Goal: Task Accomplishment & Management: Use online tool/utility

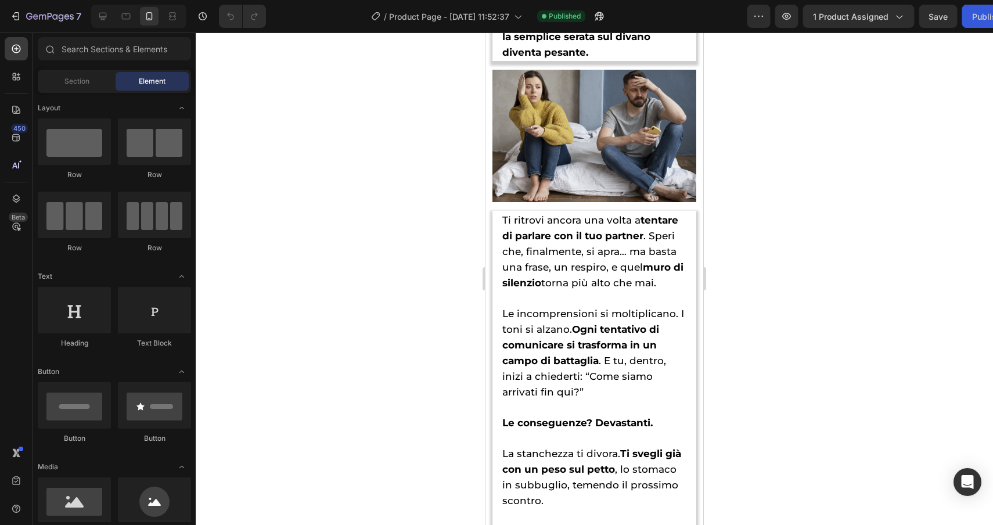
scroll to position [1114, 0]
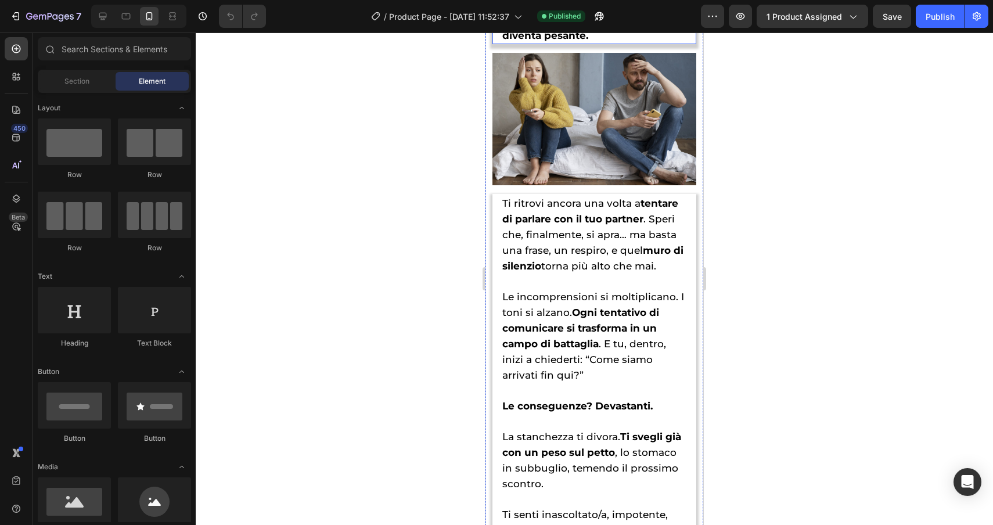
click at [590, 41] on span "Ogni coppia desidera il meglio per la propria relazione, ma quando il silenzio …" at bounding box center [592, 4] width 181 height 74
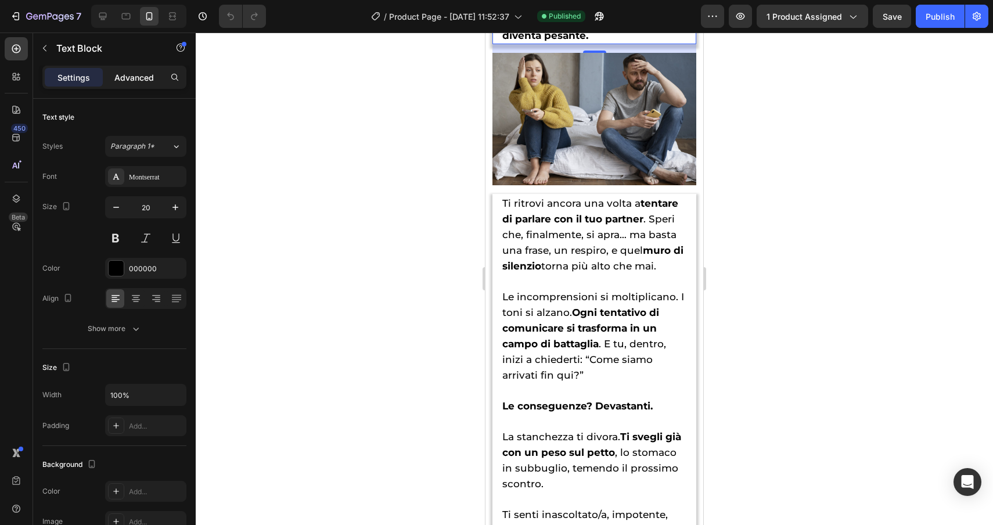
click at [141, 80] on p "Advanced" at bounding box center [134, 77] width 40 height 12
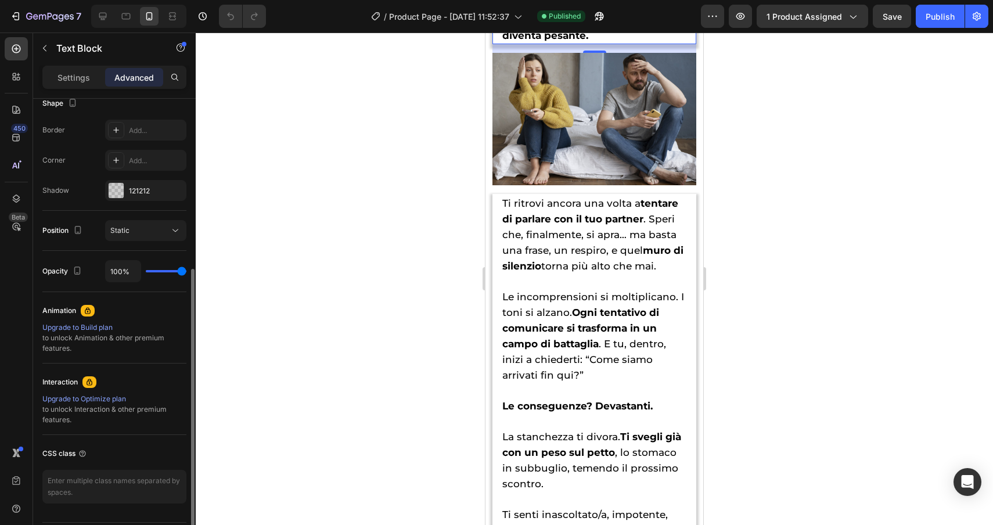
scroll to position [299, 0]
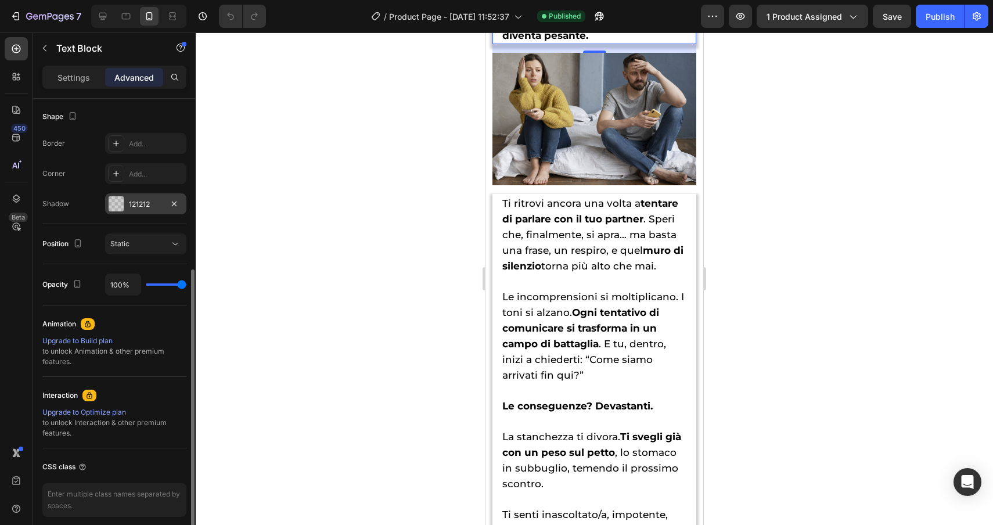
click at [119, 207] on div at bounding box center [116, 203] width 15 height 15
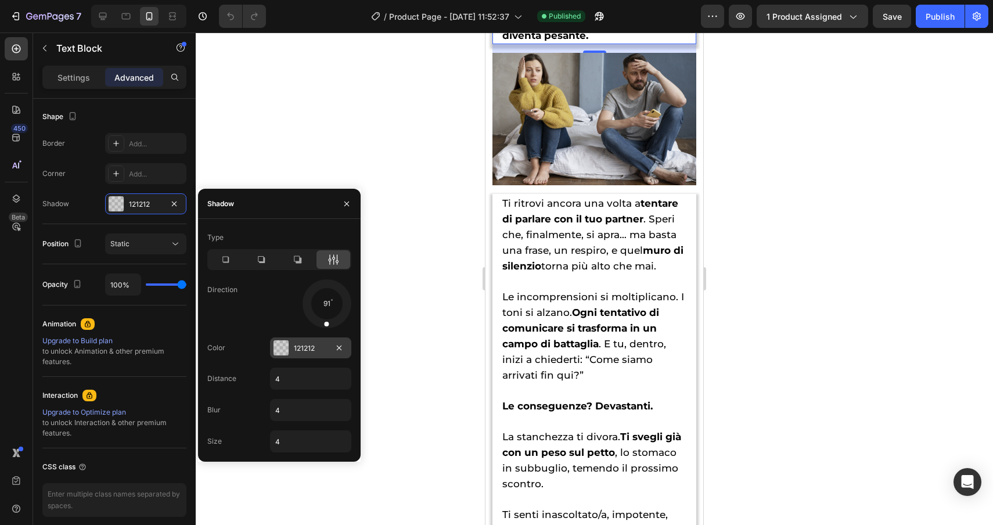
click at [281, 343] on div at bounding box center [281, 347] width 15 height 15
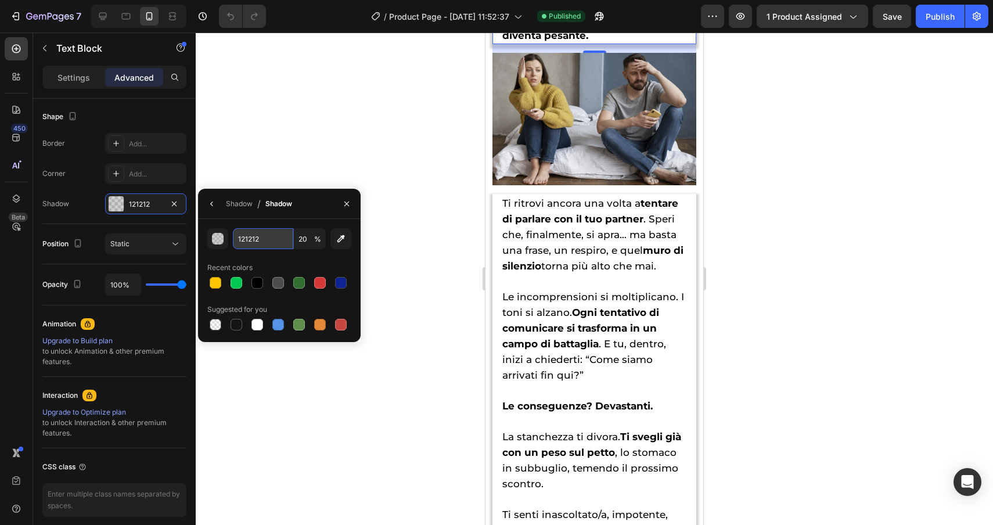
click at [274, 239] on input "121212" at bounding box center [263, 238] width 60 height 21
paste input "81b9dd"
type input "81B9DD"
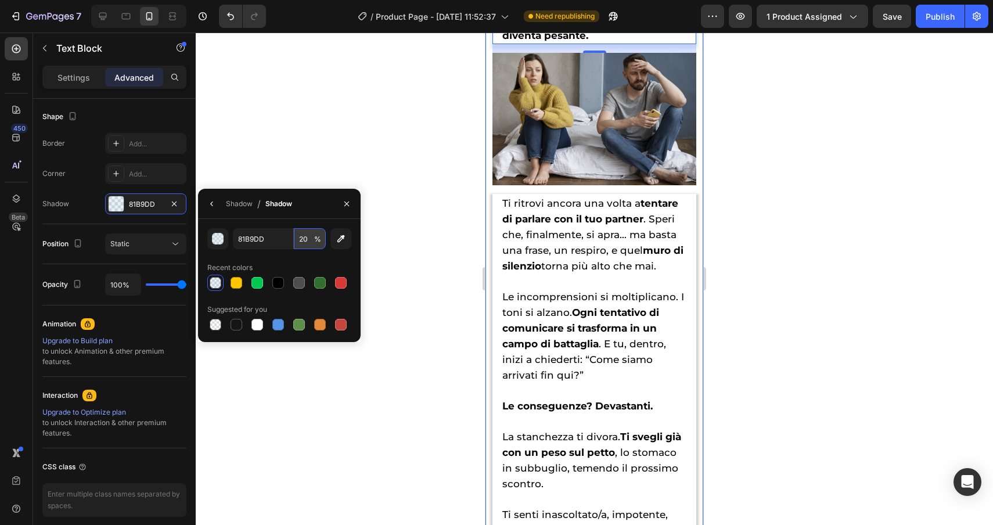
click at [303, 238] on input "20" at bounding box center [310, 238] width 32 height 21
click at [300, 238] on input "20" at bounding box center [310, 238] width 32 height 21
type input "70"
click at [387, 280] on div at bounding box center [595, 279] width 798 height 493
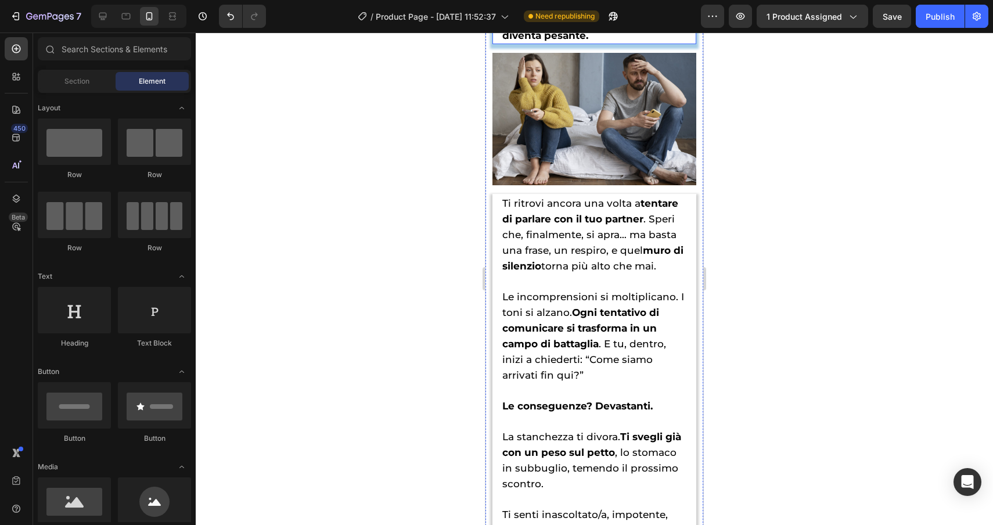
click at [651, 41] on span "Ogni coppia desidera il meglio per la propria relazione, ma quando il silenzio …" at bounding box center [592, 4] width 181 height 74
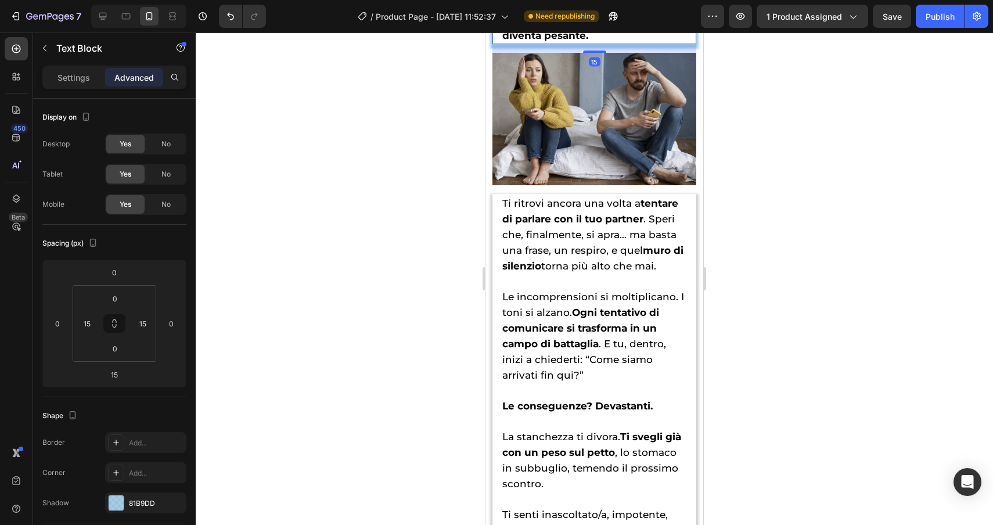
click at [651, 41] on span "Ogni coppia desidera il meglio per la propria relazione, ma quando il silenzio …" at bounding box center [592, 4] width 181 height 74
click at [654, 41] on strong "il silenzio diventa un ostacolo, anche la semplice serata sul divano diventa pe…" at bounding box center [592, 12] width 181 height 59
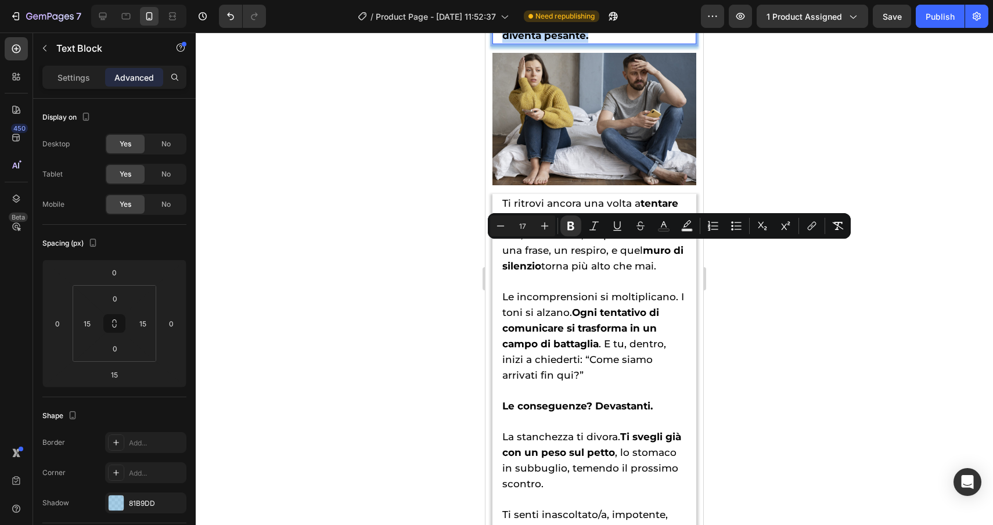
drag, startPoint x: 654, startPoint y: 249, endPoint x: 658, endPoint y: 294, distance: 44.9
click at [663, 225] on icon "Editor contextual toolbar" at bounding box center [664, 226] width 12 height 12
type input "000000"
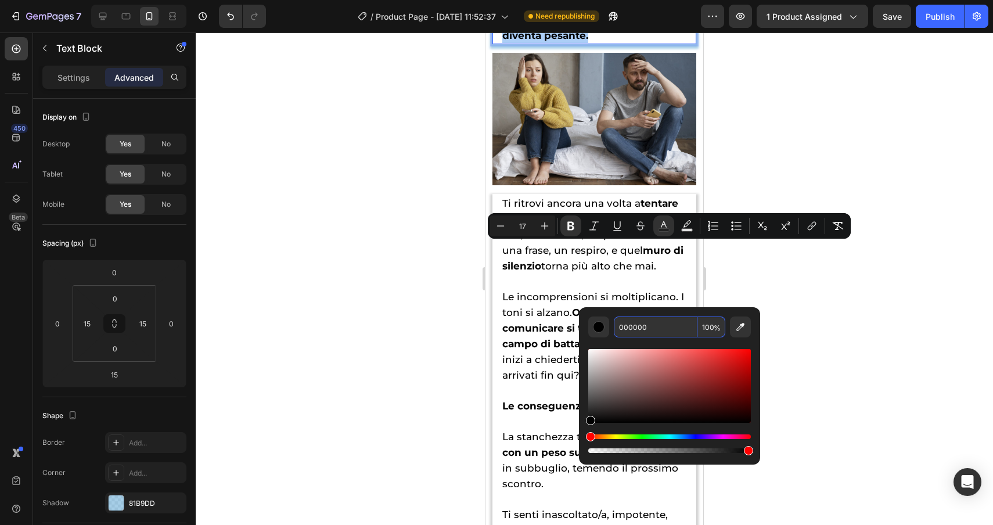
click at [658, 326] on input "000000" at bounding box center [656, 327] width 84 height 21
paste input "81b9dd"
type input "81B9DD"
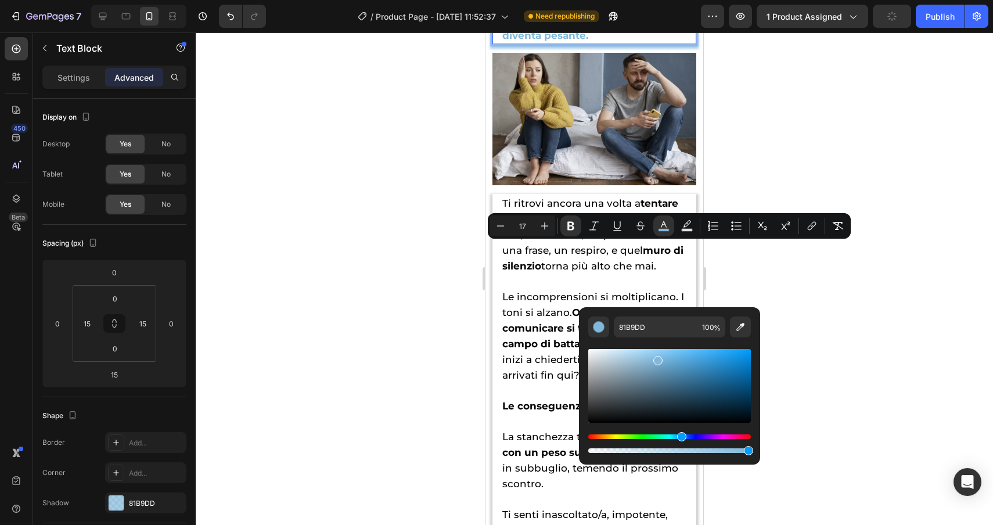
click at [867, 285] on div at bounding box center [595, 279] width 798 height 493
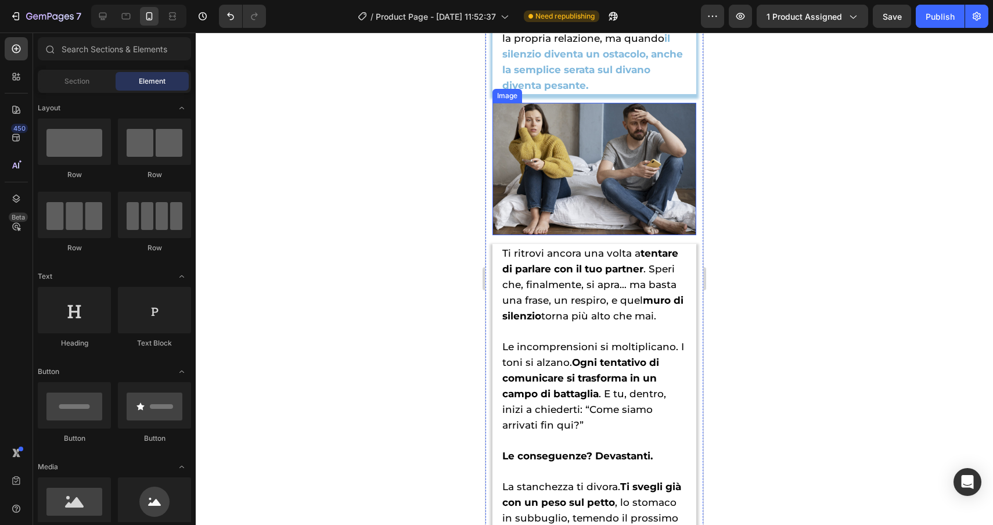
scroll to position [1369, 0]
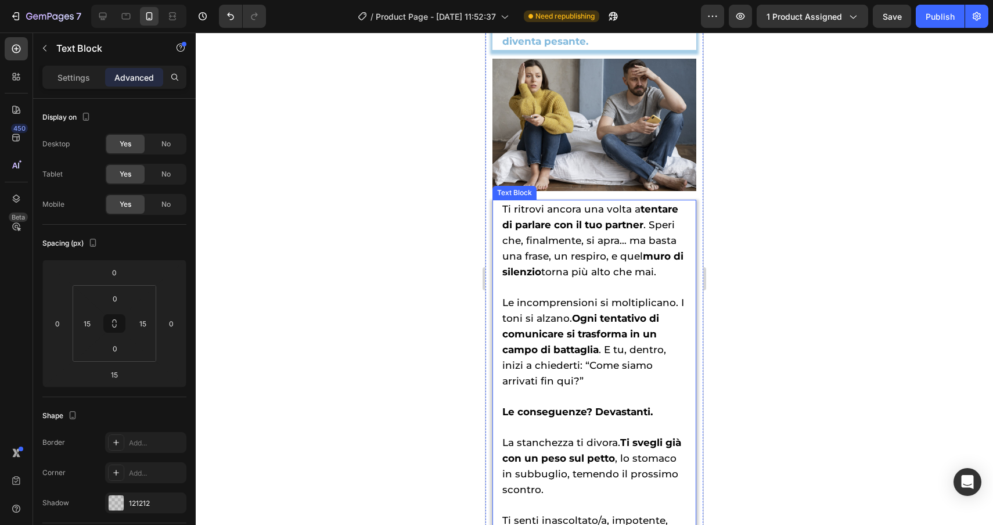
click at [124, 500] on div at bounding box center [116, 503] width 16 height 16
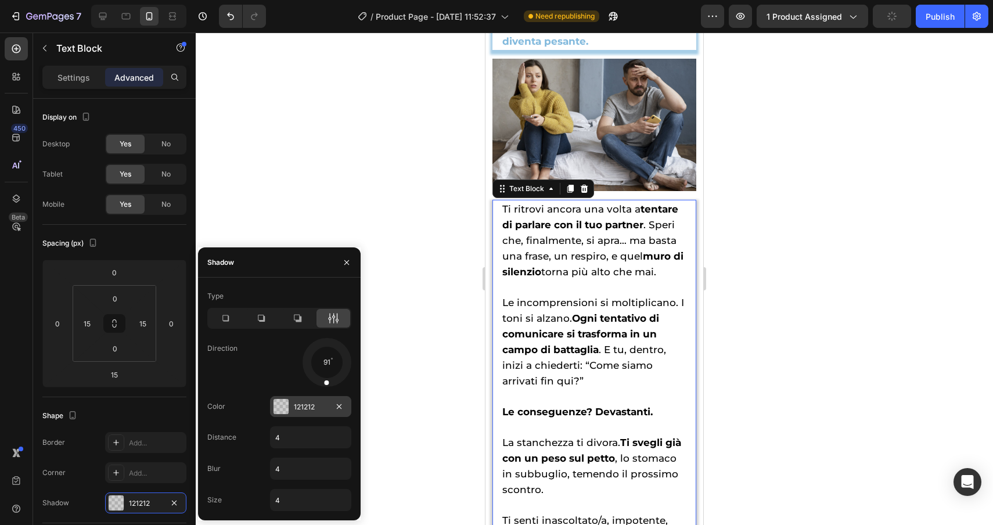
click at [282, 408] on div at bounding box center [281, 406] width 15 height 15
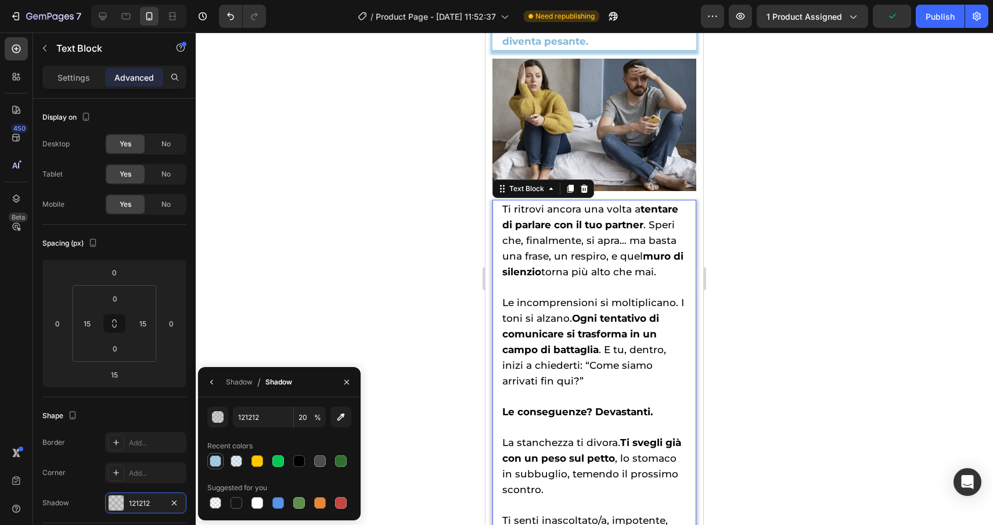
click at [214, 467] on div at bounding box center [216, 461] width 14 height 14
type input "81B9DD"
type input "70"
click at [638, 207] on span "Ti ritrovi ancora una volta a tentare di parlare con il tuo partner . Speri che…" at bounding box center [592, 240] width 181 height 74
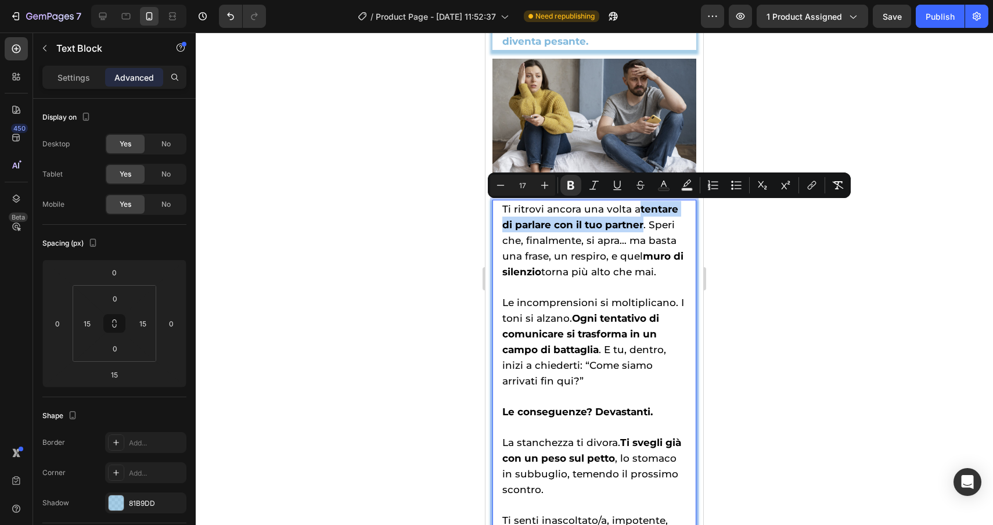
drag, startPoint x: 638, startPoint y: 207, endPoint x: 644, endPoint y: 228, distance: 21.6
click at [644, 228] on span "Ti ritrovi ancora una volta a tentare di parlare con il tuo partner . Speri che…" at bounding box center [592, 240] width 181 height 74
click at [669, 186] on icon "Editor contextual toolbar" at bounding box center [664, 186] width 12 height 12
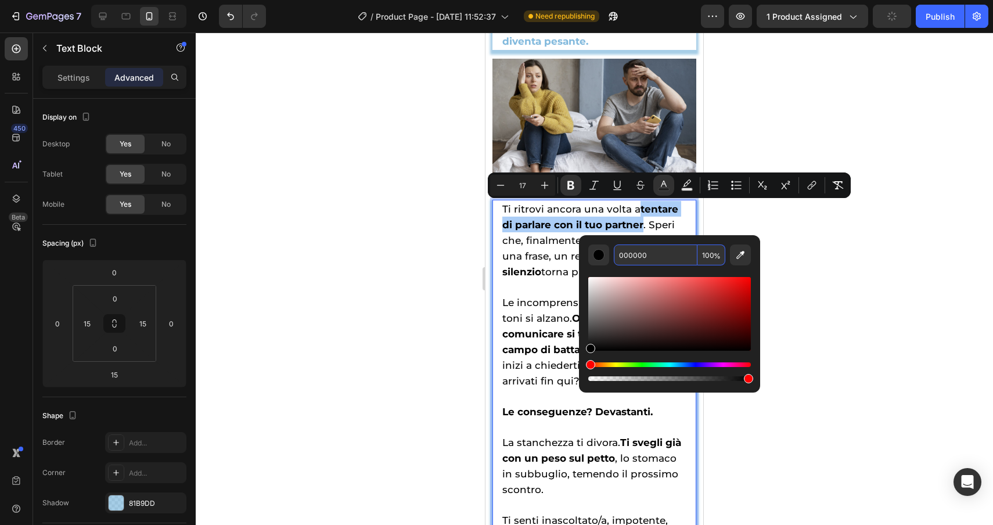
click at [658, 255] on input "000000" at bounding box center [656, 255] width 84 height 21
paste input "81b9dd"
type input "81B9DD"
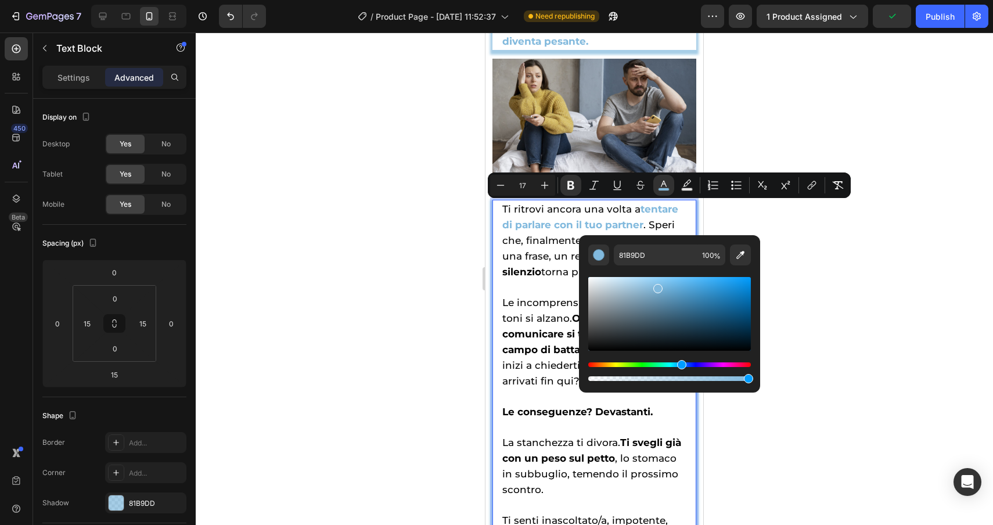
click at [902, 285] on div at bounding box center [595, 279] width 798 height 493
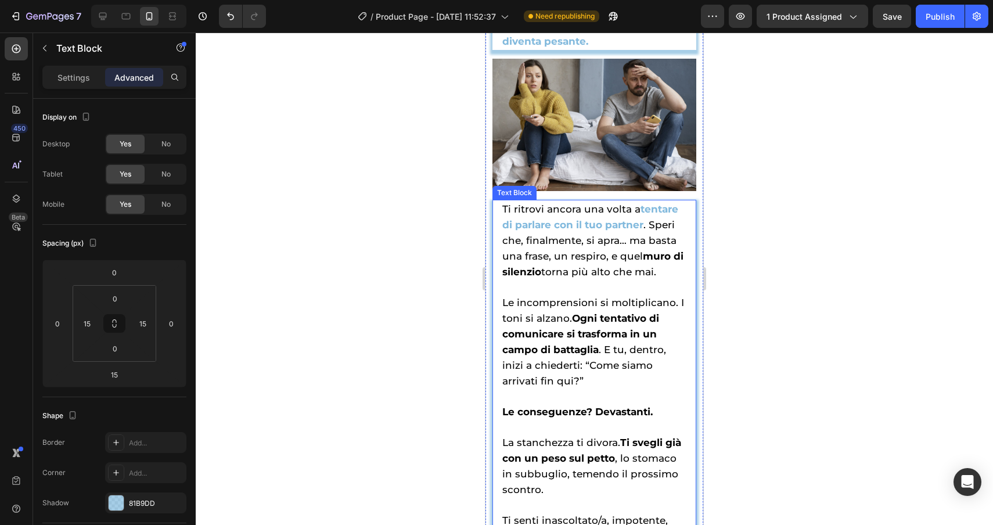
click at [644, 256] on strong "muro di silenzio" at bounding box center [592, 263] width 181 height 27
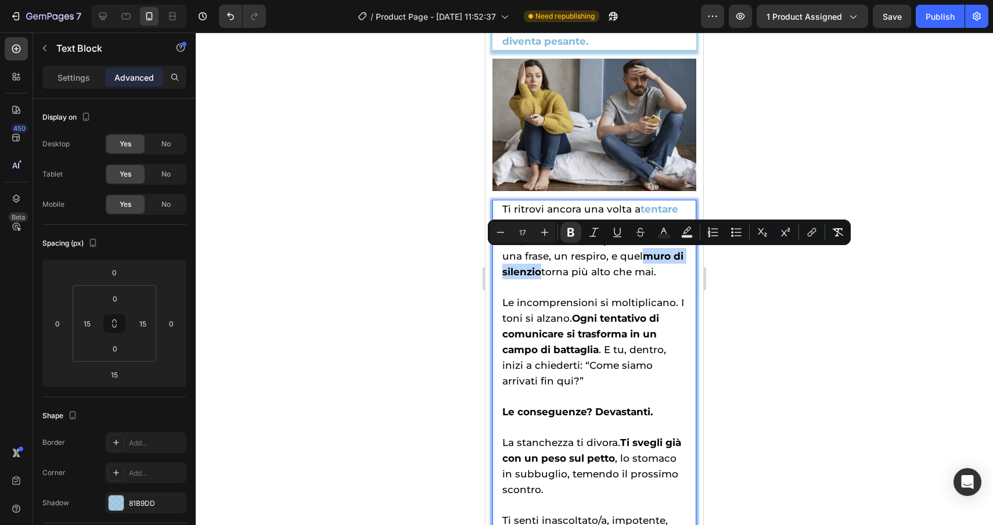
drag, startPoint x: 644, startPoint y: 256, endPoint x: 541, endPoint y: 272, distance: 104.7
click at [541, 272] on strong "muro di silenzio" at bounding box center [592, 263] width 181 height 27
click at [668, 238] on button "Text Color" at bounding box center [664, 232] width 21 height 21
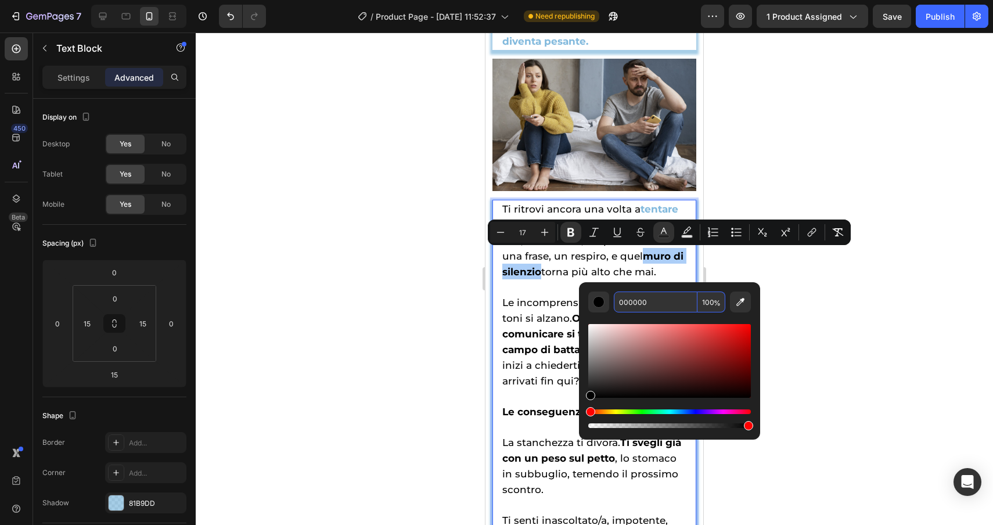
click at [665, 303] on input "000000" at bounding box center [656, 302] width 84 height 21
paste input "81b9dd"
type input "81B9DD"
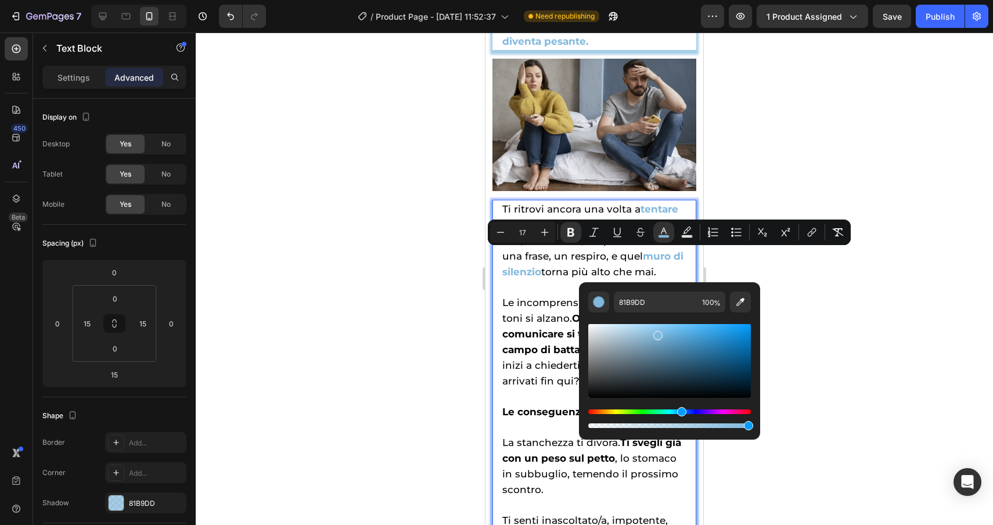
click at [923, 315] on div at bounding box center [595, 279] width 798 height 493
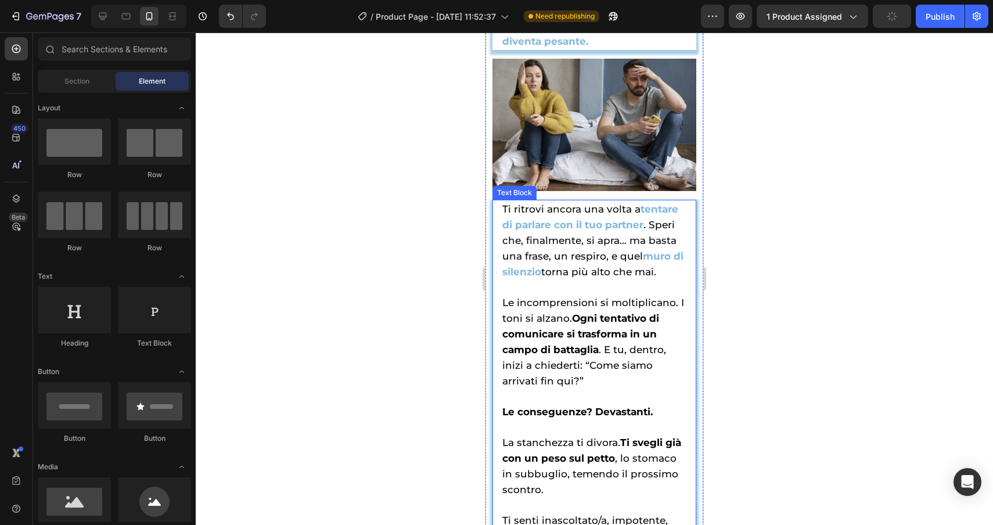
click at [573, 317] on strong "Ogni tentativo di comunicare si trasforma in un campo di battaglia" at bounding box center [580, 334] width 157 height 43
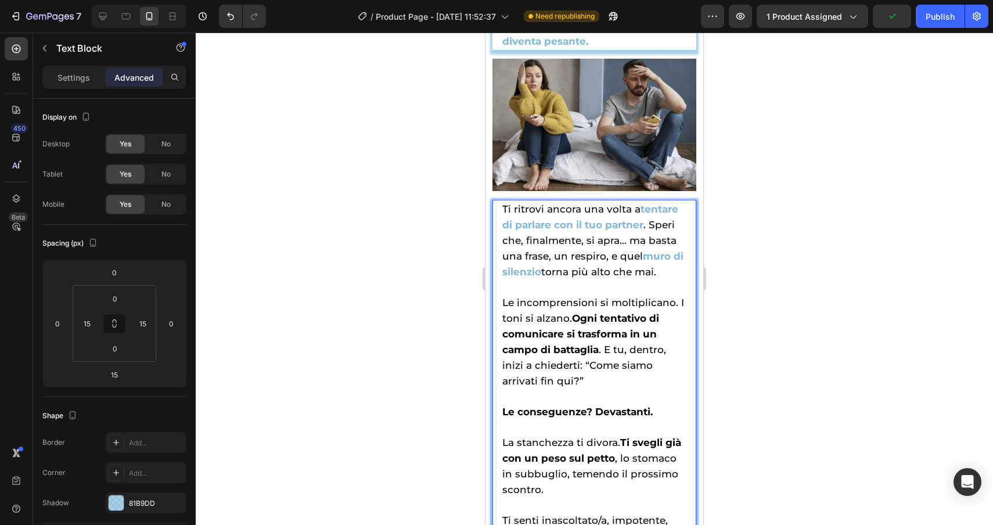
click at [572, 314] on strong "Ogni tentativo di comunicare si trasforma in un campo di battaglia" at bounding box center [580, 334] width 157 height 43
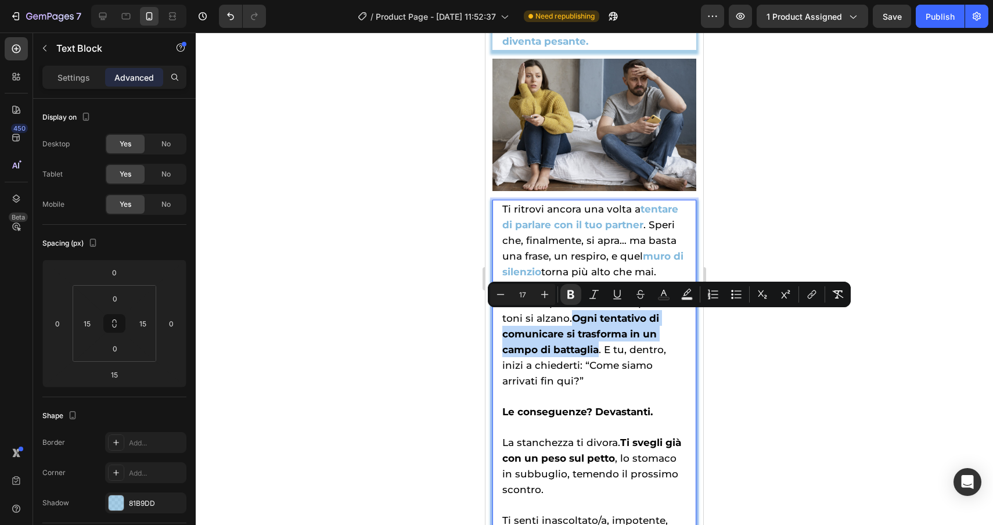
drag, startPoint x: 572, startPoint y: 314, endPoint x: 599, endPoint y: 352, distance: 46.3
click at [599, 352] on strong "Ogni tentativo di comunicare si trasforma in un campo di battaglia" at bounding box center [580, 334] width 157 height 43
click at [667, 296] on icon "Editor contextual toolbar" at bounding box center [664, 295] width 12 height 12
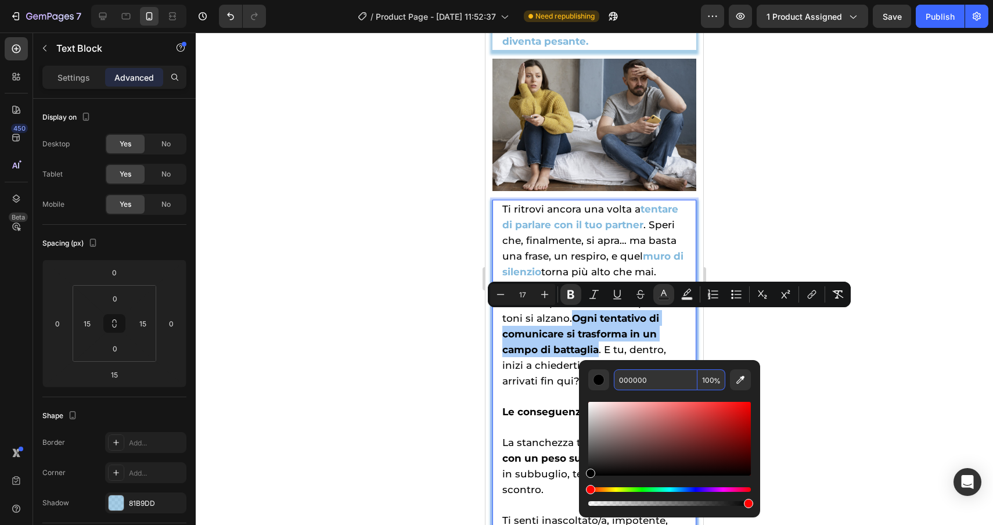
click at [656, 379] on input "000000" at bounding box center [656, 379] width 84 height 21
paste input "81b9dd"
type input "81B9DD"
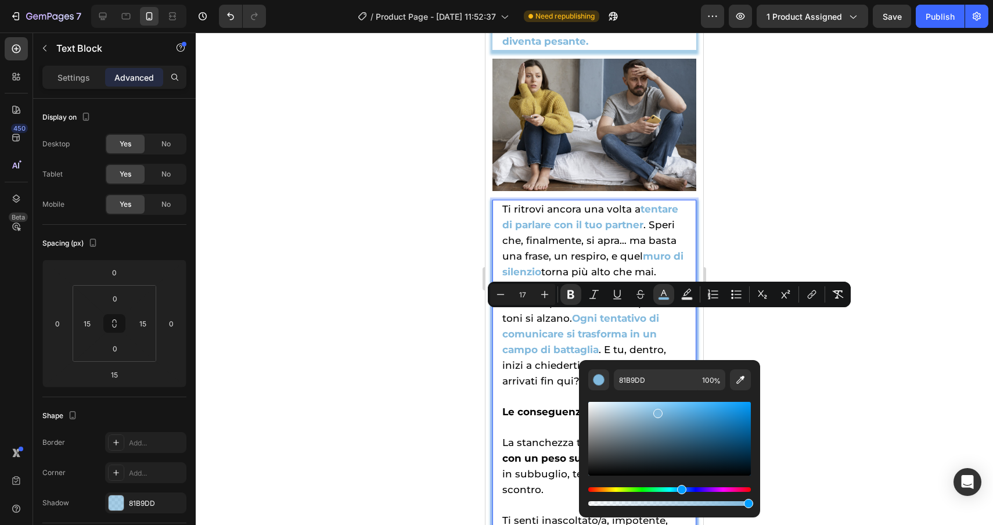
click at [867, 335] on div at bounding box center [595, 279] width 798 height 493
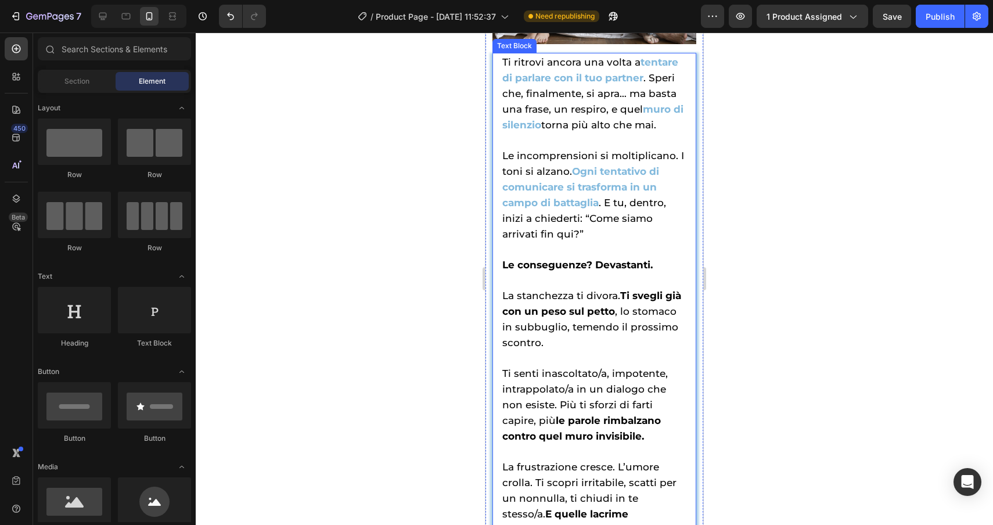
scroll to position [1520, 0]
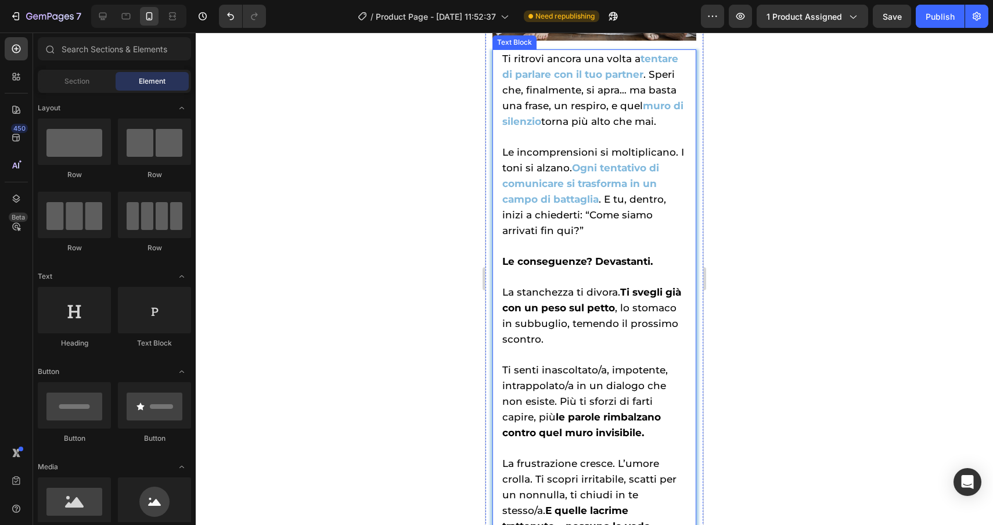
click at [655, 266] on p "Le conseguenze? Devastanti." at bounding box center [594, 261] width 184 height 16
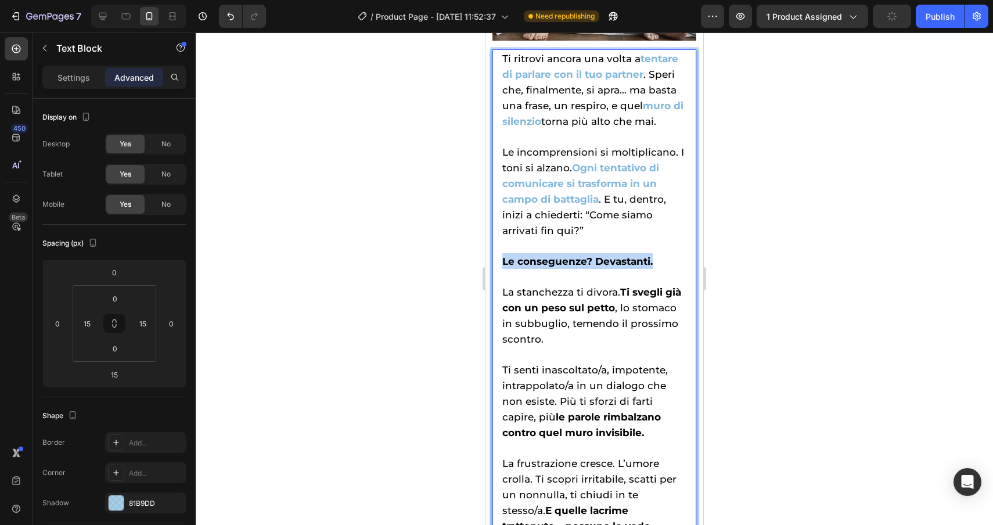
drag, startPoint x: 654, startPoint y: 264, endPoint x: 500, endPoint y: 264, distance: 153.9
click at [500, 264] on div "Ti ritrovi ancora una volta a tentare di parlare con il tuo partner . Speri che…" at bounding box center [595, 509] width 204 height 921
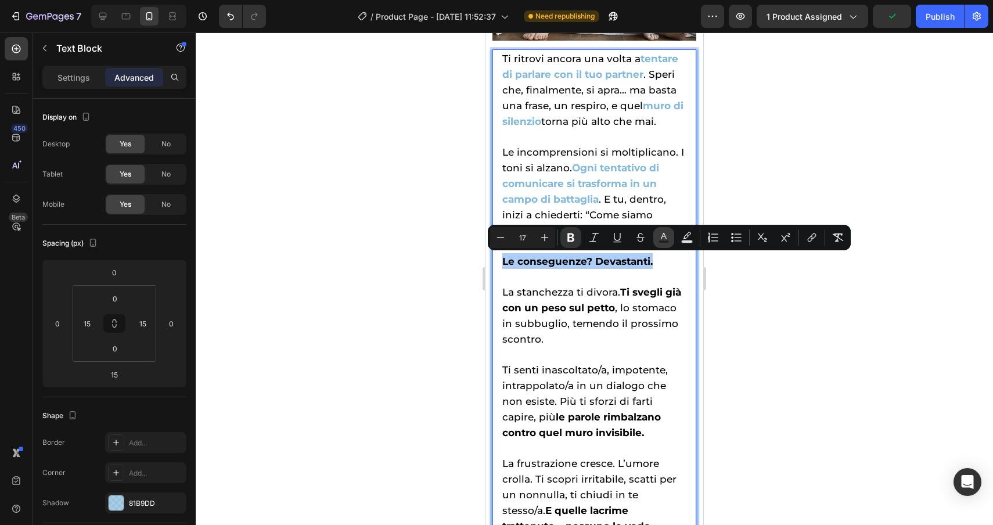
click at [665, 241] on rect "Editor contextual toolbar" at bounding box center [664, 242] width 11 height 3
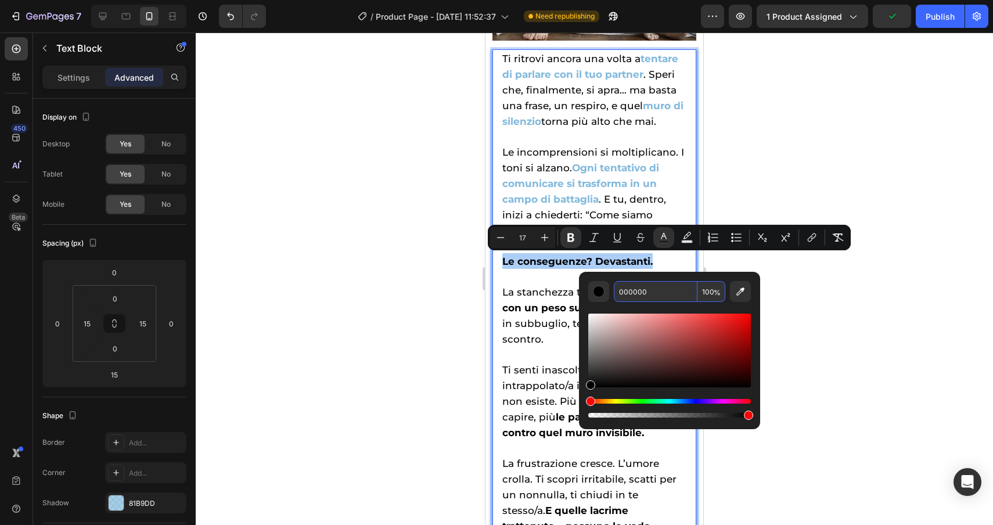
click at [658, 299] on input "000000" at bounding box center [656, 291] width 84 height 21
paste input "81b9dd"
type input "81B9DD"
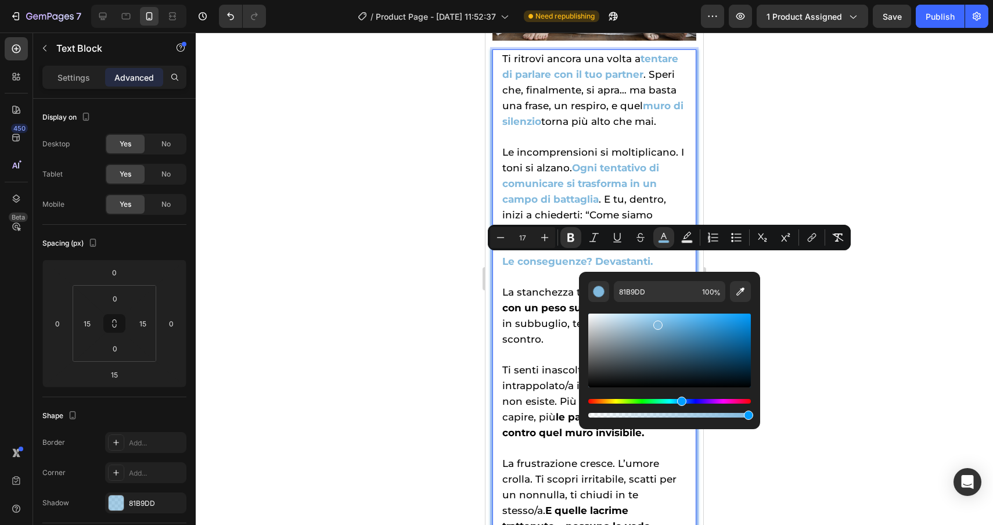
click at [870, 343] on div at bounding box center [595, 279] width 798 height 493
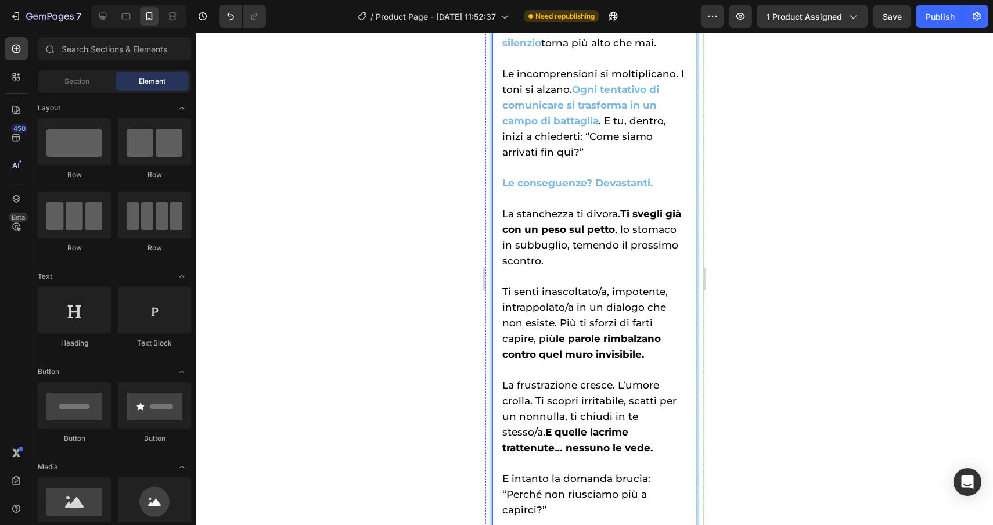
scroll to position [1597, 0]
click at [619, 214] on span "La stanchezza ti divora. Ti svegli già con un peso sul petto , lo stomaco in su…" at bounding box center [591, 238] width 179 height 59
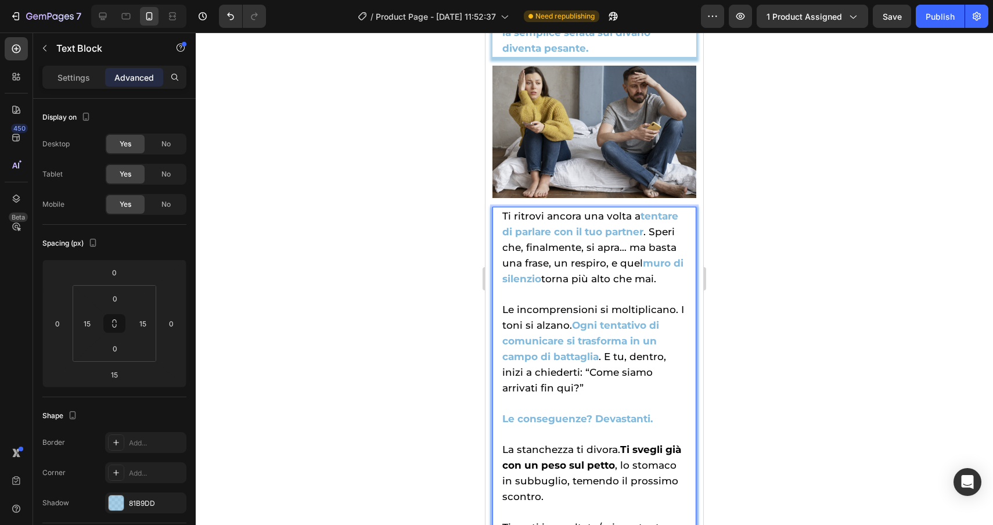
scroll to position [1434, 0]
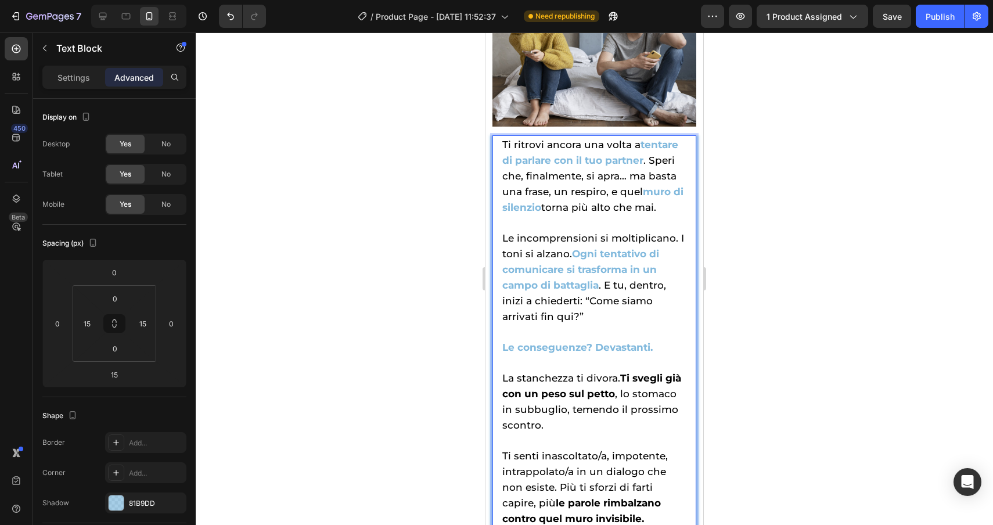
click at [621, 378] on strong "Ti svegli già con un peso sul petto" at bounding box center [591, 385] width 179 height 27
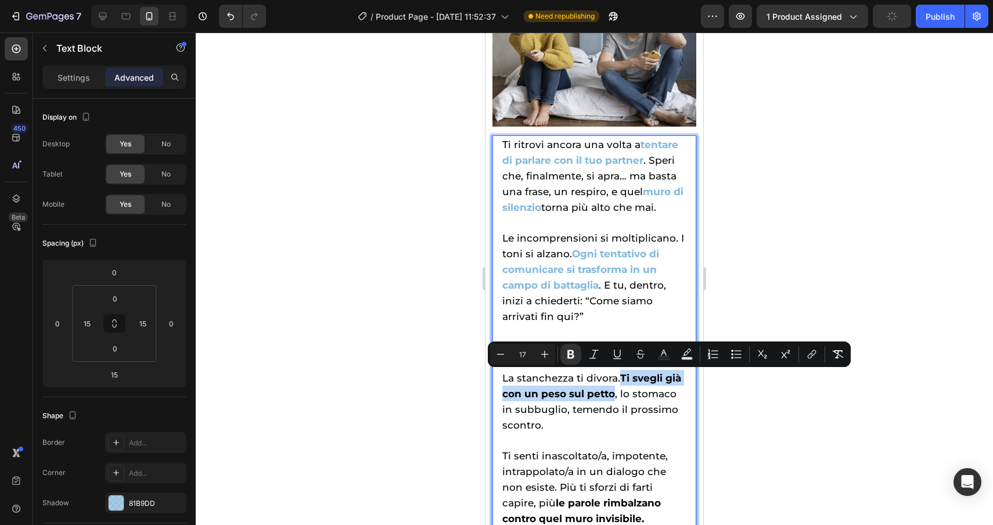
drag, startPoint x: 621, startPoint y: 378, endPoint x: 612, endPoint y: 398, distance: 22.1
click at [612, 398] on strong "Ti svegli già con un peso sul petto" at bounding box center [591, 385] width 179 height 27
click at [662, 358] on rect "Editor contextual toolbar" at bounding box center [664, 358] width 11 height 3
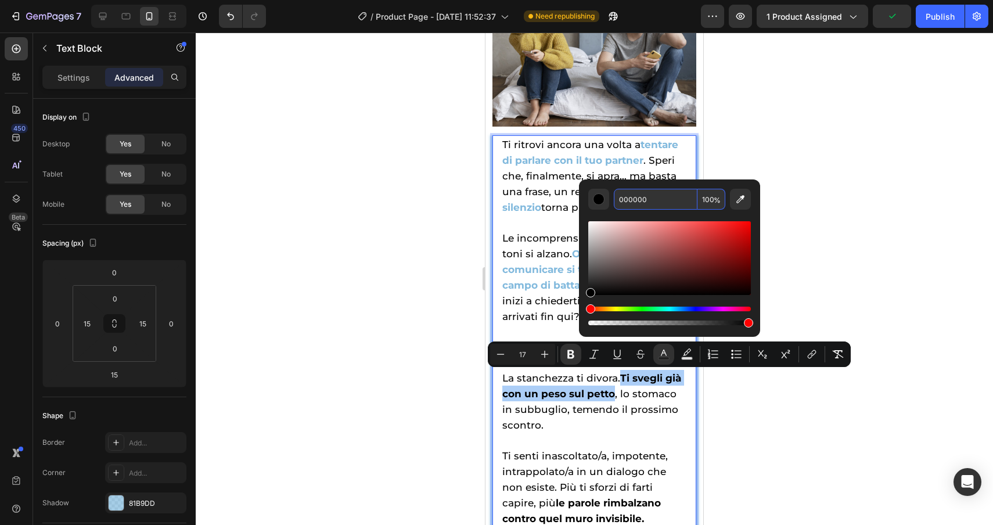
click at [651, 200] on input "000000" at bounding box center [656, 199] width 84 height 21
paste input "81b9dd"
type input "81B9DD"
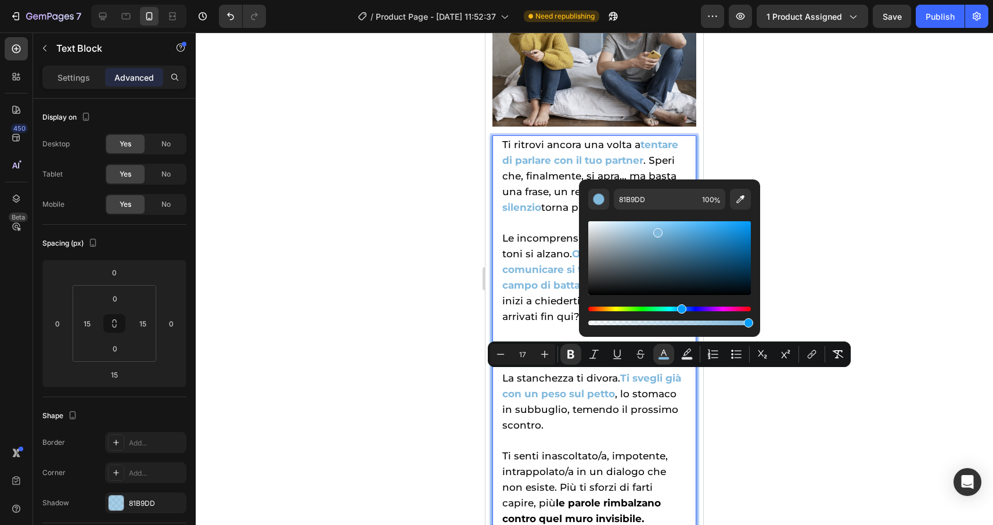
click at [873, 219] on div at bounding box center [595, 279] width 798 height 493
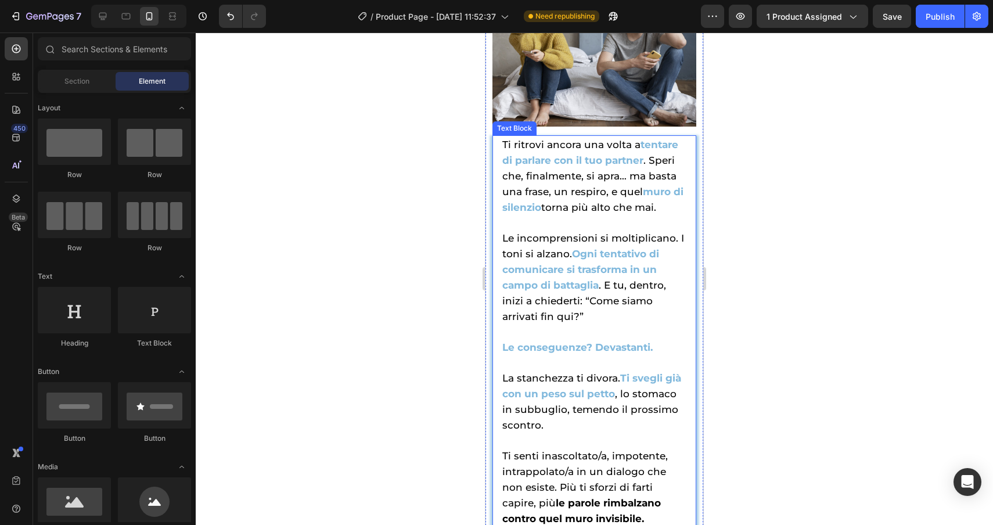
scroll to position [1590, 0]
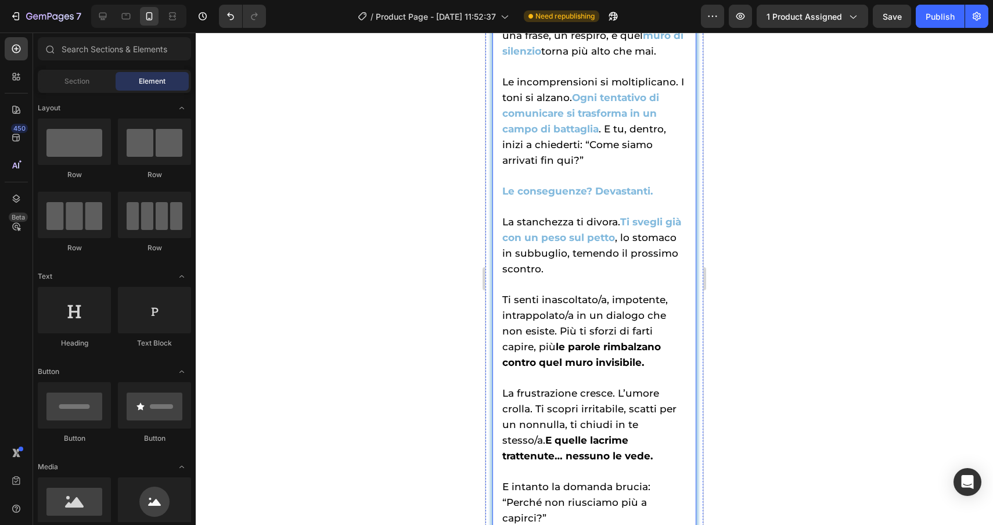
click at [500, 347] on div "Ti ritrovi ancora una volta a tentare di parlare con il tuo partner . Speri che…" at bounding box center [595, 439] width 204 height 921
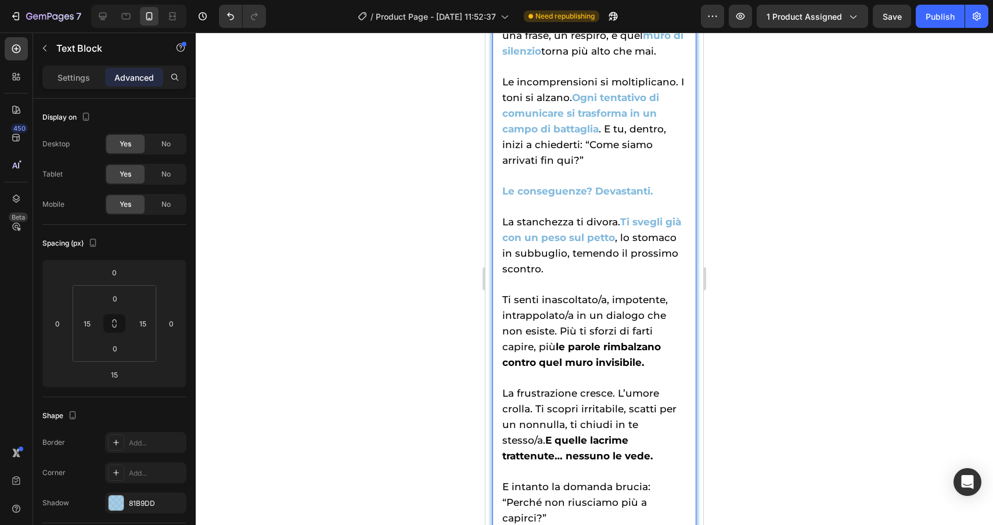
click at [500, 347] on div "Ti ritrovi ancora una volta a tentare di parlare con il tuo partner . Speri che…" at bounding box center [595, 439] width 204 height 921
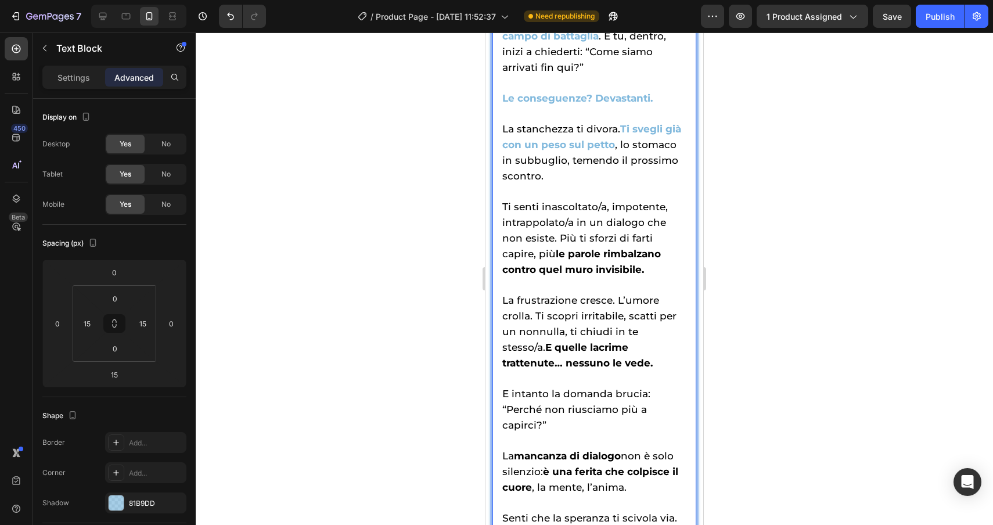
scroll to position [1684, 0]
click at [585, 264] on p "Ti senti inascoltato/a, impotente, intrappolato/a in un dialogo che non esiste.…" at bounding box center [594, 229] width 184 height 94
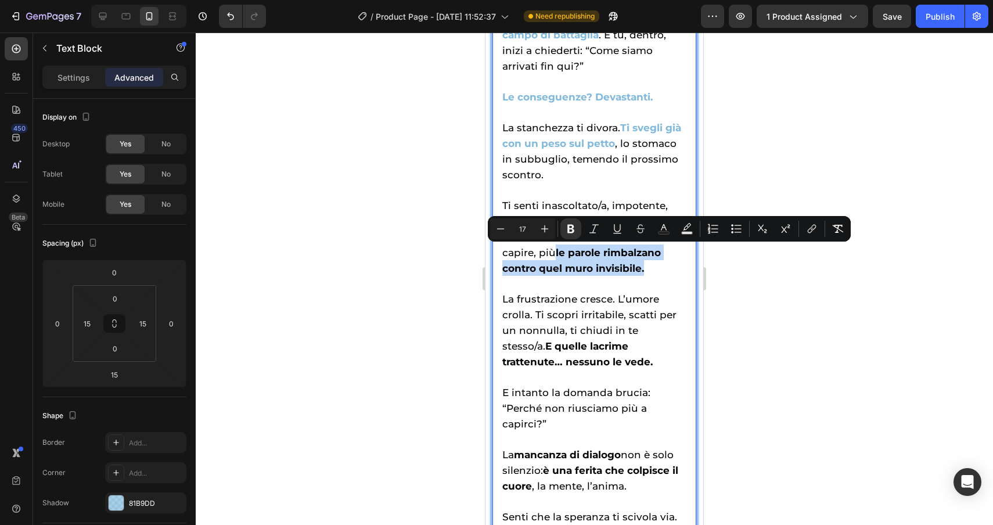
drag, startPoint x: 583, startPoint y: 272, endPoint x: 498, endPoint y: 253, distance: 86.4
click at [498, 253] on div "Ti ritrovi ancora una volta a tentare di parlare con il tuo partner . Speri che…" at bounding box center [595, 345] width 204 height 921
click at [662, 227] on icon "Editor contextual toolbar" at bounding box center [664, 229] width 12 height 12
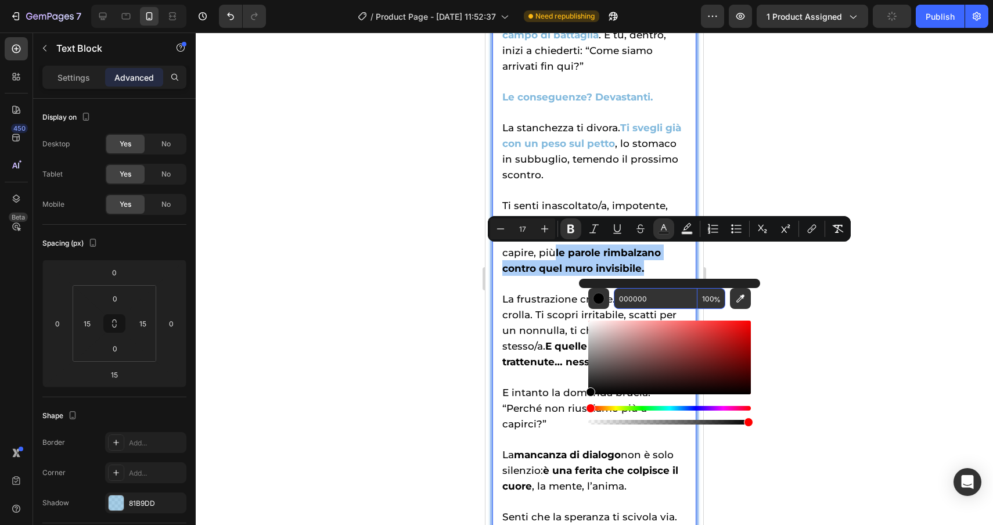
click at [651, 300] on input "000000" at bounding box center [656, 298] width 84 height 21
paste input "81b9dd"
type input "81B9DD"
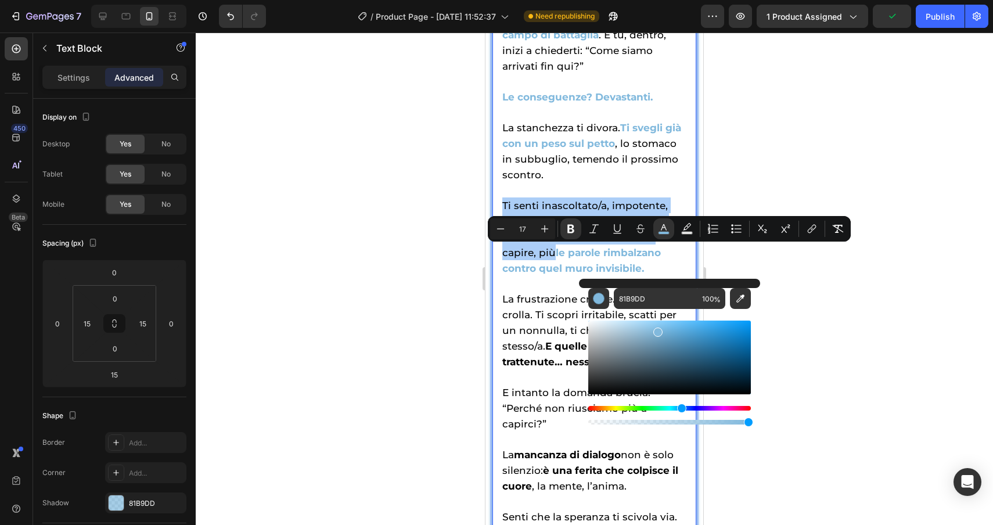
click at [881, 299] on div at bounding box center [595, 279] width 798 height 493
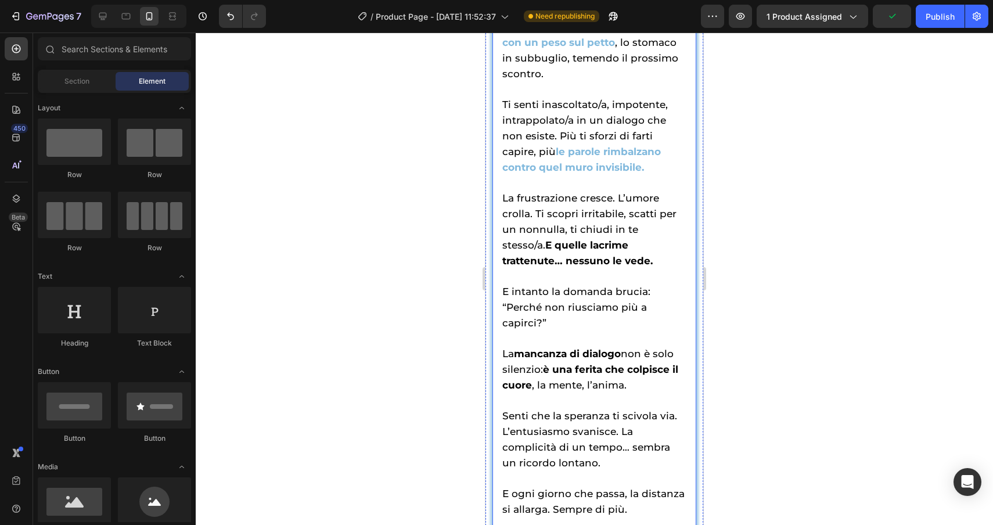
scroll to position [1792, 0]
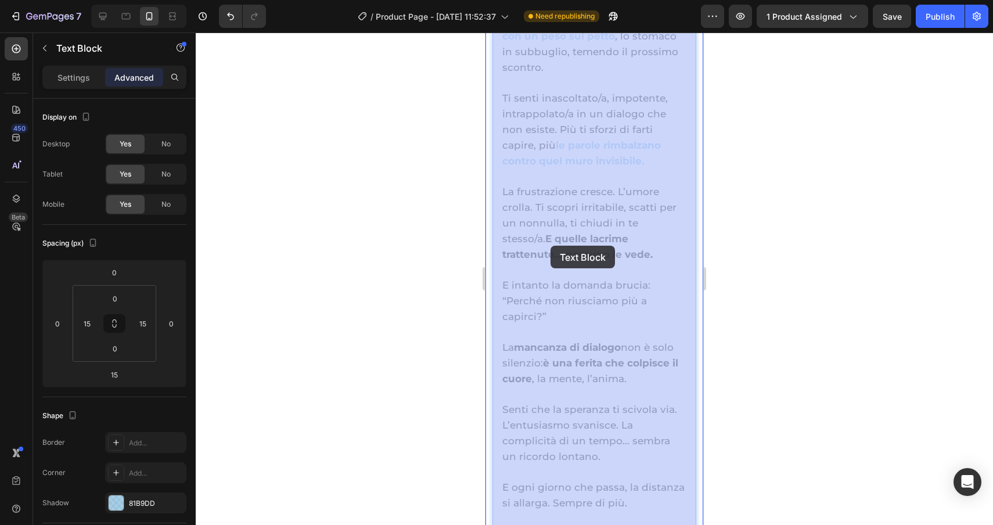
drag, startPoint x: 594, startPoint y: 250, endPoint x: 551, endPoint y: 246, distance: 43.2
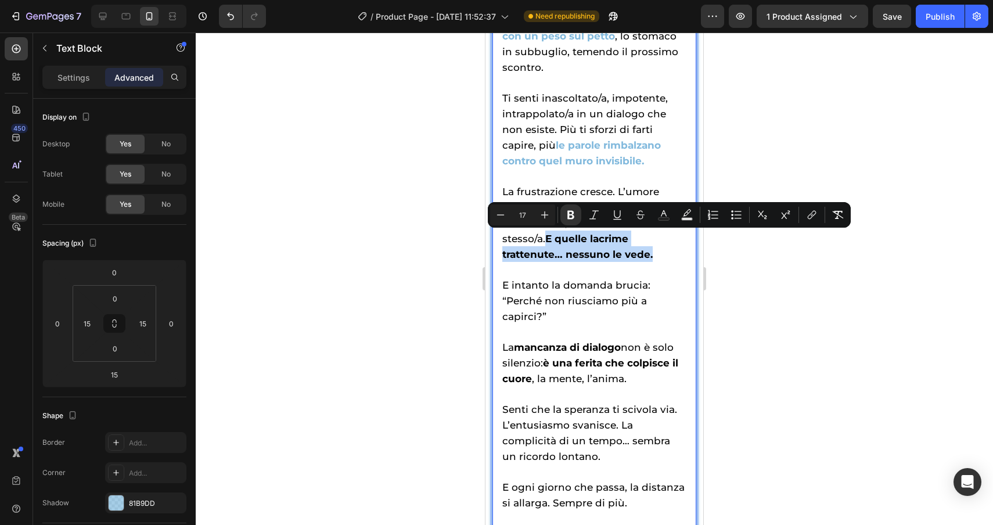
drag, startPoint x: 595, startPoint y: 255, endPoint x: 504, endPoint y: 242, distance: 92.2
click at [504, 242] on p "La frustrazione cresce. L’umore crolla. Ti scopri irritabile, scatti per un non…" at bounding box center [594, 215] width 184 height 94
click at [664, 213] on icon "Editor contextual toolbar" at bounding box center [664, 215] width 12 height 12
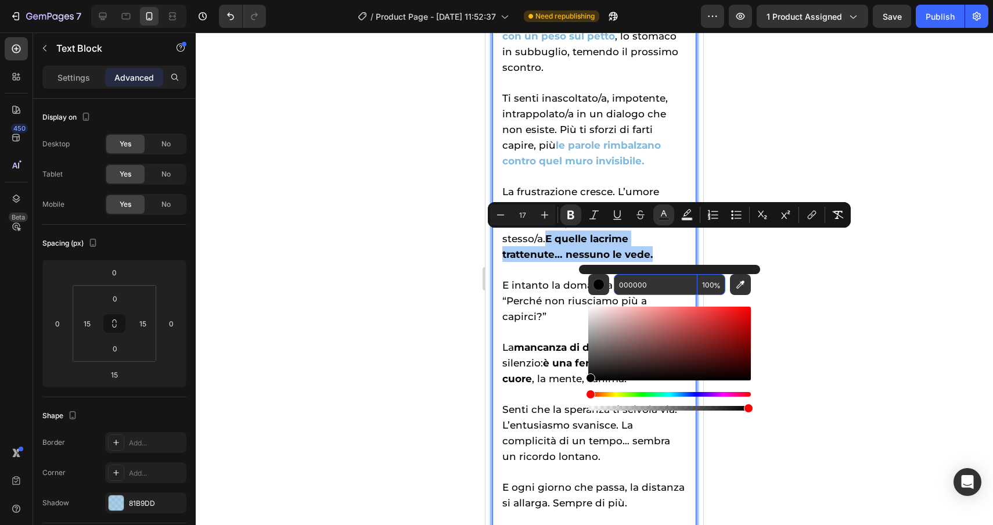
click at [668, 288] on input "000000" at bounding box center [656, 284] width 84 height 21
paste input "81b9dd"
type input "81B9DD"
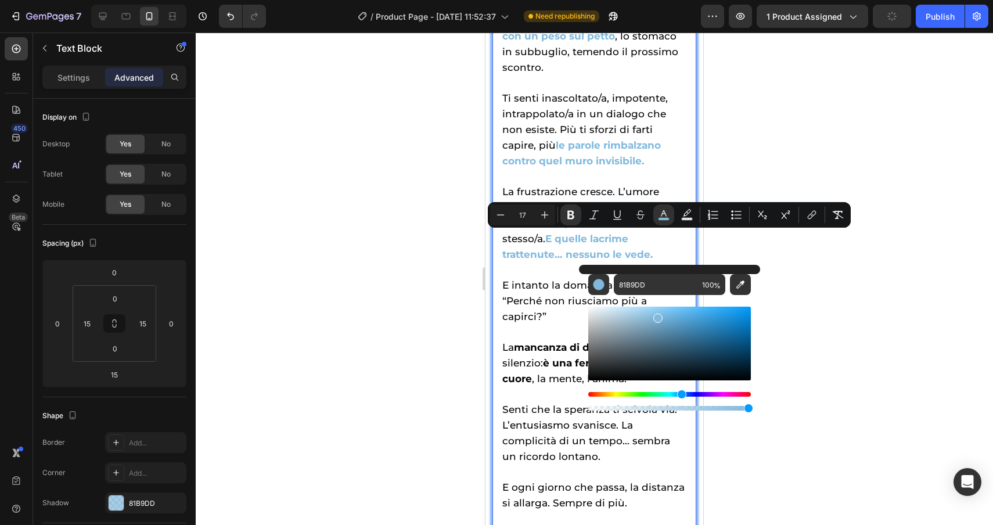
click at [865, 310] on div at bounding box center [595, 279] width 798 height 493
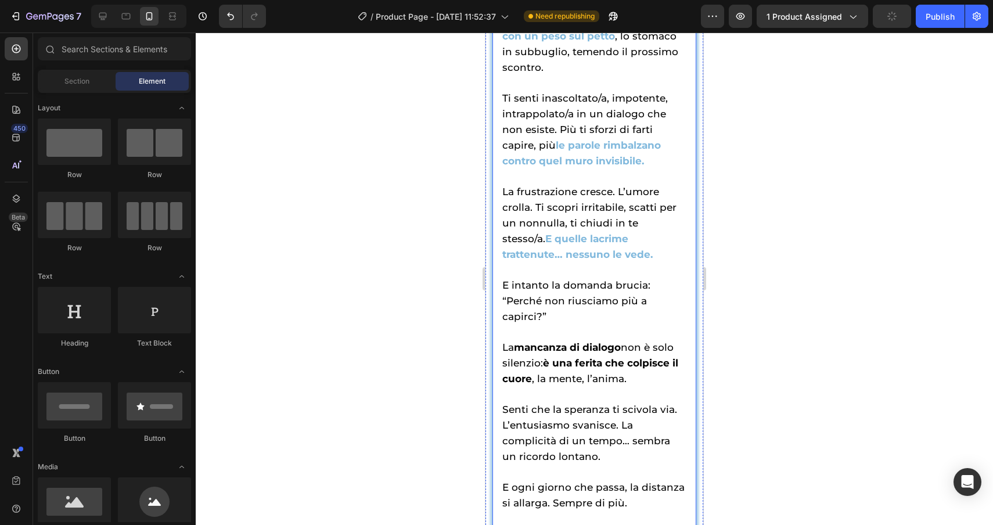
scroll to position [1845, 0]
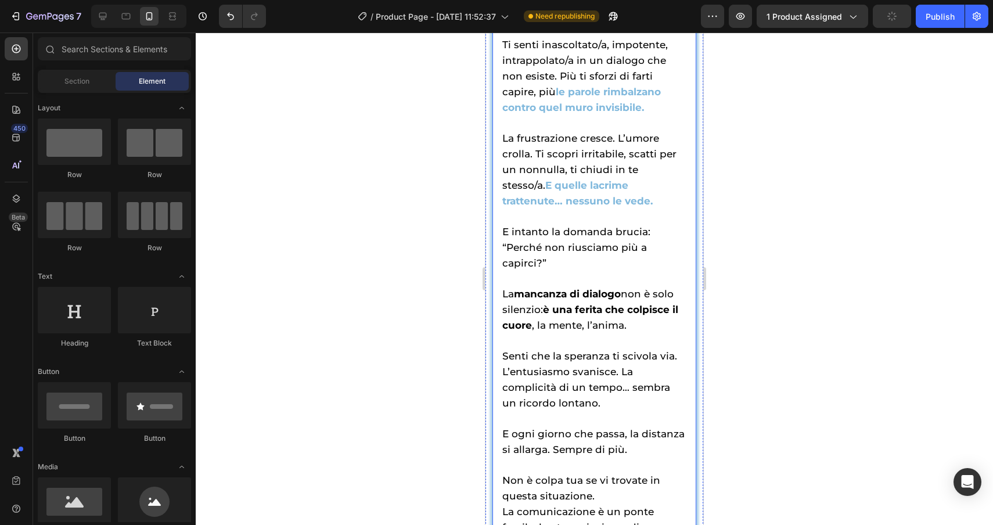
click at [517, 293] on strong "mancanza di dialogo" at bounding box center [567, 294] width 107 height 12
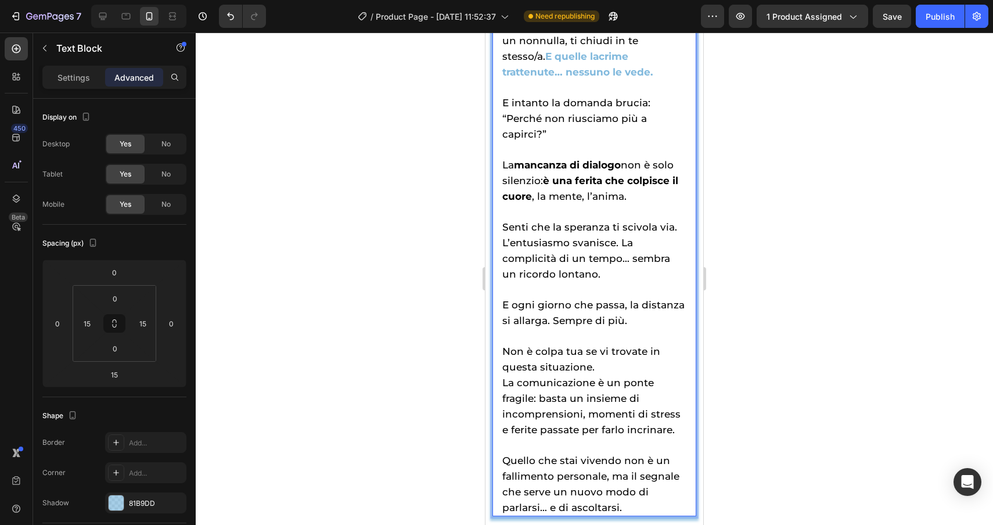
scroll to position [1977, 0]
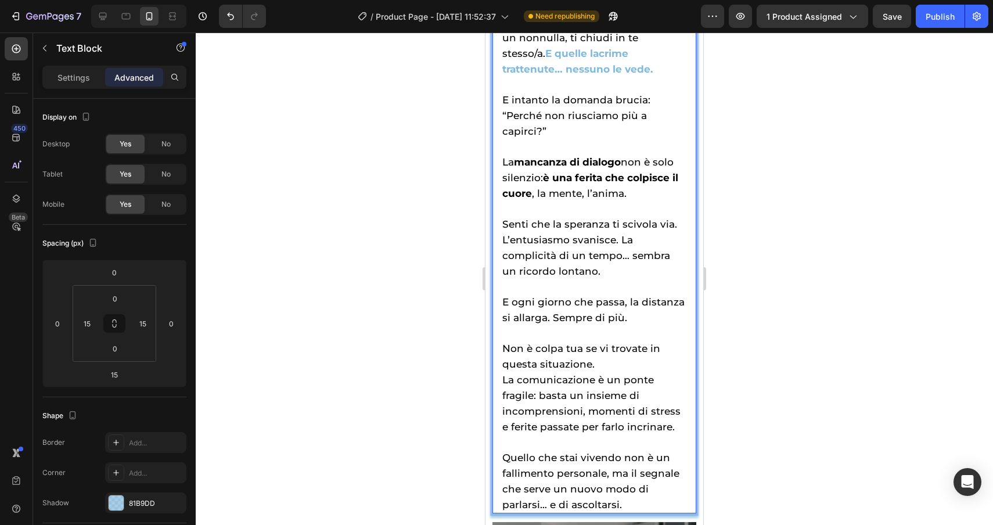
click at [515, 160] on span "La mancanza di dialogo non è solo silenzio: è una ferita che colpisce il cuore …" at bounding box center [590, 177] width 176 height 43
click at [519, 161] on strong "mancanza di dialogo" at bounding box center [567, 162] width 107 height 12
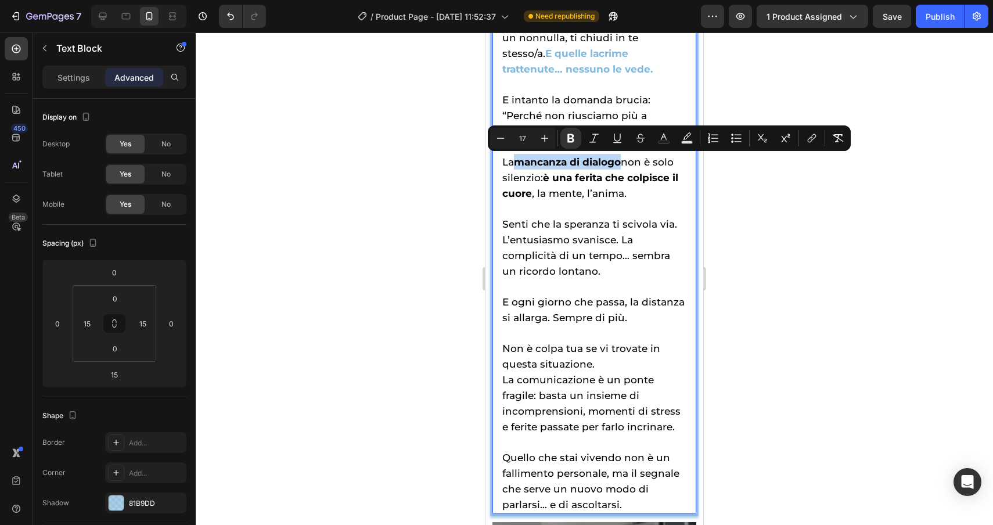
drag, startPoint x: 519, startPoint y: 161, endPoint x: 624, endPoint y: 165, distance: 105.8
click at [624, 165] on span "La mancanza di dialogo non è solo silenzio: è una ferita che colpisce il cuore …" at bounding box center [590, 177] width 176 height 43
click at [665, 143] on rect "Editor contextual toolbar" at bounding box center [664, 142] width 11 height 3
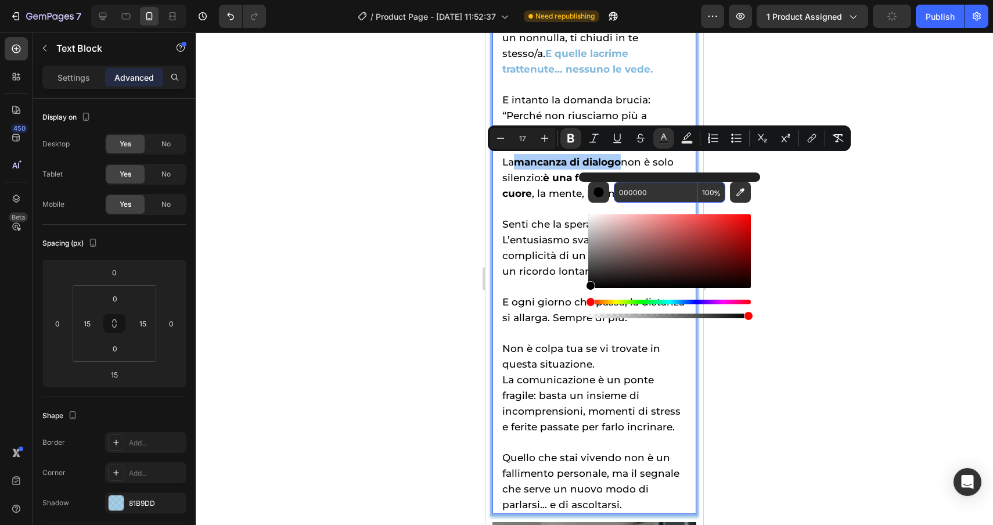
click at [665, 196] on input "000000" at bounding box center [656, 192] width 84 height 21
paste input "81b9dd"
type input "81B9DD"
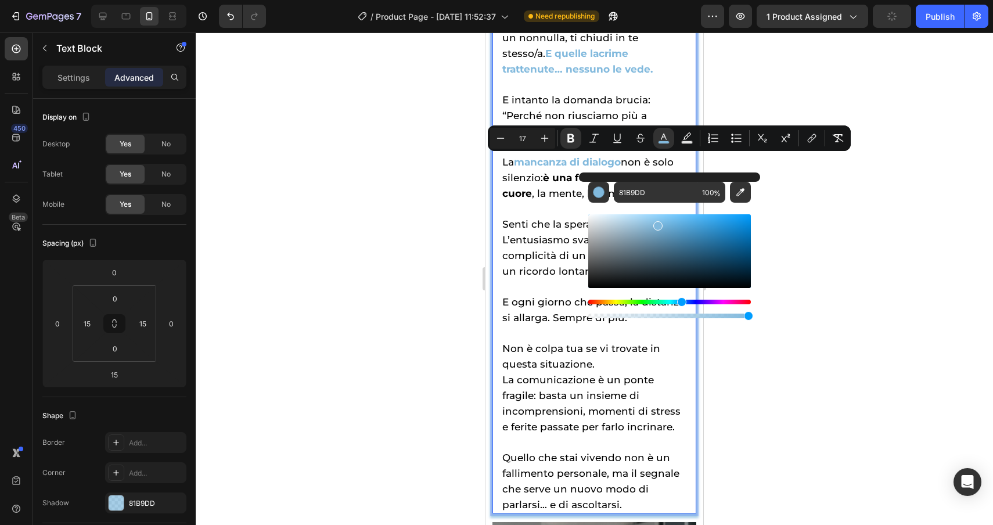
click at [895, 322] on div at bounding box center [595, 279] width 798 height 493
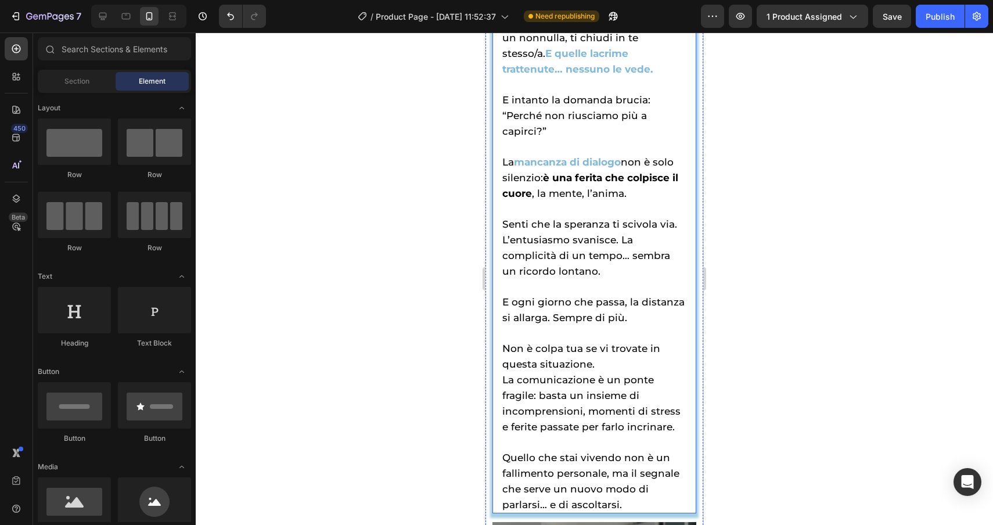
click at [546, 175] on strong "è una ferita che colpisce il cuore" at bounding box center [590, 185] width 176 height 27
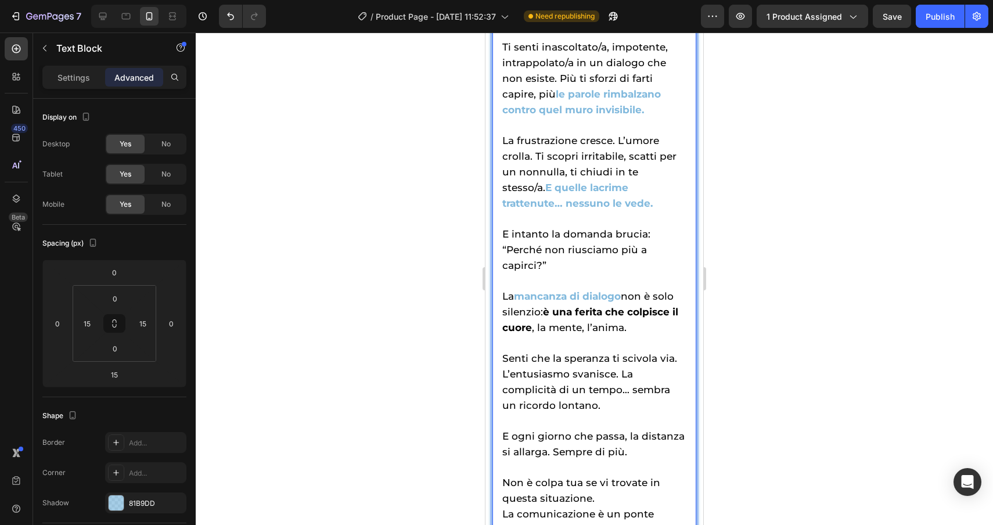
scroll to position [1855, 0]
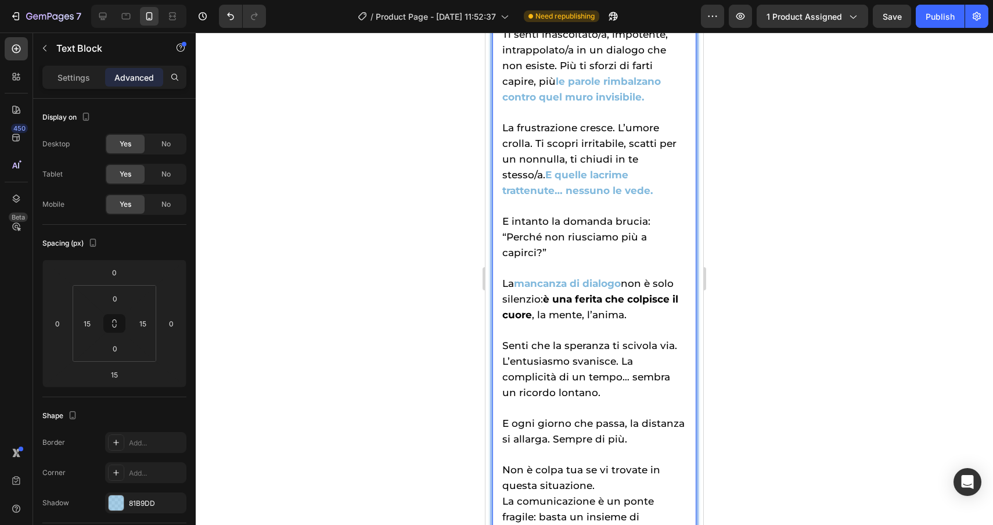
click at [544, 299] on strong "è una ferita che colpisce il cuore" at bounding box center [590, 306] width 176 height 27
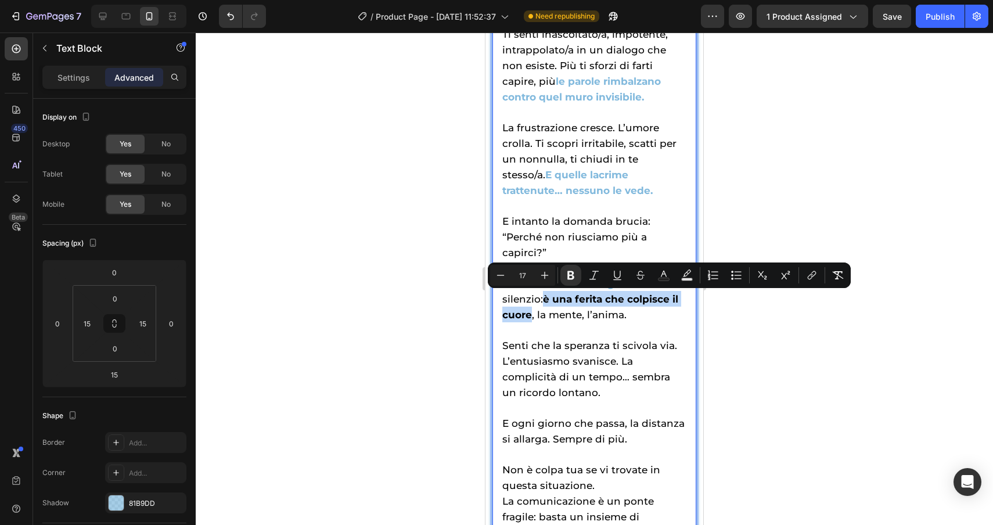
drag, startPoint x: 544, startPoint y: 299, endPoint x: 532, endPoint y: 317, distance: 21.8
click at [532, 317] on span "non è solo silenzio: è una ferita che colpisce il cuore , la mente, l’anima." at bounding box center [590, 299] width 176 height 43
click at [665, 272] on icon "Editor contextual toolbar" at bounding box center [664, 274] width 6 height 6
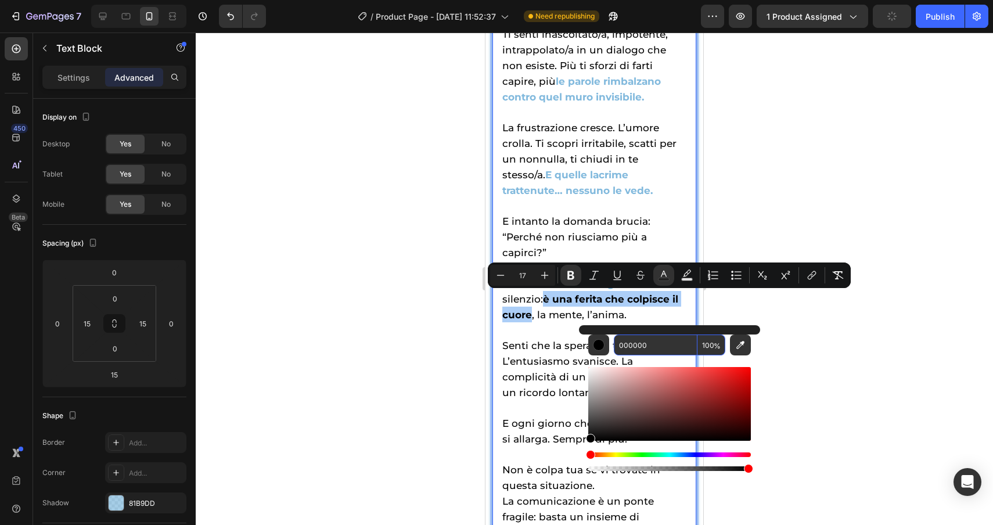
click at [657, 345] on input "000000" at bounding box center [656, 345] width 84 height 21
paste input "81b9dd"
type input "81B9DD"
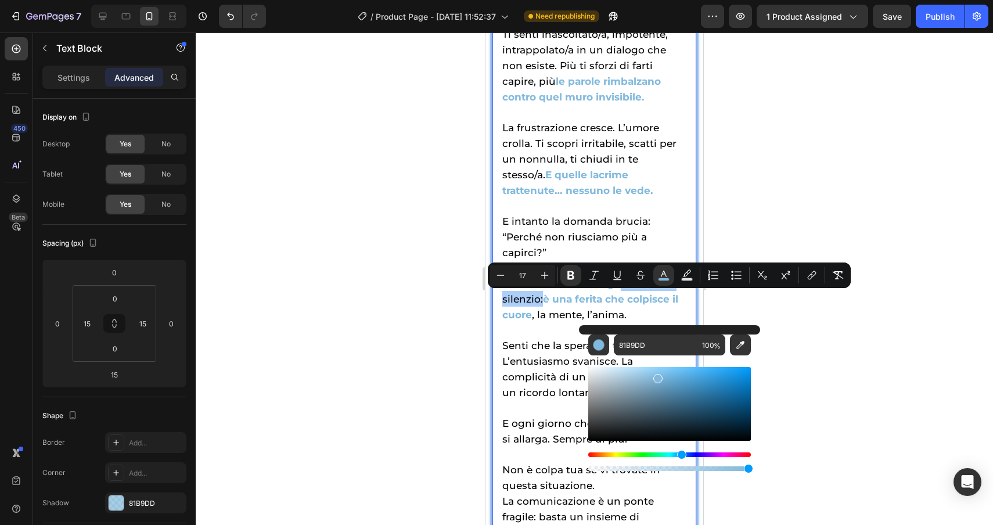
click at [916, 390] on div at bounding box center [595, 279] width 798 height 493
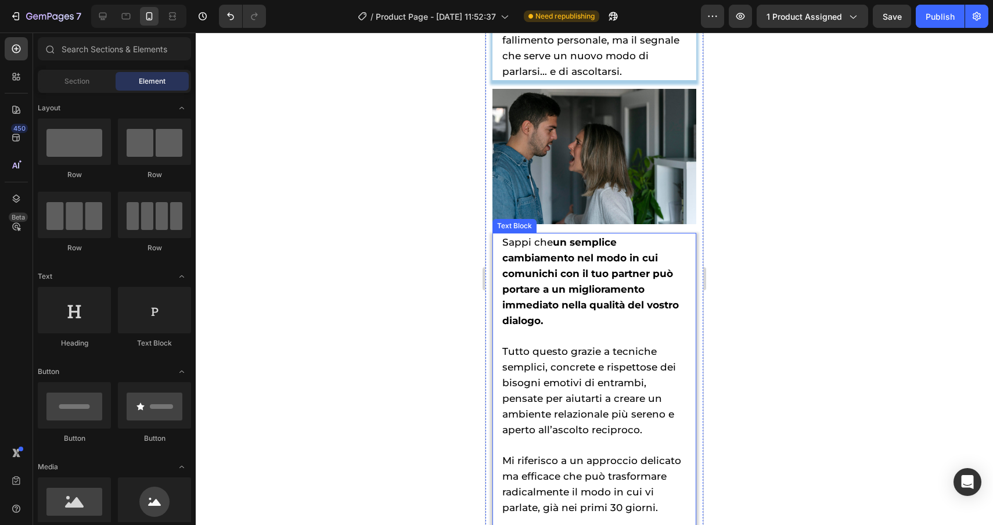
scroll to position [2419, 0]
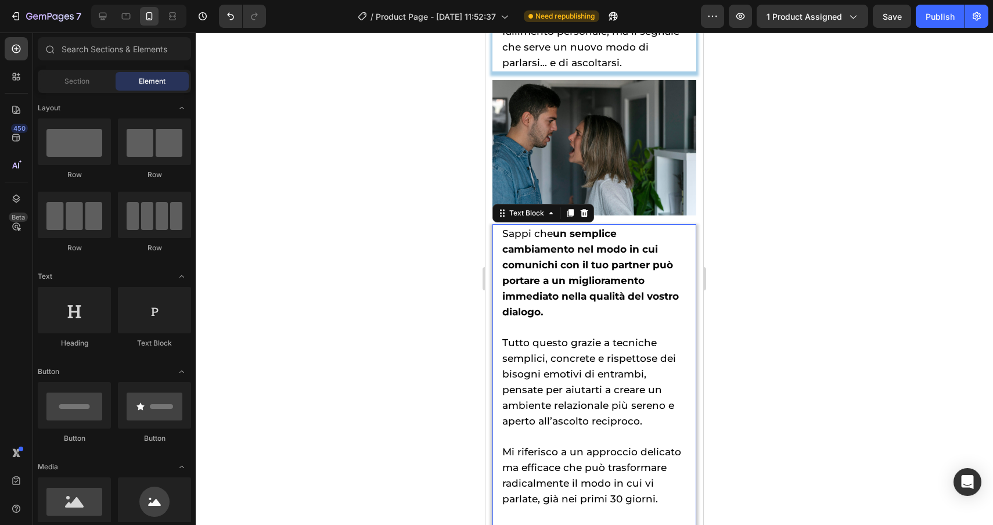
click at [556, 236] on strong "un semplice cambiamento nel modo in cui comunichi con il tuo partner può portar…" at bounding box center [590, 273] width 177 height 90
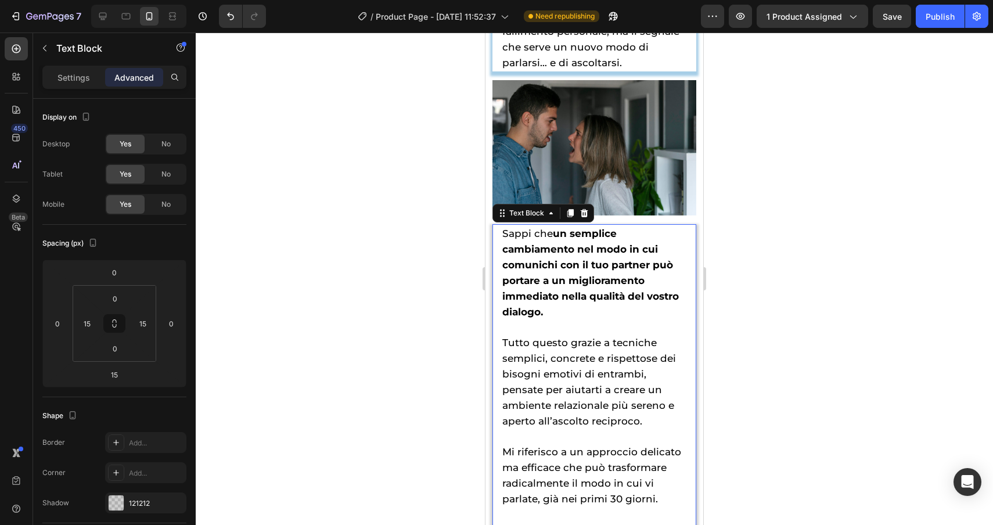
click at [556, 236] on strong "un semplice cambiamento nel modo in cui comunichi con il tuo partner può portar…" at bounding box center [590, 273] width 177 height 90
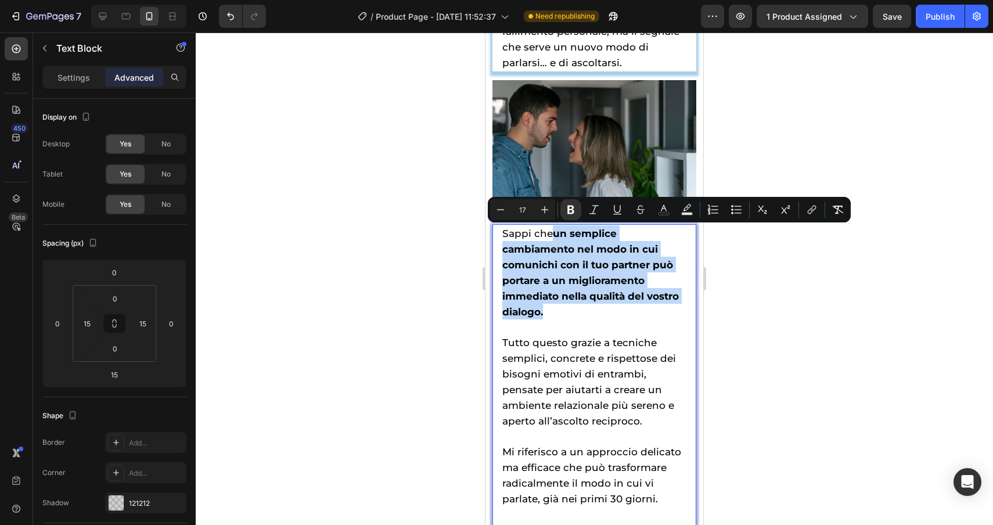
drag, startPoint x: 556, startPoint y: 234, endPoint x: 563, endPoint y: 314, distance: 79.9
click at [563, 314] on p "[PERSON_NAME] che un semplice cambiamento nel modo in cui comunichi con il tuo …" at bounding box center [594, 272] width 184 height 94
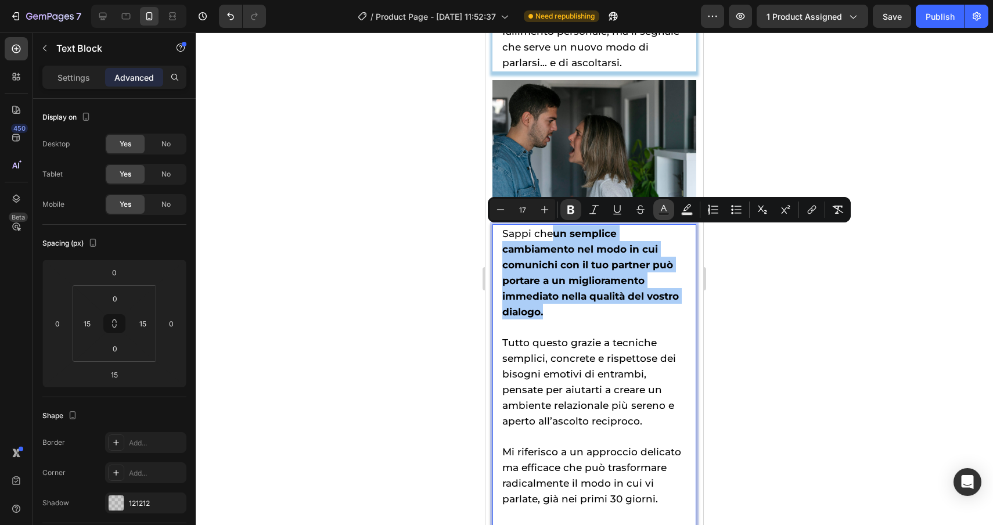
click at [663, 216] on button "Text Color" at bounding box center [664, 209] width 21 height 21
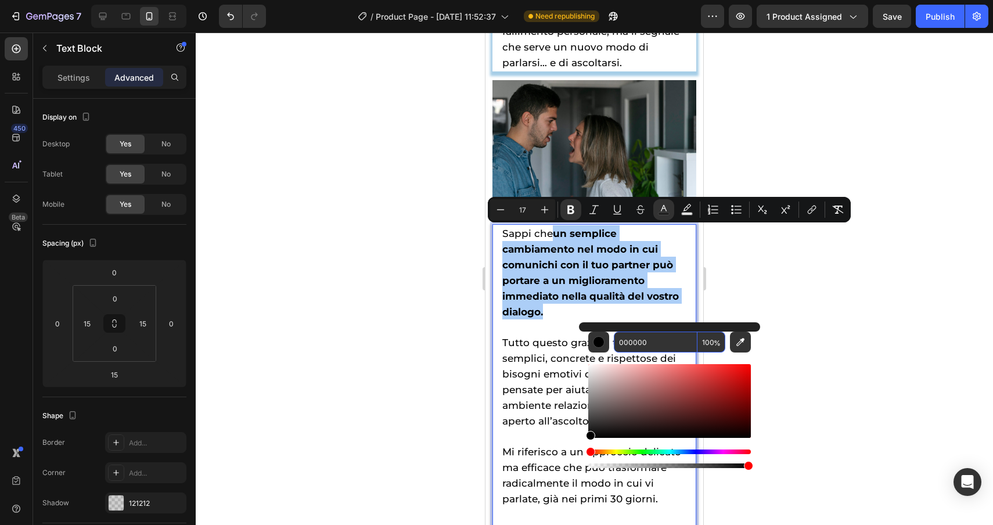
click at [670, 338] on input "000000" at bounding box center [656, 342] width 84 height 21
paste input "81b9dd"
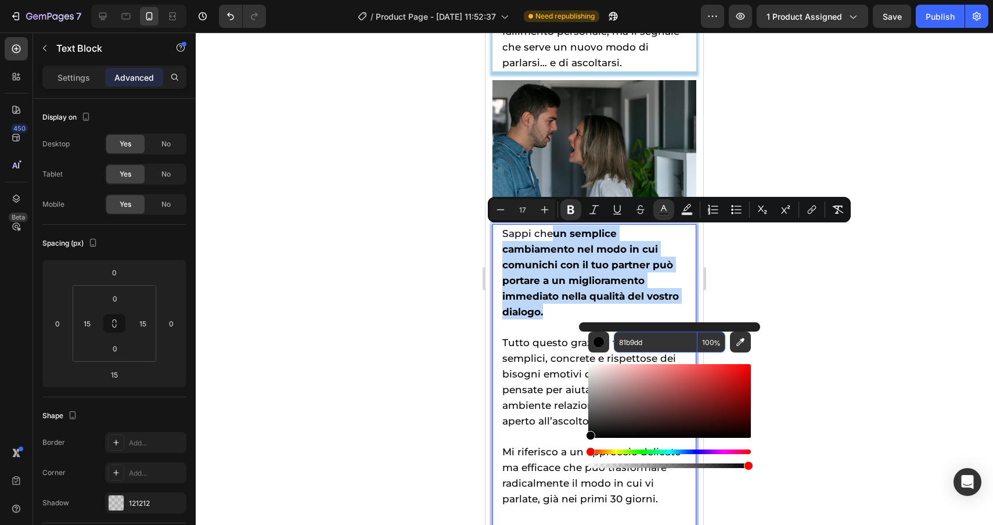
type input "81B9DD"
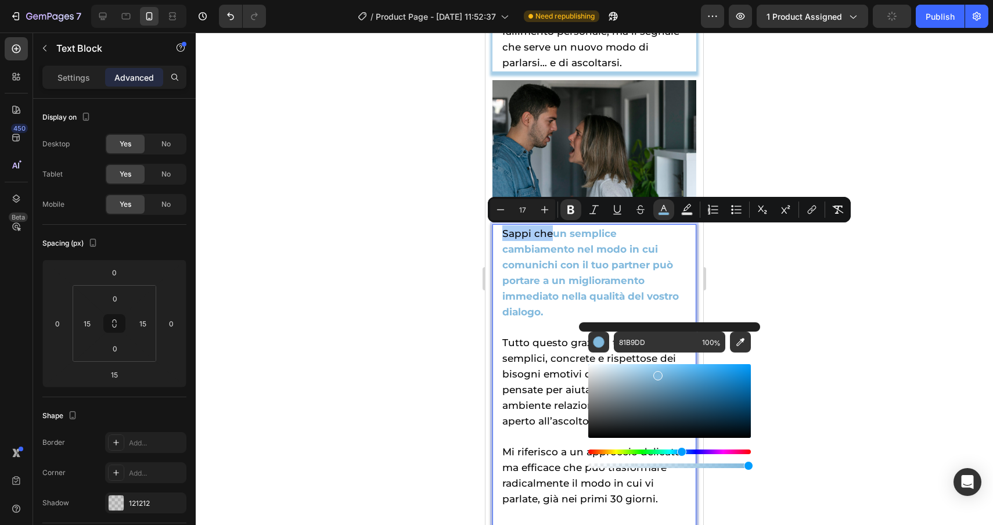
click at [838, 336] on div at bounding box center [595, 279] width 798 height 493
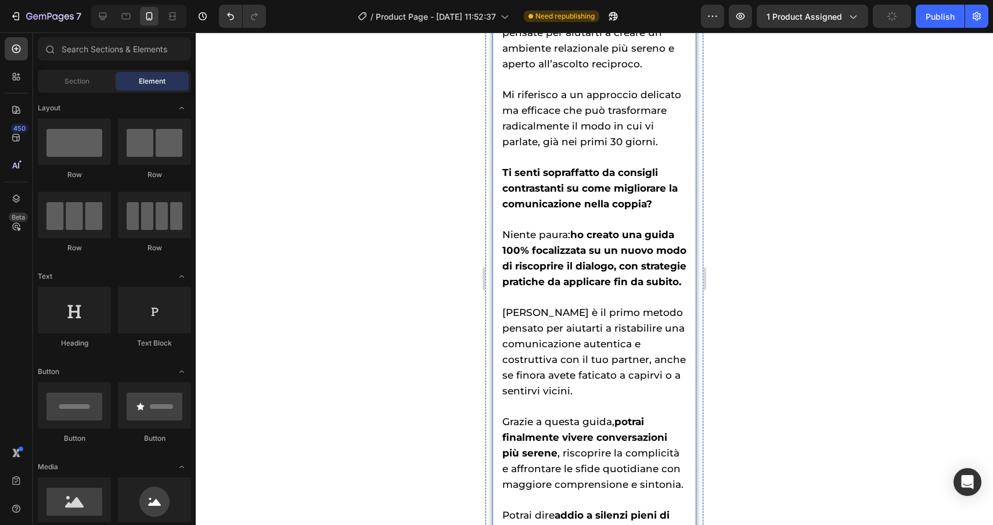
scroll to position [2781, 0]
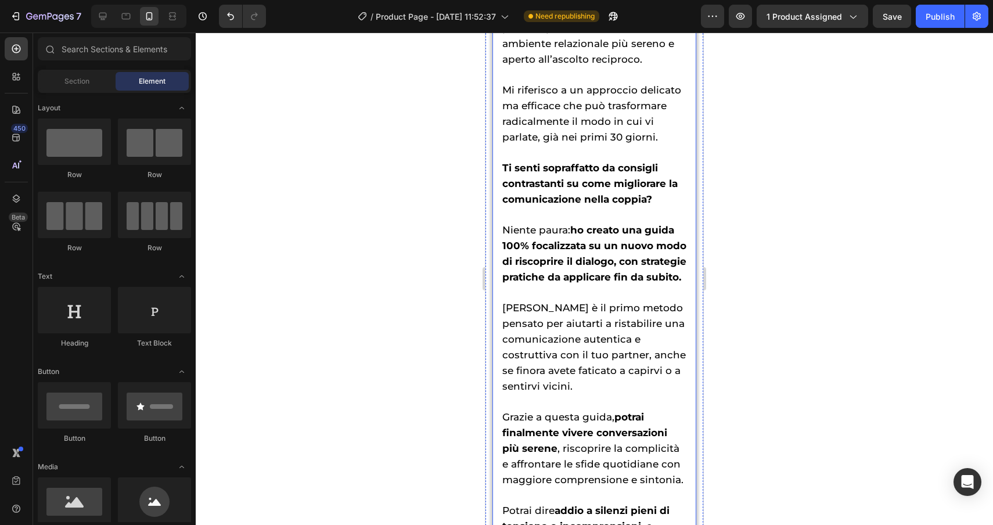
click at [504, 168] on strong "Ti senti sopraffatto da consigli contrastanti su come migliorare la comunicazio…" at bounding box center [589, 183] width 175 height 43
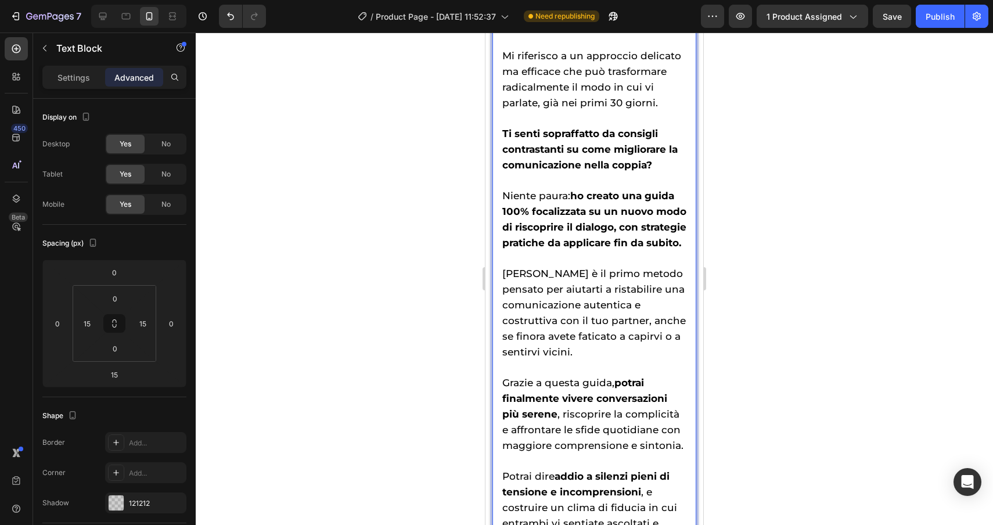
scroll to position [2790, 0]
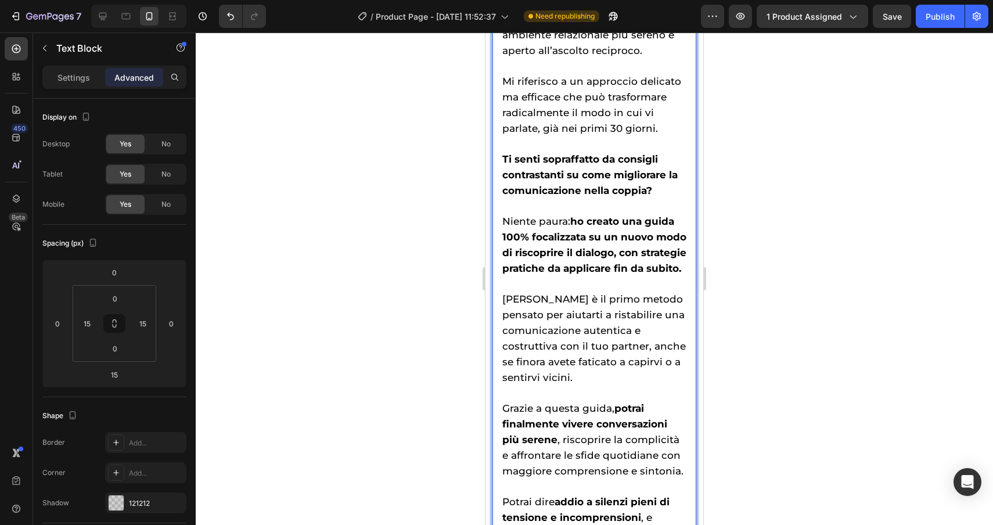
click at [659, 191] on p "Ti senti sopraffatto da consigli contrastanti su come migliorare la comunicazio…" at bounding box center [594, 167] width 184 height 62
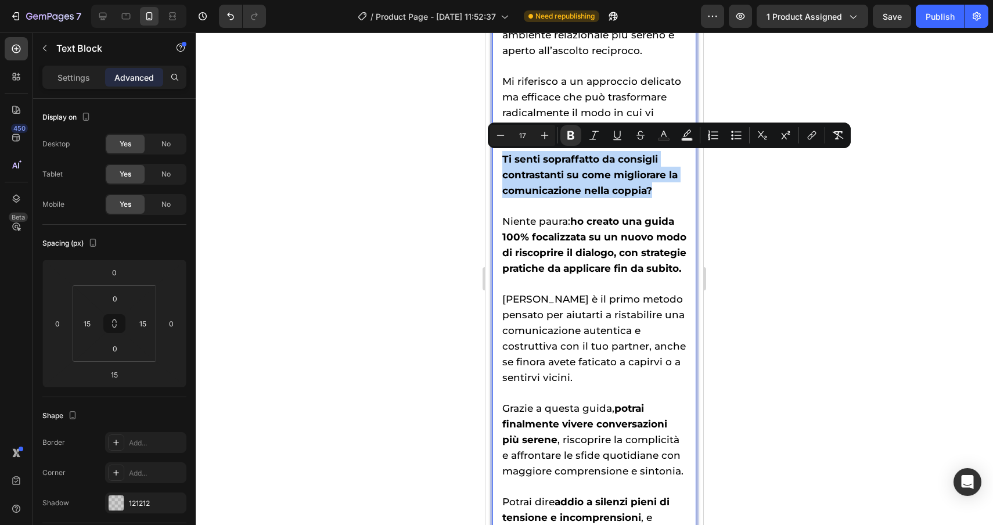
drag, startPoint x: 659, startPoint y: 191, endPoint x: 478, endPoint y: 157, distance: 184.4
click at [666, 133] on icon "Editor contextual toolbar" at bounding box center [664, 136] width 12 height 12
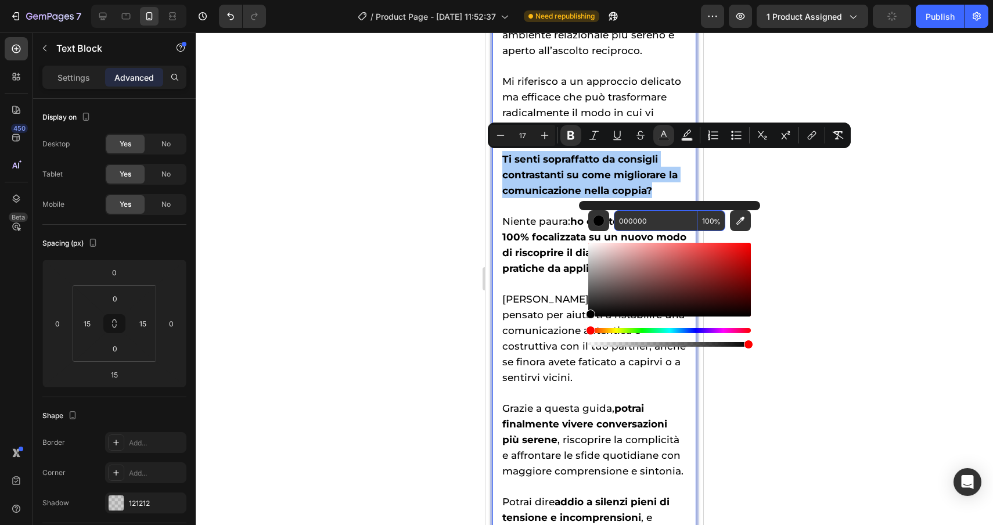
click at [674, 227] on input "000000" at bounding box center [656, 220] width 84 height 21
paste input "81b9dd"
type input "81B9DD"
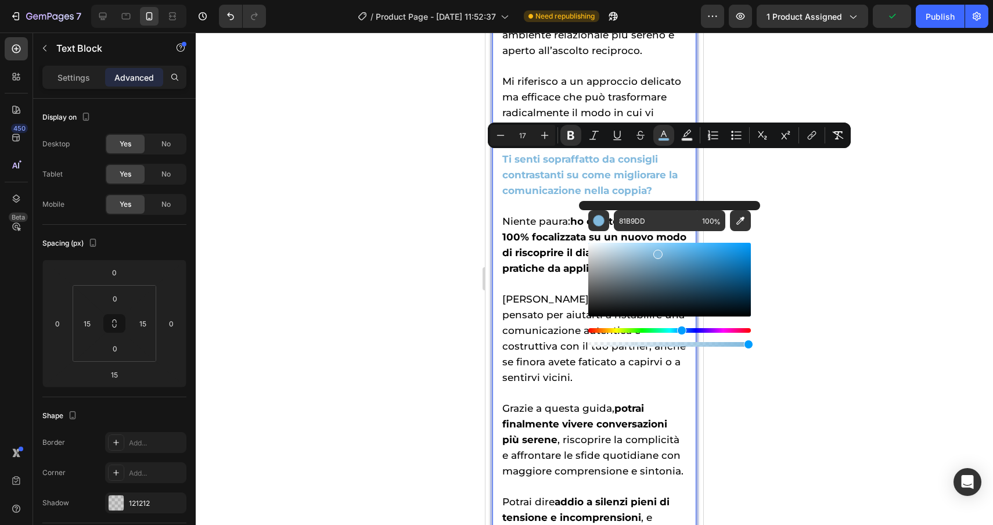
click at [860, 245] on div at bounding box center [595, 279] width 798 height 493
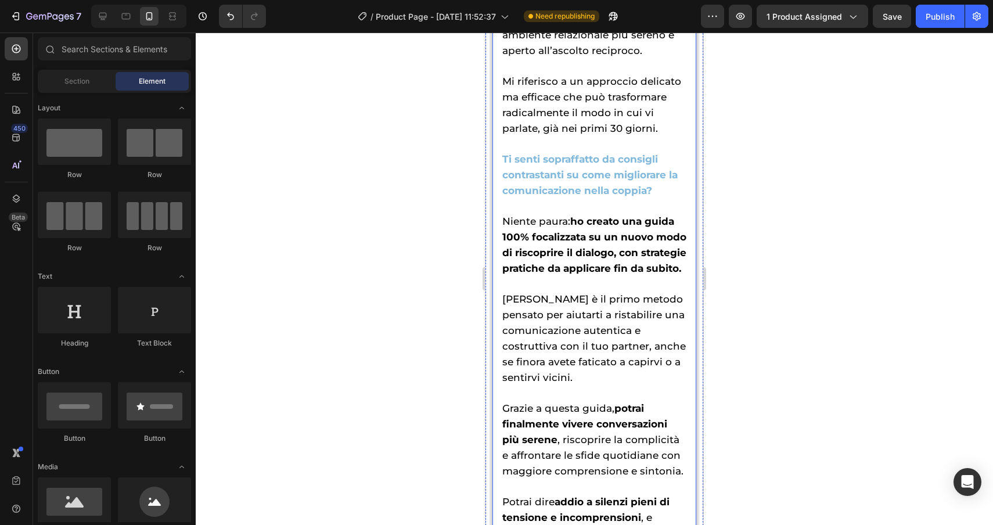
click at [572, 218] on span "Niente paura: ho creato una guida 100% focalizzata su un nuovo modo di riscopri…" at bounding box center [594, 245] width 184 height 59
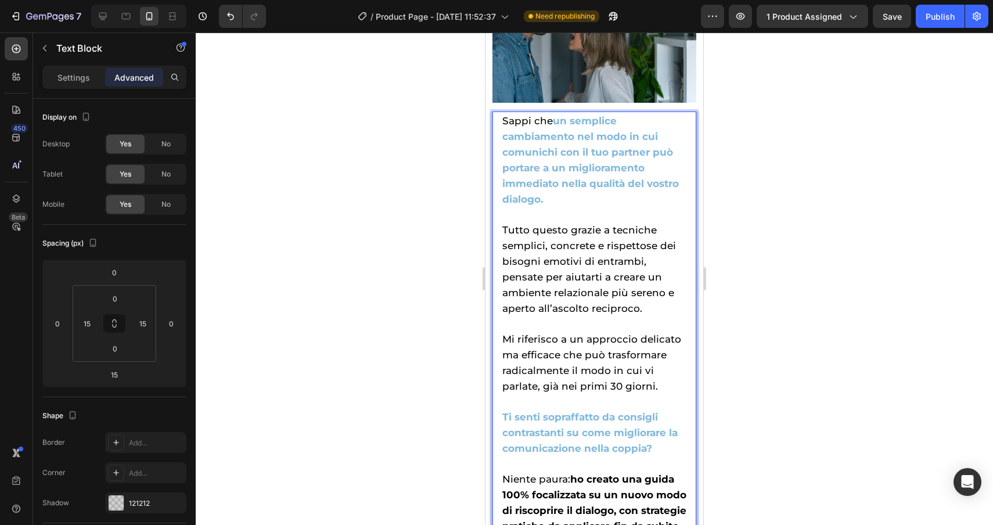
scroll to position [2672, 0]
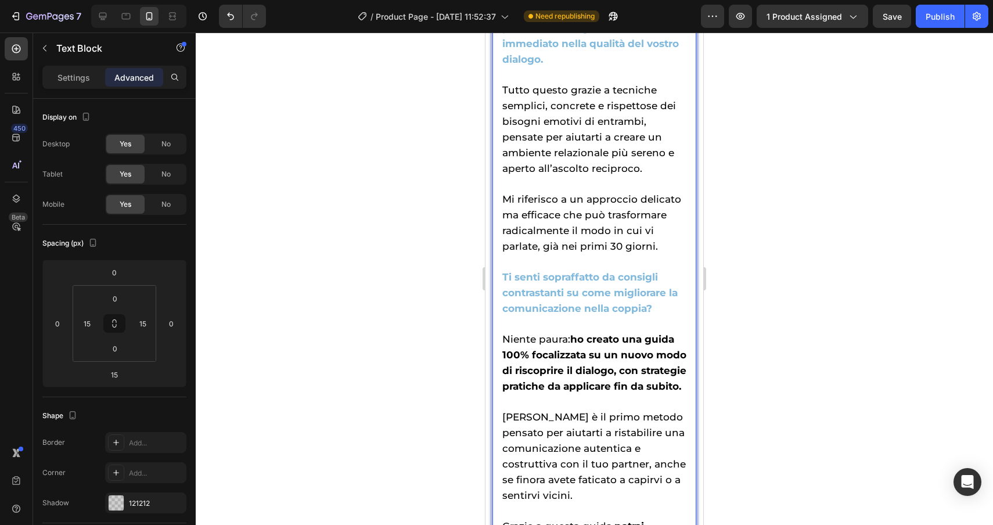
click at [572, 342] on span "Niente paura: ho creato una guida 100% focalizzata su un nuovo modo di riscopri…" at bounding box center [594, 362] width 184 height 59
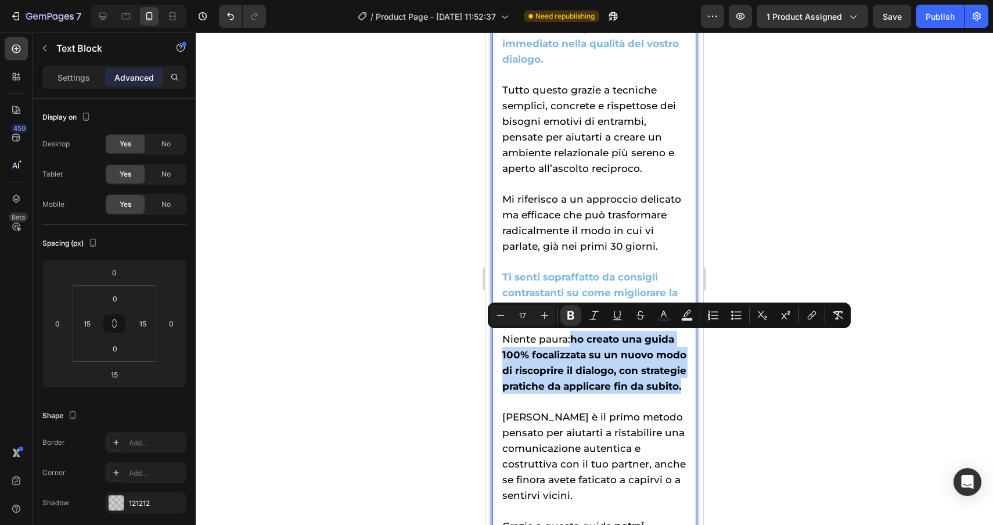
drag, startPoint x: 572, startPoint y: 336, endPoint x: 597, endPoint y: 398, distance: 67.2
click at [597, 394] on p "Niente paura: ho creato una guida 100% focalizzata su un nuovo modo di riscopri…" at bounding box center [594, 355] width 184 height 78
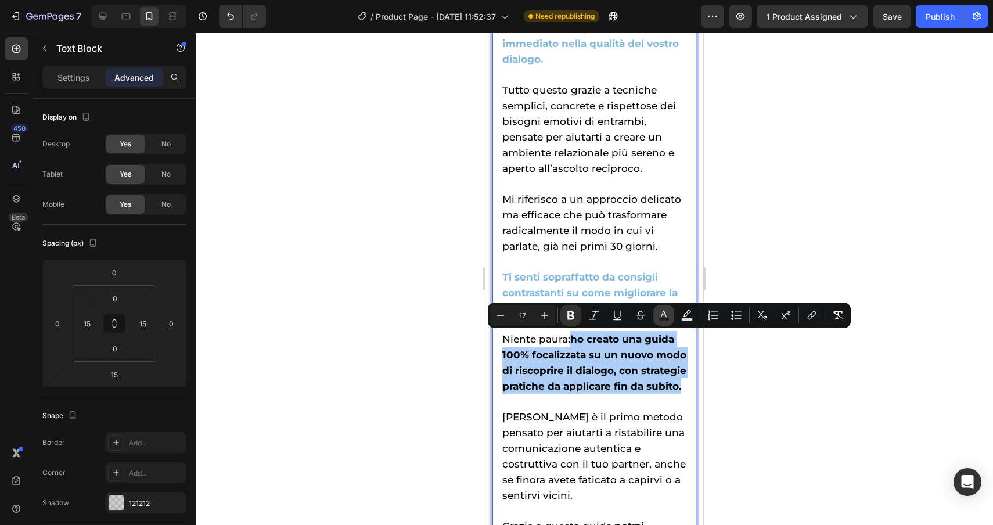
click at [664, 316] on icon "Editor contextual toolbar" at bounding box center [664, 316] width 12 height 12
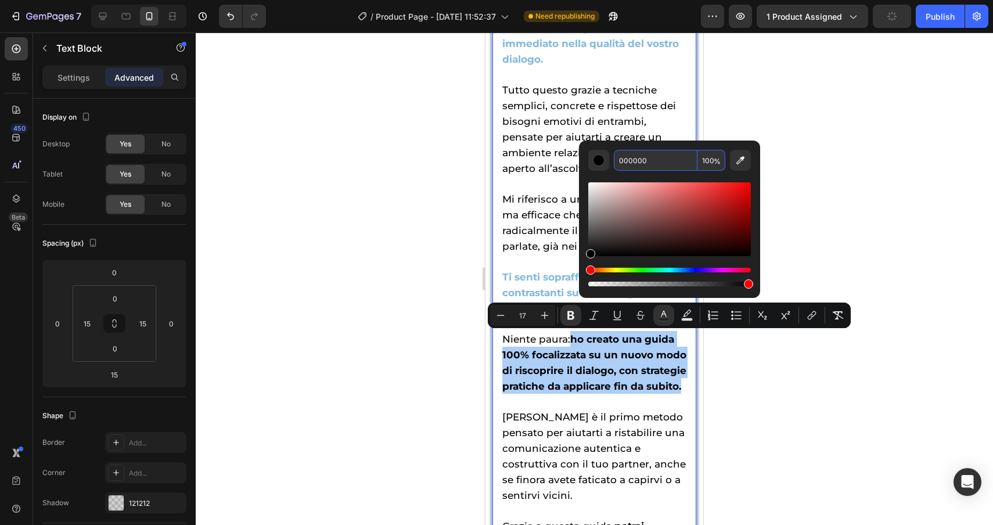
click at [663, 157] on input "000000" at bounding box center [656, 160] width 84 height 21
paste input "81b9dd"
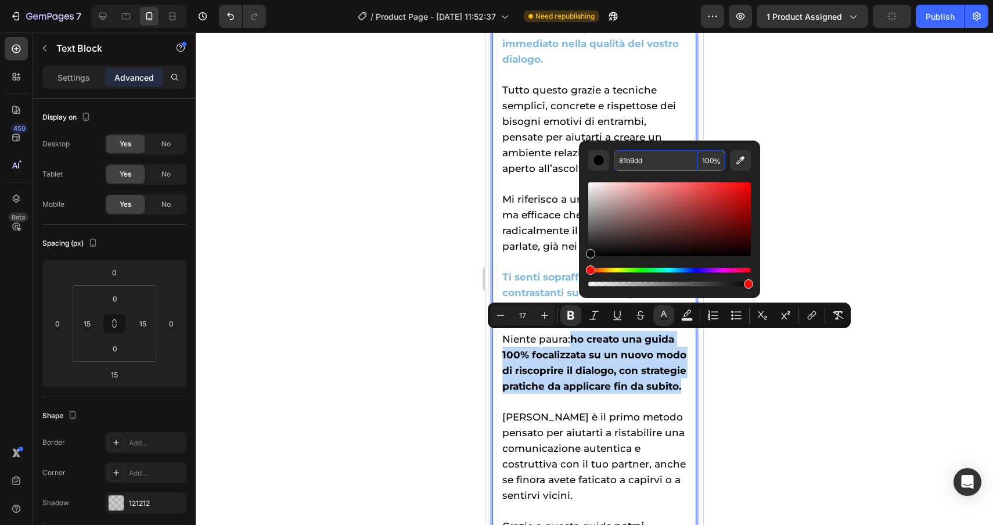
type input "81B9DD"
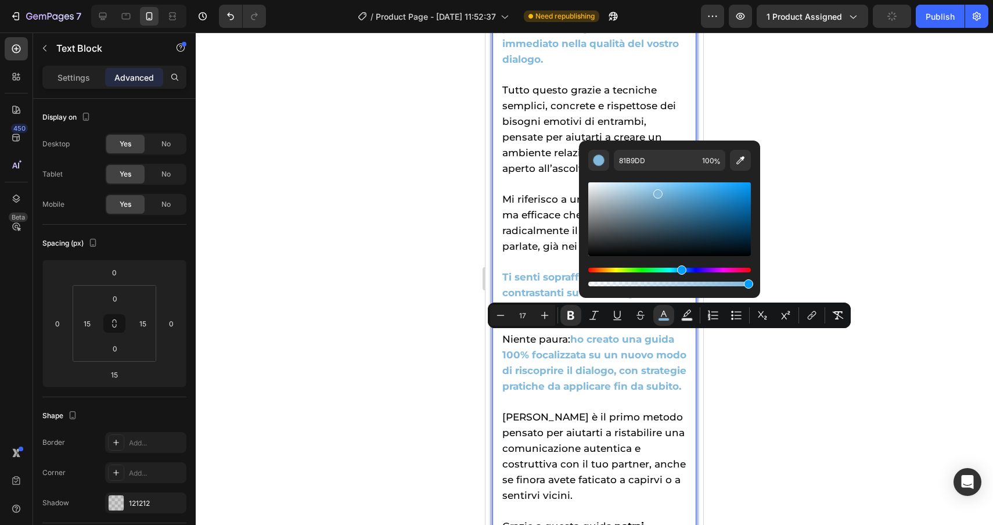
click at [903, 310] on div at bounding box center [595, 279] width 798 height 493
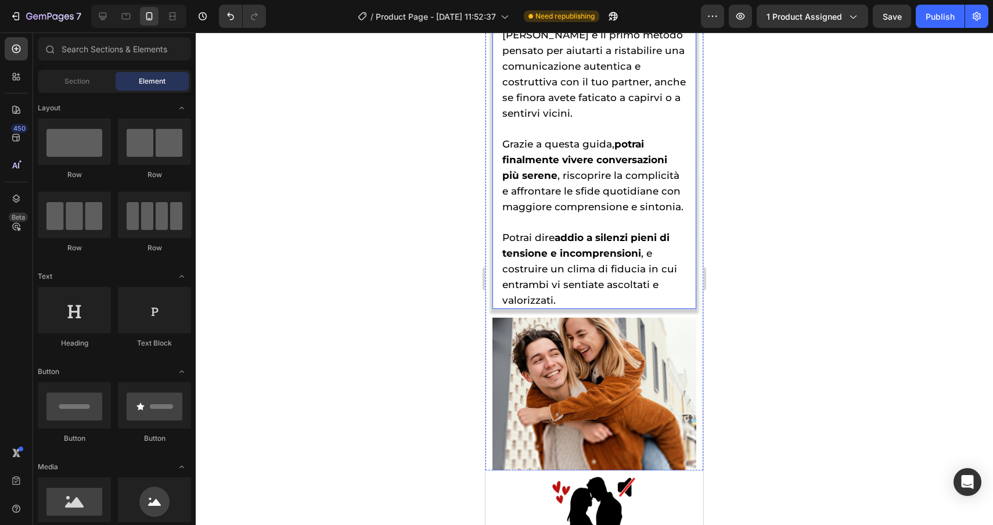
scroll to position [3054, 0]
click at [615, 160] on strong "potrai finalmente vivere conversazioni più serene" at bounding box center [584, 159] width 165 height 43
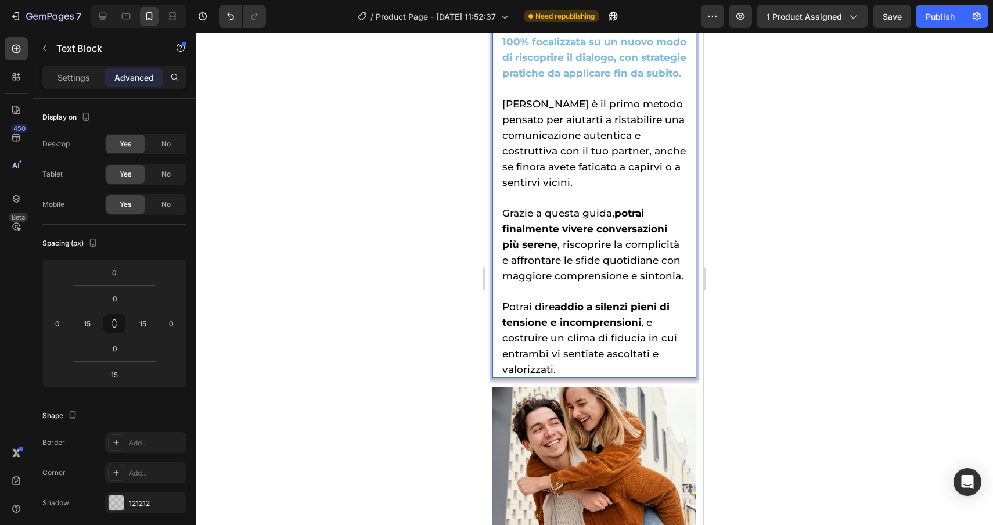
scroll to position [2984, 0]
click at [615, 228] on strong "potrai finalmente vivere conversazioni più serene" at bounding box center [584, 229] width 165 height 43
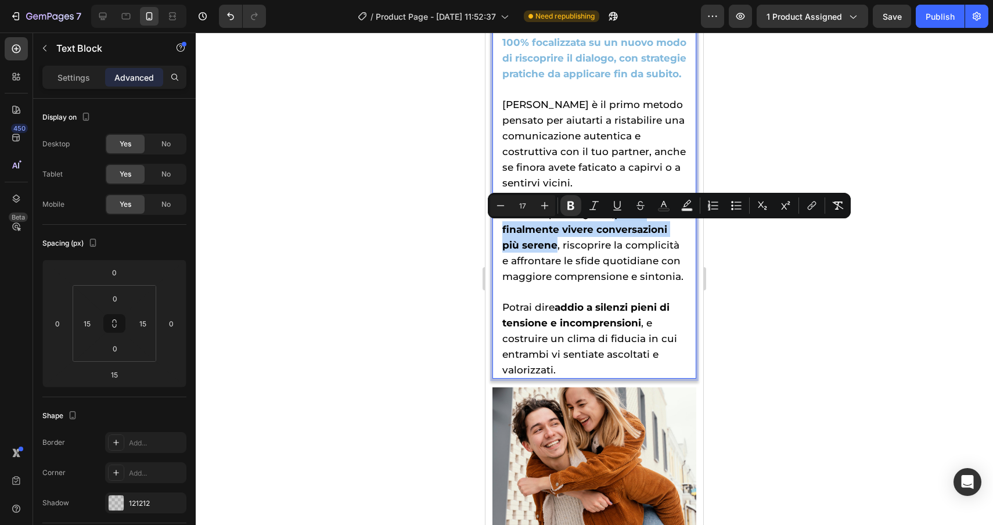
drag, startPoint x: 615, startPoint y: 232, endPoint x: 536, endPoint y: 259, distance: 83.6
click at [536, 251] on strong "potrai finalmente vivere conversazioni più serene" at bounding box center [584, 229] width 165 height 43
click at [663, 202] on icon "Editor contextual toolbar" at bounding box center [664, 206] width 12 height 12
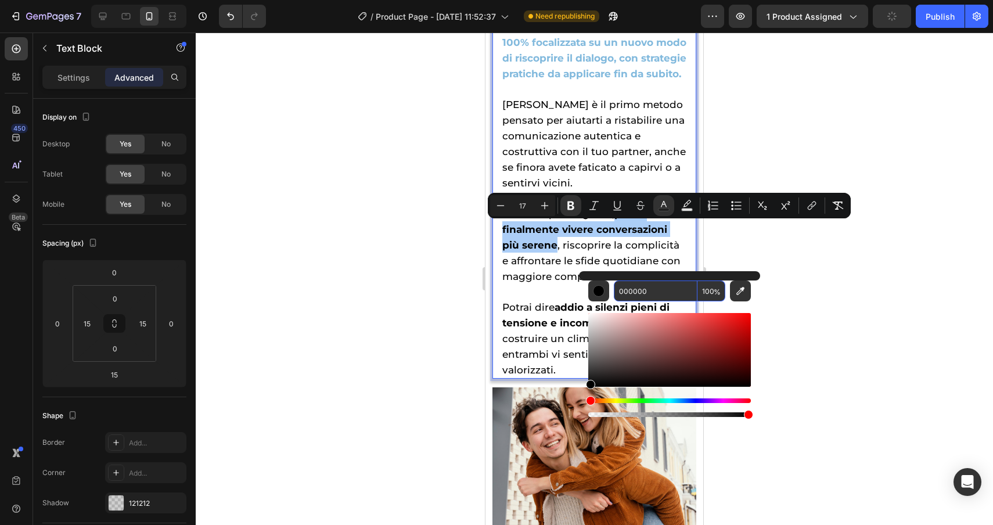
click at [663, 288] on input "000000" at bounding box center [656, 291] width 84 height 21
paste input "81b9dd"
type input "81B9DD"
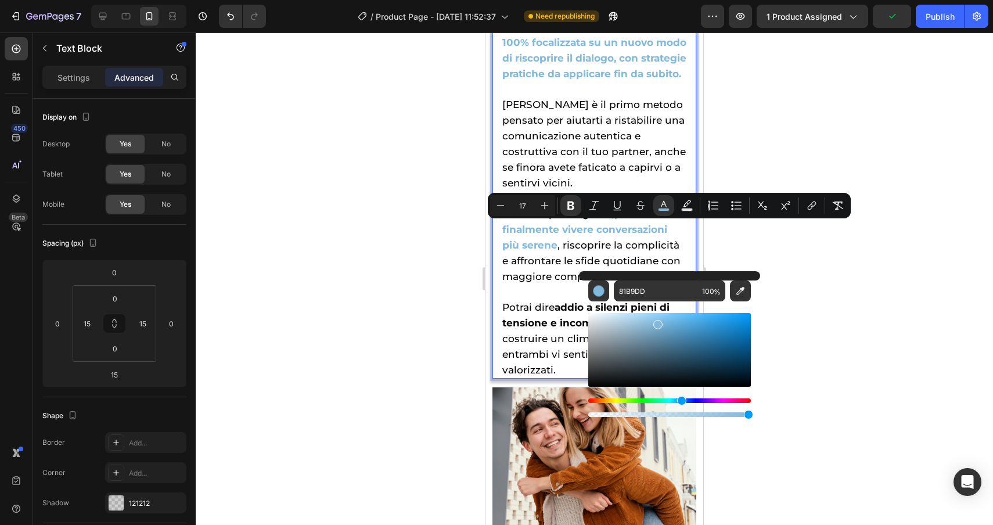
click at [822, 301] on div at bounding box center [595, 279] width 798 height 493
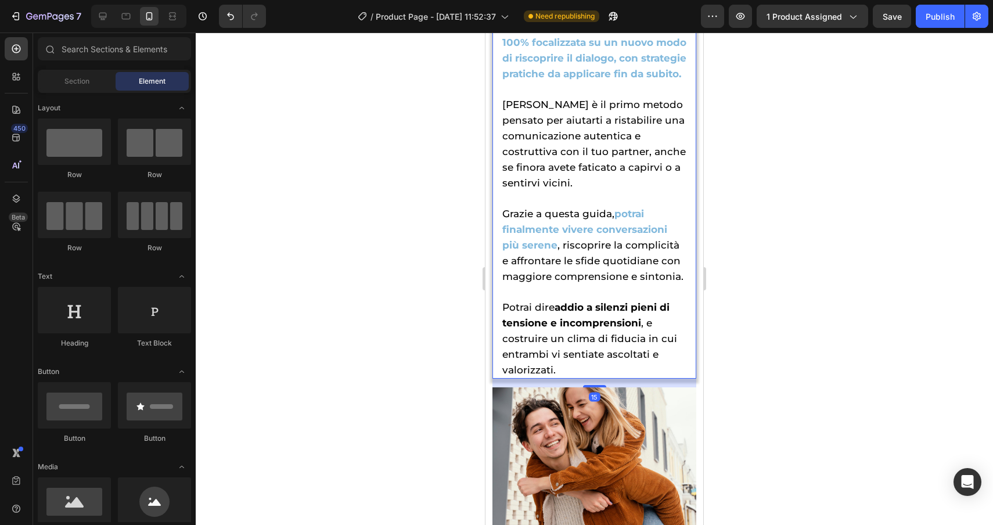
click at [559, 322] on strong "addio a silenzi pieni di tensione e incomprensioni" at bounding box center [585, 314] width 167 height 27
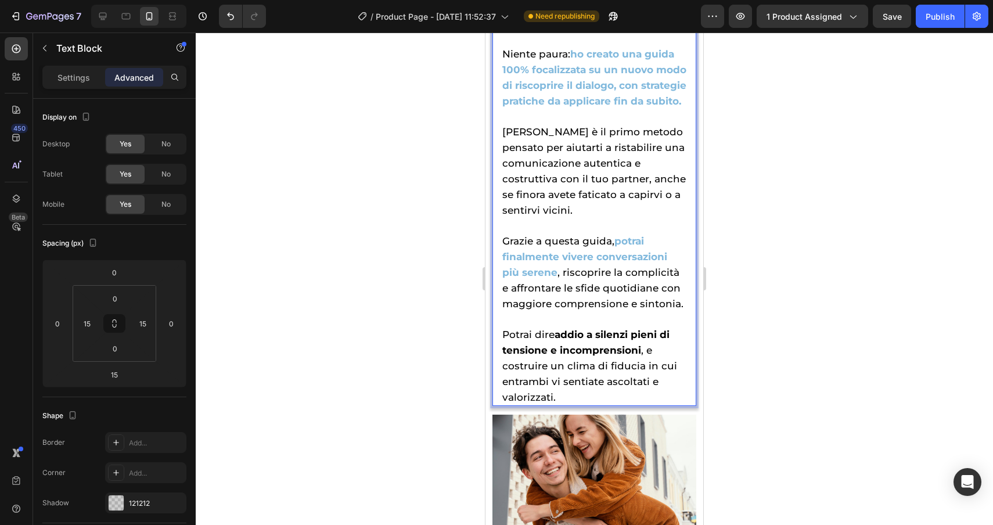
scroll to position [2982, 0]
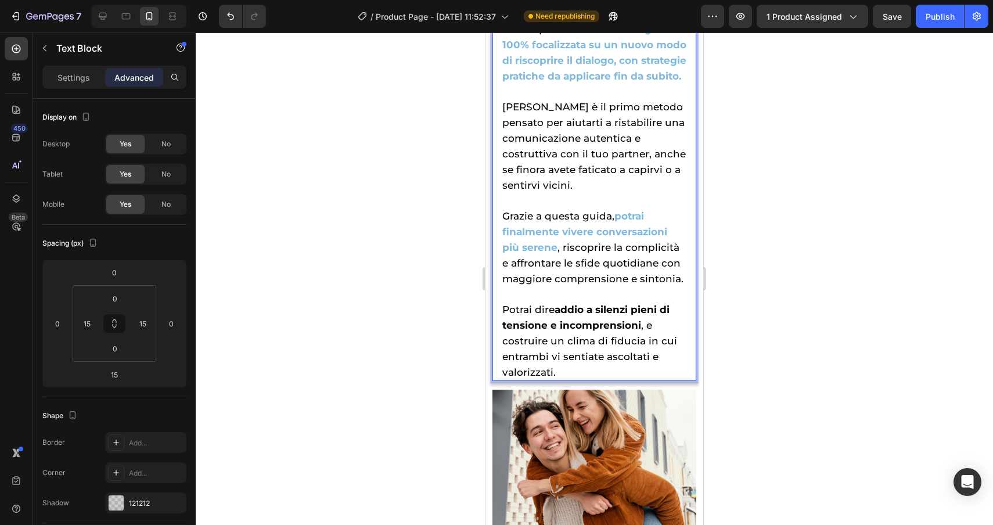
click at [556, 325] on span "Potrai dire addio a silenzi pieni di tensione e incomprensioni , e costruire un…" at bounding box center [589, 341] width 175 height 74
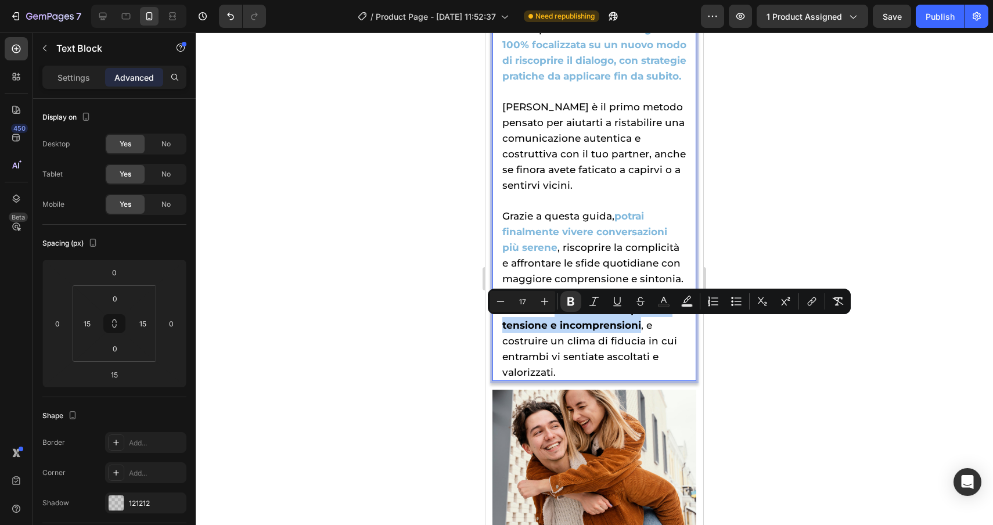
drag, startPoint x: 556, startPoint y: 325, endPoint x: 641, endPoint y: 344, distance: 87.5
click at [641, 344] on span "Potrai dire addio a silenzi pieni di tensione e incomprensioni , e costruire un…" at bounding box center [589, 341] width 175 height 74
click at [666, 301] on icon "Editor contextual toolbar" at bounding box center [664, 300] width 6 height 6
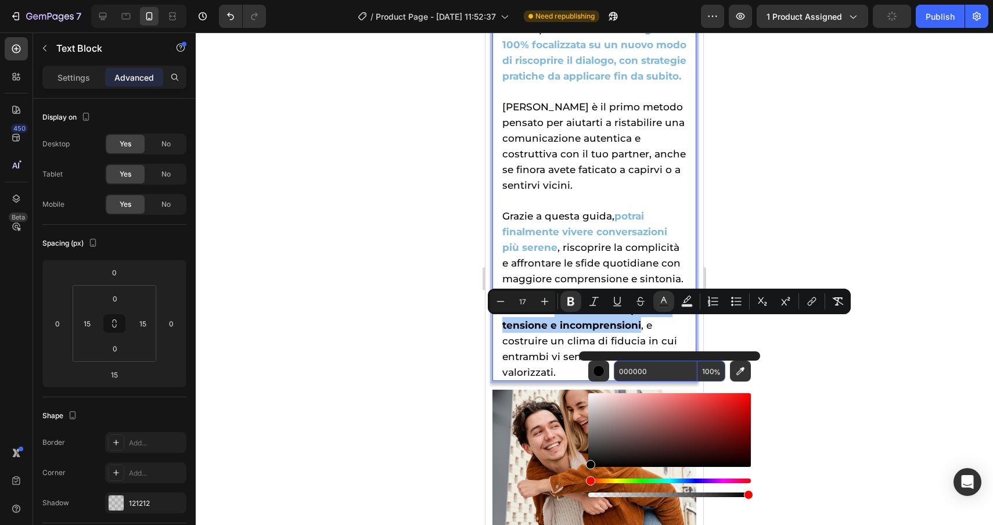
click at [656, 370] on input "000000" at bounding box center [656, 371] width 84 height 21
paste input "81b9dd"
type input "81B9DD"
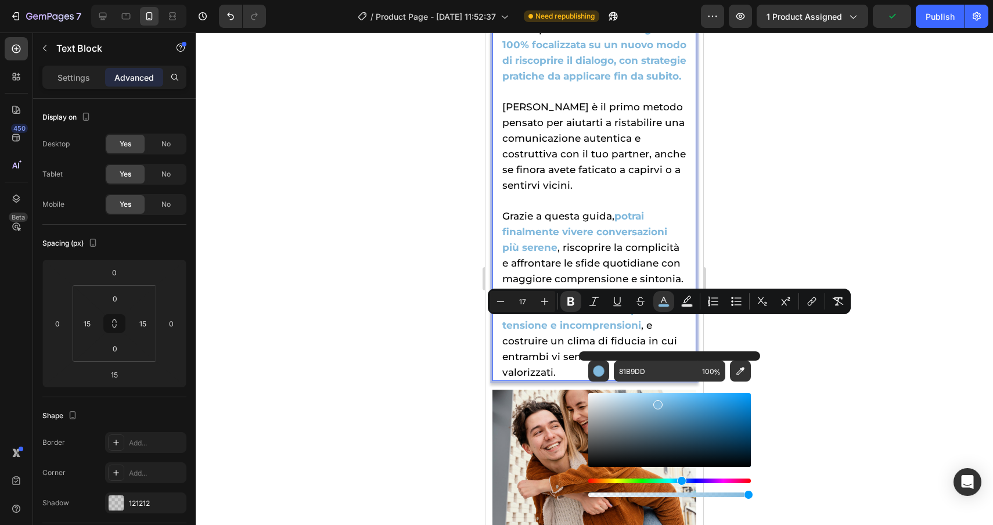
click at [920, 362] on div at bounding box center [595, 279] width 798 height 493
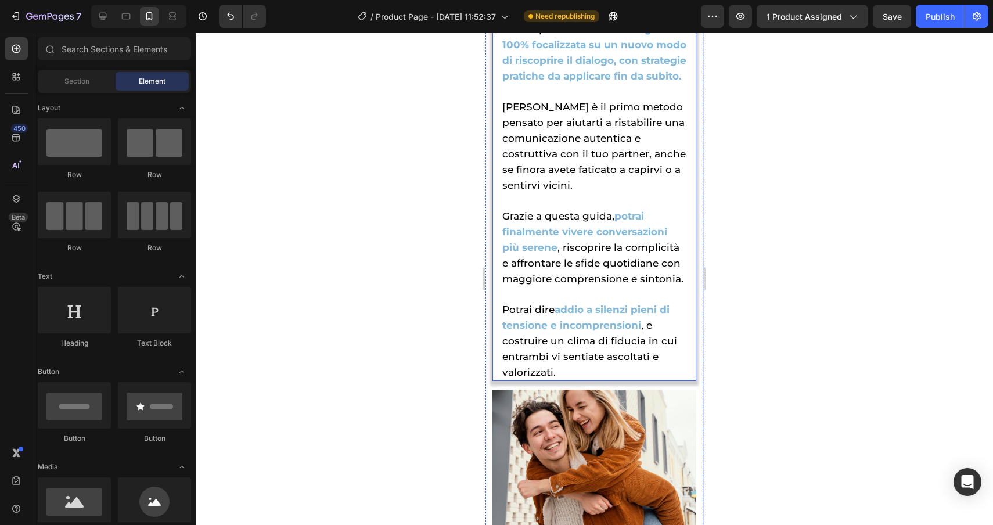
click at [673, 375] on p "Potrai dire addio a silenzi pieni di tensione e incomprensioni , e costruire un…" at bounding box center [594, 333] width 184 height 94
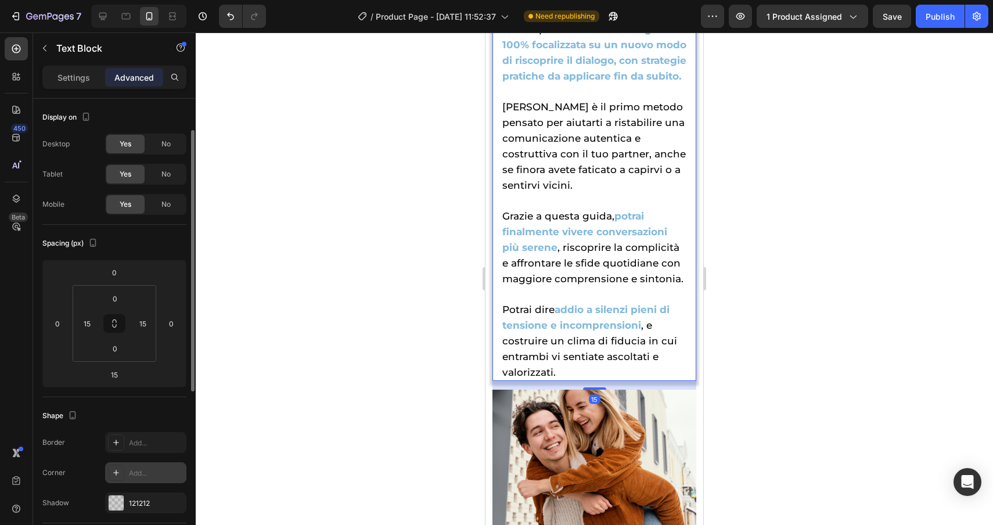
scroll to position [79, 0]
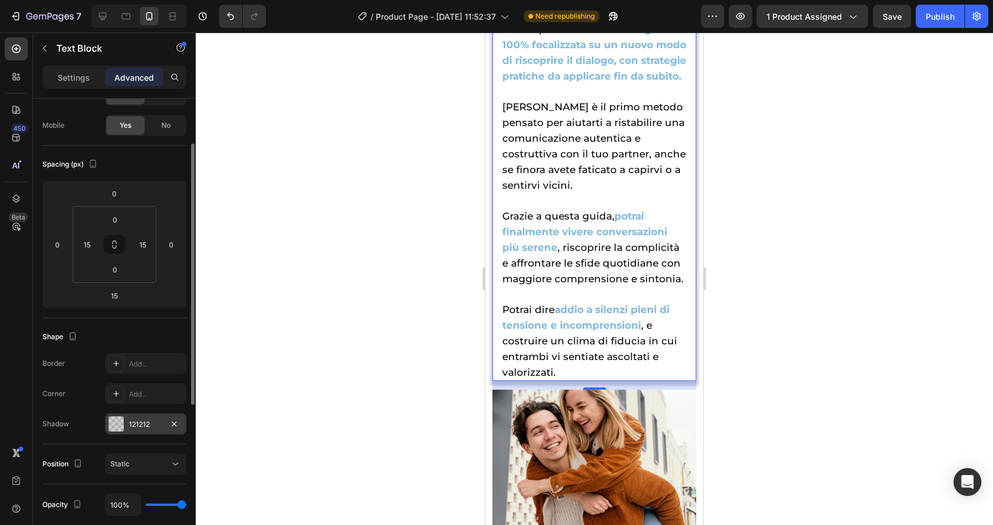
click at [115, 422] on div at bounding box center [116, 424] width 15 height 15
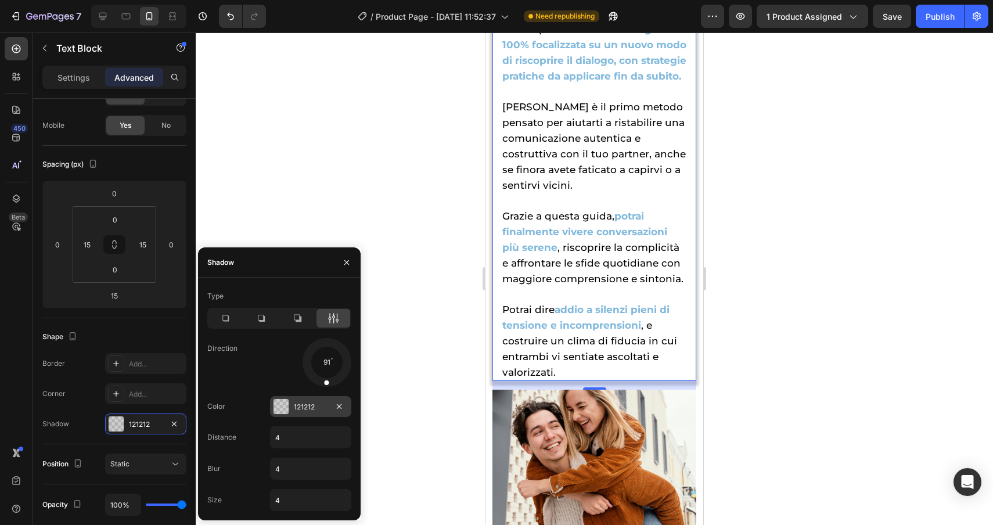
click at [277, 404] on div at bounding box center [281, 406] width 15 height 15
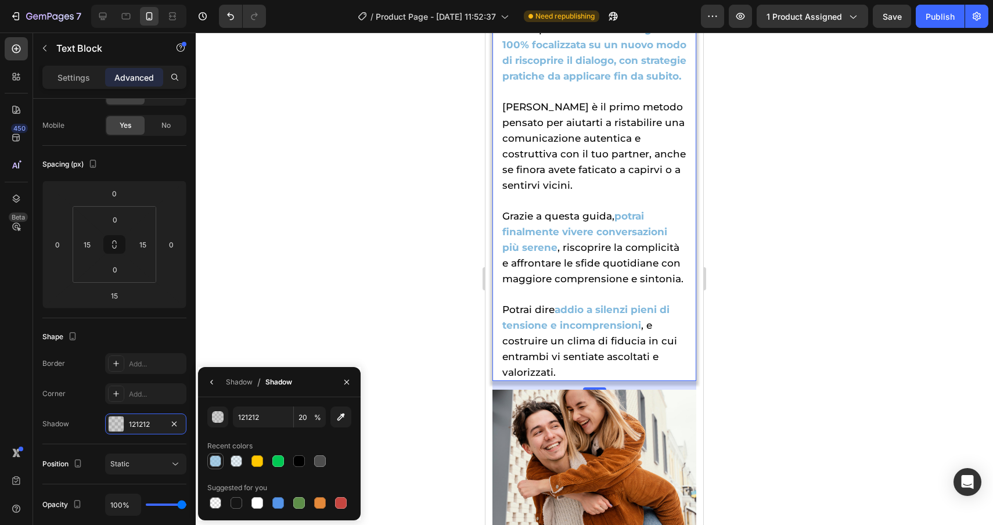
click at [213, 461] on div at bounding box center [216, 461] width 12 height 12
type input "81B9DD"
type input "70"
click at [361, 290] on div at bounding box center [595, 279] width 798 height 493
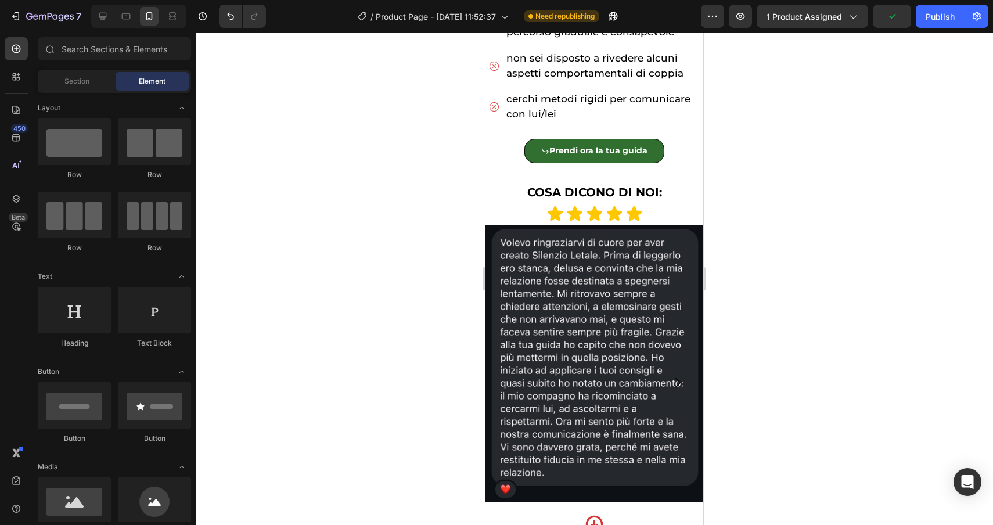
scroll to position [764, 0]
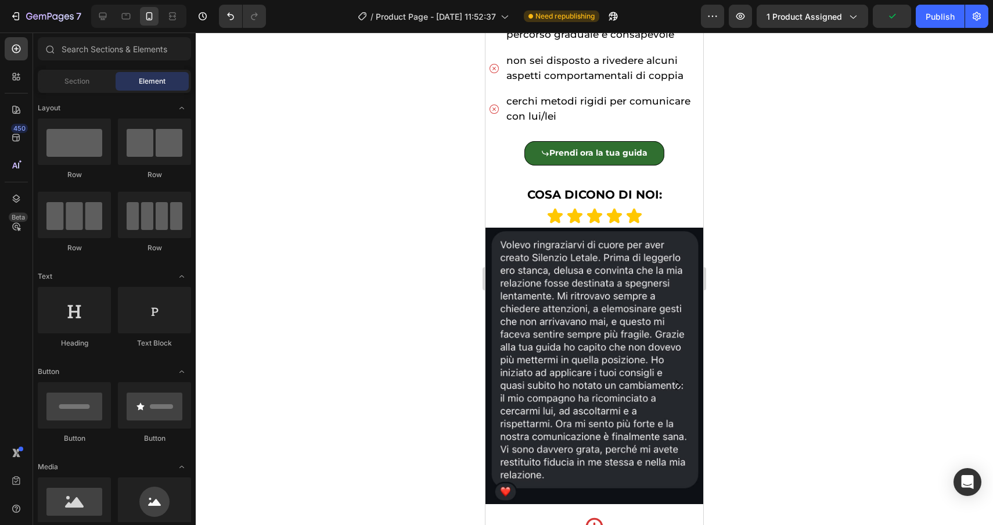
click at [836, 372] on div at bounding box center [595, 279] width 798 height 493
click at [662, 184] on h2 "COSA DICONO DI NOI:" at bounding box center [595, 194] width 218 height 21
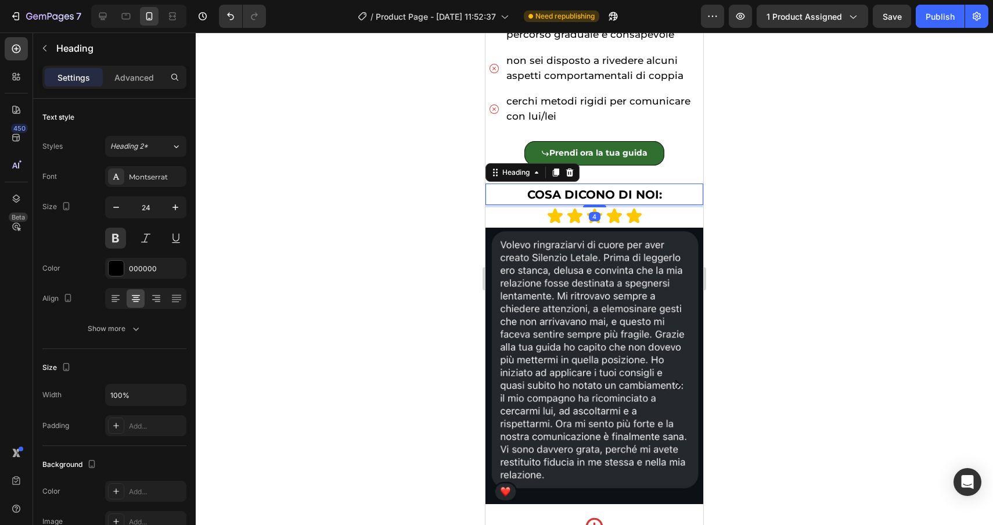
click at [662, 184] on h2 "COSA DICONO DI NOI:" at bounding box center [595, 194] width 218 height 21
drag, startPoint x: 662, startPoint y: 179, endPoint x: 508, endPoint y: 177, distance: 154.5
click at [508, 185] on p "COSA DICONO DI NOI:" at bounding box center [595, 194] width 216 height 19
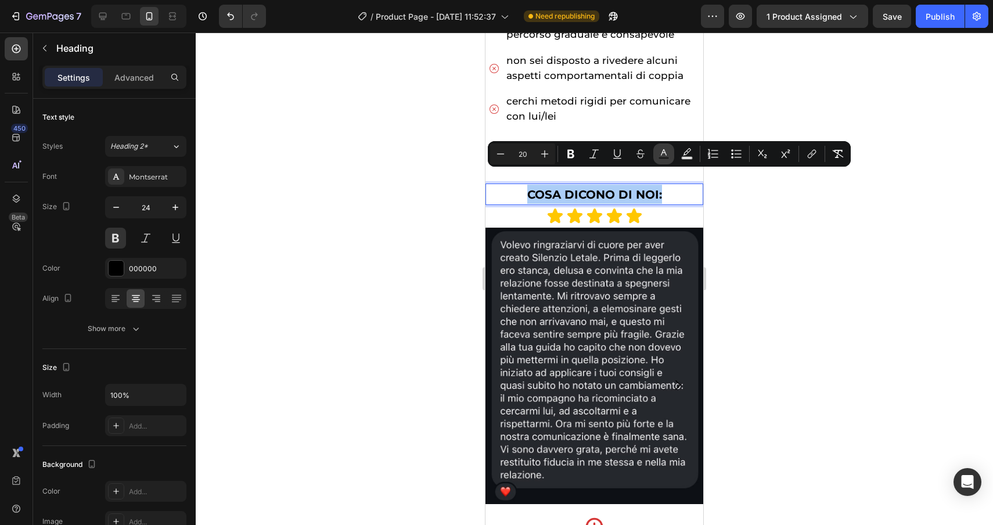
click at [662, 157] on rect "Editor contextual toolbar" at bounding box center [664, 158] width 11 height 3
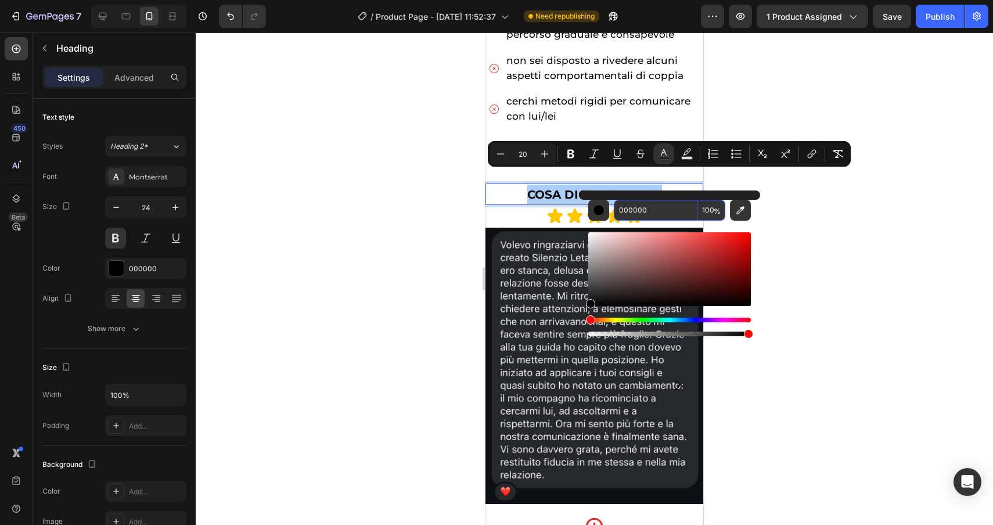
click at [662, 213] on input "000000" at bounding box center [656, 210] width 84 height 21
paste input "81b9dd"
type input "81B9DD"
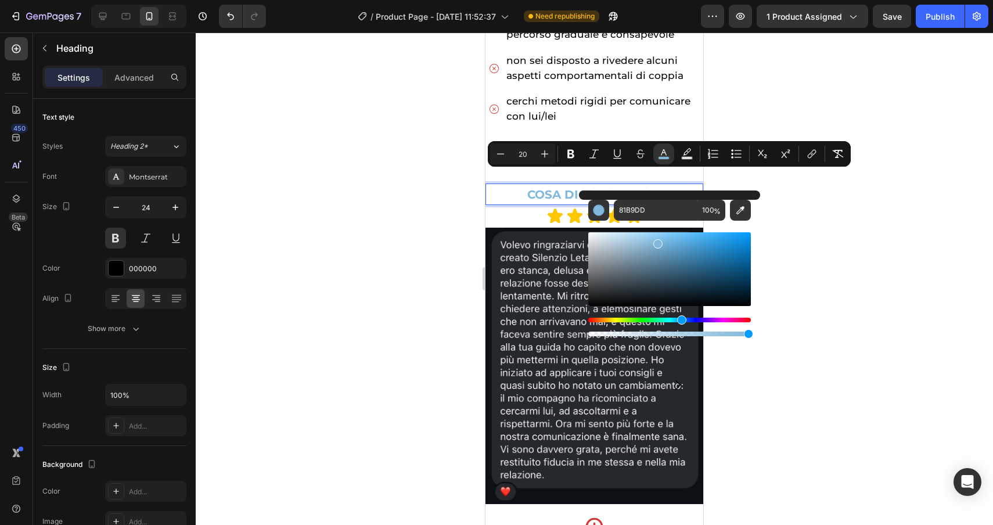
click at [946, 331] on div at bounding box center [595, 279] width 798 height 493
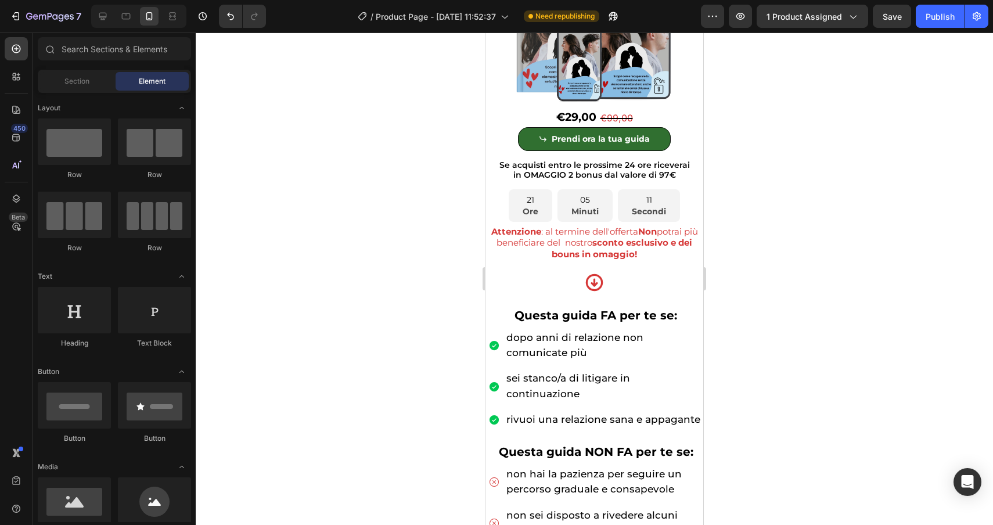
scroll to position [308, 0]
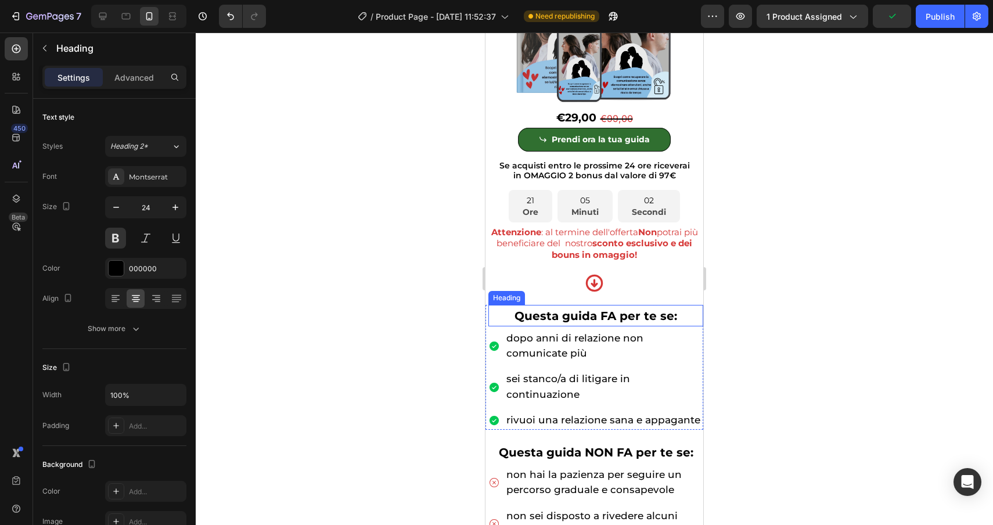
click at [673, 317] on span "Questa guida FA per te se:" at bounding box center [596, 316] width 163 height 14
click at [680, 315] on h2 "Questa guida FA per te se:" at bounding box center [596, 315] width 215 height 21
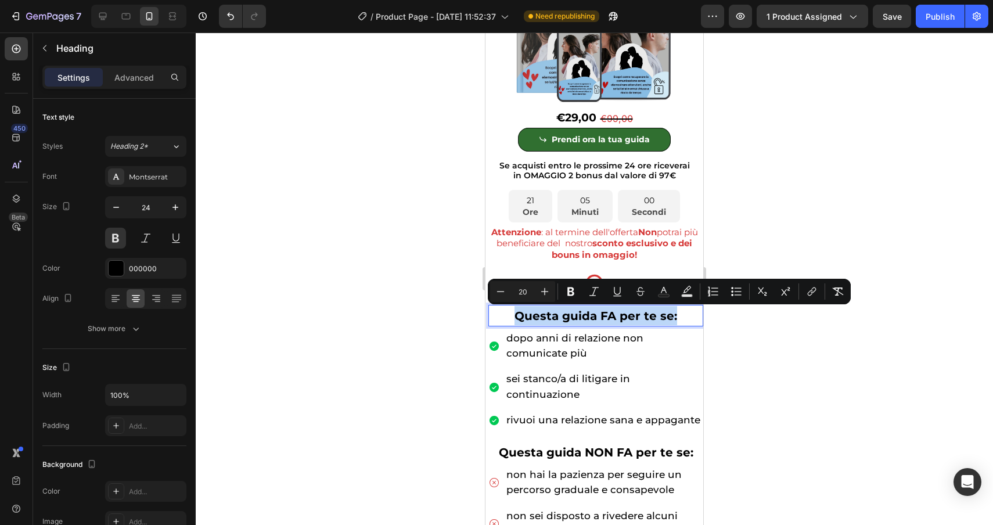
drag, startPoint x: 680, startPoint y: 315, endPoint x: 511, endPoint y: 315, distance: 169.0
click at [511, 314] on p "Questa guida FA per te se:" at bounding box center [596, 315] width 213 height 19
click at [667, 297] on rect "Editor contextual toolbar" at bounding box center [664, 296] width 11 height 3
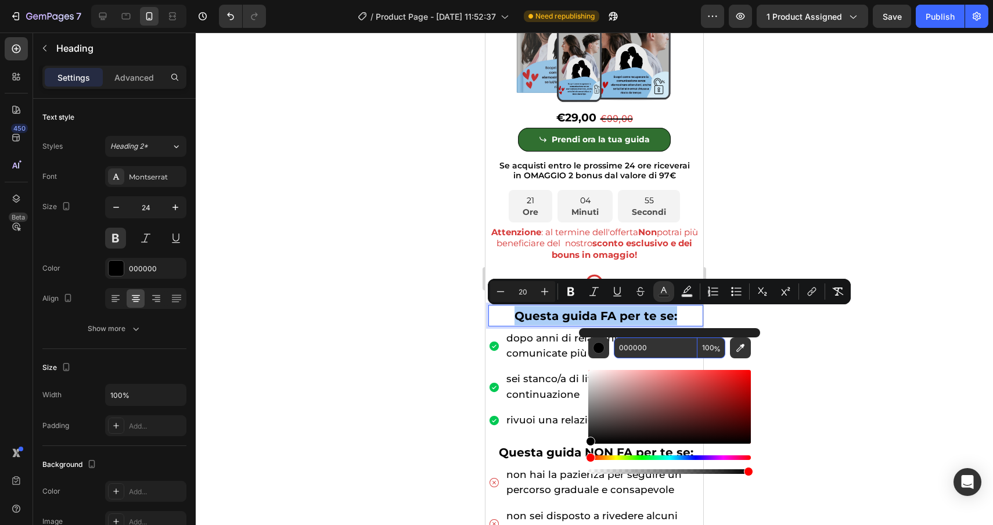
click at [670, 356] on input "000000" at bounding box center [656, 348] width 84 height 21
paste input "81b9dd"
type input "81B9DD"
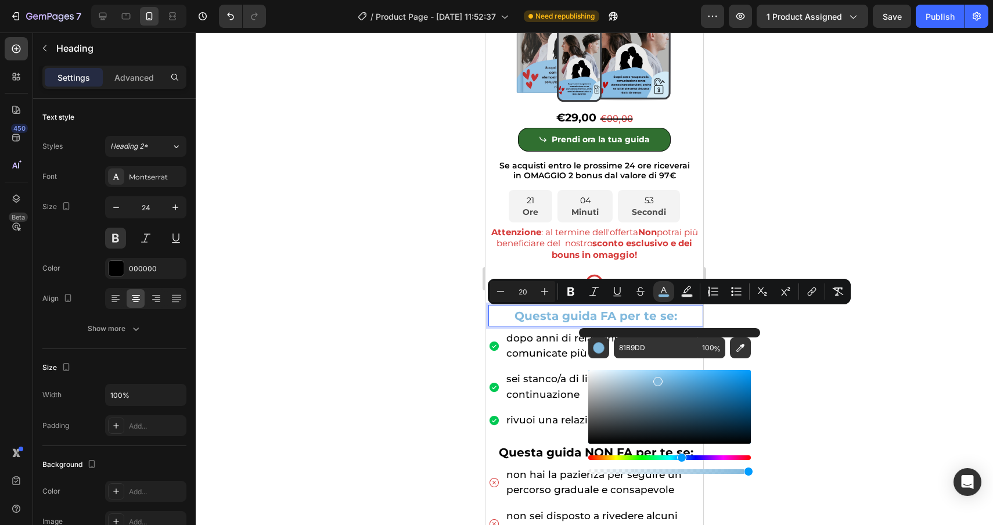
click at [856, 353] on div at bounding box center [595, 279] width 798 height 493
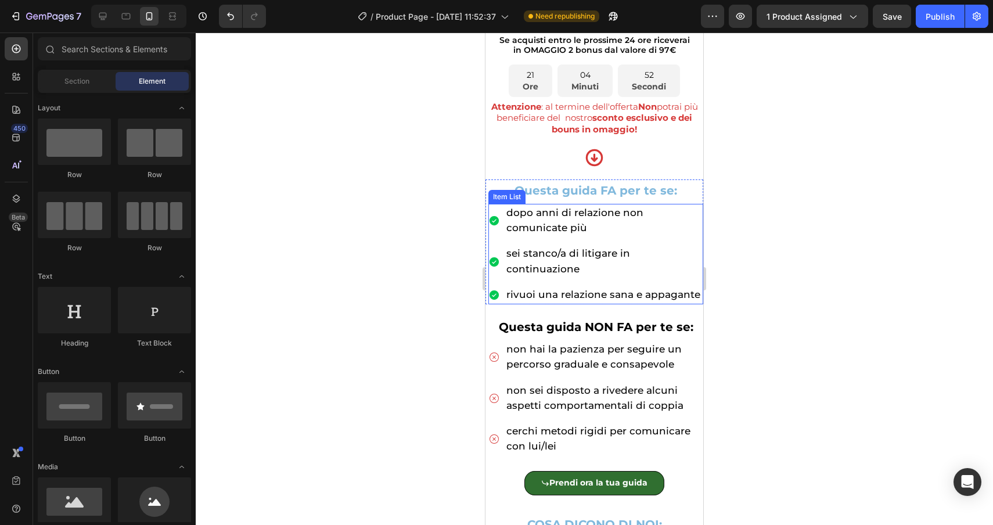
scroll to position [432, 0]
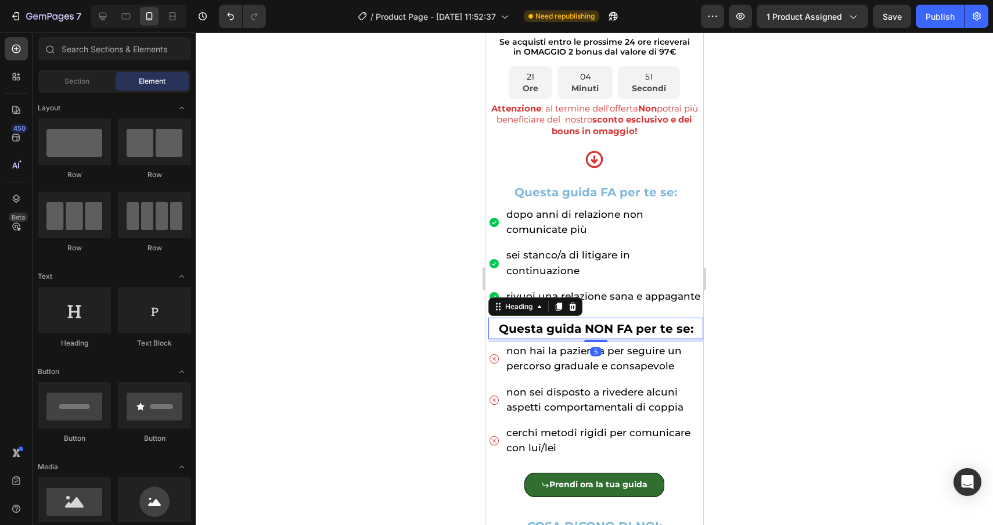
click at [680, 322] on span "Questa guida NON FA per te se:" at bounding box center [596, 329] width 195 height 14
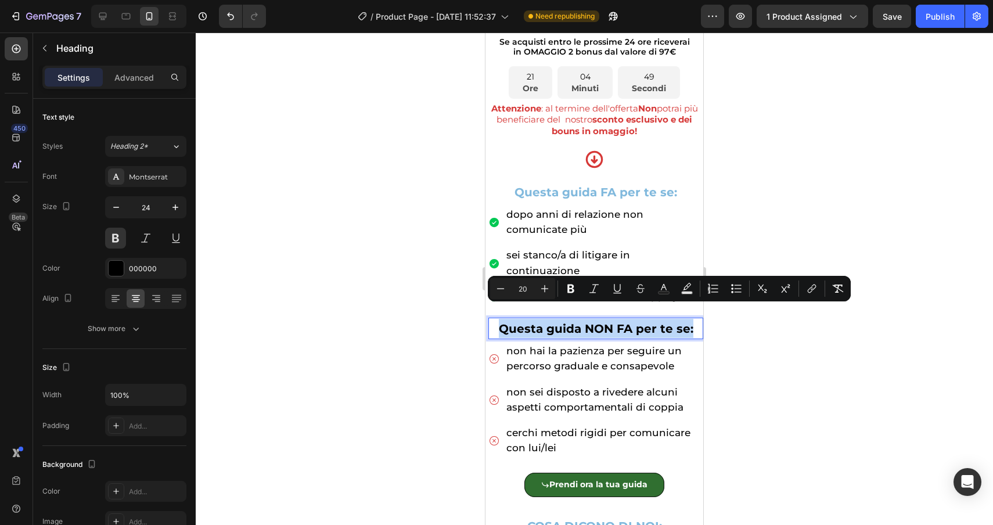
drag, startPoint x: 692, startPoint y: 317, endPoint x: 371, endPoint y: 311, distance: 320.7
click at [667, 283] on icon "Editor contextual toolbar" at bounding box center [664, 289] width 12 height 12
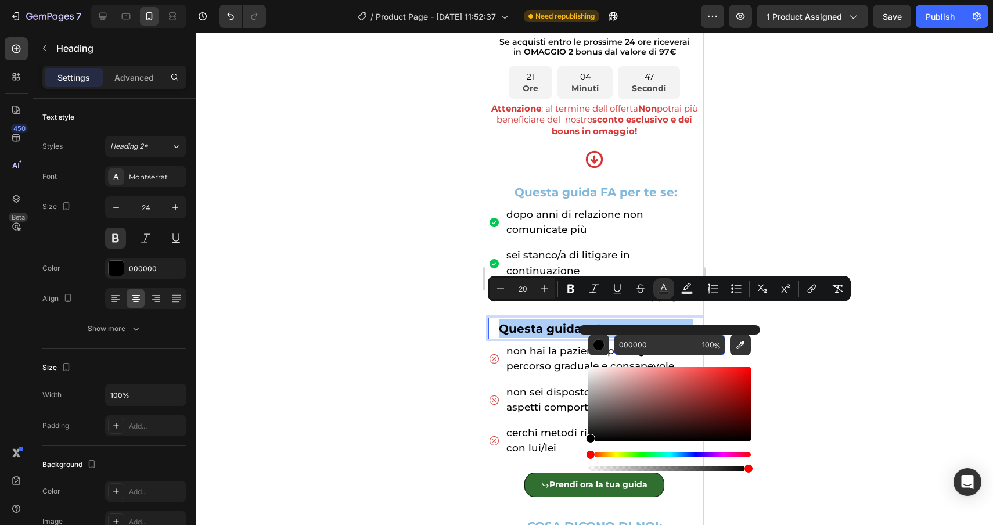
click at [658, 351] on input "000000" at bounding box center [656, 345] width 84 height 21
paste input "81b9dd"
type input "81B9DD"
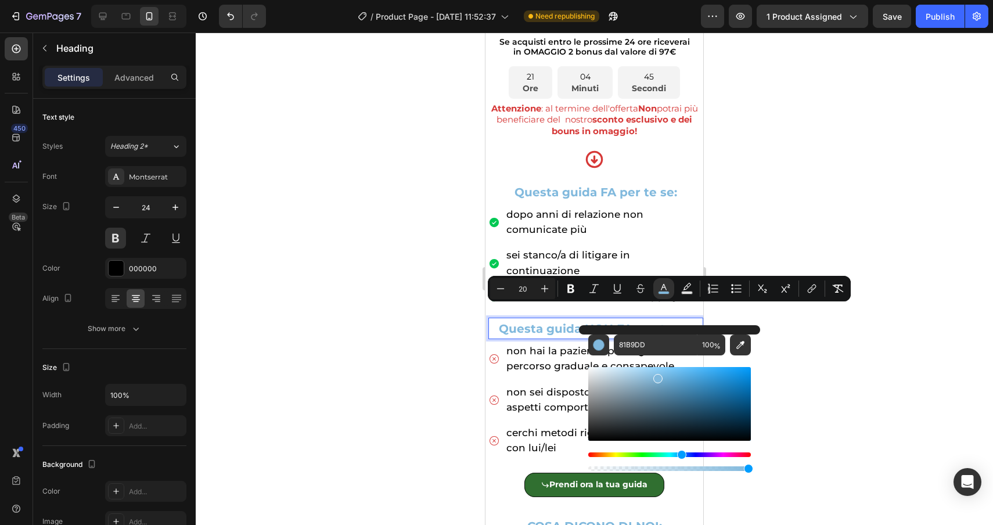
click at [830, 362] on div at bounding box center [595, 279] width 798 height 493
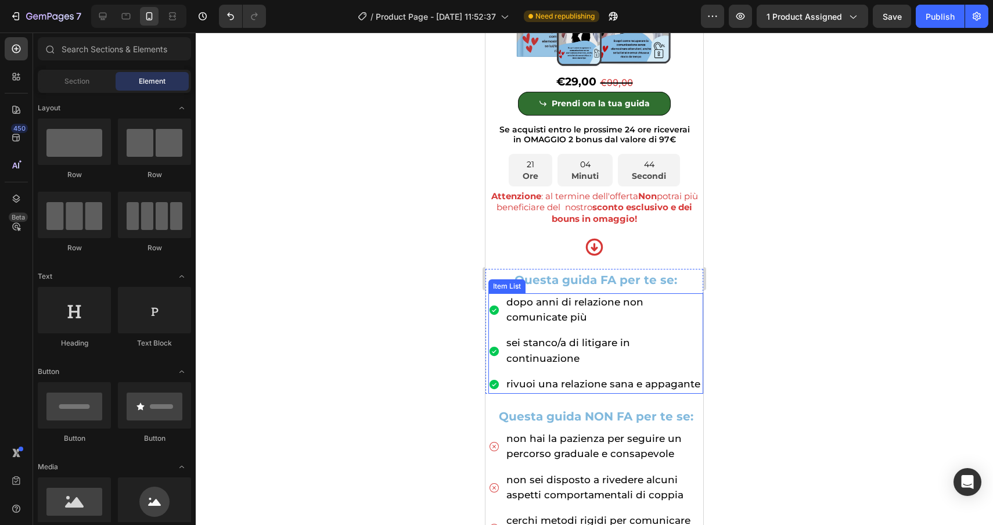
scroll to position [343, 0]
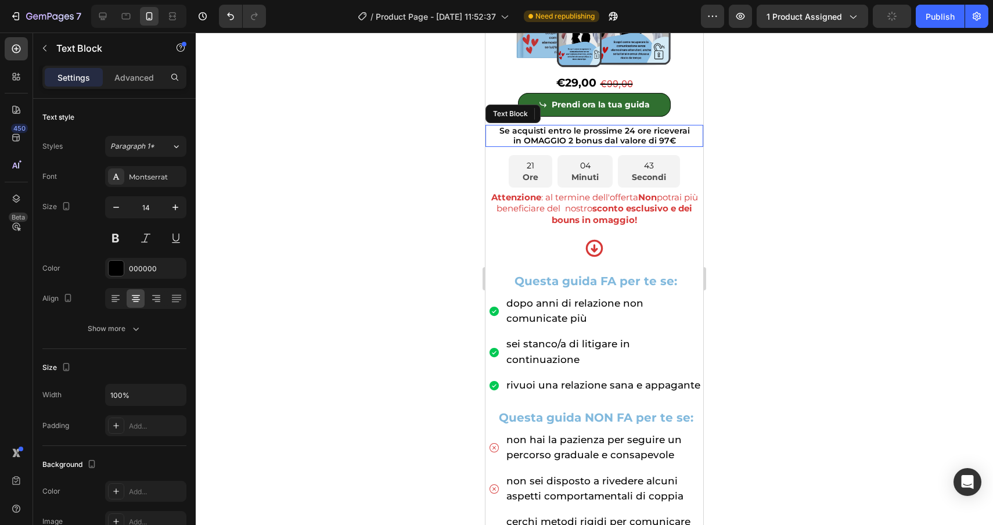
click at [687, 141] on p "in OMAGGIO 2 bonus dal valore di 97€" at bounding box center [595, 141] width 216 height 10
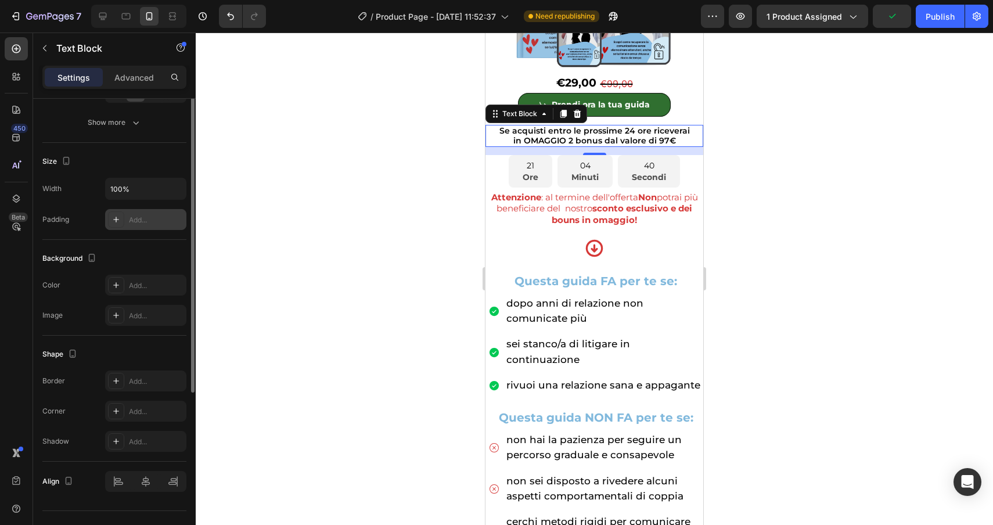
scroll to position [229, 0]
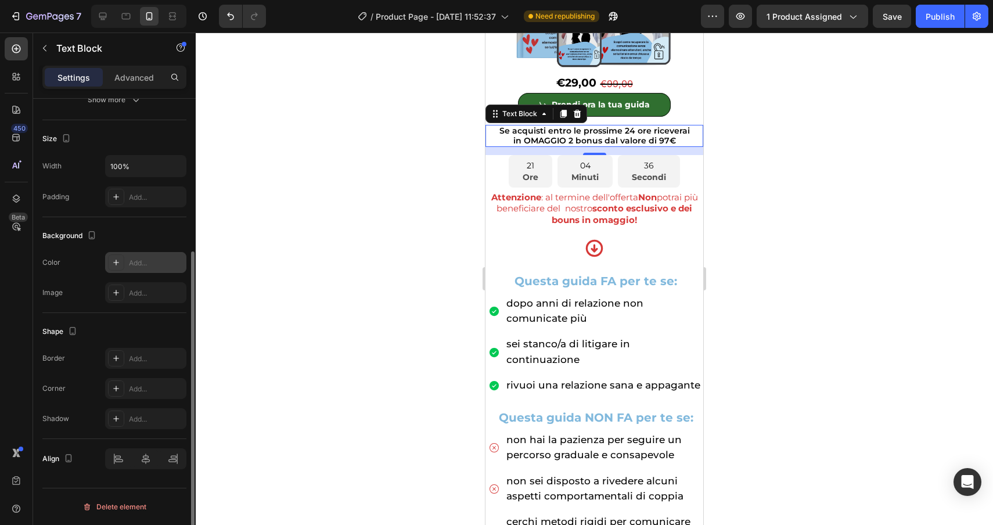
click at [117, 263] on icon at bounding box center [116, 263] width 6 height 6
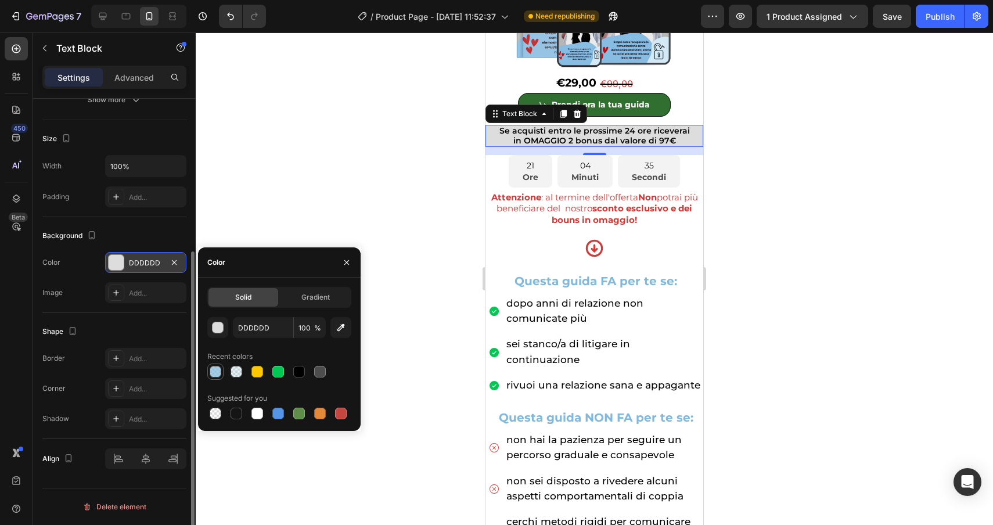
click at [211, 371] on div at bounding box center [216, 372] width 12 height 12
type input "81B9DD"
type input "70"
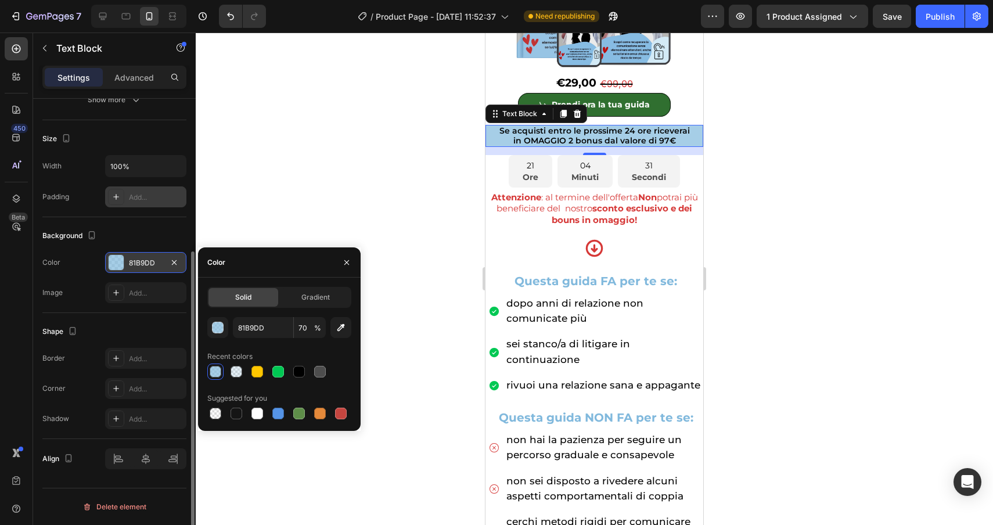
scroll to position [0, 0]
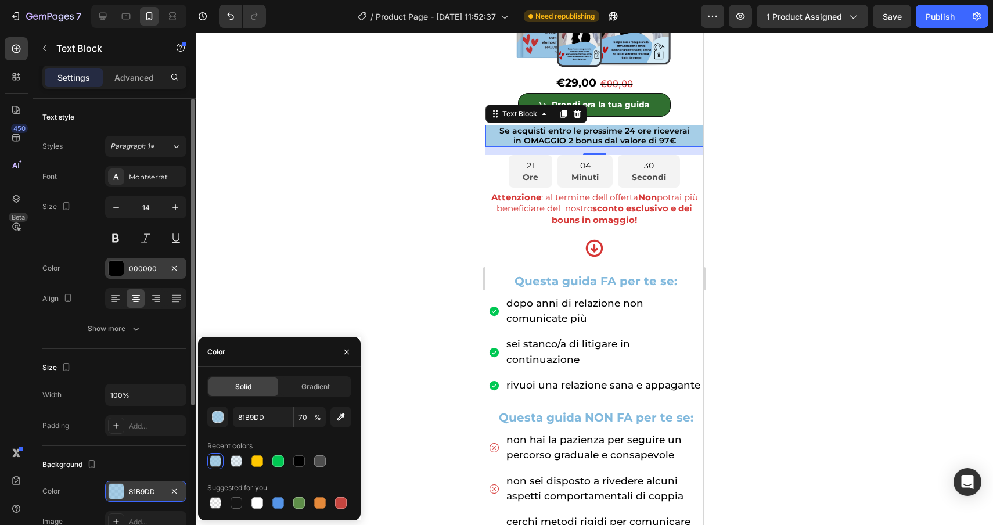
click at [113, 270] on div at bounding box center [116, 268] width 15 height 15
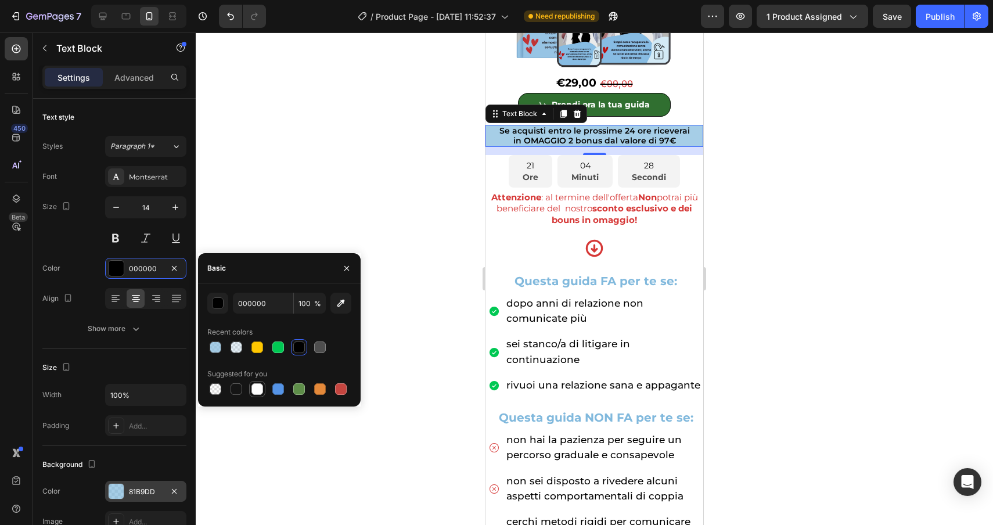
click at [257, 391] on div at bounding box center [258, 389] width 12 height 12
type input "FFFFFF"
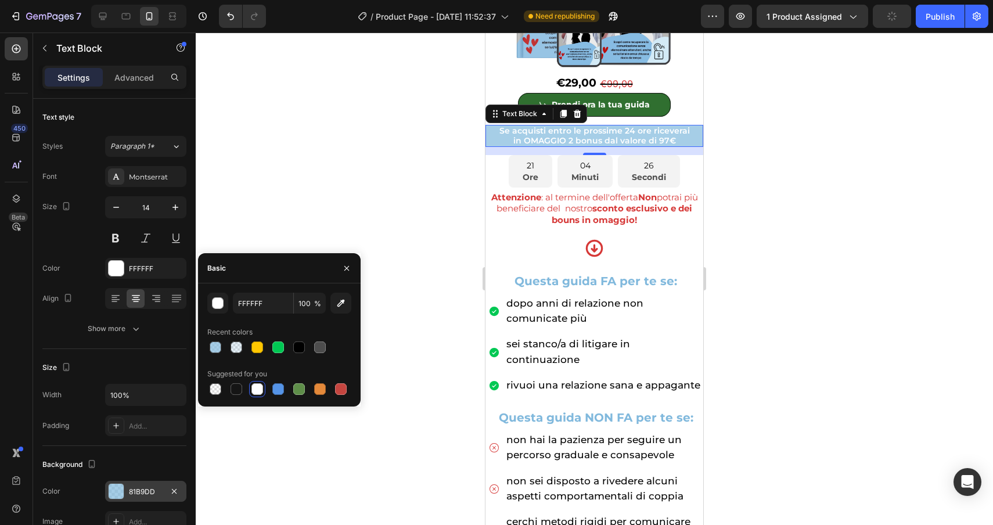
click at [368, 175] on div at bounding box center [595, 279] width 798 height 493
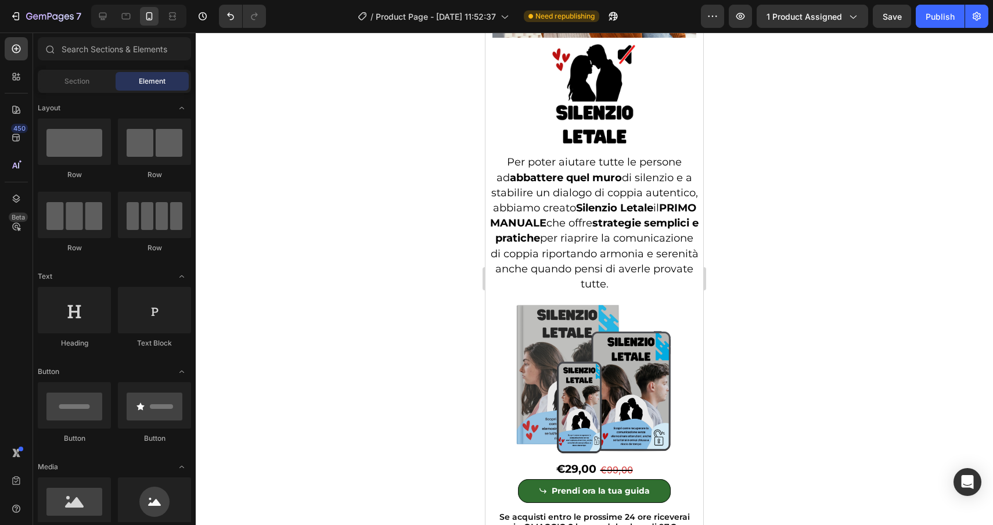
scroll to position [3491, 0]
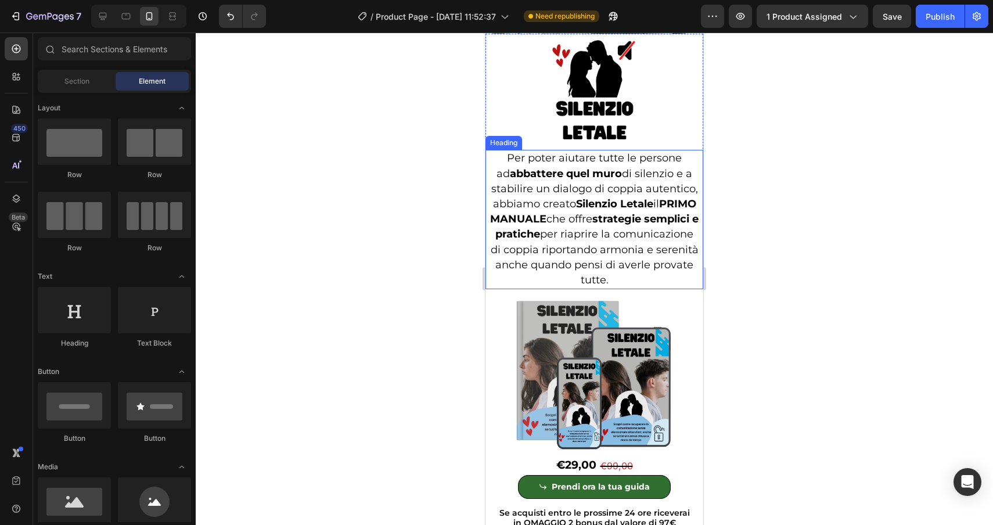
click at [613, 180] on strong "abbattere quel muro" at bounding box center [566, 173] width 112 height 13
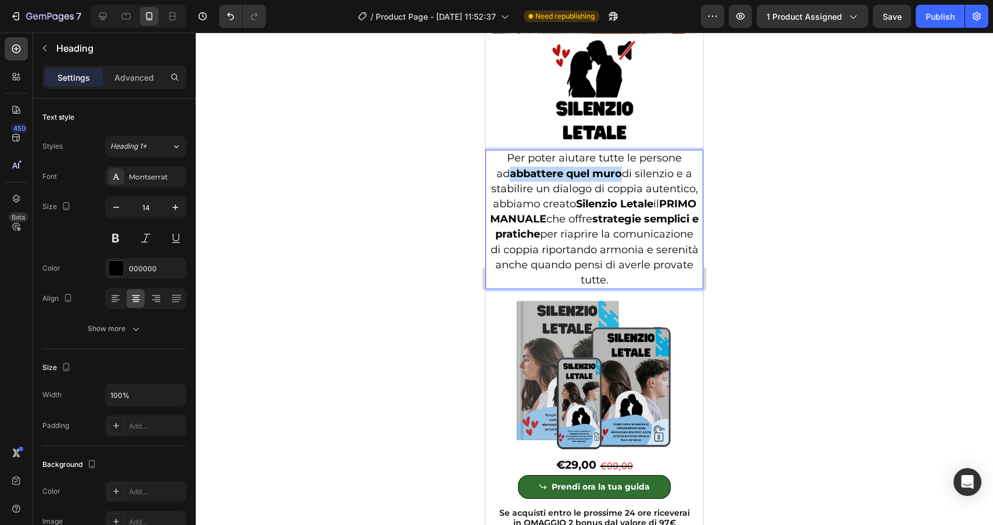
drag, startPoint x: 615, startPoint y: 191, endPoint x: 504, endPoint y: 186, distance: 111.6
click at [503, 185] on span "Per poter aiutare tutte le persone ad abbattere quel muro di silenzio e a stabi…" at bounding box center [594, 219] width 209 height 135
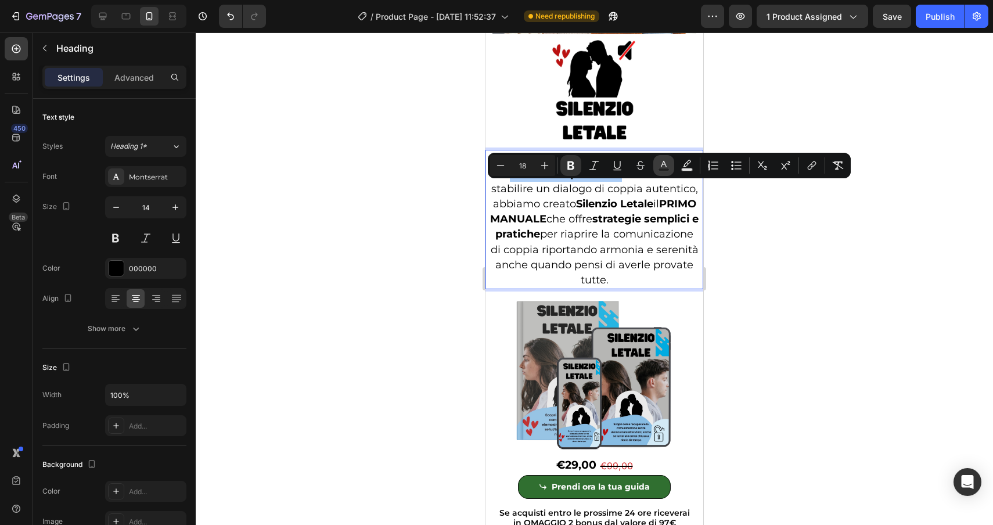
click at [659, 164] on icon "Editor contextual toolbar" at bounding box center [664, 166] width 12 height 12
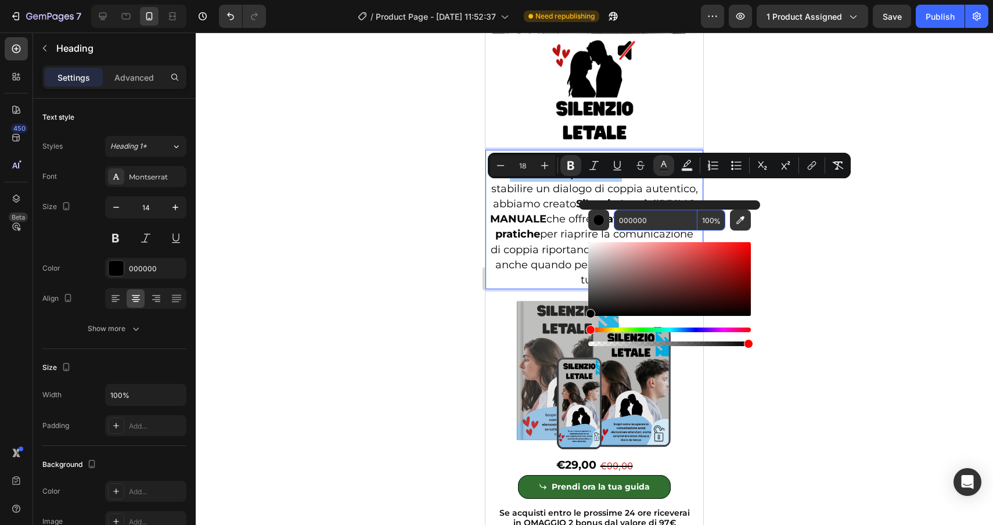
click at [652, 228] on input "000000" at bounding box center [656, 220] width 84 height 21
paste input "81b9dd"
type input "81B9DD"
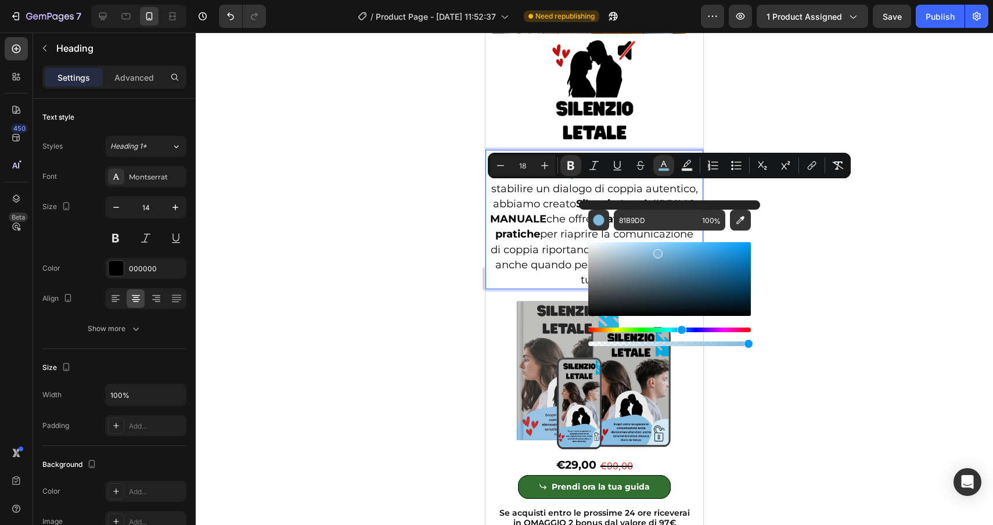
click at [857, 299] on div at bounding box center [595, 279] width 798 height 493
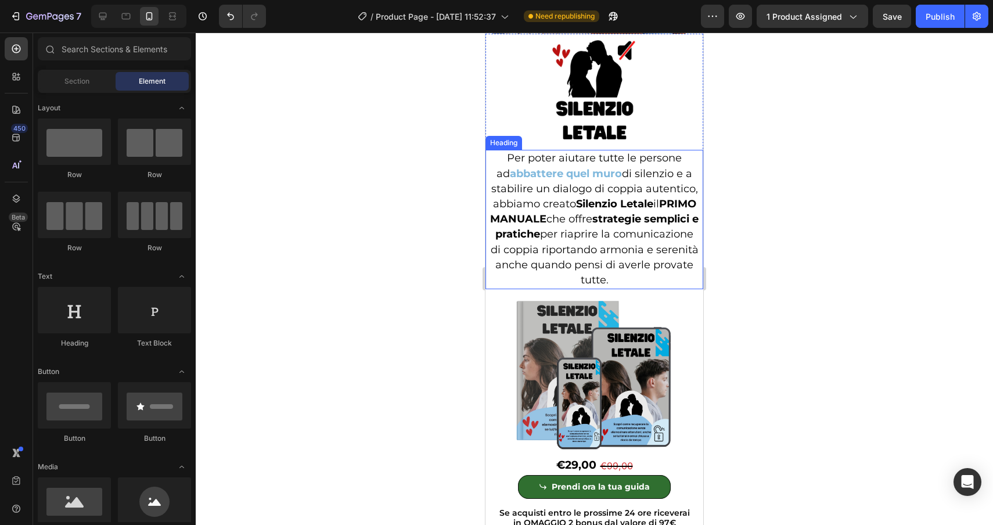
click at [593, 217] on span "di silenzio e a stabilire un dialogo di coppia autentico, abbiamo creato [PERSO…" at bounding box center [594, 226] width 209 height 119
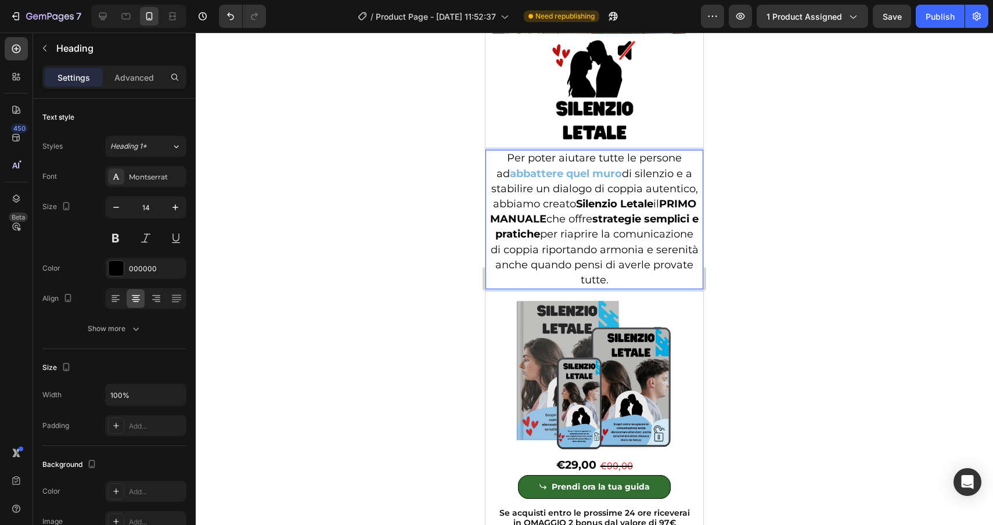
click at [593, 210] on strong "Silenzio Letale" at bounding box center [614, 204] width 77 height 13
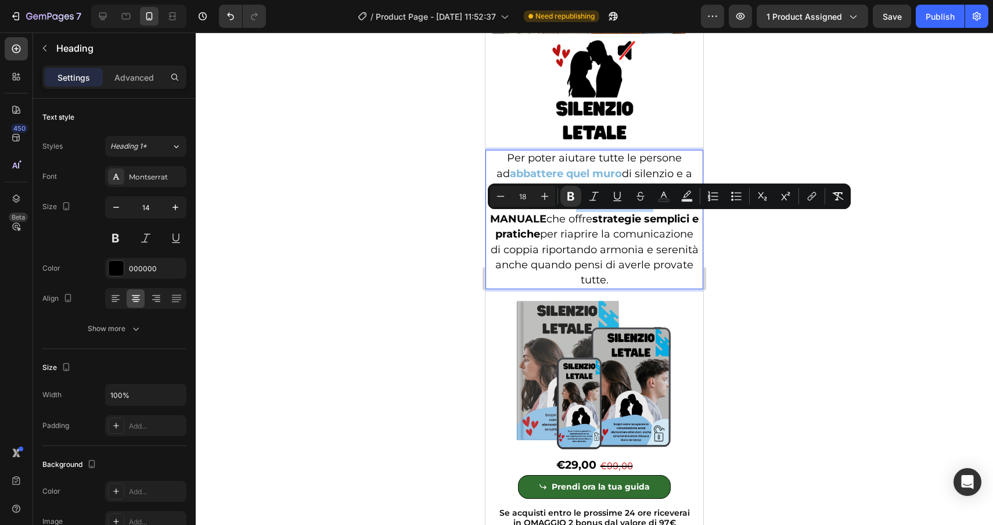
drag, startPoint x: 593, startPoint y: 221, endPoint x: 669, endPoint y: 225, distance: 76.2
click at [654, 210] on strong "Silenzio Letale" at bounding box center [614, 204] width 77 height 13
click at [662, 202] on button "Text Color" at bounding box center [664, 196] width 21 height 21
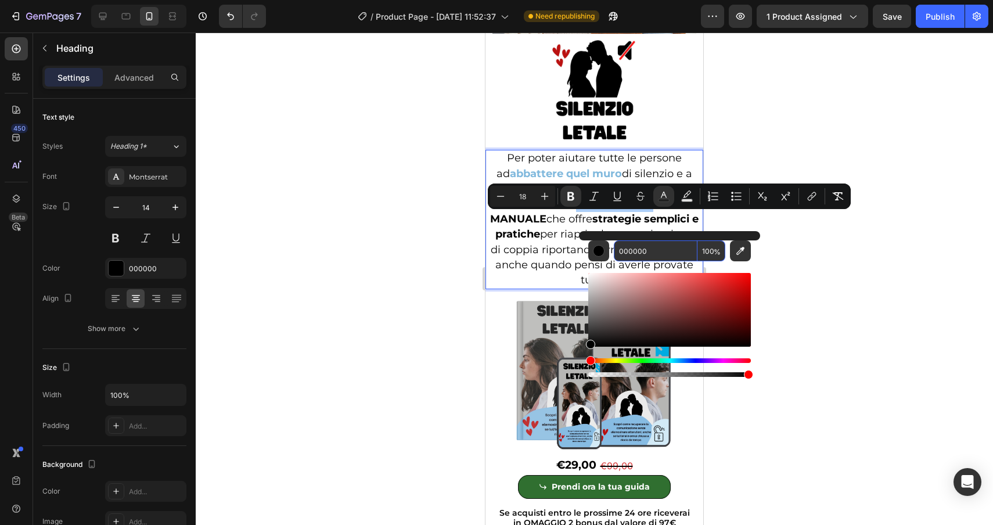
click at [666, 256] on input "000000" at bounding box center [656, 251] width 84 height 21
paste input "81b9dd"
type input "81B9DD"
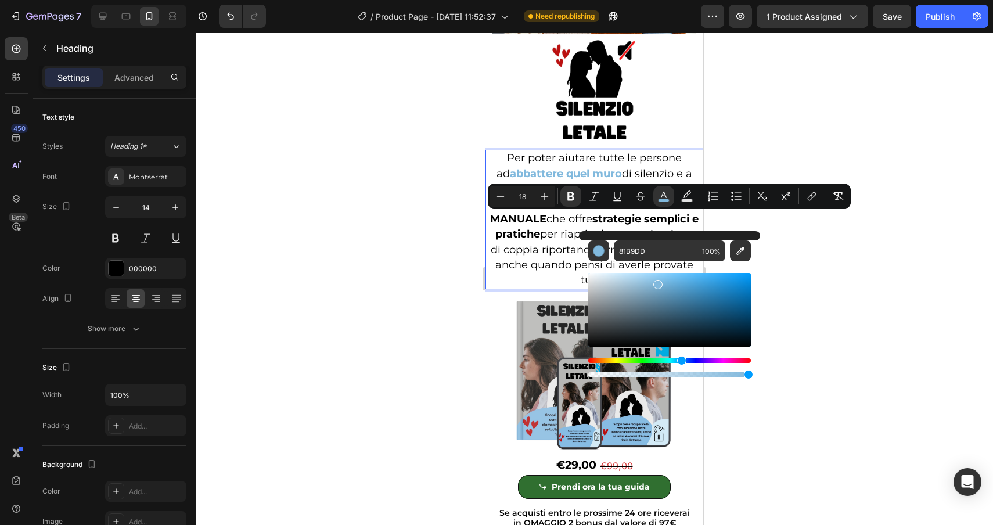
click at [813, 313] on div at bounding box center [595, 279] width 798 height 493
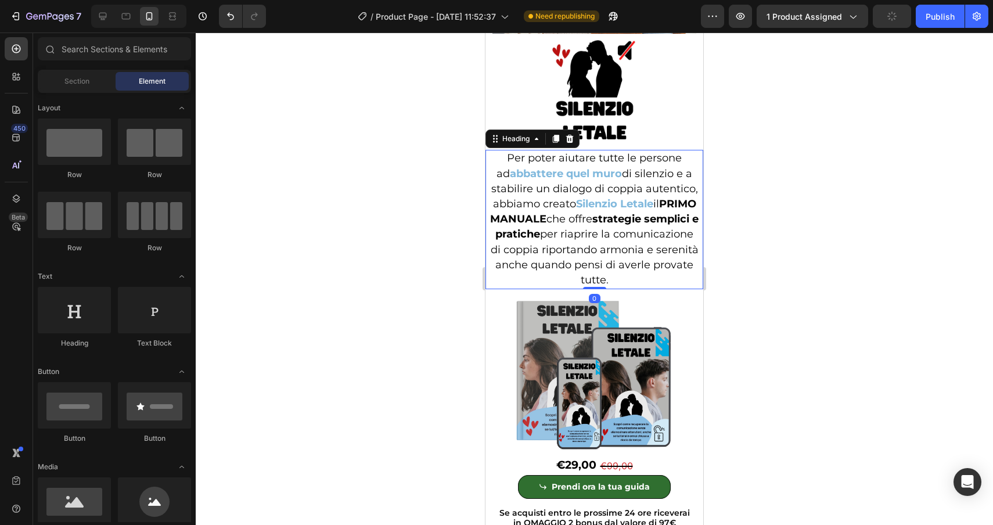
click at [593, 238] on span "il PRIMO MANUALE che offre strategie semplici e pratiche per riaprire la comuni…" at bounding box center [594, 242] width 209 height 89
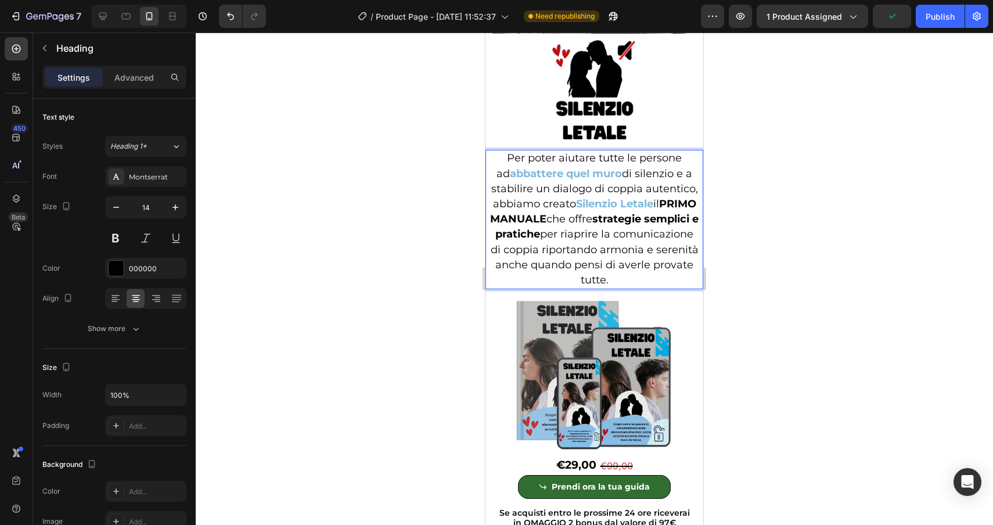
click at [591, 225] on strong "PRIMO MANUALE" at bounding box center [593, 212] width 206 height 28
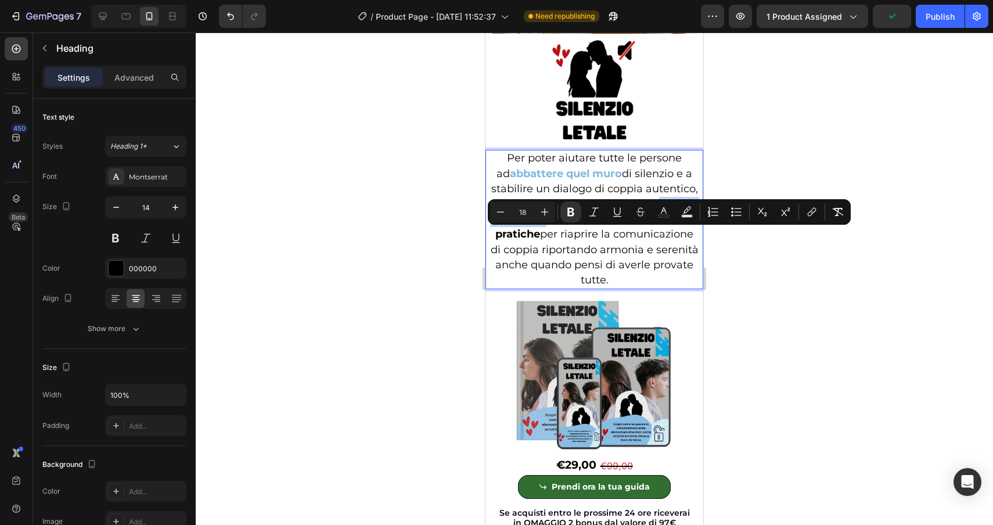
drag, startPoint x: 591, startPoint y: 237, endPoint x: 494, endPoint y: 243, distance: 97.2
click at [494, 243] on p "Per poter aiutare tutte le persone ad abbattere quel muro di silenzio e a stabi…" at bounding box center [595, 219] width 210 height 137
click at [669, 203] on button "Text Color" at bounding box center [664, 212] width 21 height 21
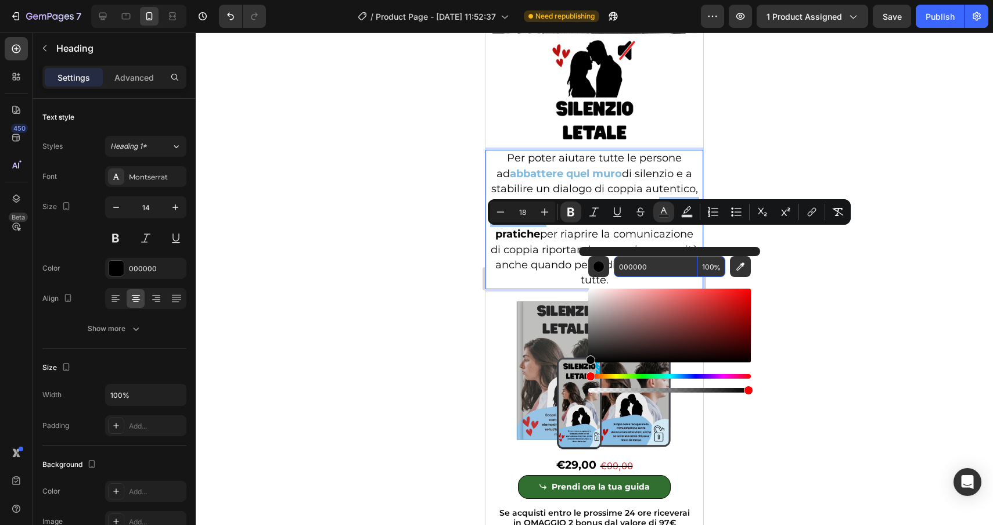
click at [672, 263] on input "000000" at bounding box center [656, 266] width 84 height 21
paste input "81b9dd"
type input "81B9DD"
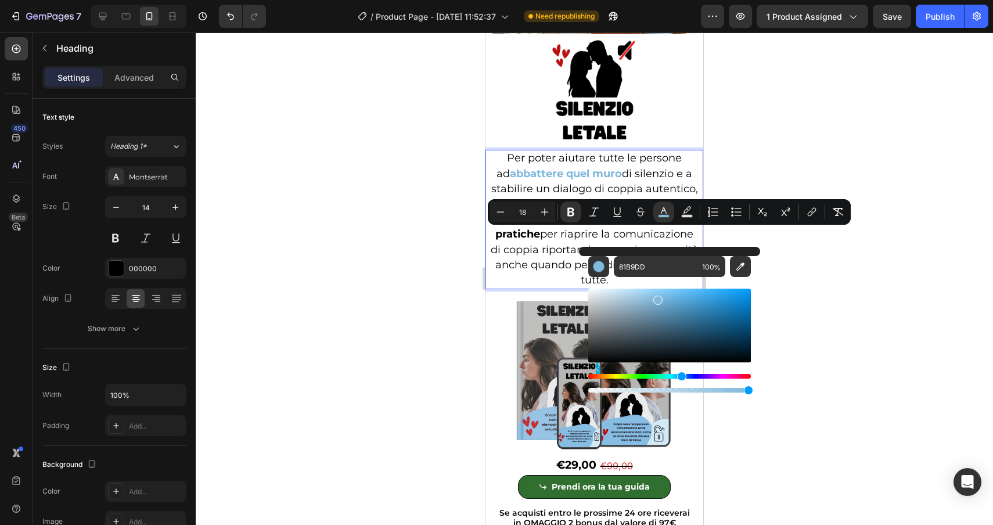
click at [835, 328] on div at bounding box center [595, 279] width 798 height 493
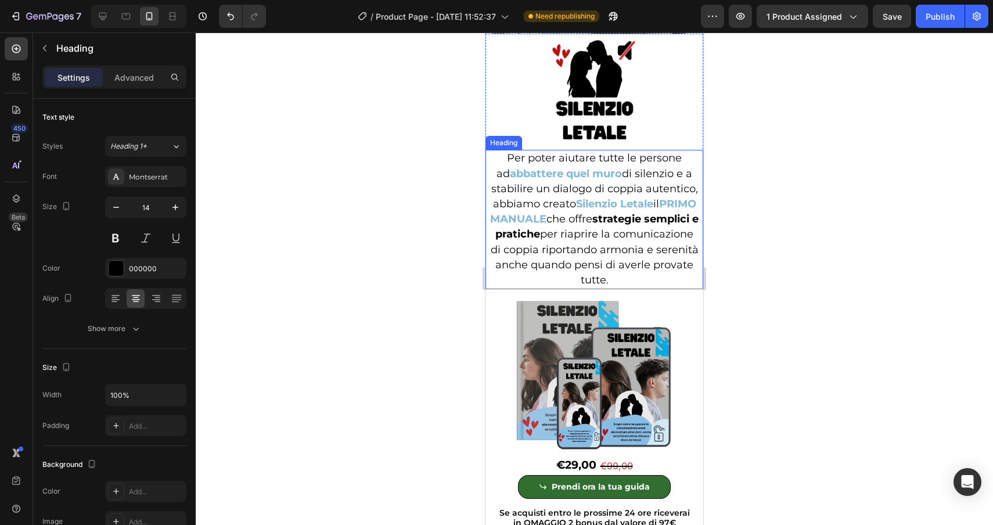
click at [645, 236] on strong "strategie semplici e pratiche" at bounding box center [597, 227] width 203 height 28
click at [644, 235] on strong "strategie semplici e pratiche" at bounding box center [597, 227] width 203 height 28
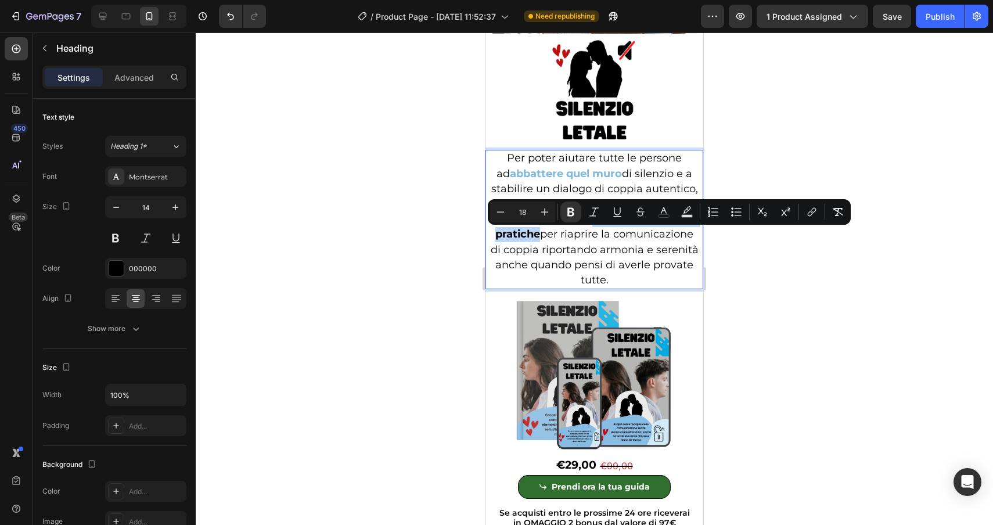
drag, startPoint x: 644, startPoint y: 235, endPoint x: 608, endPoint y: 254, distance: 40.8
click at [608, 241] on strong "strategie semplici e pratiche" at bounding box center [597, 227] width 203 height 28
click at [661, 213] on icon "Editor contextual toolbar" at bounding box center [664, 210] width 6 height 6
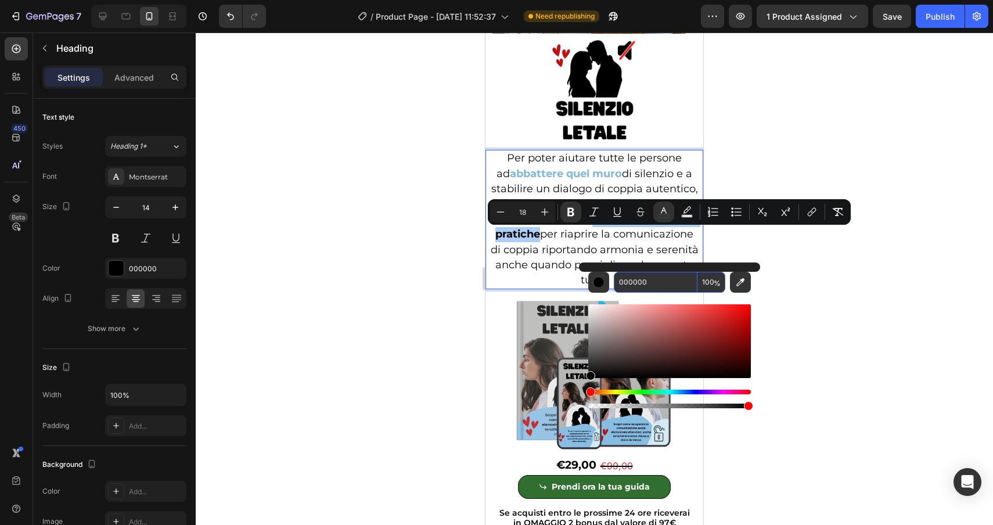
click at [662, 283] on input "000000" at bounding box center [656, 282] width 84 height 21
paste input "81b9dd"
type input "81B9DD"
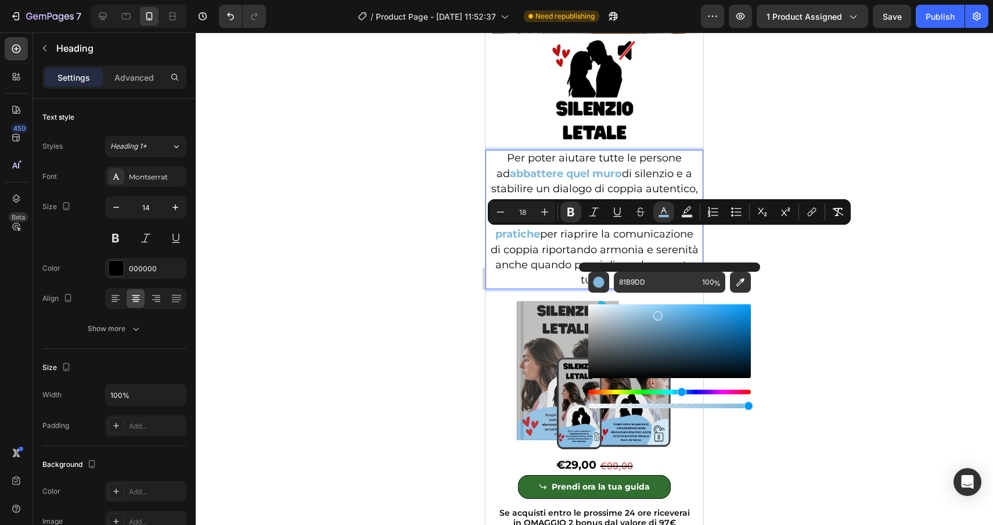
click at [911, 345] on div at bounding box center [595, 279] width 798 height 493
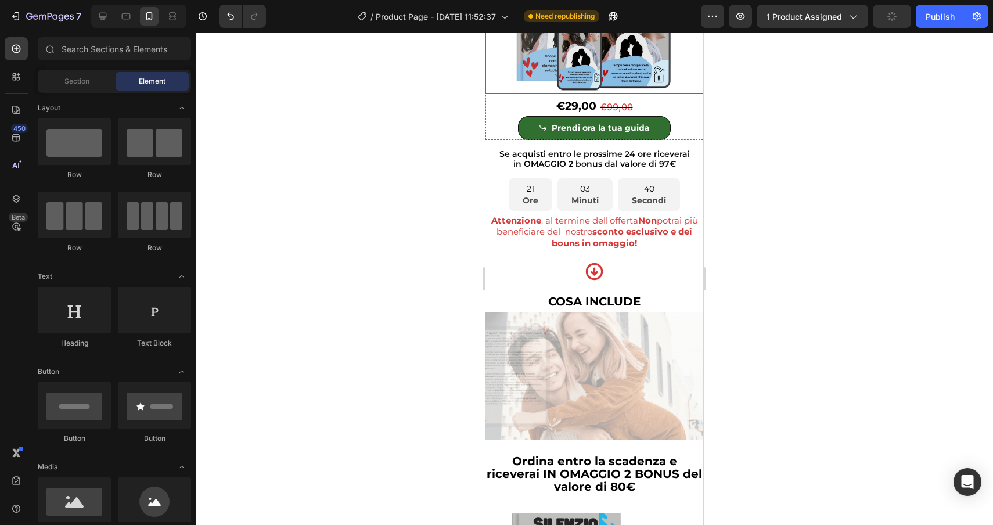
scroll to position [3850, 0]
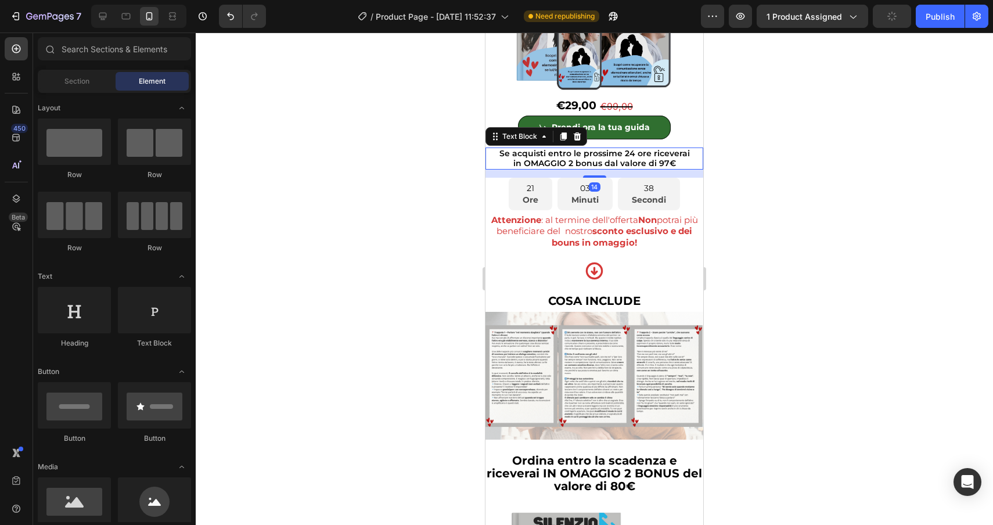
click at [684, 168] on p "in OMAGGIO 2 bonus dal valore di 97€" at bounding box center [595, 164] width 216 height 10
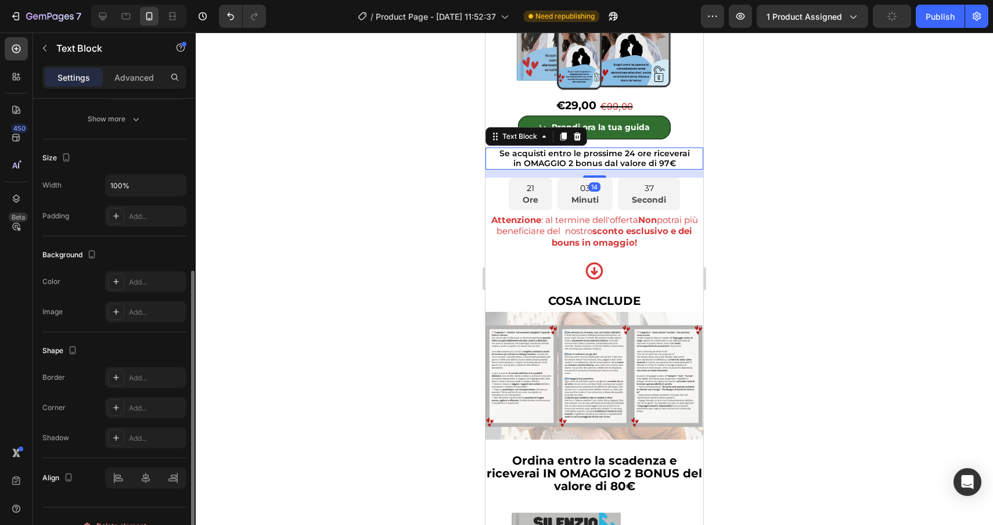
scroll to position [229, 0]
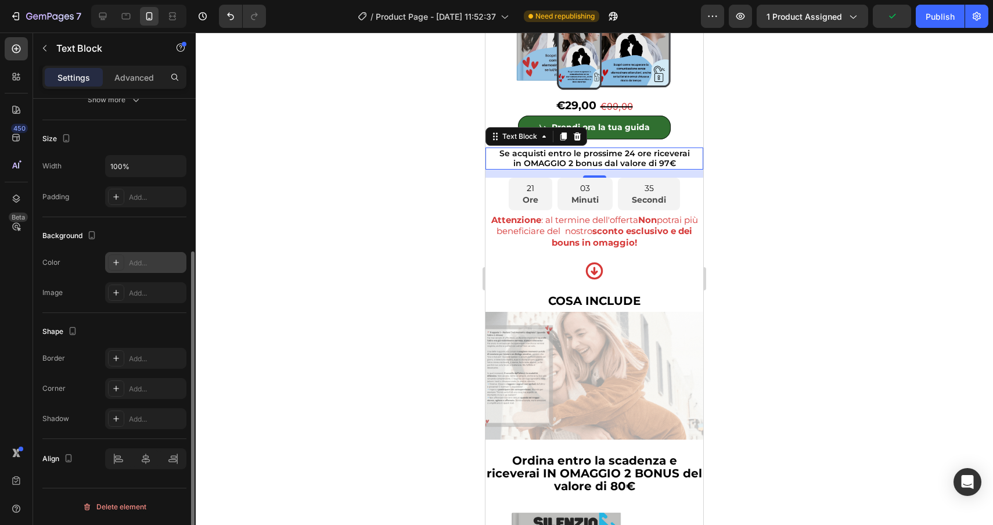
click at [114, 264] on icon at bounding box center [116, 262] width 9 height 9
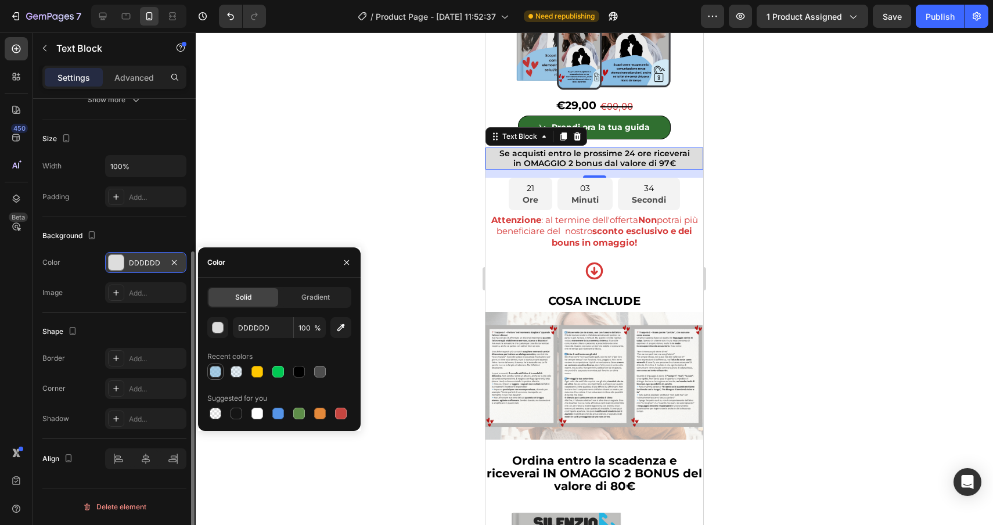
click at [213, 368] on div at bounding box center [216, 372] width 12 height 12
type input "81B9DD"
type input "70"
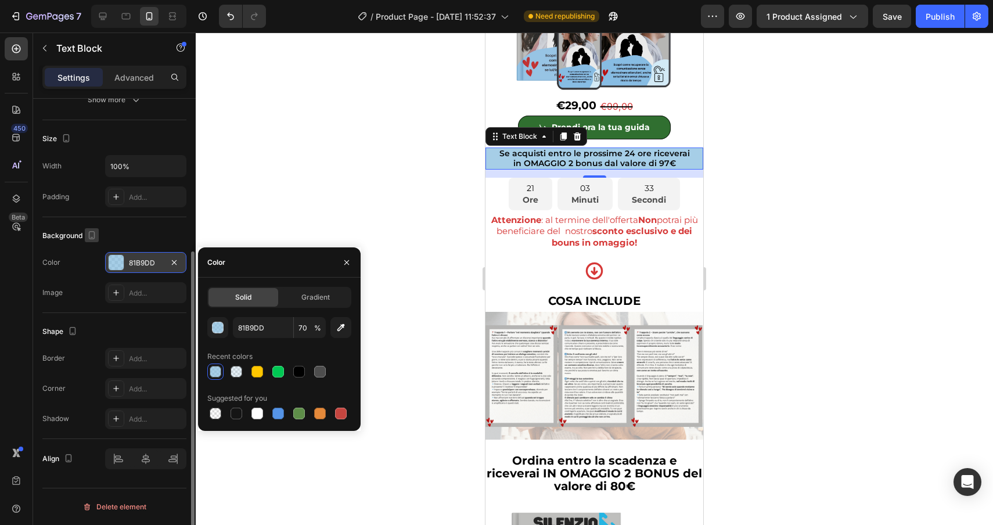
scroll to position [0, 0]
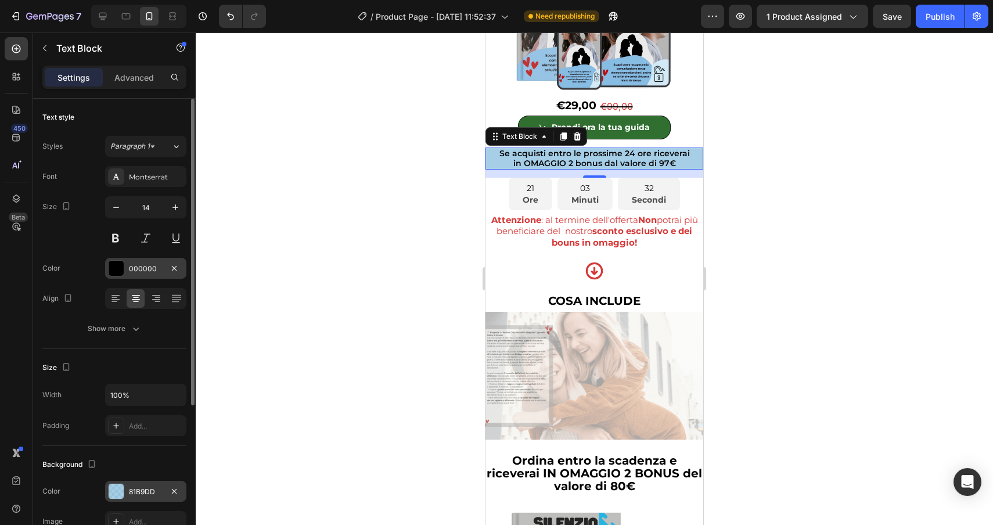
click at [116, 270] on div at bounding box center [116, 268] width 15 height 15
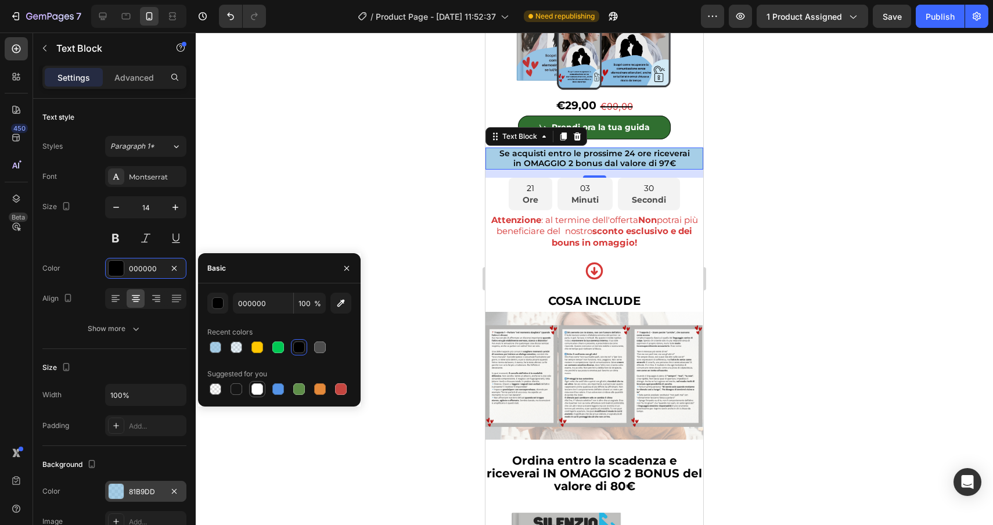
click at [258, 390] on div at bounding box center [258, 389] width 12 height 12
type input "FFFFFF"
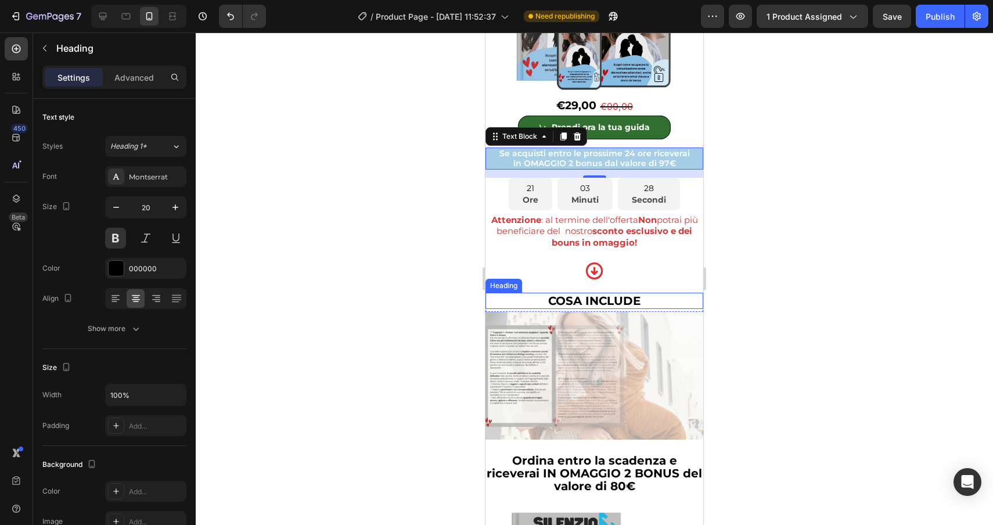
click at [647, 309] on h2 "COSA INCLUDE" at bounding box center [595, 301] width 218 height 16
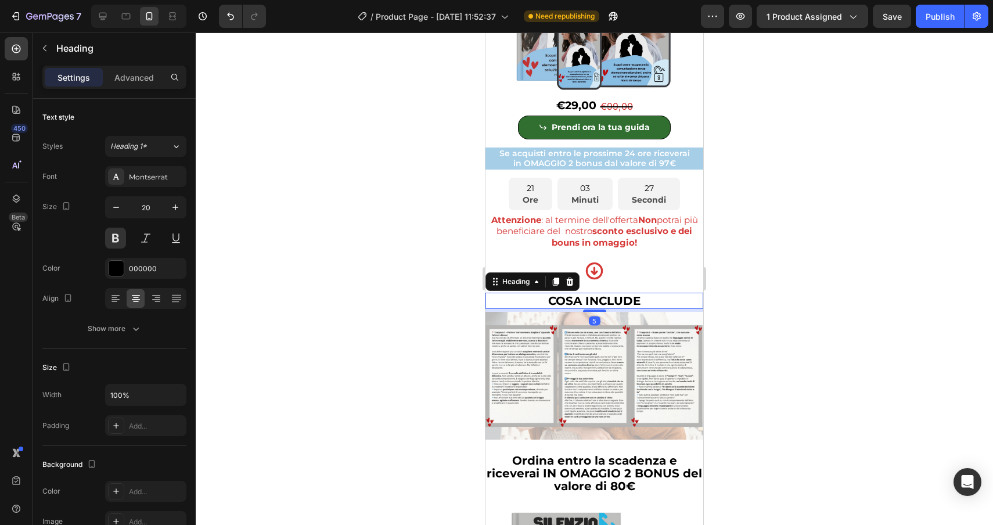
click at [647, 309] on h2 "COSA INCLUDE" at bounding box center [595, 301] width 218 height 16
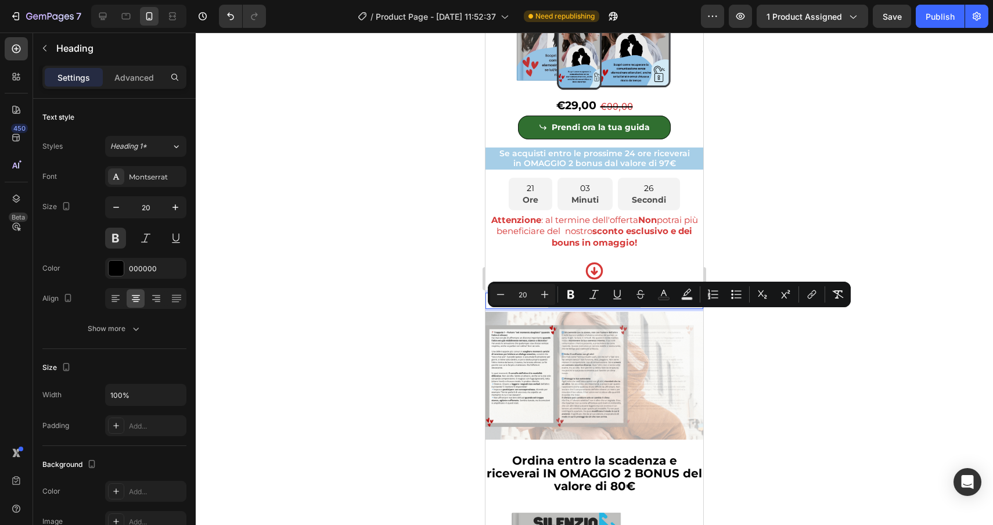
drag, startPoint x: 647, startPoint y: 319, endPoint x: 539, endPoint y: 315, distance: 107.5
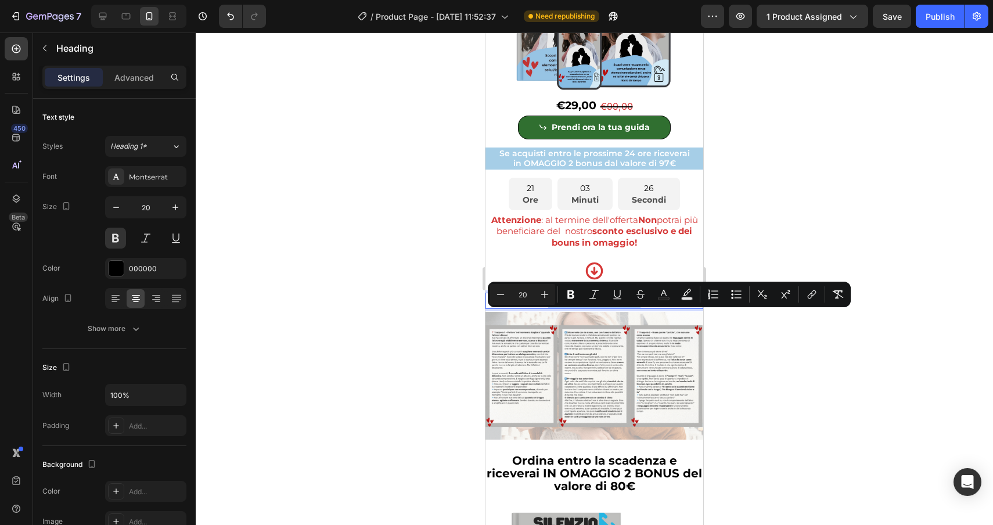
click at [539, 308] on p "COSA INCLUDE" at bounding box center [595, 301] width 216 height 14
click at [656, 294] on button "Text Color" at bounding box center [664, 294] width 21 height 21
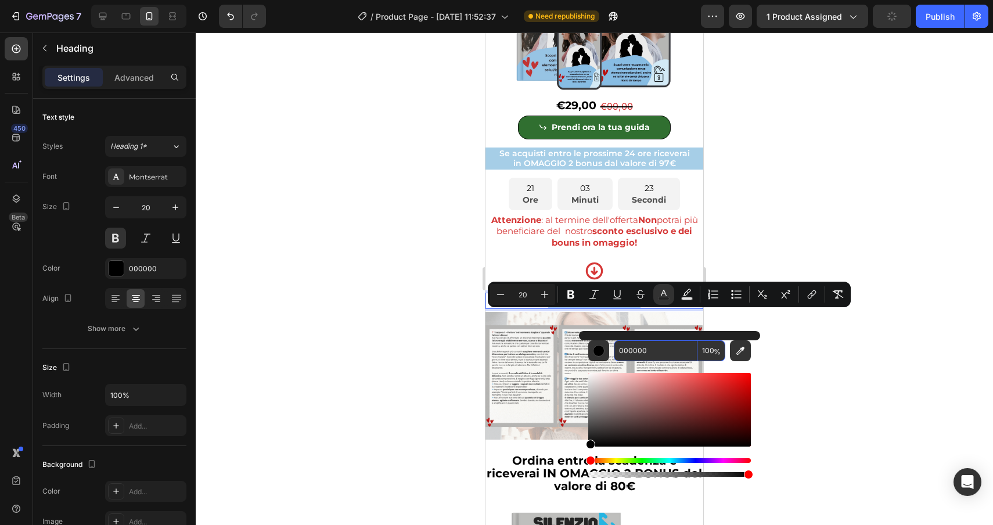
click at [654, 353] on input "000000" at bounding box center [656, 350] width 84 height 21
paste input "81b9dd"
type input "81B9DD"
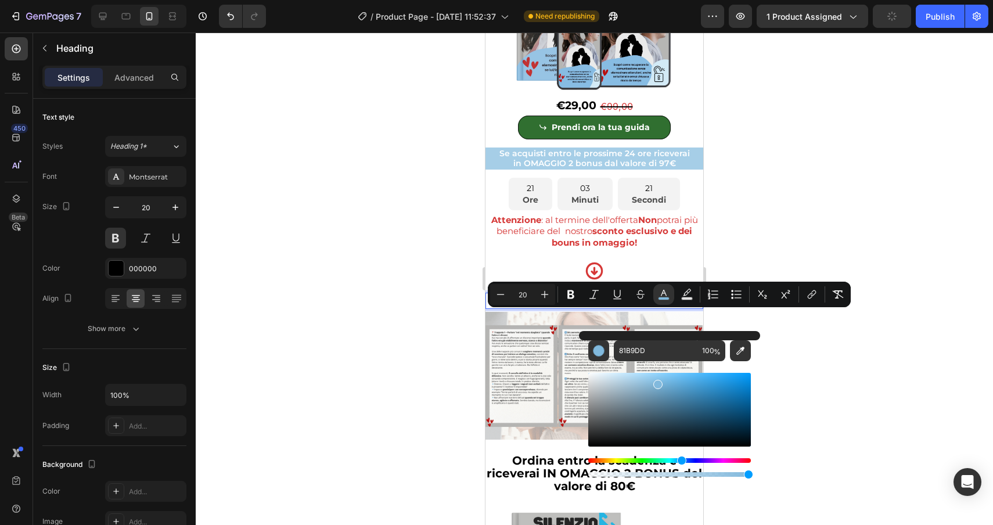
click at [825, 396] on div at bounding box center [595, 279] width 798 height 493
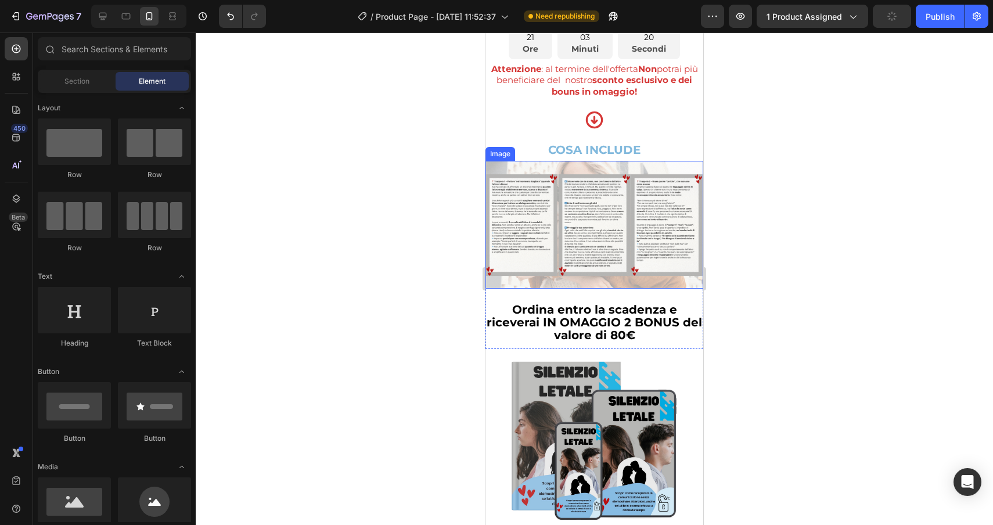
scroll to position [4004, 0]
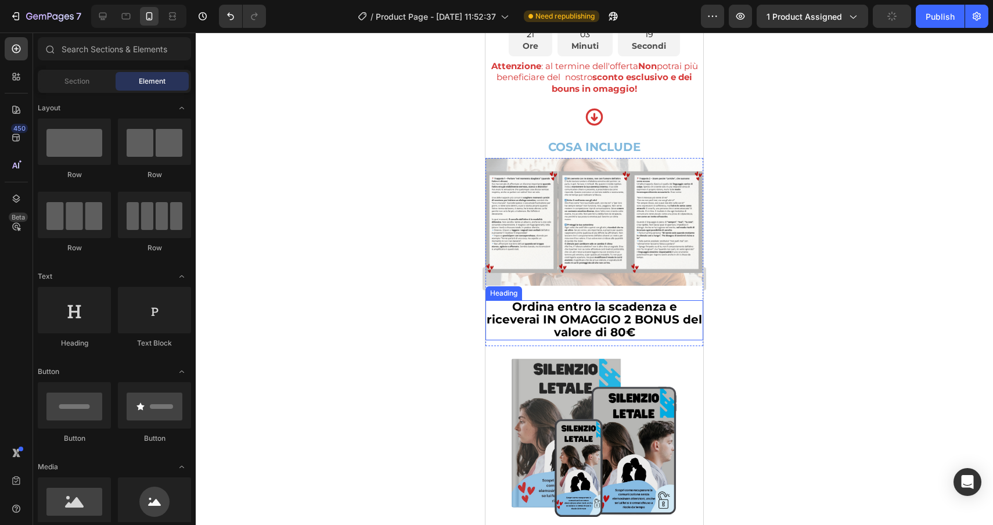
click at [665, 340] on h2 "Ordina entro la scadenza e riceverai IN OMAGGIO 2 BONUS del valore di 80€" at bounding box center [595, 320] width 218 height 40
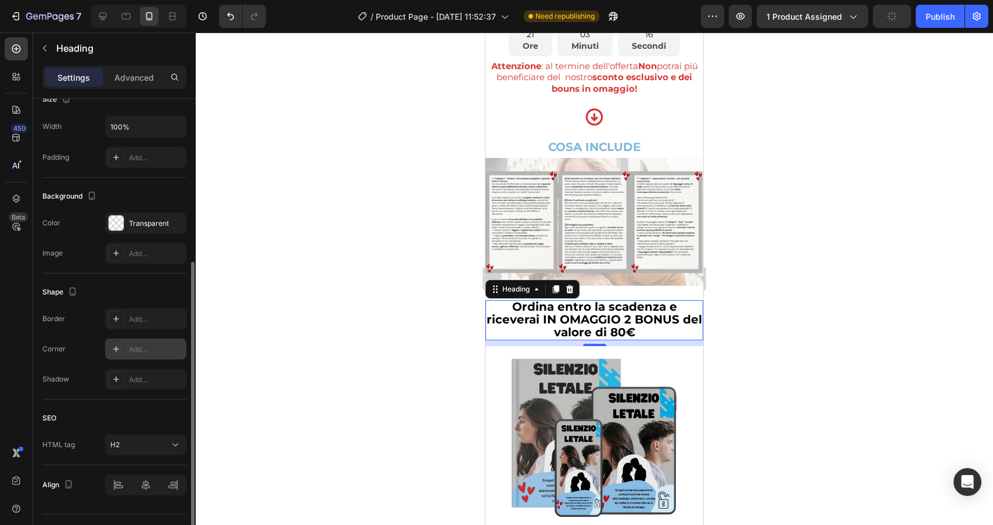
scroll to position [268, 0]
click at [114, 227] on div at bounding box center [116, 223] width 15 height 15
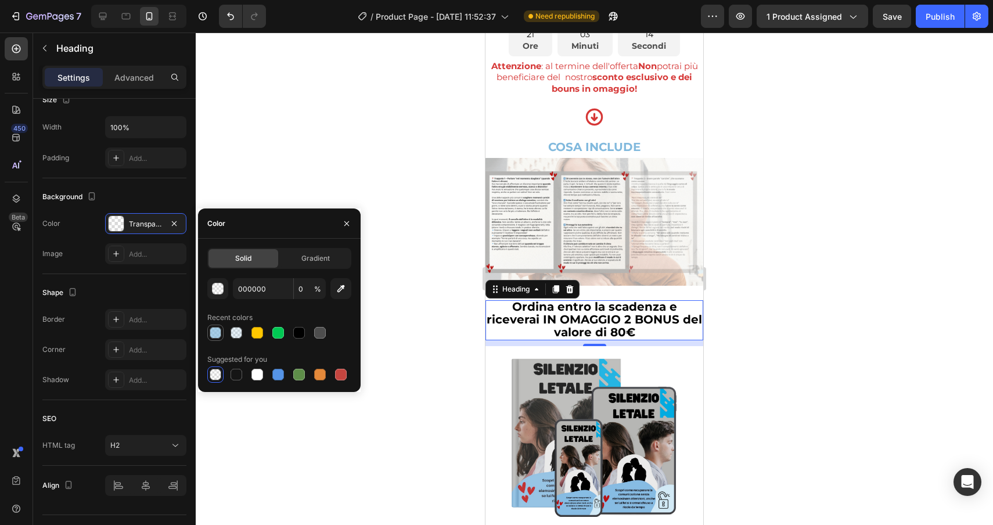
click at [217, 335] on div at bounding box center [216, 333] width 12 height 12
type input "81B9DD"
type input "70"
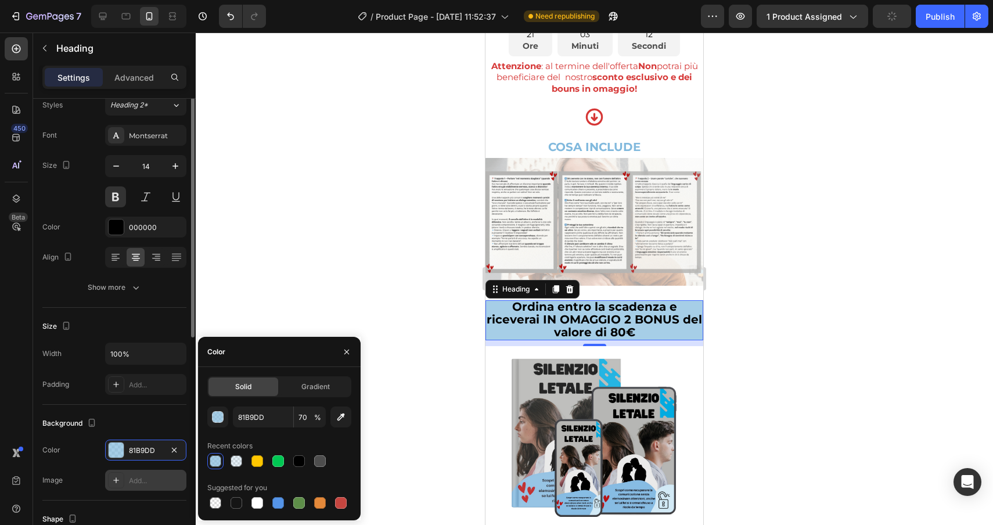
scroll to position [0, 0]
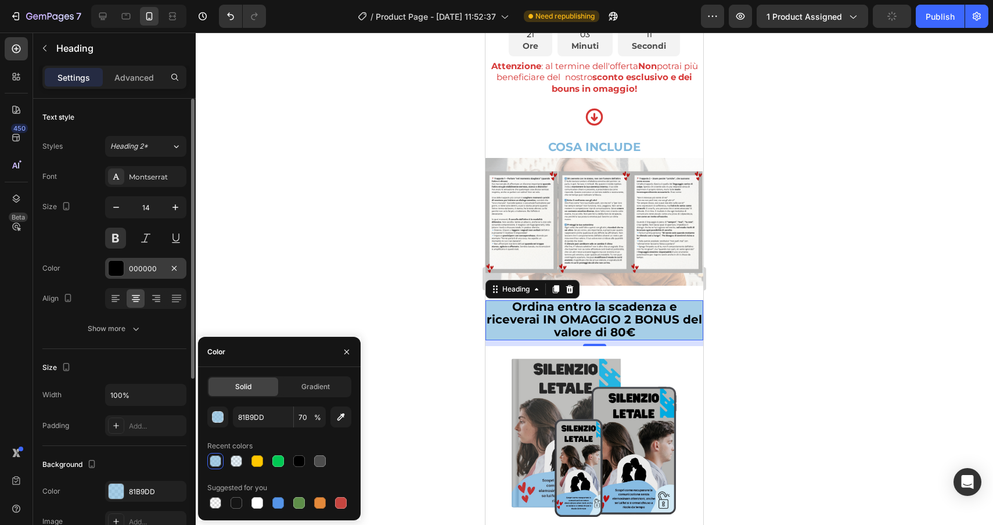
click at [115, 271] on div at bounding box center [116, 268] width 15 height 15
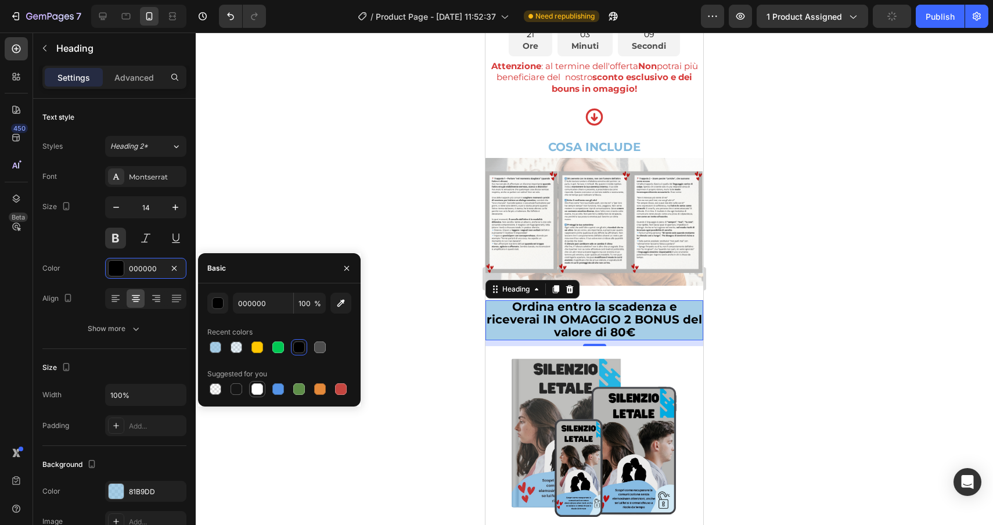
click at [252, 386] on div at bounding box center [258, 389] width 12 height 12
type input "FFFFFF"
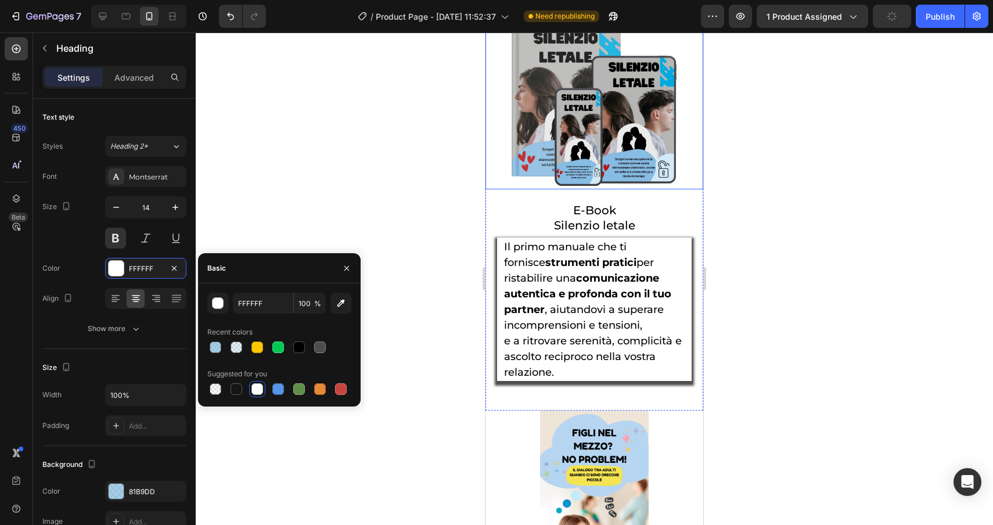
scroll to position [4352, 0]
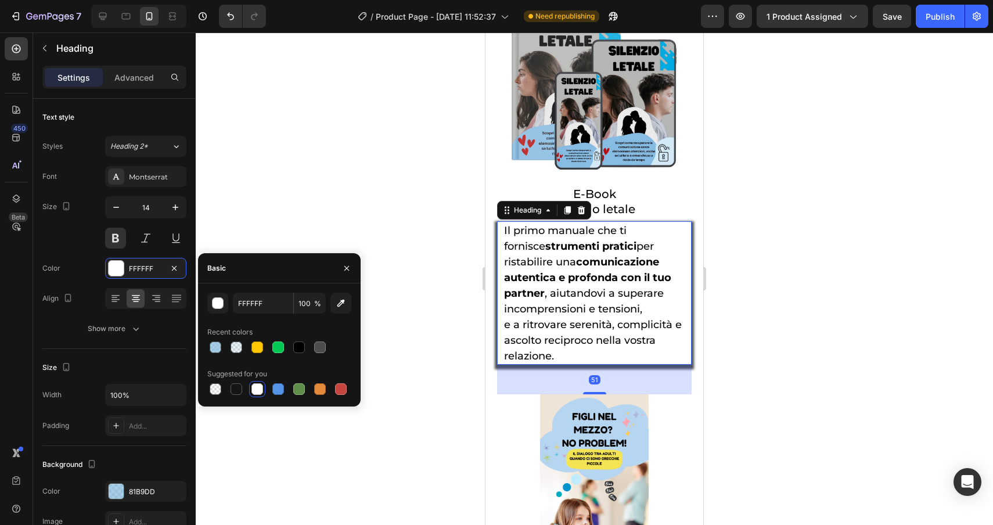
click at [682, 303] on h2 "Il primo manuale che ti fornisce strumenti pratici per ristabilire una comunica…" at bounding box center [594, 292] width 183 height 143
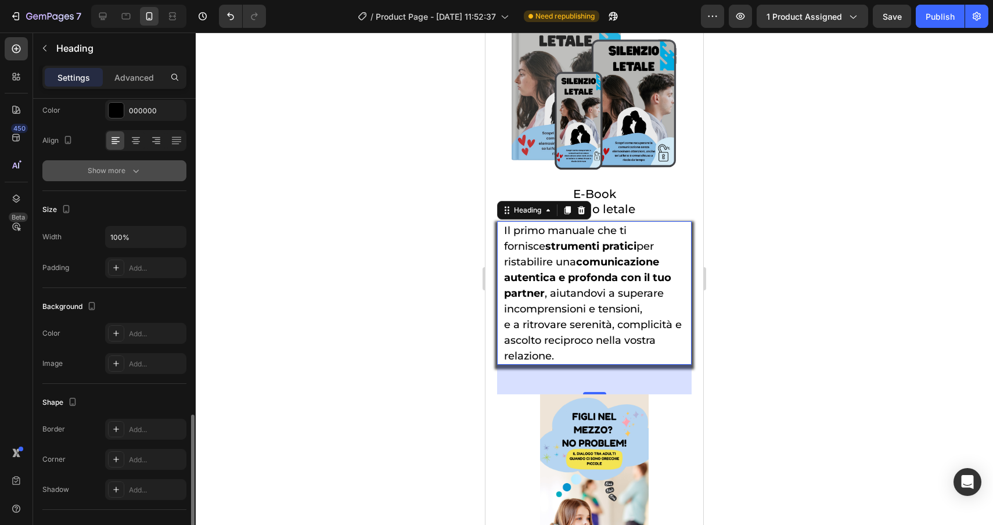
scroll to position [295, 0]
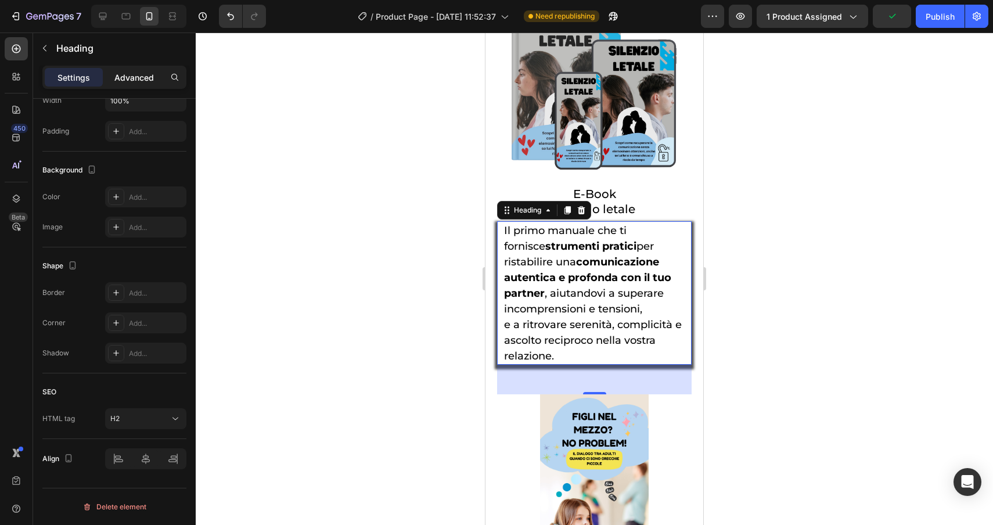
click at [120, 77] on p "Advanced" at bounding box center [134, 77] width 40 height 12
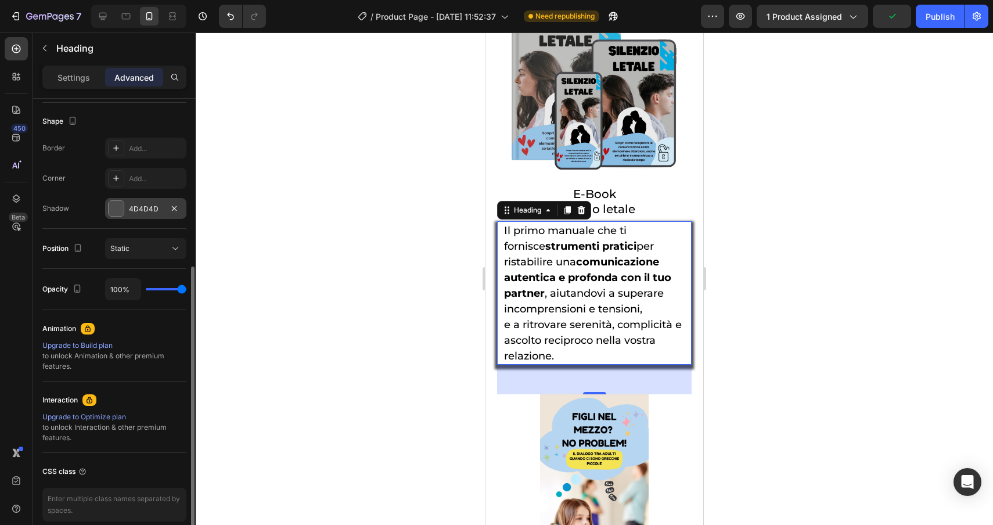
click at [112, 210] on div at bounding box center [116, 208] width 15 height 15
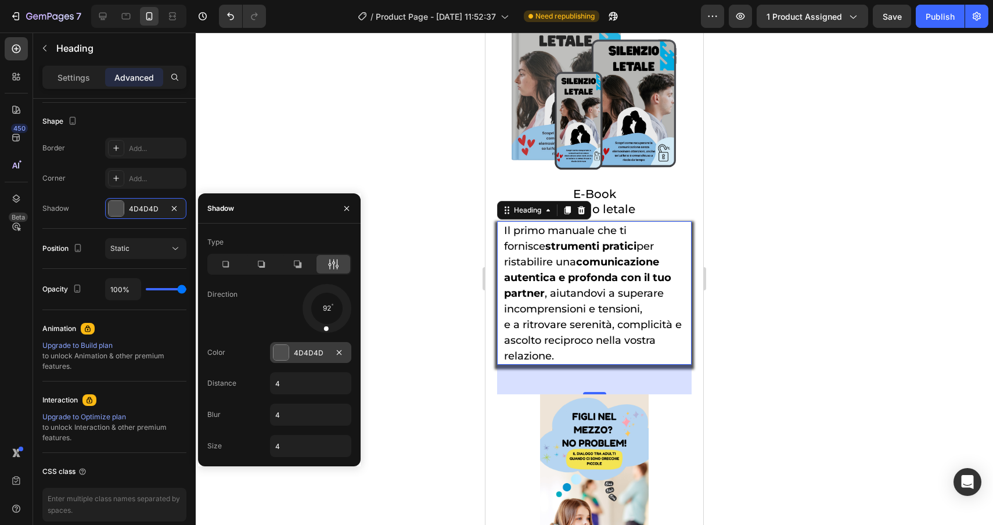
click at [288, 349] on div at bounding box center [281, 352] width 15 height 15
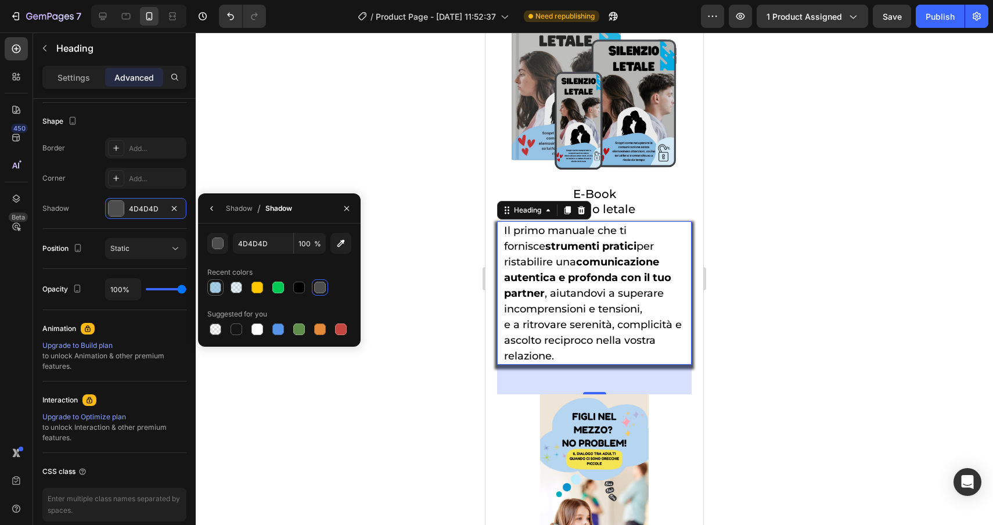
click at [215, 290] on div at bounding box center [216, 288] width 12 height 12
type input "81B9DD"
type input "70"
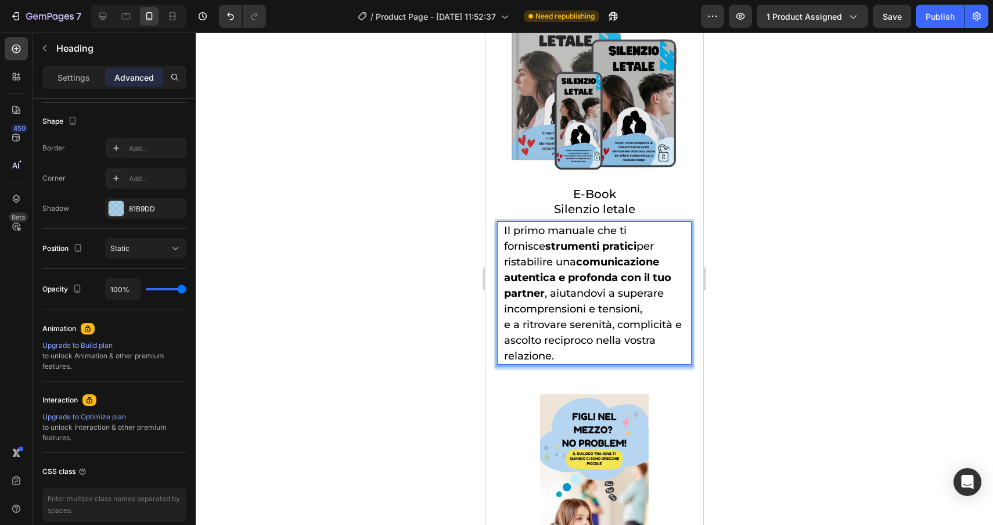
click at [594, 253] on strong "strumenti pratici" at bounding box center [590, 246] width 91 height 13
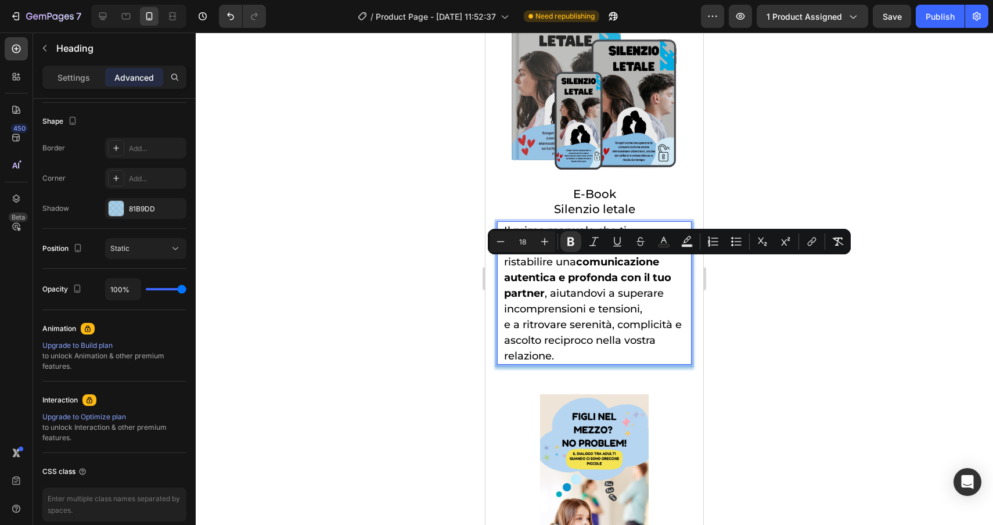
drag, startPoint x: 594, startPoint y: 267, endPoint x: 504, endPoint y: 261, distance: 90.8
click at [545, 253] on strong "strumenti pratici" at bounding box center [590, 246] width 91 height 13
click at [659, 246] on rect "Editor contextual toolbar" at bounding box center [664, 246] width 11 height 3
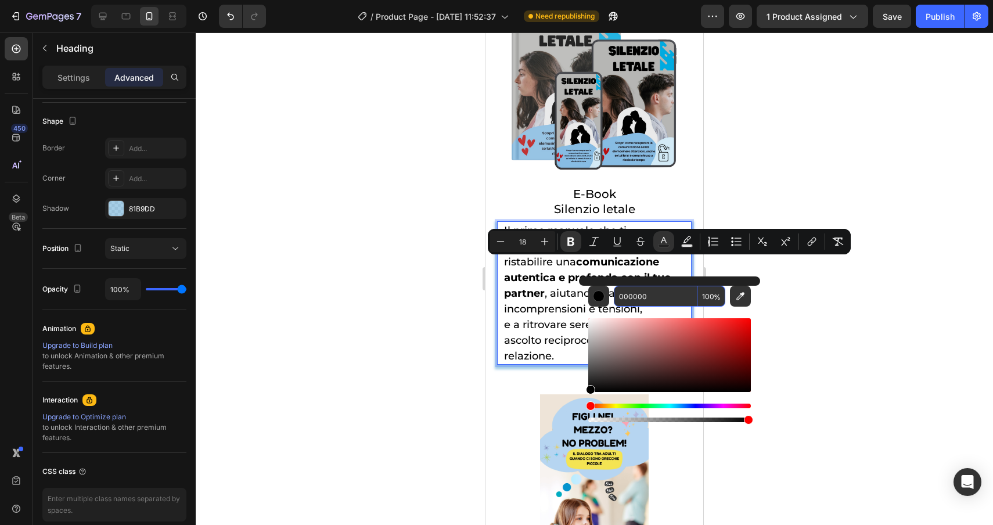
click at [658, 303] on input "000000" at bounding box center [656, 296] width 84 height 21
paste input "81b9dd"
type input "81B9DD"
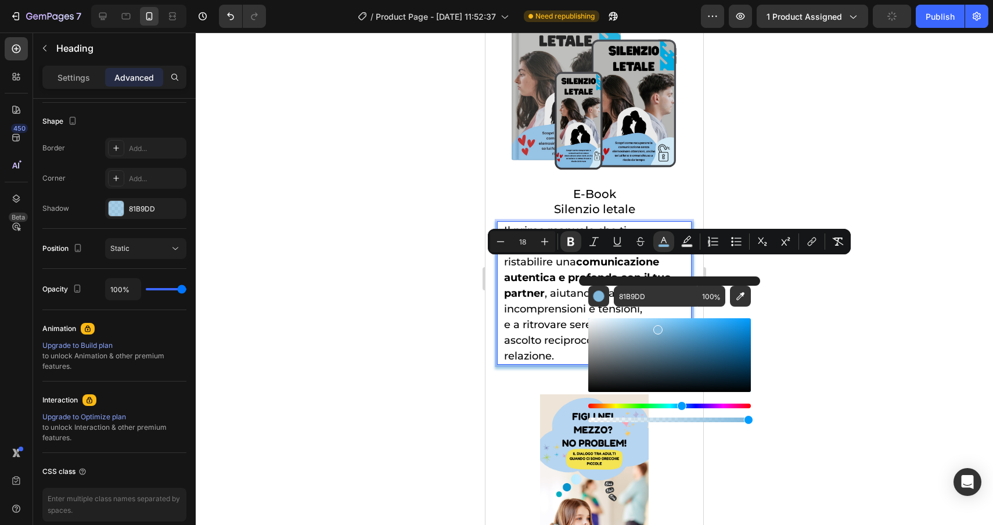
click at [596, 265] on span "i per ristabilire una comunicazione autentica e profonda con il tuo partner , a…" at bounding box center [587, 278] width 167 height 76
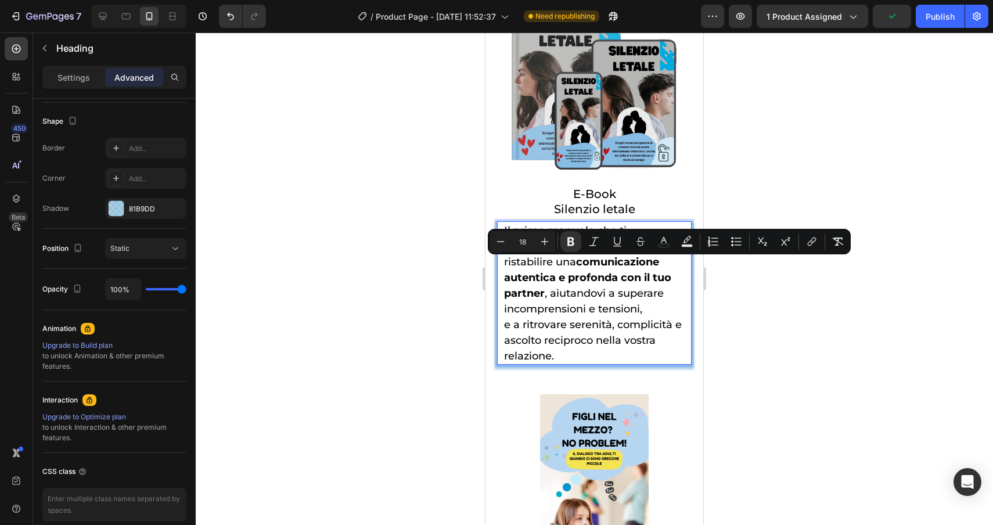
click at [593, 265] on p "Il primo manuale che ti fornisce strumenti pratic i per ristabilire una comunic…" at bounding box center [594, 292] width 181 height 141
click at [661, 246] on icon "Editor contextual toolbar" at bounding box center [664, 242] width 12 height 12
type input "000000"
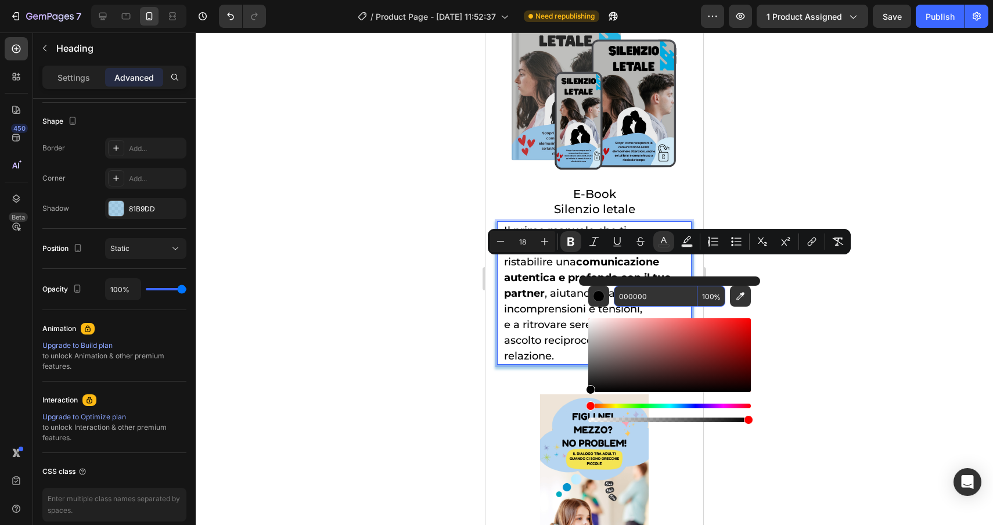
click at [666, 299] on input "000000" at bounding box center [656, 296] width 84 height 21
paste input "81b9dd"
type input "81B9DD"
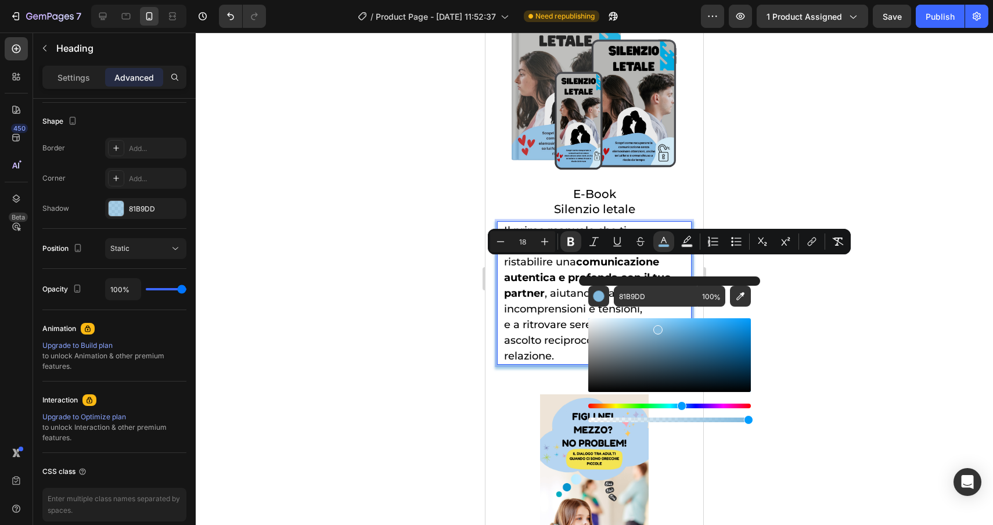
click at [823, 328] on div at bounding box center [595, 279] width 798 height 493
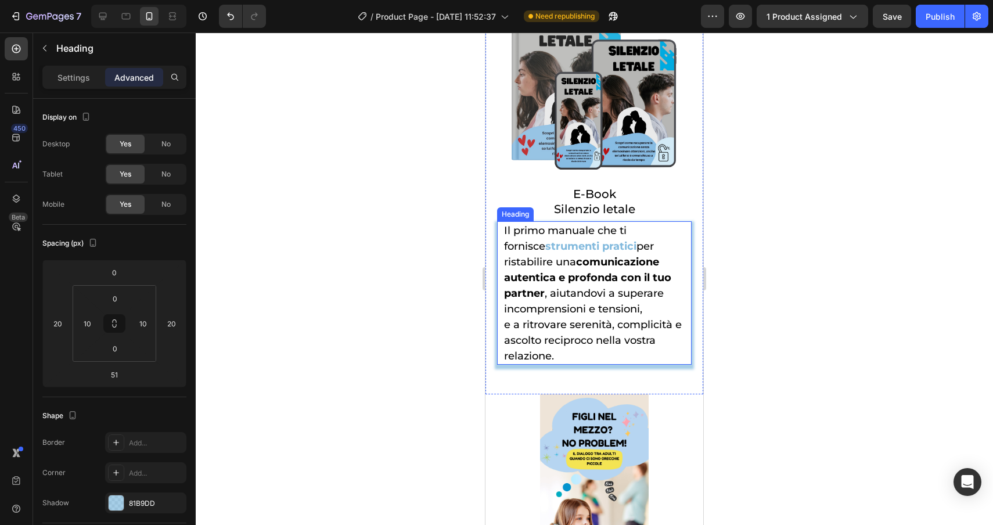
click at [529, 279] on strong "comunicazione autentica e profonda con il tuo partner" at bounding box center [587, 278] width 167 height 44
click at [529, 281] on strong "comunicazione autentica e profonda con il tuo partner" at bounding box center [587, 278] width 167 height 44
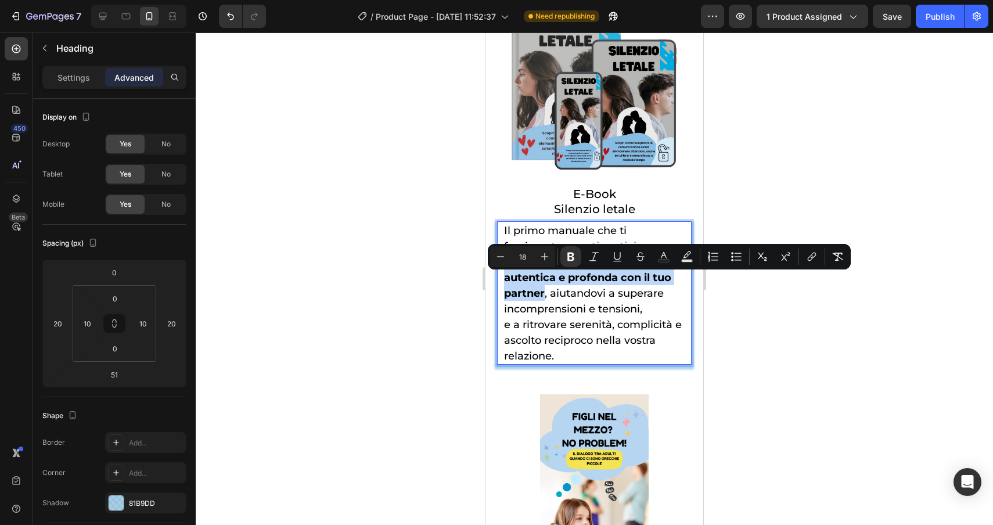
drag, startPoint x: 529, startPoint y: 281, endPoint x: 651, endPoint y: 303, distance: 124.0
click at [651, 300] on strong "comunicazione autentica e profonda con il tuo partner" at bounding box center [587, 278] width 167 height 44
click at [665, 258] on icon "Editor contextual toolbar" at bounding box center [664, 257] width 12 height 12
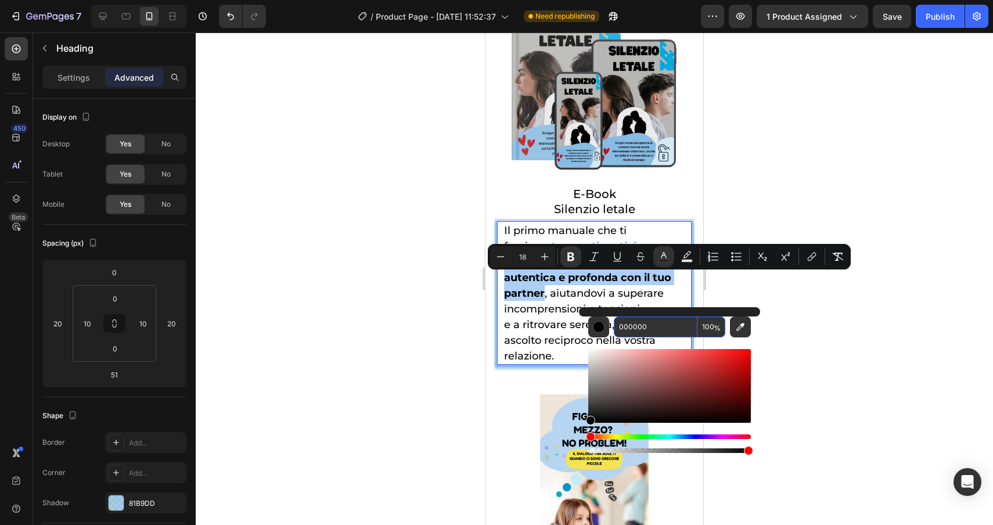
click at [657, 322] on input "000000" at bounding box center [656, 327] width 84 height 21
paste input "81b9dd"
type input "81B9DD"
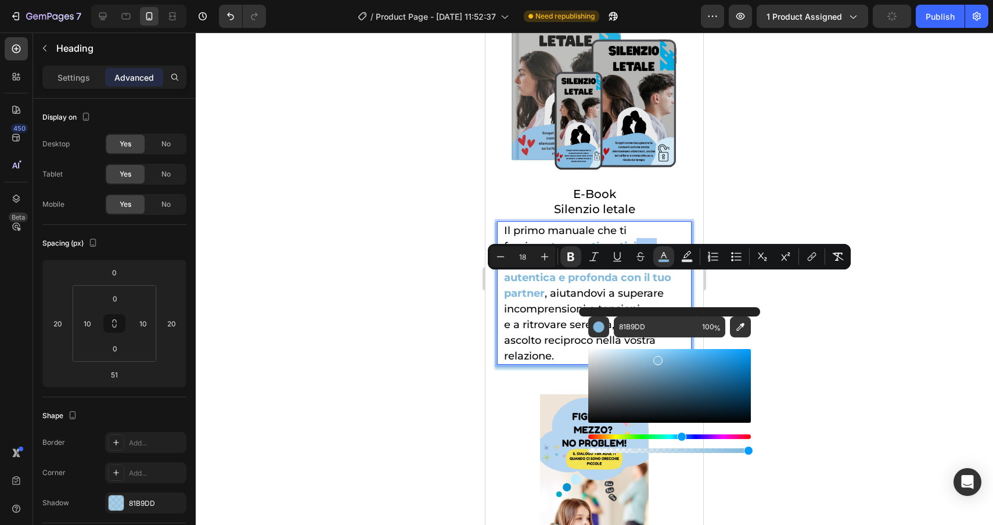
click at [792, 360] on div at bounding box center [595, 279] width 798 height 493
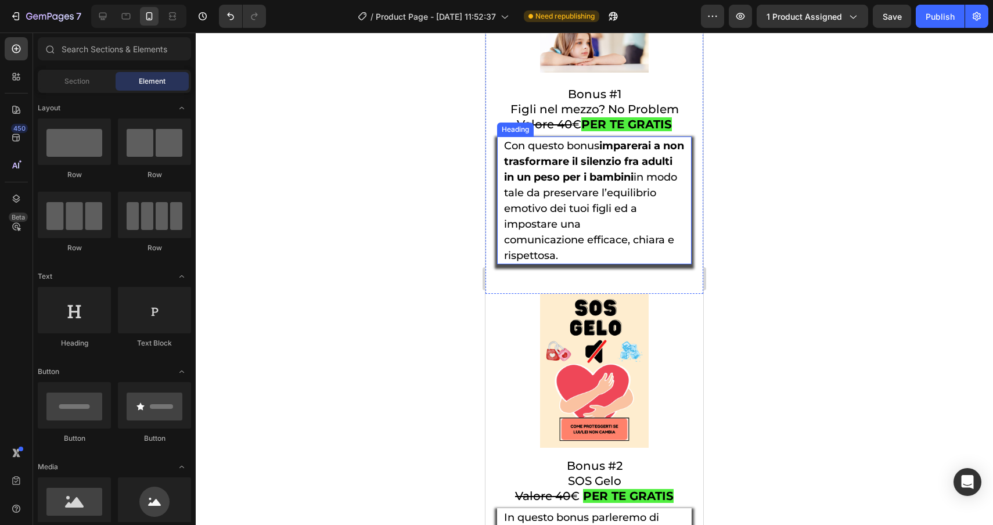
scroll to position [4820, 0]
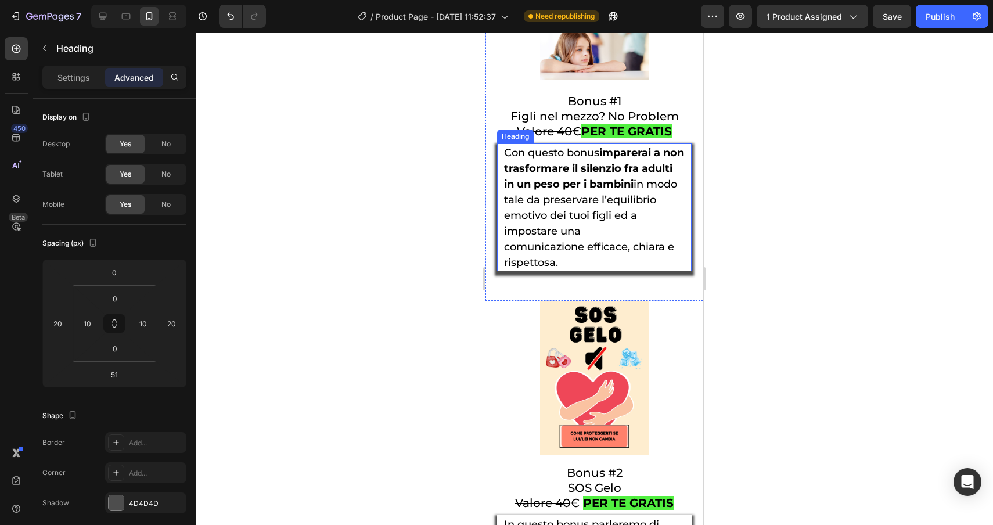
click at [604, 169] on strong "imparerai a non trasformare il silenzio fra adulti in un peso per i bambini" at bounding box center [594, 168] width 180 height 44
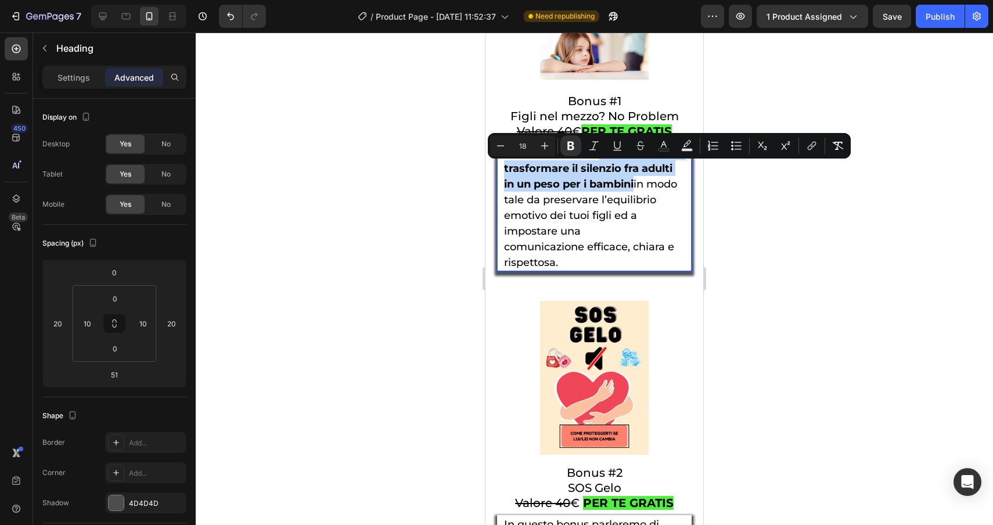
drag, startPoint x: 604, startPoint y: 169, endPoint x: 671, endPoint y: 203, distance: 75.1
click at [671, 203] on span "Con questo bonus imparerai a non trasformare il silenzio fra adulti in un peso …" at bounding box center [594, 191] width 180 height 91
click at [659, 145] on icon "Editor contextual toolbar" at bounding box center [664, 146] width 12 height 12
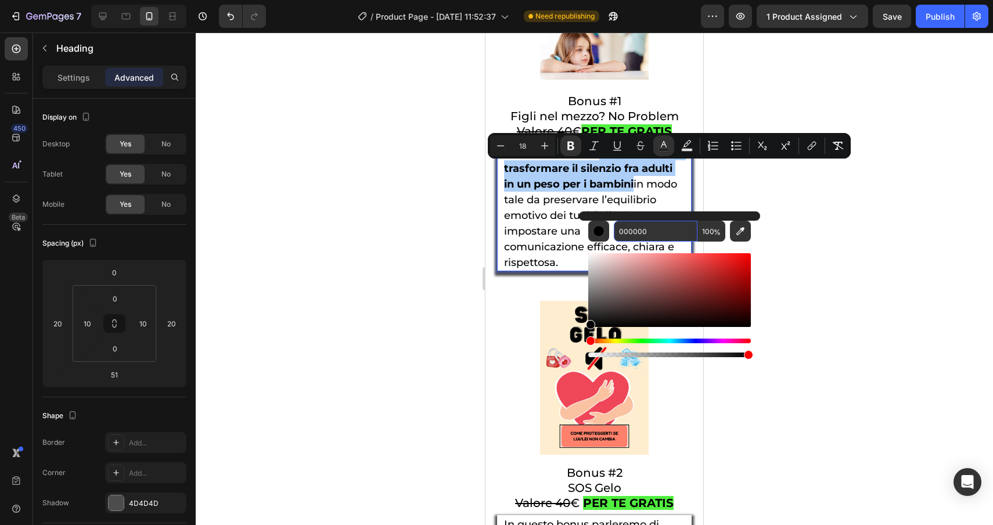
click at [662, 233] on input "000000" at bounding box center [656, 231] width 84 height 21
paste input "81b9dd"
type input "81B9DD"
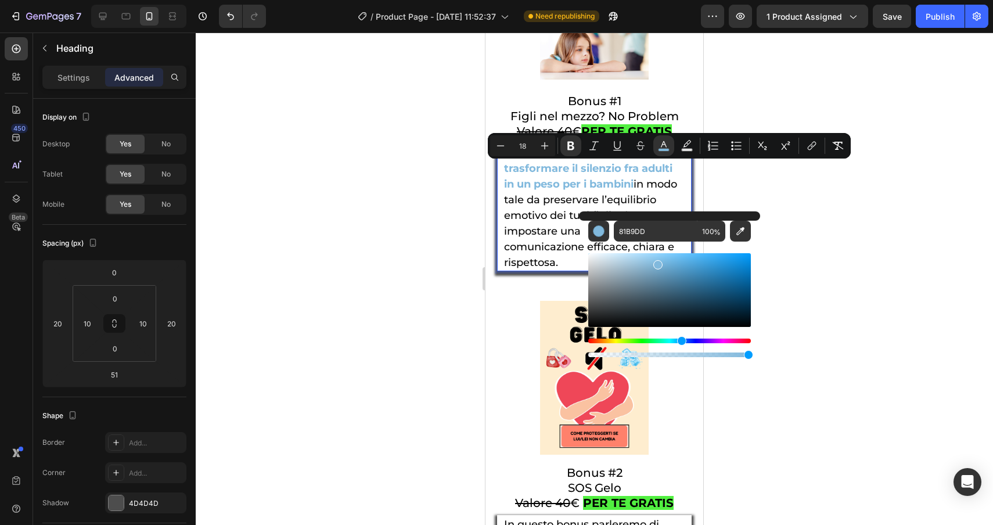
click at [828, 211] on div at bounding box center [595, 279] width 798 height 493
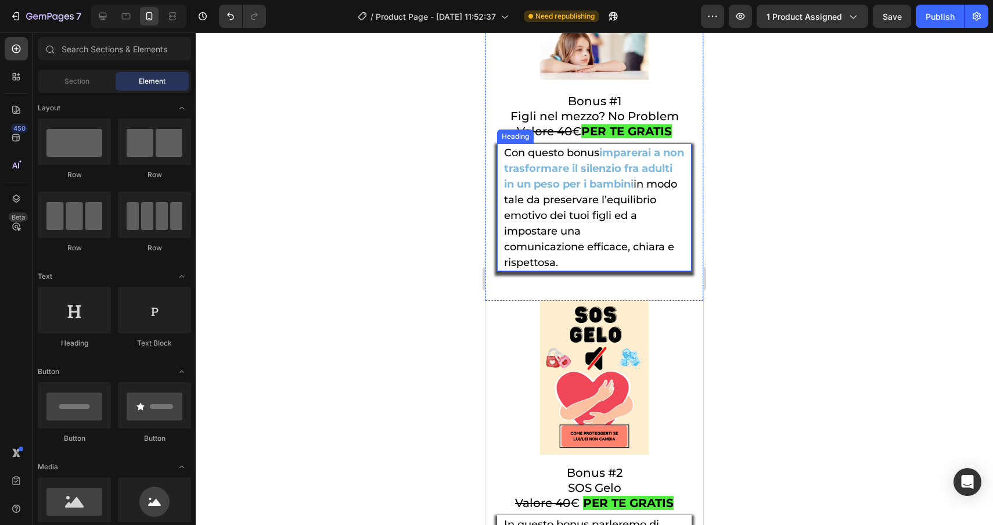
click at [683, 270] on p "⁠⁠⁠⁠⁠⁠⁠ Con questo bonus imparerai a non trasformare il silenzio fra adulti in …" at bounding box center [594, 207] width 181 height 125
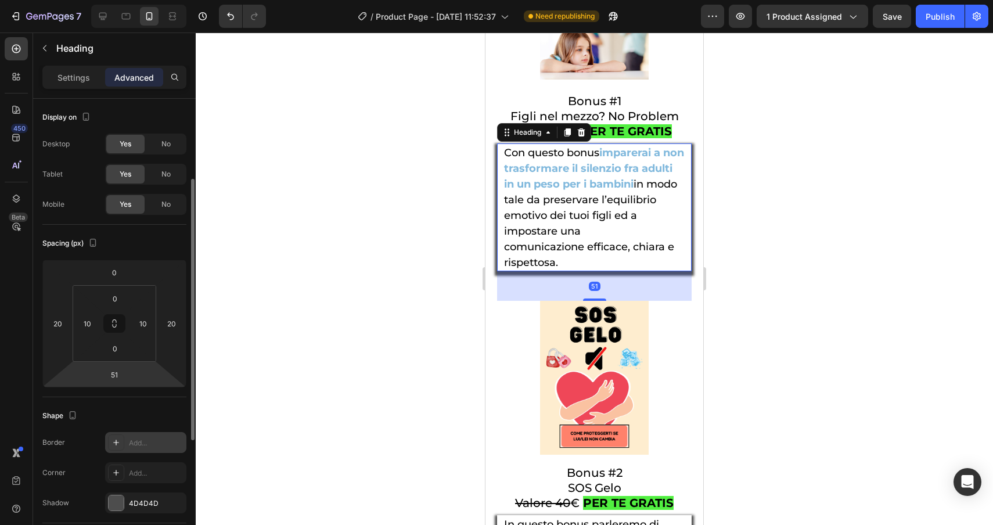
scroll to position [96, 0]
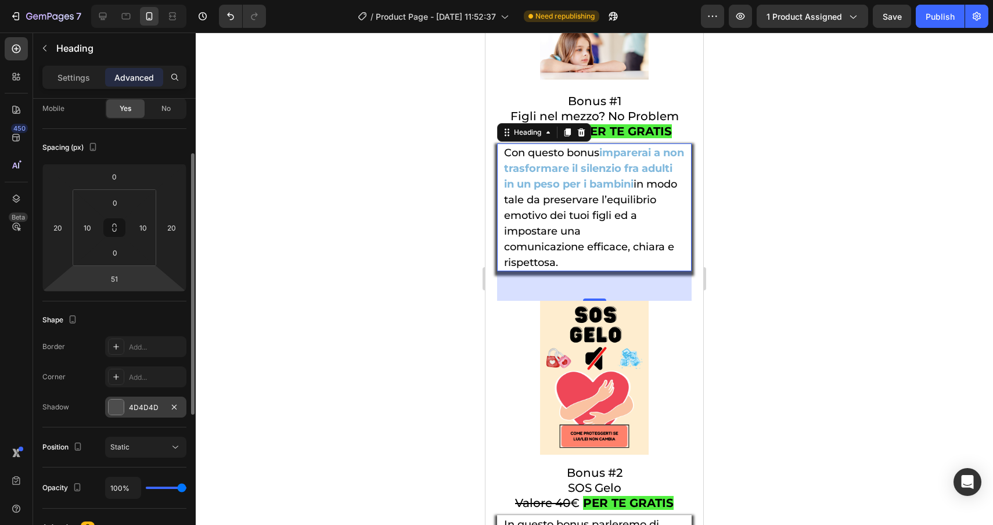
click at [116, 417] on div "4D4D4D" at bounding box center [145, 407] width 81 height 21
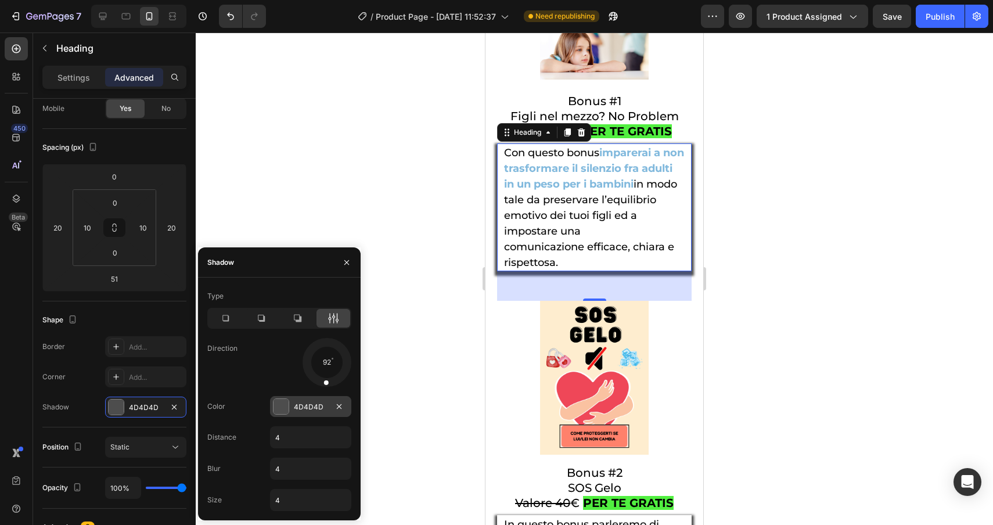
click at [283, 406] on div at bounding box center [281, 406] width 15 height 15
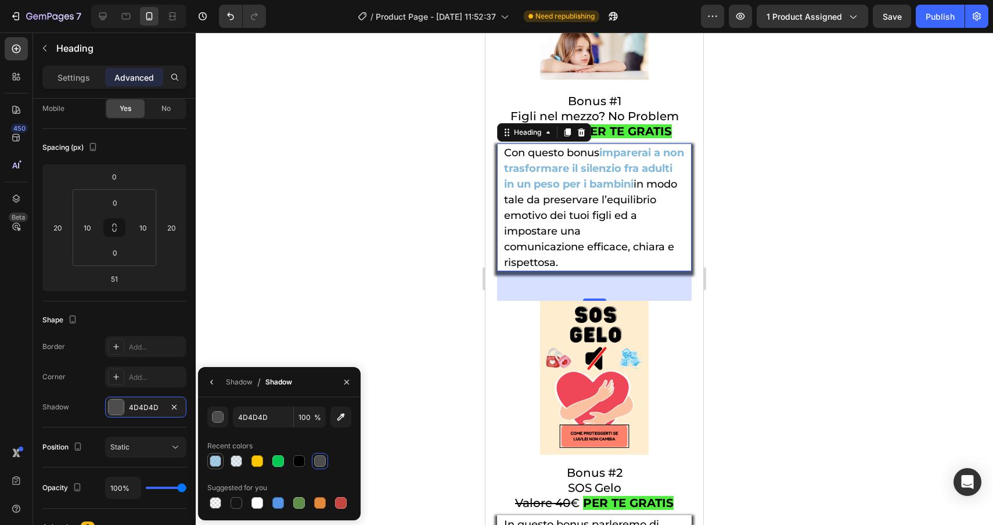
click at [217, 461] on div at bounding box center [216, 461] width 12 height 12
type input "81B9DD"
type input "70"
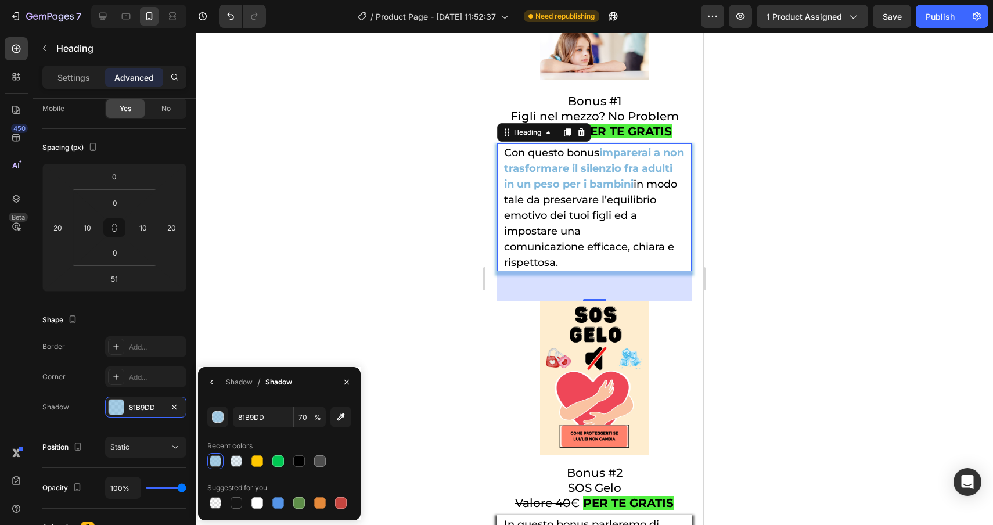
click at [348, 301] on div at bounding box center [595, 279] width 798 height 493
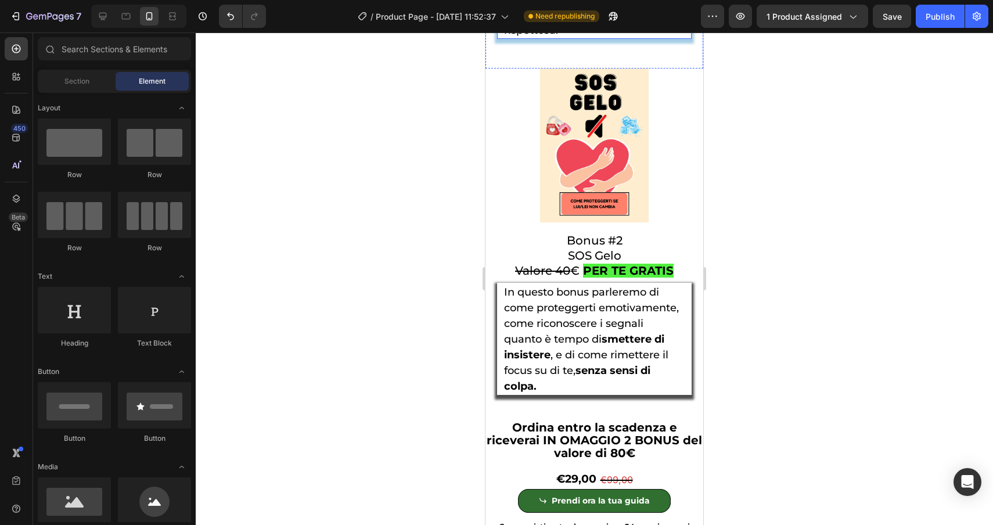
scroll to position [5053, 0]
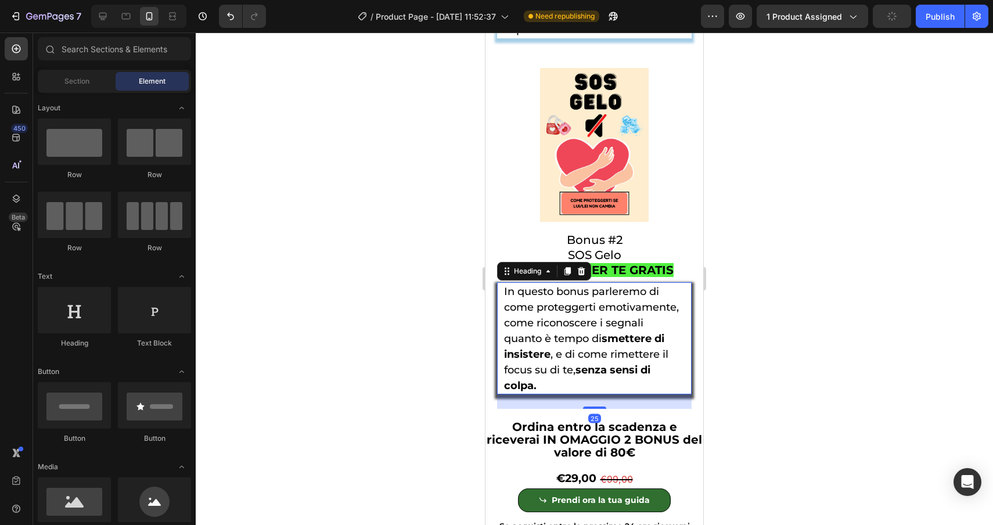
click at [608, 354] on strong "smettere di insistere" at bounding box center [584, 346] width 160 height 28
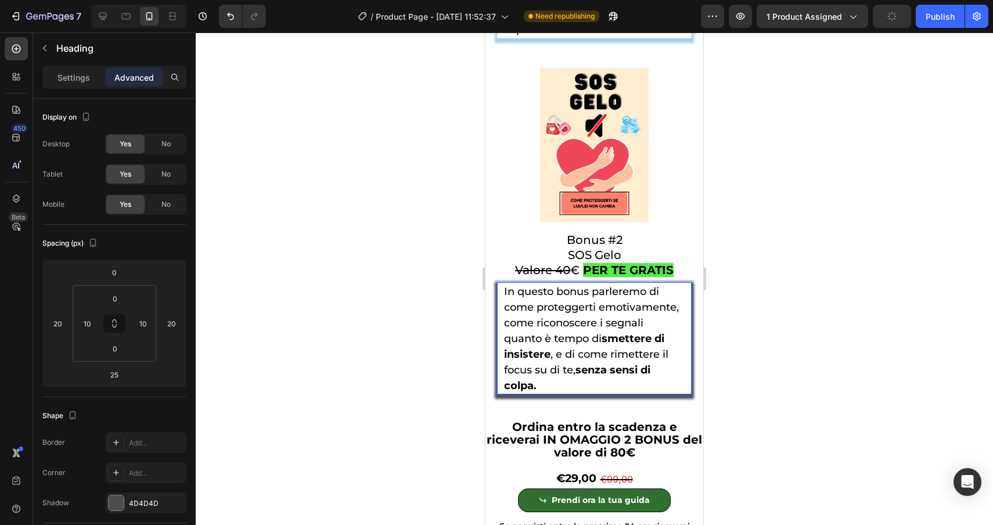
click at [606, 354] on strong "smettere di insistere" at bounding box center [584, 346] width 160 height 28
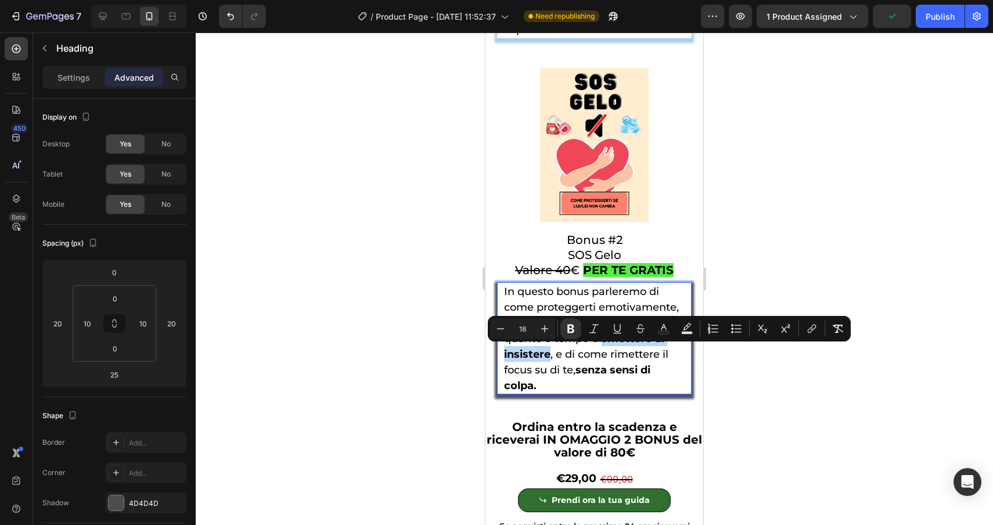
drag, startPoint x: 606, startPoint y: 354, endPoint x: 549, endPoint y: 372, distance: 59.7
click at [549, 361] on strong "smettere di insistere" at bounding box center [584, 346] width 160 height 28
click at [666, 332] on rect "Editor contextual toolbar" at bounding box center [664, 333] width 11 height 3
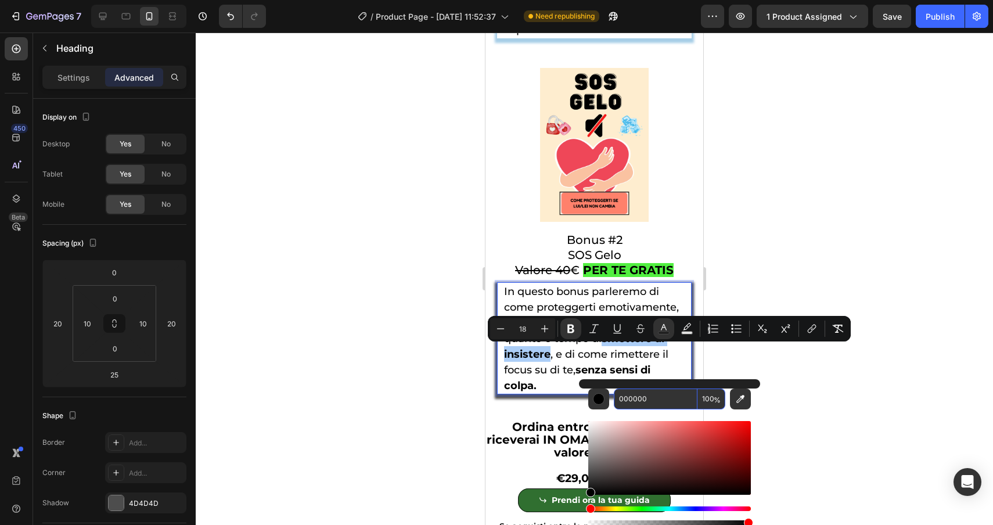
click at [659, 403] on input "000000" at bounding box center [656, 399] width 84 height 21
paste input "81b9dd"
type input "81B9DD"
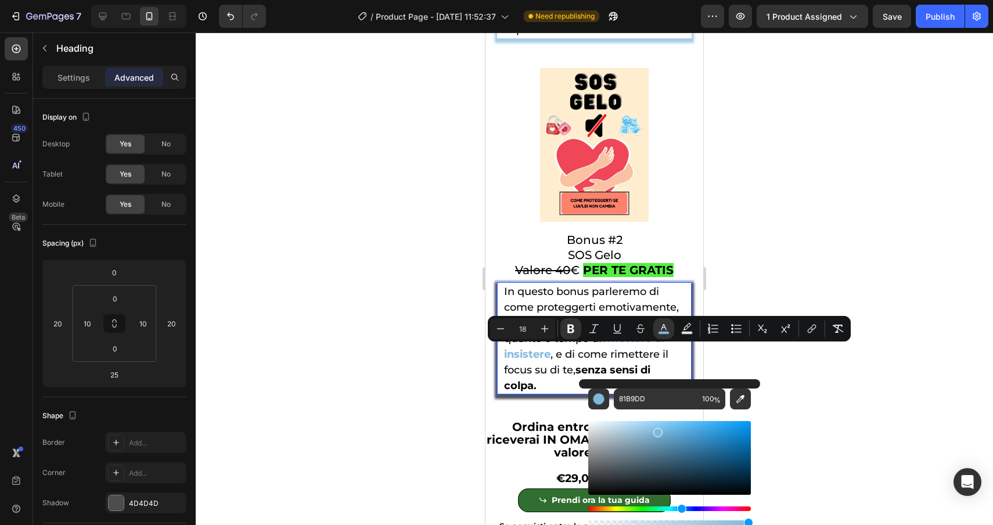
click at [898, 380] on div at bounding box center [595, 279] width 798 height 493
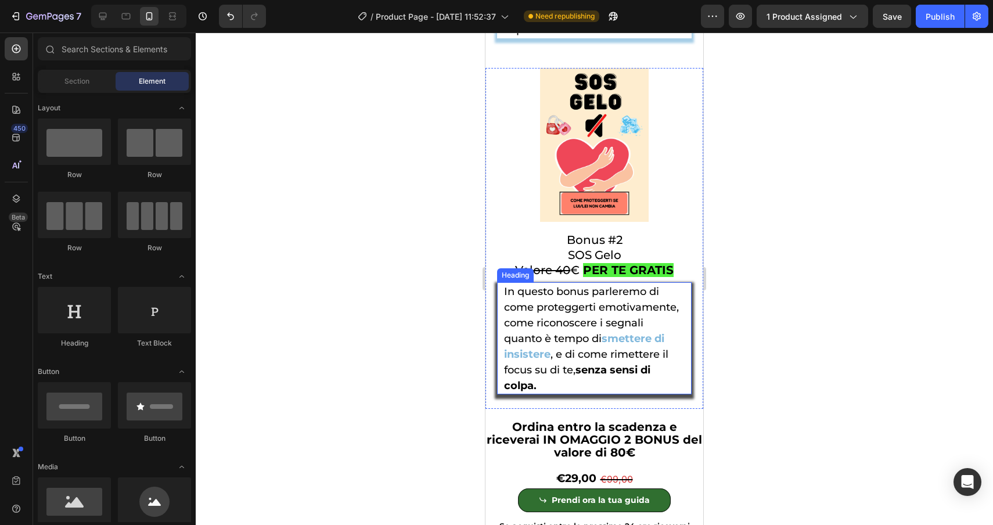
click at [581, 382] on strong "senza sensi di colpa." at bounding box center [577, 378] width 146 height 28
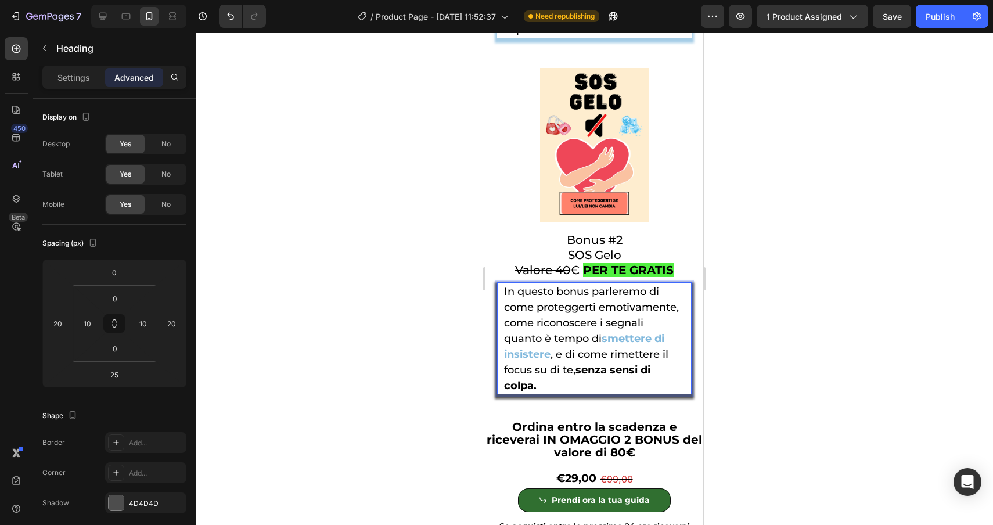
click at [581, 384] on strong "senza sensi di colpa." at bounding box center [577, 378] width 146 height 28
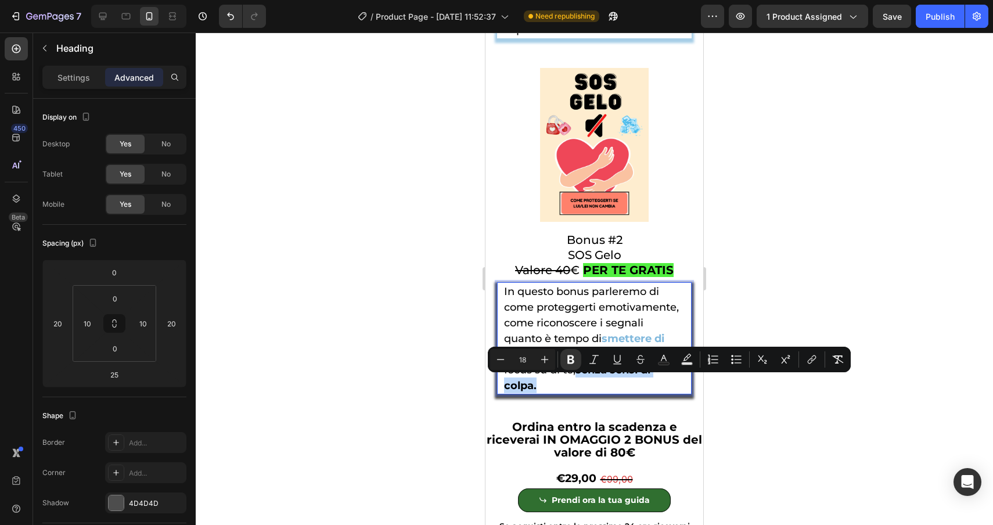
drag, startPoint x: 581, startPoint y: 384, endPoint x: 642, endPoint y: 398, distance: 62.6
click at [642, 393] on p "In questo bonus parleremo di come proteggerti emotivamente, come riconoscere i …" at bounding box center [594, 338] width 181 height 110
click at [662, 362] on rect "Editor contextual toolbar" at bounding box center [664, 363] width 11 height 3
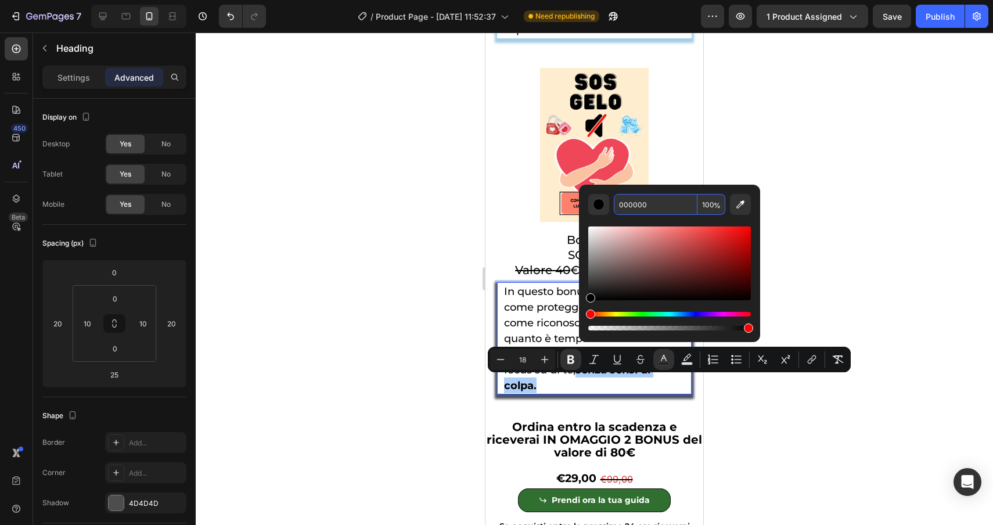
click at [661, 207] on input "000000" at bounding box center [656, 204] width 84 height 21
paste input "81b9dd"
type input "81B9DD"
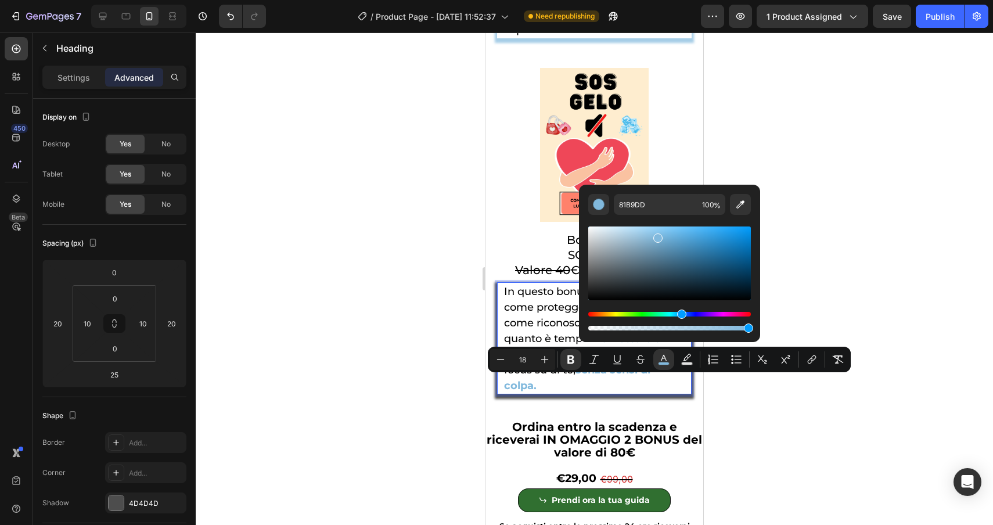
click at [907, 292] on div at bounding box center [595, 279] width 798 height 493
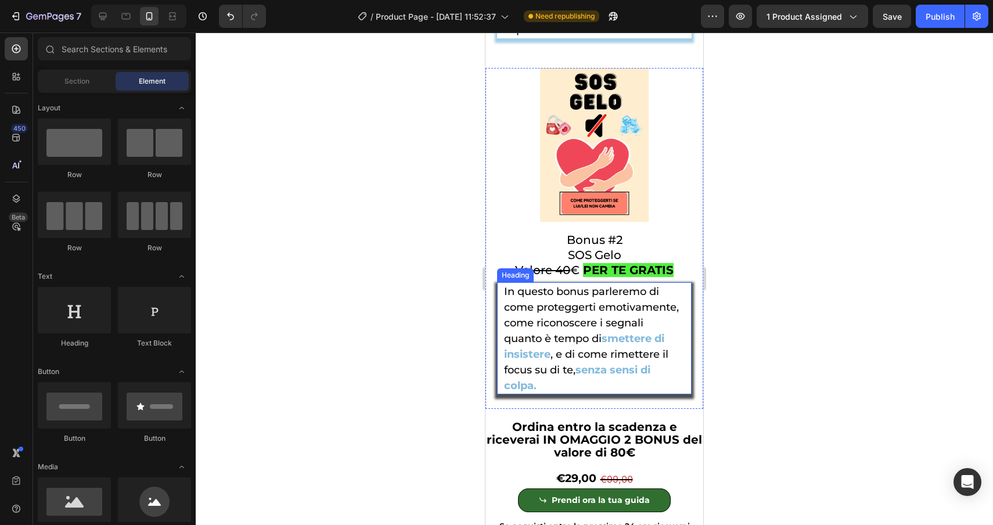
click at [674, 386] on p "⁠⁠⁠⁠⁠⁠⁠ In questo bonus parleremo di come proteggerti emotivamente, come ricono…" at bounding box center [594, 338] width 181 height 110
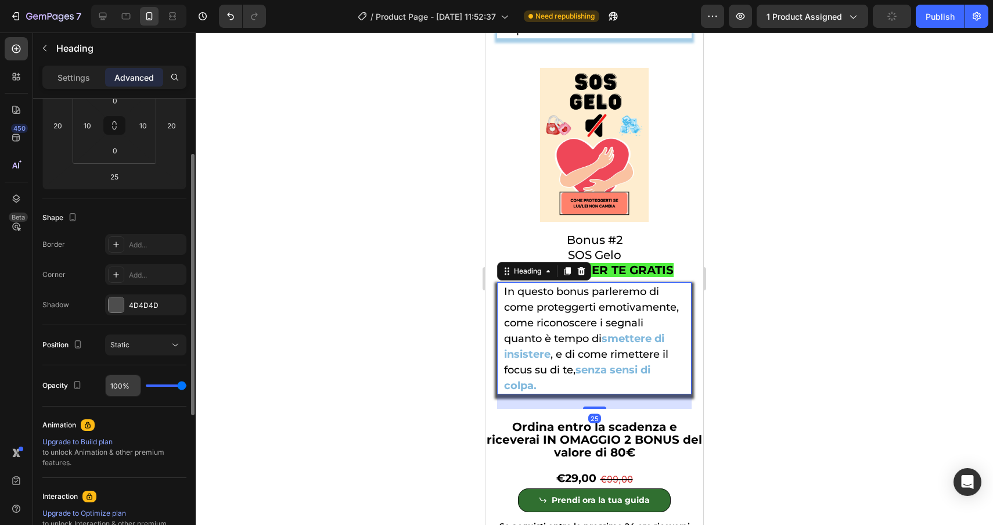
scroll to position [234, 0]
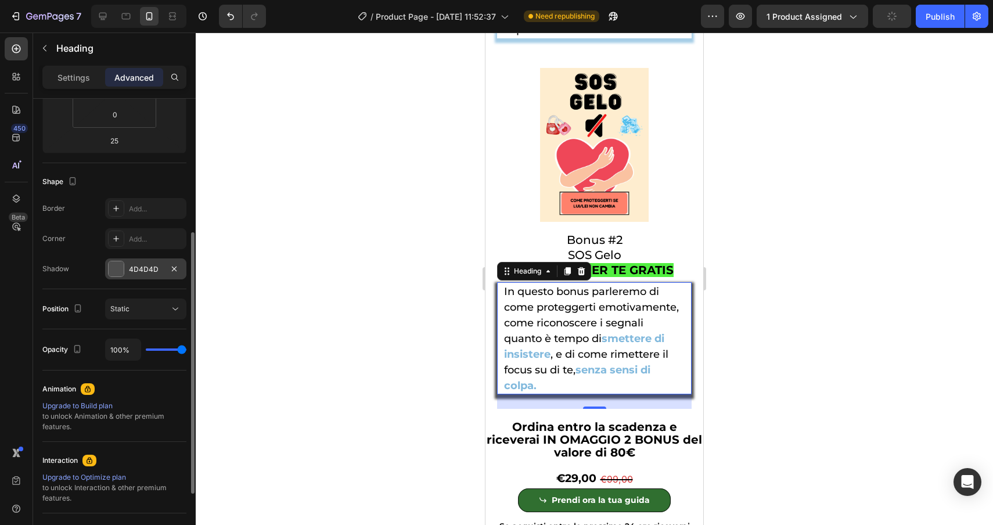
click at [121, 269] on div at bounding box center [116, 268] width 15 height 15
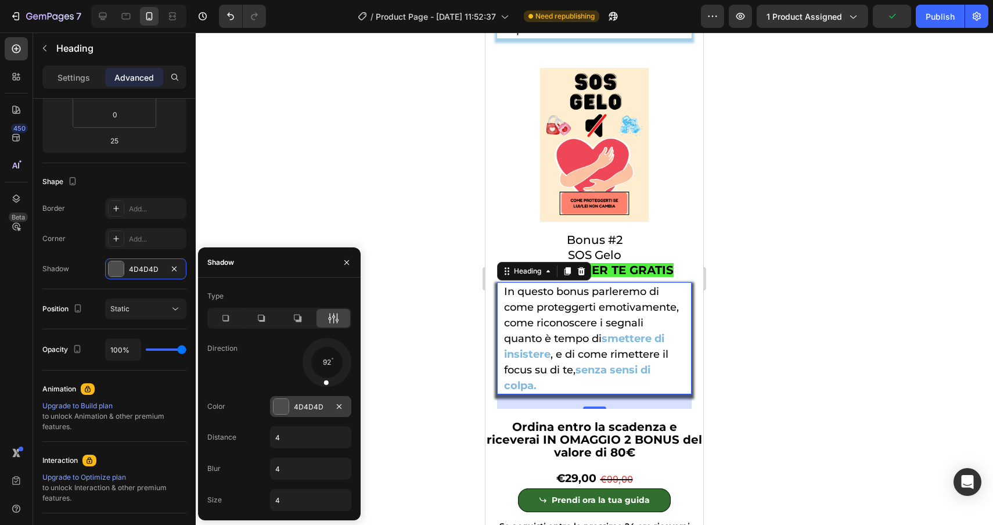
click at [274, 405] on div at bounding box center [281, 406] width 15 height 15
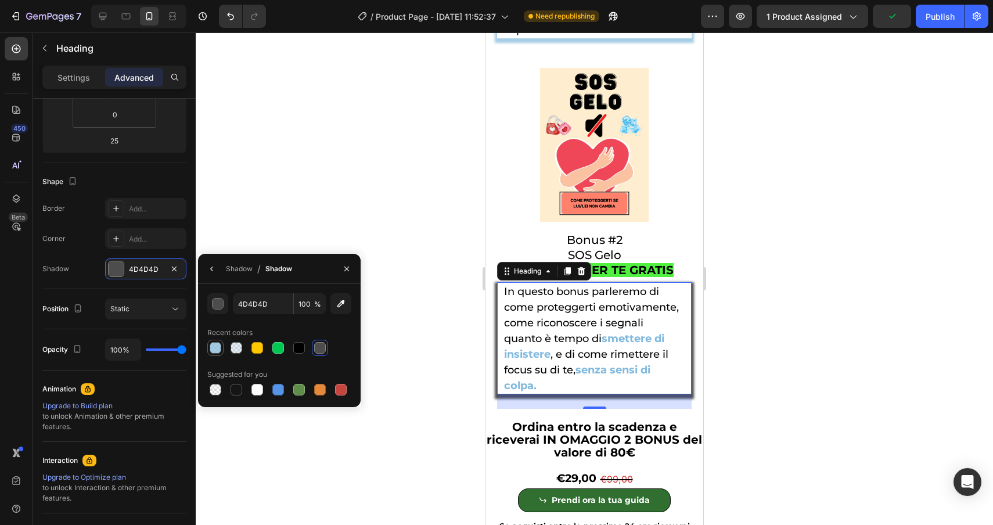
click at [216, 347] on div at bounding box center [216, 348] width 12 height 12
type input "81B9DD"
type input "70"
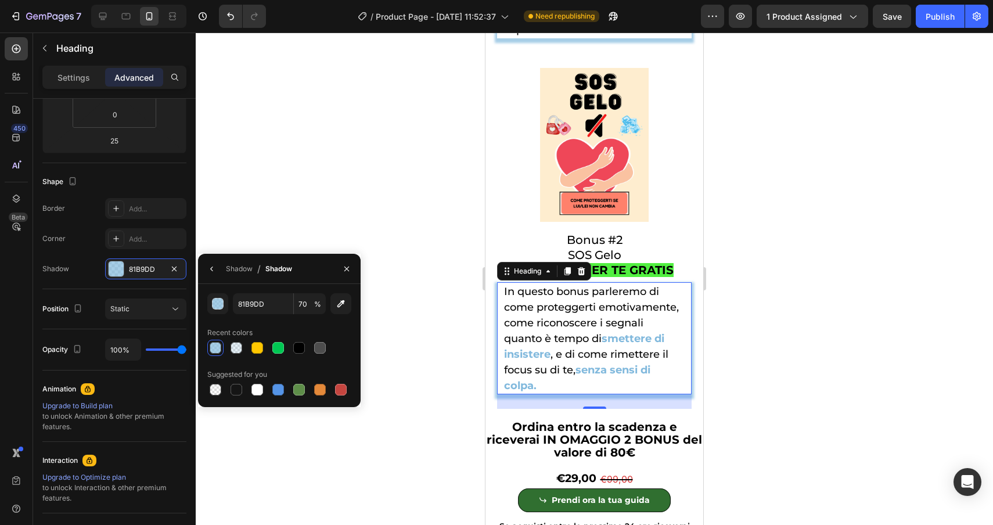
click at [803, 308] on div at bounding box center [595, 279] width 798 height 493
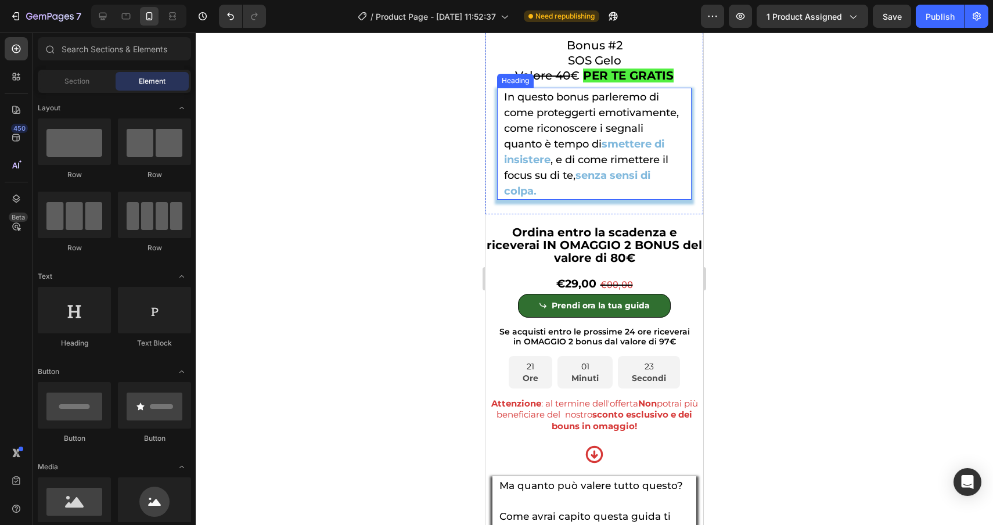
scroll to position [5250, 0]
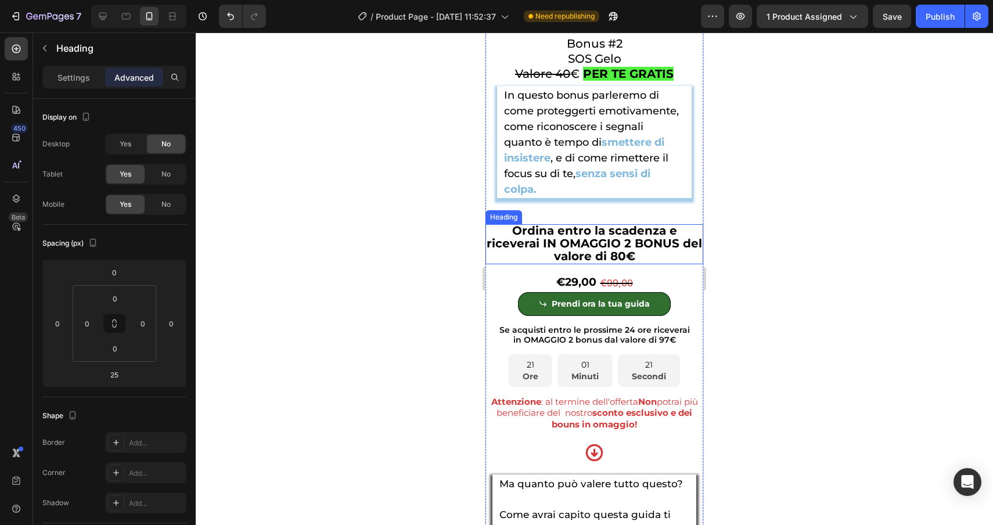
click at [685, 264] on h2 "Ordina entro la scadenza e riceverai IN OMAGGIO 2 BONUS del valore di 80€" at bounding box center [595, 244] width 218 height 40
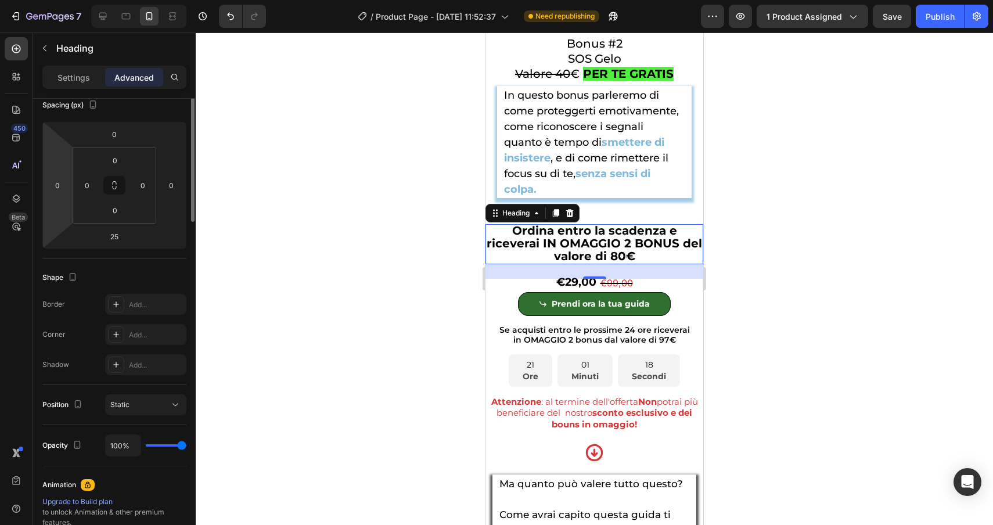
scroll to position [0, 0]
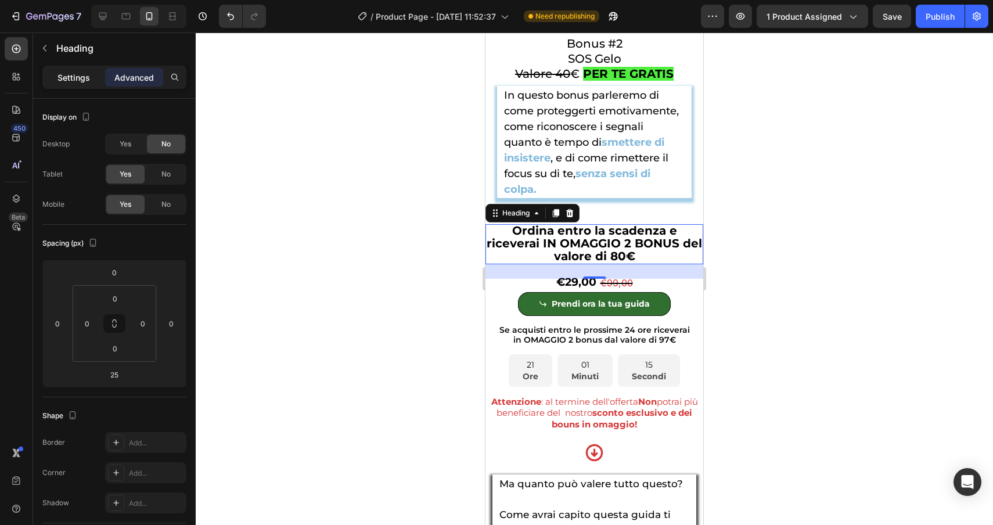
click at [73, 70] on div "Settings" at bounding box center [74, 77] width 58 height 19
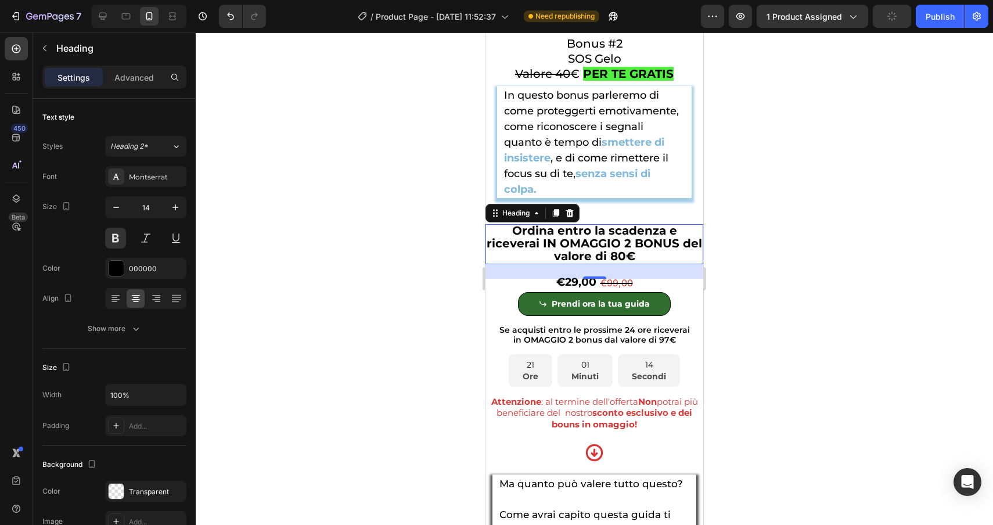
scroll to position [295, 0]
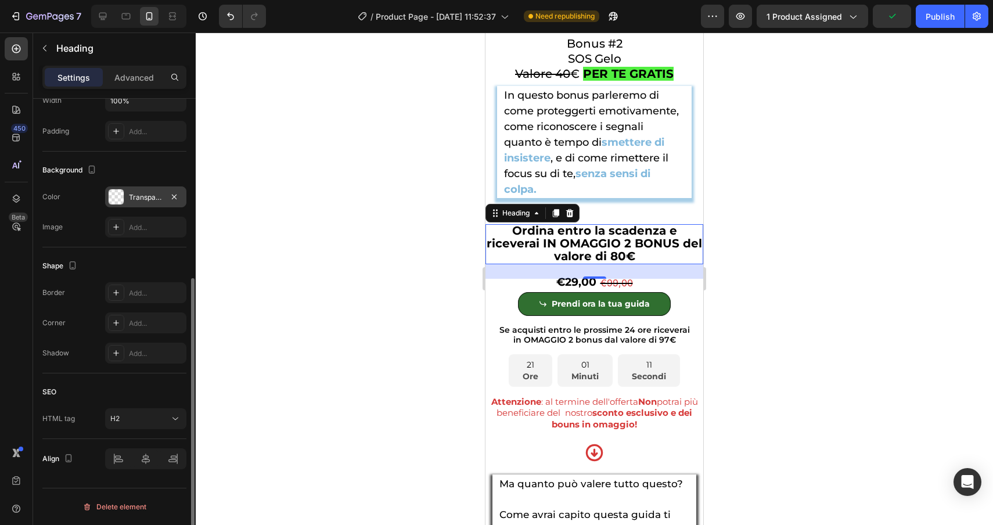
click at [123, 198] on div at bounding box center [116, 196] width 15 height 15
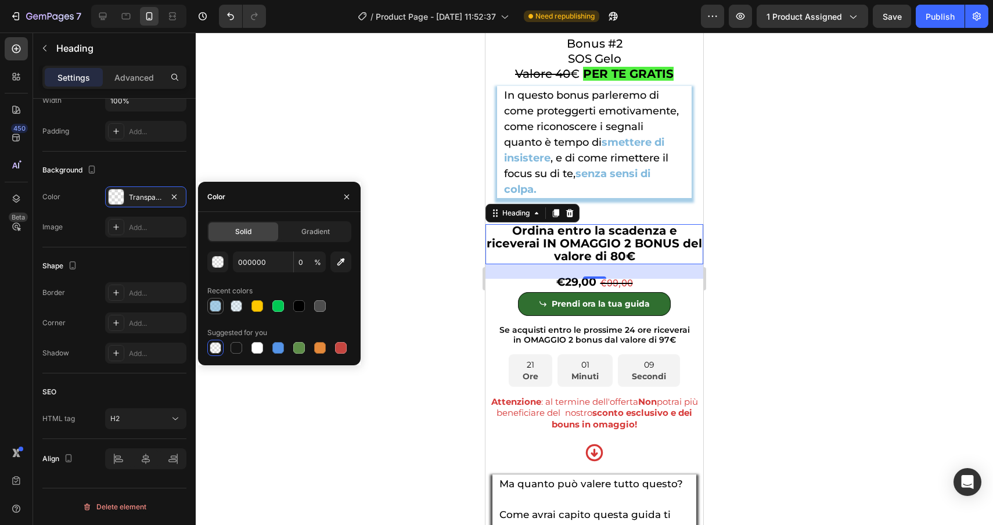
click at [217, 309] on div at bounding box center [216, 306] width 12 height 12
type input "81B9DD"
type input "70"
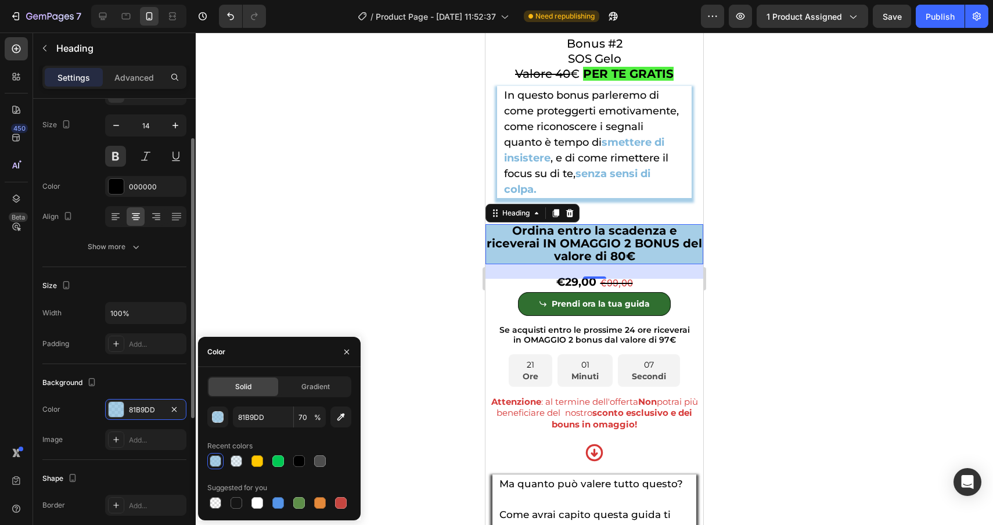
scroll to position [76, 0]
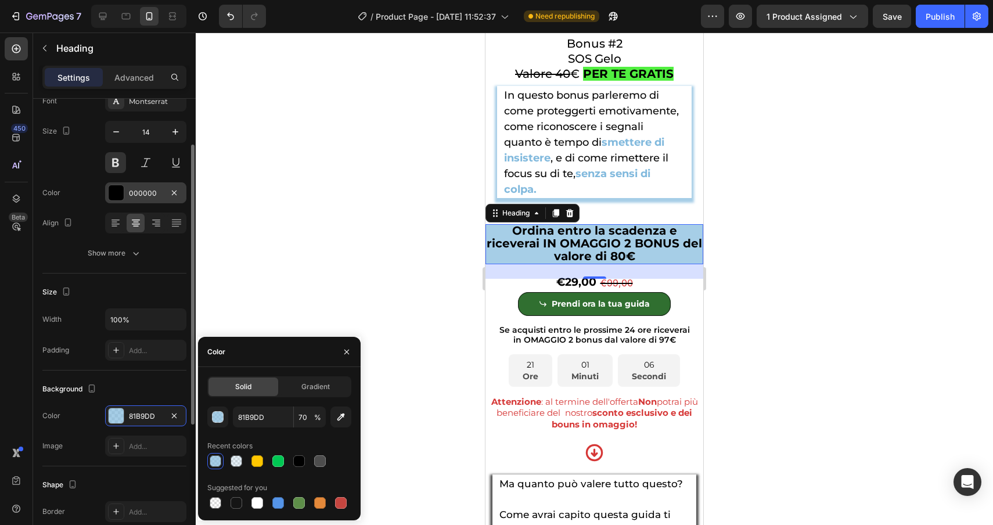
click at [119, 192] on div at bounding box center [116, 192] width 15 height 15
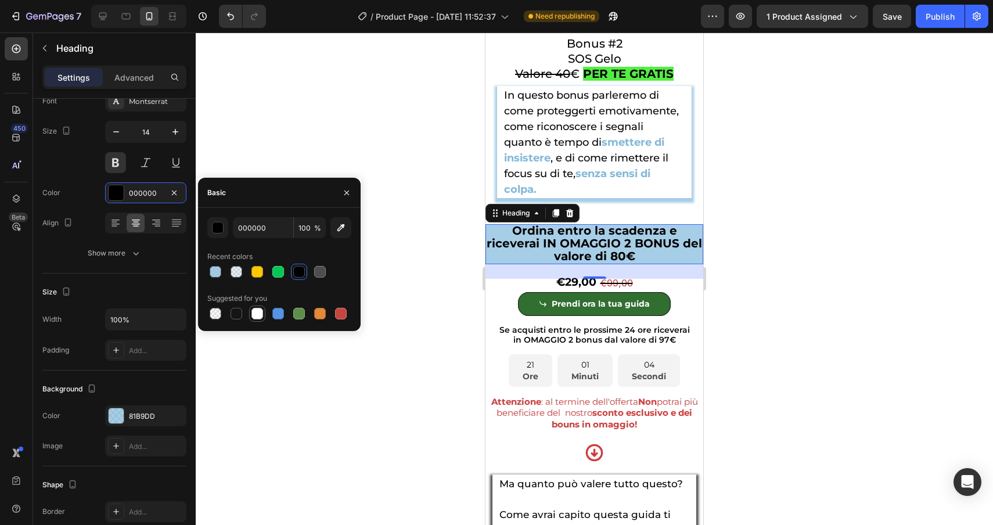
click at [258, 314] on div at bounding box center [258, 314] width 12 height 12
type input "FFFFFF"
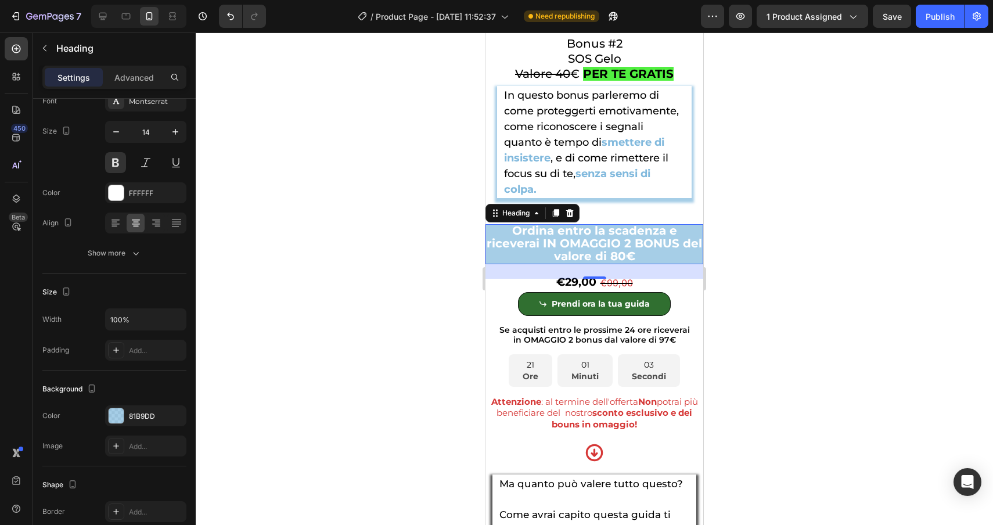
click at [794, 282] on div at bounding box center [595, 279] width 798 height 493
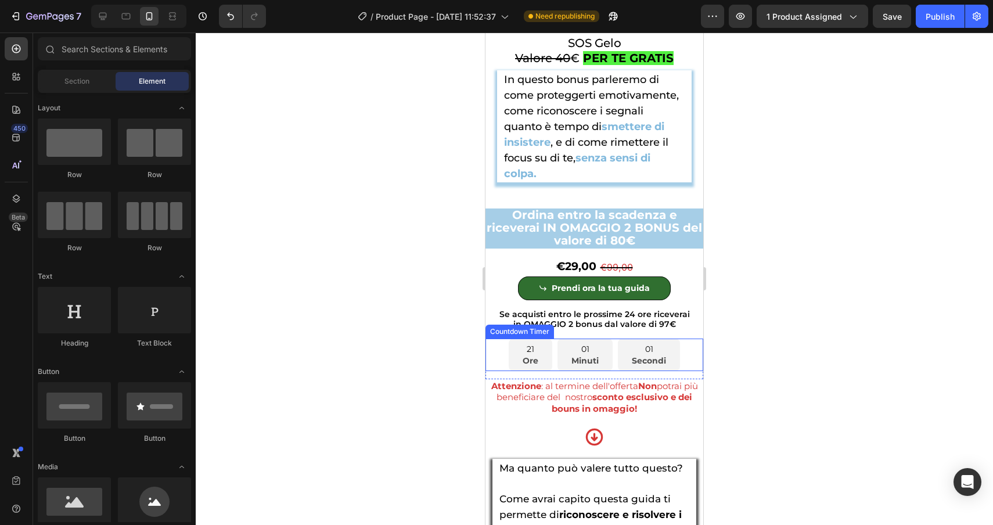
scroll to position [5270, 0]
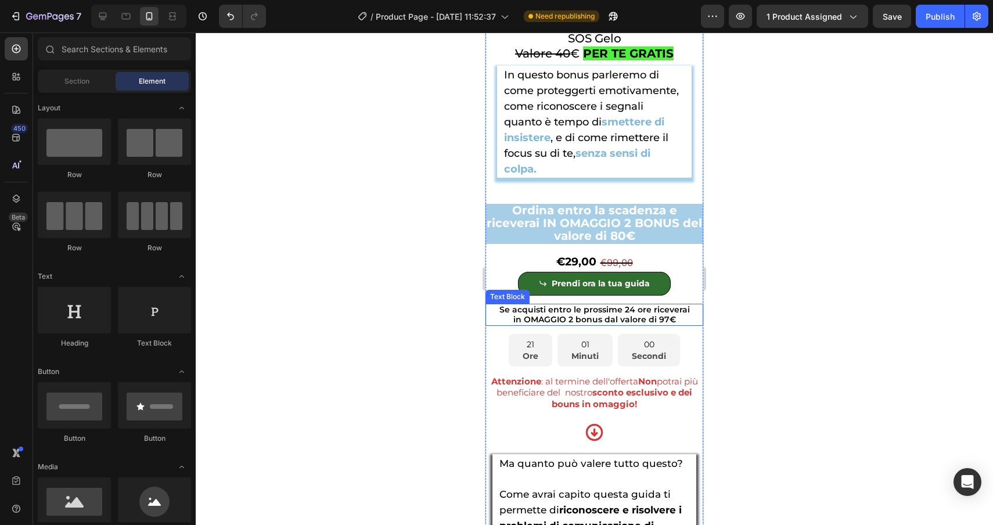
click at [690, 325] on p "in OMAGGIO 2 bonus dal valore di 97€" at bounding box center [595, 320] width 216 height 10
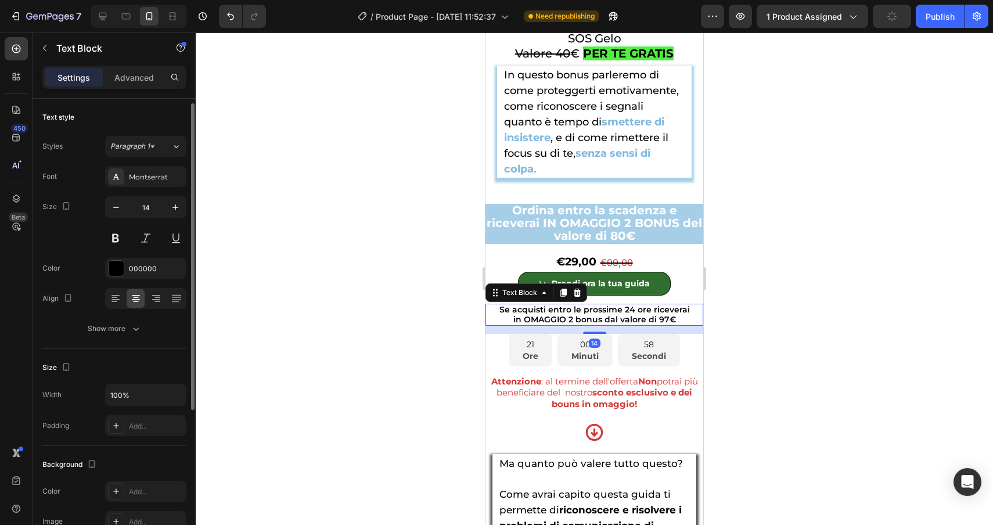
scroll to position [229, 0]
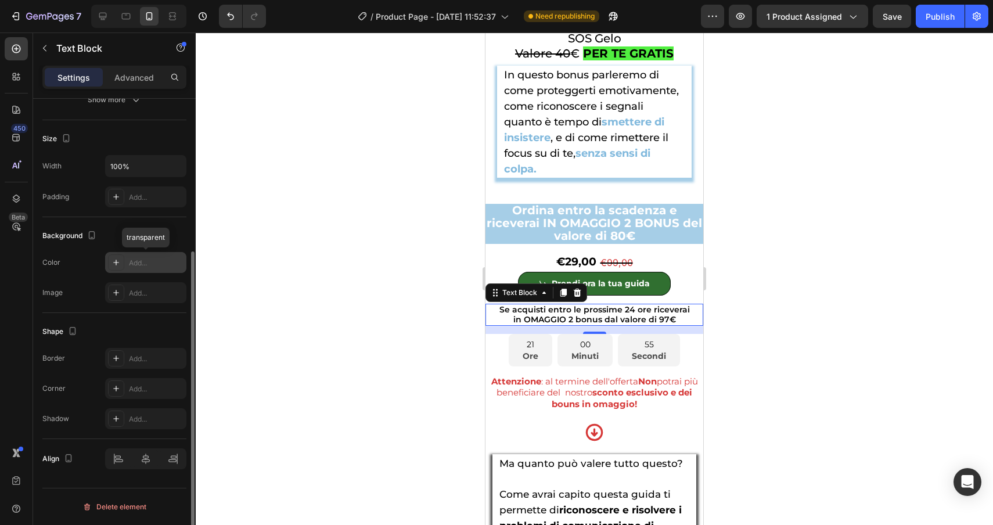
click at [123, 272] on div "Add..." at bounding box center [145, 262] width 81 height 21
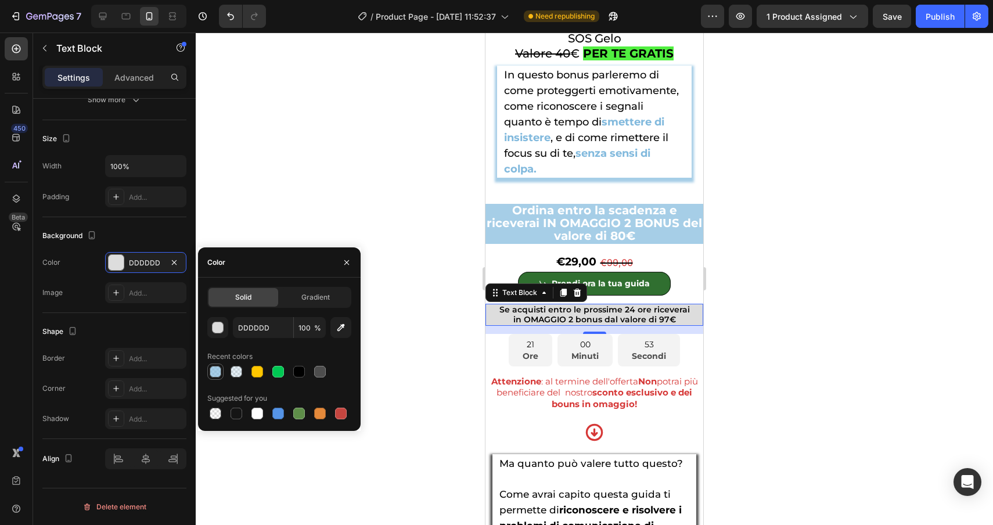
click at [218, 372] on div at bounding box center [216, 372] width 12 height 12
type input "81B9DD"
type input "70"
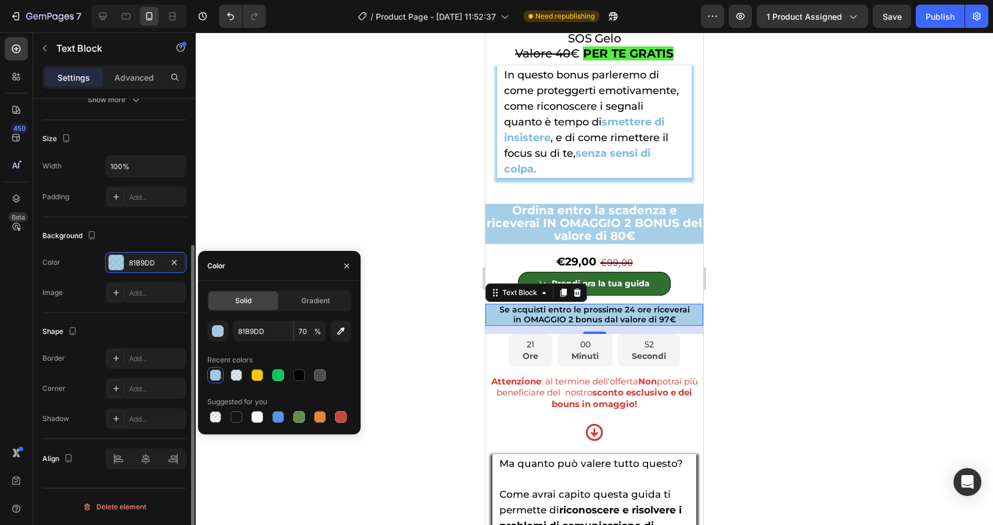
scroll to position [0, 0]
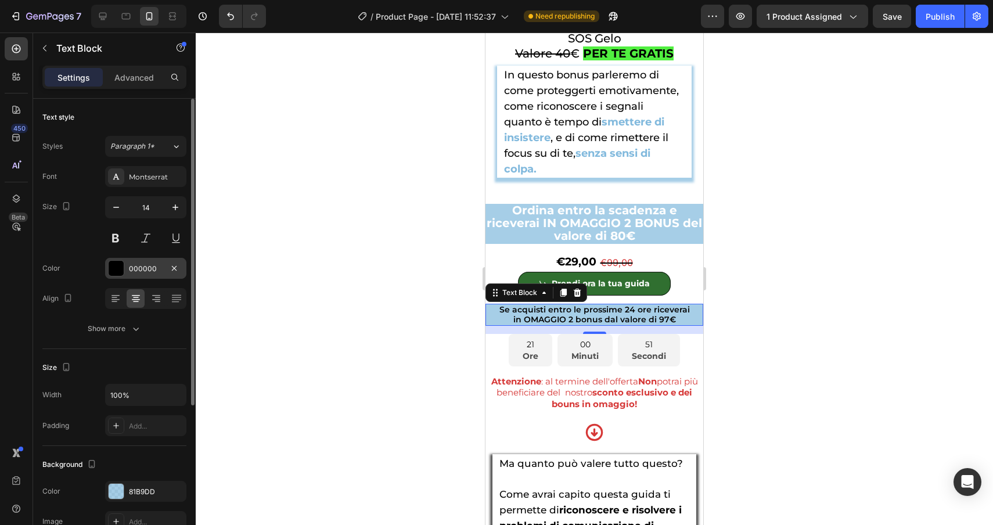
click at [117, 268] on div at bounding box center [116, 268] width 15 height 15
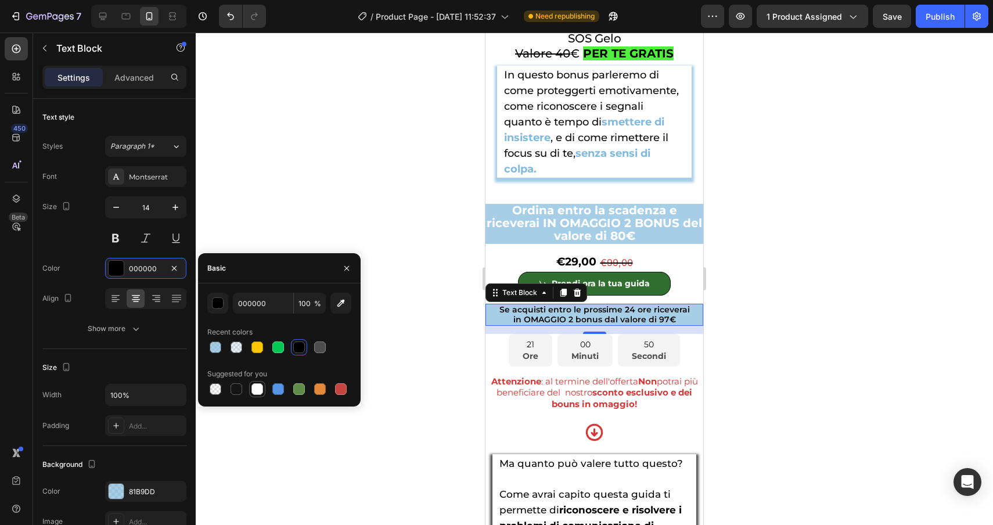
click at [260, 393] on div at bounding box center [258, 389] width 12 height 12
type input "FFFFFF"
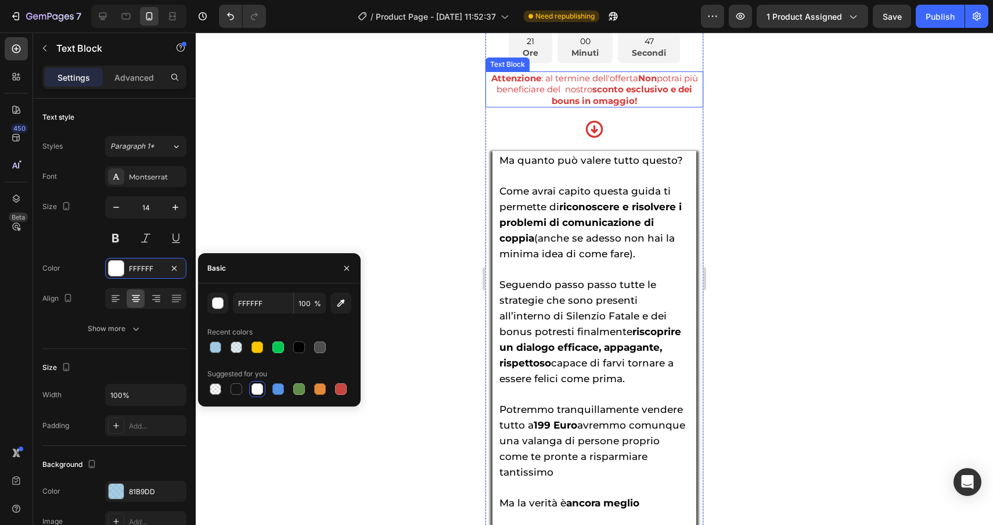
scroll to position [5557, 0]
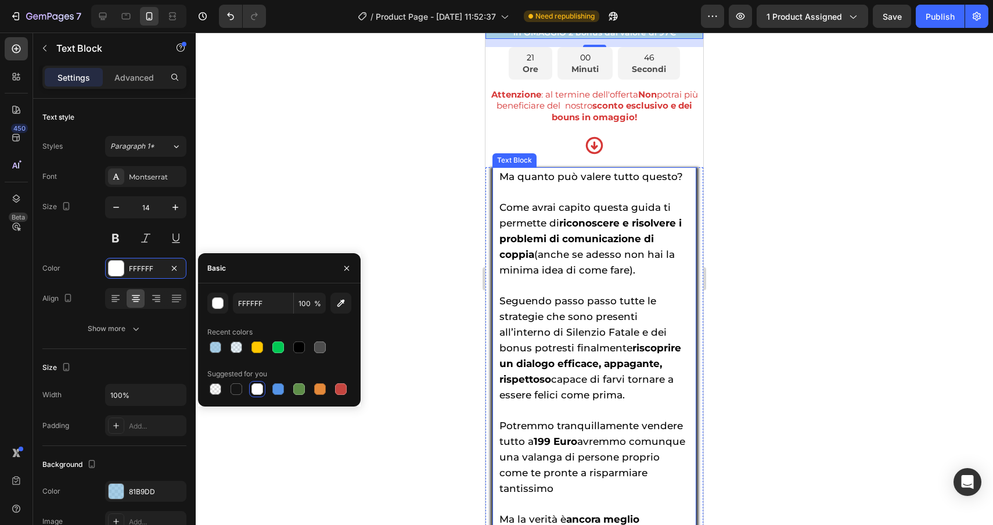
click at [675, 272] on p "Come avrai capito questa guida ti permette di riconoscere e risolvere i problem…" at bounding box center [595, 238] width 190 height 78
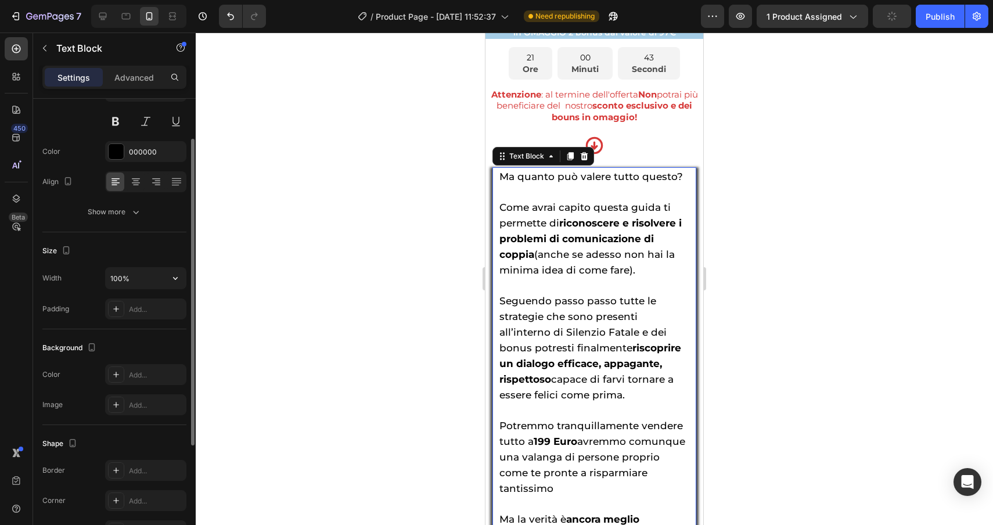
scroll to position [83, 0]
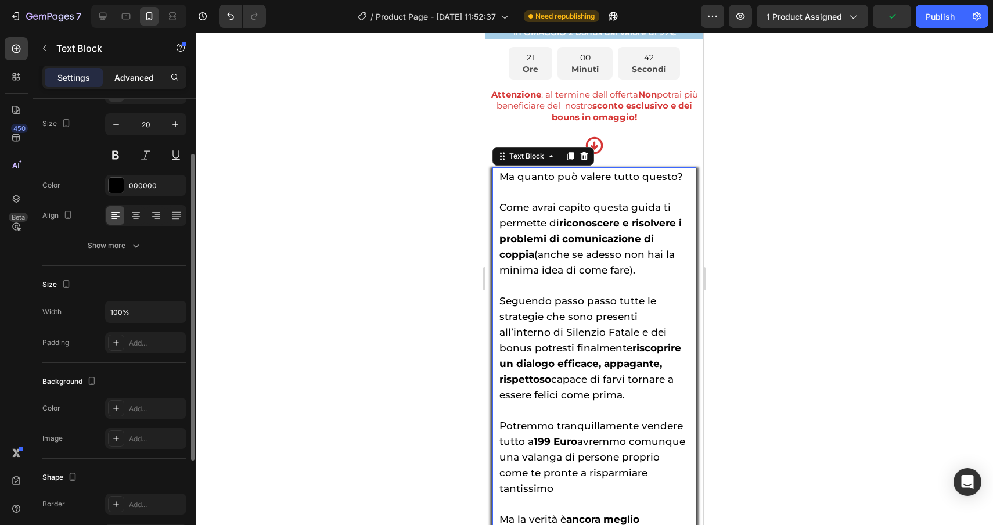
click at [135, 80] on p "Advanced" at bounding box center [134, 77] width 40 height 12
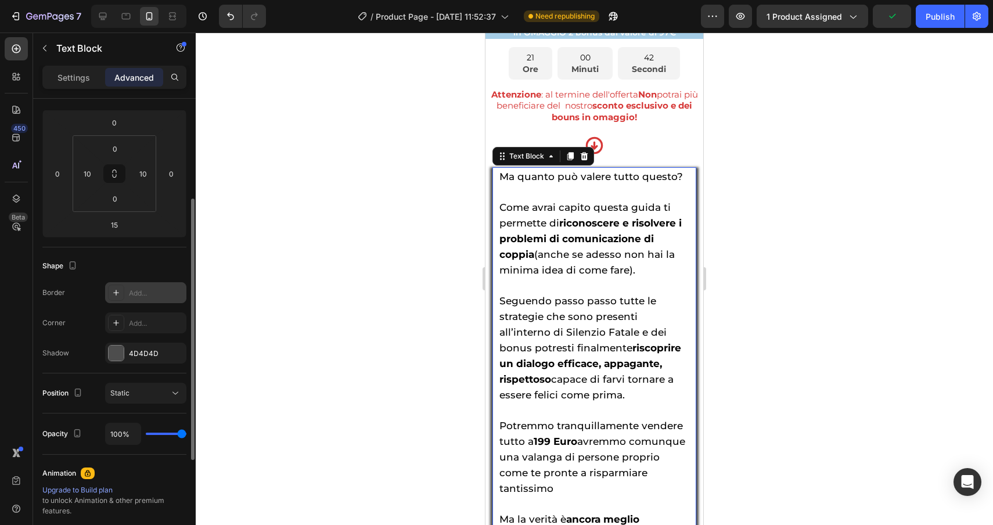
scroll to position [160, 0]
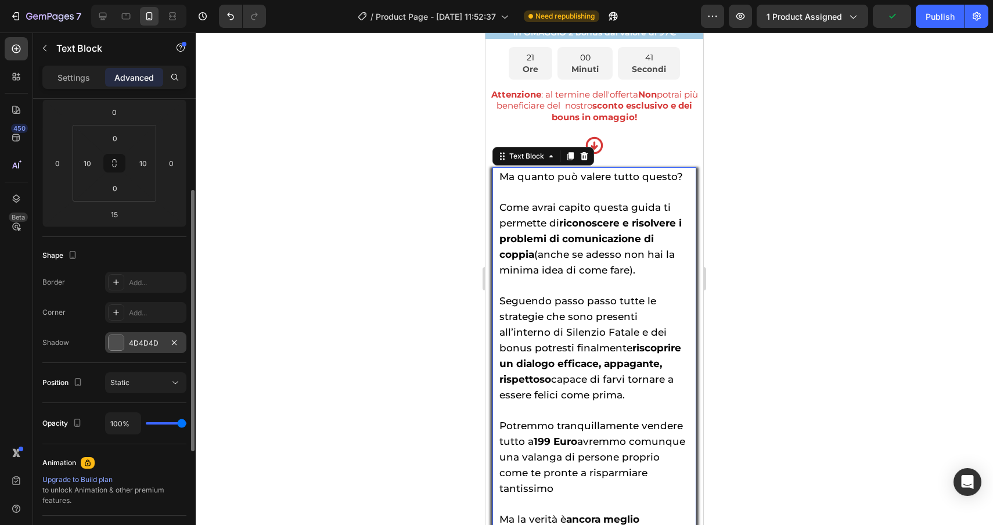
click at [116, 344] on div at bounding box center [116, 342] width 15 height 15
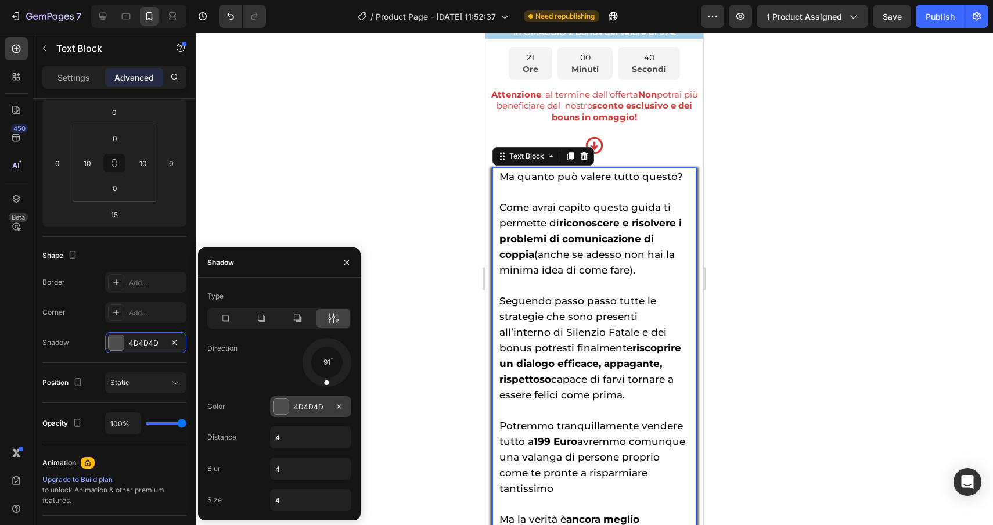
click at [282, 404] on div at bounding box center [281, 406] width 15 height 15
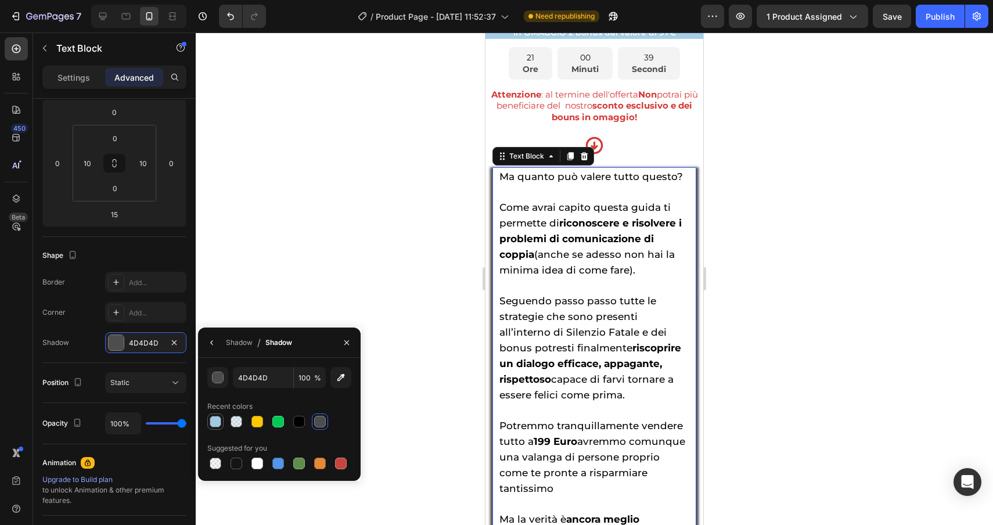
click at [211, 421] on div at bounding box center [216, 422] width 12 height 12
type input "81B9DD"
type input "70"
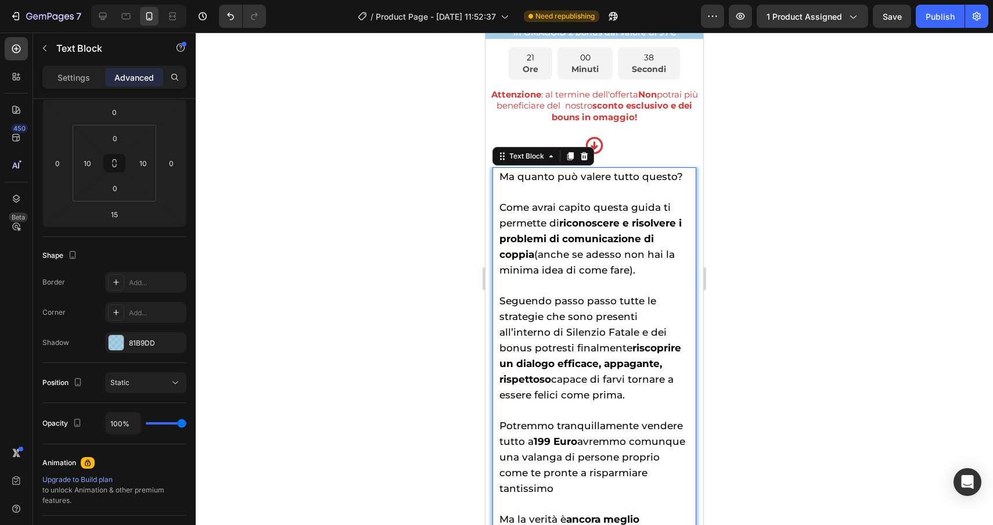
click at [317, 243] on div at bounding box center [595, 279] width 798 height 493
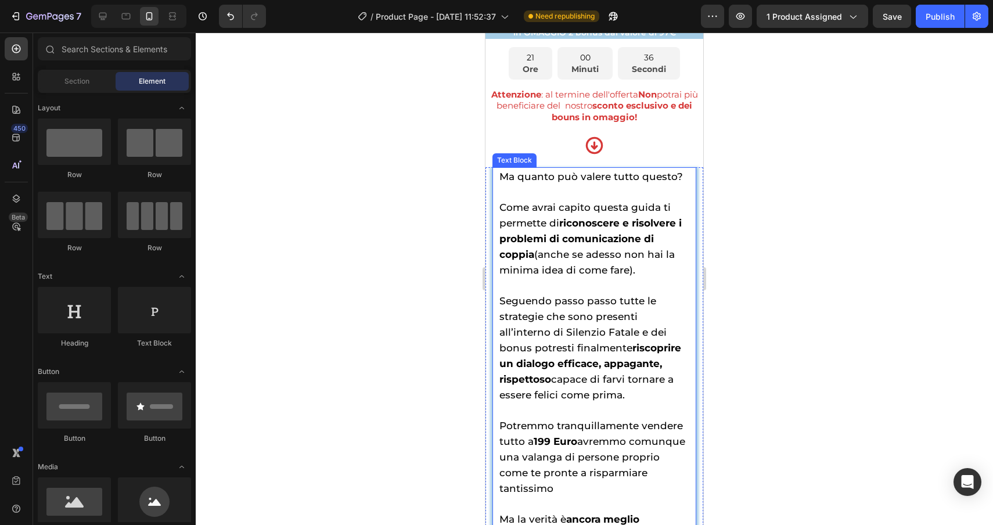
click at [563, 236] on strong "riconoscere e risolvere i problemi di comunicazione di coppia" at bounding box center [591, 238] width 182 height 43
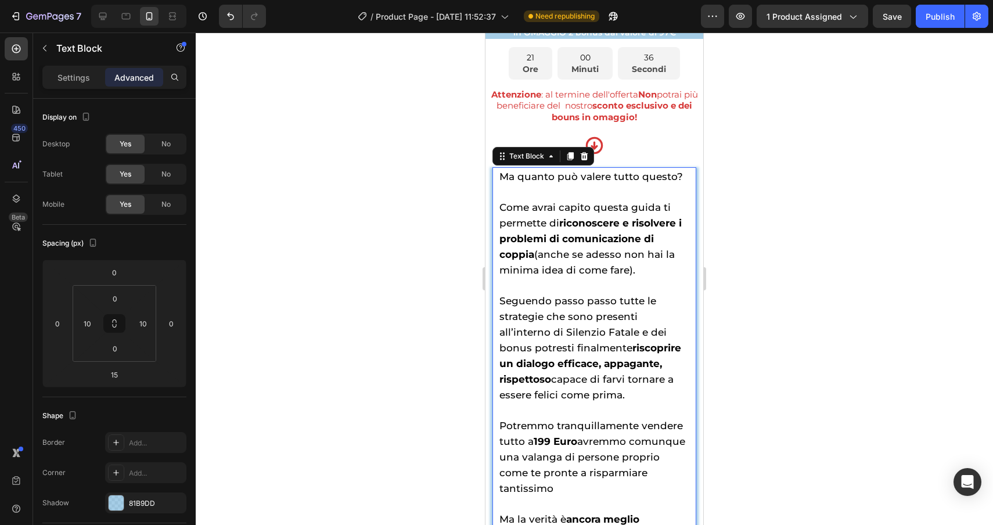
click at [563, 238] on strong "riconoscere e risolvere i problemi di comunicazione di coppia" at bounding box center [591, 238] width 182 height 43
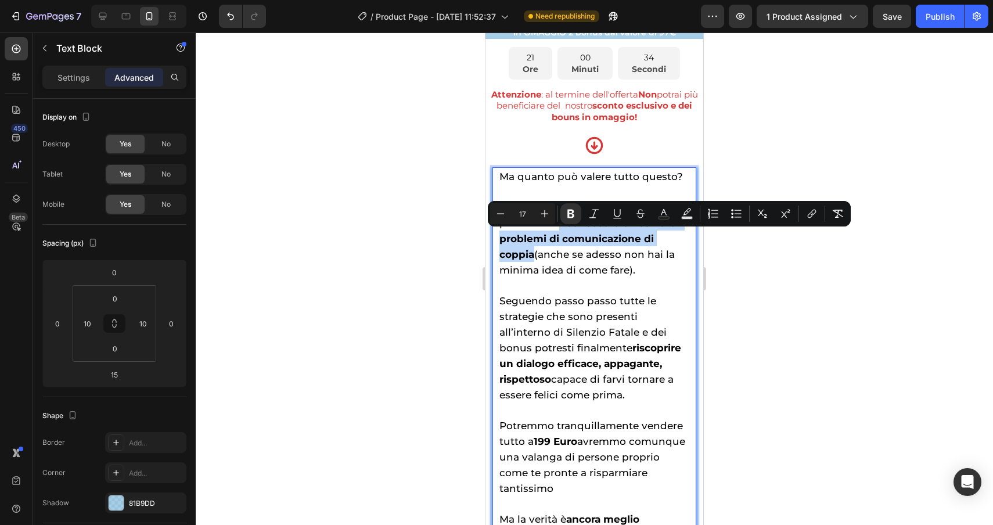
drag, startPoint x: 564, startPoint y: 235, endPoint x: 534, endPoint y: 270, distance: 45.3
click at [534, 270] on span "Come avrai capito questa guida ti permette di riconoscere e risolvere i problem…" at bounding box center [591, 239] width 182 height 74
click at [665, 218] on rect "Editor contextual toolbar" at bounding box center [664, 218] width 11 height 3
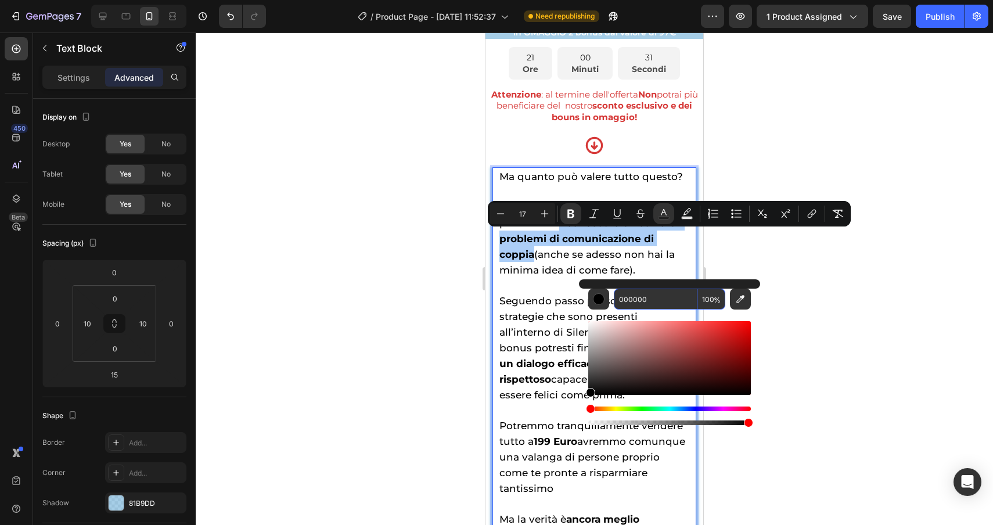
click at [676, 300] on input "000000" at bounding box center [656, 299] width 84 height 21
paste input "81b9dd"
type input "81B9DD"
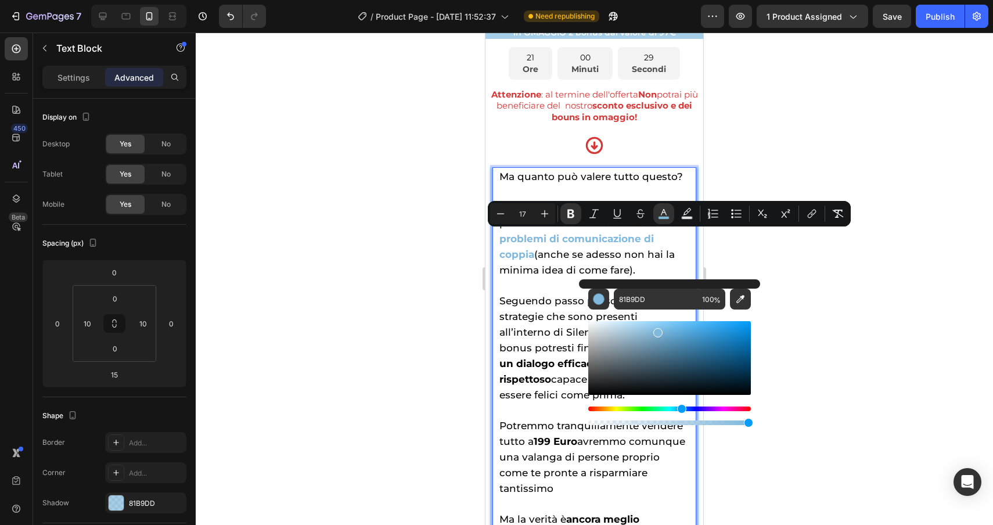
click at [917, 327] on div at bounding box center [595, 279] width 798 height 493
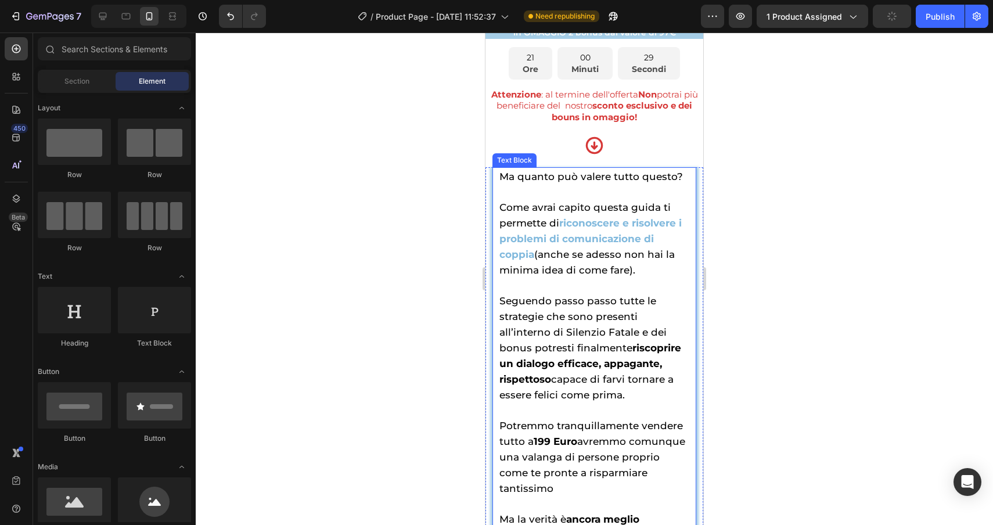
scroll to position [5597, 0]
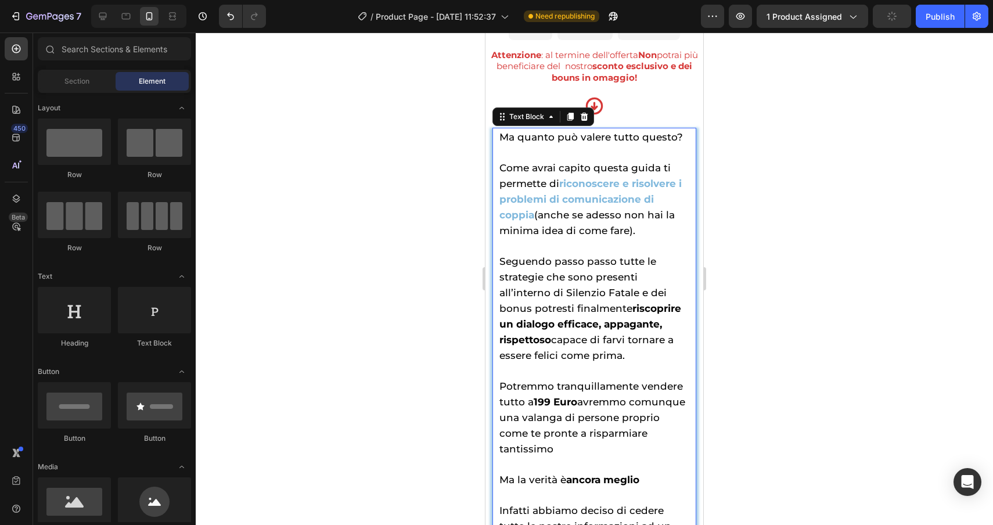
click at [557, 324] on strong "riscoprire un dialogo efficace, appagante, rispettoso" at bounding box center [591, 324] width 182 height 43
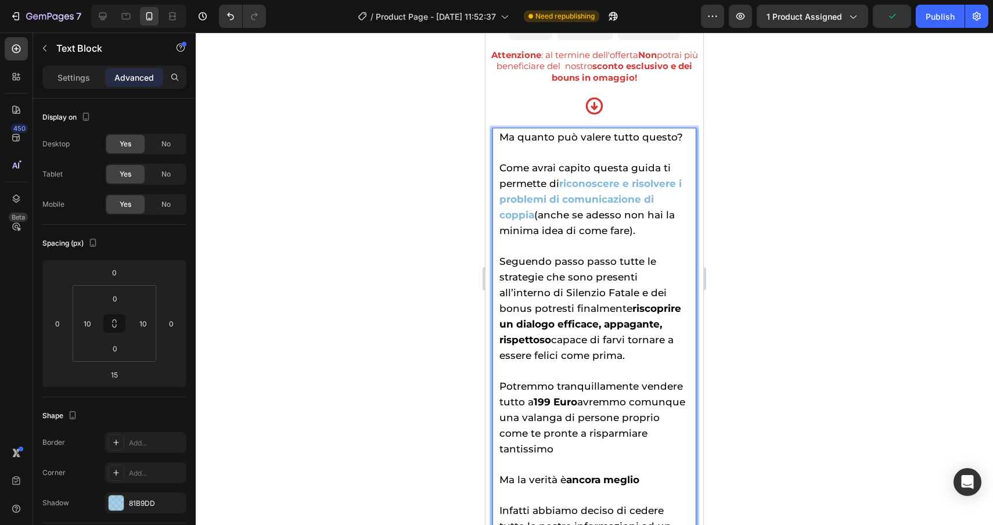
click at [558, 322] on strong "riscoprire un dialogo efficace, appagante, rispettoso" at bounding box center [591, 324] width 182 height 43
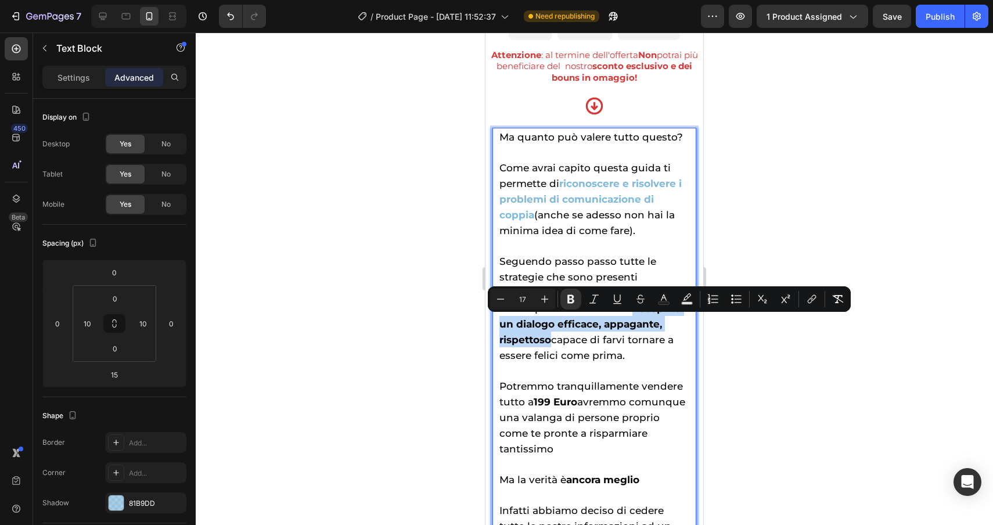
drag, startPoint x: 558, startPoint y: 322, endPoint x: 666, endPoint y: 339, distance: 109.4
click at [666, 339] on p "Seguendo passo passo tutte le strategie che sono presenti all’interno di Silenz…" at bounding box center [595, 300] width 190 height 125
click at [666, 299] on icon "Editor contextual toolbar" at bounding box center [664, 299] width 12 height 12
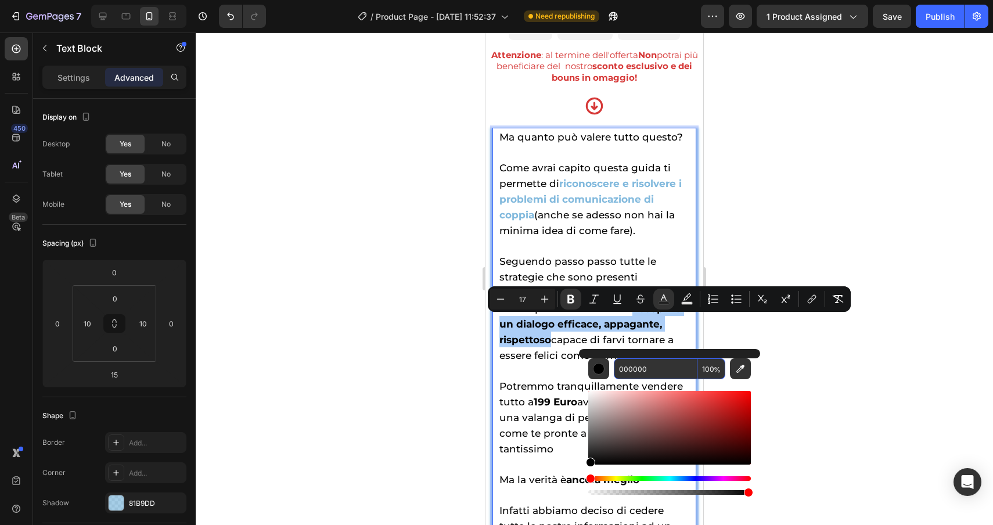
click at [674, 372] on input "000000" at bounding box center [656, 368] width 84 height 21
paste input "81b9dd"
type input "81B9DD"
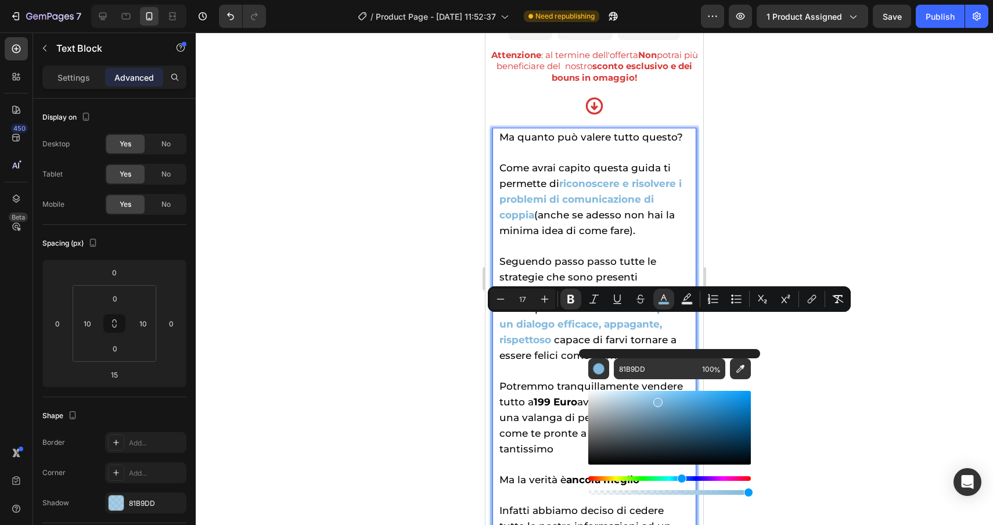
click at [834, 388] on div at bounding box center [595, 279] width 798 height 493
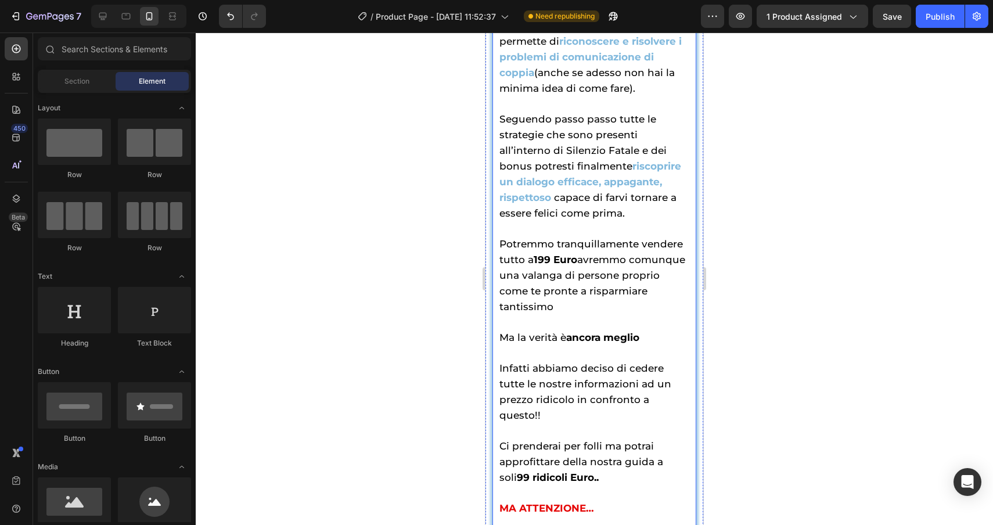
scroll to position [5742, 0]
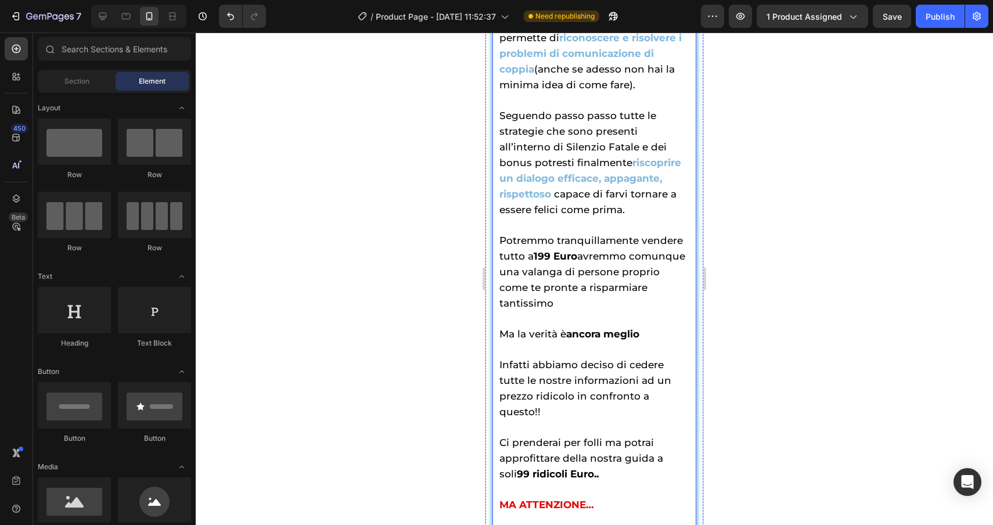
click at [577, 262] on strong "Euro" at bounding box center [566, 256] width 24 height 12
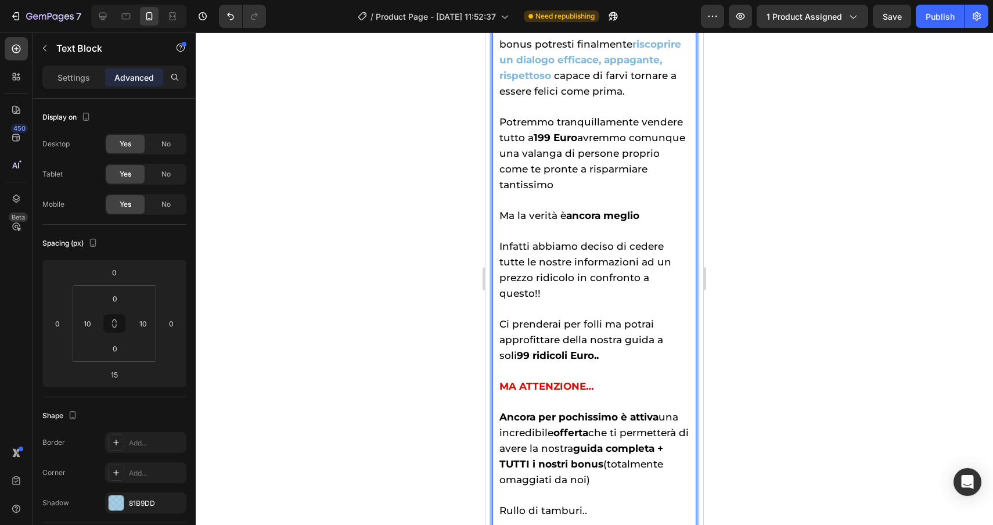
scroll to position [5854, 0]
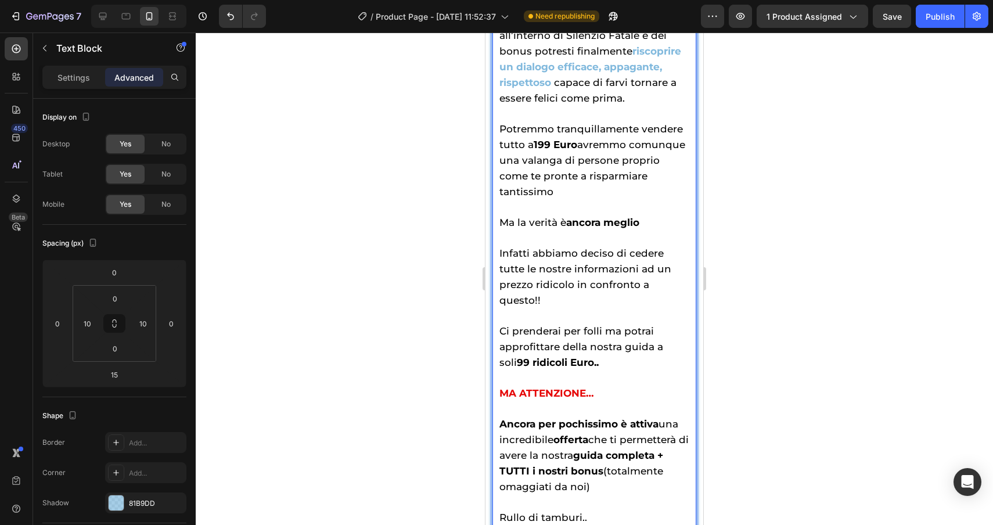
click at [577, 150] on strong "Euro" at bounding box center [566, 145] width 24 height 12
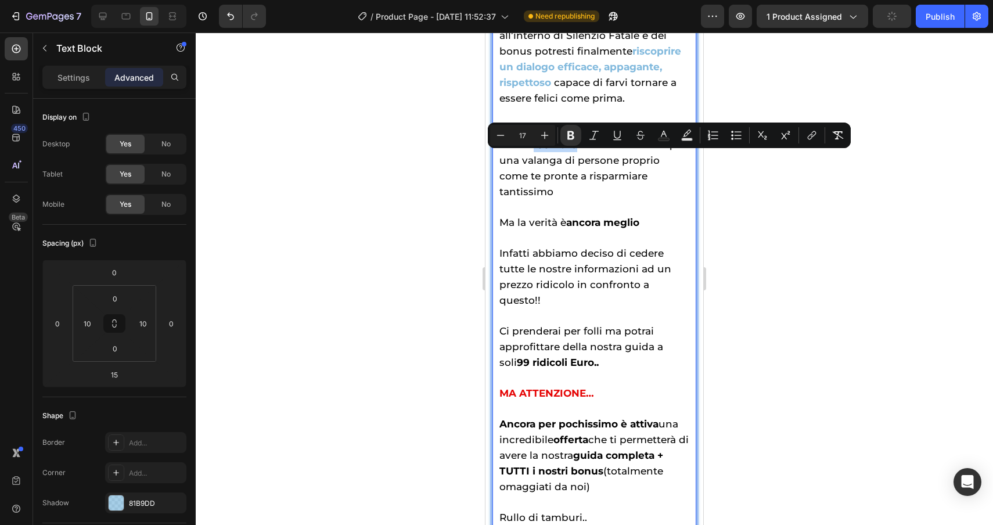
drag, startPoint x: 577, startPoint y: 160, endPoint x: 535, endPoint y: 153, distance: 42.3
click at [535, 153] on span "Potremmo tranquillamente vendere tutto a 199 Euro avremmo comunque una valanga …" at bounding box center [593, 160] width 186 height 74
click at [656, 134] on button "Text Color" at bounding box center [664, 135] width 21 height 21
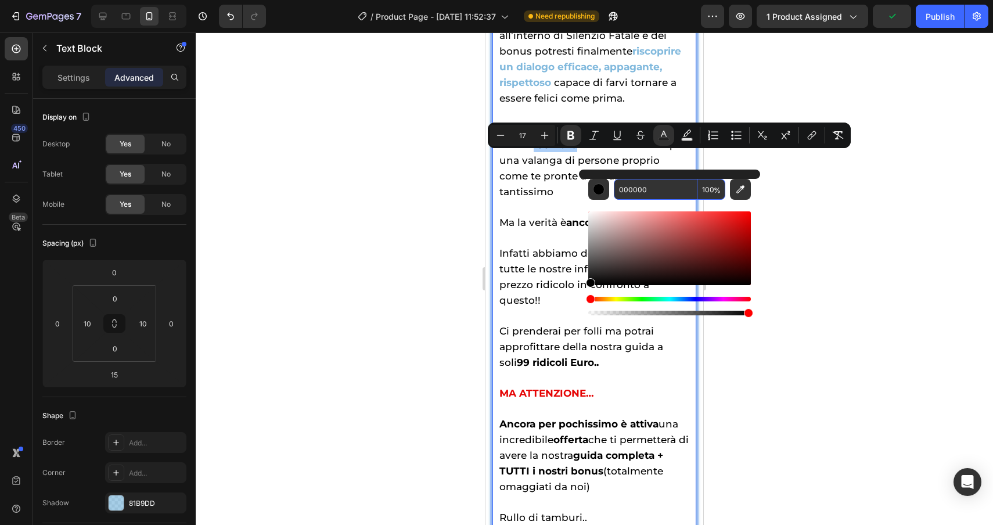
click at [661, 189] on input "000000" at bounding box center [656, 189] width 84 height 21
paste input "81b9dd"
type input "81B9DD"
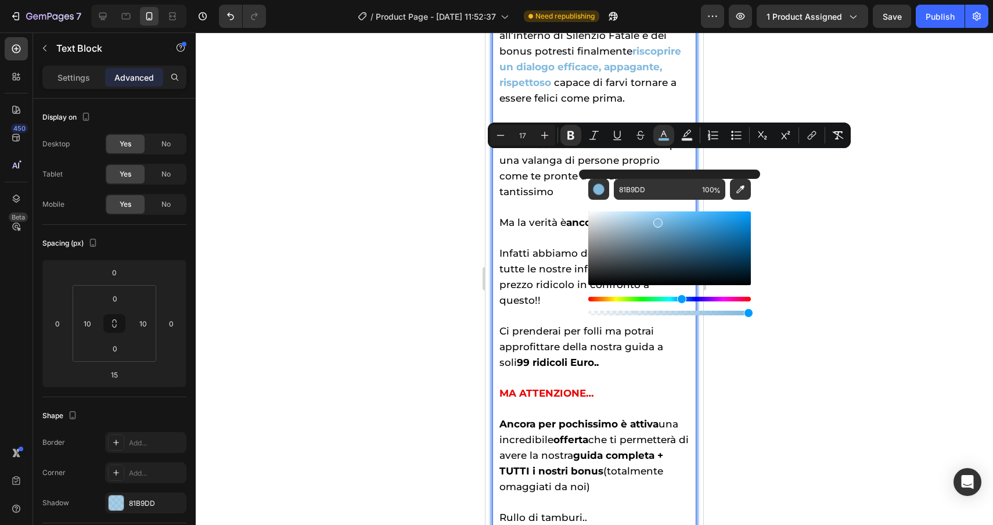
click at [935, 354] on div at bounding box center [595, 279] width 798 height 493
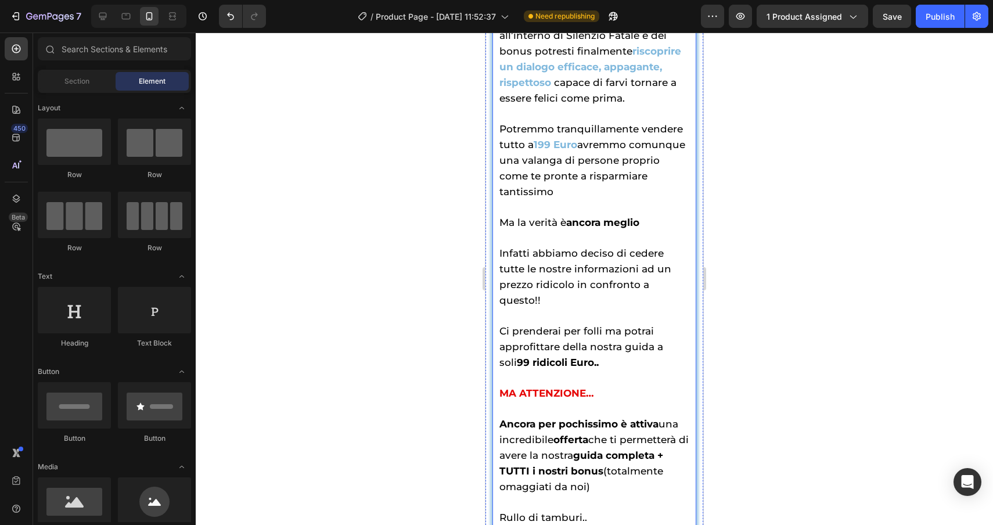
click at [640, 221] on strong "ancora meglio" at bounding box center [602, 223] width 73 height 12
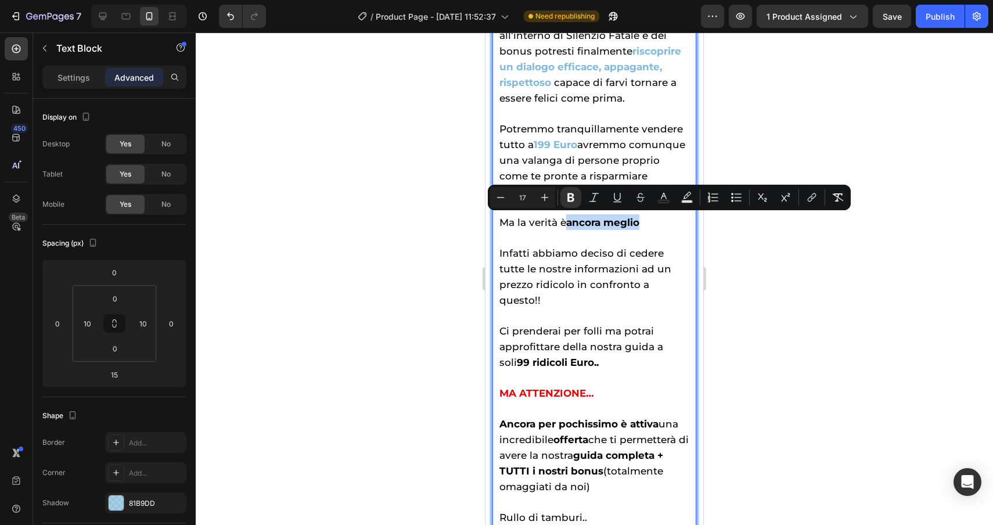
drag, startPoint x: 652, startPoint y: 221, endPoint x: 567, endPoint y: 223, distance: 84.8
click at [567, 223] on p "Ma la verità è ancora meglio" at bounding box center [595, 214] width 190 height 31
click at [670, 197] on button "Text Color" at bounding box center [664, 197] width 21 height 21
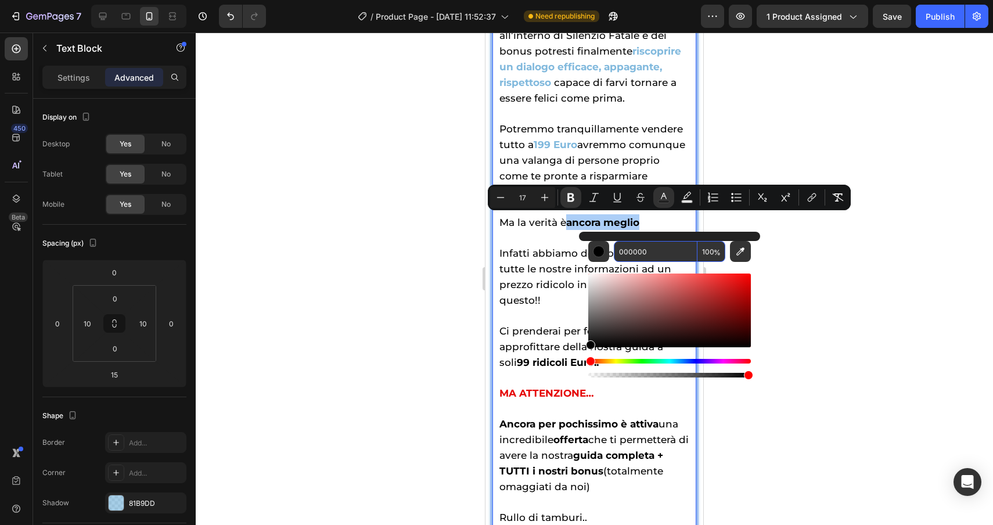
click at [669, 259] on input "000000" at bounding box center [656, 251] width 84 height 21
paste input "81b9dd"
type input "81B9DD"
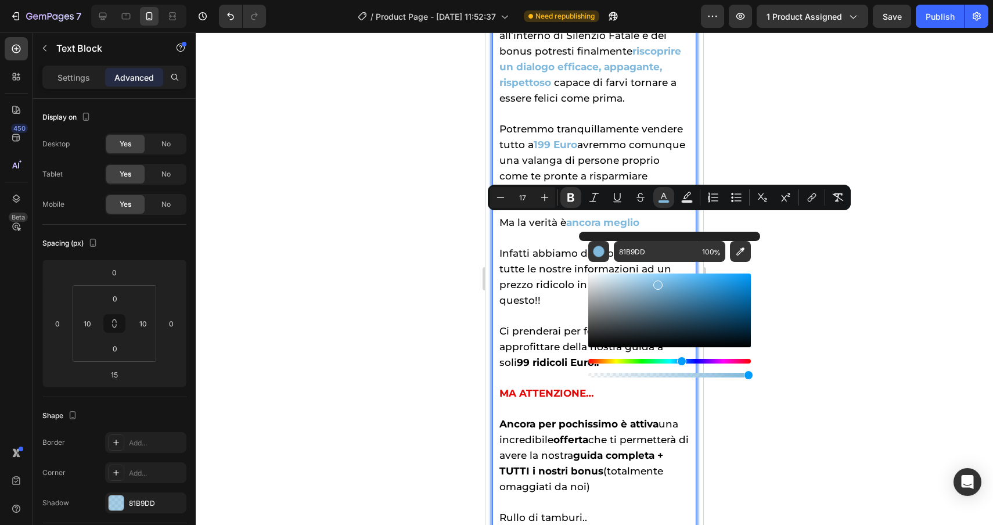
click at [910, 322] on div at bounding box center [595, 279] width 798 height 493
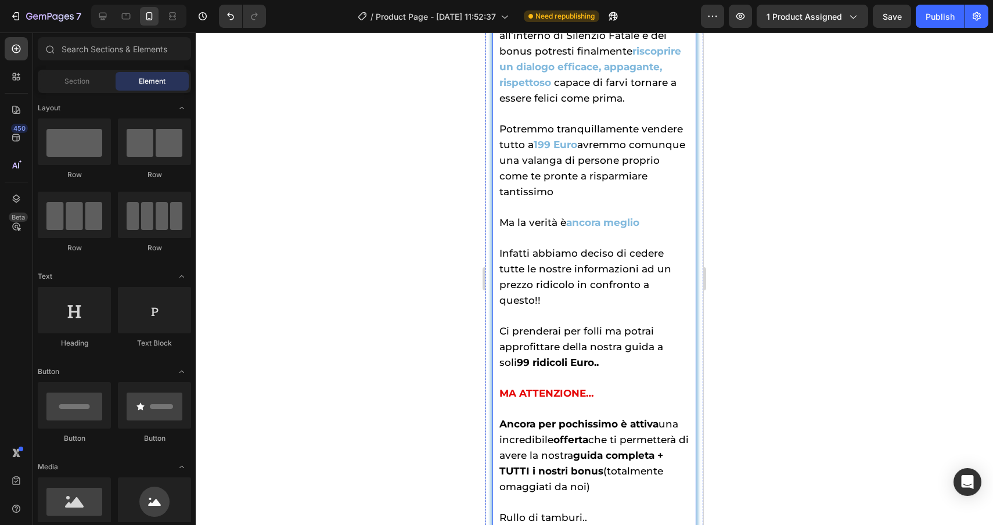
click at [598, 350] on p "Ci prenderai per folli ma potrai approfittare della nostra guida a soli 99 ridi…" at bounding box center [595, 339] width 190 height 62
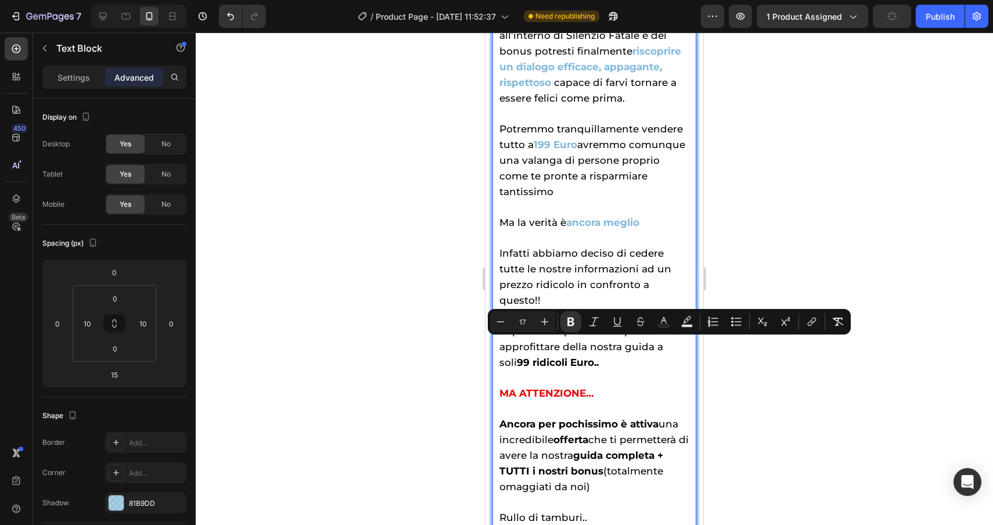
drag, startPoint x: 598, startPoint y: 350, endPoint x: 483, endPoint y: 344, distance: 115.7
click at [662, 327] on rect "Editor contextual toolbar" at bounding box center [664, 326] width 11 height 3
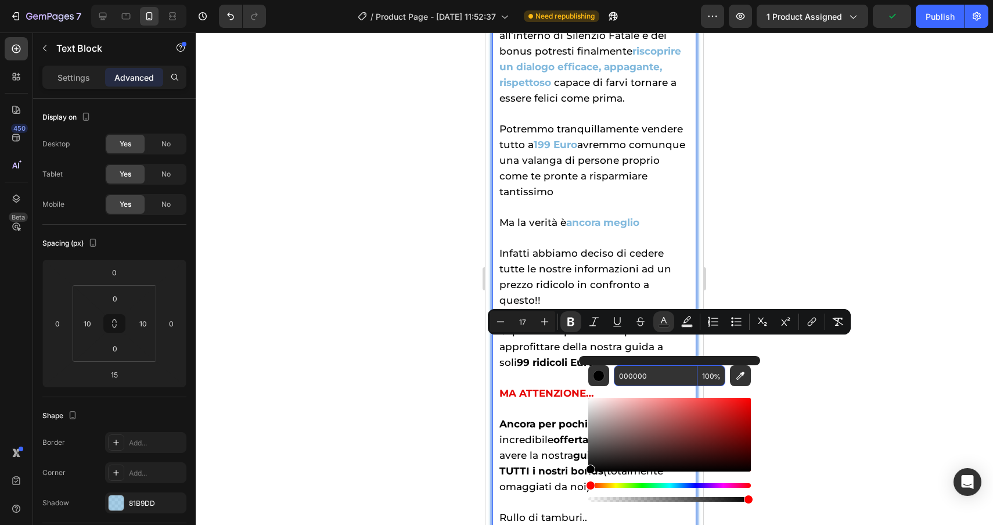
click at [665, 381] on input "000000" at bounding box center [656, 375] width 84 height 21
paste input "81b9dd"
type input "81B9DD"
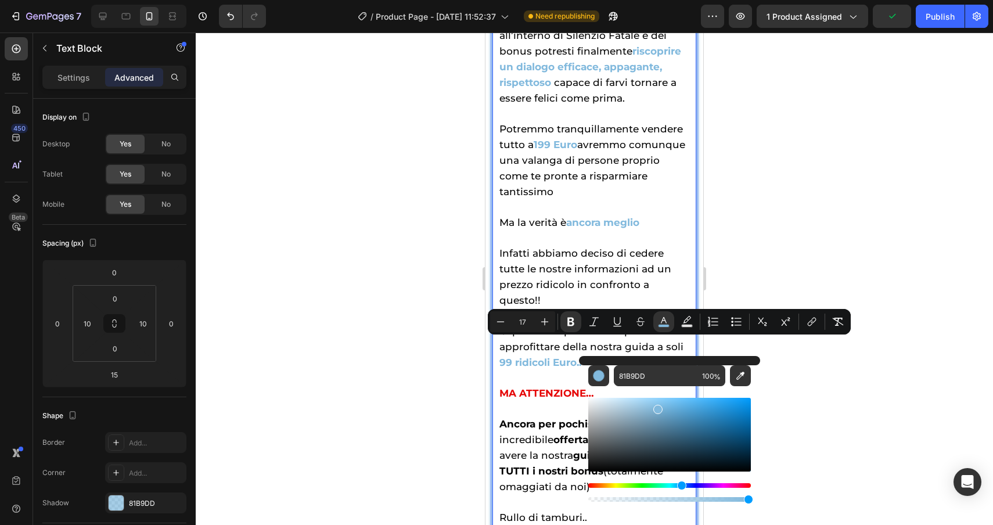
click at [891, 412] on div at bounding box center [595, 279] width 798 height 493
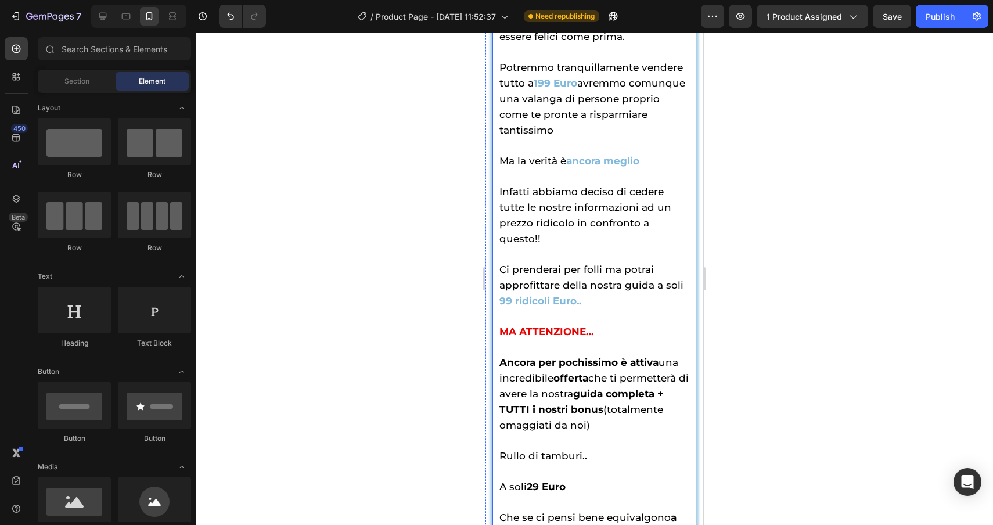
scroll to position [5955, 0]
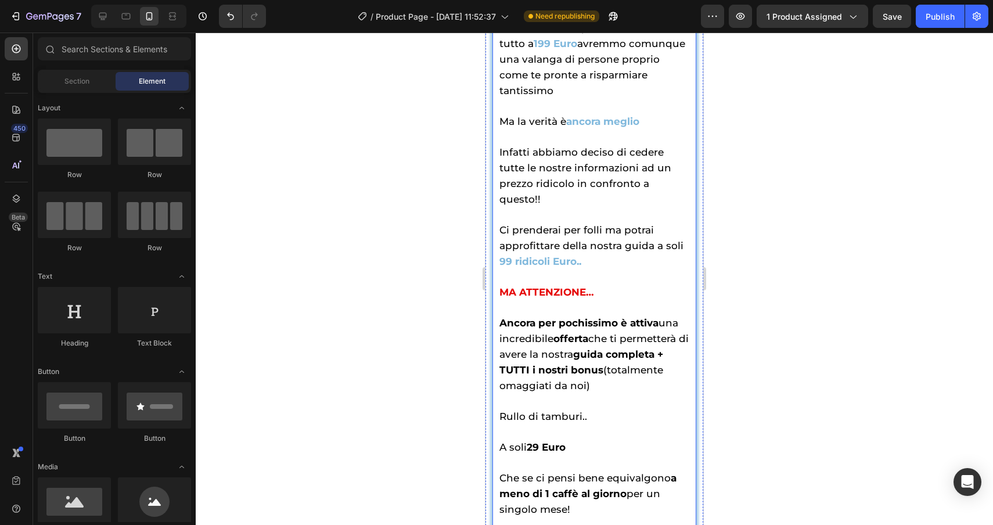
click at [658, 317] on strong "Ancora per pochissimo è attiva" at bounding box center [579, 323] width 159 height 12
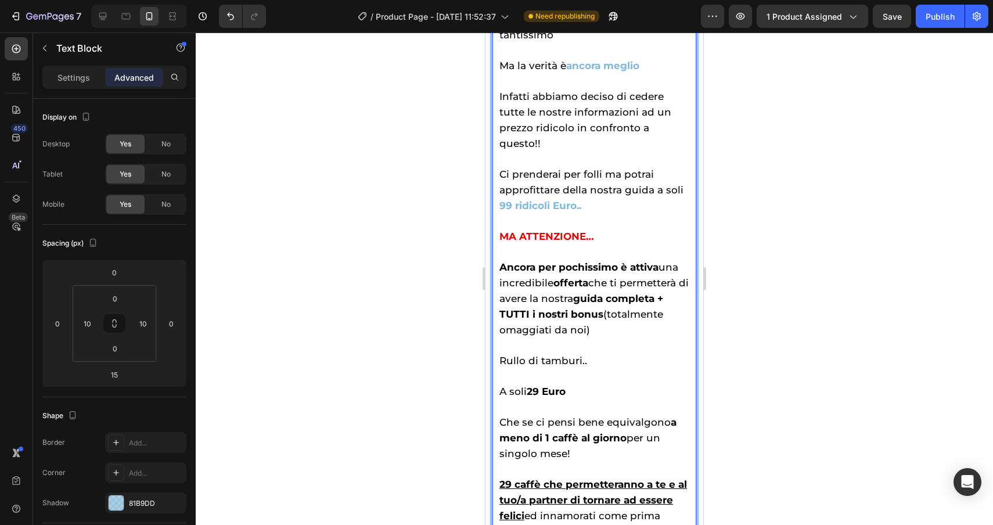
scroll to position [6026, 0]
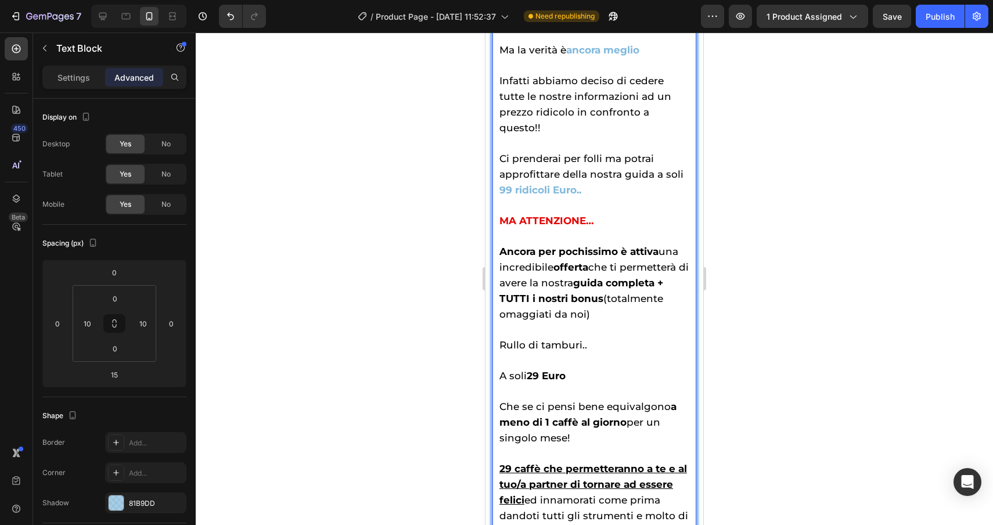
click at [656, 246] on strong "Ancora per pochissimo è attiva" at bounding box center [579, 252] width 159 height 12
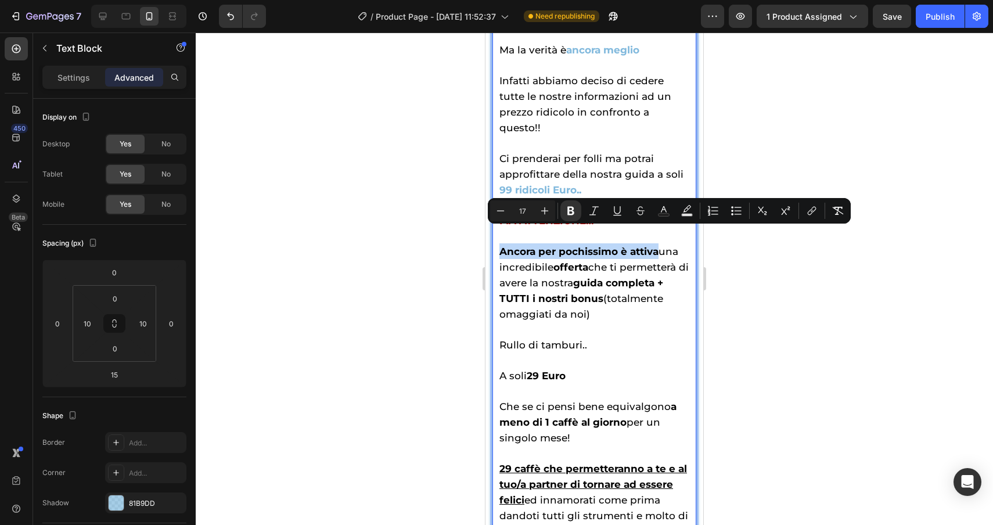
drag, startPoint x: 656, startPoint y: 234, endPoint x: 494, endPoint y: 238, distance: 162.1
click at [494, 238] on div "Ma quanto può valere tutto questo? Come avrai capito questa guida ti permette d…" at bounding box center [595, 127] width 204 height 858
click at [659, 214] on rect "Editor contextual toolbar" at bounding box center [664, 215] width 11 height 3
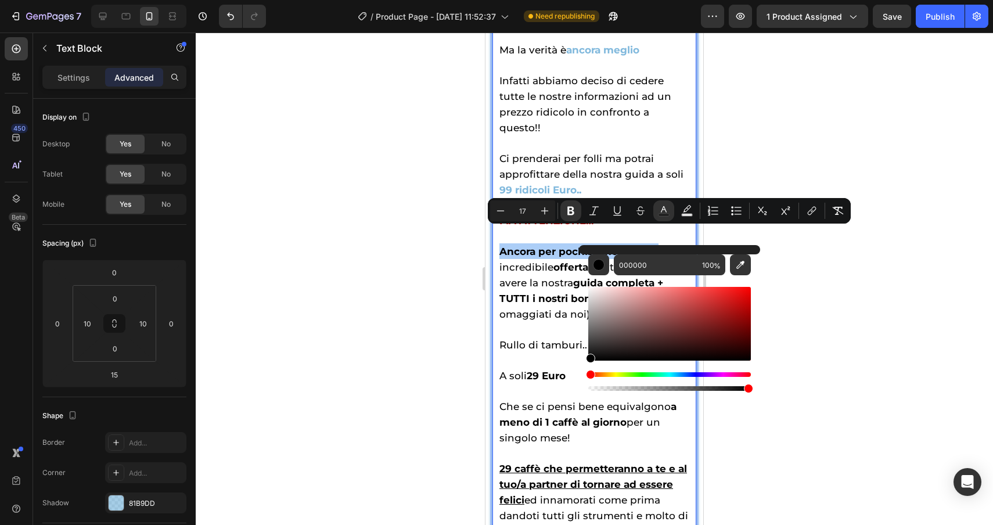
click at [660, 276] on div "Editor contextual toolbar" at bounding box center [669, 334] width 163 height 118
click at [660, 270] on input "000000" at bounding box center [656, 264] width 84 height 21
paste input "81b9dd"
type input "81B9DD"
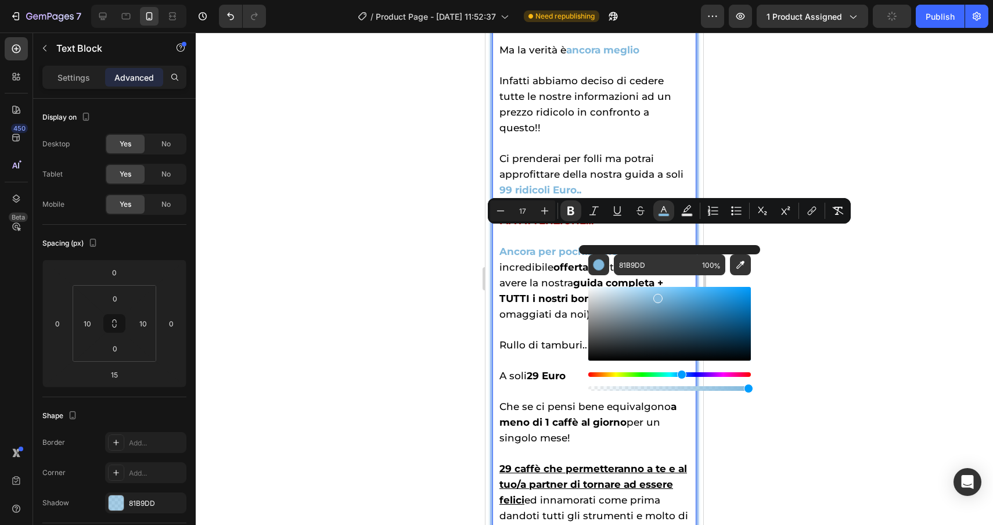
click at [819, 260] on div at bounding box center [595, 279] width 798 height 493
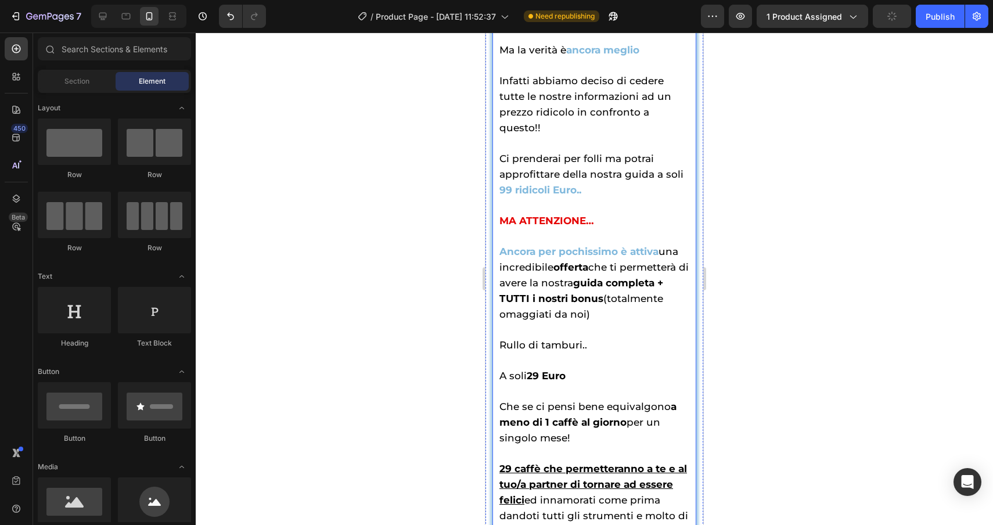
click at [588, 261] on strong "offerta" at bounding box center [571, 267] width 35 height 12
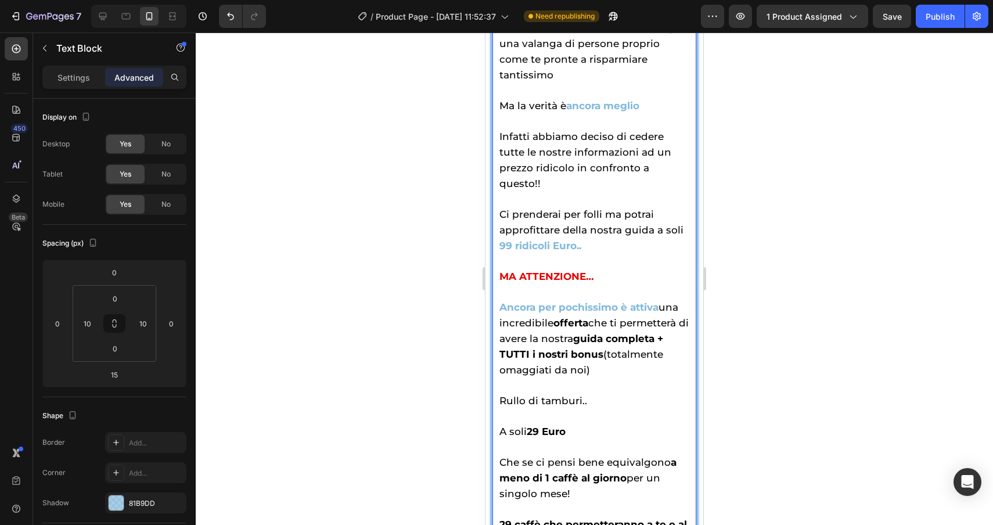
scroll to position [5977, 0]
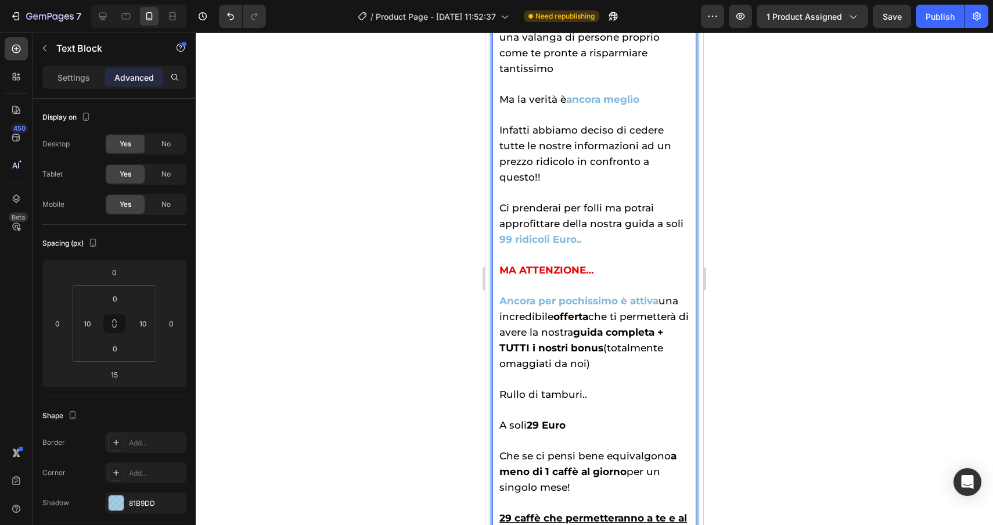
click at [590, 301] on span "una incredibile offerta che ti permetterà di avere la nostra guida completa + T…" at bounding box center [594, 332] width 189 height 74
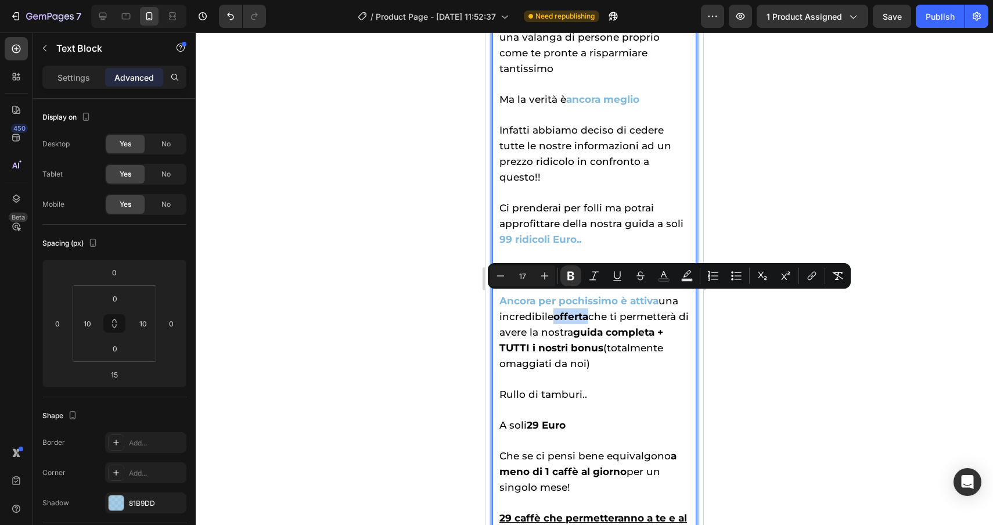
drag, startPoint x: 590, startPoint y: 301, endPoint x: 558, endPoint y: 299, distance: 32.6
click at [558, 299] on span "una incredibile offerta che ti permetterà di avere la nostra guida completa + T…" at bounding box center [594, 332] width 189 height 74
click at [661, 273] on icon "Editor contextual toolbar" at bounding box center [664, 276] width 12 height 12
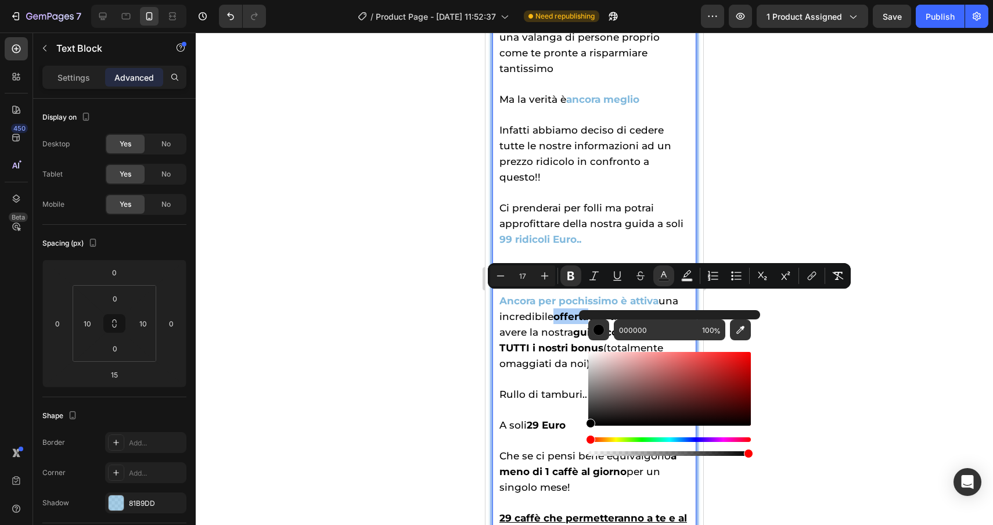
click at [665, 341] on div "Editor contextual toolbar" at bounding box center [669, 399] width 163 height 118
click at [665, 324] on input "000000" at bounding box center [656, 330] width 84 height 21
paste input "81b9dd"
type input "81B9DD"
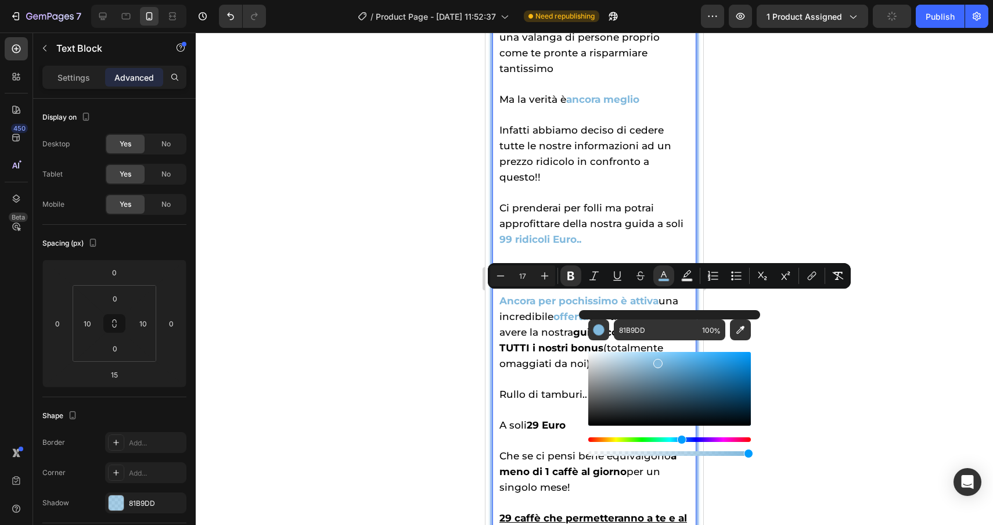
click at [818, 344] on div at bounding box center [595, 279] width 798 height 493
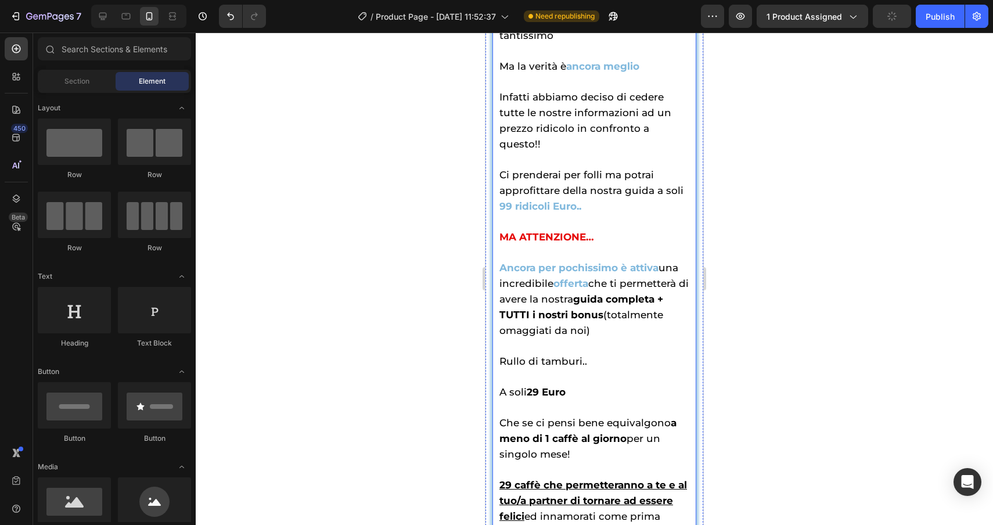
scroll to position [6061, 0]
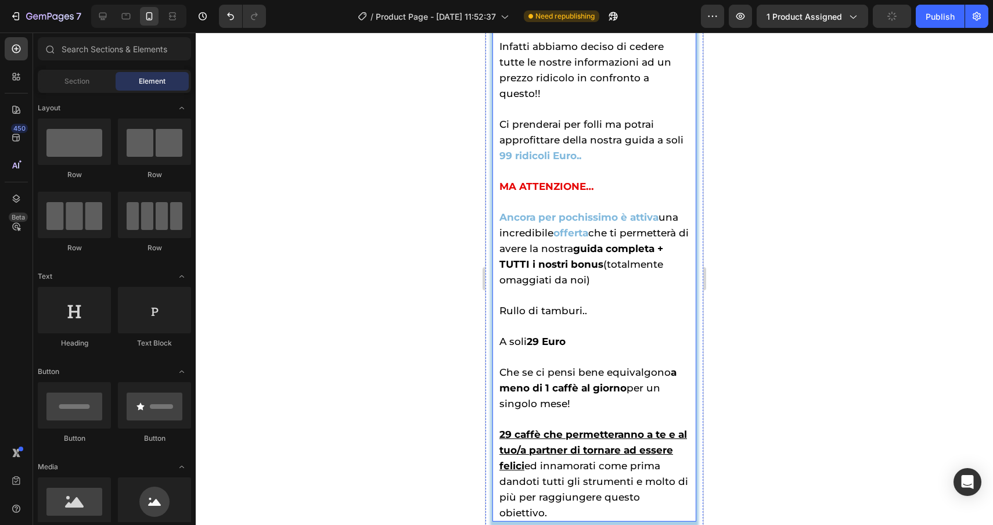
click at [589, 243] on strong "guida completa + TUTTI i nostri bonus" at bounding box center [582, 256] width 164 height 27
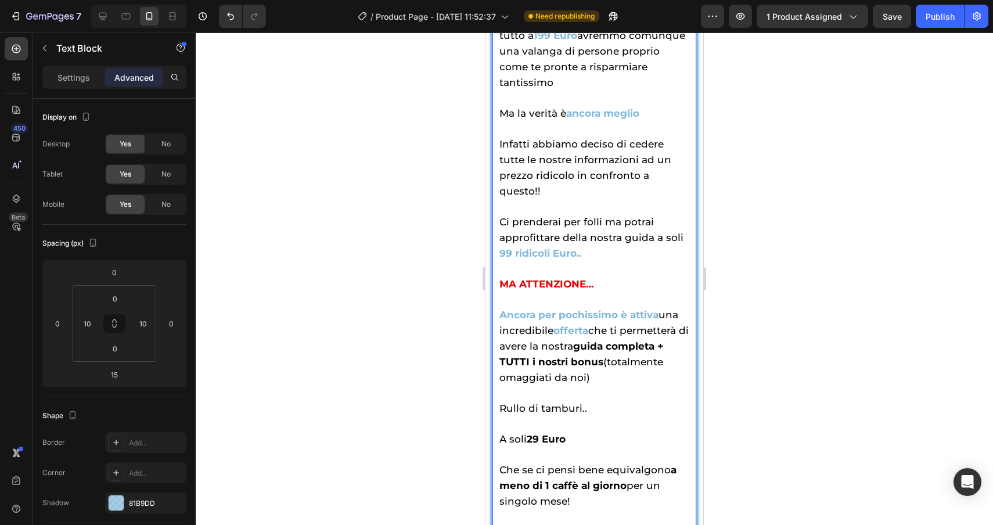
scroll to position [5975, 0]
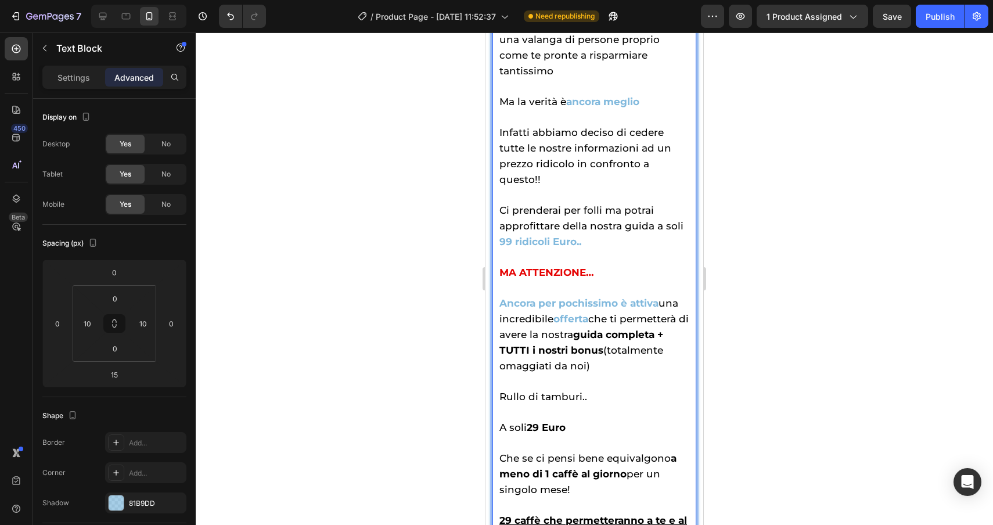
click at [590, 329] on strong "guida completa + TUTTI i nostri bonus" at bounding box center [582, 342] width 164 height 27
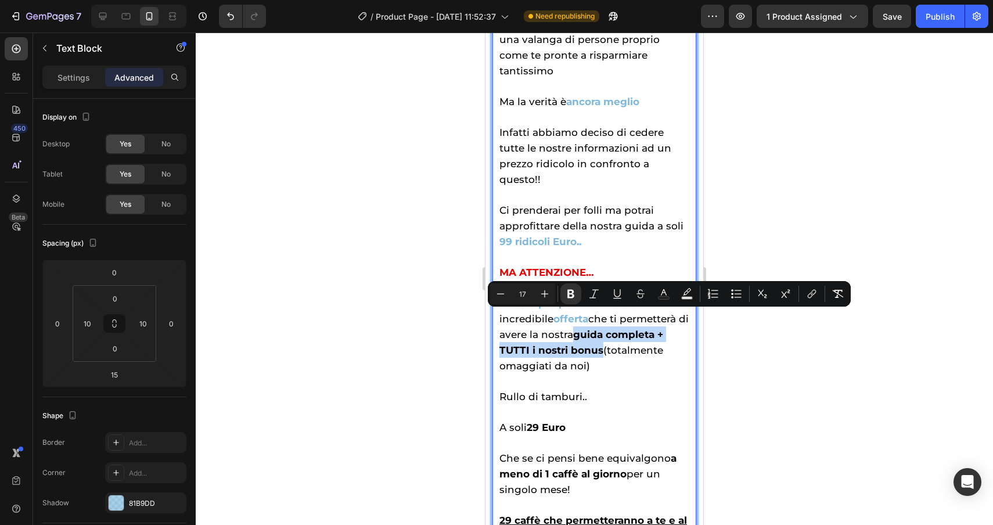
drag, startPoint x: 590, startPoint y: 317, endPoint x: 600, endPoint y: 335, distance: 20.8
click at [600, 335] on strong "guida completa + TUTTI i nostri bonus" at bounding box center [582, 342] width 164 height 27
click at [665, 299] on rect "Editor contextual toolbar" at bounding box center [664, 298] width 11 height 3
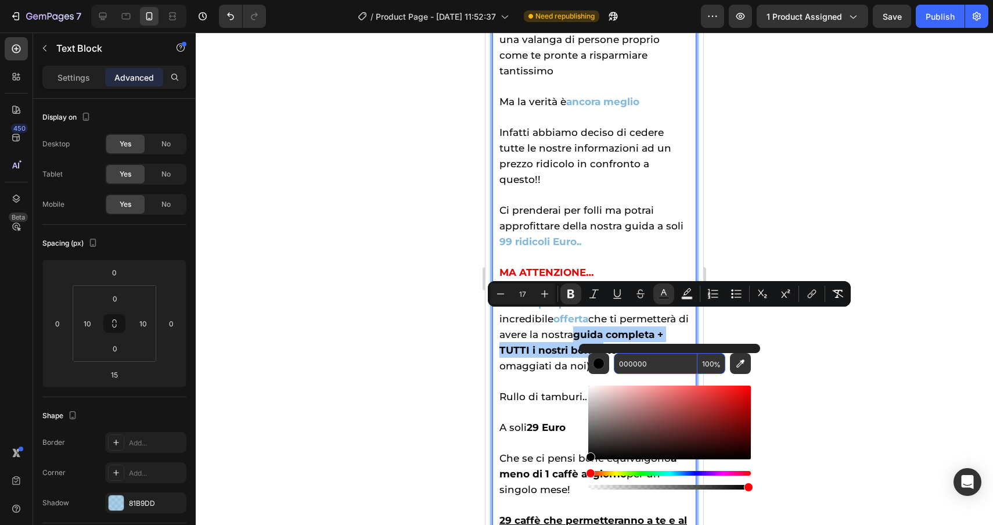
click at [663, 365] on input "000000" at bounding box center [656, 363] width 84 height 21
paste input "81b9dd"
type input "81B9DD"
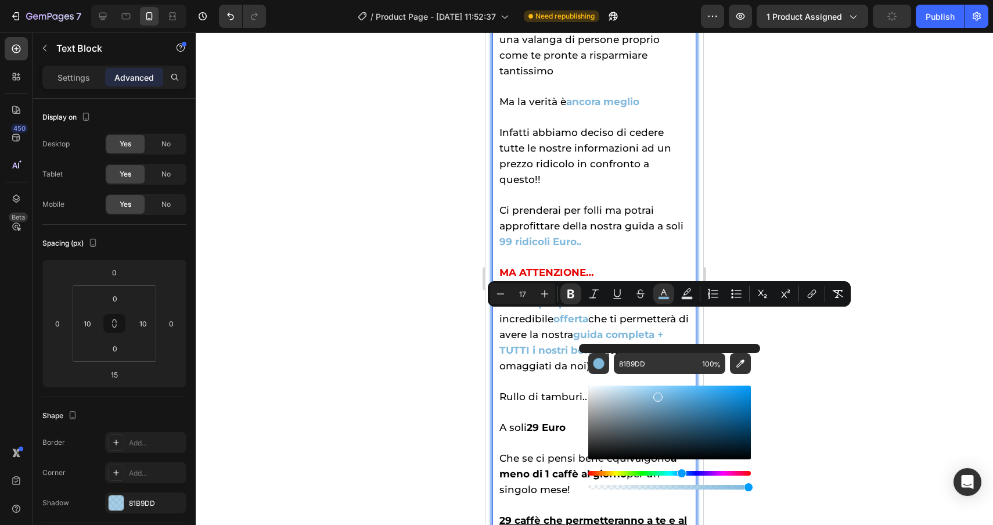
click at [841, 355] on div at bounding box center [595, 279] width 798 height 493
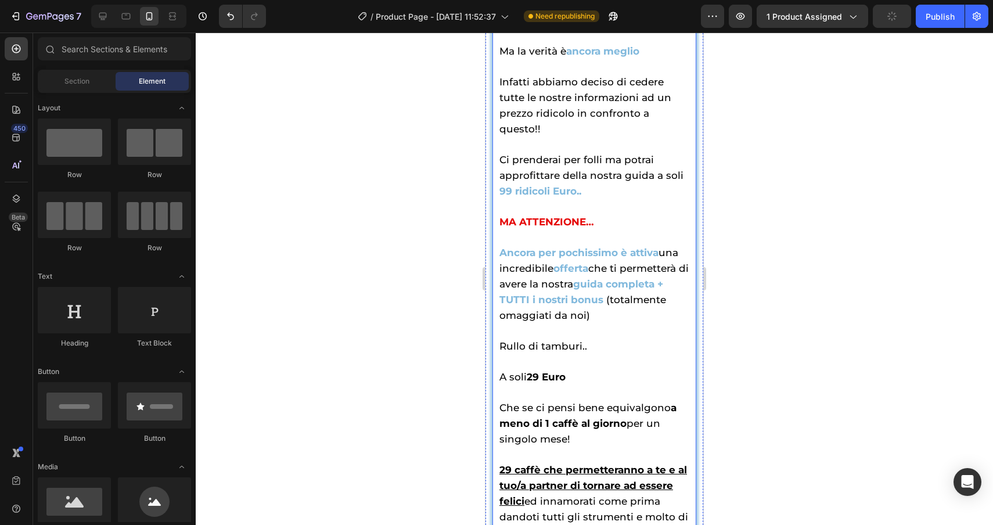
scroll to position [6042, 0]
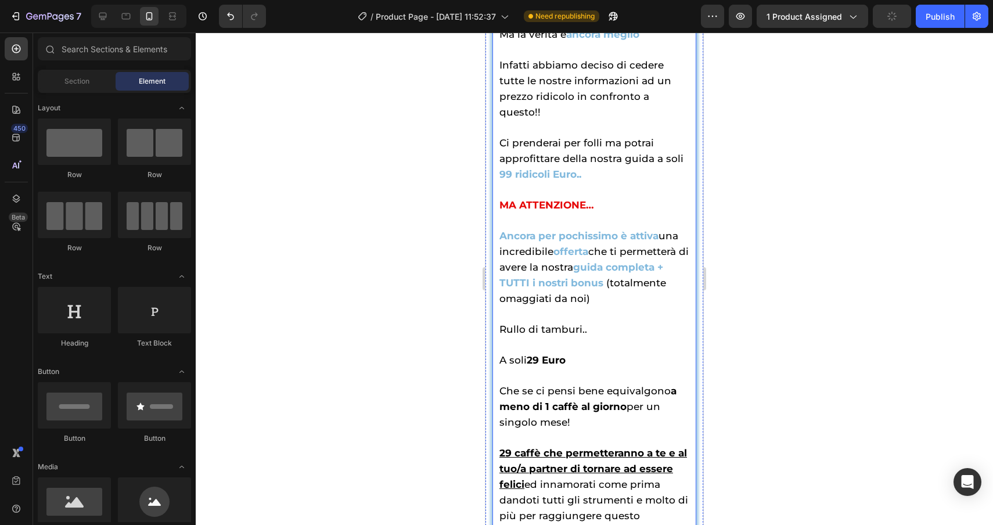
click at [570, 339] on p "A soli 29 Euro" at bounding box center [595, 352] width 190 height 31
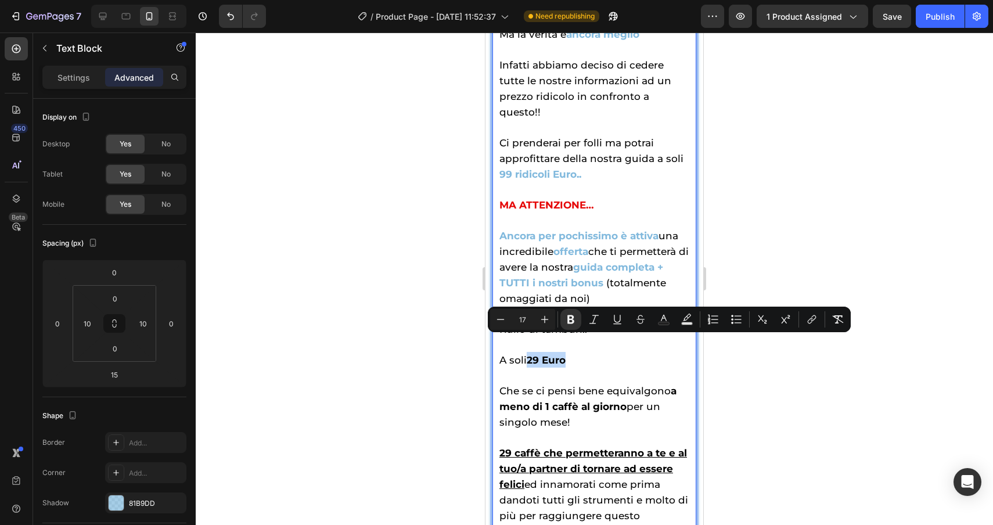
drag, startPoint x: 569, startPoint y: 347, endPoint x: 530, endPoint y: 344, distance: 39.0
click at [530, 344] on p "A soli 29 Euro" at bounding box center [595, 352] width 190 height 31
click at [663, 316] on icon "Editor contextual toolbar" at bounding box center [664, 318] width 6 height 6
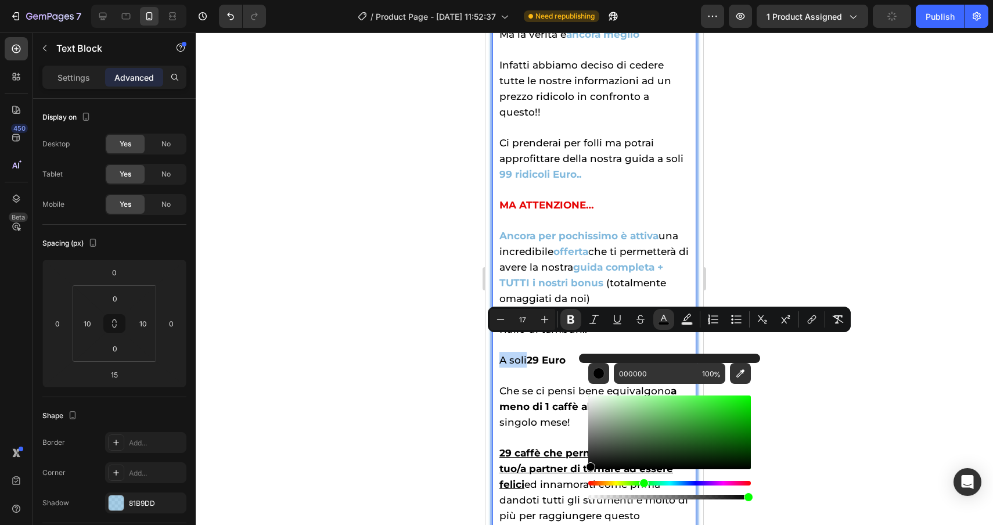
drag, startPoint x: 593, startPoint y: 484, endPoint x: 642, endPoint y: 484, distance: 49.4
click at [642, 484] on div "Hue" at bounding box center [644, 483] width 9 height 9
click at [702, 422] on div "Editor contextual toolbar" at bounding box center [669, 433] width 163 height 74
type input "57E554"
drag, startPoint x: 708, startPoint y: 427, endPoint x: 691, endPoint y: 403, distance: 29.6
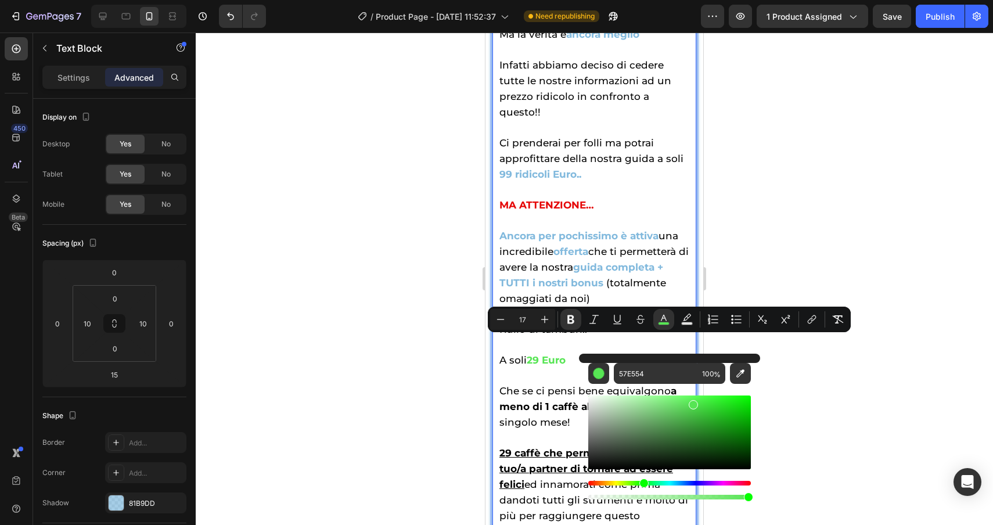
click at [691, 403] on div "Editor contextual toolbar" at bounding box center [669, 433] width 163 height 74
click at [824, 418] on div at bounding box center [595, 279] width 798 height 493
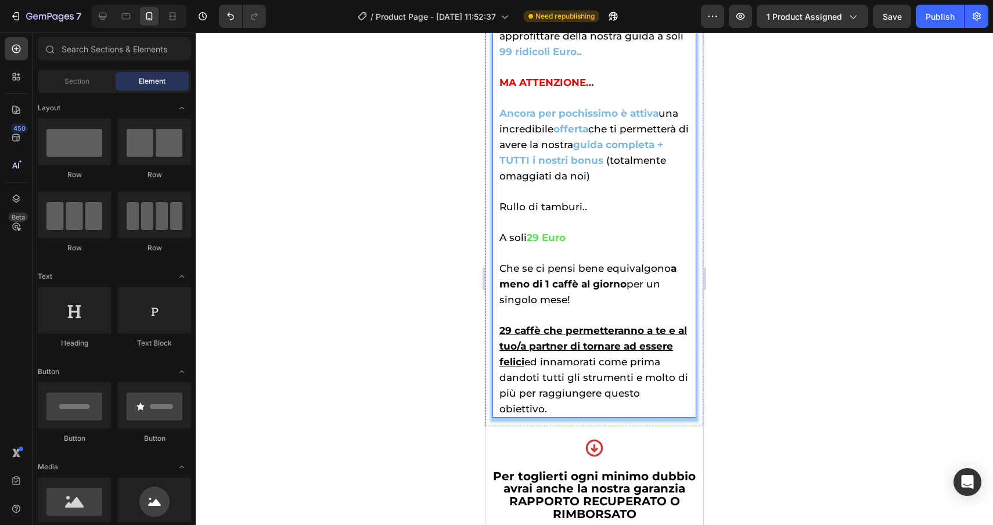
scroll to position [6165, 0]
click at [624, 265] on strong "a meno di 1 caffè al giorno" at bounding box center [588, 275] width 177 height 27
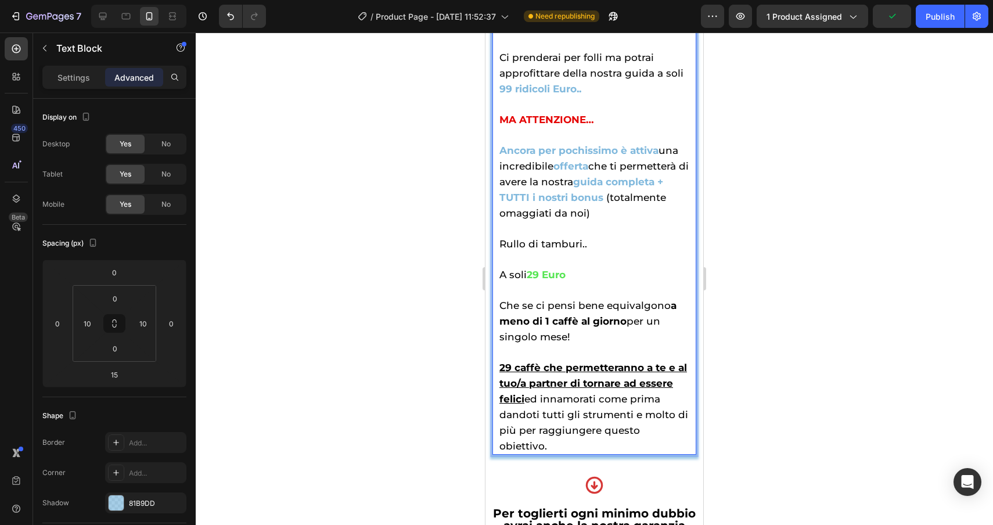
scroll to position [6144, 0]
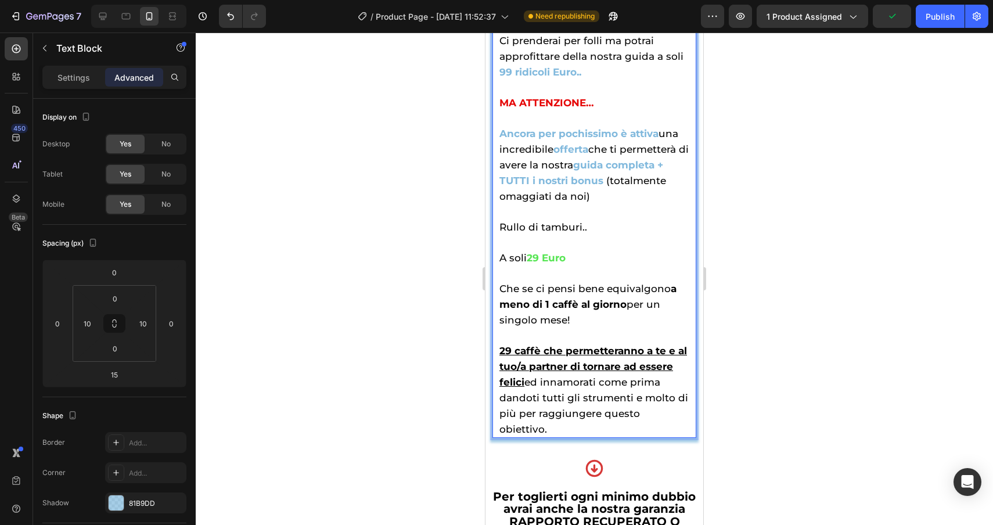
click at [623, 286] on strong "a meno di 1 caffè al giorno" at bounding box center [588, 296] width 177 height 27
drag, startPoint x: 624, startPoint y: 286, endPoint x: 502, endPoint y: 286, distance: 122.0
click at [502, 286] on strong "a meno di 1 caffè al giorno" at bounding box center [588, 296] width 177 height 27
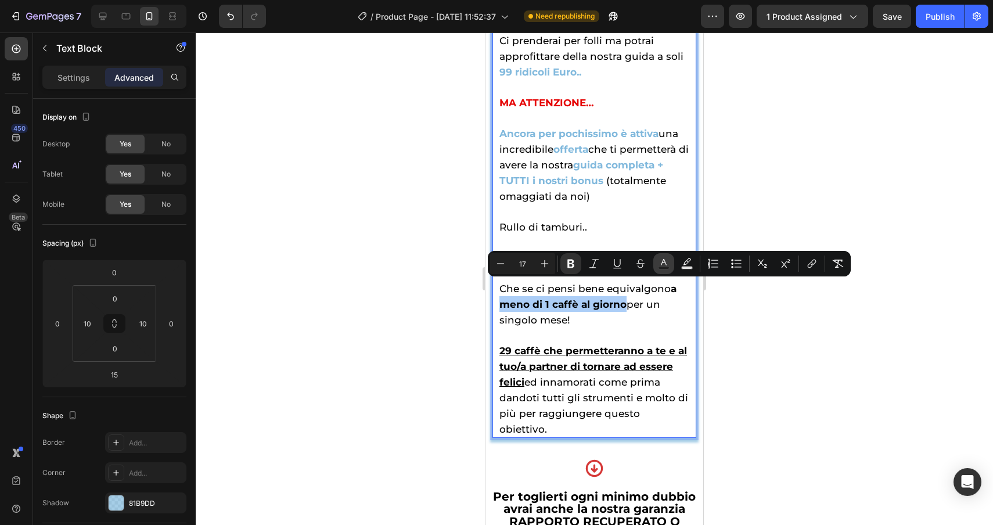
click at [661, 264] on icon "Editor contextual toolbar" at bounding box center [664, 264] width 12 height 12
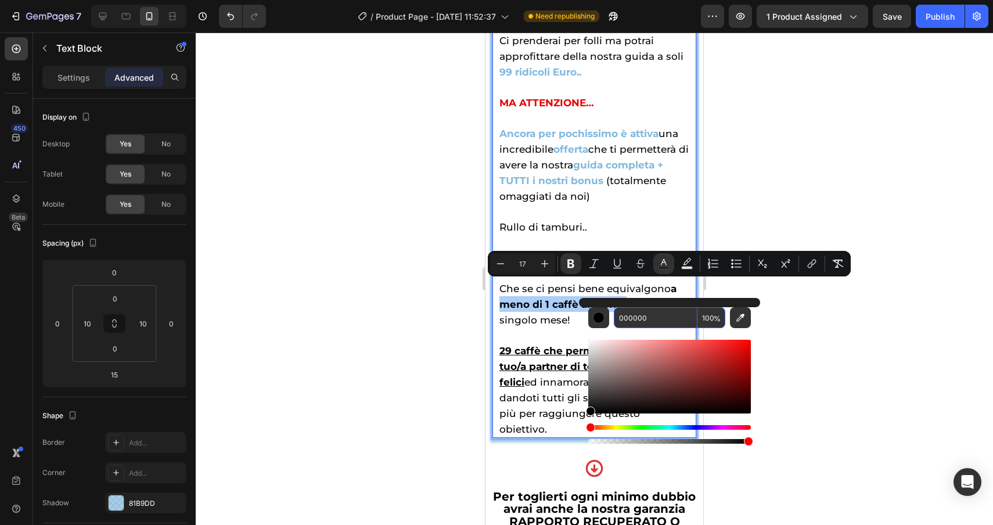
click at [669, 318] on input "000000" at bounding box center [656, 317] width 84 height 21
paste input "81b9dd"
type input "81B9DD"
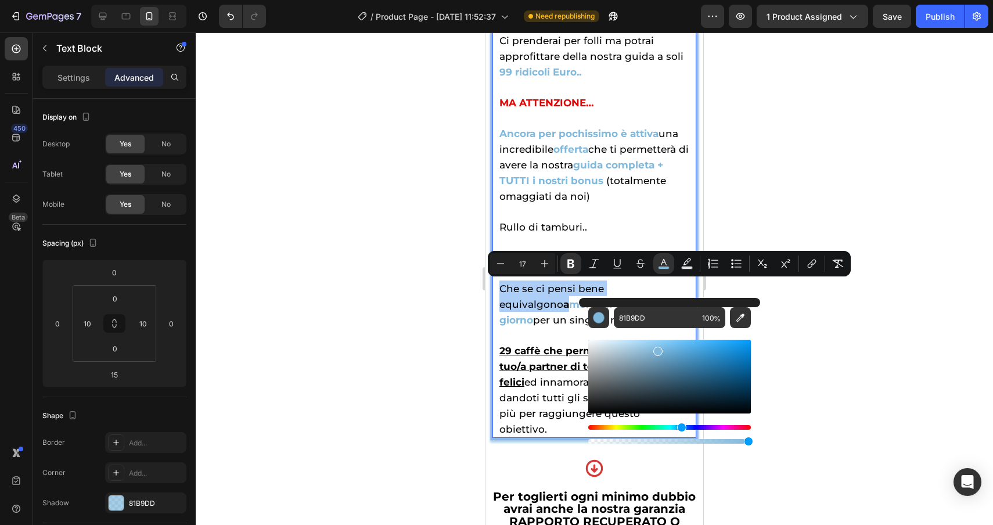
click at [931, 360] on div at bounding box center [595, 279] width 798 height 493
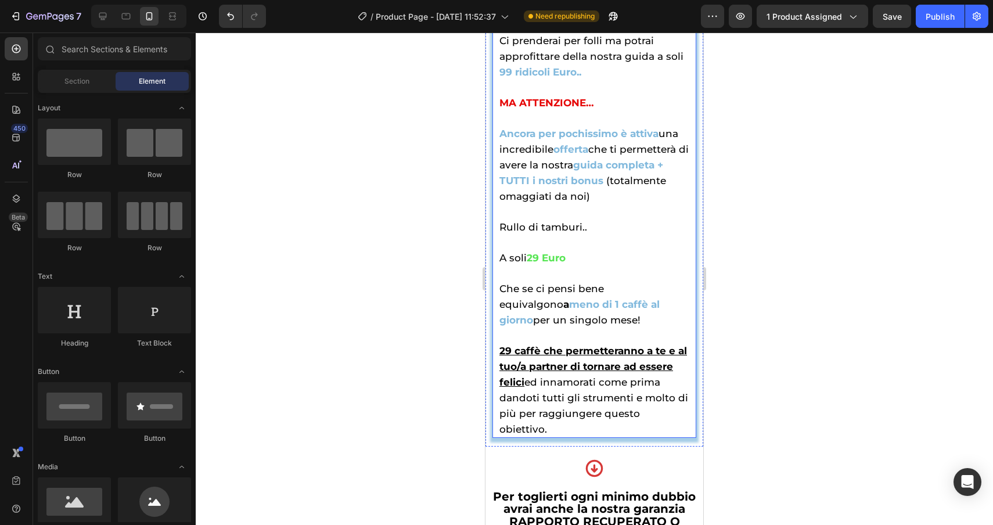
scroll to position [6211, 0]
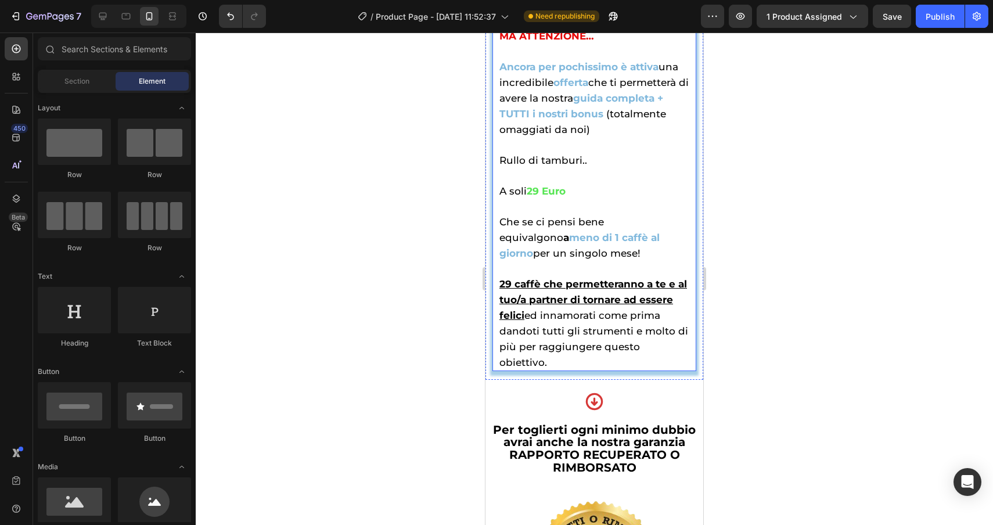
click at [500, 278] on u "29 caffè che permetteranno a te e al tuo/a partner di tornare ad essere felici" at bounding box center [594, 299] width 188 height 43
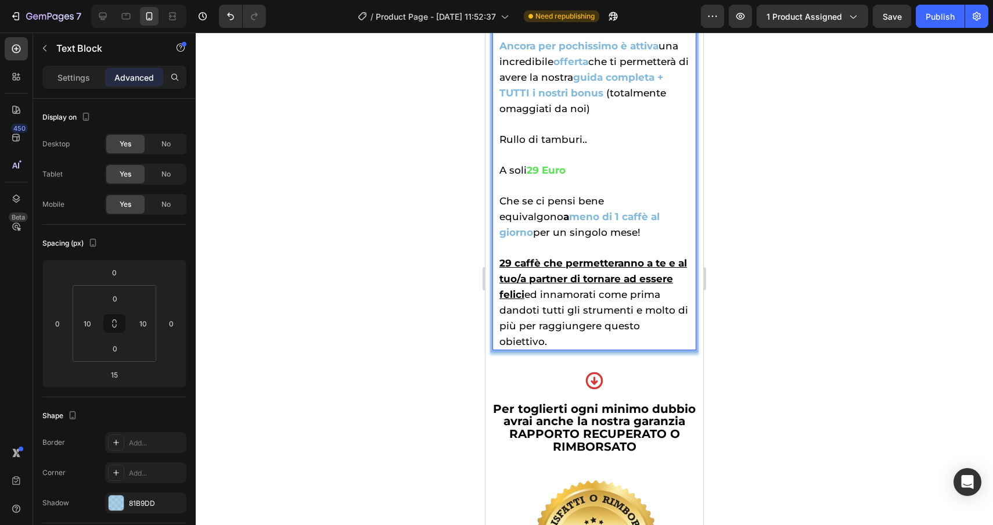
scroll to position [6238, 0]
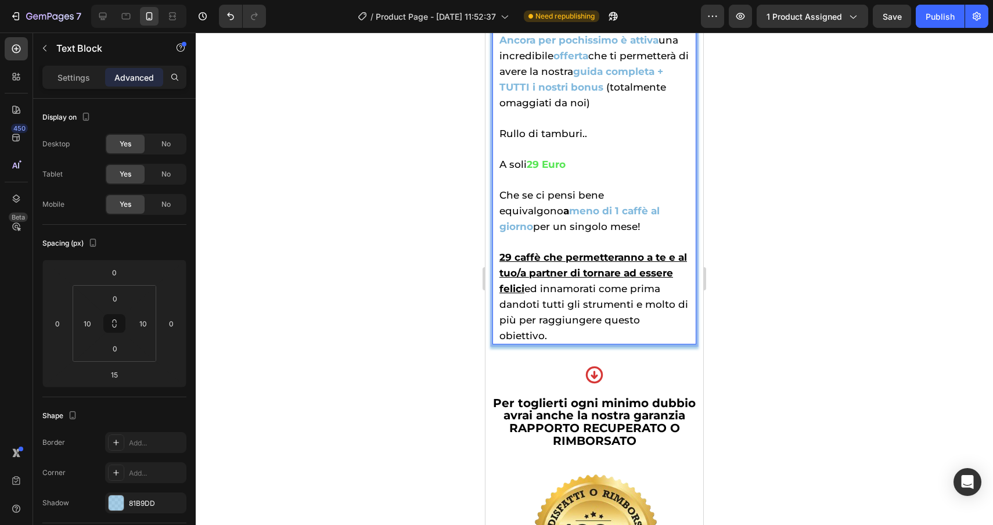
click at [524, 272] on span "29 caffè che permetteranno a te e al tuo/a partner di tornare ad essere felici …" at bounding box center [594, 297] width 189 height 90
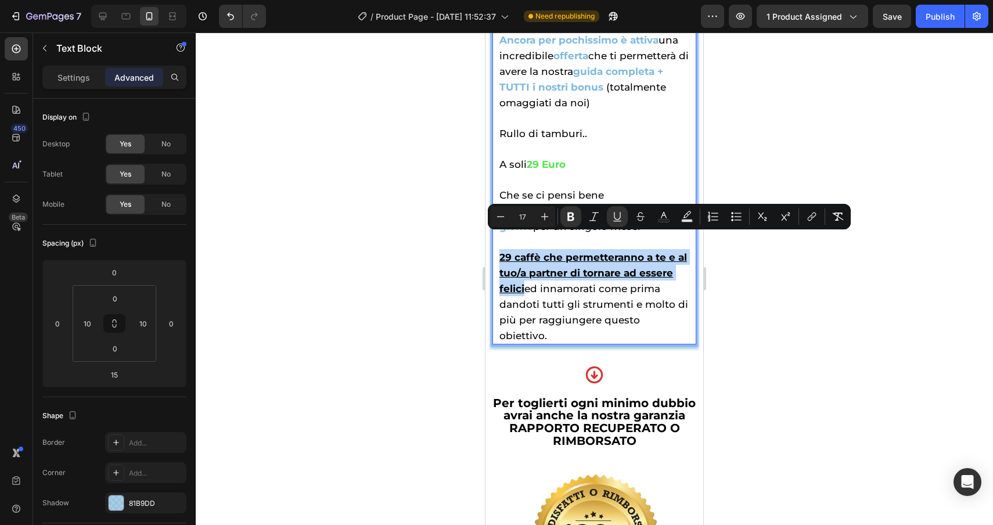
drag, startPoint x: 524, startPoint y: 272, endPoint x: 498, endPoint y: 235, distance: 45.1
click at [666, 222] on rect "Editor contextual toolbar" at bounding box center [664, 221] width 11 height 3
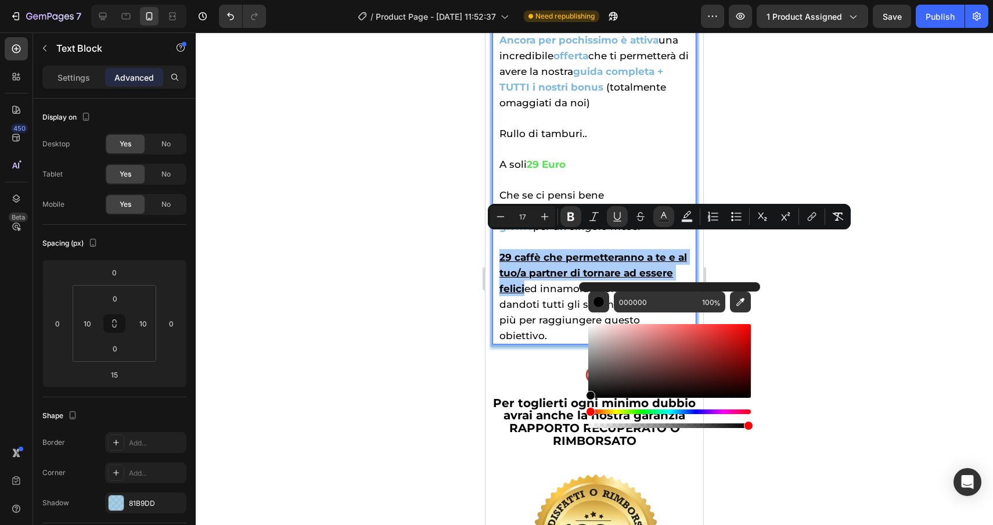
click at [672, 316] on div "Editor contextual toolbar" at bounding box center [669, 372] width 163 height 118
click at [665, 297] on input "000000" at bounding box center [656, 302] width 84 height 21
click at [652, 302] on input "000000" at bounding box center [656, 302] width 84 height 21
drag, startPoint x: 652, startPoint y: 302, endPoint x: 590, endPoint y: 301, distance: 62.7
click at [589, 301] on div "000000 100 %" at bounding box center [669, 302] width 163 height 21
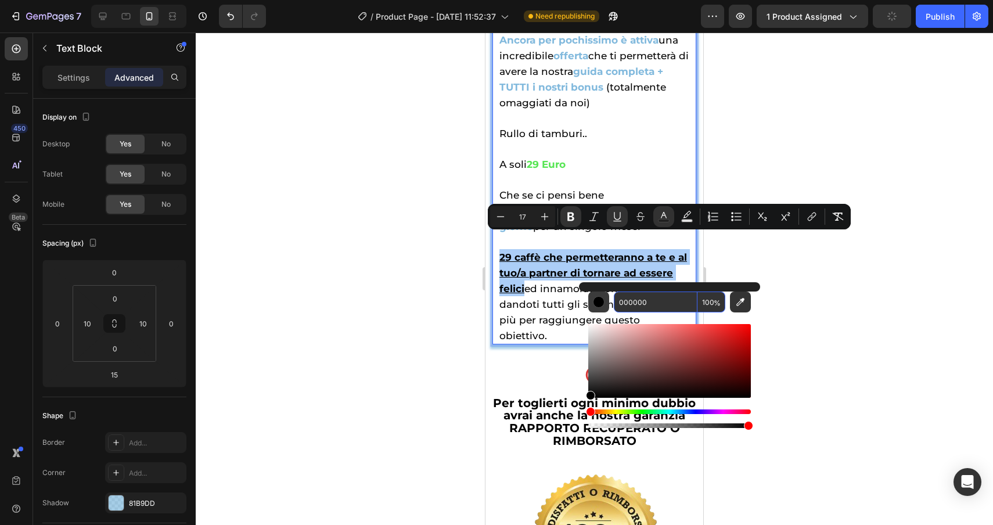
paste input "81b9dd"
type input "81B9DD"
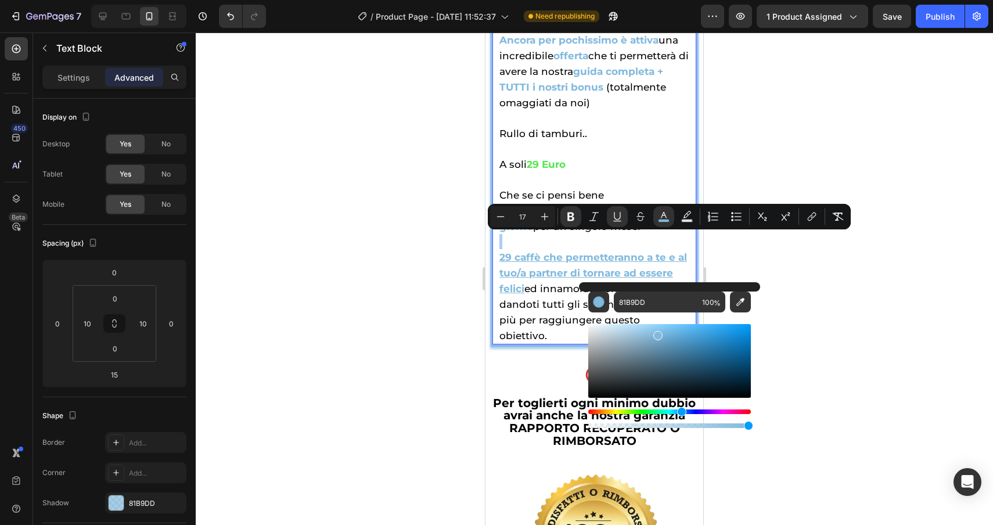
click at [823, 296] on div at bounding box center [595, 279] width 798 height 493
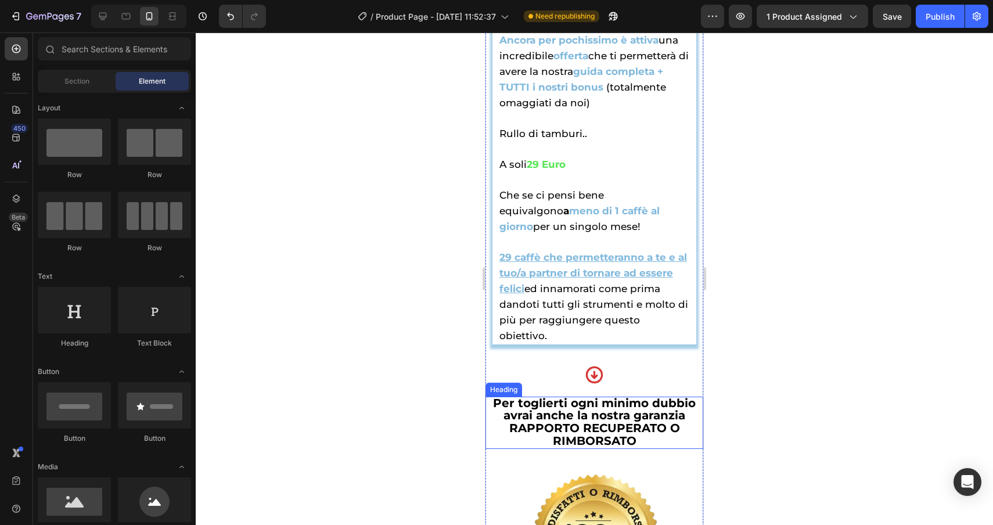
scroll to position [6294, 0]
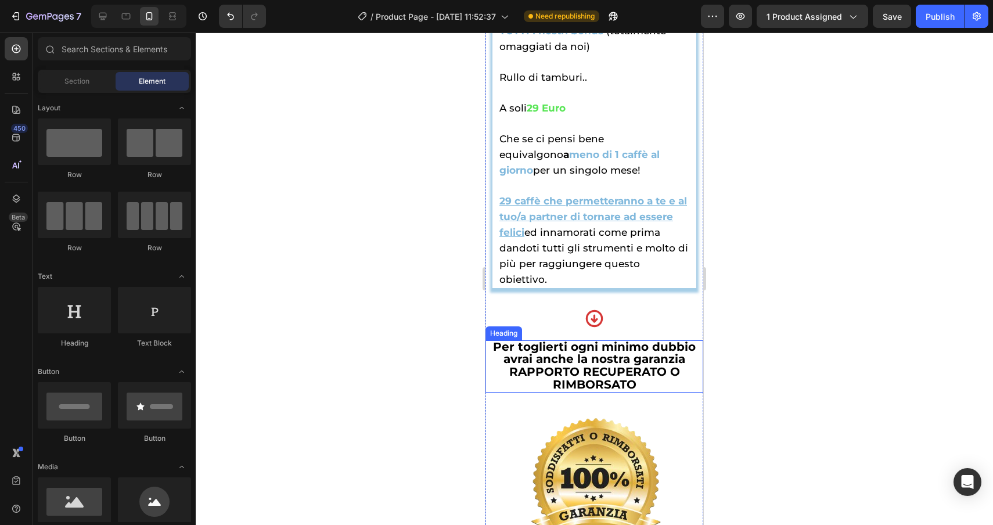
click at [687, 357] on h2 "Per toglierti ogni minimo dubbio avrai anche la nostra garanzia RAPPORTO RECUPE…" at bounding box center [595, 366] width 218 height 52
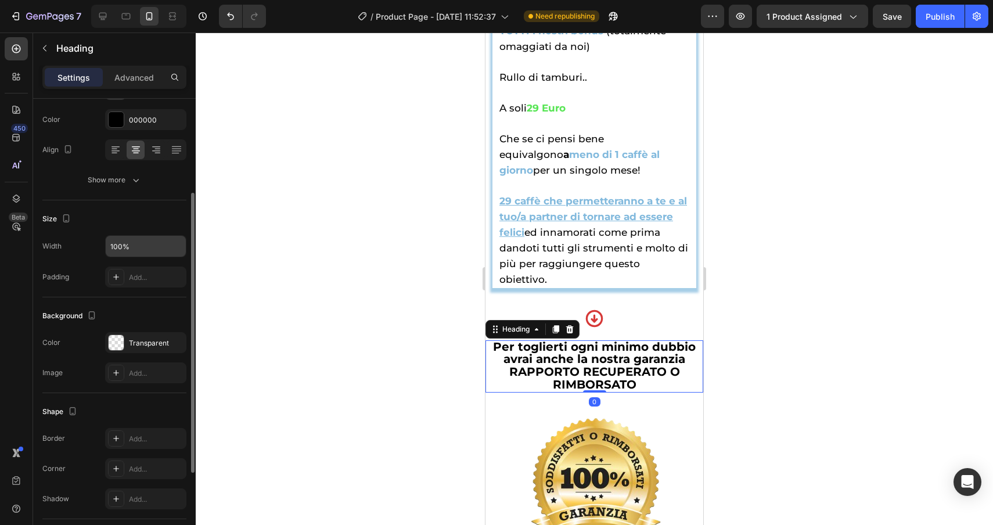
scroll to position [151, 0]
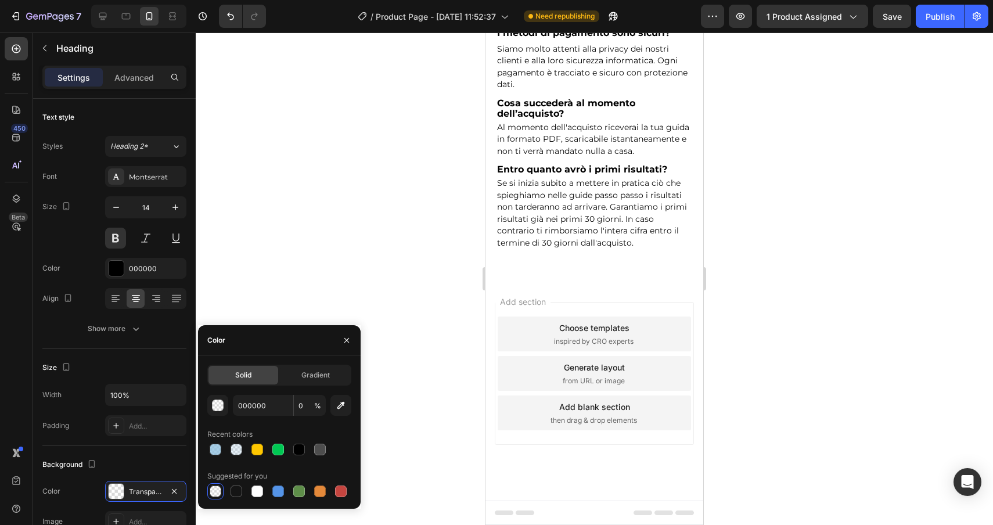
scroll to position [151, 0]
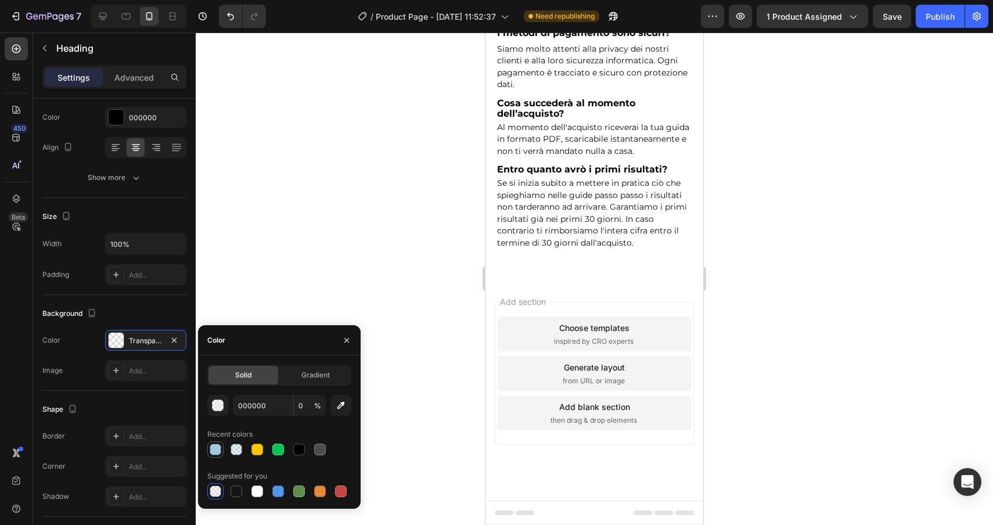
click at [220, 453] on div at bounding box center [216, 450] width 12 height 12
type input "81B9DD"
type input "70"
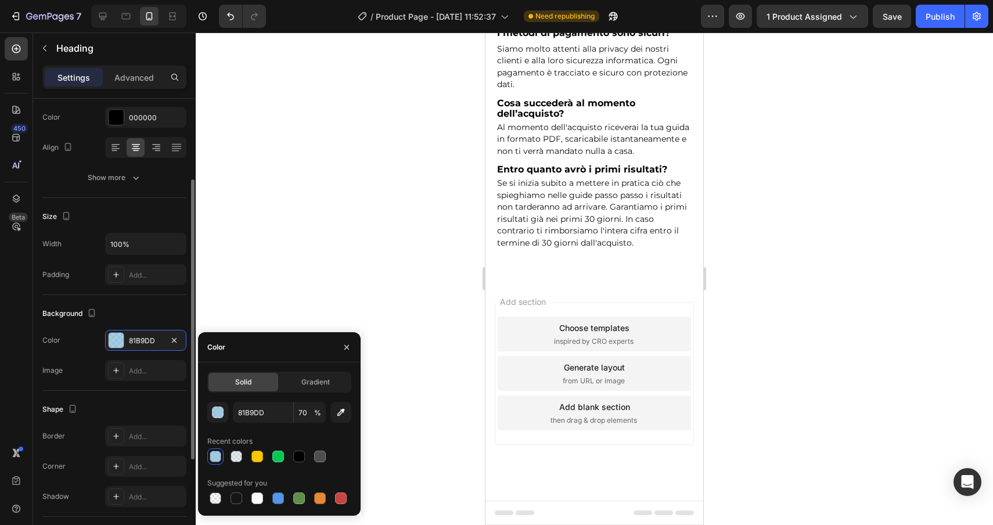
scroll to position [113, 0]
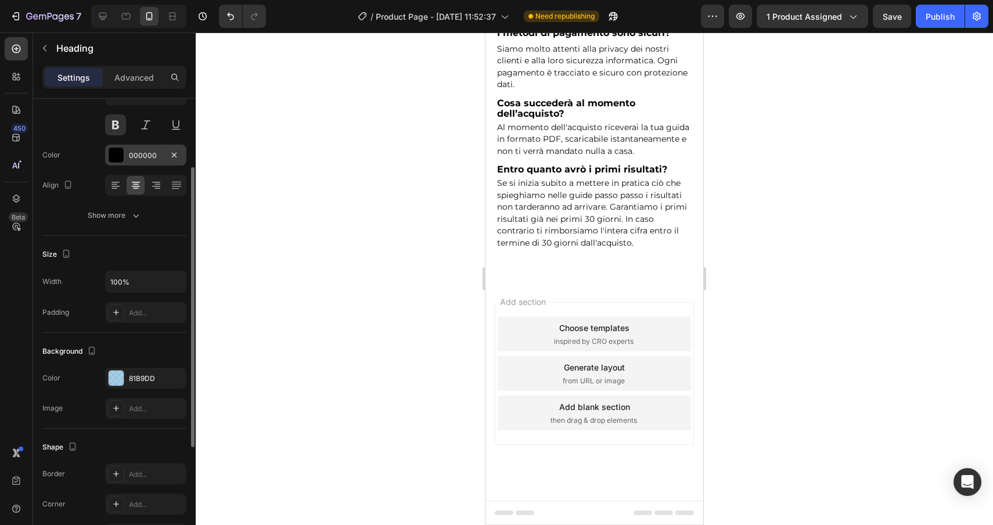
click at [118, 153] on div at bounding box center [116, 155] width 15 height 15
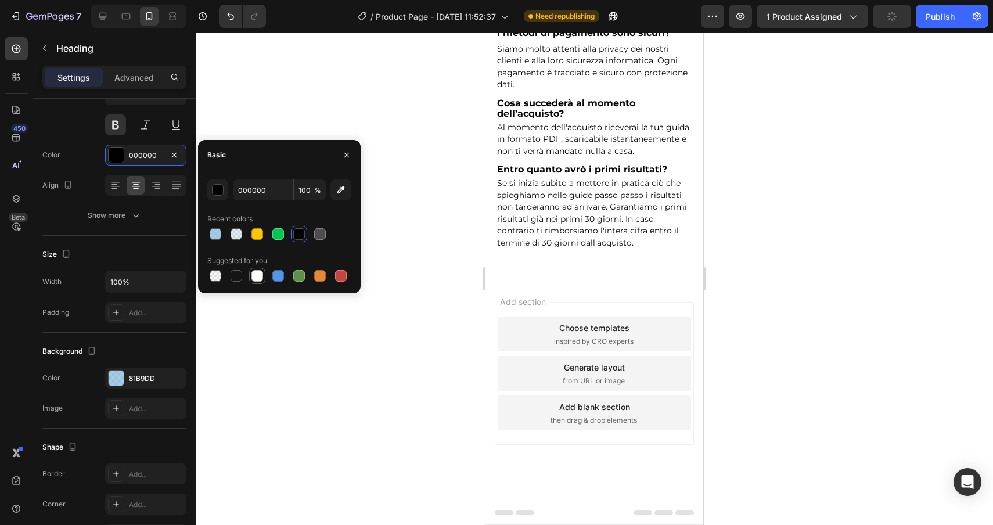
click at [260, 280] on div at bounding box center [258, 276] width 12 height 12
type input "FFFFFF"
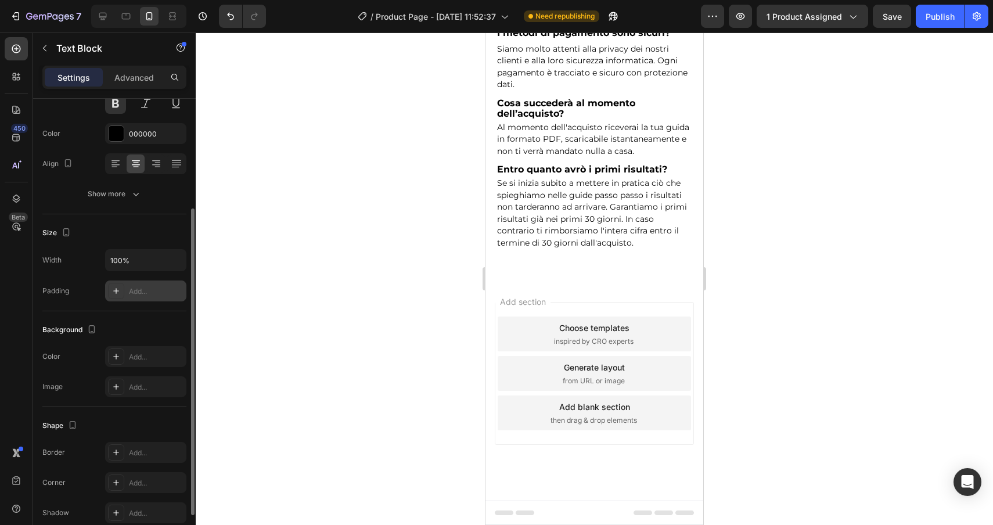
scroll to position [181, 0]
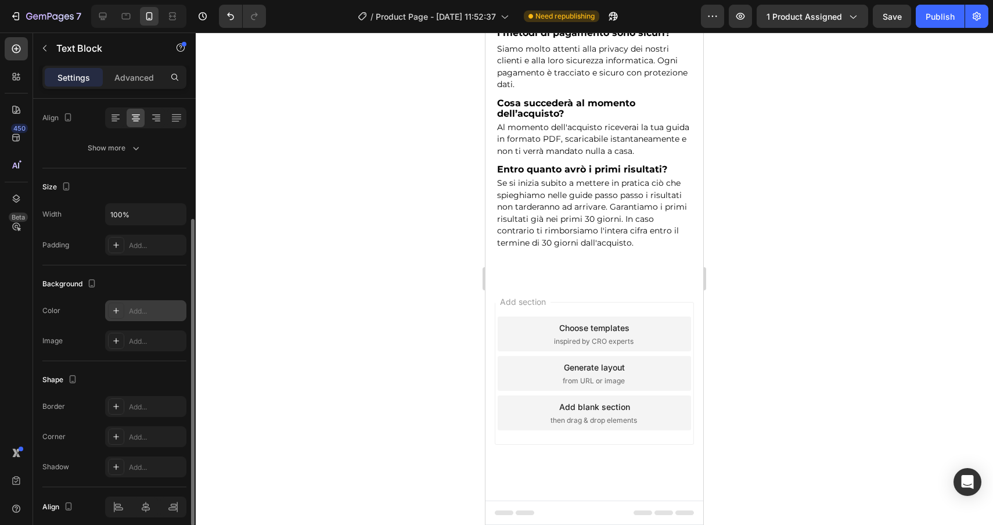
click at [118, 309] on icon at bounding box center [116, 310] width 9 height 9
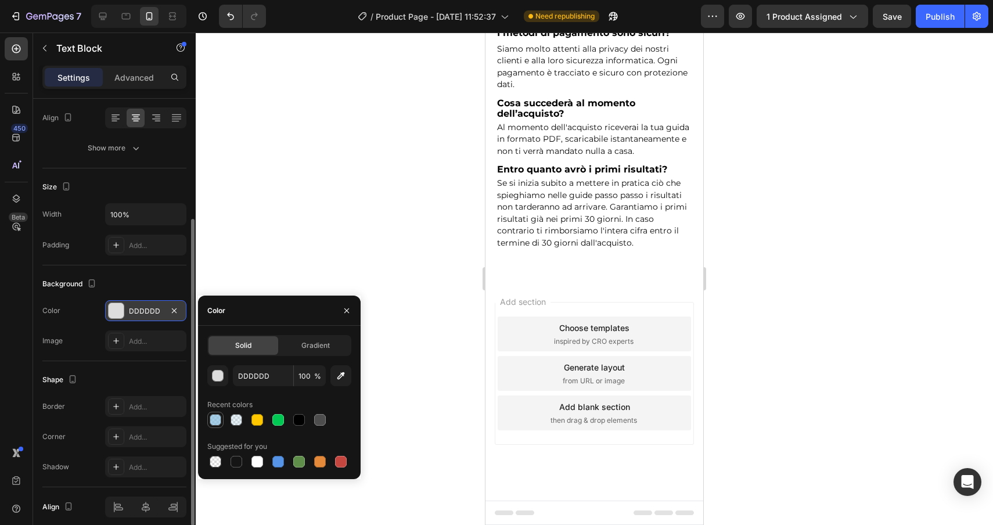
click at [215, 423] on div at bounding box center [216, 420] width 12 height 12
type input "81B9DD"
type input "70"
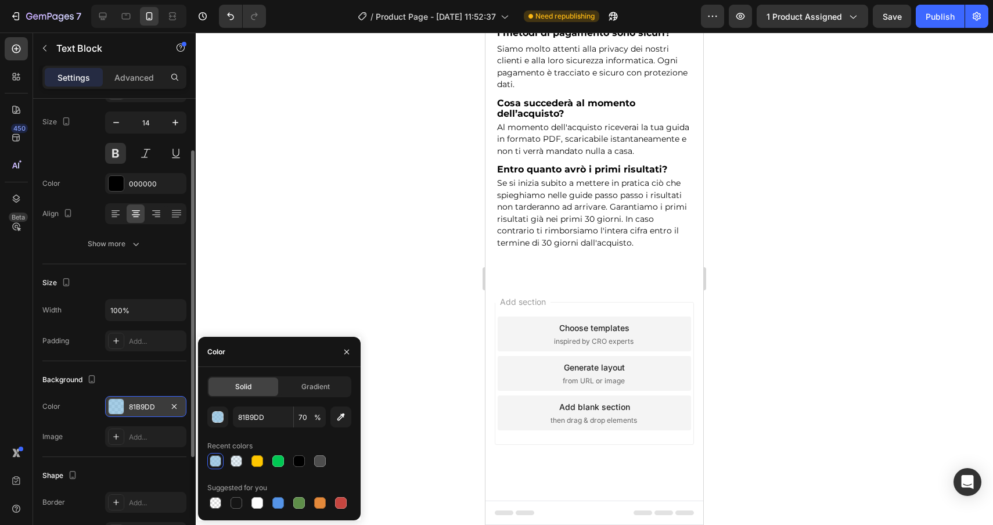
scroll to position [69, 0]
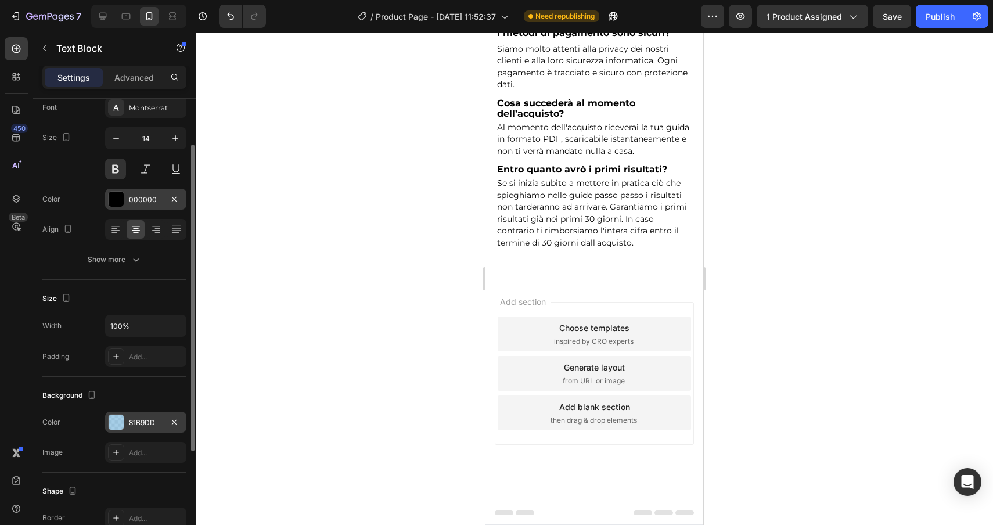
click at [123, 200] on div at bounding box center [116, 199] width 15 height 15
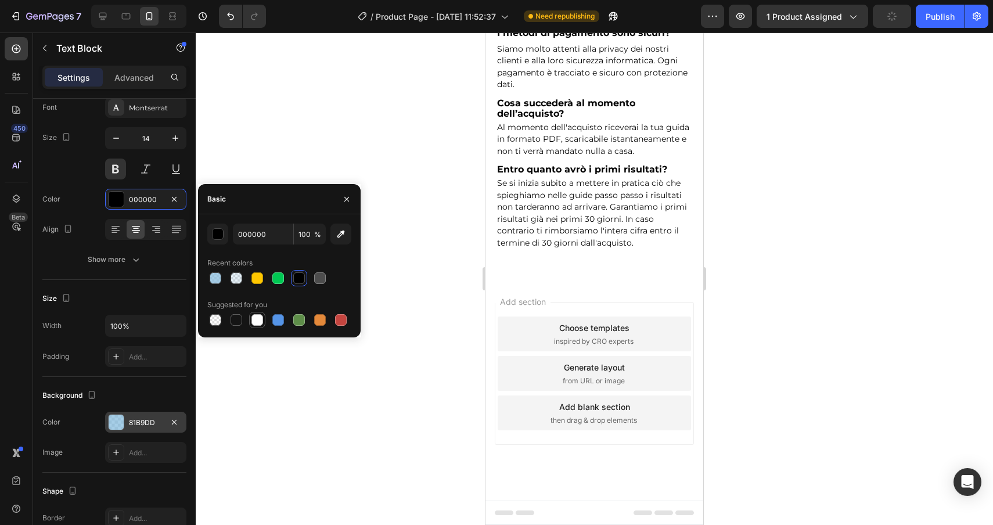
click at [263, 317] on div at bounding box center [257, 320] width 14 height 14
type input "FFFFFF"
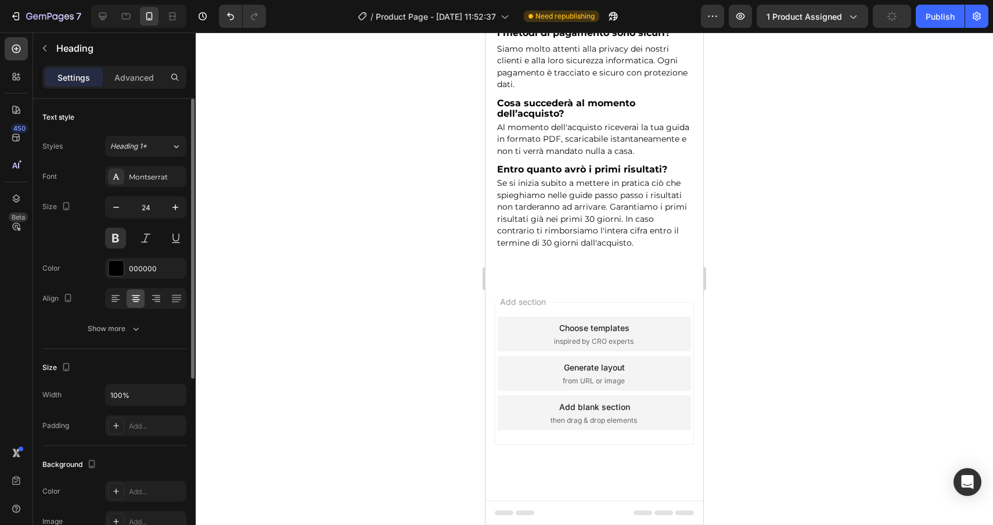
drag, startPoint x: 689, startPoint y: 185, endPoint x: 499, endPoint y: 181, distance: 190.0
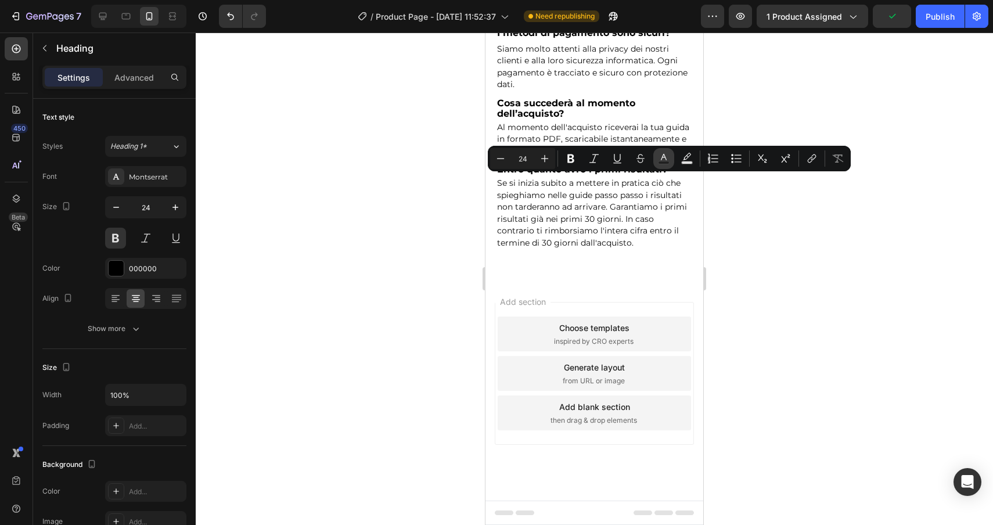
click at [666, 156] on icon "Editor contextual toolbar" at bounding box center [664, 159] width 12 height 12
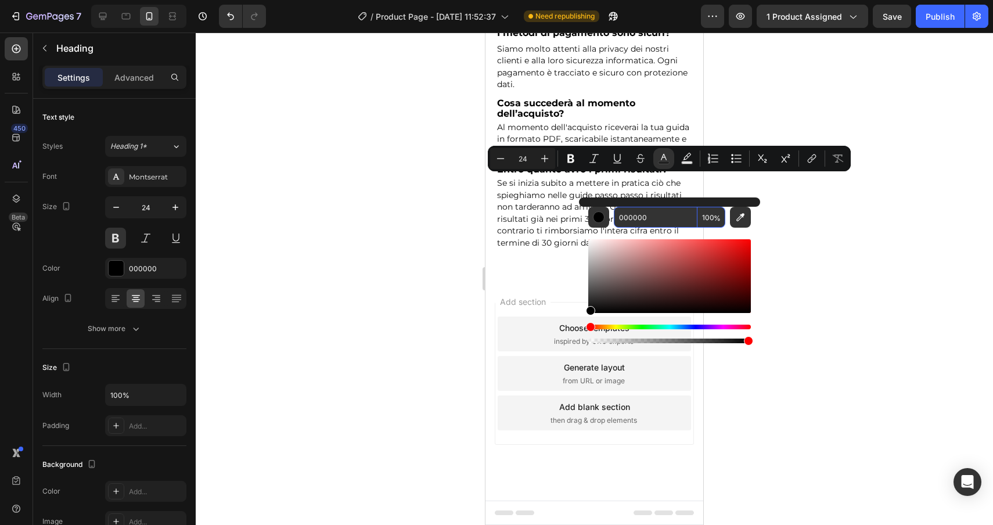
click at [673, 218] on input "000000" at bounding box center [656, 217] width 84 height 21
paste input "81b9dd"
type input "81B9DD"
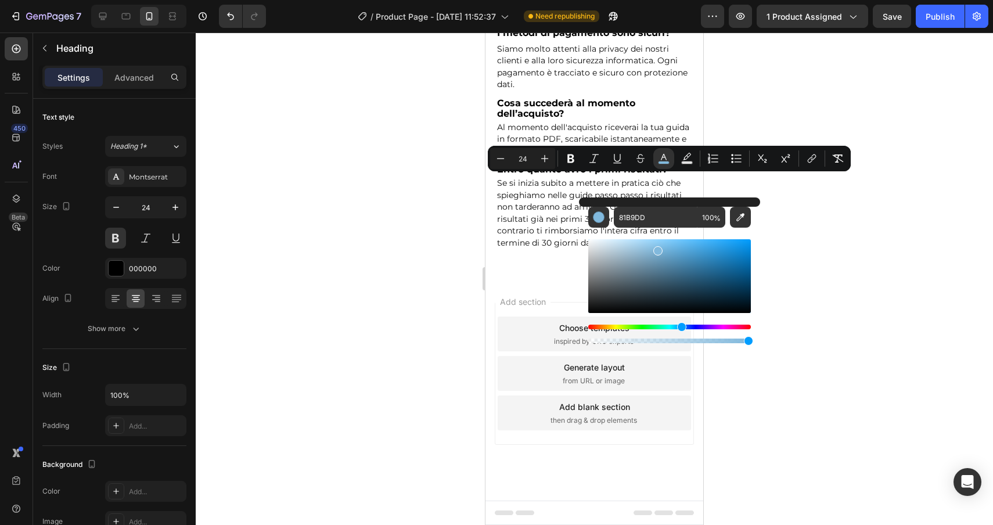
click at [878, 322] on div at bounding box center [595, 279] width 798 height 493
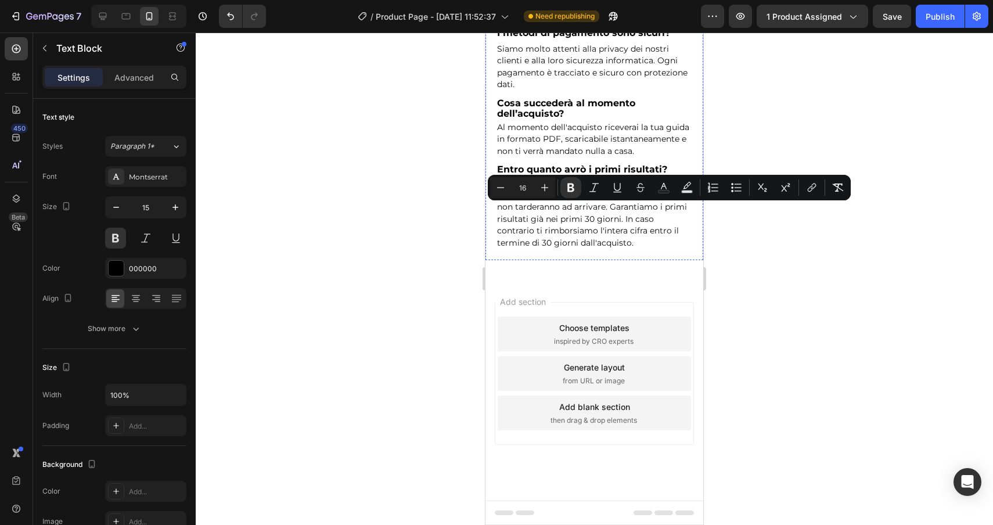
drag, startPoint x: 560, startPoint y: 222, endPoint x: 500, endPoint y: 204, distance: 63.0
click at [665, 188] on icon "Editor contextual toolbar" at bounding box center [664, 188] width 12 height 12
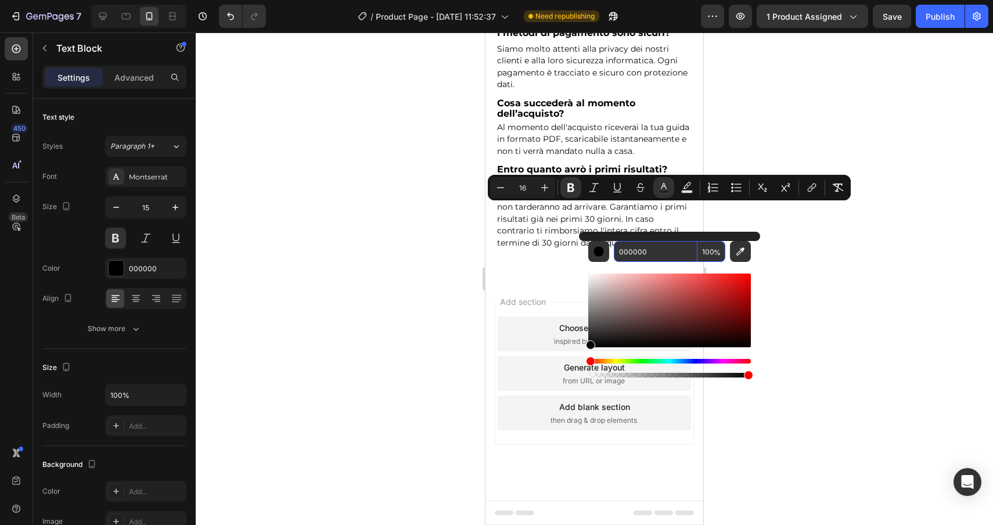
click at [654, 250] on input "000000" at bounding box center [656, 251] width 84 height 21
paste input "81b9dd"
type input "81B9DD"
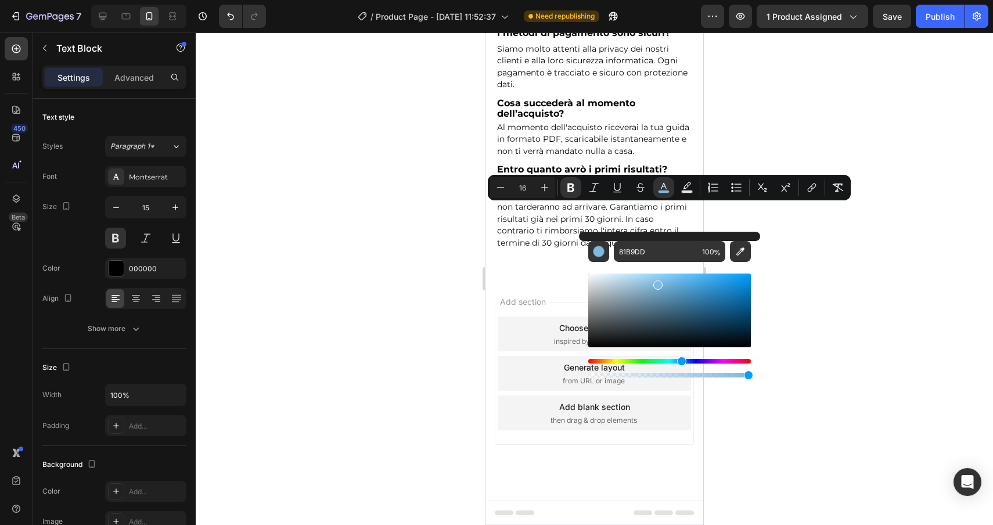
click at [860, 313] on div at bounding box center [595, 279] width 798 height 493
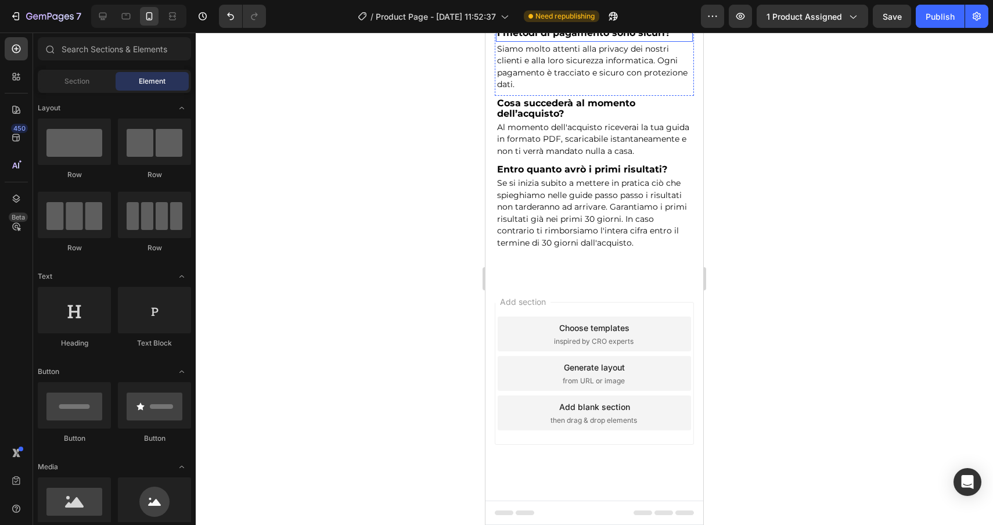
click at [624, 41] on p "I metodi di pagamento sono sicuri?" at bounding box center [594, 33] width 195 height 16
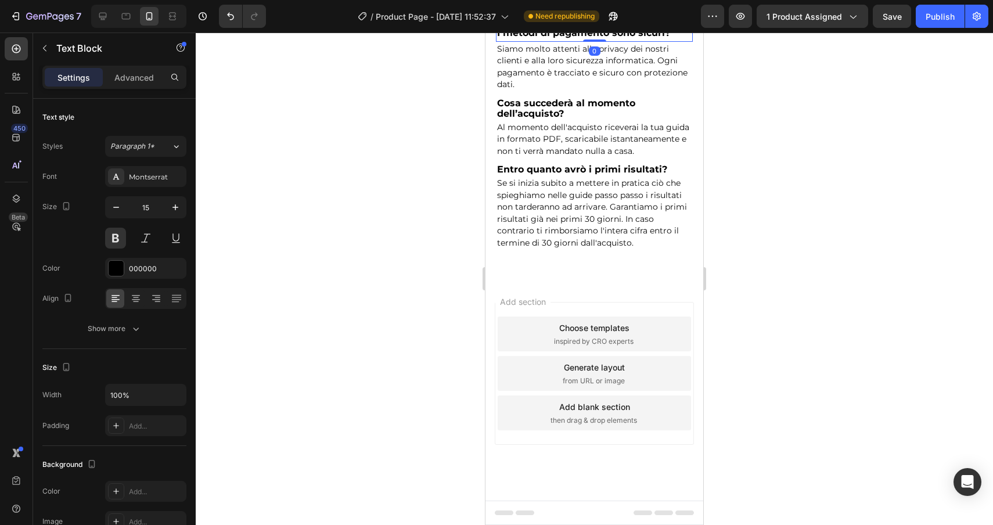
click at [670, 41] on p "I metodi di pagamento sono sicuri?" at bounding box center [594, 33] width 195 height 16
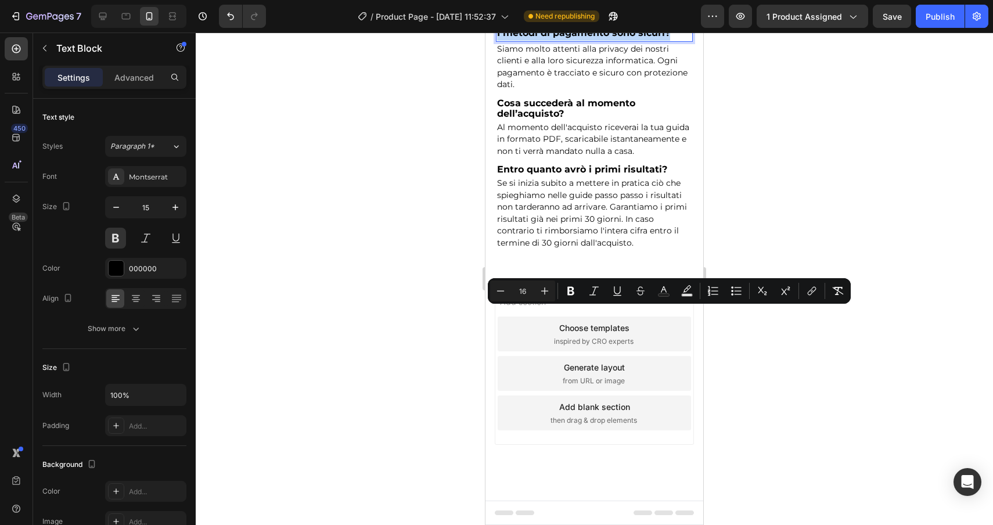
drag, startPoint x: 670, startPoint y: 314, endPoint x: 1011, endPoint y: 325, distance: 340.6
click at [498, 41] on p "I metodi di pagamento sono sicuri?" at bounding box center [594, 33] width 195 height 16
click at [659, 289] on icon "Editor contextual toolbar" at bounding box center [664, 291] width 12 height 12
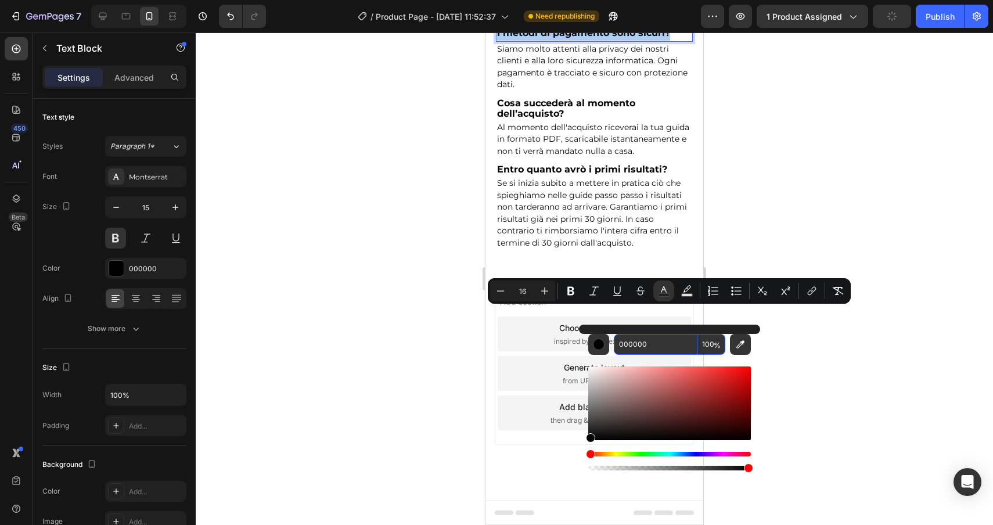
click at [654, 353] on input "000000" at bounding box center [656, 344] width 84 height 21
paste input "81b9dd"
type input "81B9DD"
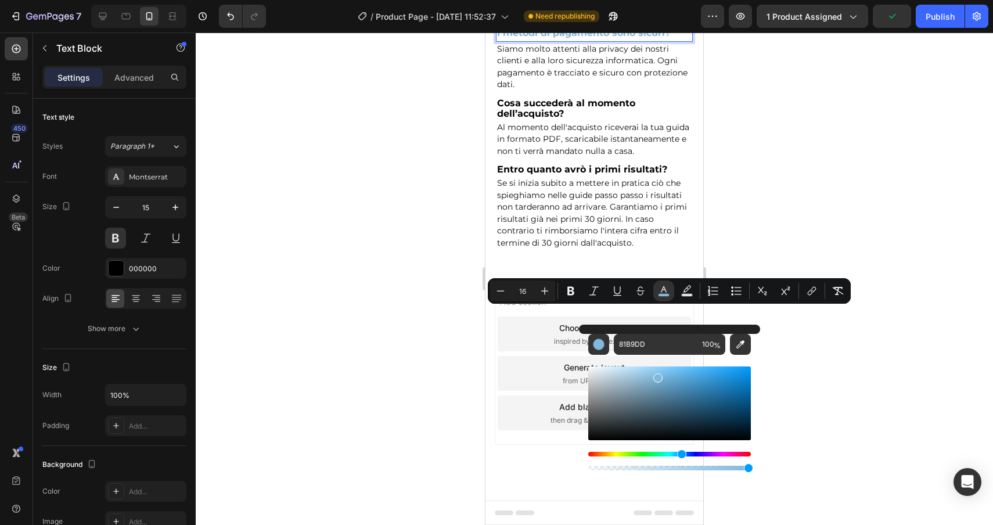
click at [873, 342] on div at bounding box center [595, 279] width 798 height 493
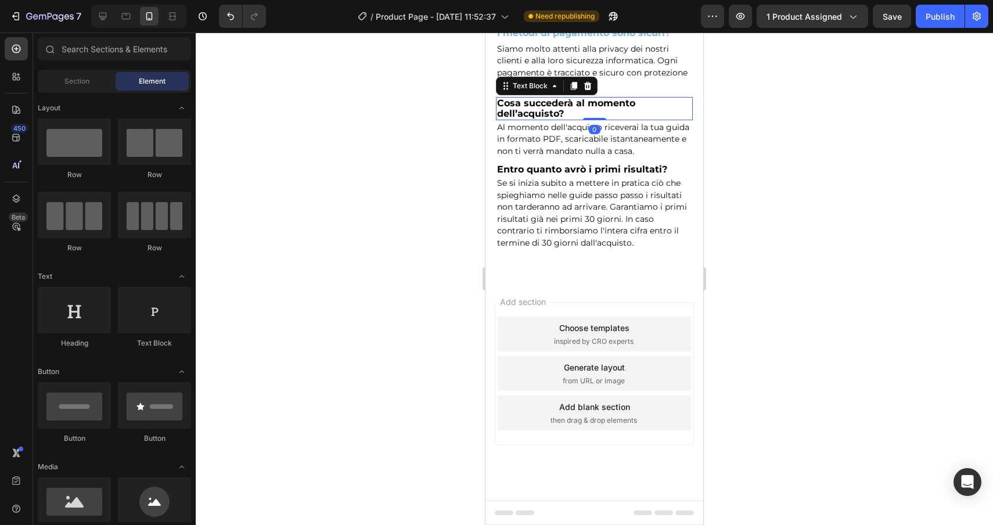
click at [570, 119] on p "Cosa succederà al momento dell’acquisto?" at bounding box center [594, 108] width 195 height 21
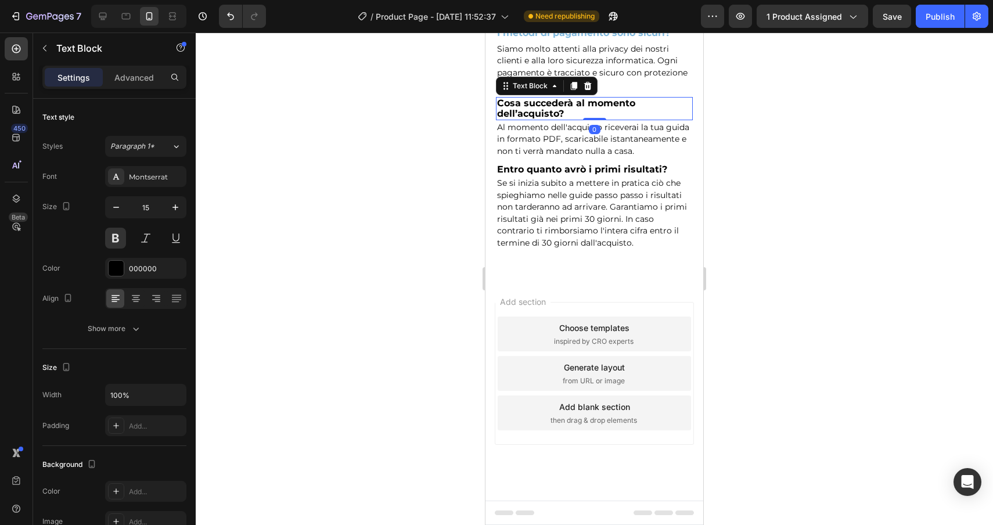
click at [570, 119] on p "Cosa succederà al momento dell’acquisto?" at bounding box center [594, 108] width 195 height 21
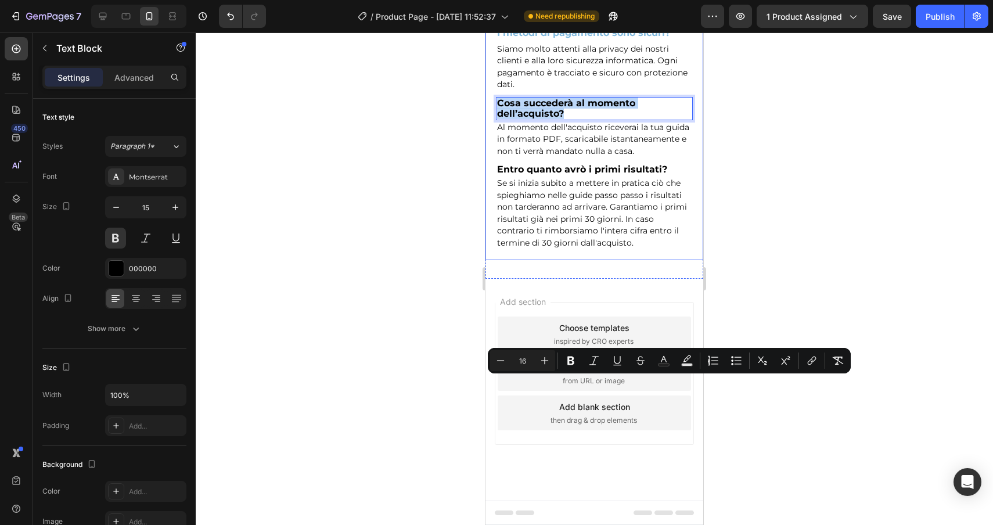
drag, startPoint x: 570, startPoint y: 396, endPoint x: 492, endPoint y: 385, distance: 78.6
click at [492, 260] on div "⁠⁠⁠⁠⁠⁠⁠ Domande frequenti (FAQ): Heading Se ho bisogno di assistenza chi posso …" at bounding box center [595, 71] width 218 height 377
click at [665, 364] on rect "Editor contextual toolbar" at bounding box center [664, 365] width 11 height 3
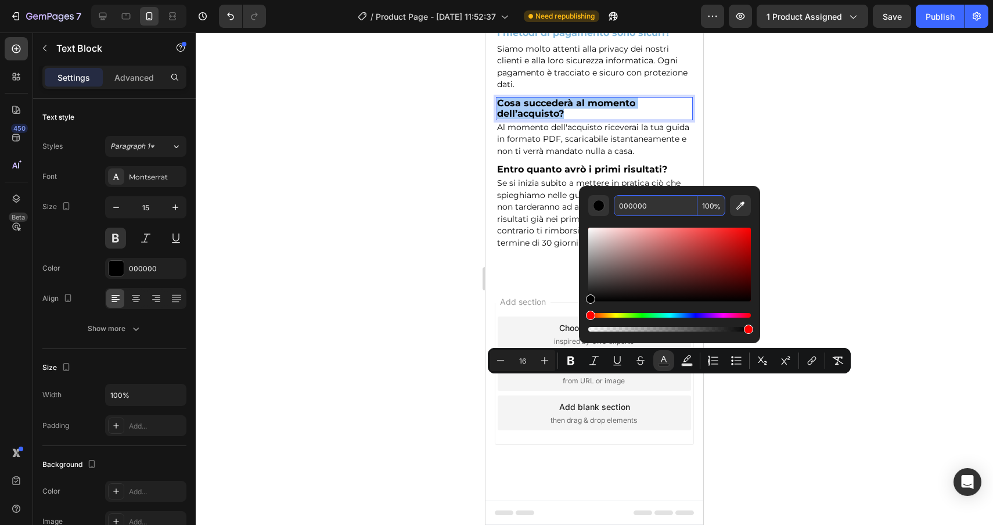
click at [669, 203] on input "000000" at bounding box center [656, 205] width 84 height 21
paste input "81b9dd"
type input "81B9DD"
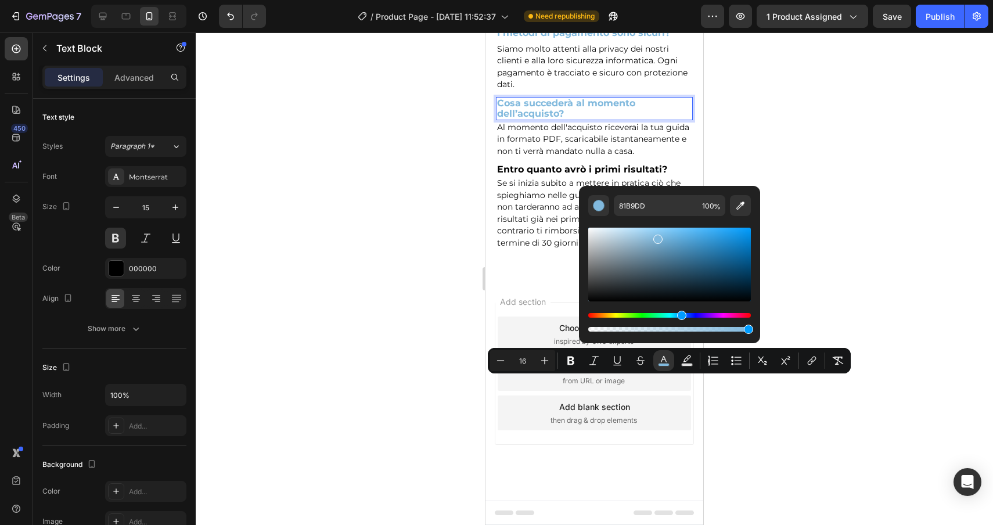
click at [907, 411] on div at bounding box center [595, 279] width 798 height 493
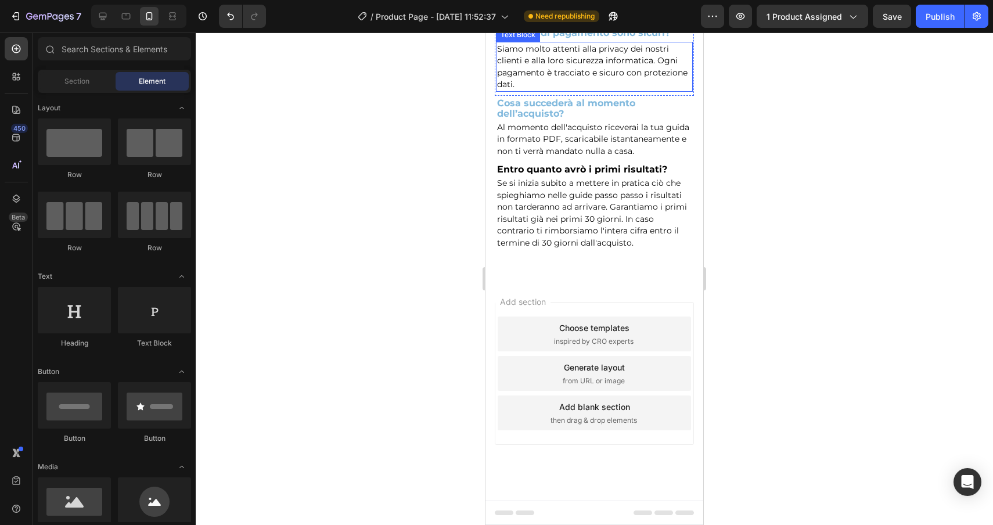
scroll to position [6895, 0]
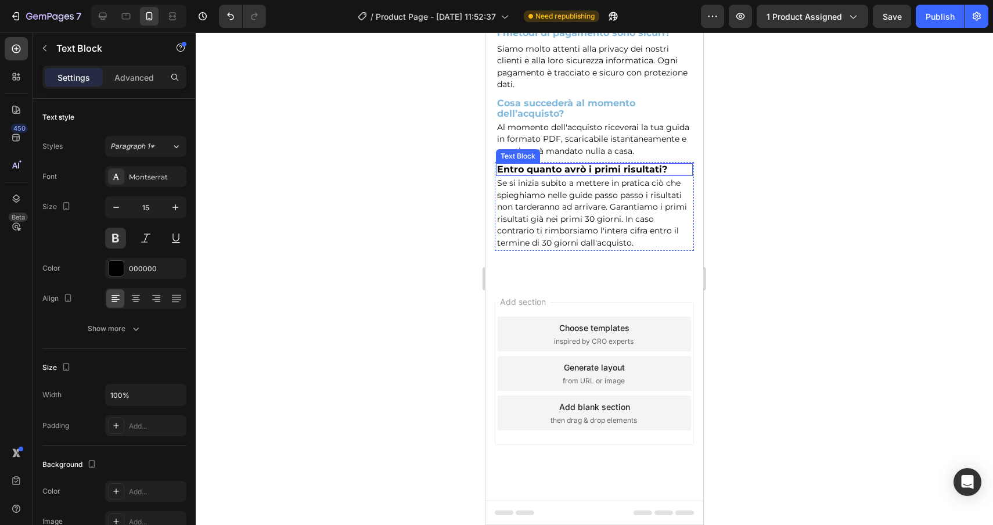
click at [673, 175] on p "Entro quanto avrò i primi risultati?" at bounding box center [594, 169] width 195 height 10
drag, startPoint x: 673, startPoint y: 296, endPoint x: 498, endPoint y: 293, distance: 174.9
click at [498, 175] on p "Entro quanto avrò i primi risultati?" at bounding box center [594, 169] width 195 height 10
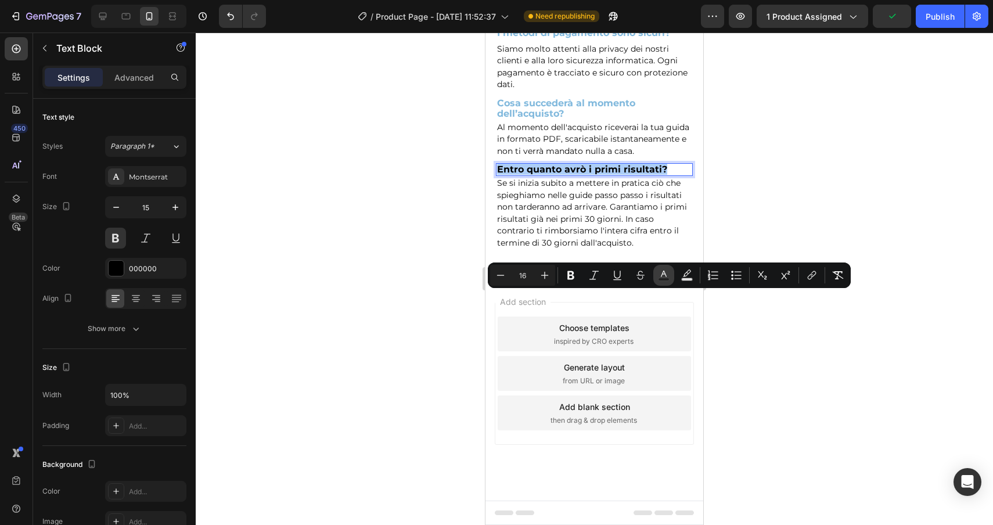
click at [662, 270] on icon "Editor contextual toolbar" at bounding box center [664, 276] width 12 height 12
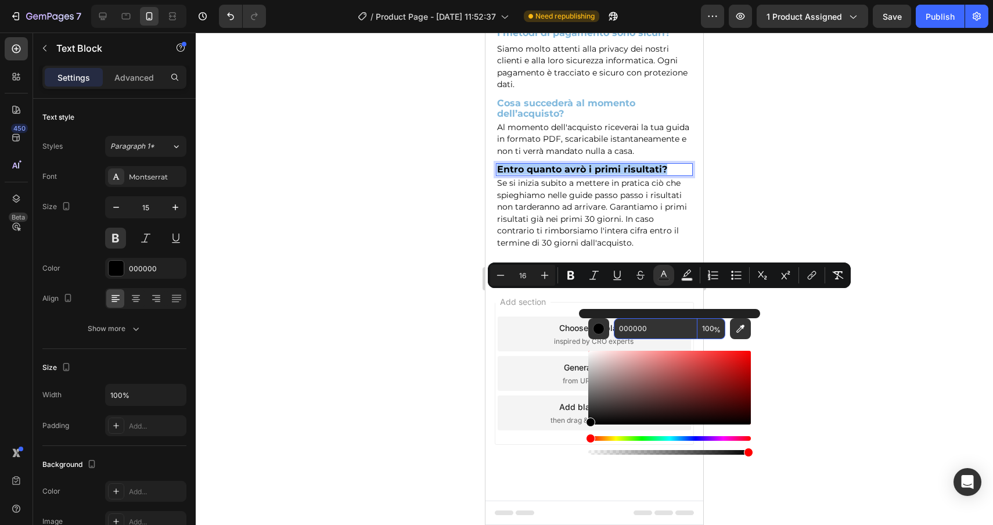
click at [671, 332] on input "000000" at bounding box center [656, 328] width 84 height 21
paste input "81b9dd"
type input "81B9DD"
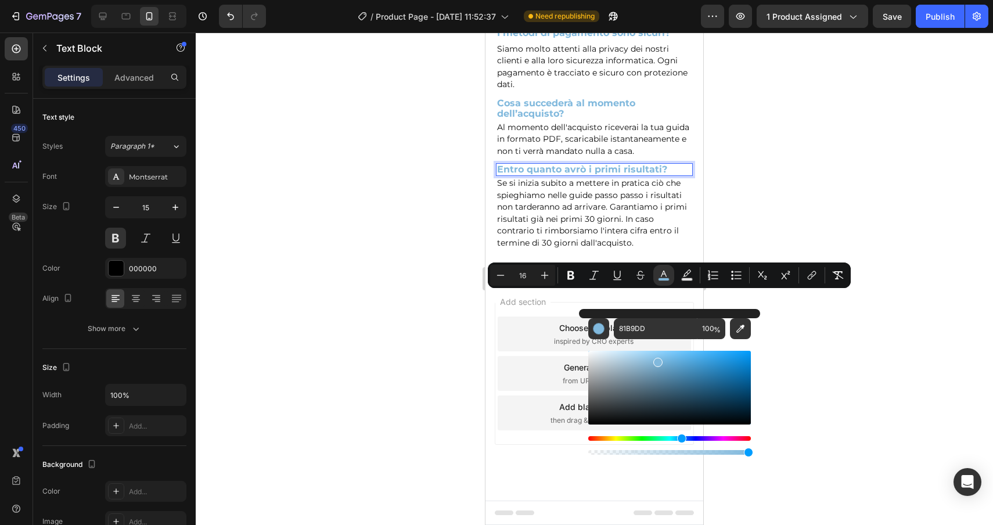
click at [809, 362] on div at bounding box center [595, 279] width 798 height 493
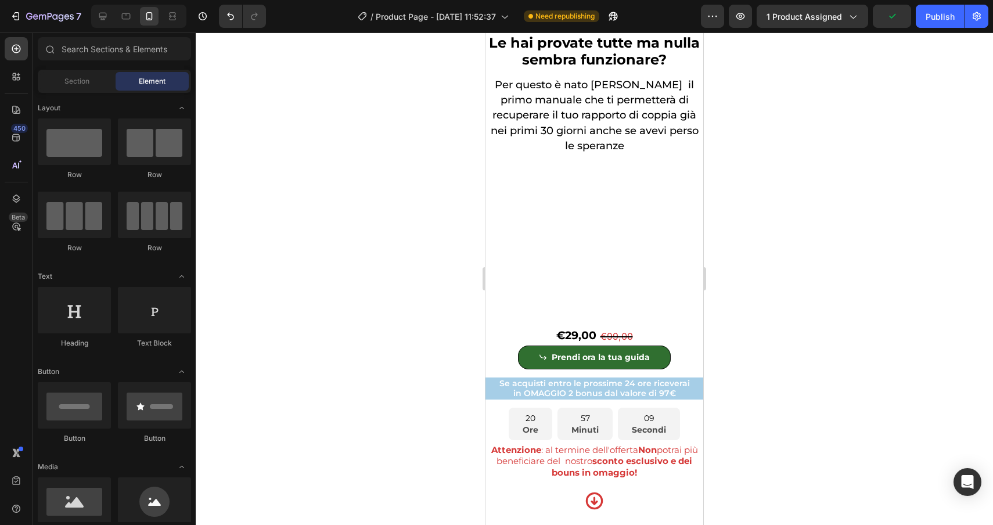
scroll to position [0, 0]
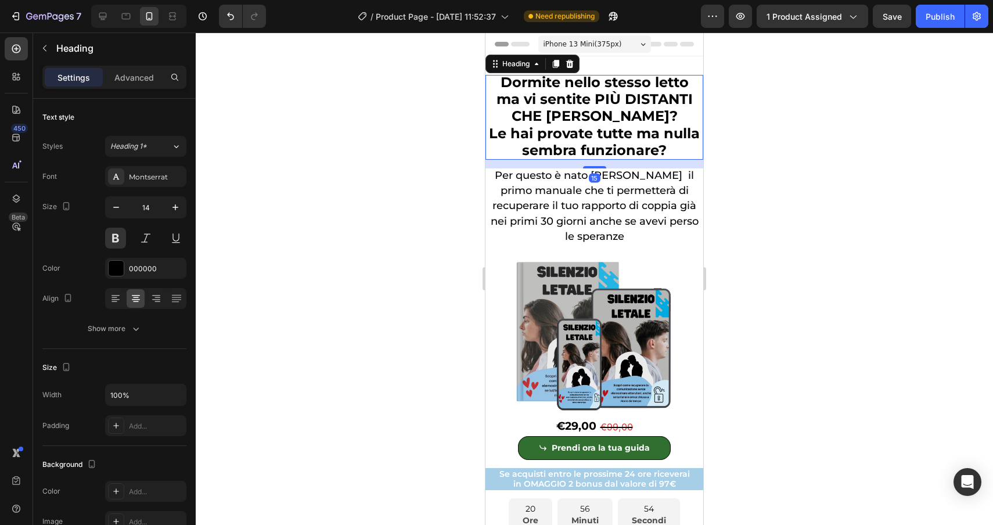
click at [595, 99] on span "Dormite nello stesso letto ma vi sentite PIÙ DISTANTI CHE [PERSON_NAME]?" at bounding box center [595, 99] width 196 height 51
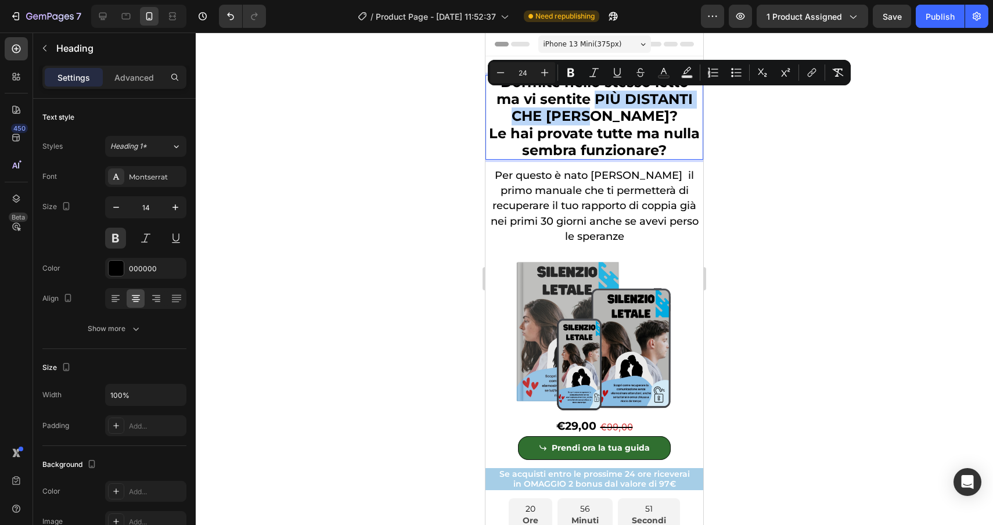
drag, startPoint x: 595, startPoint y: 99, endPoint x: 628, endPoint y: 117, distance: 37.5
click at [628, 116] on span "Dormite nello stesso letto ma vi sentite PIÙ DISTANTI CHE [PERSON_NAME]?" at bounding box center [595, 99] width 196 height 51
click at [666, 77] on rect "Editor contextual toolbar" at bounding box center [664, 77] width 11 height 3
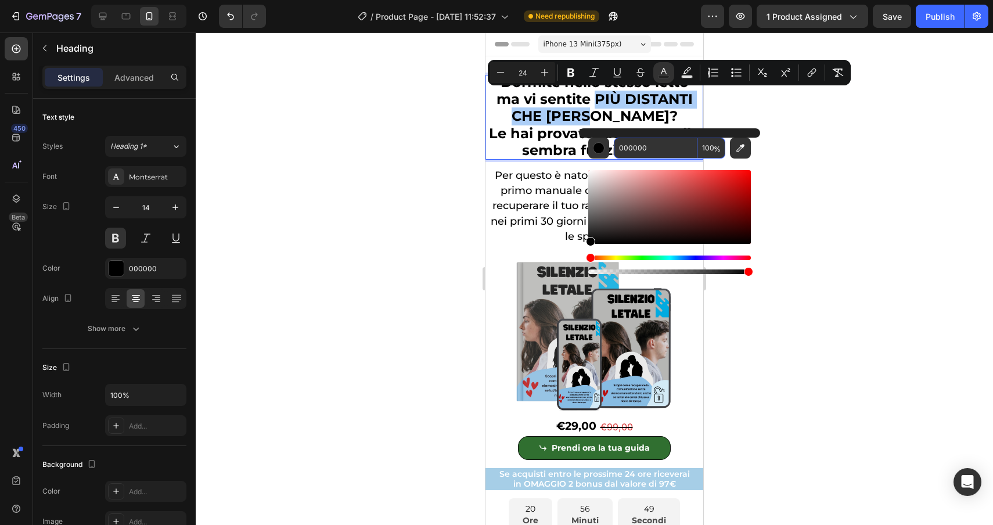
click at [661, 151] on input "000000" at bounding box center [656, 148] width 84 height 21
paste input "81b9dd"
type input "81B9DD"
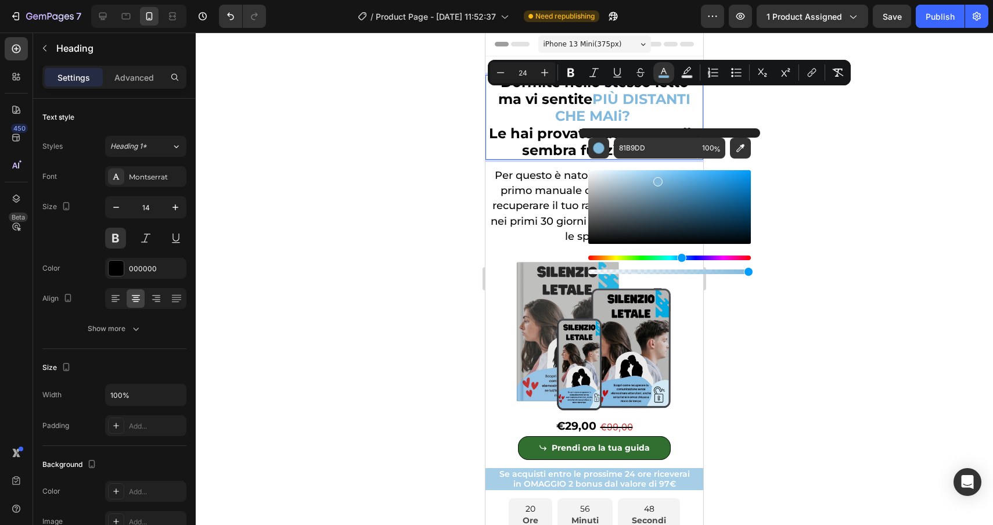
click at [968, 193] on div at bounding box center [595, 279] width 798 height 493
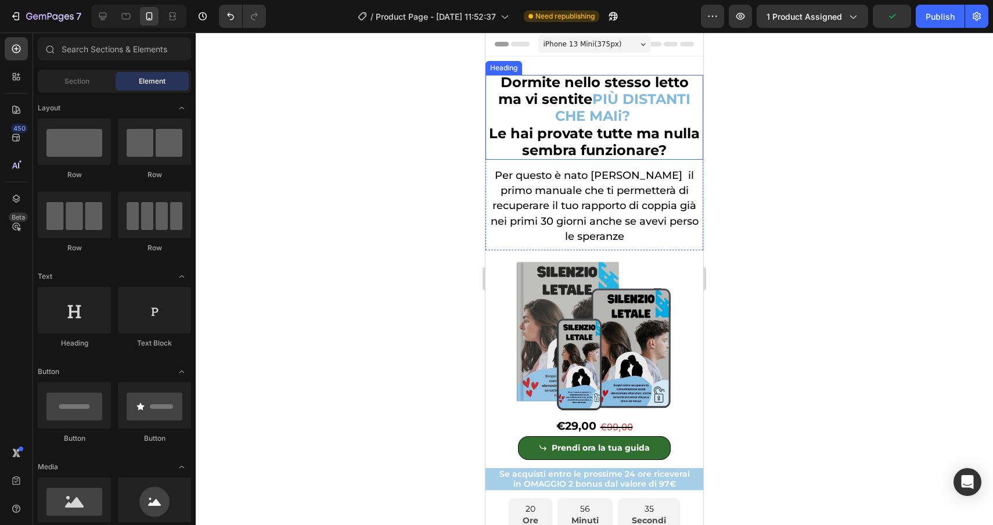
click at [665, 132] on span "Le hai provate tutte ma nulla sembra funzionare?" at bounding box center [594, 142] width 211 height 34
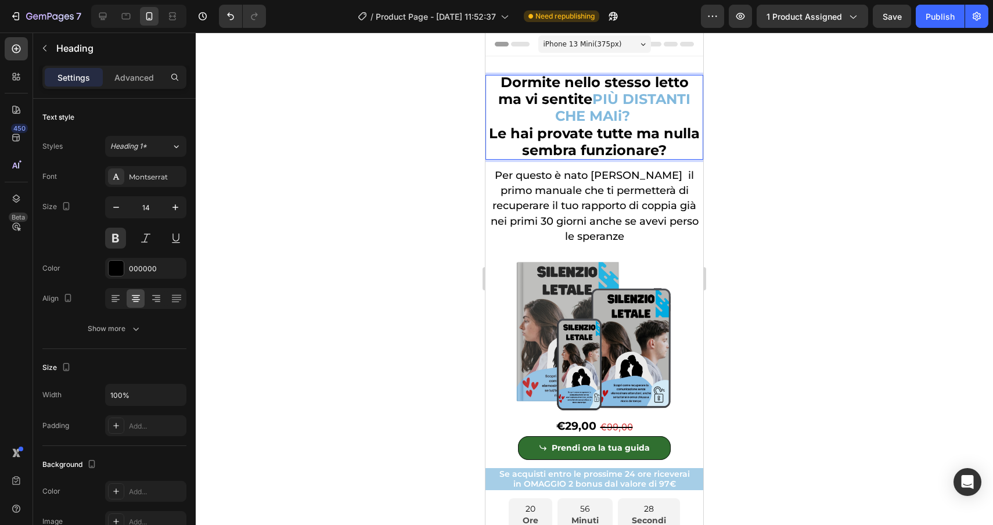
click at [666, 134] on span "Le hai provate tutte ma nulla sembra funzionare?" at bounding box center [594, 142] width 211 height 34
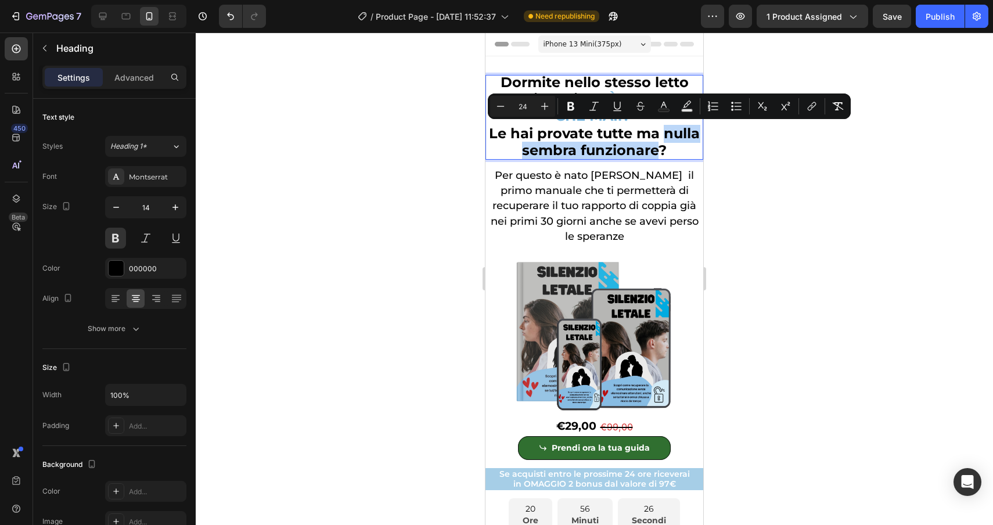
drag, startPoint x: 666, startPoint y: 134, endPoint x: 660, endPoint y: 150, distance: 17.8
click at [660, 150] on span "Le hai provate tutte ma nulla sembra funzionare?" at bounding box center [594, 142] width 211 height 34
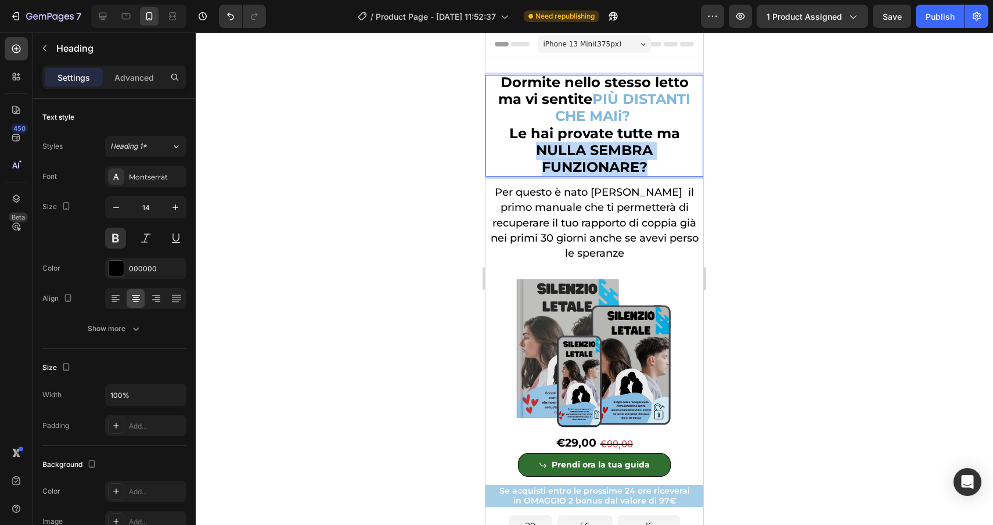
drag, startPoint x: 656, startPoint y: 163, endPoint x: 533, endPoint y: 146, distance: 125.0
click at [533, 146] on p "Dormite nello stesso letto ma vi sentite PIÙ DISTANTI CHE MAIi? Le hai provate …" at bounding box center [595, 126] width 212 height 102
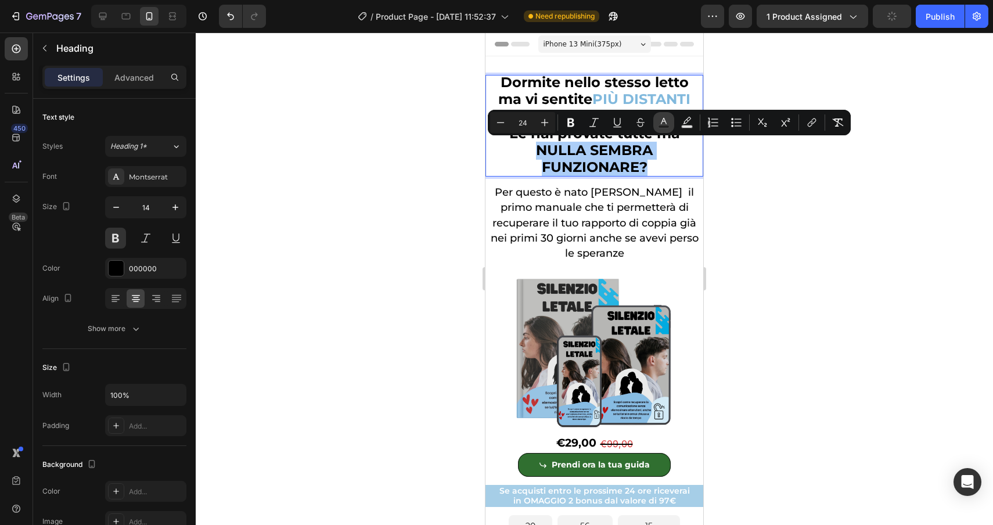
click at [661, 125] on rect "Editor contextual toolbar" at bounding box center [664, 126] width 11 height 3
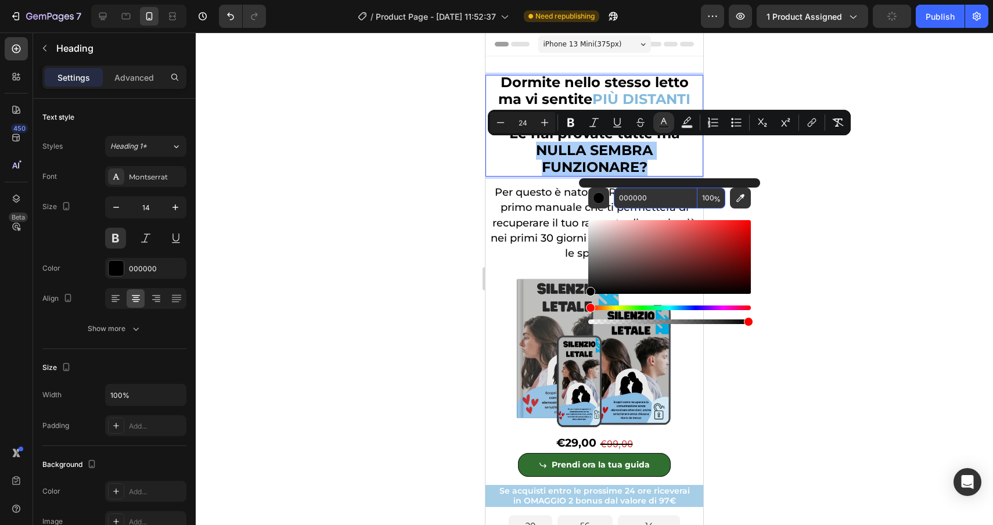
click at [658, 199] on input "000000" at bounding box center [656, 198] width 84 height 21
paste input "81b9dd"
type input "81B9DD"
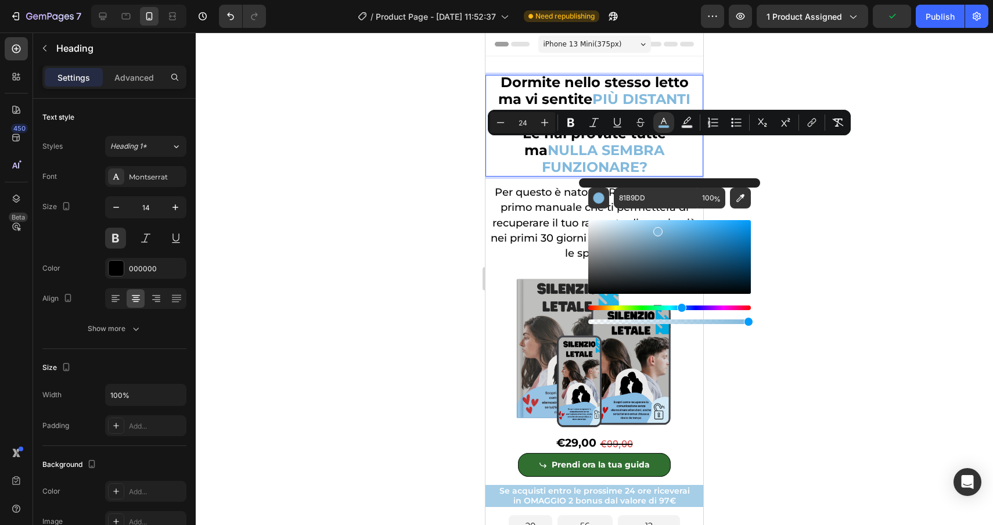
click at [867, 232] on div at bounding box center [595, 279] width 798 height 493
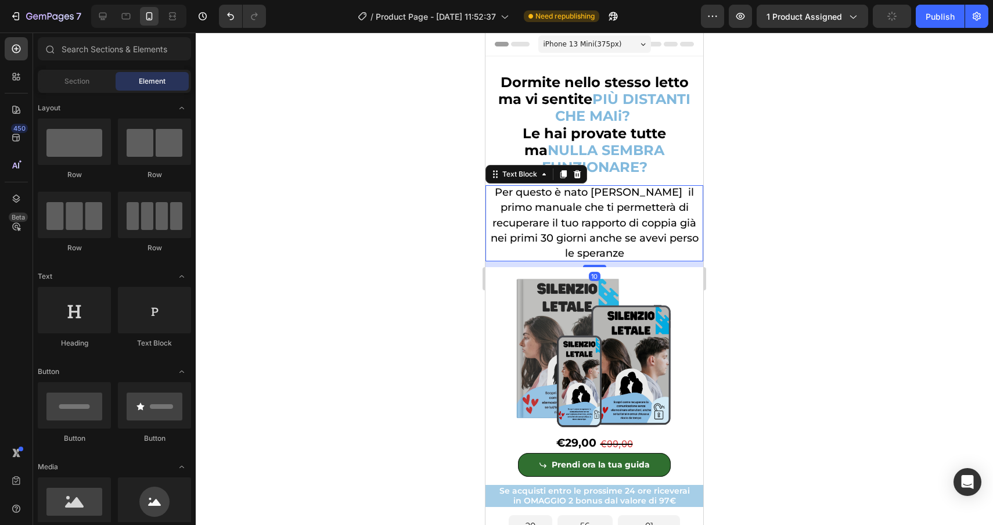
click at [679, 208] on span "Per questo è nato [PERSON_NAME] il primo manuale che ti permetterà di recuperar…" at bounding box center [595, 223] width 208 height 74
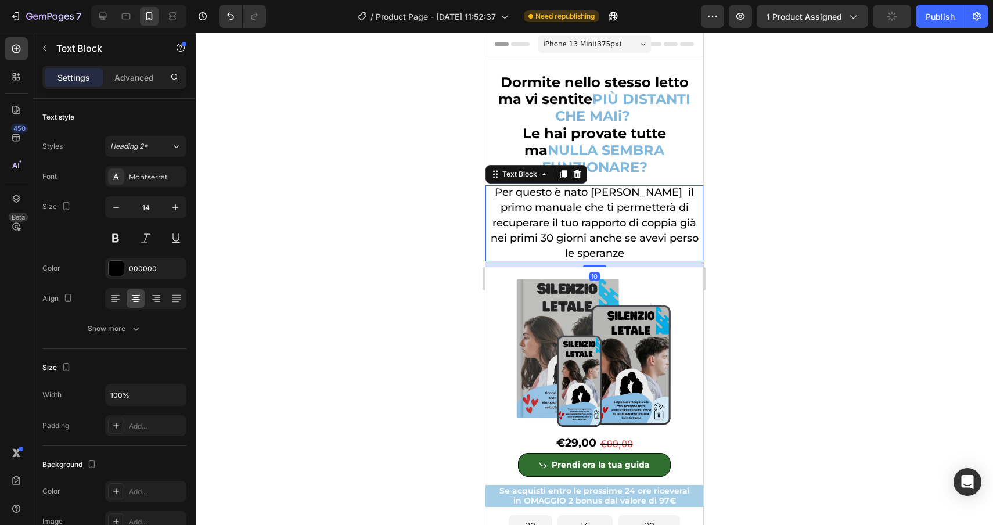
click at [504, 221] on span "Per questo è nato [PERSON_NAME] il primo manuale che ti permetterà di recuperar…" at bounding box center [595, 223] width 208 height 74
click at [492, 221] on span "Per questo è nato [PERSON_NAME] il primo manuale che ti permetterà di recuperar…" at bounding box center [595, 223] width 208 height 74
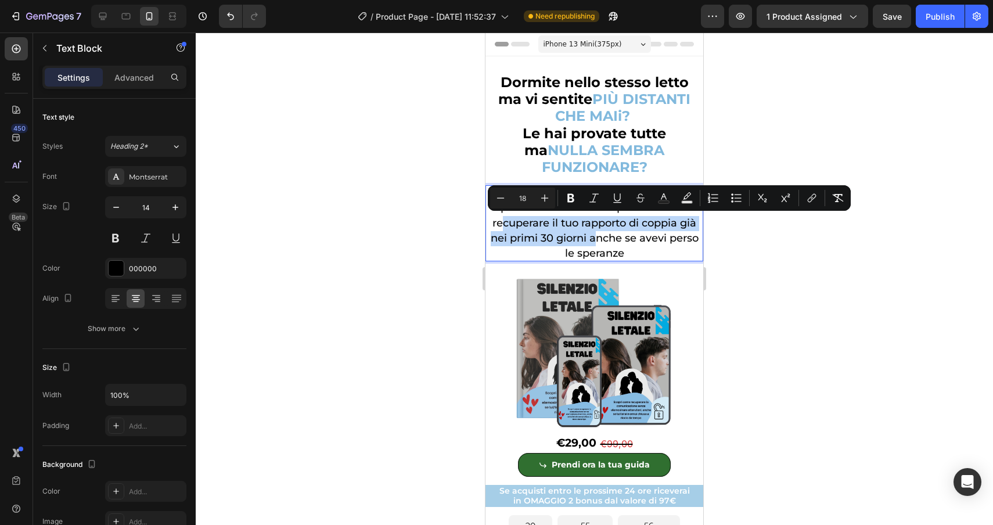
drag, startPoint x: 492, startPoint y: 221, endPoint x: 587, endPoint y: 240, distance: 97.1
click at [587, 240] on span "Per questo è nato [PERSON_NAME] il primo manuale che ti permetterà di recuperar…" at bounding box center [595, 223] width 208 height 74
click at [658, 196] on icon "Editor contextual toolbar" at bounding box center [664, 198] width 12 height 12
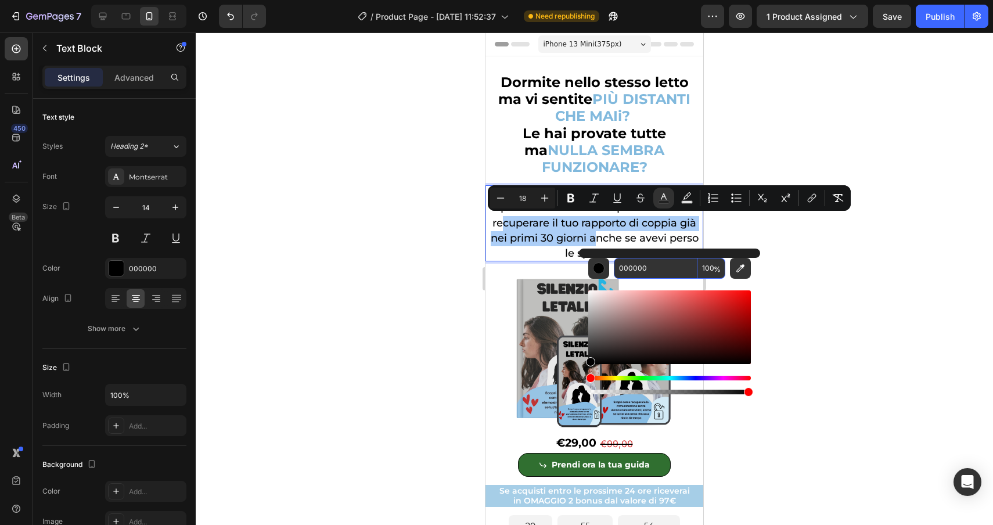
click at [658, 265] on input "000000" at bounding box center [656, 268] width 84 height 21
paste input "81b9dd"
type input "81B9DD"
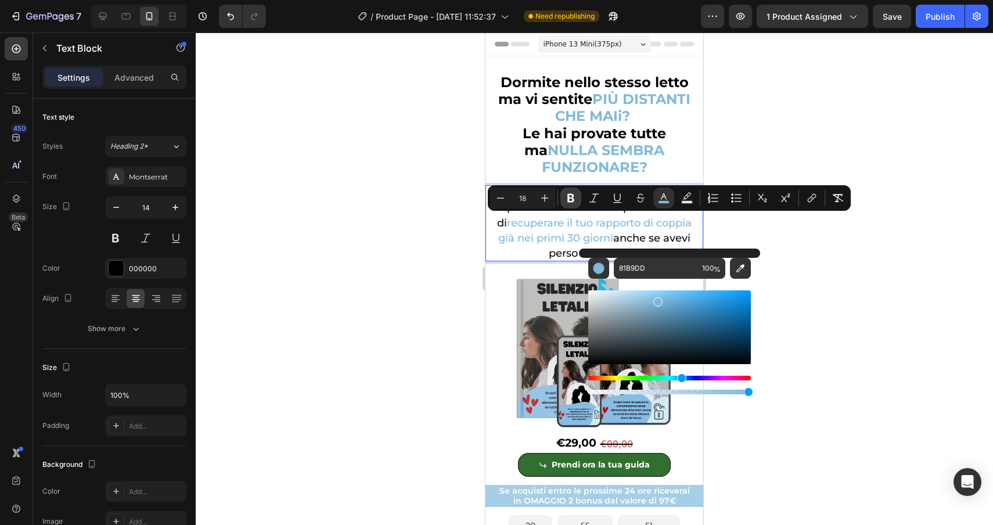
click at [571, 194] on icon "Editor contextual toolbar" at bounding box center [571, 198] width 7 height 9
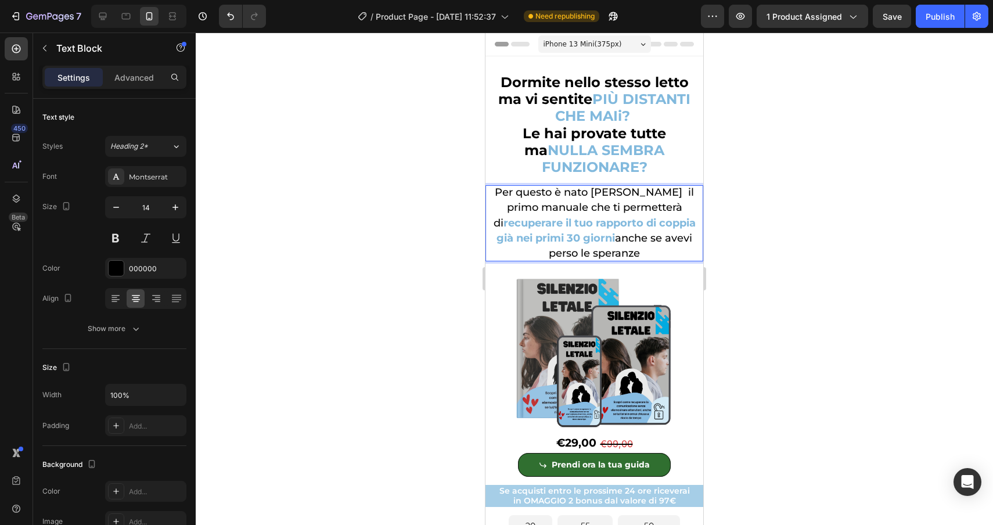
click at [762, 269] on div at bounding box center [595, 279] width 798 height 493
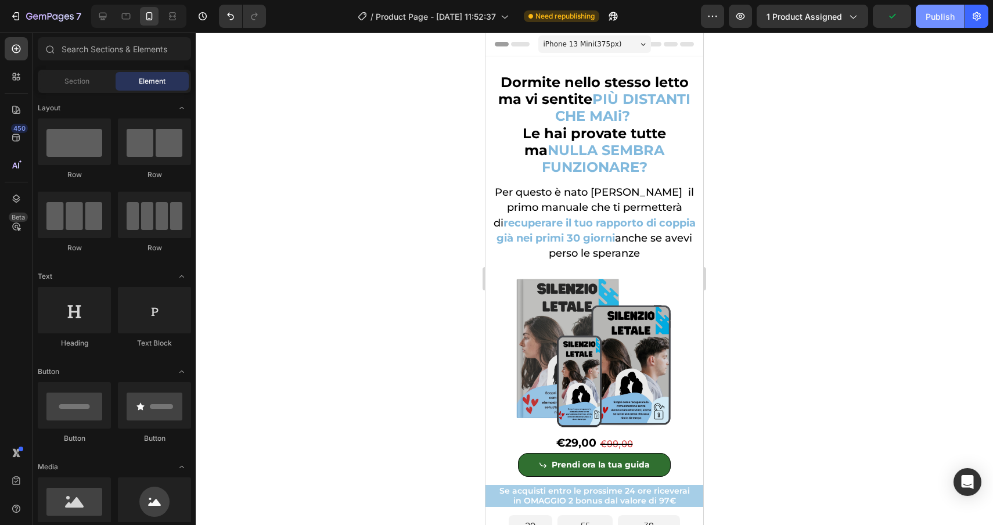
click at [935, 9] on button "Publish" at bounding box center [940, 16] width 49 height 23
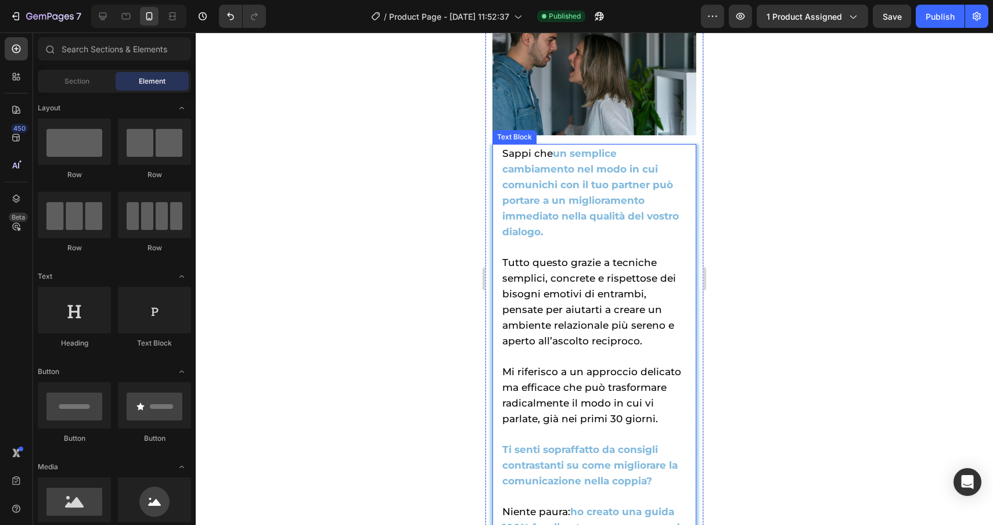
scroll to position [1986, 0]
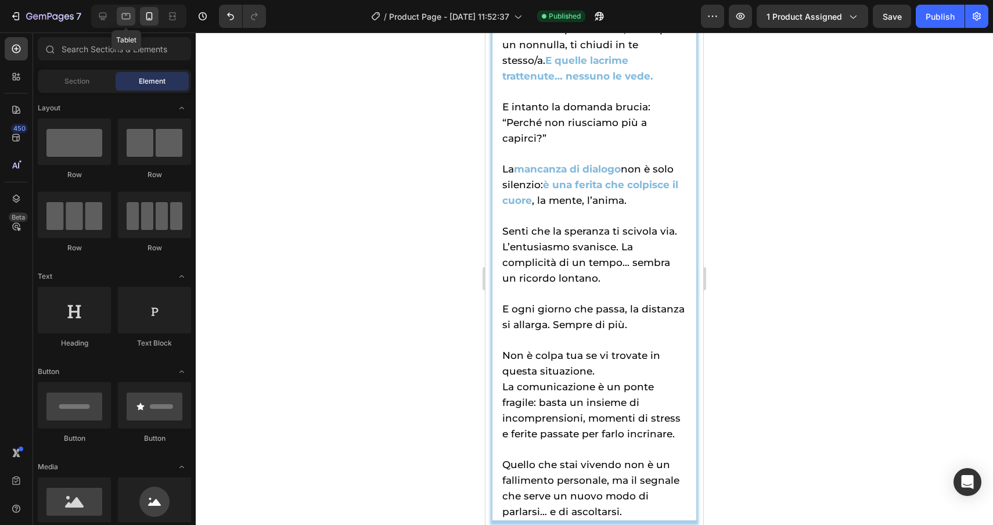
click at [127, 15] on icon at bounding box center [126, 16] width 9 height 6
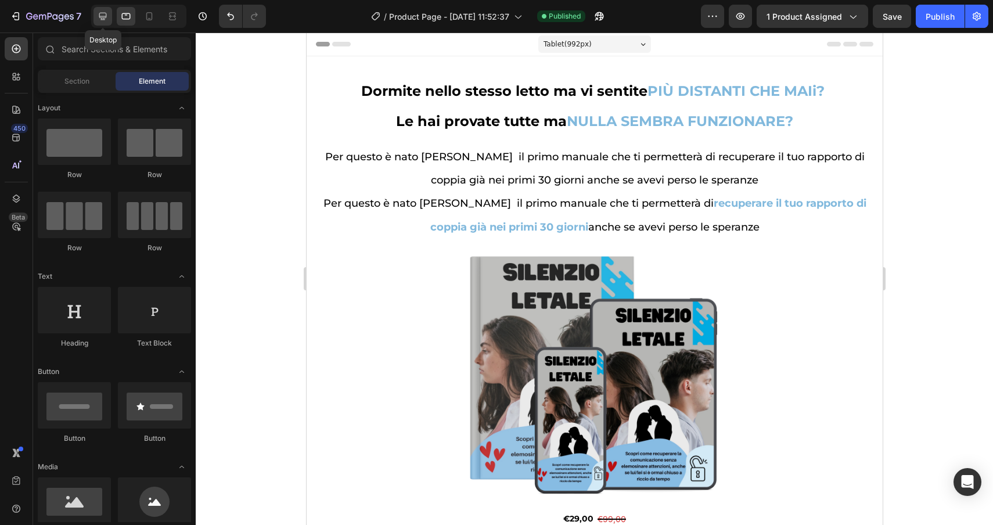
click at [97, 19] on icon at bounding box center [103, 16] width 12 height 12
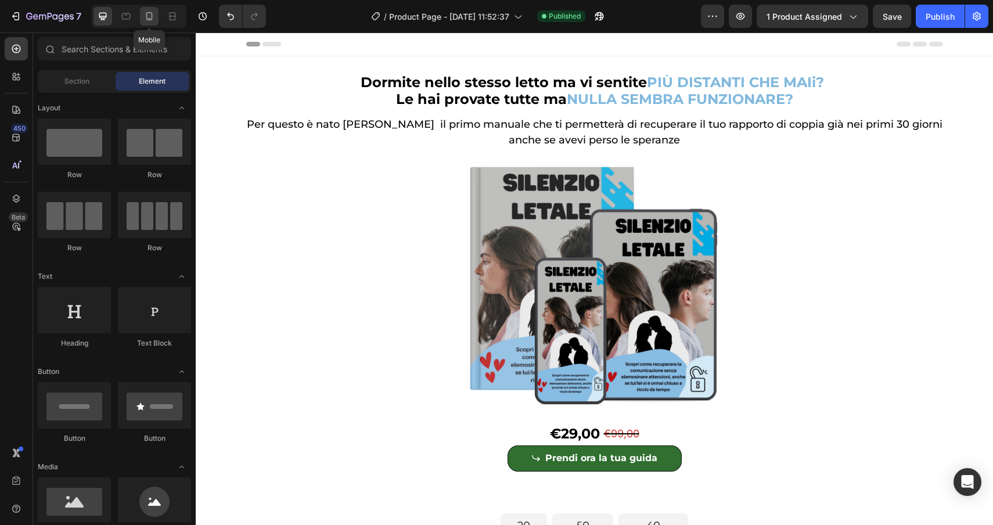
click at [148, 17] on icon at bounding box center [149, 16] width 12 height 12
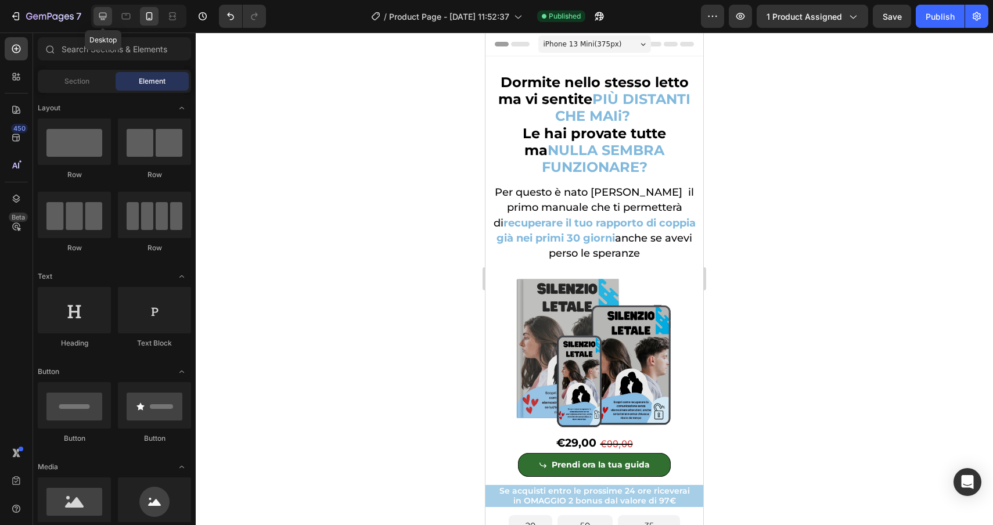
click at [102, 20] on icon at bounding box center [103, 16] width 12 height 12
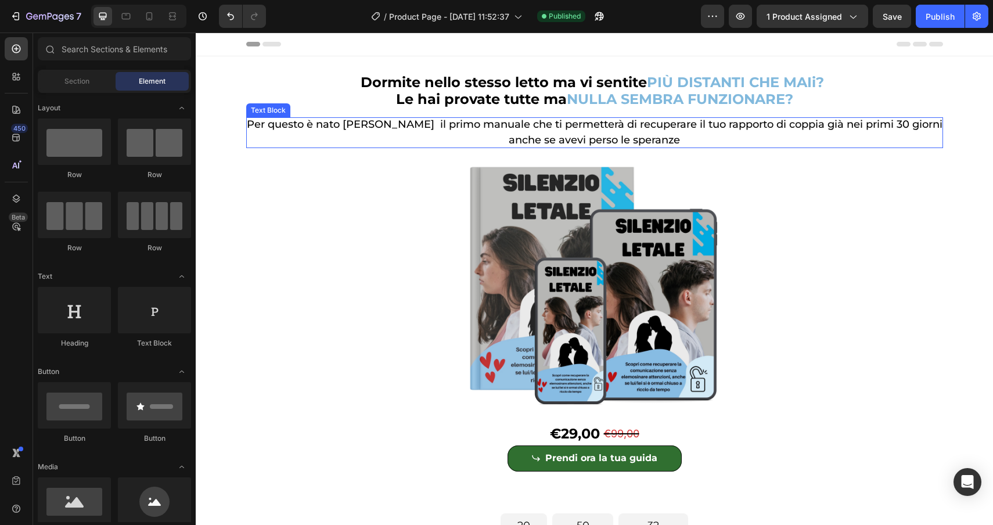
click at [631, 124] on span "Per questo è nato [PERSON_NAME] il primo manuale che ti permetterà di recuperar…" at bounding box center [595, 132] width 696 height 28
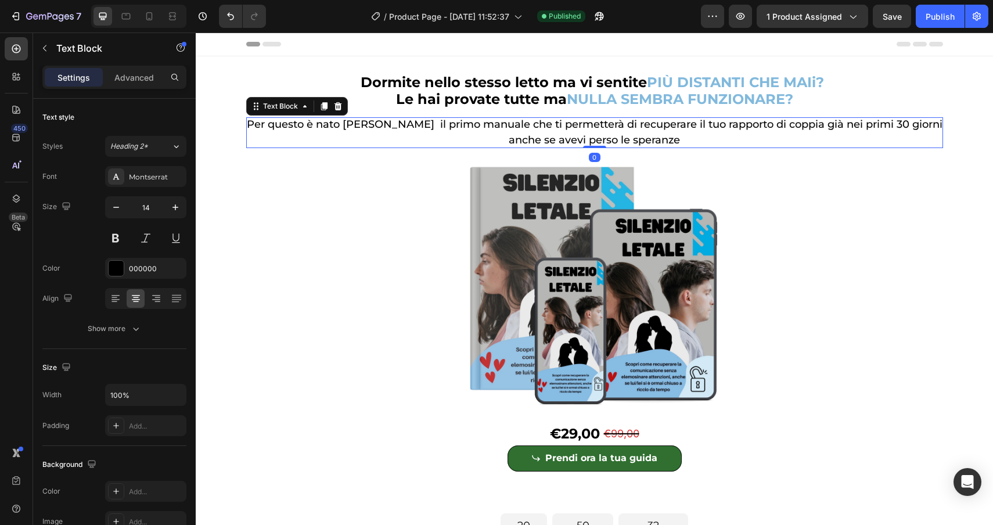
click at [631, 124] on span "Per questo è nato [PERSON_NAME] il primo manuale che ti permetterà di recuperar…" at bounding box center [595, 132] width 696 height 28
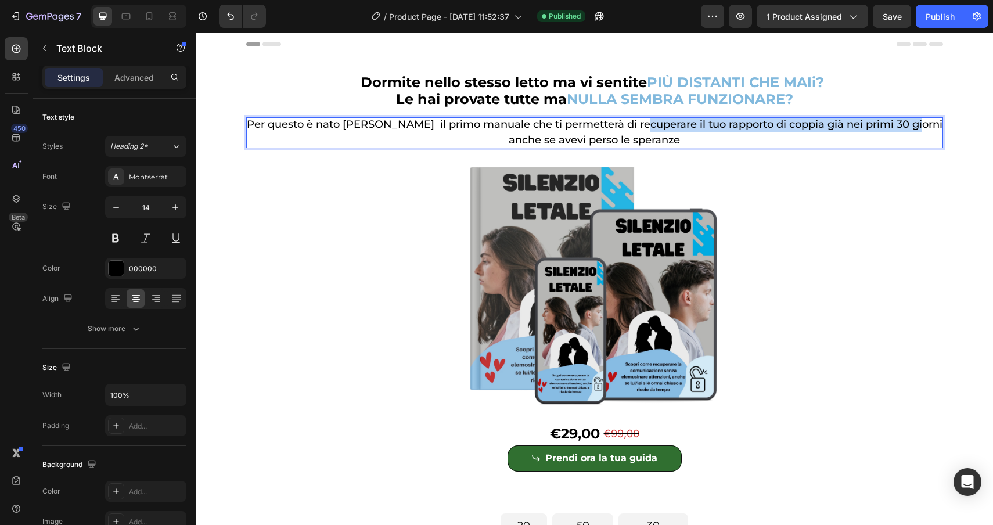
drag, startPoint x: 631, startPoint y: 124, endPoint x: 908, endPoint y: 119, distance: 276.6
click at [908, 119] on span "Per questo è nato [PERSON_NAME] il primo manuale che ti permetterà di recuperar…" at bounding box center [595, 132] width 696 height 28
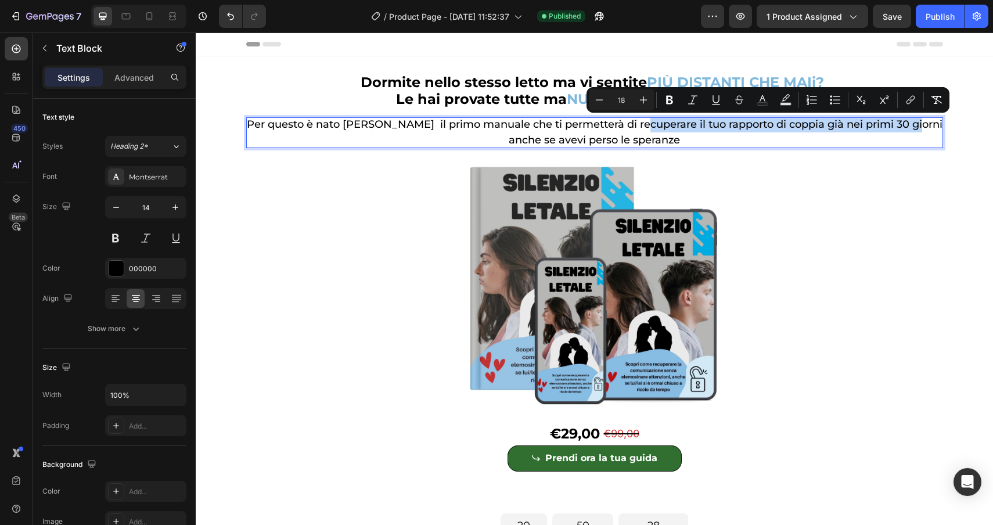
click at [632, 124] on span "Per questo è nato [PERSON_NAME] il primo manuale che ti permetterà di recuperar…" at bounding box center [595, 132] width 696 height 28
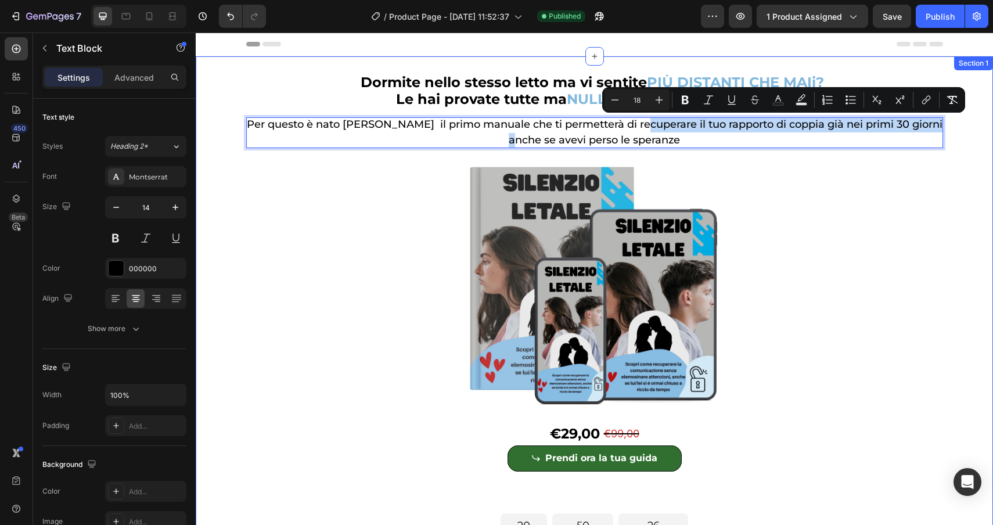
drag, startPoint x: 632, startPoint y: 124, endPoint x: 988, endPoint y: 123, distance: 355.5
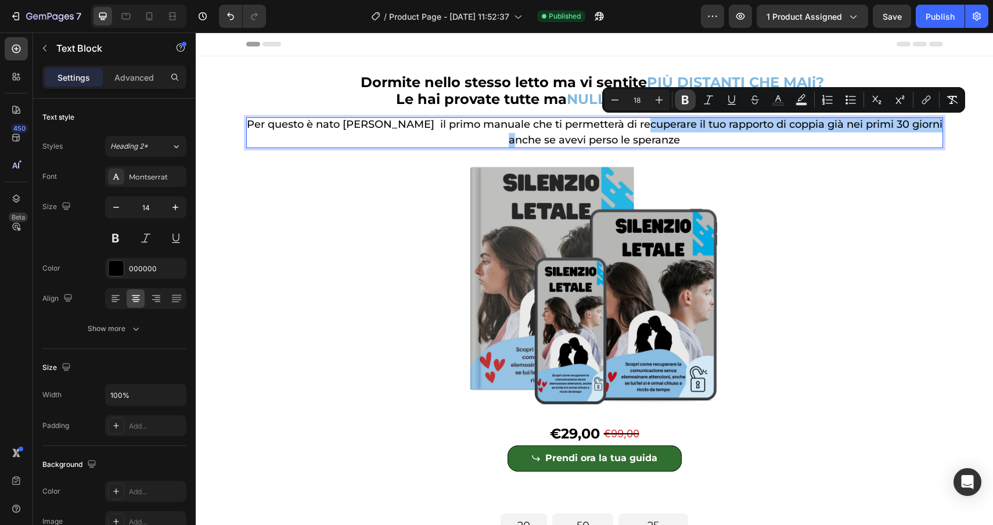
click at [688, 99] on icon "Editor contextual toolbar" at bounding box center [686, 100] width 12 height 12
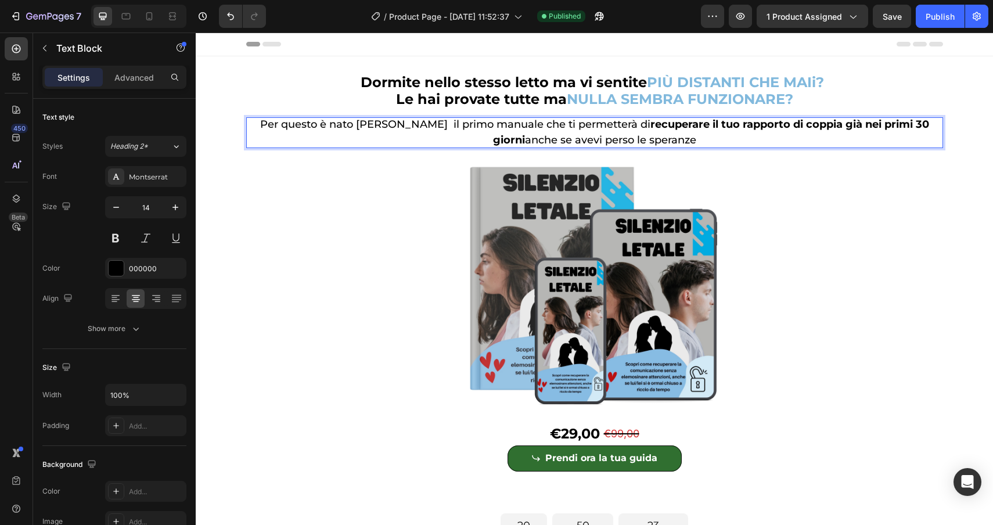
click at [627, 123] on strong "recuperare il tuo rapporto di coppia già nei primi 30 giorni" at bounding box center [711, 132] width 436 height 28
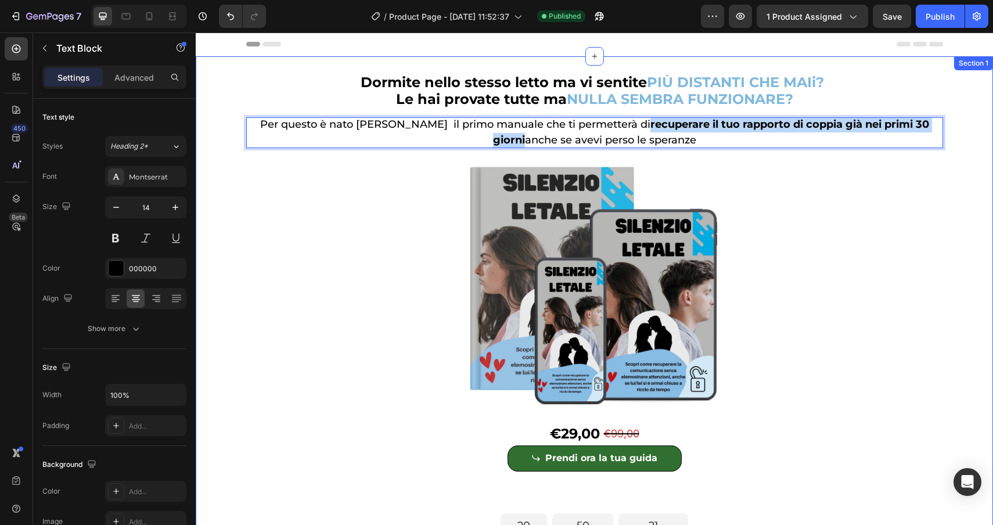
drag, startPoint x: 627, startPoint y: 123, endPoint x: 948, endPoint y: 122, distance: 321.2
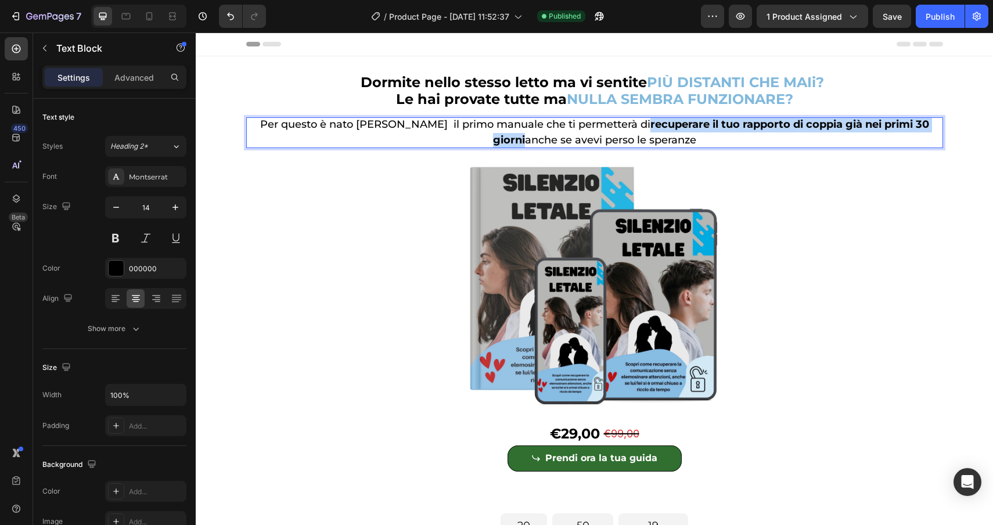
click at [769, 125] on strong "recuperare il tuo rapporto di coppia già nei primi 30 giorni" at bounding box center [711, 132] width 436 height 28
click at [627, 124] on strong "recuperare il tuo rapporto di coppia già nei primi 30 giorni" at bounding box center [711, 132] width 436 height 28
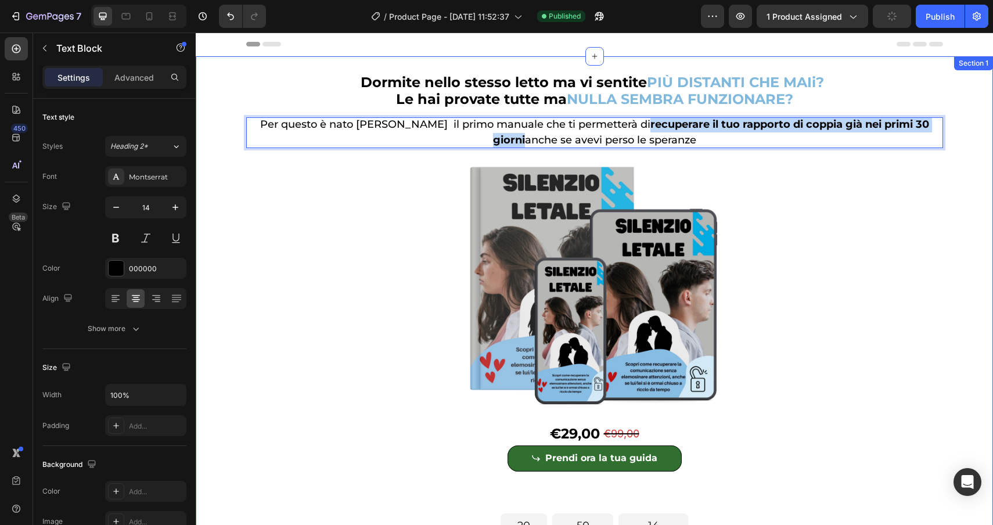
drag, startPoint x: 627, startPoint y: 124, endPoint x: 947, endPoint y: 125, distance: 320.1
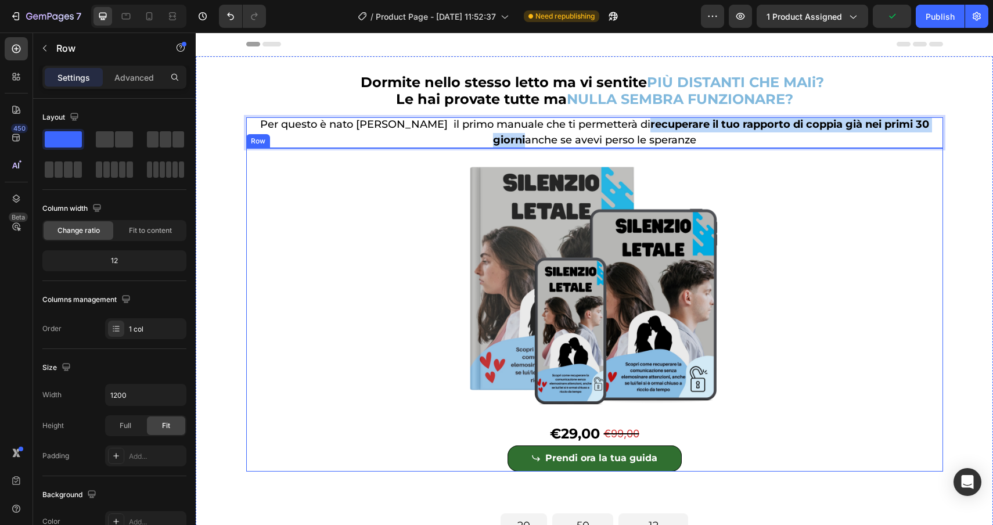
click at [788, 168] on div "Product Images €29,00 Product Price Product Price €99,00 Product Price Product …" at bounding box center [594, 310] width 697 height 324
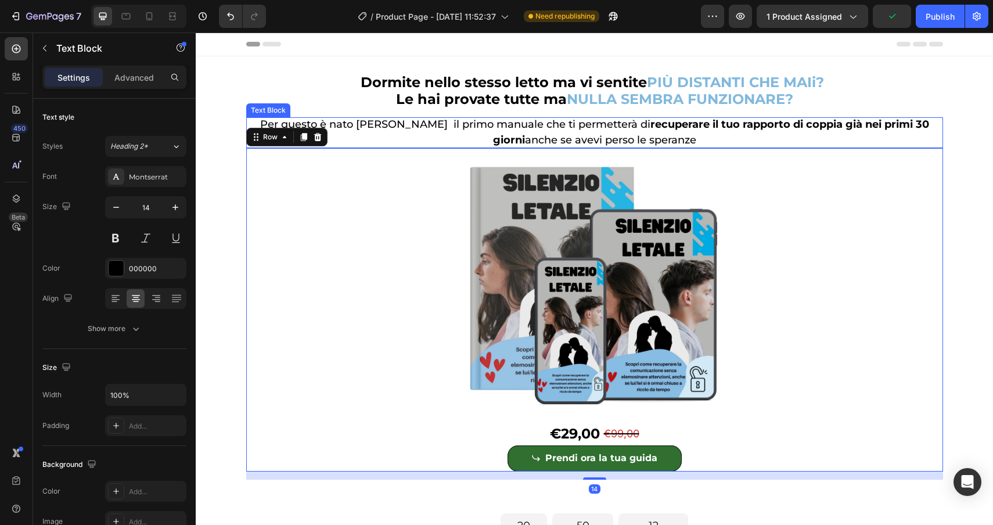
click at [674, 141] on span "Per questo è nato Silenzio Letale il primo manuale che ti permetterà di recuper…" at bounding box center [594, 132] width 669 height 28
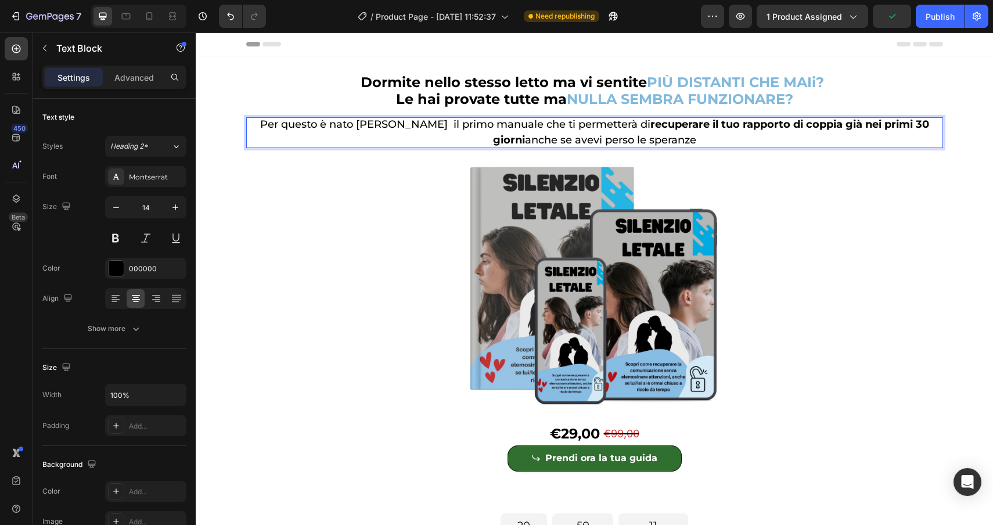
drag, startPoint x: 688, startPoint y: 141, endPoint x: 646, endPoint y: 141, distance: 41.8
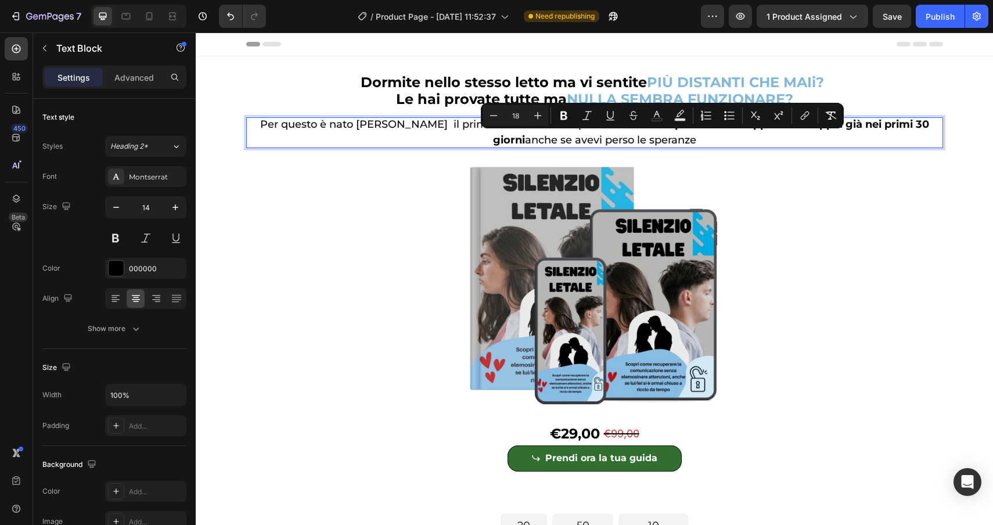
click at [748, 143] on p "Per questo è nato Silenzio Letale il primo manuale che ti permetterà di recuper…" at bounding box center [594, 132] width 697 height 30
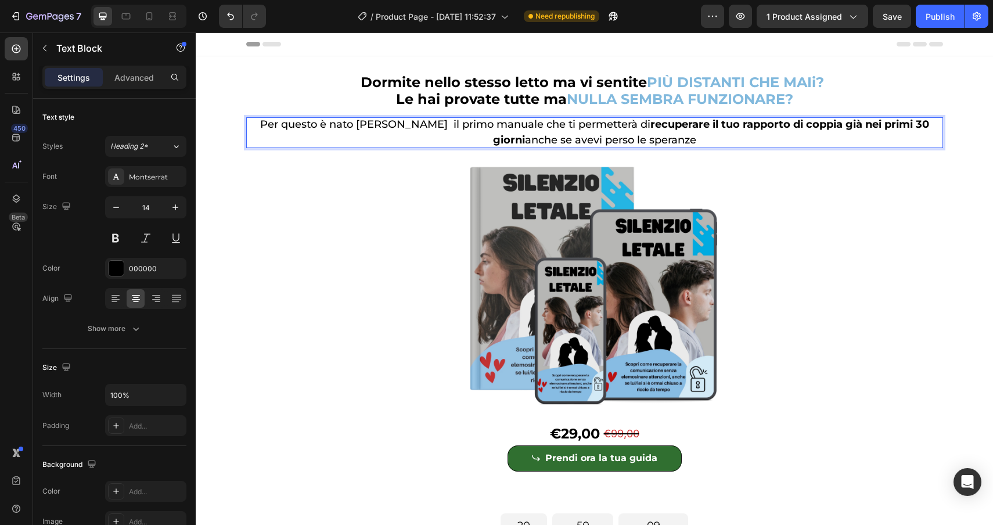
click at [681, 168] on img at bounding box center [595, 278] width 349 height 261
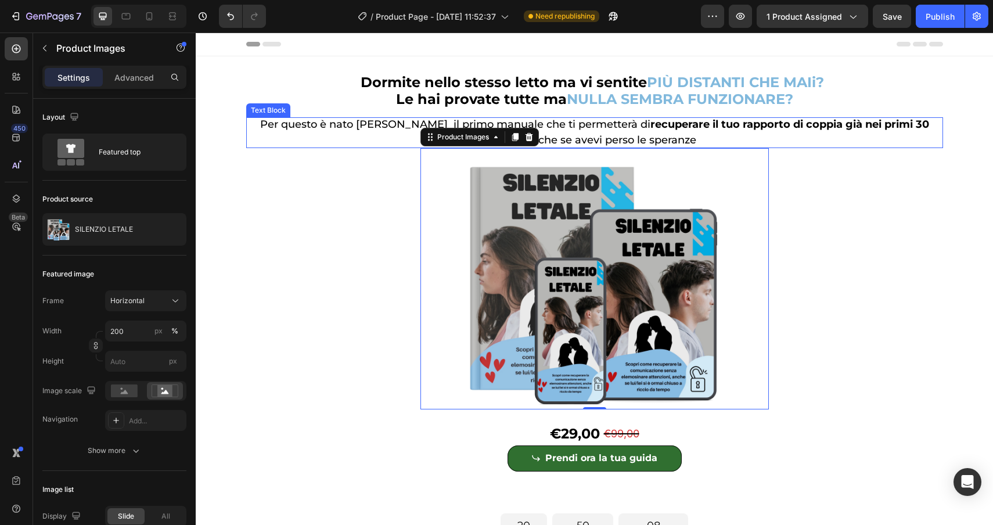
click at [625, 121] on strong "recuperare il tuo rapporto di coppia già nei primi 30 giorni" at bounding box center [711, 132] width 436 height 28
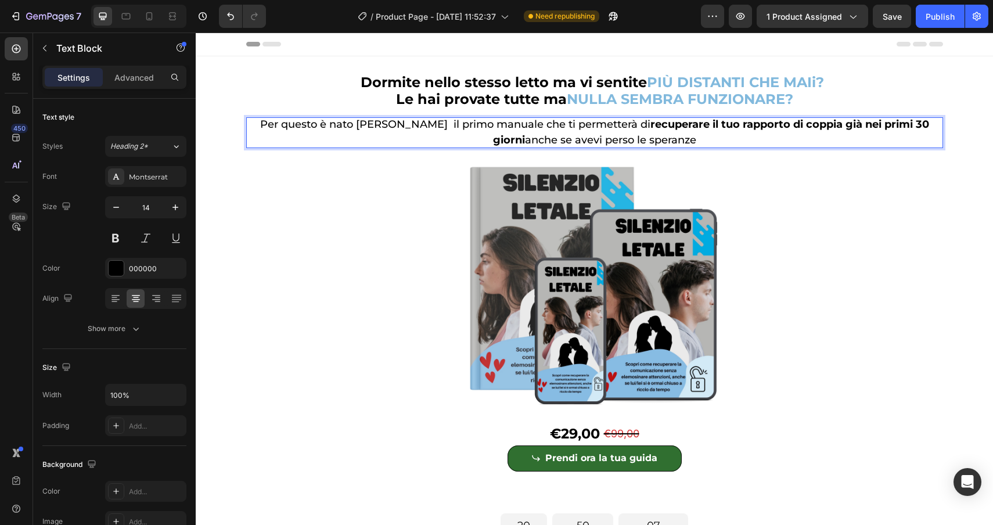
click at [625, 121] on strong "recuperare il tuo rapporto di coppia già nei primi 30 giorni" at bounding box center [711, 132] width 436 height 28
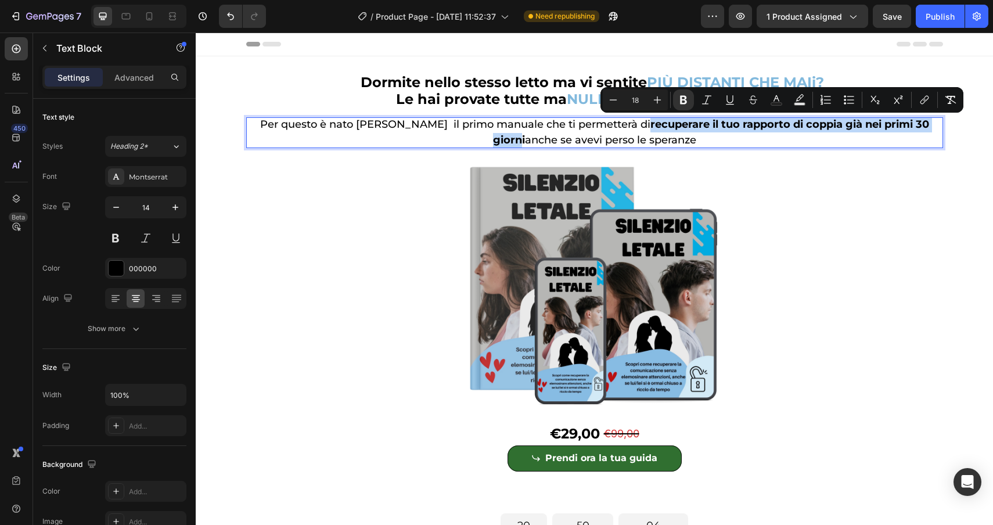
drag, startPoint x: 625, startPoint y: 121, endPoint x: 938, endPoint y: 122, distance: 313.1
click at [929, 122] on strong "recuperare il tuo rapporto di coppia già nei primi 30 giorni" at bounding box center [711, 132] width 436 height 28
click at [774, 101] on icon "Editor contextual toolbar" at bounding box center [777, 100] width 12 height 12
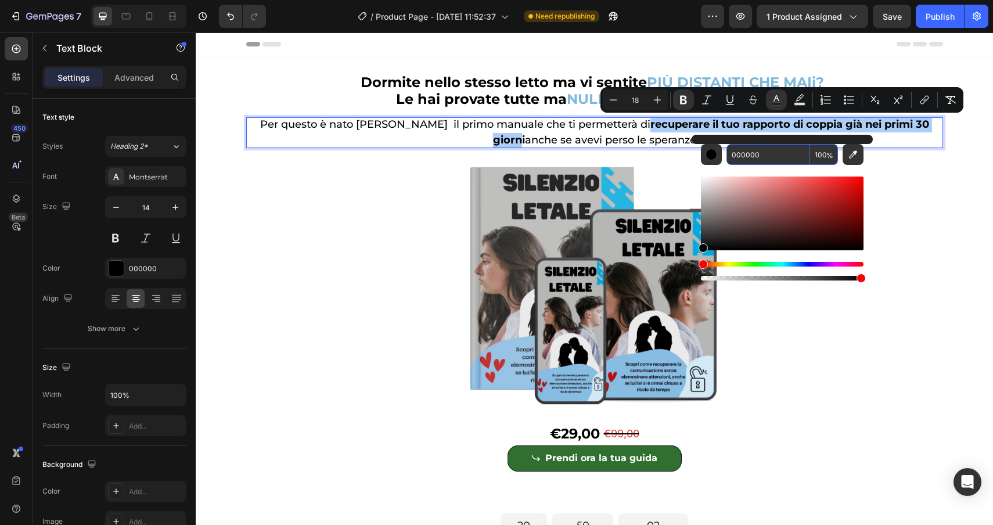
click at [774, 162] on input "000000" at bounding box center [769, 154] width 84 height 21
paste input "81b9dd"
type input "81B9DD"
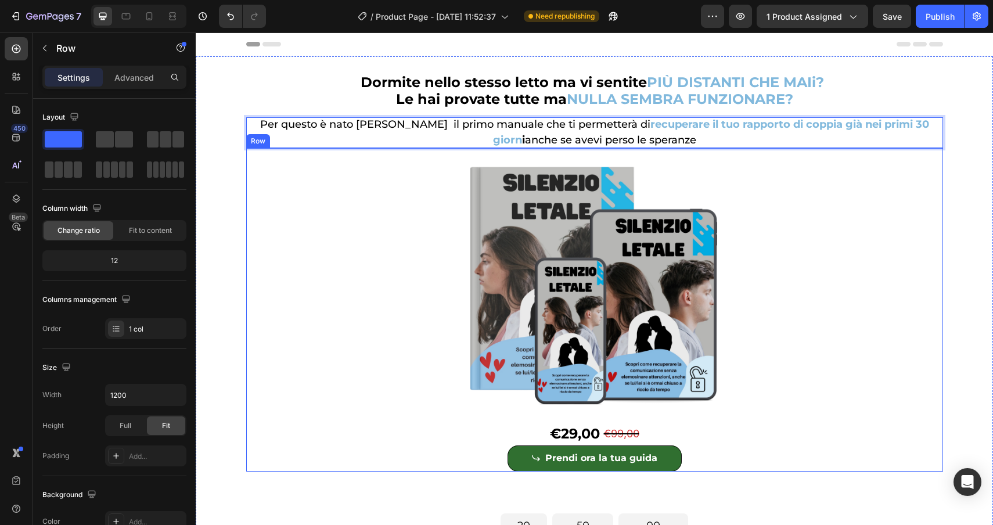
click at [926, 205] on div "Product Images €29,00 Product Price Product Price €99,00 Product Price Product …" at bounding box center [594, 310] width 697 height 324
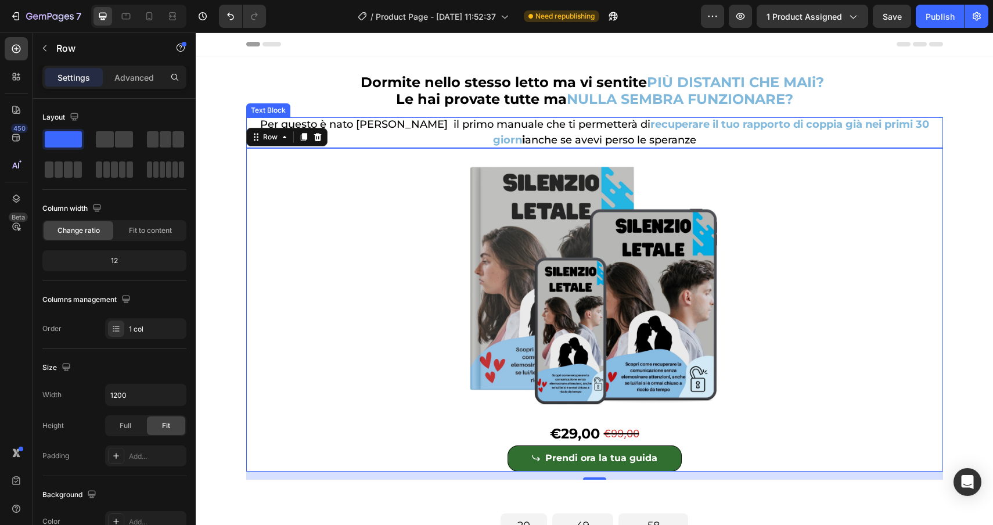
click at [929, 126] on strong "recuperare il tuo rapporto di coppia già nei primi 30 giorn" at bounding box center [711, 132] width 436 height 28
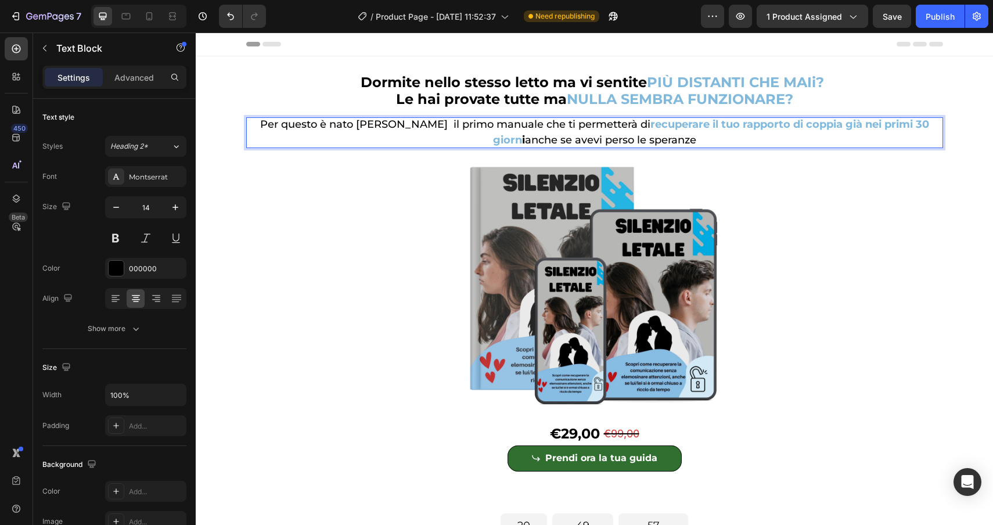
click at [929, 126] on strong "recuperare il tuo rapporto di coppia già nei primi 30 giorn" at bounding box center [711, 132] width 436 height 28
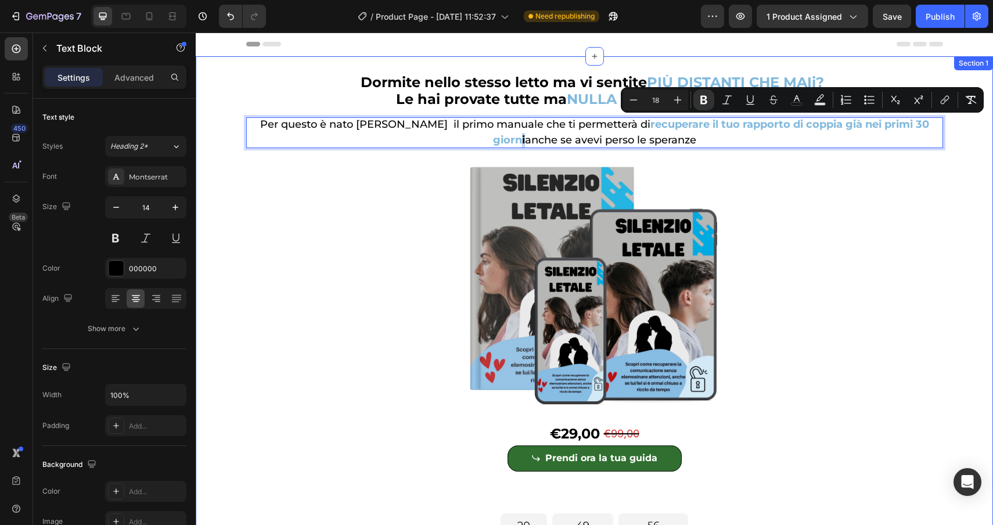
drag, startPoint x: 939, startPoint y: 126, endPoint x: 945, endPoint y: 125, distance: 5.8
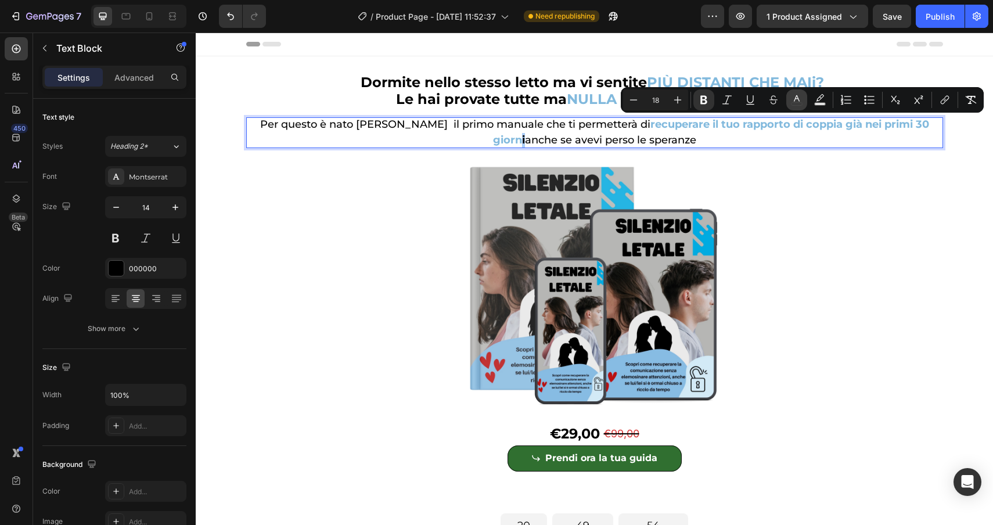
click at [792, 103] on rect "Editor contextual toolbar" at bounding box center [797, 104] width 11 height 3
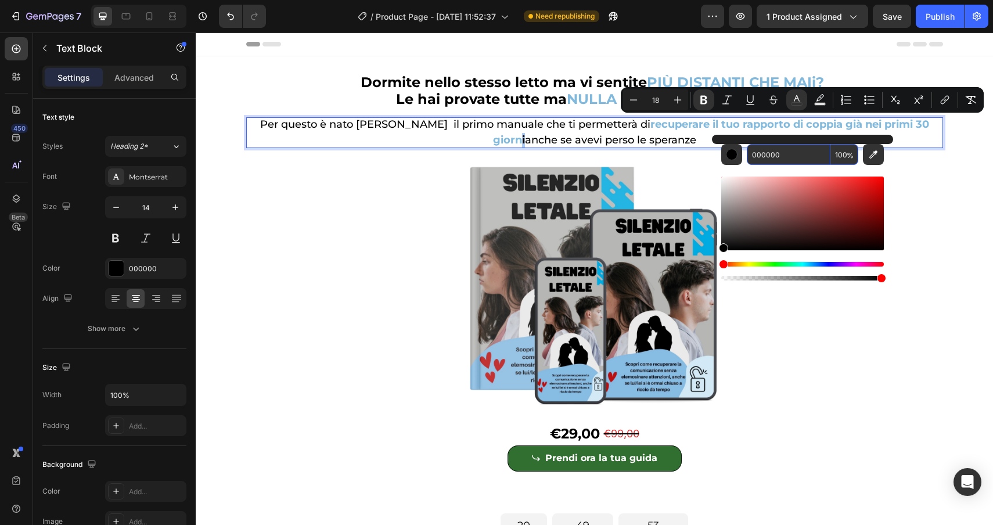
click at [807, 163] on input "000000" at bounding box center [789, 154] width 84 height 21
paste input "81b9dd"
type input "81B9DD"
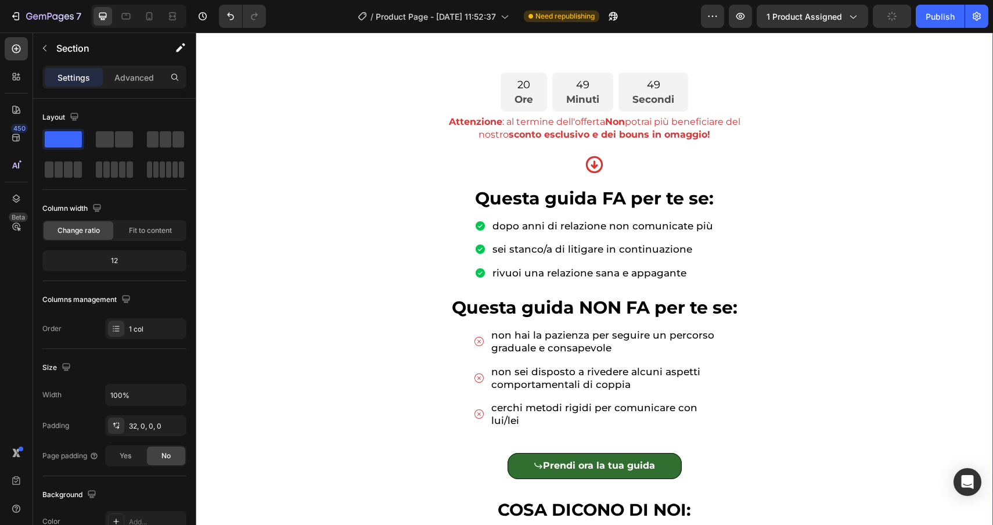
scroll to position [441, 0]
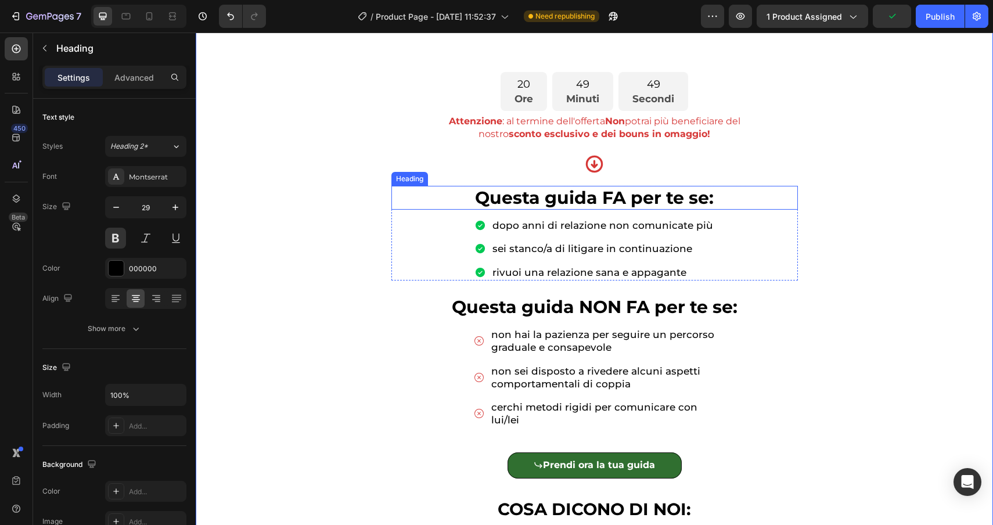
click at [720, 199] on h2 "Questa guida FA per te se:" at bounding box center [595, 198] width 407 height 24
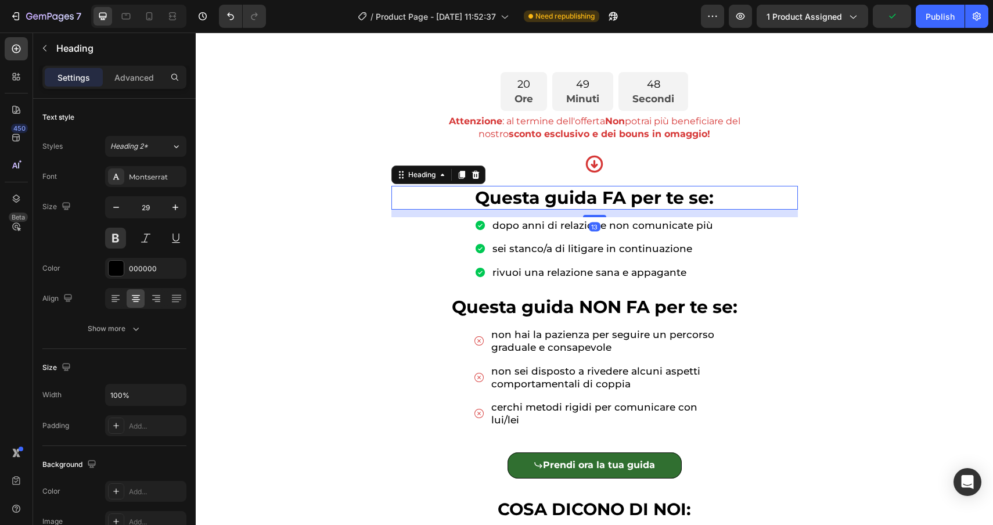
click at [720, 199] on h2 "Questa guida FA per te se:" at bounding box center [595, 198] width 407 height 24
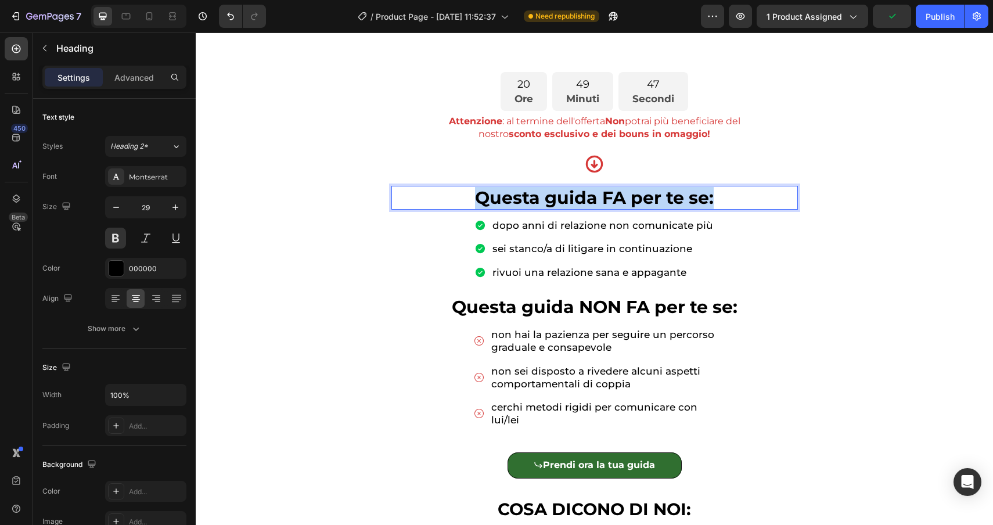
drag, startPoint x: 720, startPoint y: 199, endPoint x: 471, endPoint y: 193, distance: 248.7
click at [471, 193] on p "Questa guida FA per te se:" at bounding box center [595, 198] width 404 height 22
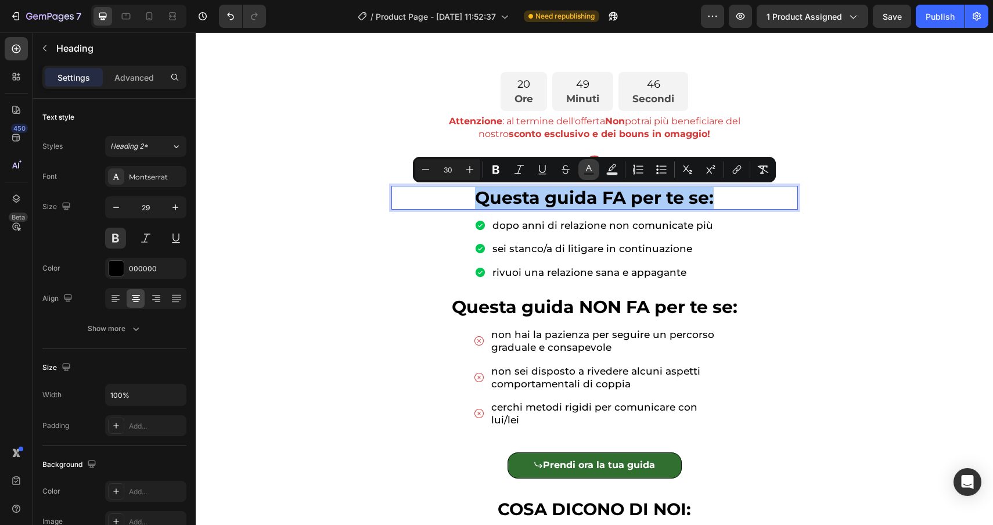
click at [591, 169] on icon "Editor contextual toolbar" at bounding box center [589, 168] width 6 height 6
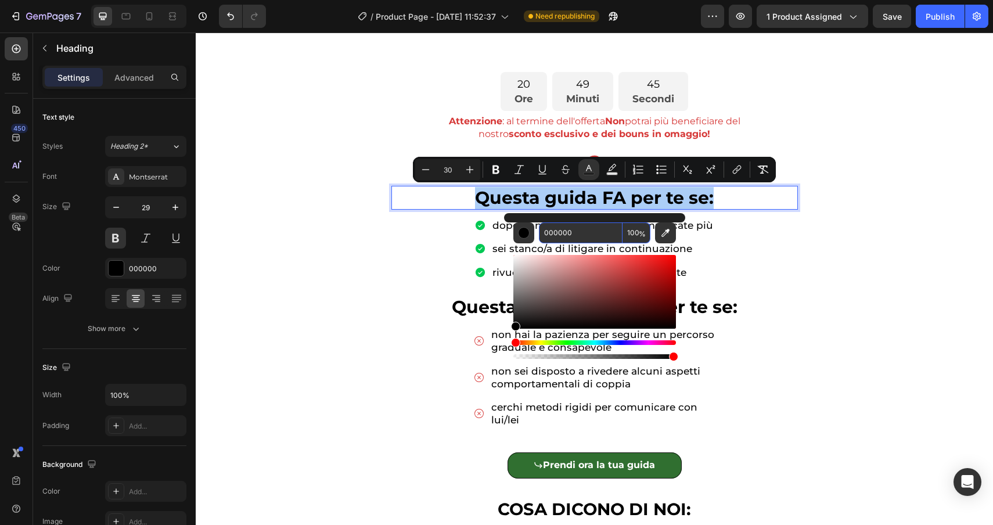
click at [604, 228] on input "000000" at bounding box center [581, 232] width 84 height 21
click at [592, 229] on input "000000" at bounding box center [581, 232] width 84 height 21
drag, startPoint x: 593, startPoint y: 229, endPoint x: 505, endPoint y: 229, distance: 87.1
click at [505, 229] on div "000000 100 %" at bounding box center [594, 287] width 181 height 148
paste input "81b9dd"
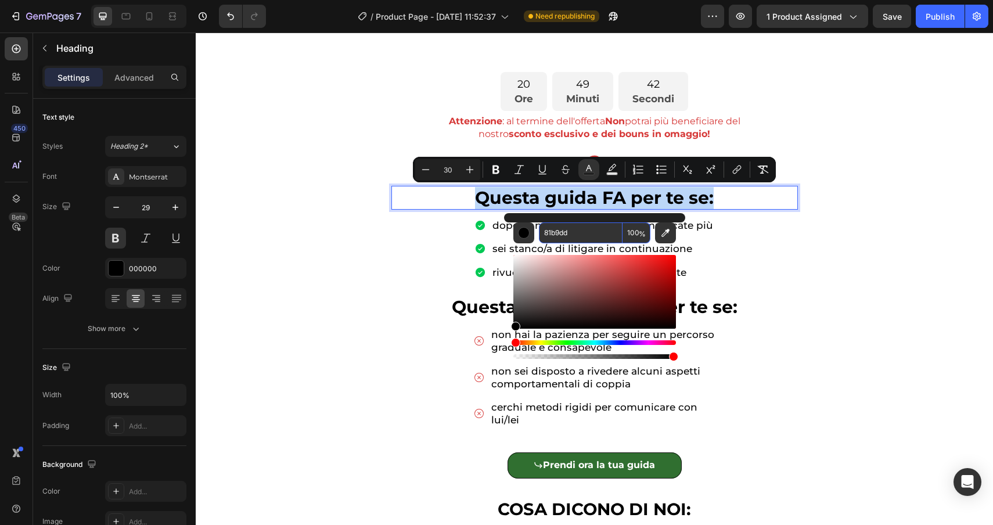
type input "81B9DD"
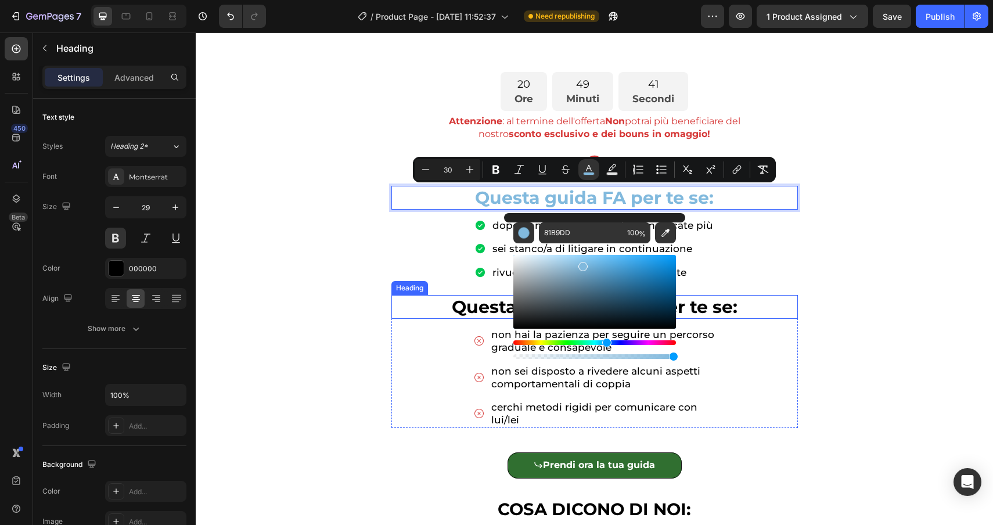
click at [749, 313] on h2 "Questa guida NON FA per te se:" at bounding box center [595, 307] width 407 height 24
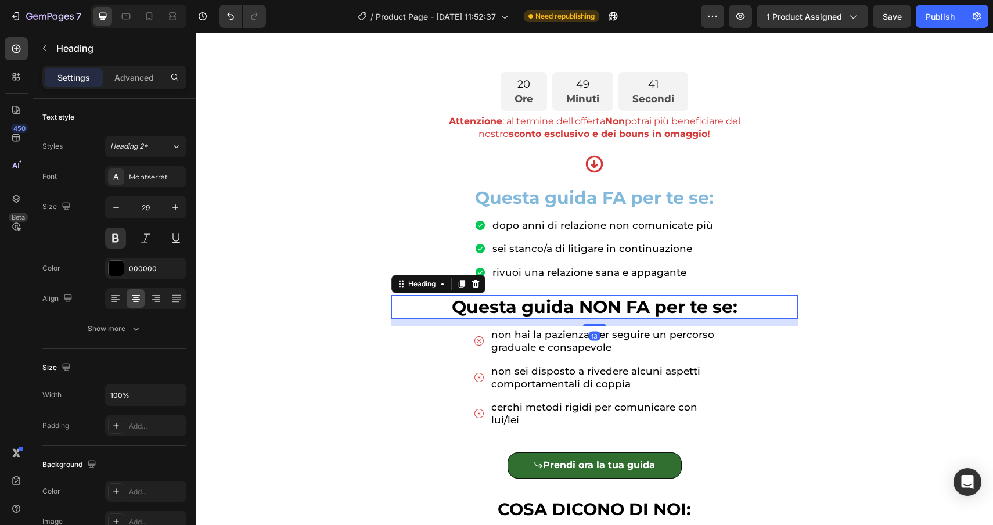
click at [749, 313] on h2 "Questa guida NON FA per te se:" at bounding box center [595, 307] width 407 height 24
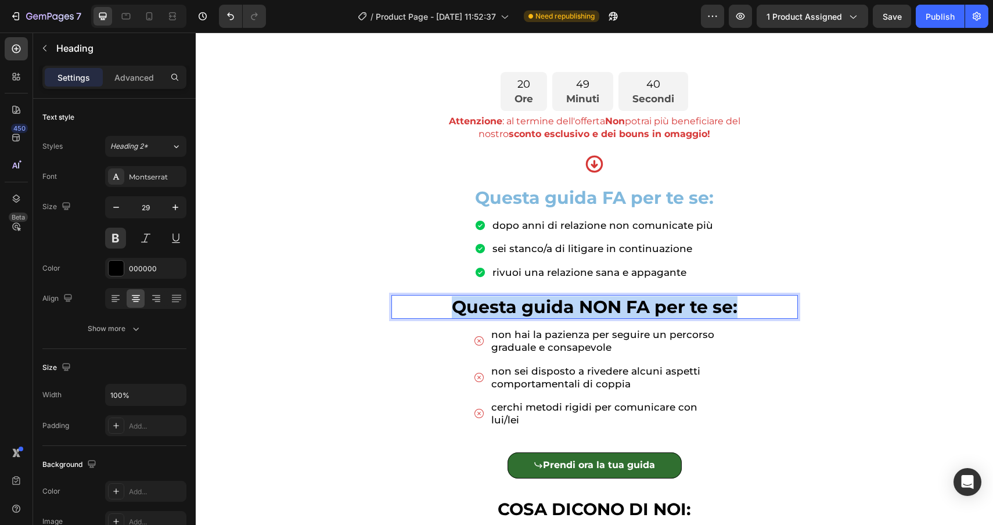
drag, startPoint x: 749, startPoint y: 313, endPoint x: 393, endPoint y: 309, distance: 356.1
click at [393, 309] on p "Questa guida NON FA per te se:" at bounding box center [595, 307] width 404 height 22
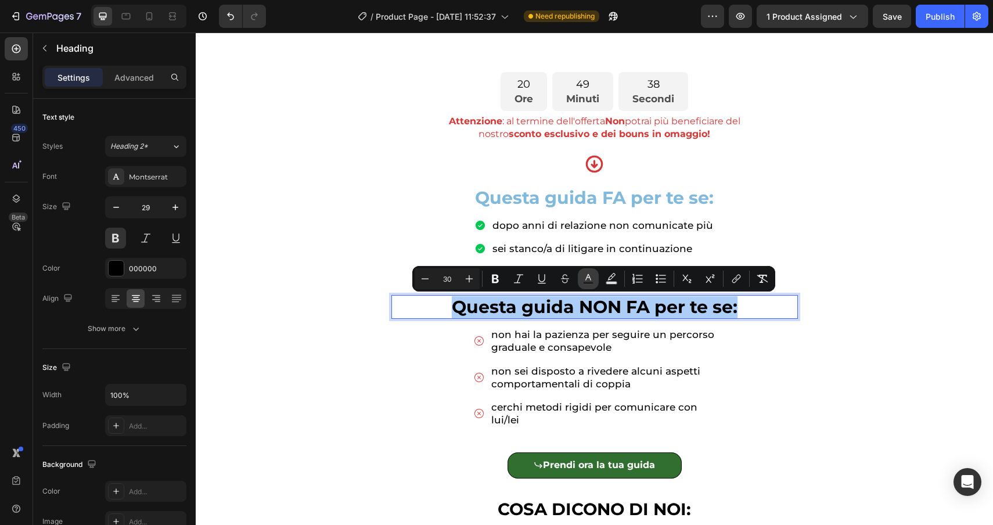
click at [588, 276] on icon "Editor contextual toolbar" at bounding box center [589, 279] width 12 height 12
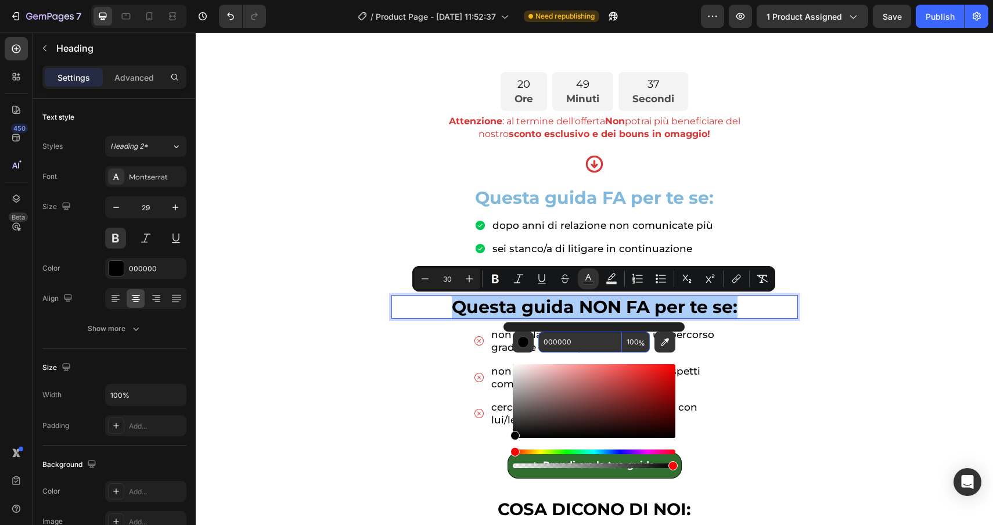
click at [599, 340] on input "000000" at bounding box center [581, 342] width 84 height 21
paste input "81b9dd"
type input "81B9DD"
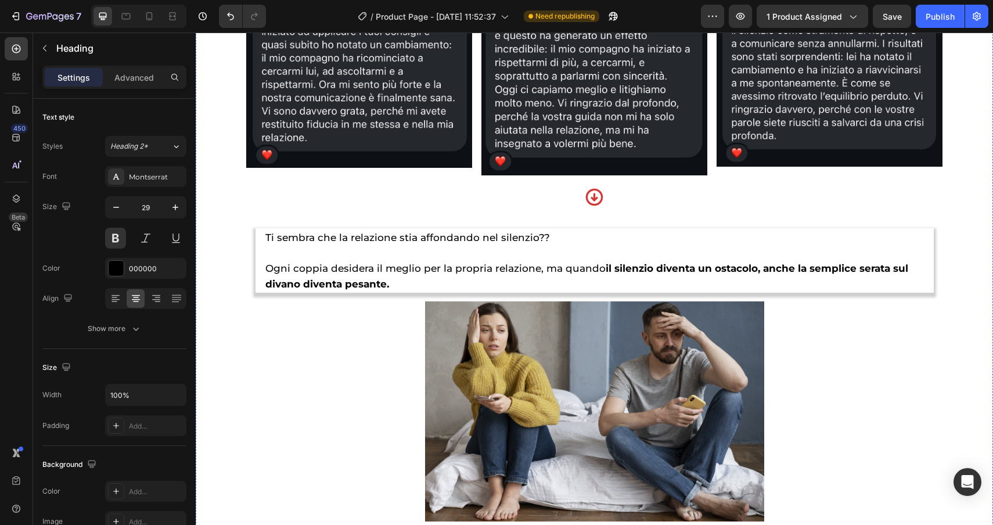
scroll to position [1113, 0]
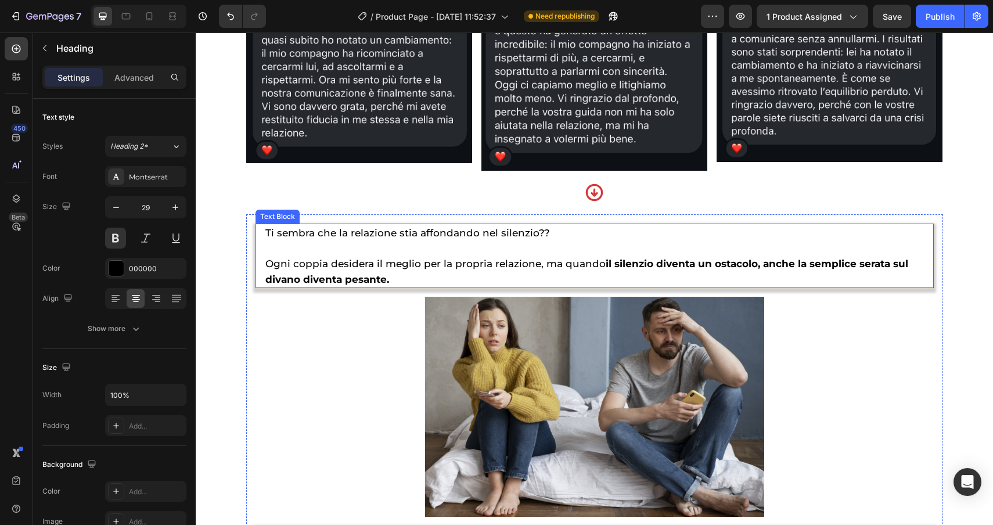
click at [601, 256] on p "Ogni coppia desidera il meglio per la propria relazione, ma quando il silenzio …" at bounding box center [594, 264] width 659 height 46
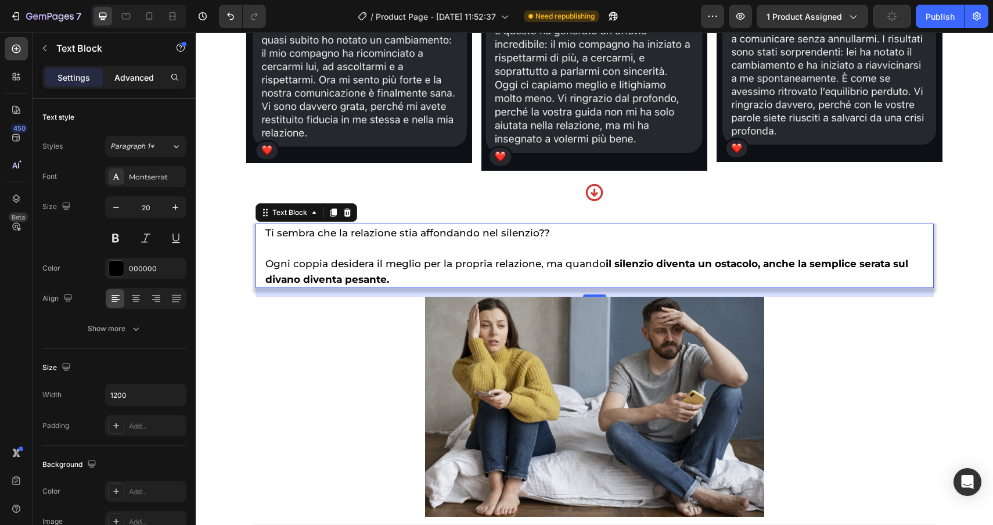
click at [139, 70] on div "Advanced" at bounding box center [134, 77] width 58 height 19
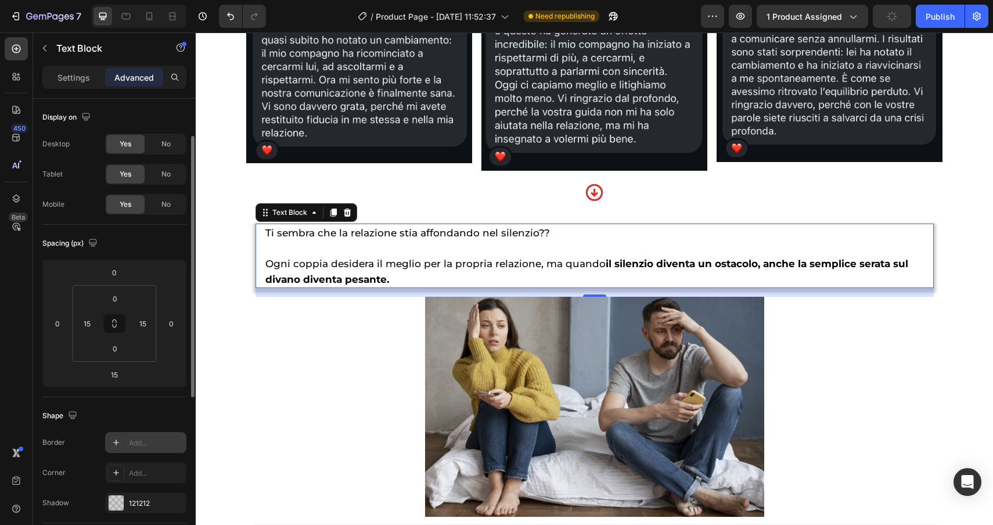
scroll to position [69, 0]
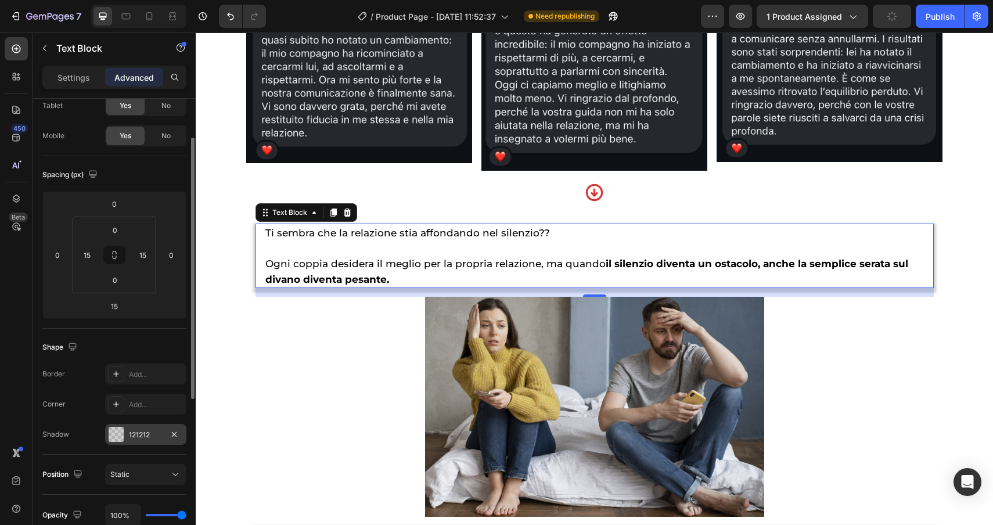
click at [114, 435] on div at bounding box center [116, 434] width 15 height 15
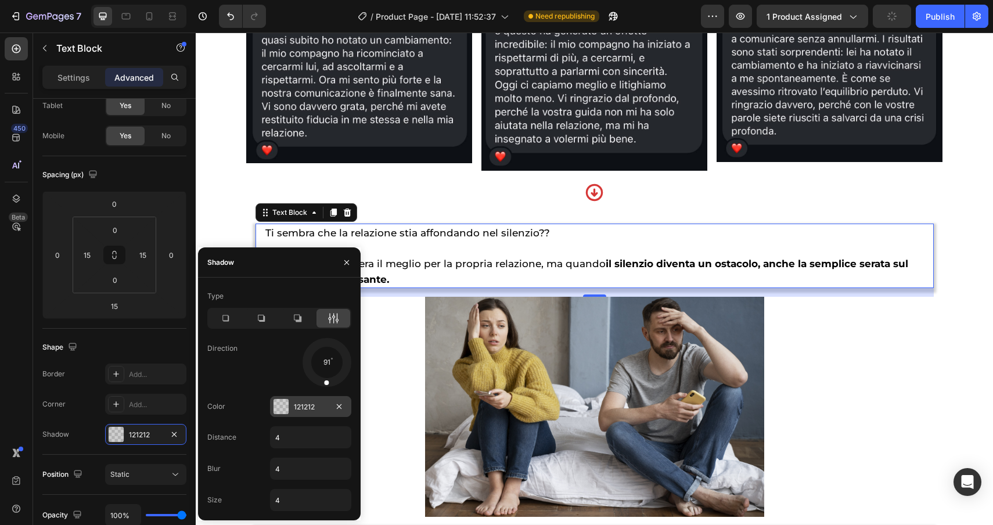
click at [279, 407] on div at bounding box center [281, 406] width 15 height 15
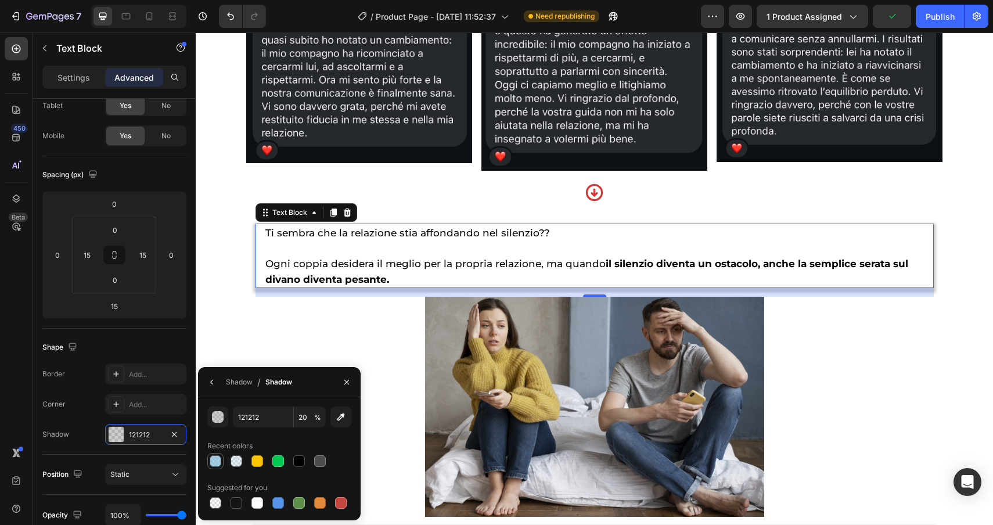
click at [211, 458] on div at bounding box center [216, 461] width 12 height 12
type input "81B9DD"
type input "70"
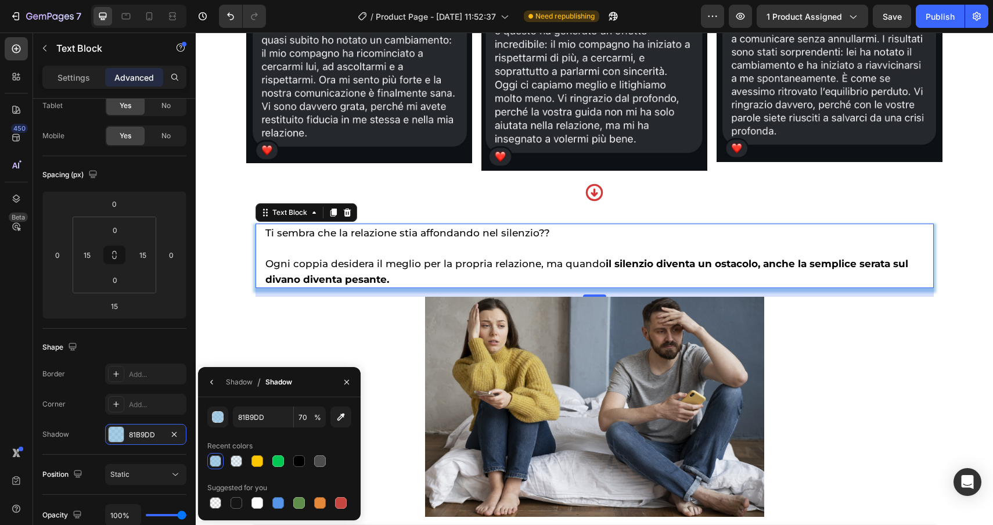
click at [601, 264] on strong "il silenzio diventa un ostacolo, anche la semplice serata sul divano diventa pe…" at bounding box center [586, 271] width 643 height 27
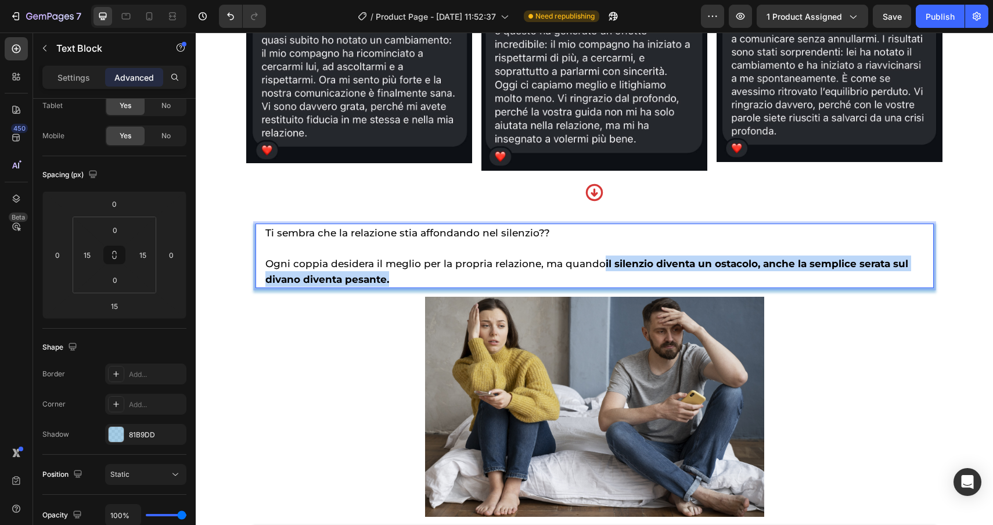
drag, startPoint x: 601, startPoint y: 264, endPoint x: 670, endPoint y: 285, distance: 71.7
click at [670, 285] on p "Ogni coppia desidera il meglio per la propria relazione, ma quando il silenzio …" at bounding box center [594, 264] width 659 height 46
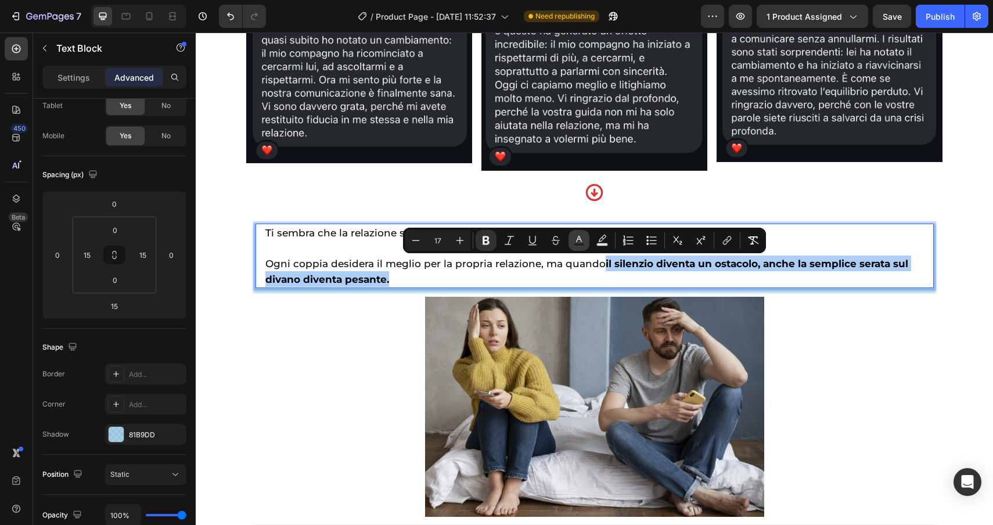
click at [584, 241] on icon "Editor contextual toolbar" at bounding box center [579, 241] width 12 height 12
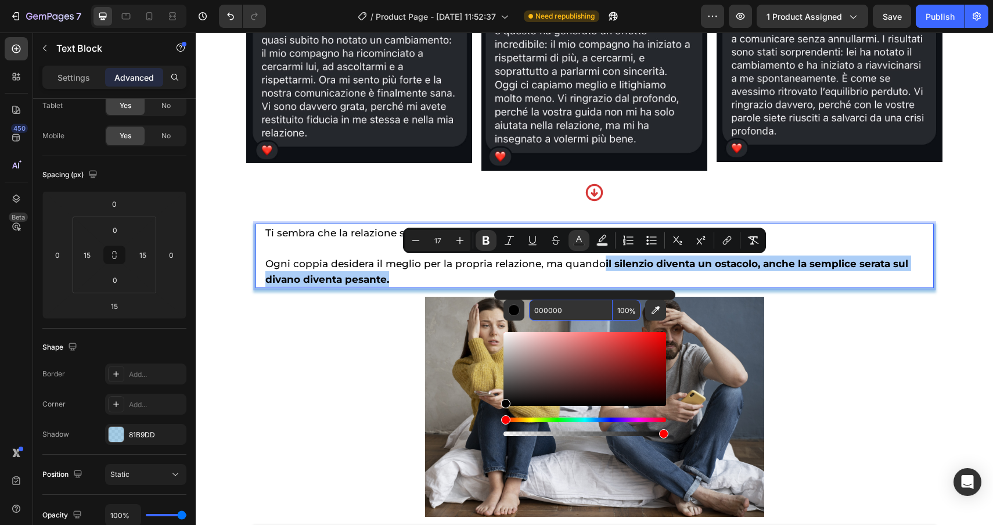
click at [593, 311] on input "000000" at bounding box center [571, 310] width 84 height 21
paste input "81b9dd"
type input "81B9DD"
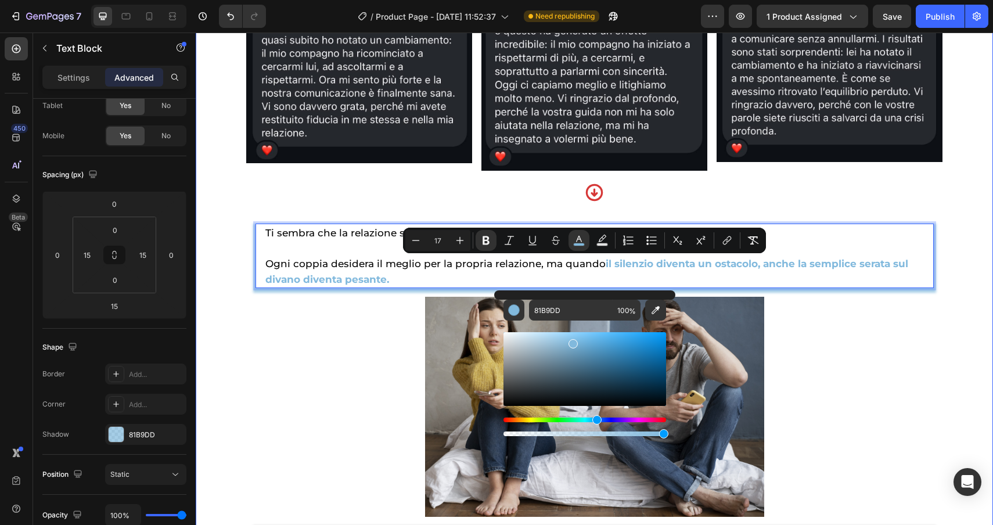
click at [970, 309] on div "Dormite nello stesso letto ma vi sentite PIÙ DISTANTI CHE MAIi? Le hai provate …" at bounding box center [595, 376] width 798 height 2829
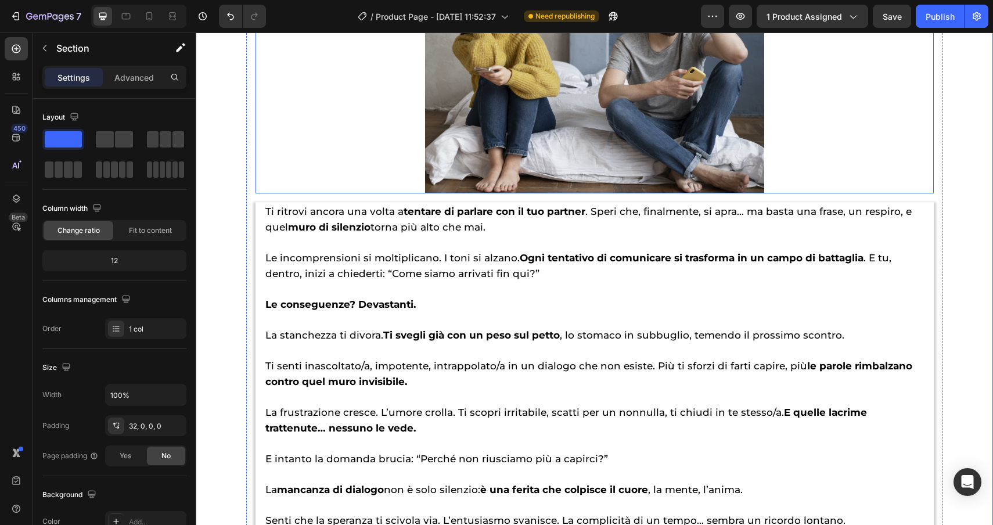
scroll to position [1512, 0]
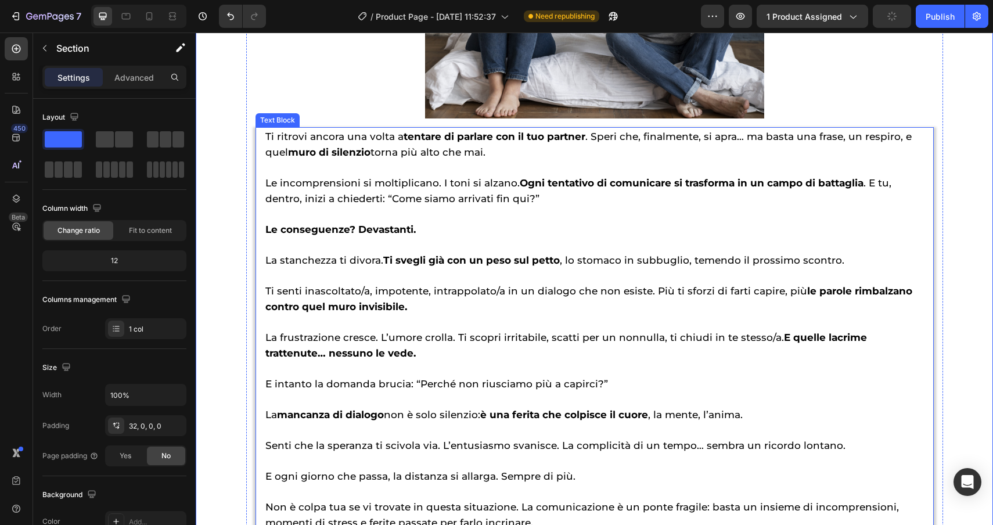
click at [841, 155] on p "Ti ritrovi ancora una volta a tentare di parlare con il tuo partner . Speri che…" at bounding box center [594, 143] width 659 height 31
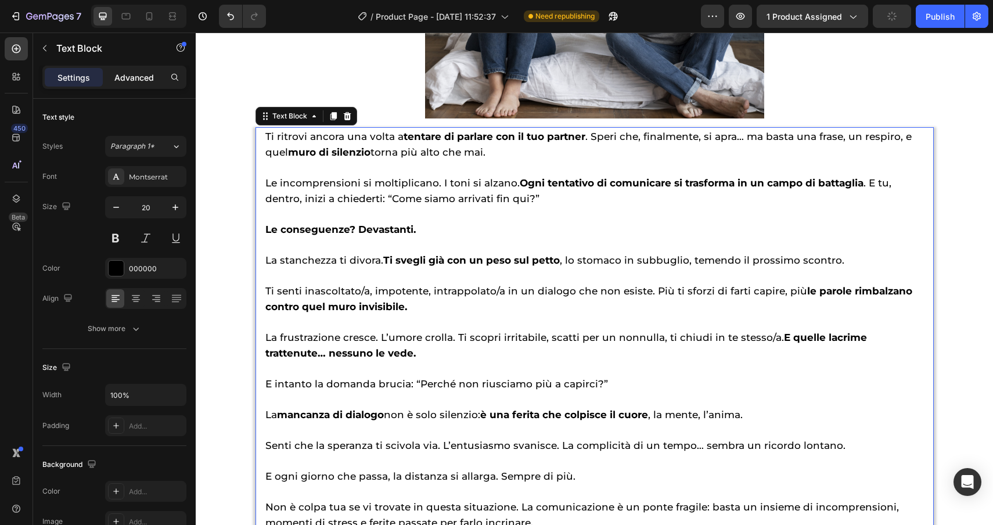
click at [148, 78] on p "Advanced" at bounding box center [134, 77] width 40 height 12
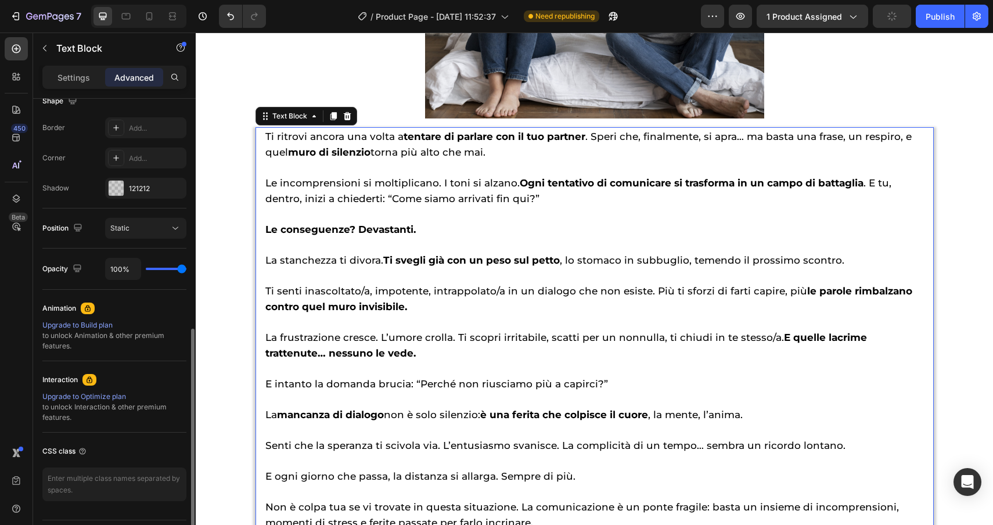
scroll to position [347, 0]
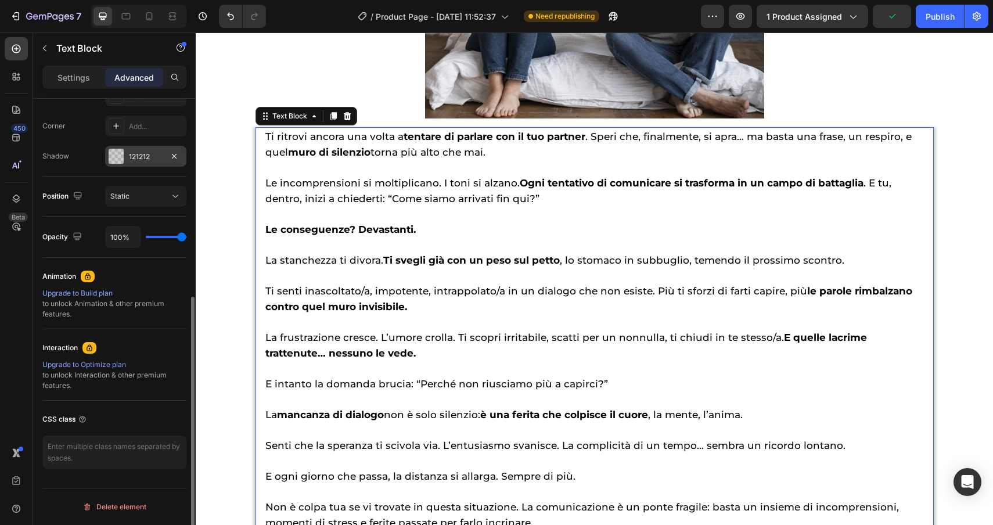
click at [116, 159] on div at bounding box center [116, 156] width 15 height 15
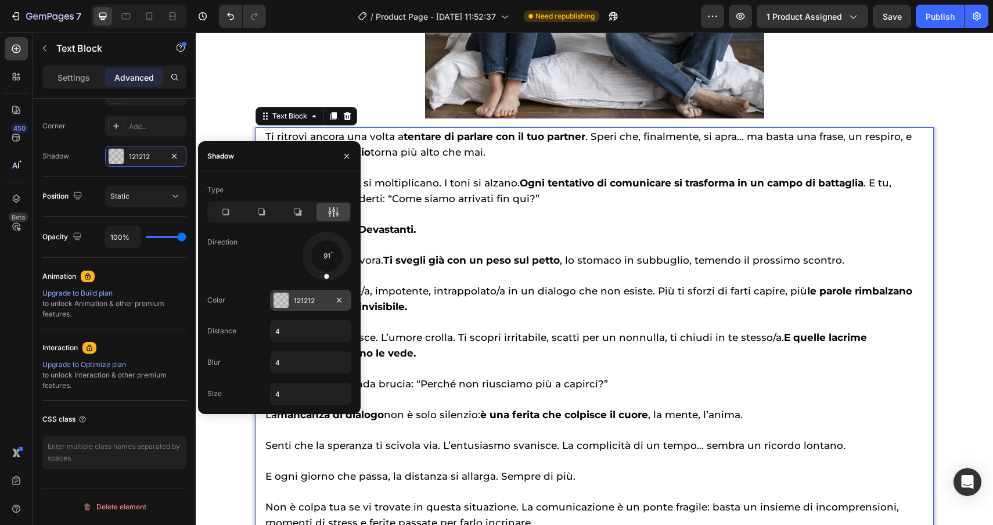
click at [282, 304] on div at bounding box center [281, 300] width 15 height 15
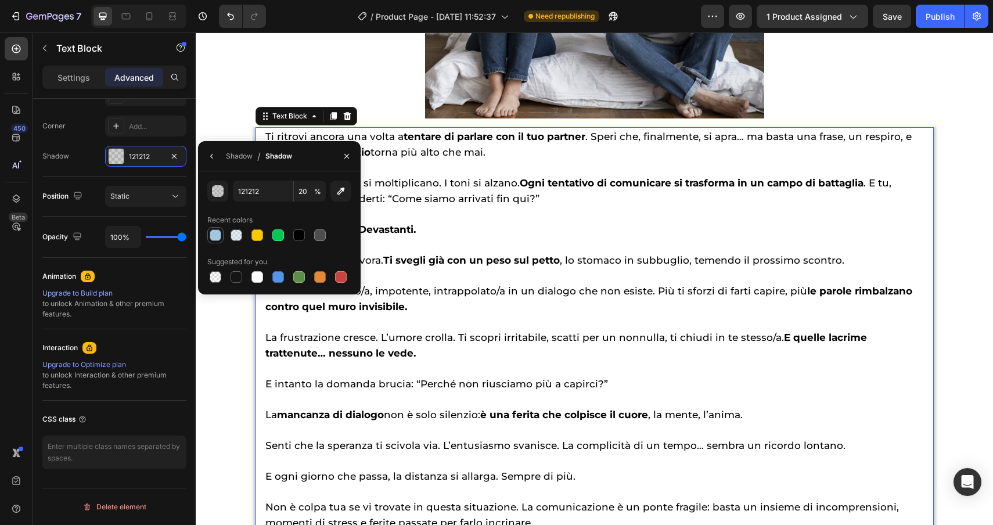
click at [218, 231] on div at bounding box center [216, 235] width 12 height 12
type input "81B9DD"
type input "70"
click at [585, 224] on p "Le conseguenze? Devastanti." at bounding box center [594, 229] width 659 height 16
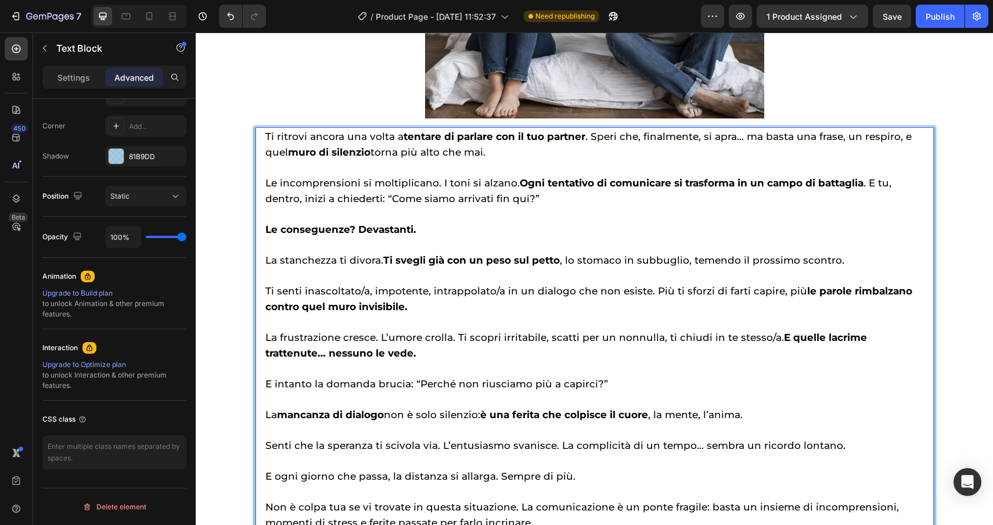
click at [584, 138] on span "Ti ritrovi ancora una volta a tentare di parlare con il tuo partner . Speri che…" at bounding box center [588, 144] width 647 height 27
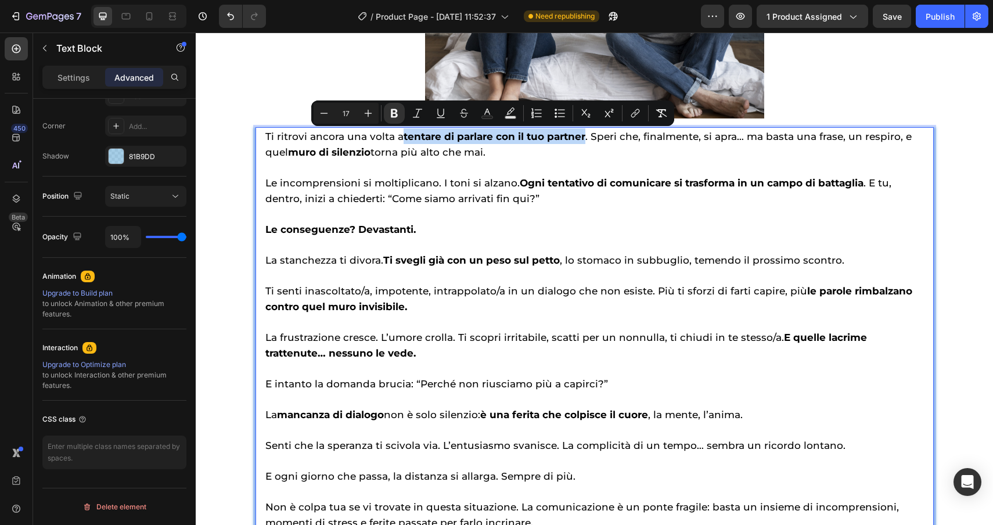
drag, startPoint x: 584, startPoint y: 138, endPoint x: 402, endPoint y: 138, distance: 181.8
click at [402, 138] on span "Ti ritrovi ancora una volta a tentare di parlare con il tuo partner . Speri che…" at bounding box center [588, 144] width 647 height 27
click at [483, 113] on icon "Editor contextual toolbar" at bounding box center [488, 113] width 12 height 12
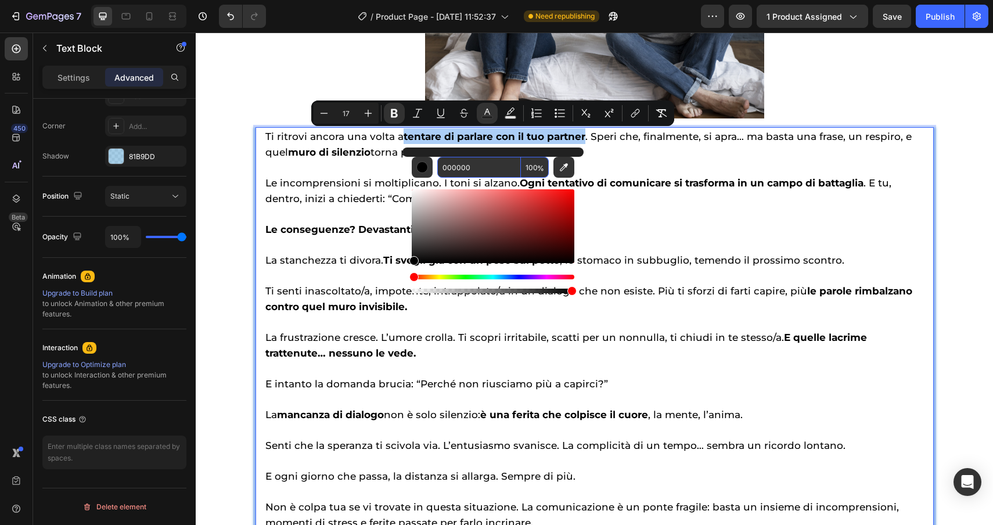
click at [494, 170] on input "000000" at bounding box center [479, 167] width 84 height 21
paste input "81b9dd"
type input "81B9DD"
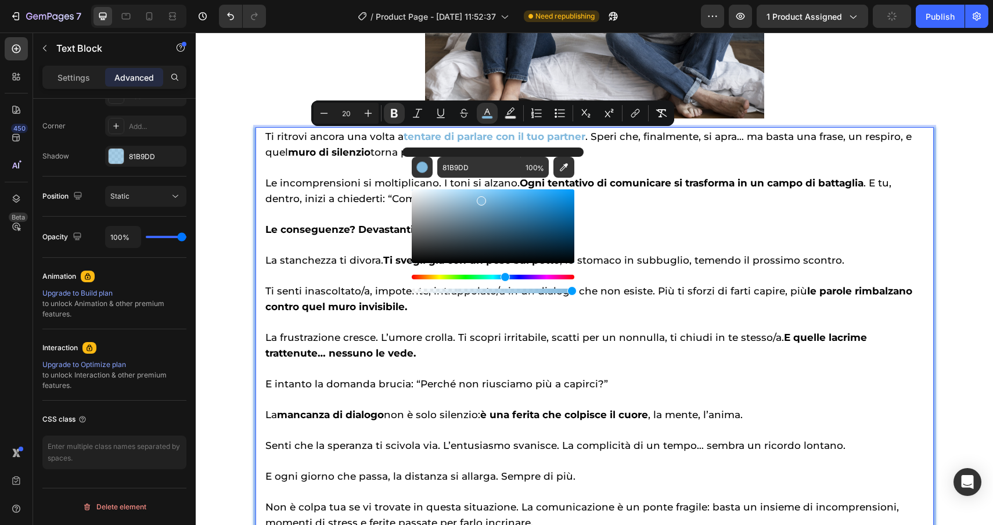
click at [726, 211] on p "Rich Text Editor. Editing area: main" at bounding box center [594, 213] width 659 height 15
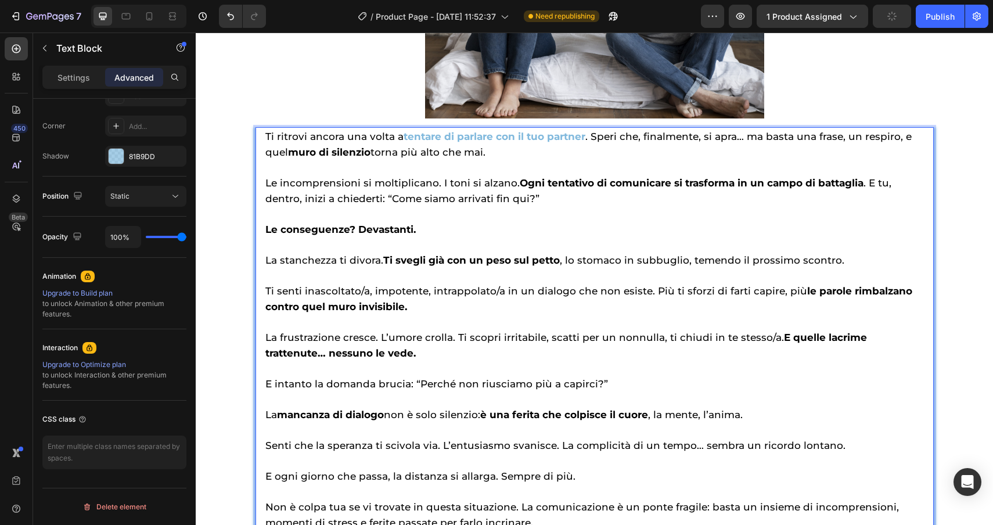
click at [520, 183] on strong "Ogni tentativo di comunicare si trasforma in un campo di battaglia" at bounding box center [692, 183] width 344 height 12
drag, startPoint x: 517, startPoint y: 183, endPoint x: 761, endPoint y: 185, distance: 244.0
click at [761, 185] on strong "Ogni tentativo di comunicare si trasforma in un campo di battaglia" at bounding box center [692, 183] width 344 height 12
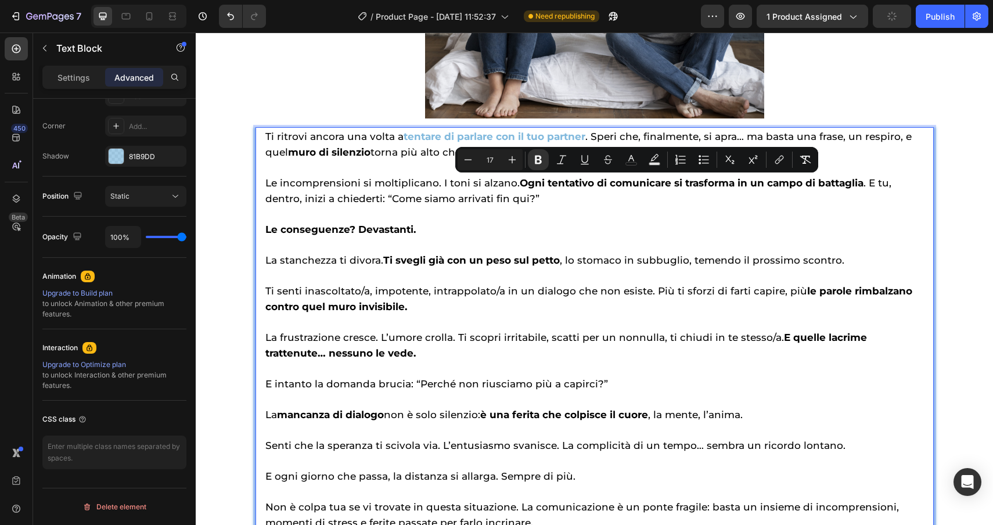
click at [766, 185] on strong "Ogni tentativo di comunicare si trasforma in un campo di battaglia" at bounding box center [692, 183] width 344 height 12
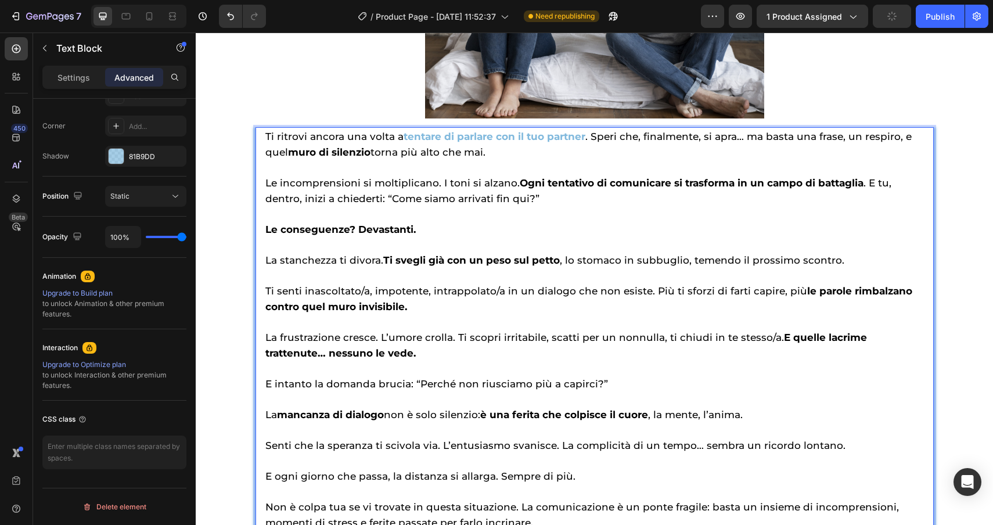
click at [859, 185] on strong "Ogni tentativo di comunicare si trasforma in un campo di battaglia" at bounding box center [692, 183] width 344 height 12
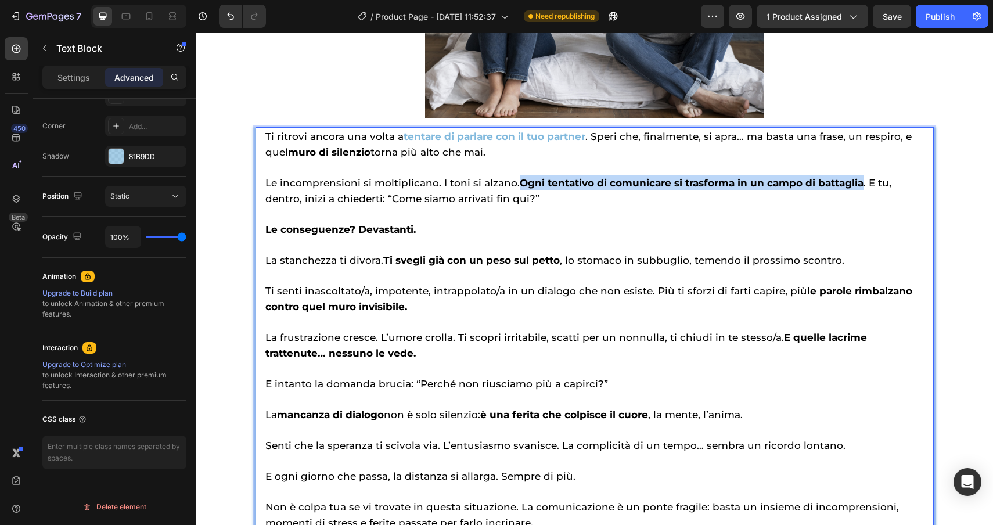
drag, startPoint x: 859, startPoint y: 185, endPoint x: 518, endPoint y: 177, distance: 340.5
click at [520, 177] on strong "Ogni tentativo di comunicare si trasforma in un campo di battaglia" at bounding box center [692, 183] width 344 height 12
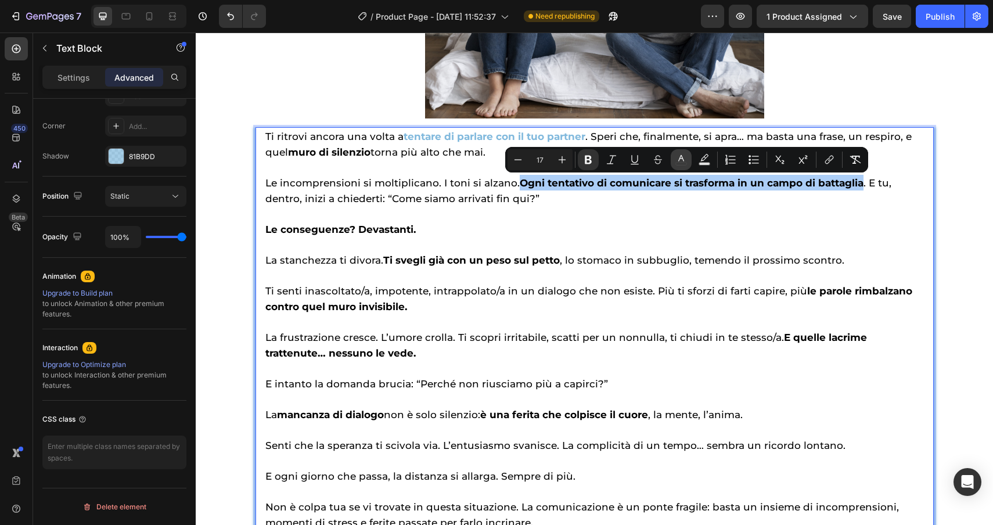
click at [671, 161] on button "color" at bounding box center [681, 159] width 21 height 21
type input "000000"
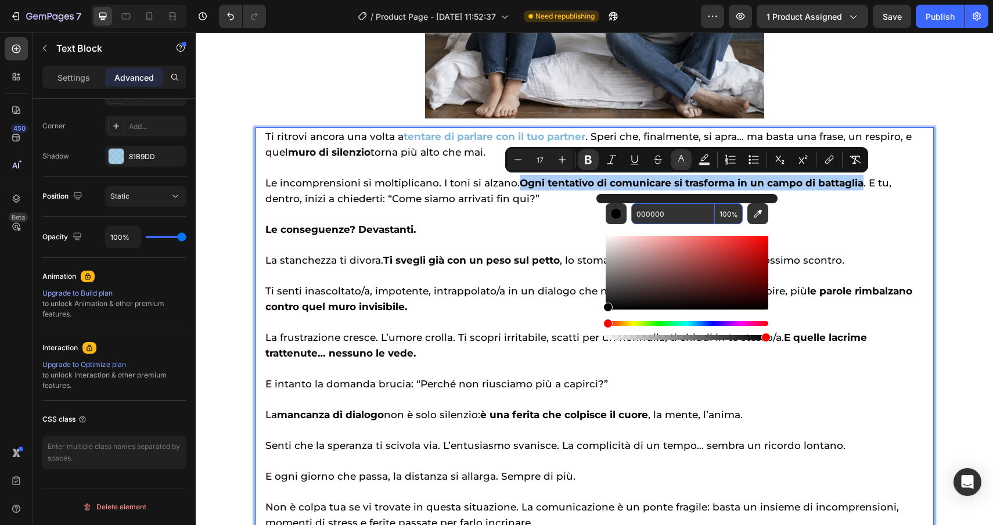
click at [677, 209] on input "000000" at bounding box center [673, 213] width 84 height 21
click at [677, 211] on input "000000" at bounding box center [673, 213] width 84 height 21
drag, startPoint x: 677, startPoint y: 211, endPoint x: 609, endPoint y: 211, distance: 68.5
click at [609, 211] on div "000000 100 %" at bounding box center [687, 213] width 163 height 21
paste input "81b9dd"
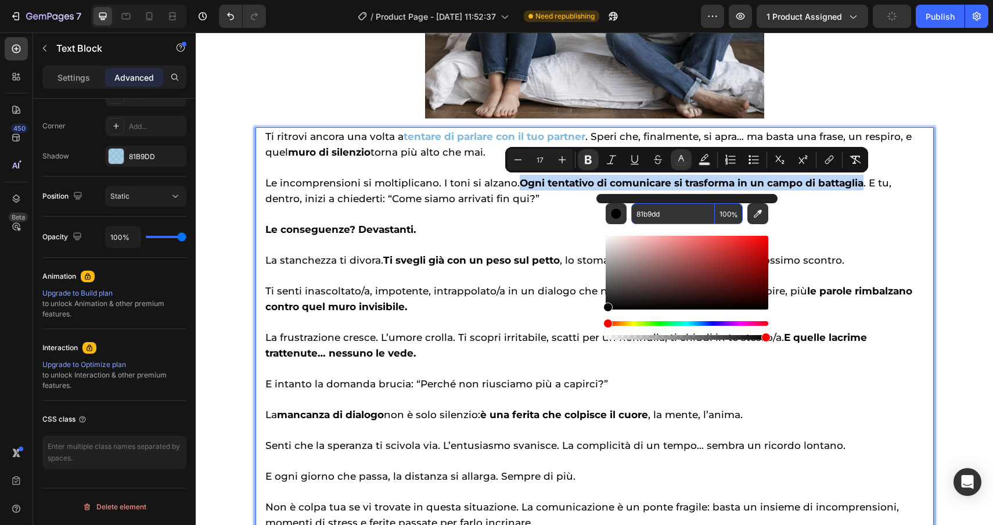
type input "81B9DD"
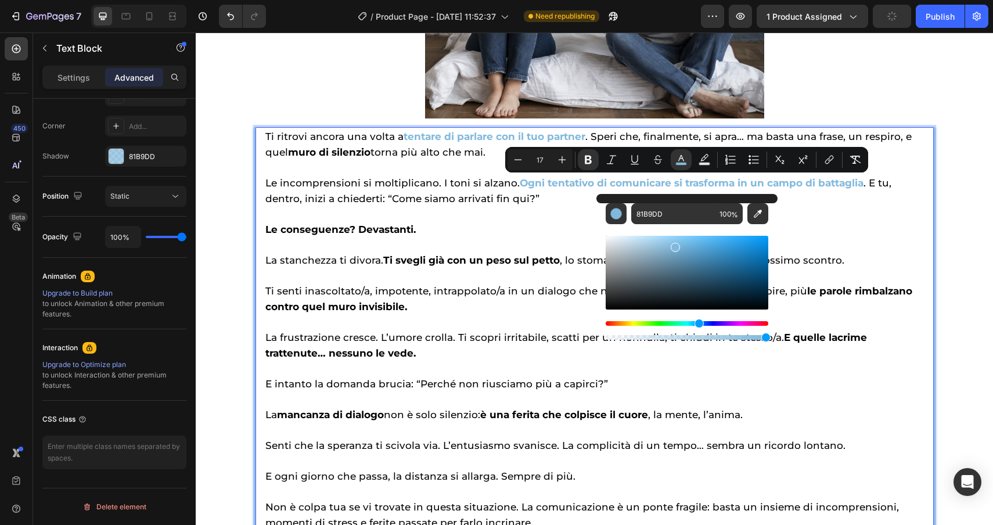
click at [805, 222] on p "Le conseguenze? Devastanti." at bounding box center [594, 229] width 659 height 16
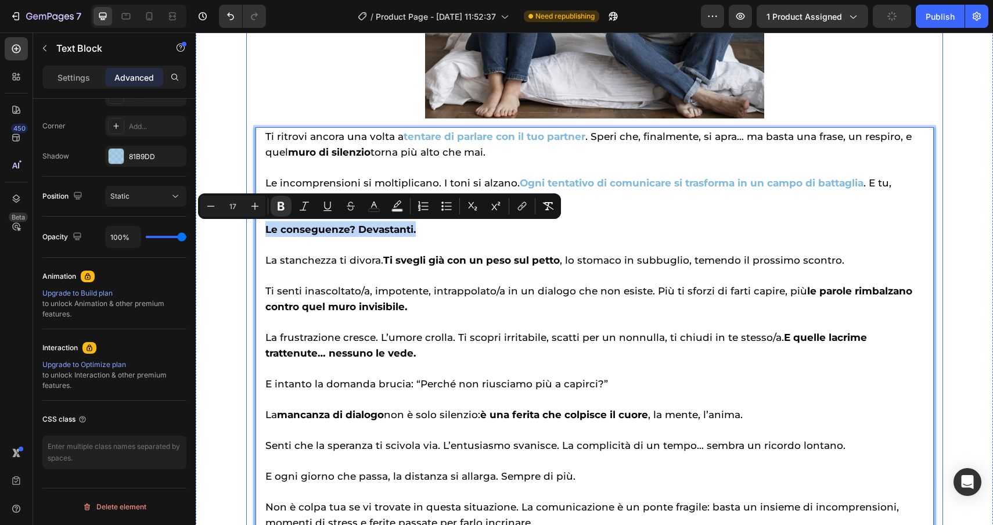
drag, startPoint x: 419, startPoint y: 224, endPoint x: 253, endPoint y: 223, distance: 166.1
click at [369, 207] on icon "Editor contextual toolbar" at bounding box center [374, 206] width 12 height 12
type input "000000"
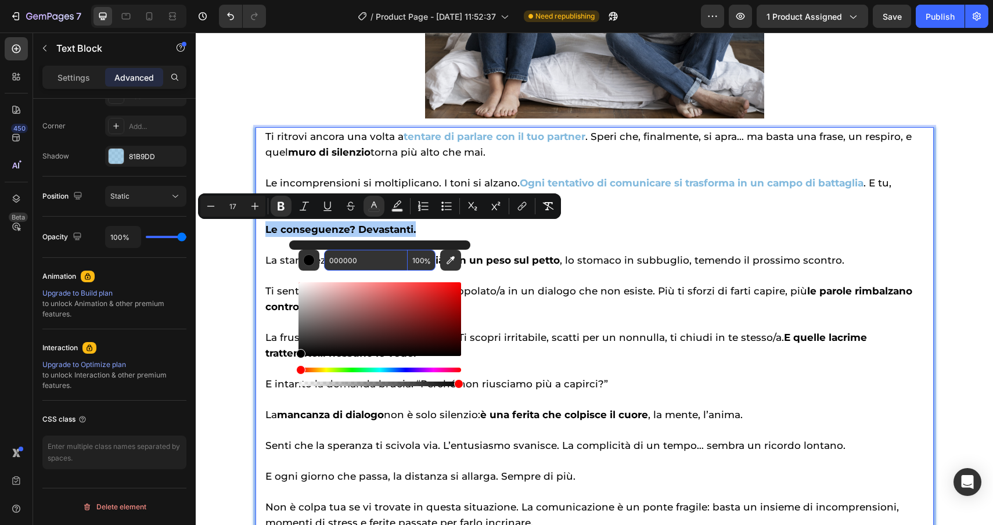
click at [390, 264] on input "000000" at bounding box center [366, 260] width 84 height 21
paste input "81b9dd"
type input "81B9DD"
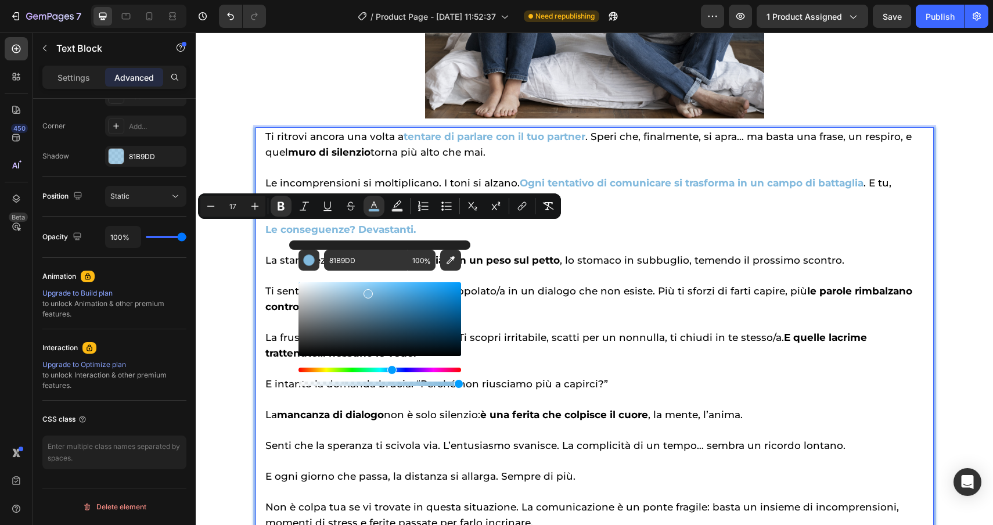
click at [619, 235] on p "Le conseguenze? Devastanti." at bounding box center [594, 229] width 659 height 16
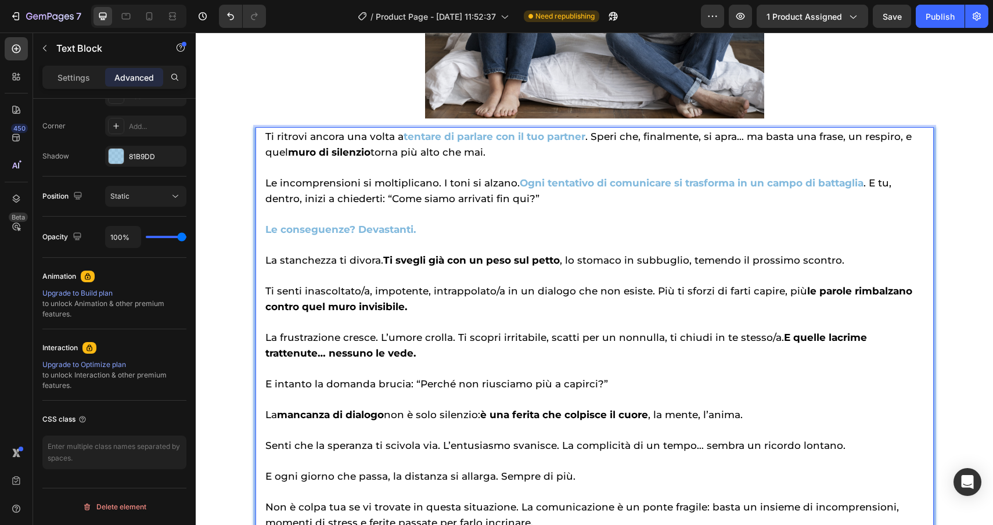
click at [556, 262] on strong "Ti svegli già con un peso sul petto" at bounding box center [471, 260] width 177 height 12
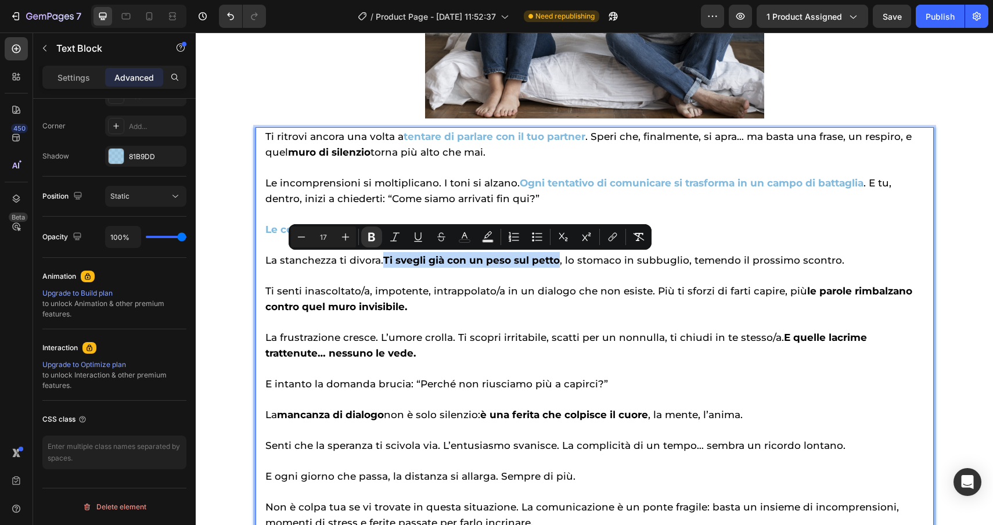
drag, startPoint x: 557, startPoint y: 263, endPoint x: 383, endPoint y: 260, distance: 173.7
click at [383, 260] on strong "Ti svegli già con un peso sul petto" at bounding box center [471, 260] width 177 height 12
click at [465, 240] on rect "Editor contextual toolbar" at bounding box center [465, 241] width 11 height 3
type input "000000"
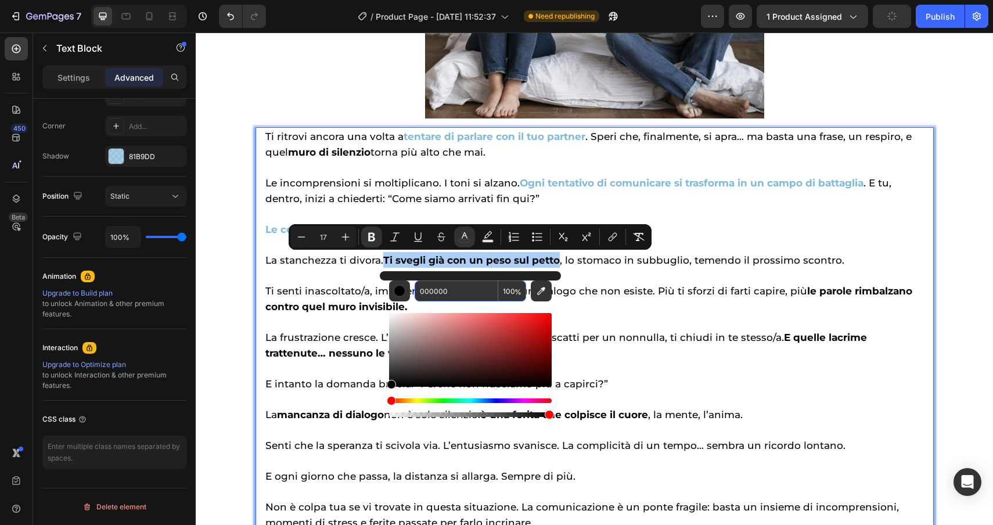
click at [471, 289] on input "000000" at bounding box center [457, 291] width 84 height 21
paste input "81b9dd"
type input "81B9DD"
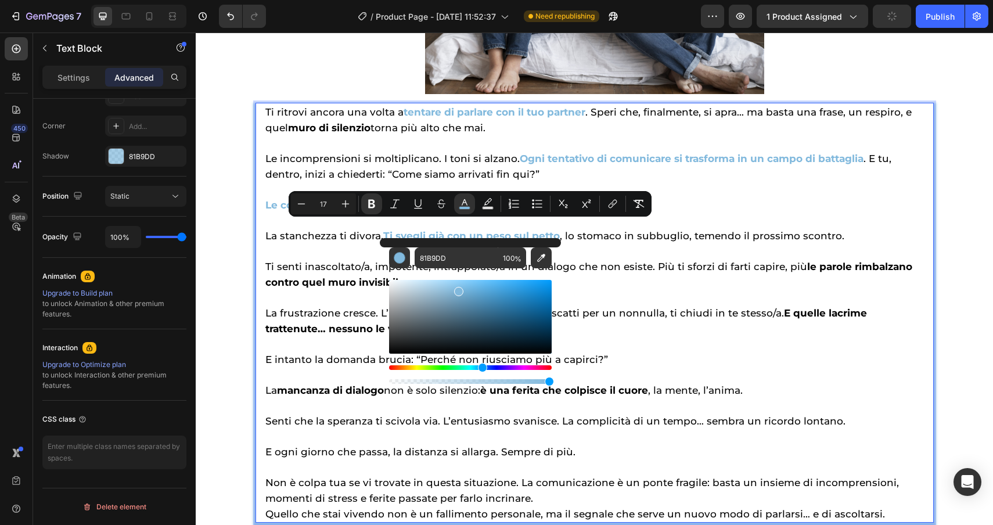
scroll to position [1545, 0]
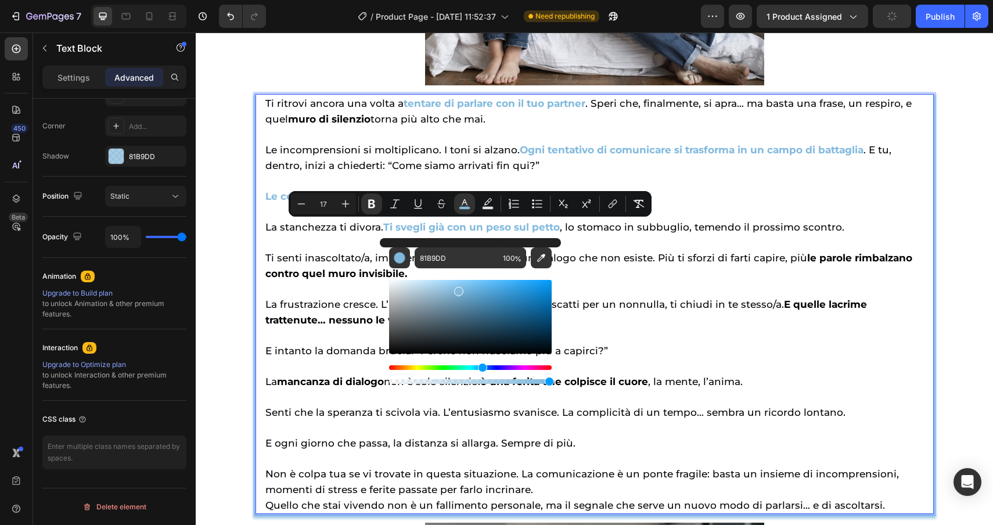
click at [798, 260] on strong "le parole rimbalzano contro quel muro invisibile." at bounding box center [588, 265] width 647 height 27
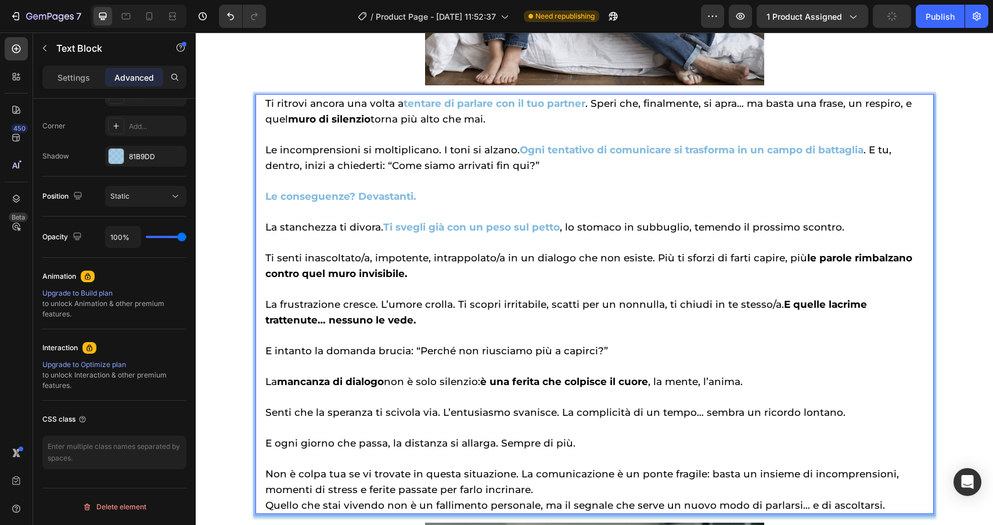
click at [795, 260] on span "Ti senti inascoltato/a, impotente, intrappolato/a in un dialogo che non esiste.…" at bounding box center [588, 265] width 647 height 27
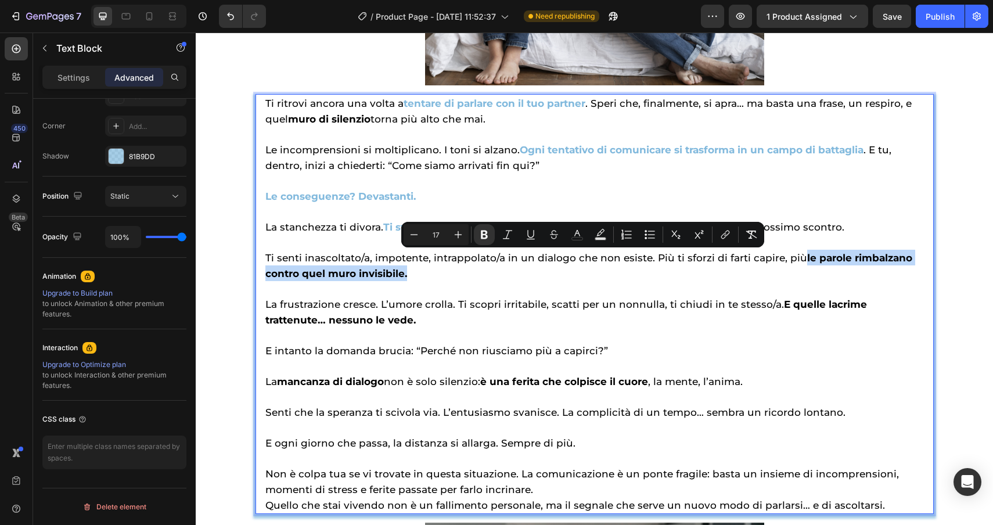
drag, startPoint x: 795, startPoint y: 260, endPoint x: 902, endPoint y: 270, distance: 106.8
click at [902, 270] on p "Ti senti inascoltato/a, impotente, intrappolato/a in un dialogo che non esiste.…" at bounding box center [594, 258] width 659 height 46
click at [574, 238] on icon "Editor contextual toolbar" at bounding box center [578, 235] width 12 height 12
type input "000000"
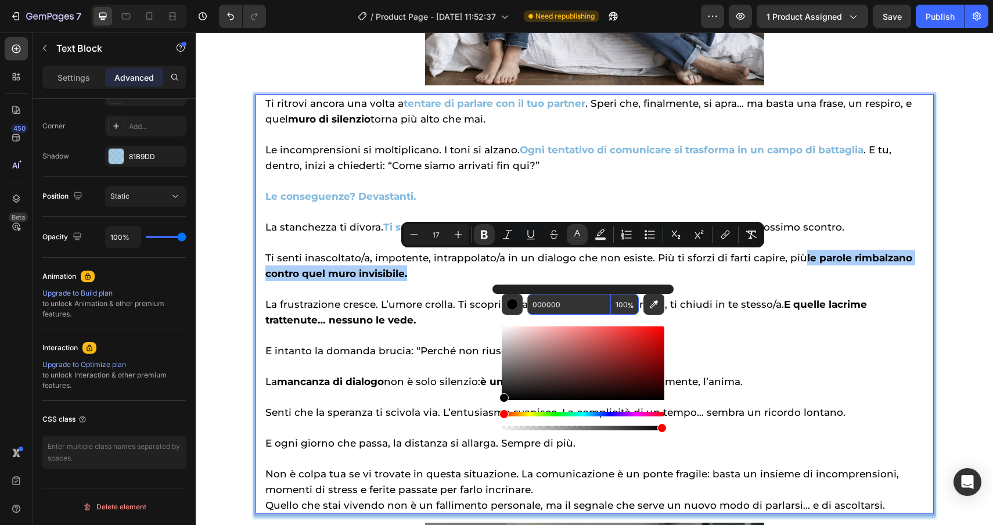
click at [584, 308] on input "000000" at bounding box center [569, 304] width 84 height 21
paste input "81b9dd"
type input "81B9DD"
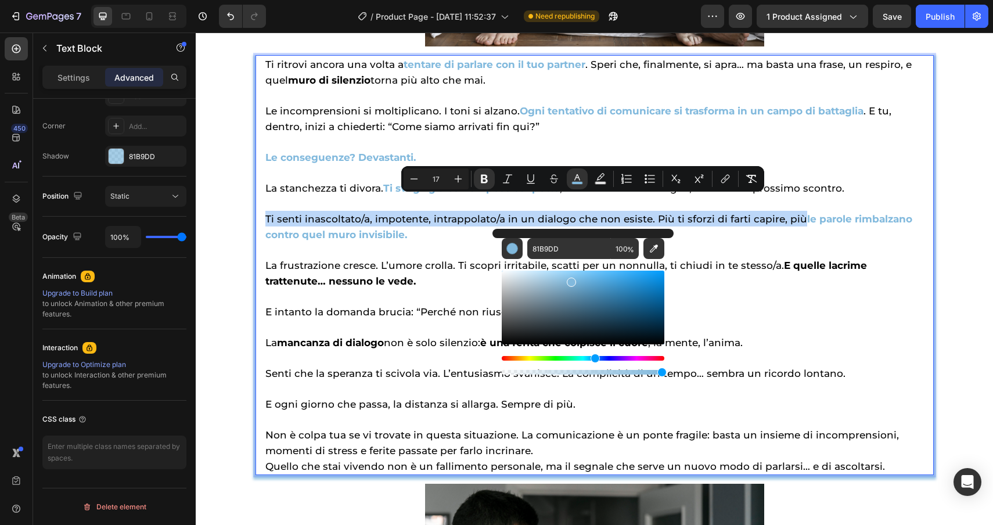
scroll to position [1609, 0]
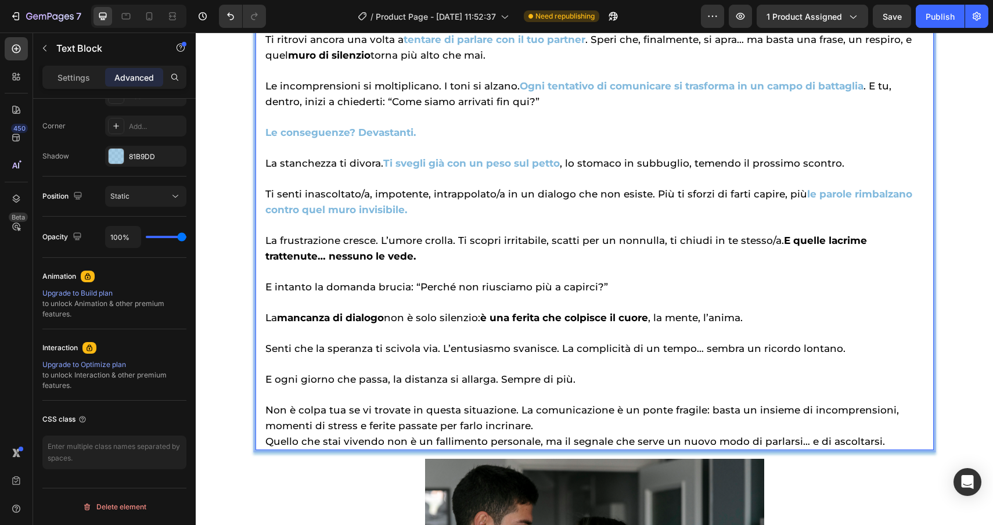
click at [772, 243] on span "La frustrazione cresce. L’umore crolla. Ti scopri irritabile, scatti per un non…" at bounding box center [566, 248] width 602 height 27
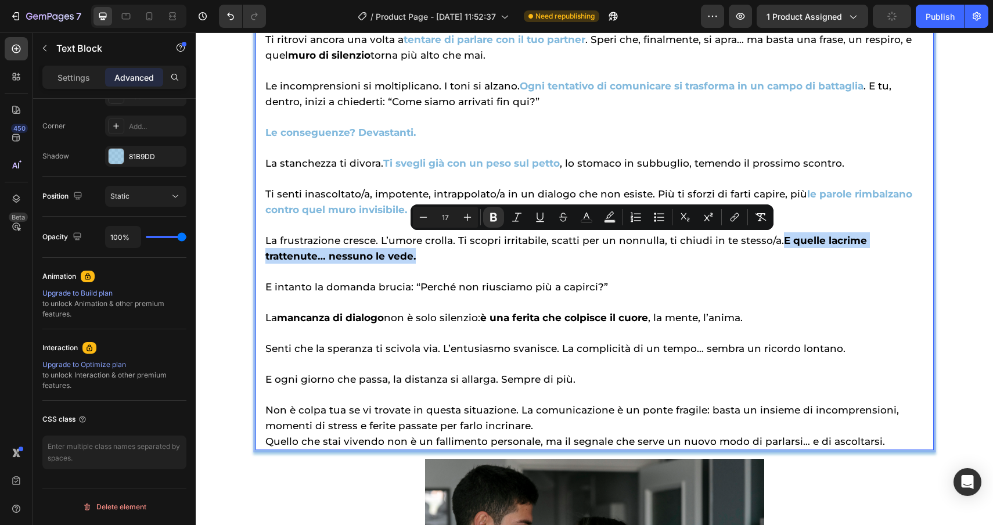
drag, startPoint x: 772, startPoint y: 243, endPoint x: 835, endPoint y: 260, distance: 64.8
click at [835, 260] on p "La frustrazione cresce. L’umore crolla. Ti scopri irritabile, scatti per un non…" at bounding box center [594, 240] width 659 height 46
click at [586, 214] on icon "Editor contextual toolbar" at bounding box center [587, 216] width 6 height 6
type input "000000"
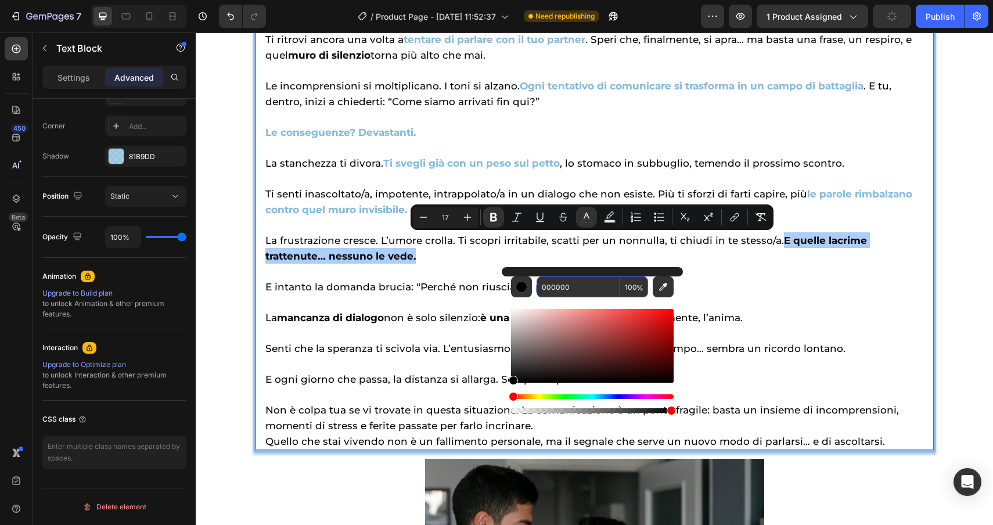
click at [590, 290] on input "000000" at bounding box center [579, 287] width 84 height 21
paste input "81b9dd"
type input "81B9DD"
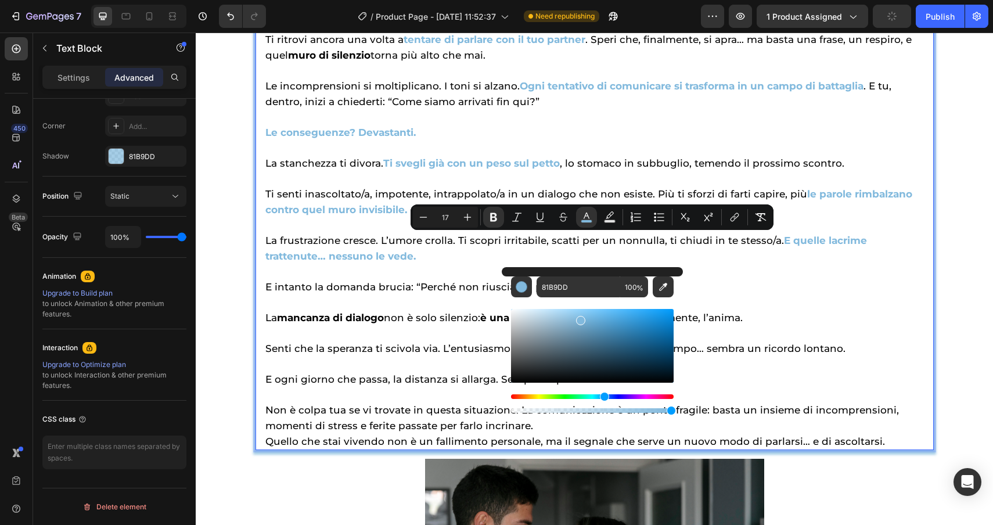
click at [746, 263] on p "La frustrazione cresce. L’umore crolla. Ti scopri irritabile, scatti per un non…" at bounding box center [594, 240] width 659 height 46
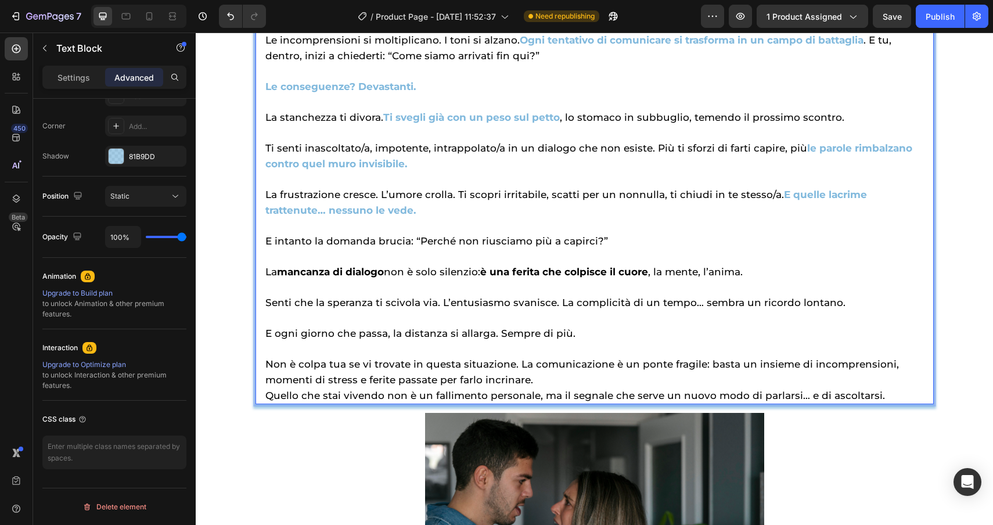
scroll to position [1677, 0]
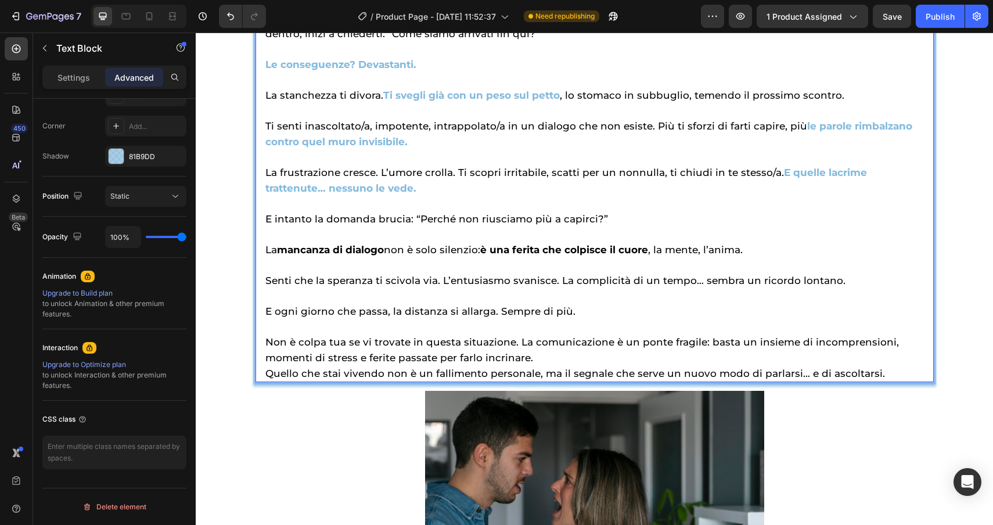
click at [384, 250] on strong "mancanza di dialogo" at bounding box center [330, 250] width 107 height 12
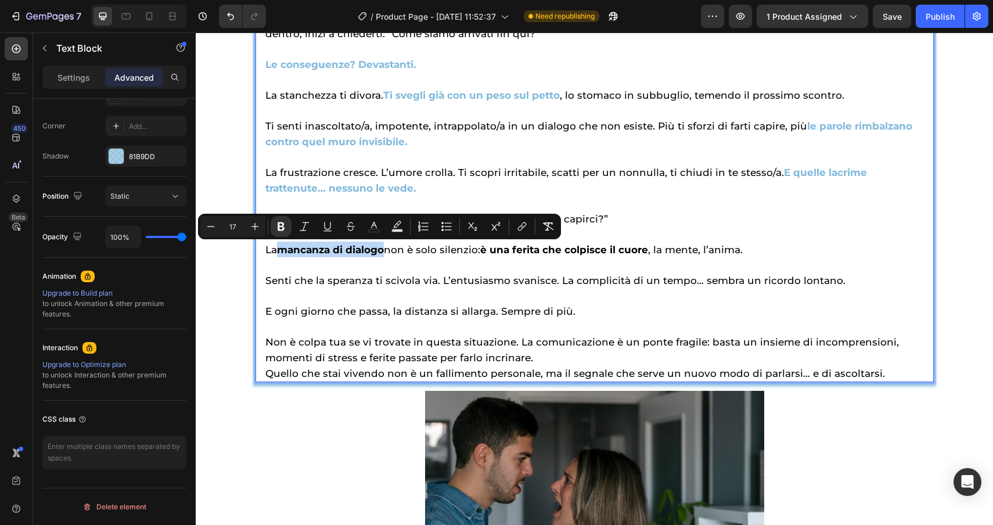
drag, startPoint x: 386, startPoint y: 250, endPoint x: 279, endPoint y: 249, distance: 106.9
click at [279, 249] on strong "mancanza di dialogo" at bounding box center [330, 250] width 107 height 12
click at [375, 228] on icon "Editor contextual toolbar" at bounding box center [374, 227] width 12 height 12
type input "000000"
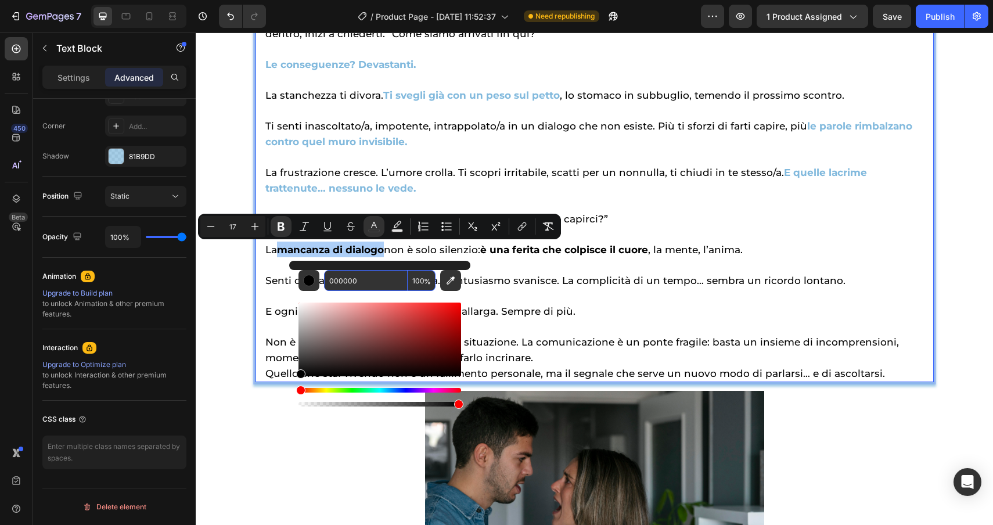
click at [371, 274] on input "000000" at bounding box center [366, 280] width 84 height 21
click at [366, 282] on input "000000" at bounding box center [366, 280] width 84 height 21
drag, startPoint x: 366, startPoint y: 282, endPoint x: 303, endPoint y: 282, distance: 63.3
click at [303, 282] on div "000000 100 %" at bounding box center [380, 280] width 163 height 21
paste input "81b9dd"
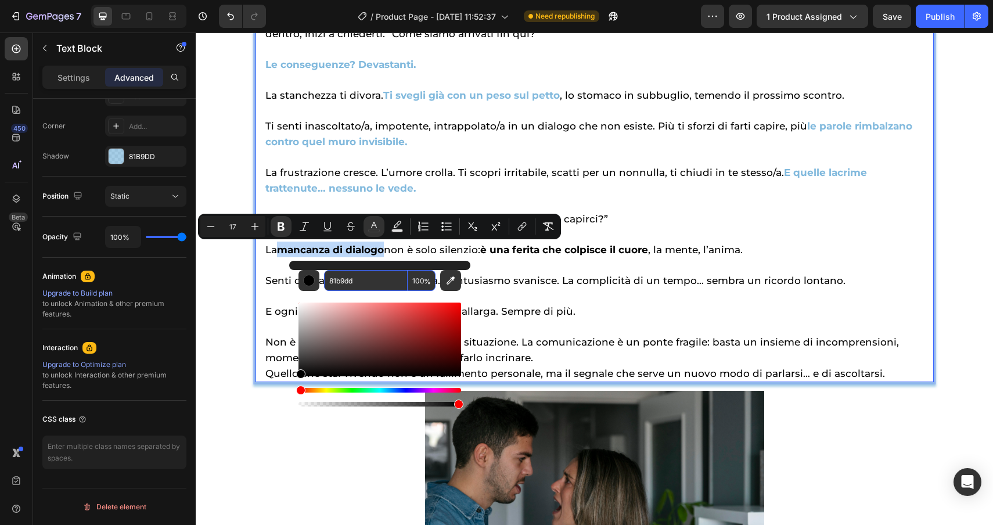
type input "81B9DD"
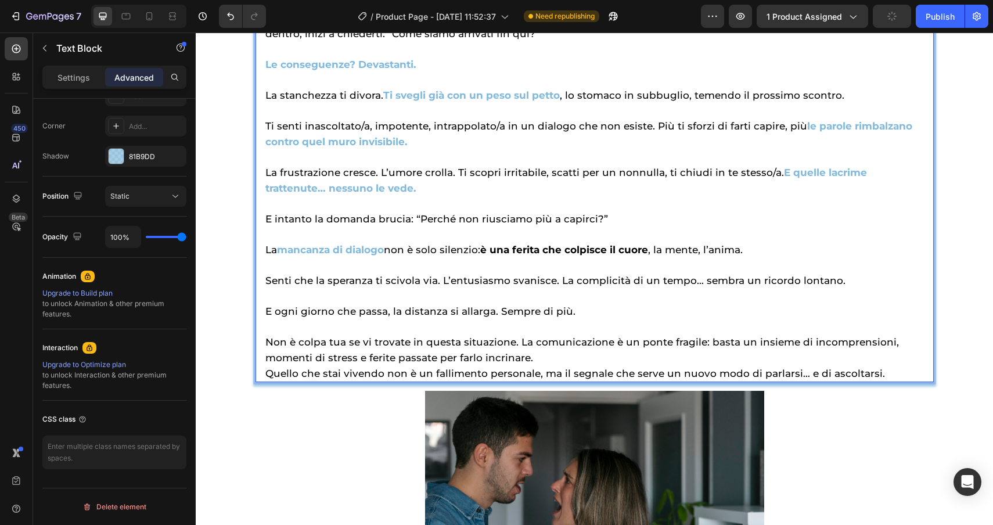
click at [488, 252] on strong "è una ferita che colpisce il cuore" at bounding box center [564, 250] width 168 height 12
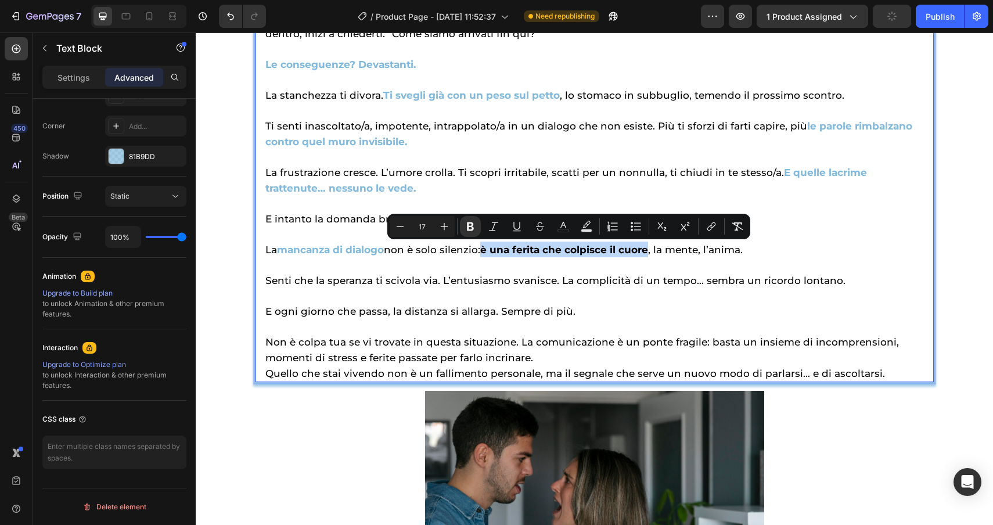
drag, startPoint x: 488, startPoint y: 252, endPoint x: 651, endPoint y: 253, distance: 163.2
click at [648, 253] on strong "è una ferita che colpisce il cuore" at bounding box center [564, 250] width 168 height 12
click at [563, 227] on icon "Editor contextual toolbar" at bounding box center [564, 227] width 12 height 12
type input "000000"
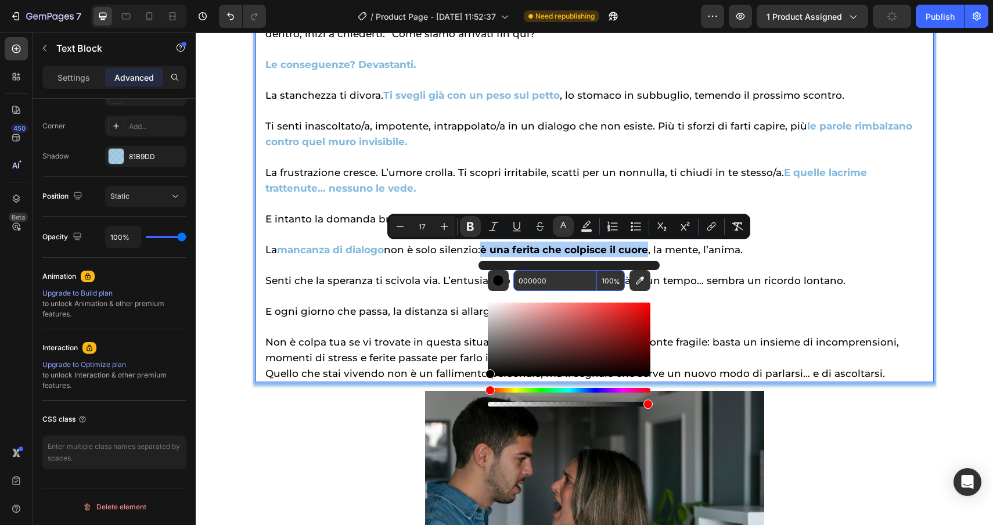
click at [577, 285] on input "000000" at bounding box center [556, 280] width 84 height 21
paste input "81b9dd"
type input "81B9DD"
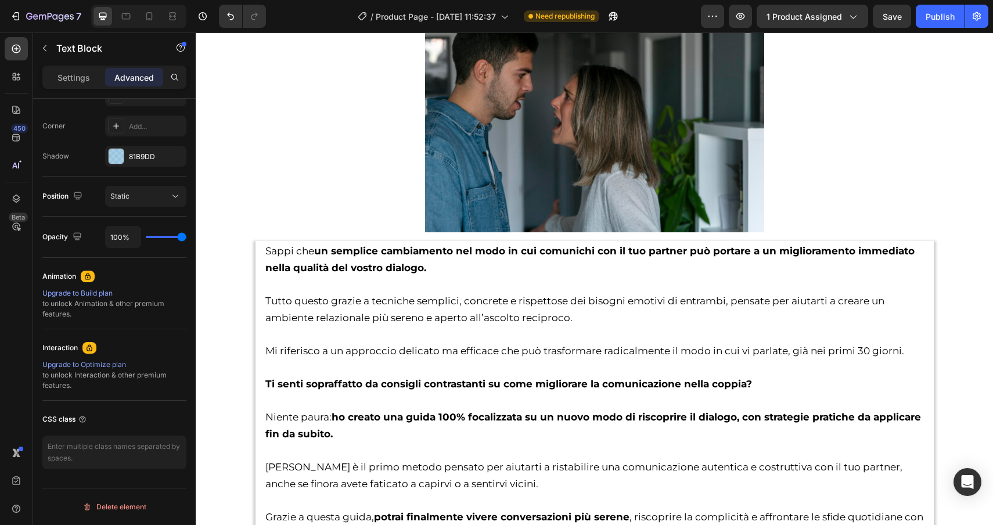
scroll to position [2070, 0]
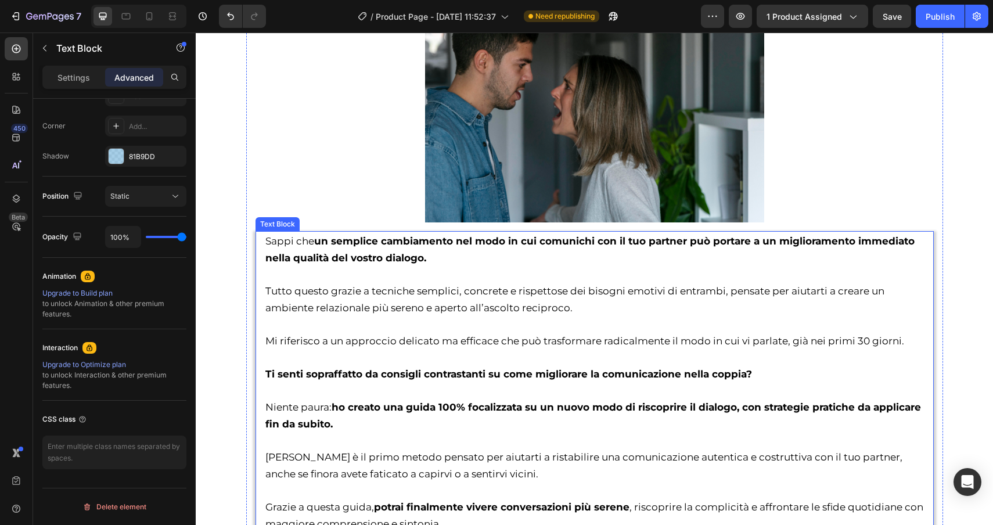
click at [915, 261] on p "[PERSON_NAME] che un semplice cambiamento nel modo in cui comunichi con il tuo …" at bounding box center [594, 249] width 659 height 34
click at [114, 155] on div at bounding box center [116, 156] width 15 height 15
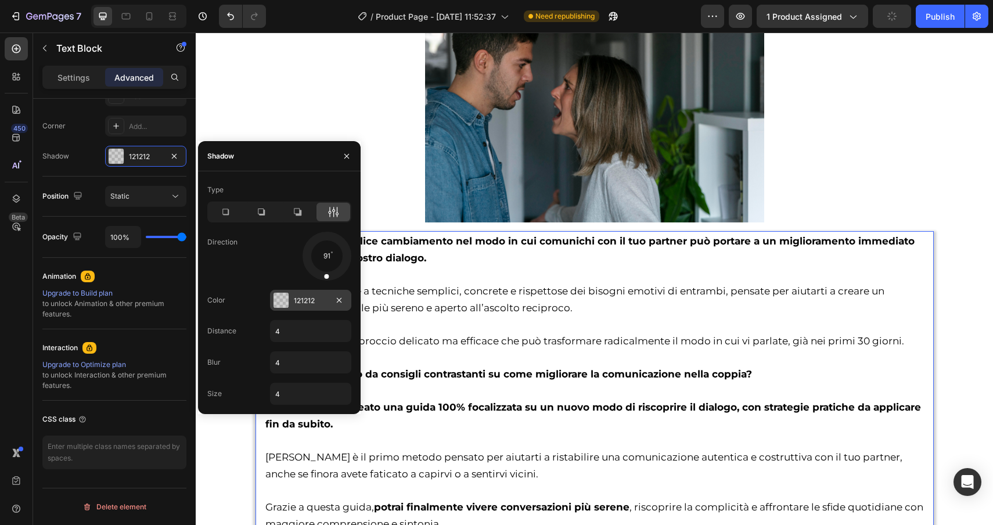
click at [275, 304] on div at bounding box center [281, 300] width 15 height 15
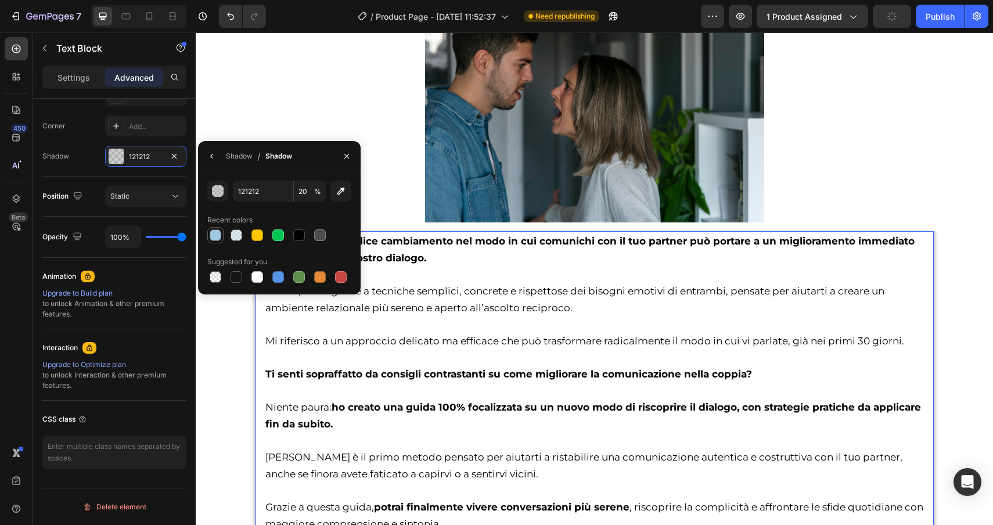
click at [216, 236] on div at bounding box center [216, 235] width 12 height 12
type input "81B9DD"
type input "70"
click at [497, 257] on p "[PERSON_NAME] che un semplice cambiamento nel modo in cui comunichi con il tuo …" at bounding box center [594, 249] width 659 height 34
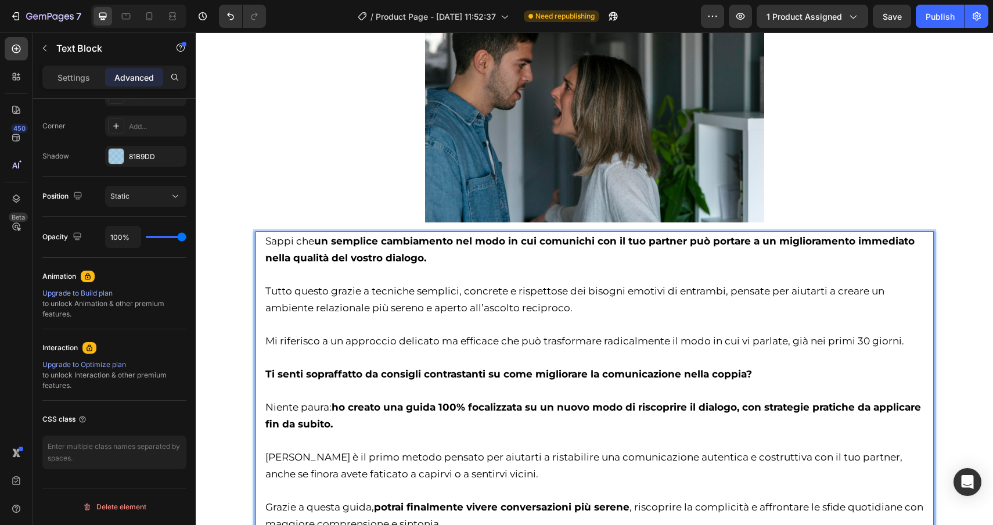
click at [318, 242] on strong "un semplice cambiamento nel modo in cui comunichi con il tuo partner può portar…" at bounding box center [589, 249] width 649 height 28
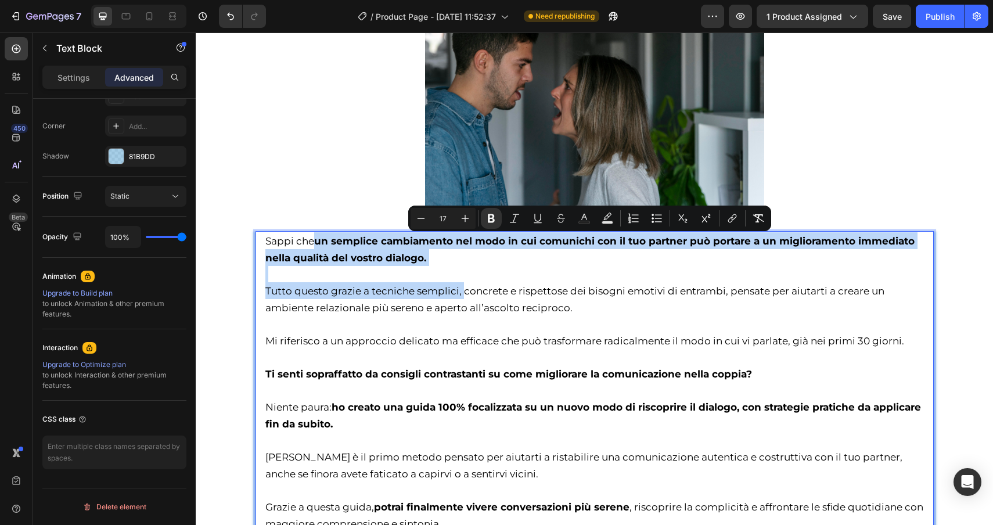
drag, startPoint x: 318, startPoint y: 242, endPoint x: 465, endPoint y: 284, distance: 153.0
click at [465, 284] on div "[PERSON_NAME] che un semplice cambiamento nel modo in cui comunichi con il tuo …" at bounding box center [594, 407] width 661 height 352
click at [319, 239] on strong "un semplice cambiamento nel modo in cui comunichi con il tuo partner può portar…" at bounding box center [589, 249] width 649 height 28
drag, startPoint x: 319, startPoint y: 239, endPoint x: 437, endPoint y: 254, distance: 119.5
click at [437, 254] on p "[PERSON_NAME] che un semplice cambiamento nel modo in cui comunichi con il tuo …" at bounding box center [594, 249] width 659 height 34
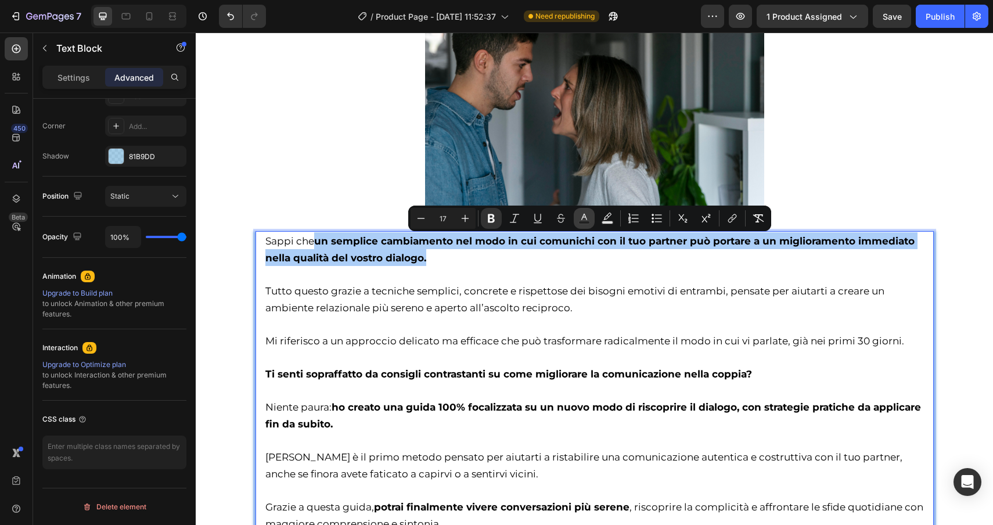
click at [589, 218] on icon "Editor contextual toolbar" at bounding box center [585, 219] width 12 height 12
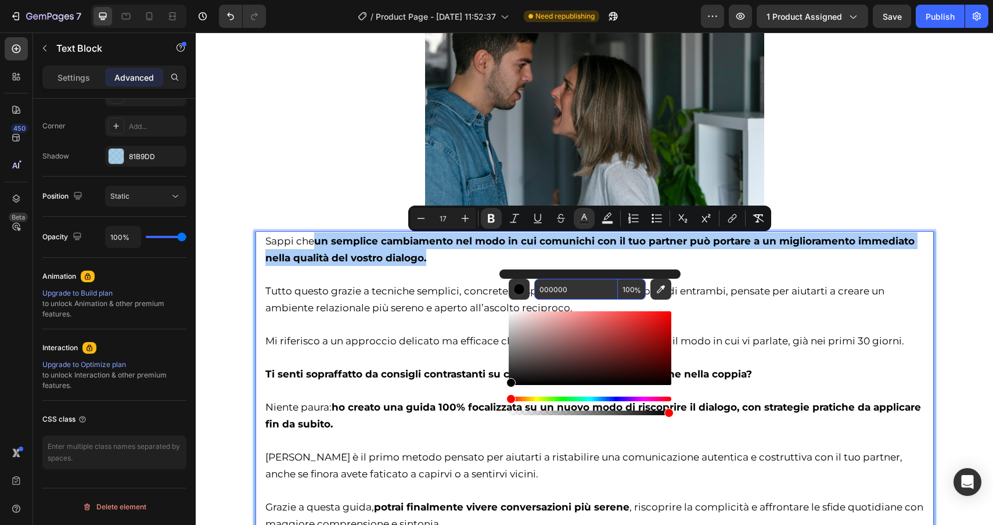
click at [587, 296] on input "000000" at bounding box center [576, 289] width 84 height 21
paste input "81b9dd"
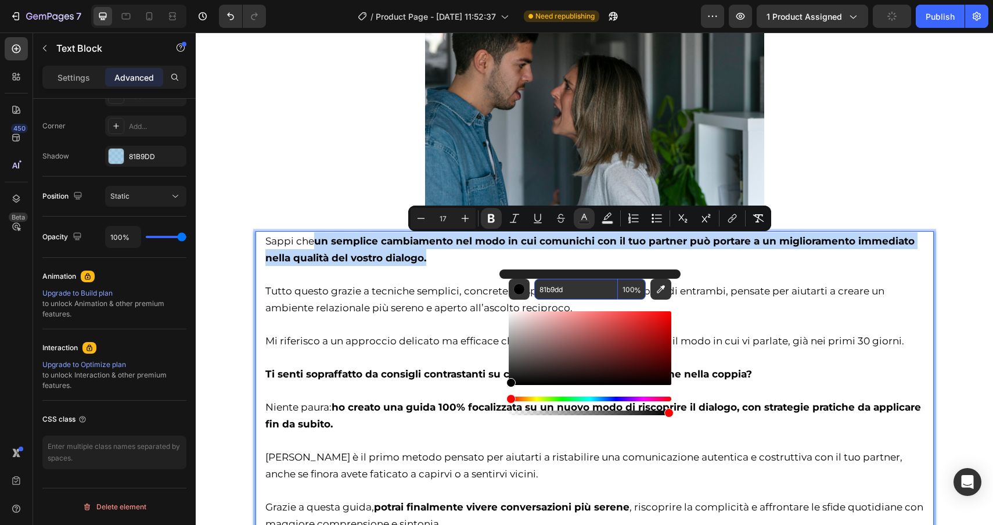
type input "81B9DD"
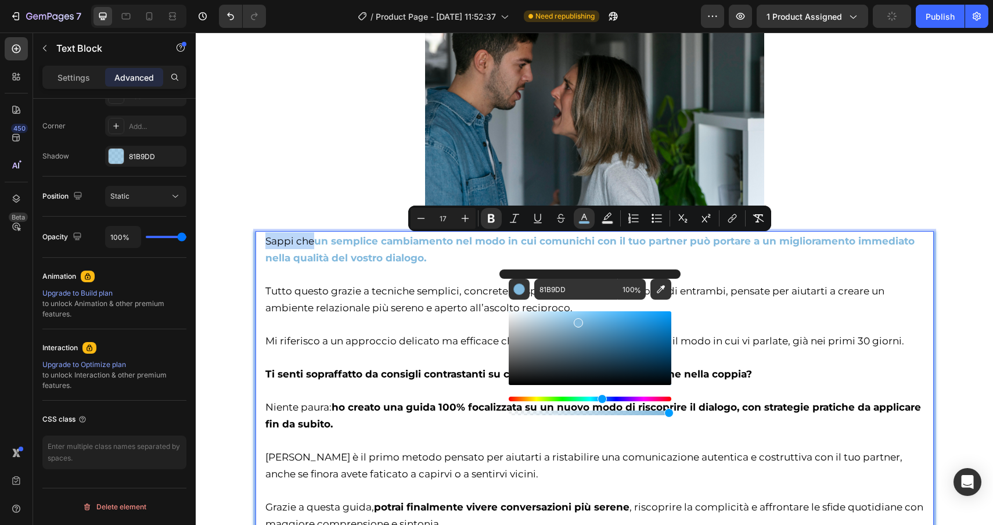
click at [730, 259] on p "[PERSON_NAME] che un semplice cambiamento nel modo in cui comunichi con il tuo …" at bounding box center [594, 249] width 659 height 34
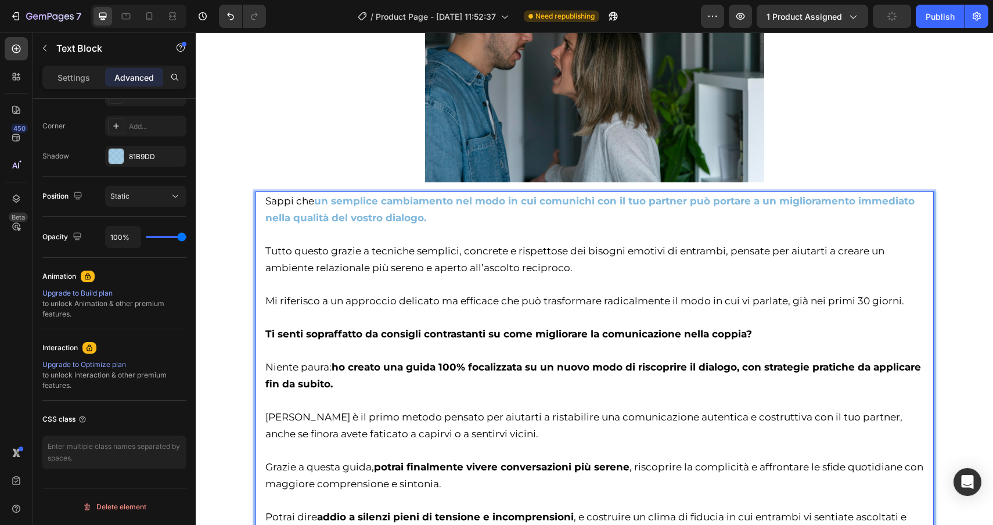
scroll to position [2116, 0]
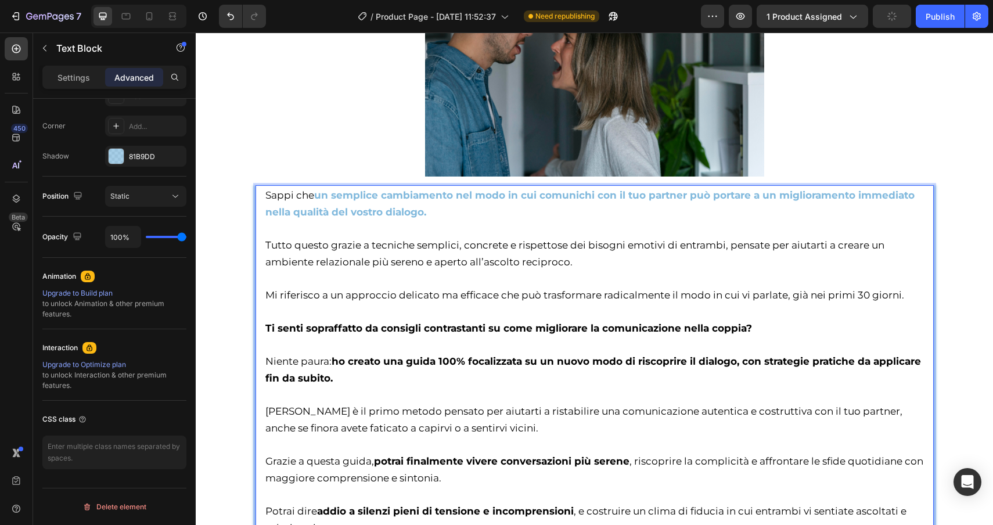
click at [772, 324] on p "Ti senti sopraffatto da consigli contrastanti su come migliorare la comunicazio…" at bounding box center [594, 319] width 659 height 33
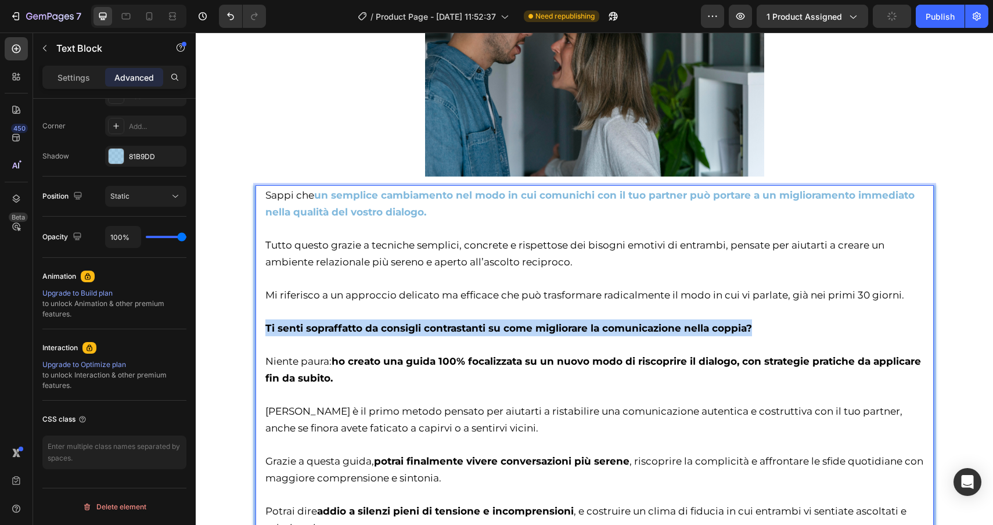
drag, startPoint x: 783, startPoint y: 336, endPoint x: 264, endPoint y: 336, distance: 518.8
click at [264, 336] on div "[PERSON_NAME] che un semplice cambiamento nel modo in cui comunichi con il tuo …" at bounding box center [594, 361] width 661 height 352
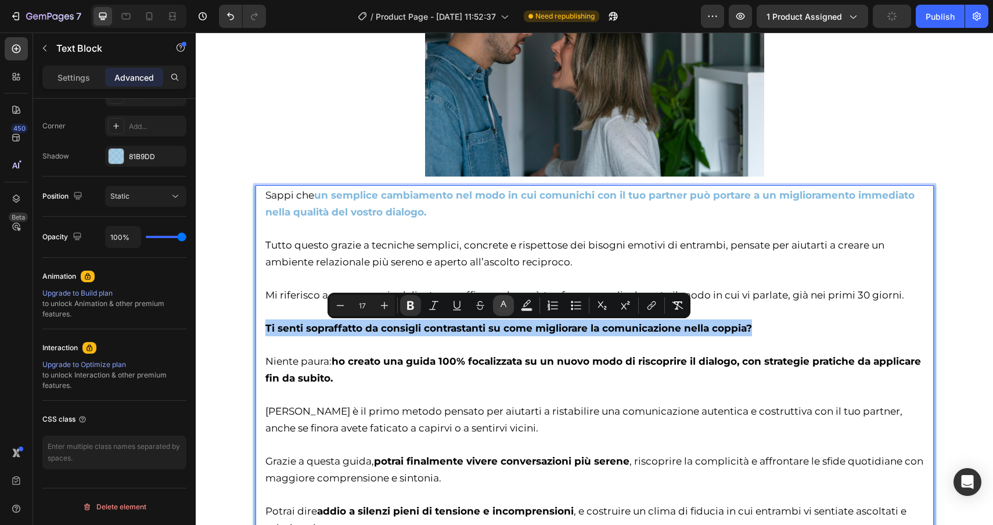
click at [497, 310] on button "color" at bounding box center [503, 305] width 21 height 21
type input "000000"
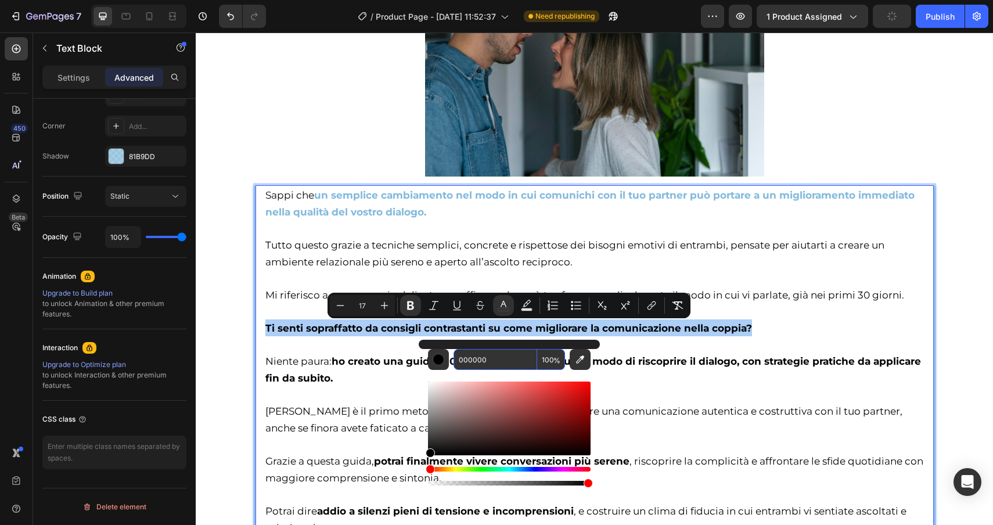
click at [509, 360] on input "000000" at bounding box center [496, 359] width 84 height 21
paste input "81b9dd"
type input "81B9DD"
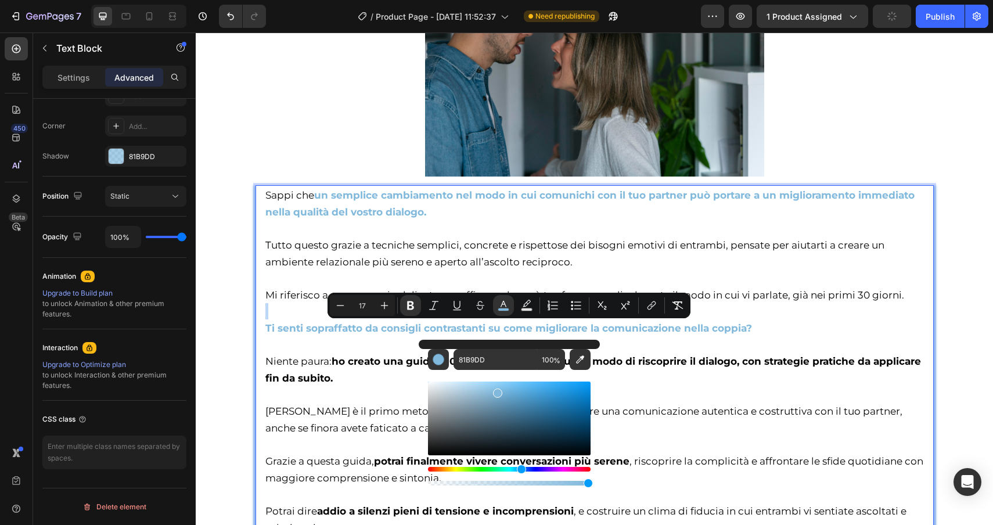
scroll to position [2140, 0]
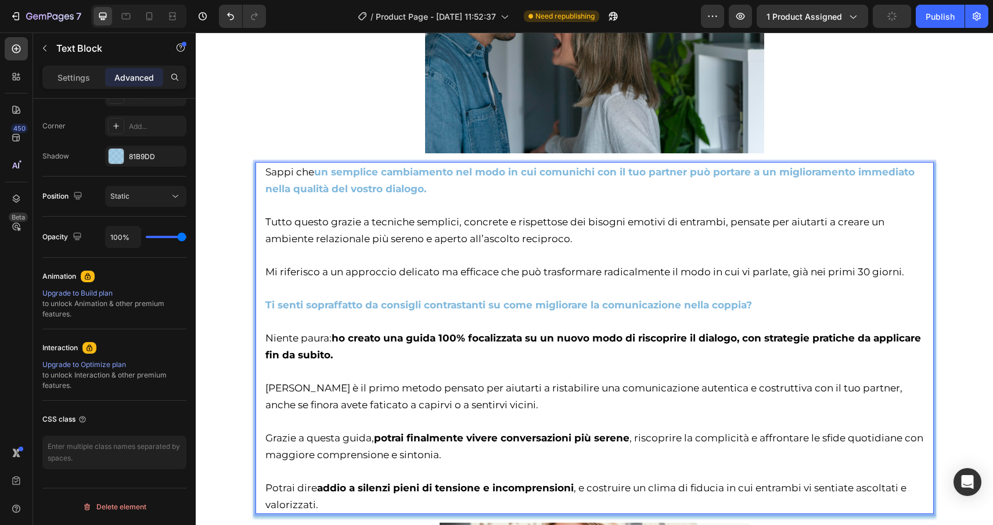
click at [613, 365] on p "[PERSON_NAME] è il primo metodo pensato per aiutarti a ristabilire una comunica…" at bounding box center [594, 388] width 659 height 50
click at [333, 339] on span "Niente paura: ho creato una guida 100% focalizzata su un nuovo modo di riscopri…" at bounding box center [593, 346] width 656 height 28
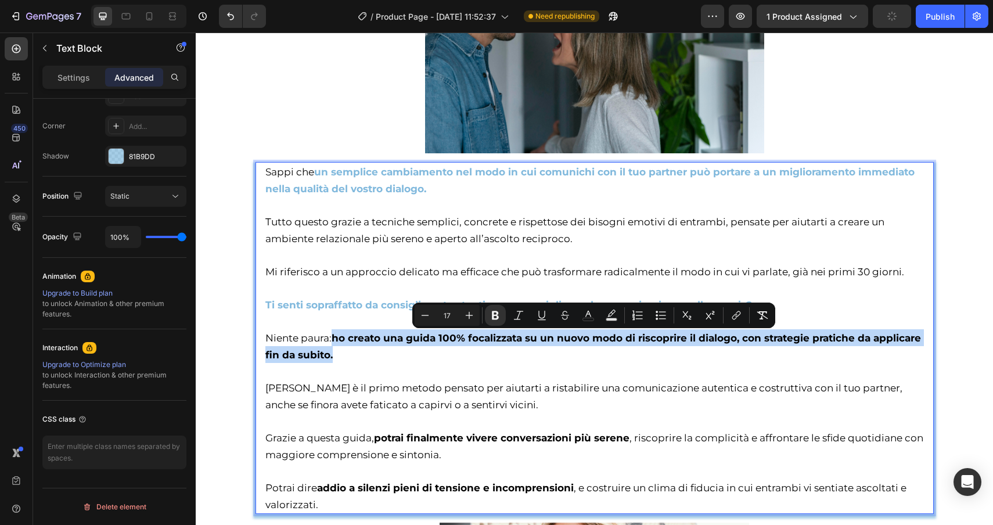
drag, startPoint x: 333, startPoint y: 339, endPoint x: 343, endPoint y: 350, distance: 15.2
click at [343, 350] on p "Niente paura: ho creato una guida 100% focalizzata su un nuovo modo di riscopri…" at bounding box center [594, 338] width 659 height 50
click at [582, 315] on button "color" at bounding box center [588, 315] width 21 height 21
type input "000000"
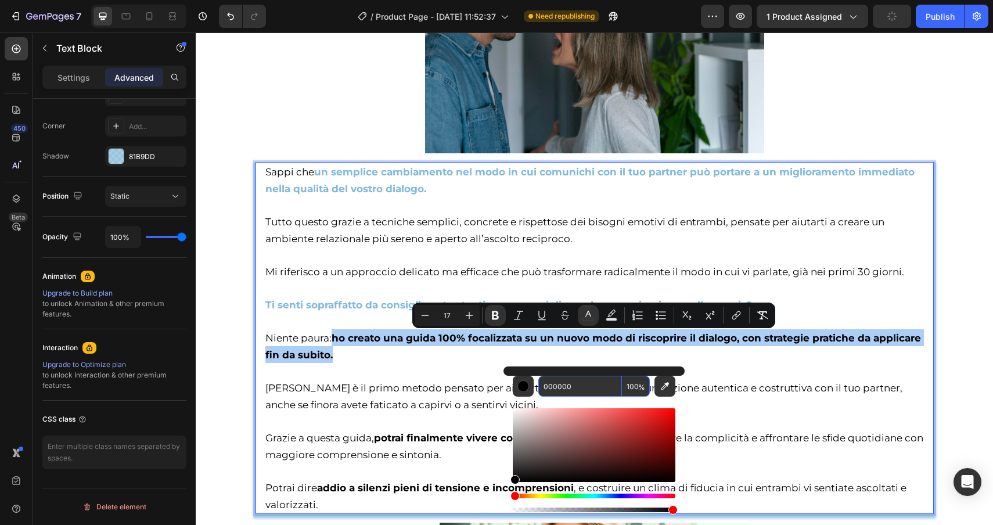
click at [580, 387] on input "000000" at bounding box center [581, 386] width 84 height 21
paste input "81b9dd"
type input "81B9DD"
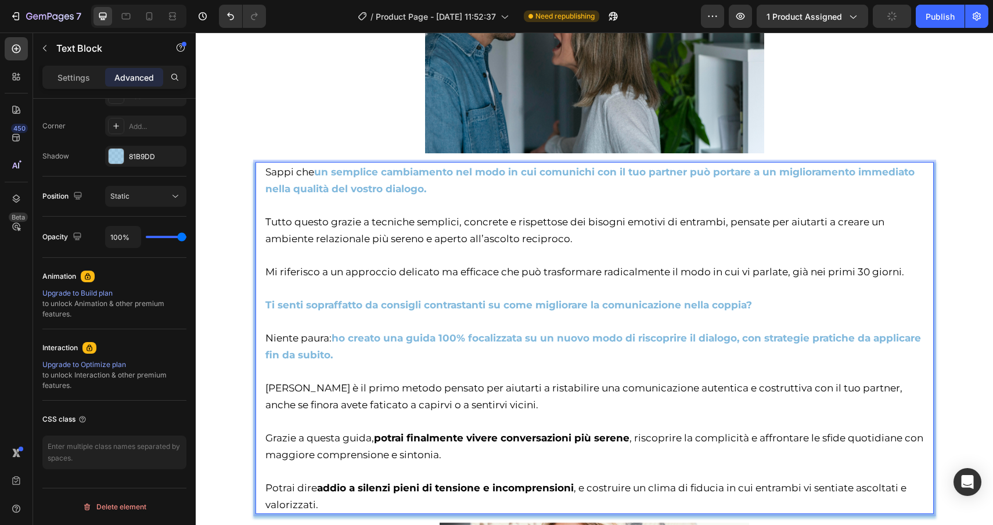
click at [725, 423] on p "Grazie a questa guida, potrai finalmente vivere conversazioni più serene , risc…" at bounding box center [594, 438] width 659 height 50
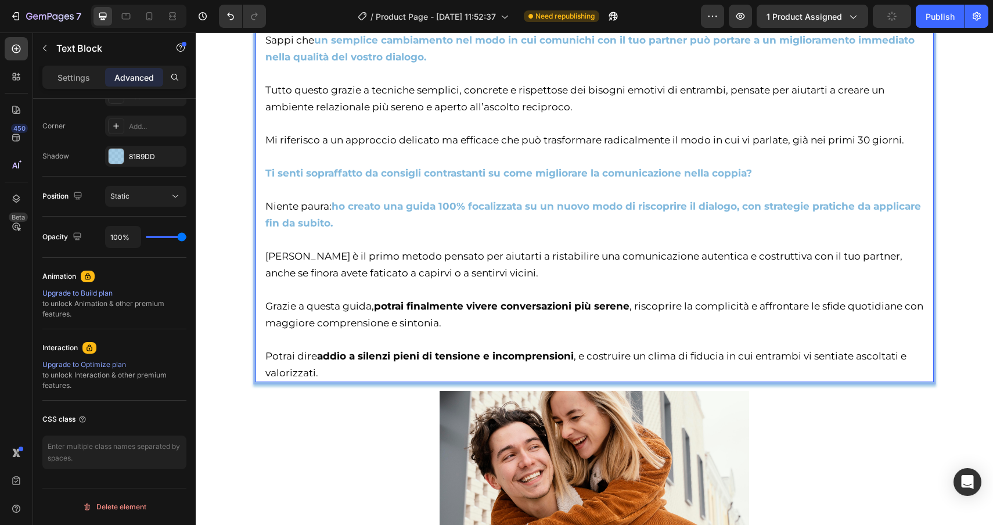
scroll to position [2274, 0]
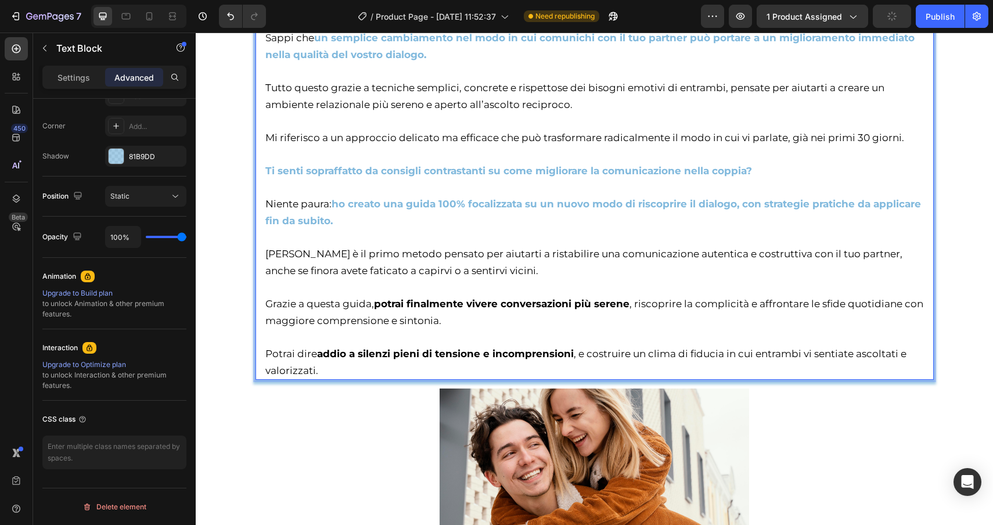
click at [629, 306] on strong "potrai finalmente vivere conversazioni più serene" at bounding box center [502, 304] width 256 height 12
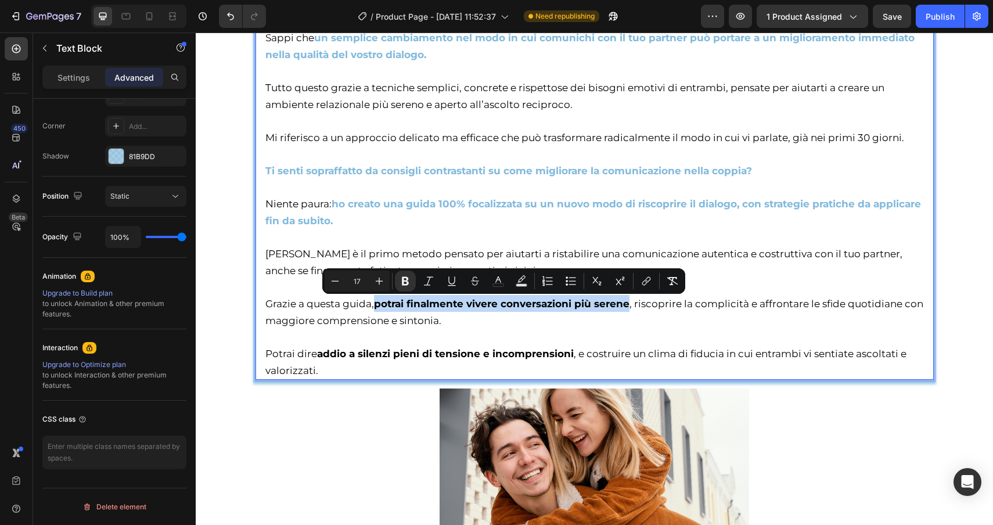
drag, startPoint x: 629, startPoint y: 306, endPoint x: 378, endPoint y: 299, distance: 250.5
click at [378, 299] on strong "potrai finalmente vivere conversazioni più serene" at bounding box center [502, 304] width 256 height 12
click at [490, 285] on button "color" at bounding box center [498, 281] width 21 height 21
type input "000000"
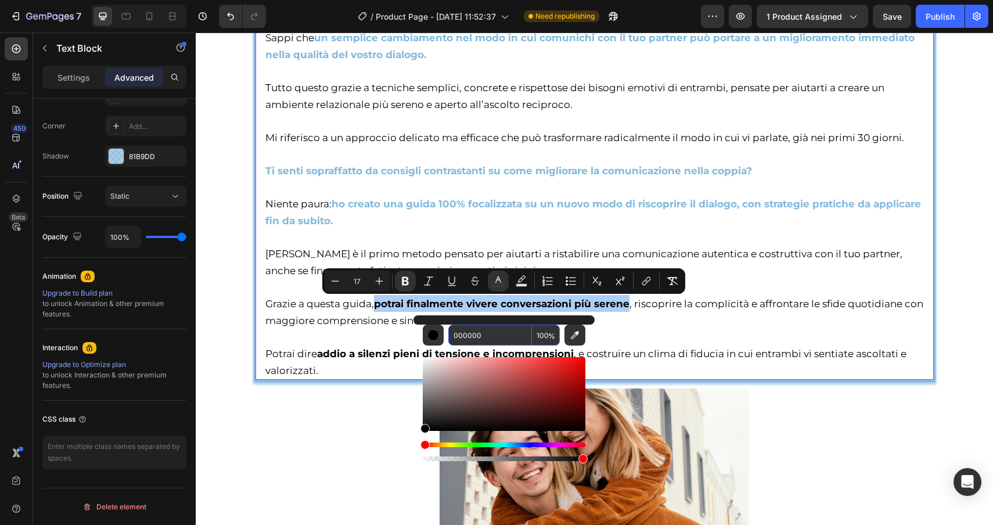
click at [505, 334] on input "000000" at bounding box center [490, 335] width 84 height 21
paste input "81b9dd"
type input "81B9DD"
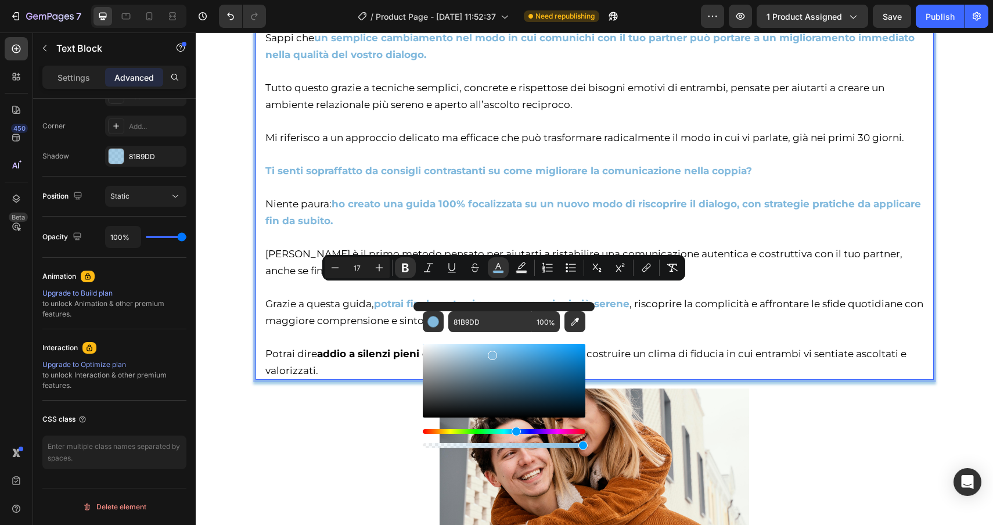
scroll to position [2338, 0]
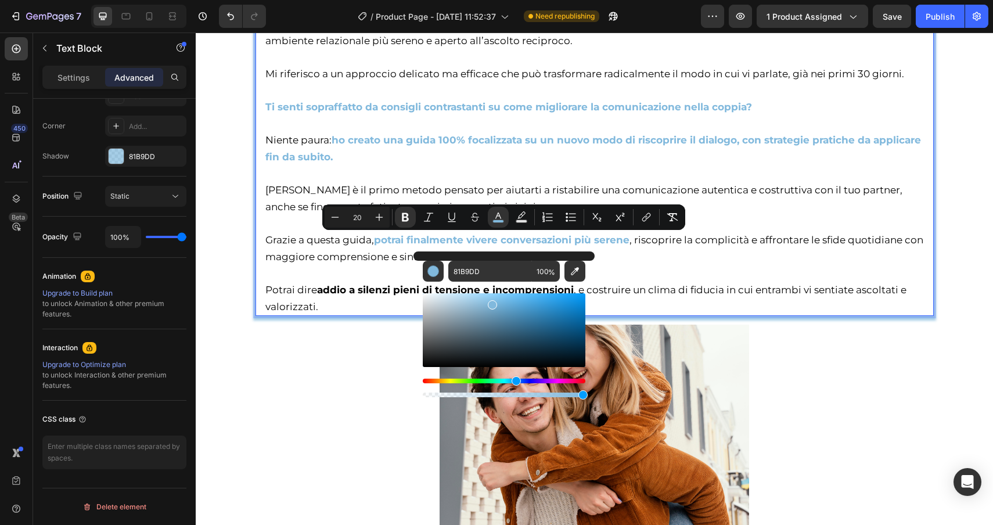
click at [701, 270] on p "Potrai dire addio a silenzi pieni di tensione e incomprensioni , e costruire un…" at bounding box center [594, 290] width 659 height 50
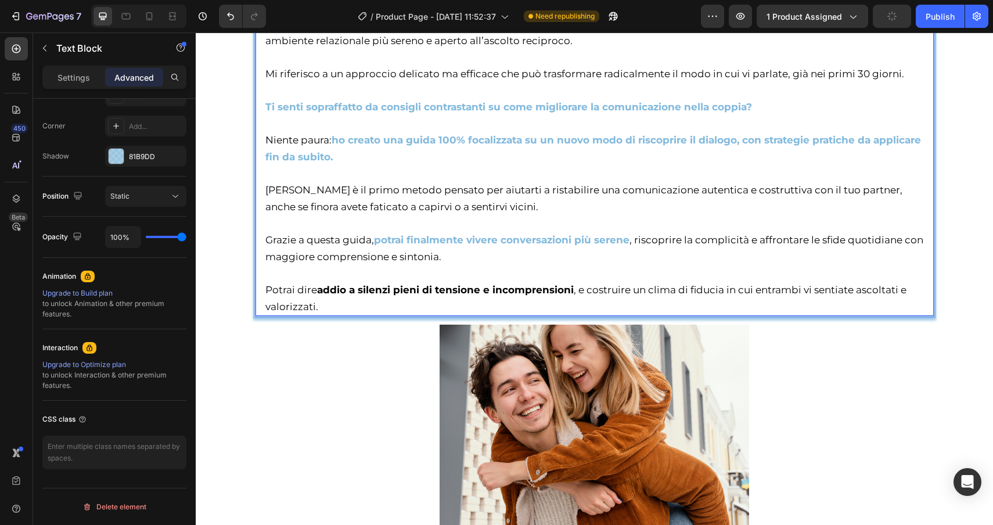
click at [601, 295] on span "Potrai dire addio a silenzi pieni di tensione e incomprensioni , e costruire un…" at bounding box center [585, 298] width 641 height 28
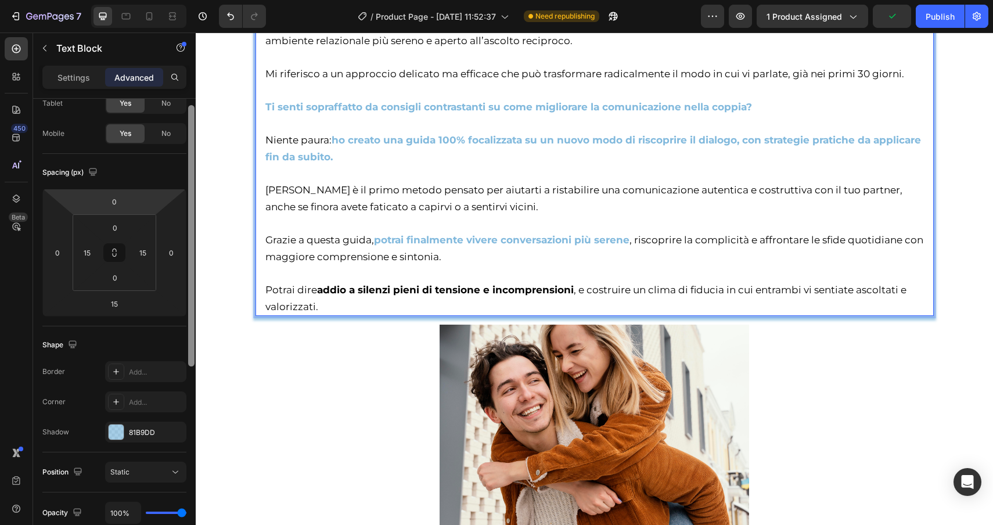
scroll to position [0, 0]
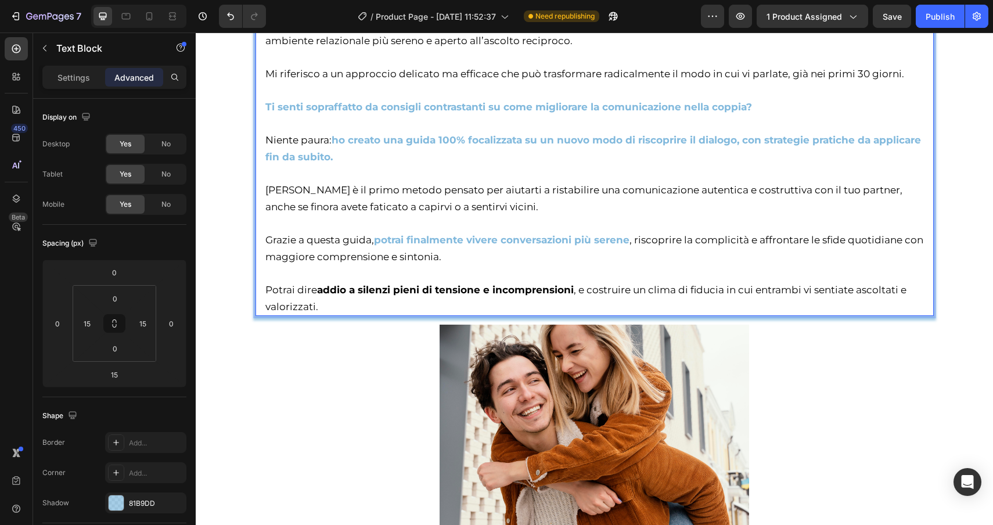
click at [314, 240] on span "Grazie a questa guida," at bounding box center [319, 240] width 109 height 12
click at [71, 74] on p "Settings" at bounding box center [74, 77] width 33 height 12
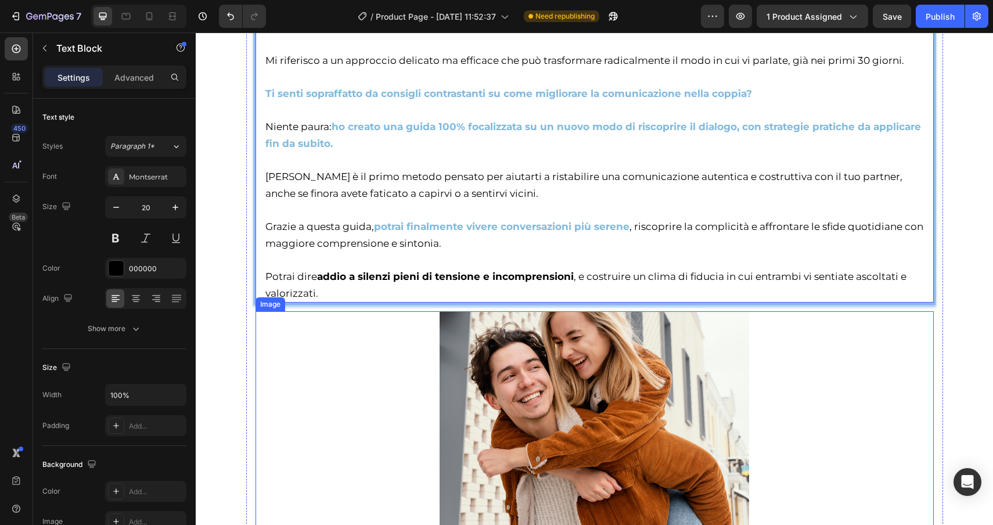
scroll to position [2362, 0]
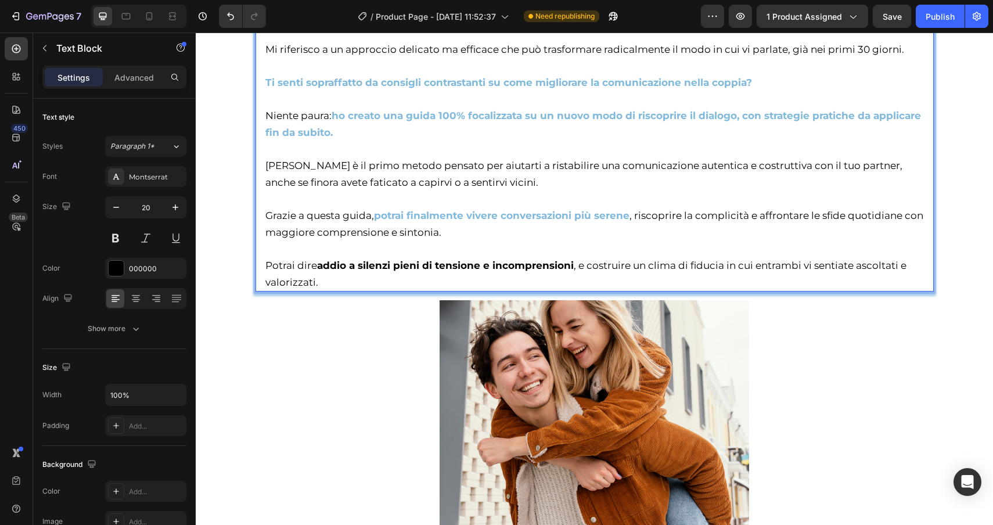
click at [573, 268] on span "Potrai dire addio a silenzi pieni di tensione e incomprensioni , e costruire un…" at bounding box center [585, 274] width 641 height 28
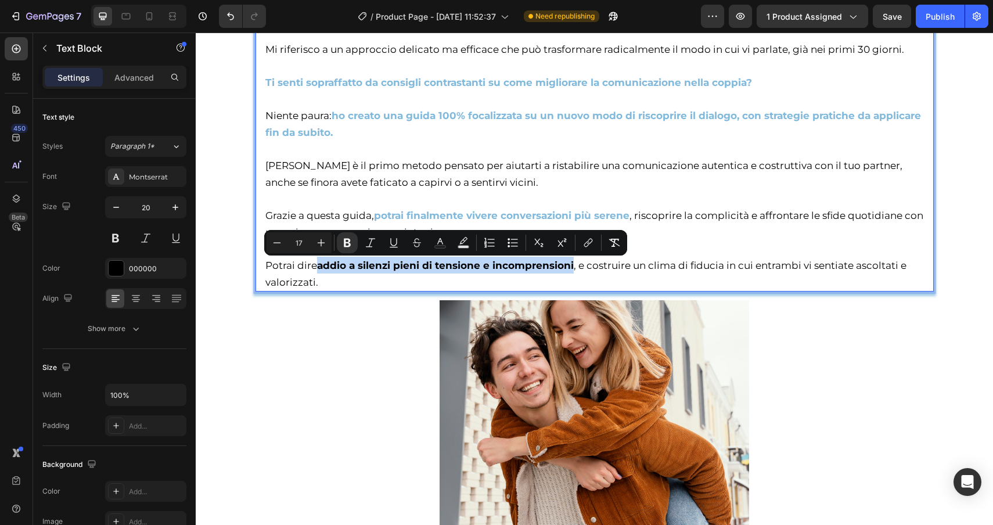
drag, startPoint x: 573, startPoint y: 268, endPoint x: 319, endPoint y: 268, distance: 254.4
click at [319, 268] on span "Potrai dire addio a silenzi pieni di tensione e incomprensioni , e costruire un…" at bounding box center [585, 274] width 641 height 28
click at [430, 249] on div "Text Color" at bounding box center [440, 242] width 21 height 21
click at [440, 250] on button "Text Color" at bounding box center [440, 242] width 21 height 21
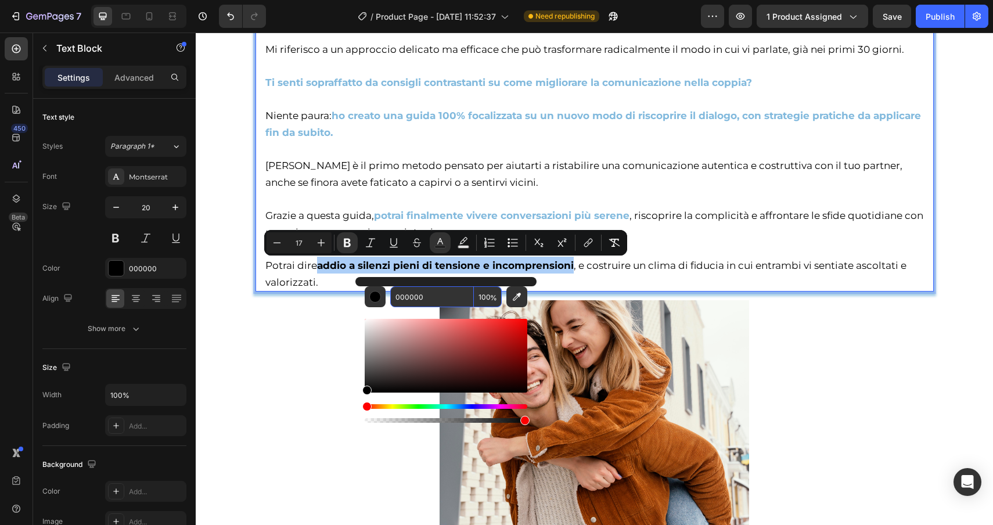
click at [439, 289] on input "000000" at bounding box center [432, 296] width 84 height 21
paste input "81b9dd"
type input "81B9DD"
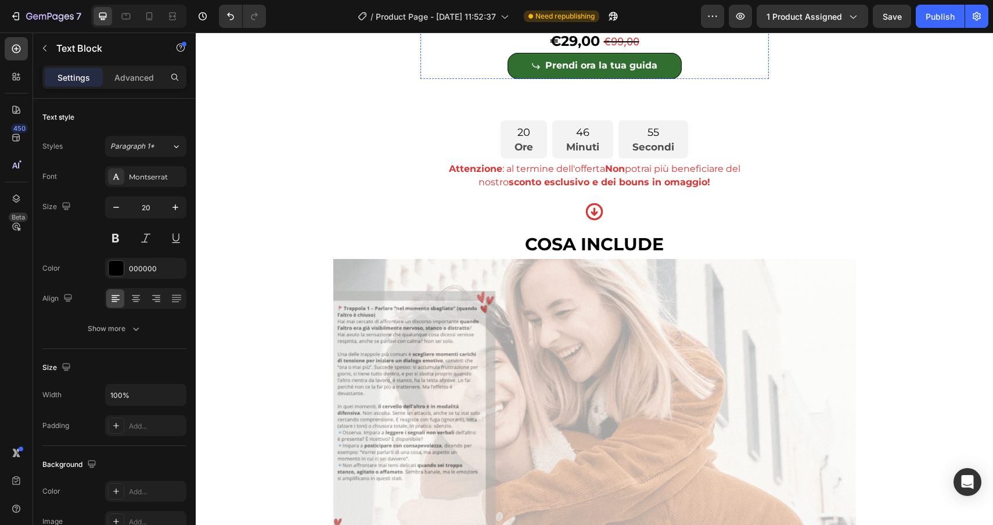
scroll to position [3214, 0]
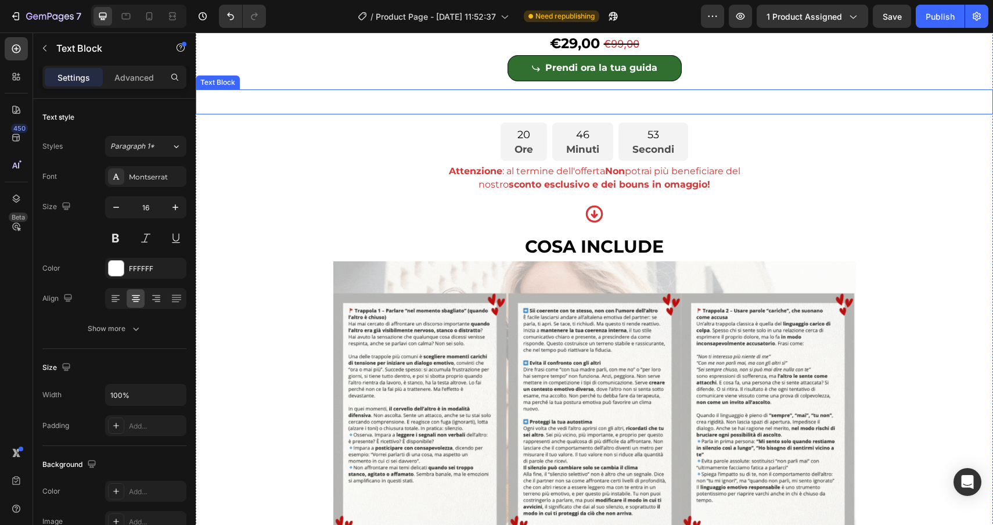
click at [555, 113] on p "in OMAGGIO 2 bonus dal valore di 97€" at bounding box center [594, 107] width 795 height 11
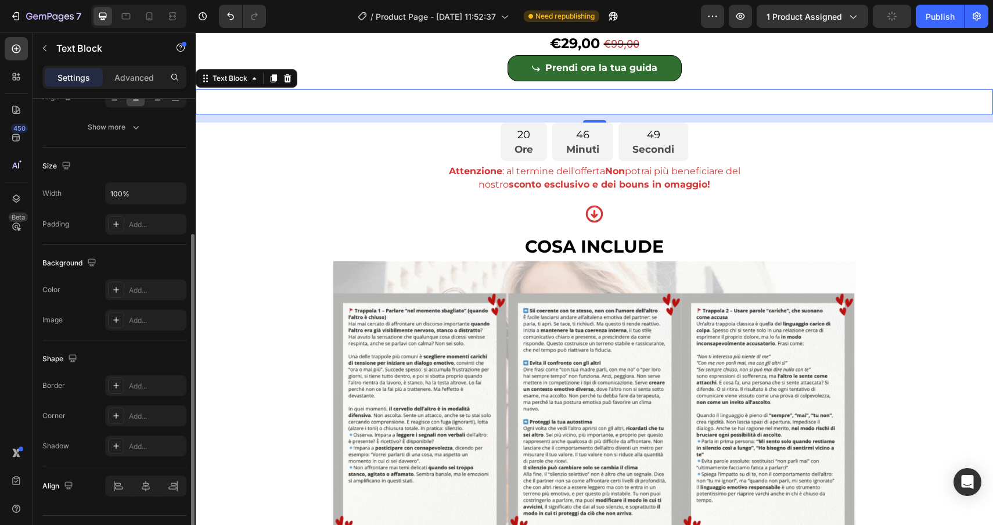
scroll to position [229, 0]
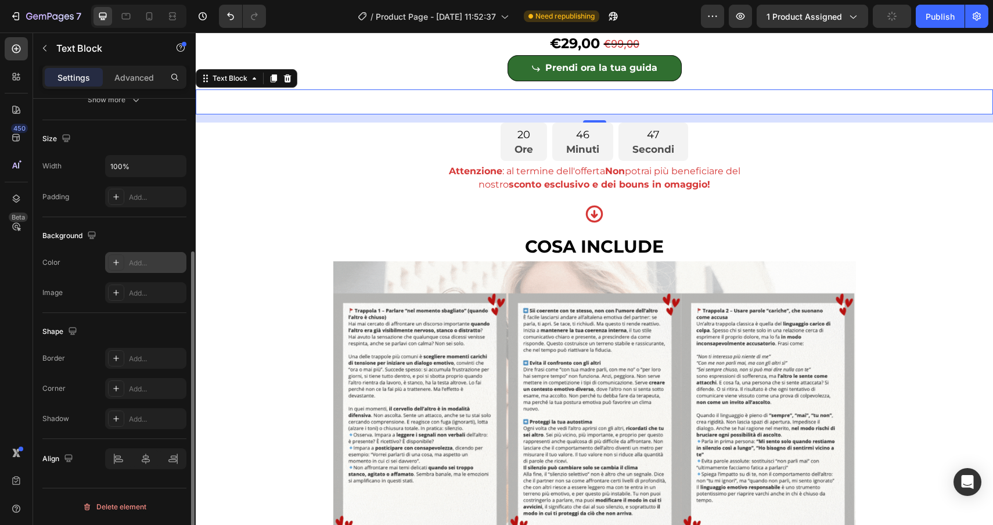
click at [125, 260] on div "Add..." at bounding box center [145, 262] width 81 height 21
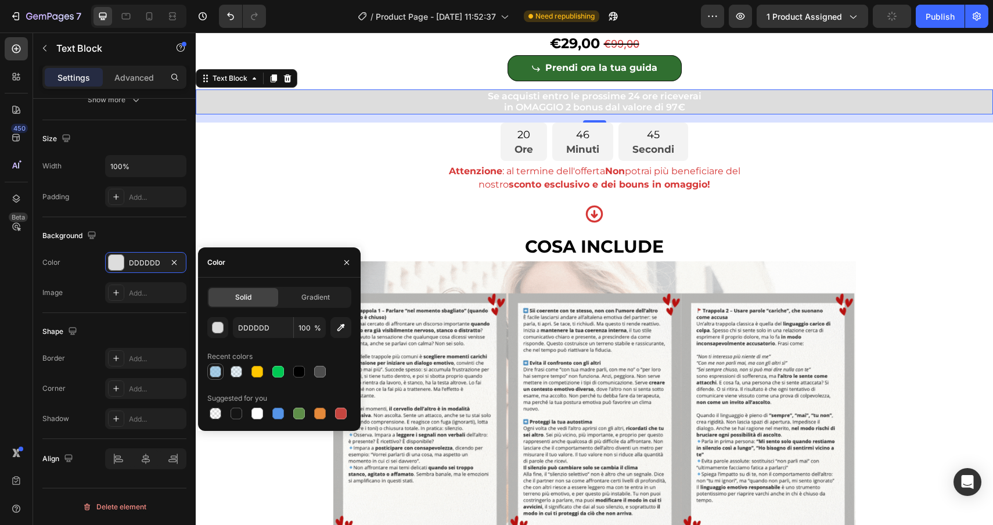
click at [211, 373] on div at bounding box center [216, 372] width 12 height 12
type input "81B9DD"
type input "70"
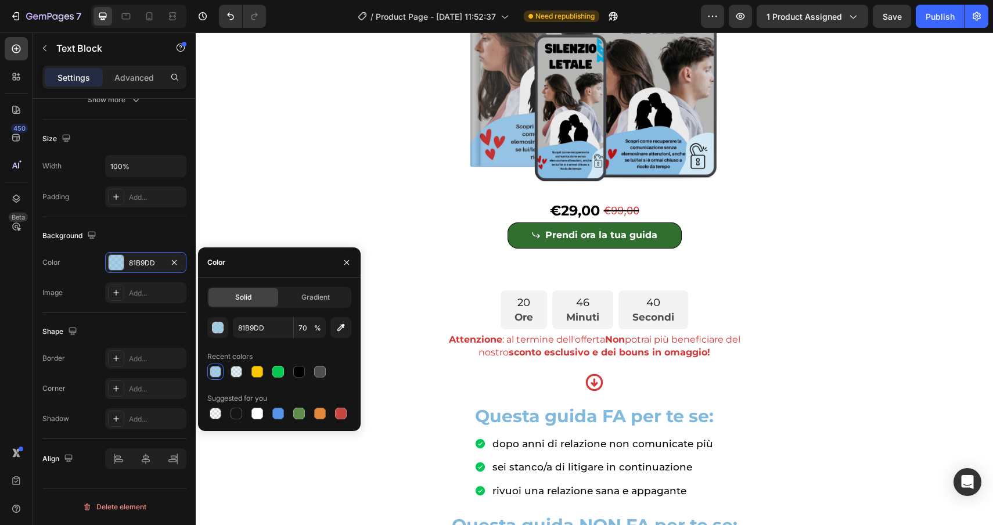
scroll to position [189, 0]
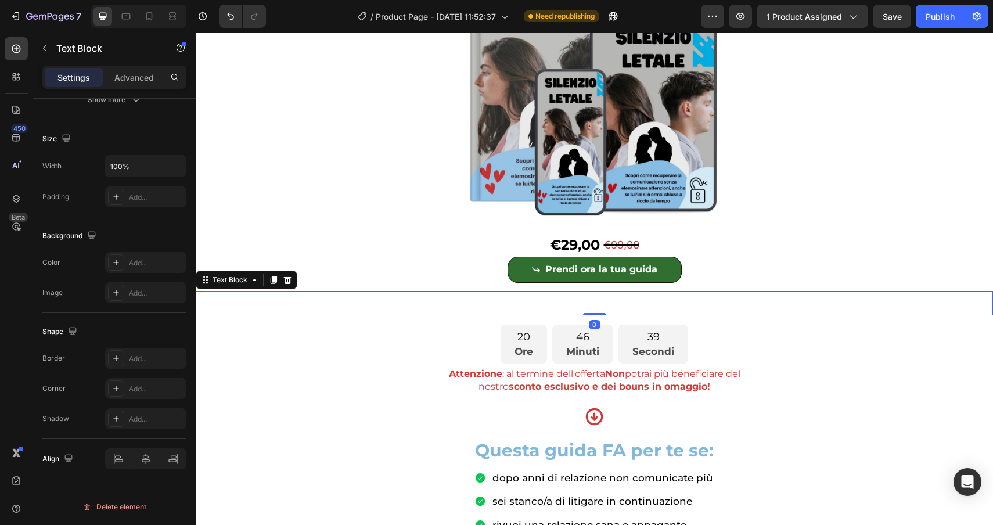
click at [630, 301] on p "Se acquisti entro le prossime 24 ore riceverai" at bounding box center [594, 297] width 795 height 11
click at [123, 268] on div at bounding box center [116, 262] width 16 height 16
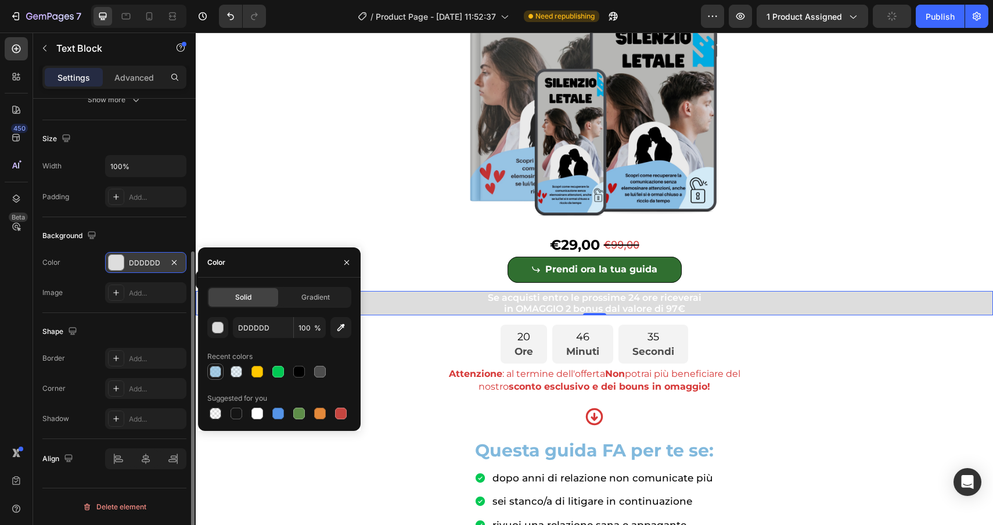
click at [216, 375] on div at bounding box center [216, 372] width 12 height 12
type input "81B9DD"
type input "70"
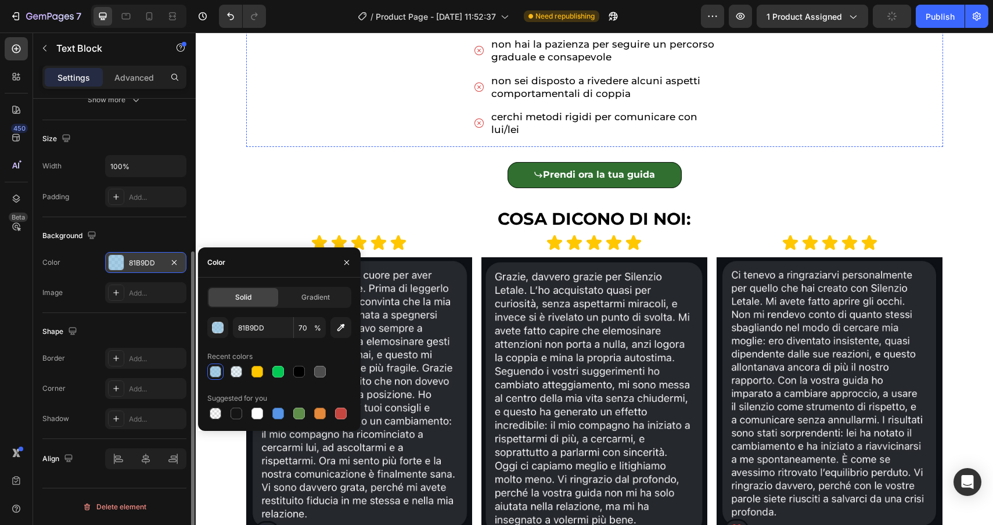
scroll to position [730, 0]
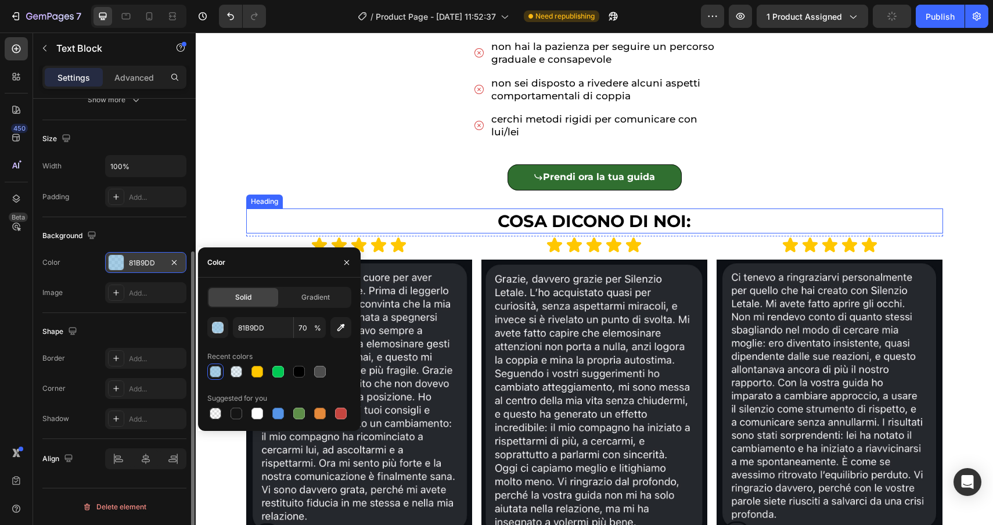
click at [702, 220] on h2 "COSA DICONO DI NOI:" at bounding box center [594, 221] width 697 height 25
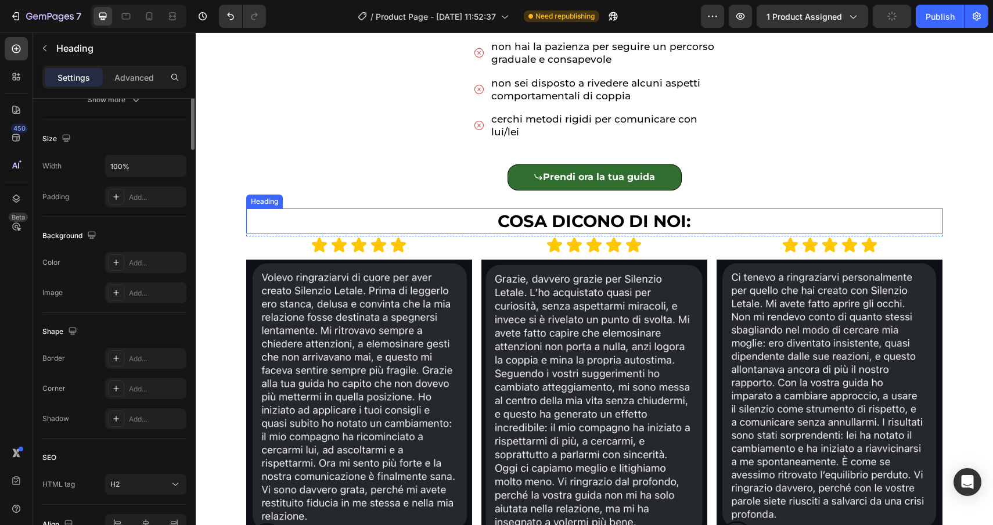
scroll to position [0, 0]
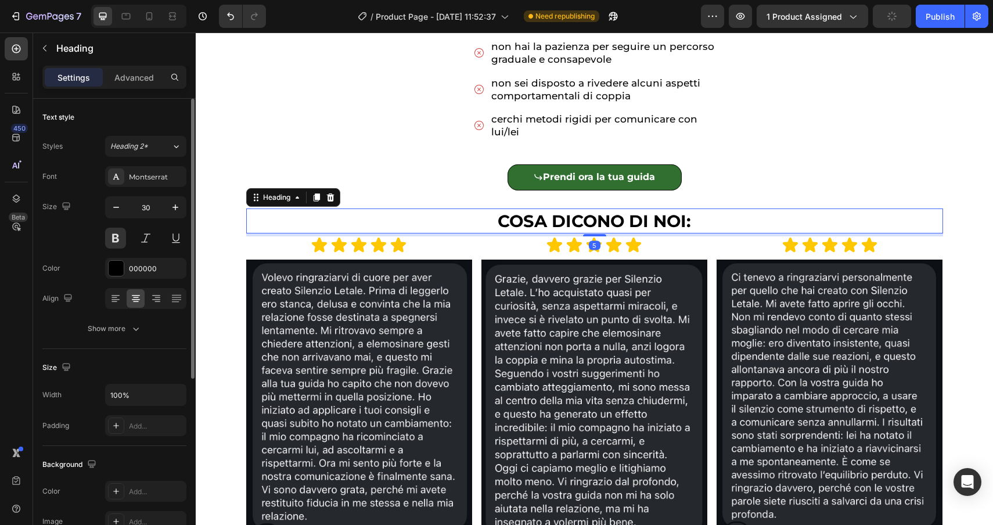
click at [702, 220] on h2 "COSA DICONO DI NOI:" at bounding box center [594, 221] width 697 height 25
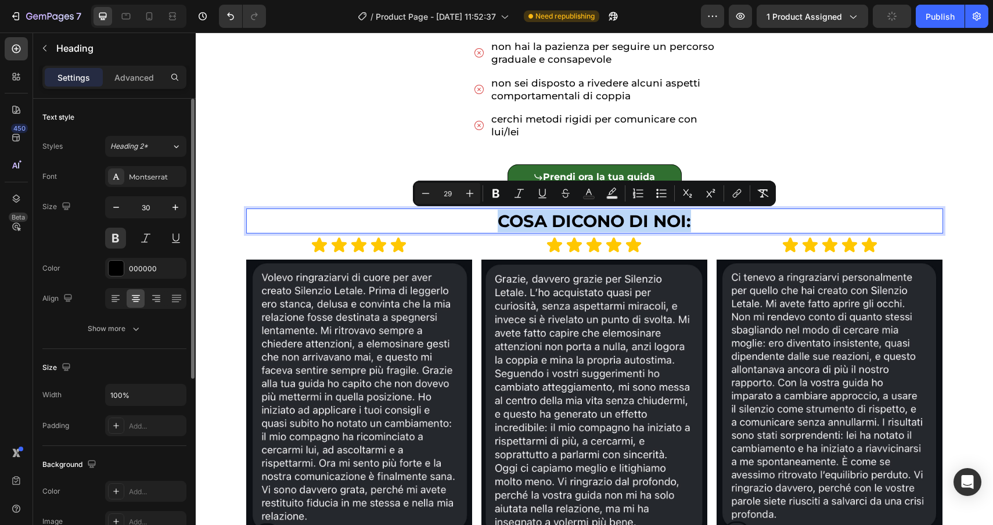
drag, startPoint x: 702, startPoint y: 220, endPoint x: 486, endPoint y: 220, distance: 216.7
click at [486, 220] on p "COSA DICONO DI NOI:" at bounding box center [594, 221] width 695 height 23
click at [584, 199] on button "Text Color" at bounding box center [589, 193] width 21 height 21
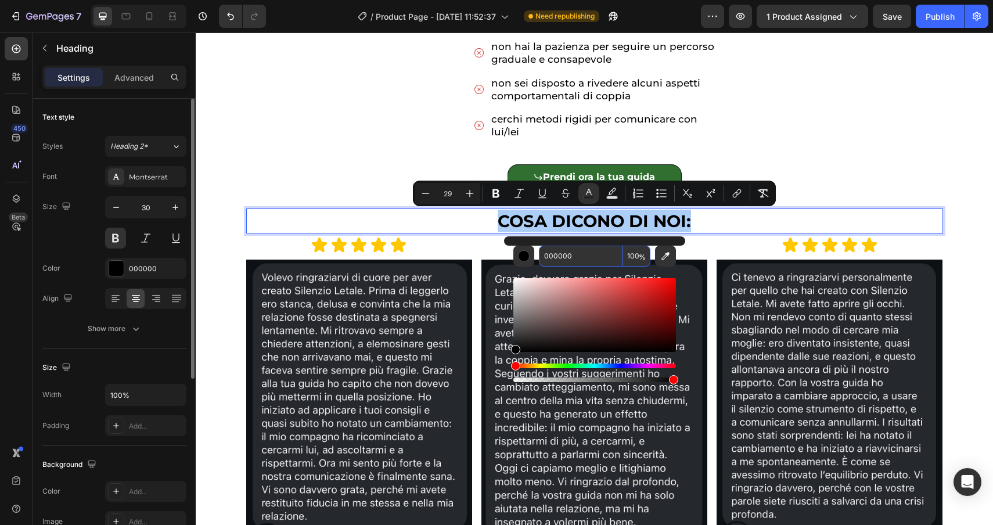
click at [591, 253] on input "000000" at bounding box center [581, 256] width 84 height 21
paste input "81b9dd"
type input "81B9DD"
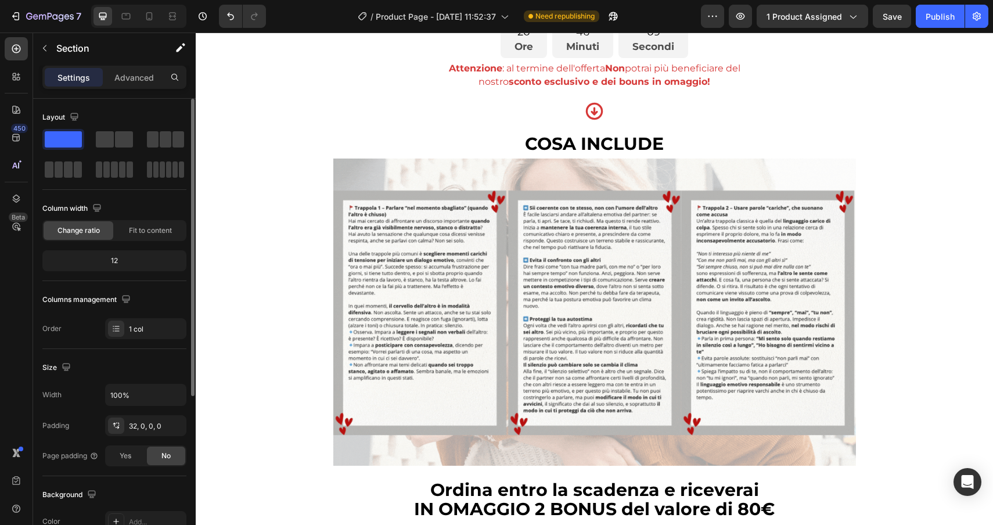
scroll to position [3308, 0]
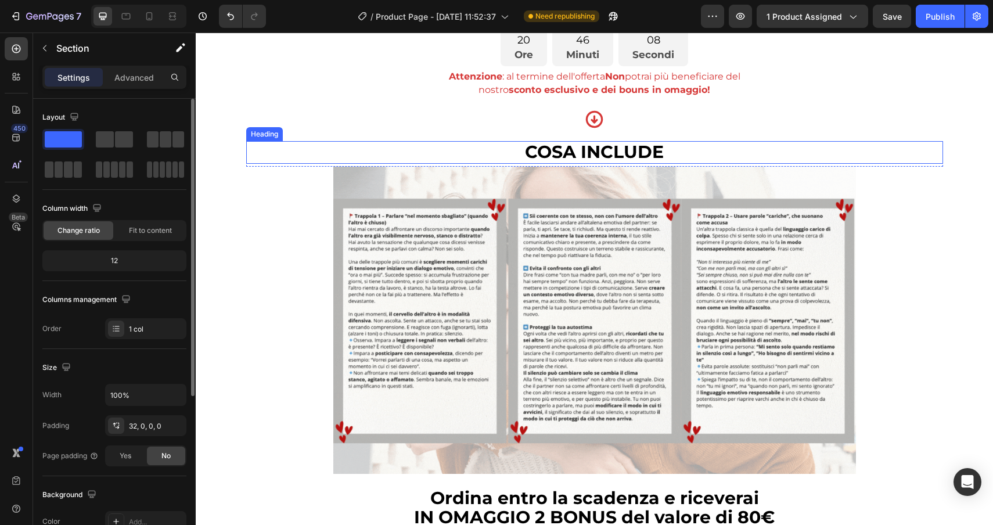
click at [665, 164] on h2 "COSA INCLUDE" at bounding box center [594, 152] width 697 height 23
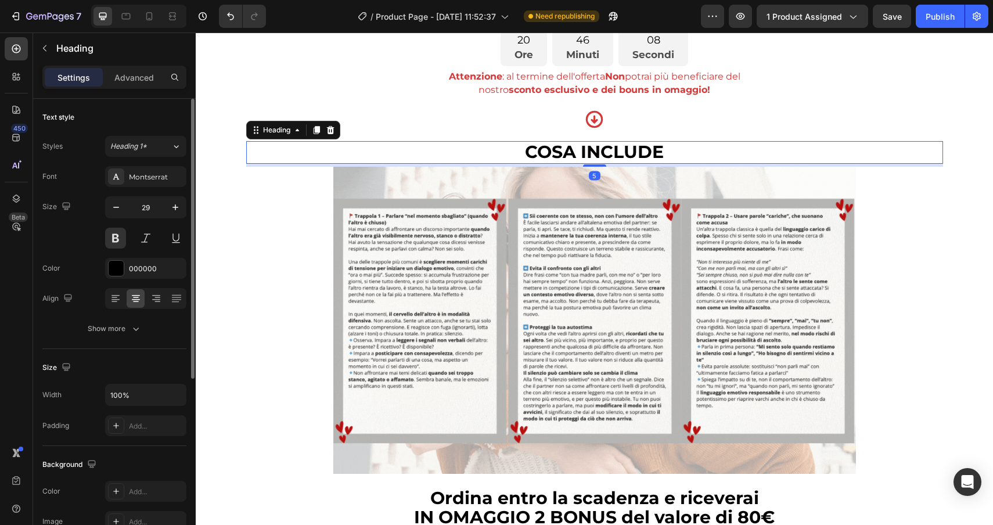
click at [673, 164] on h2 "COSA INCLUDE" at bounding box center [594, 152] width 697 height 23
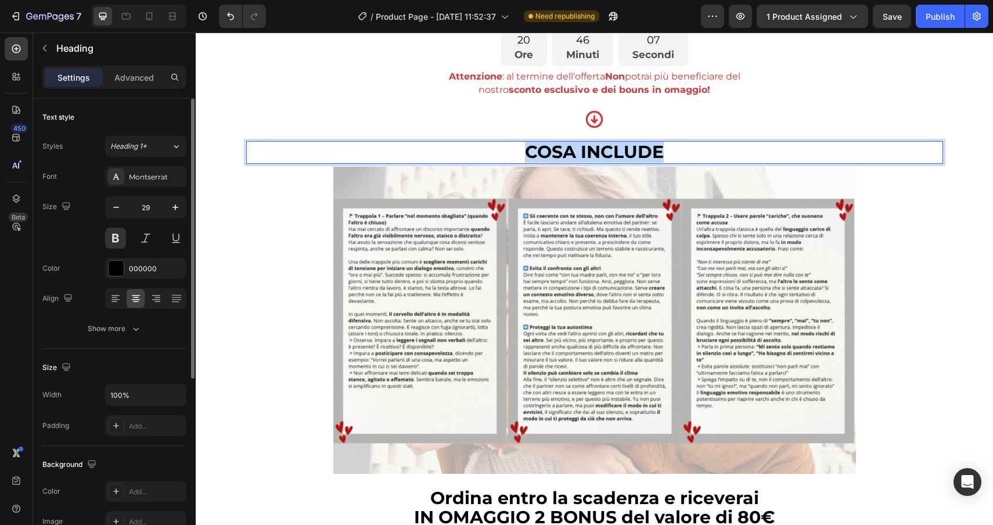
drag, startPoint x: 673, startPoint y: 273, endPoint x: 519, endPoint y: 271, distance: 154.0
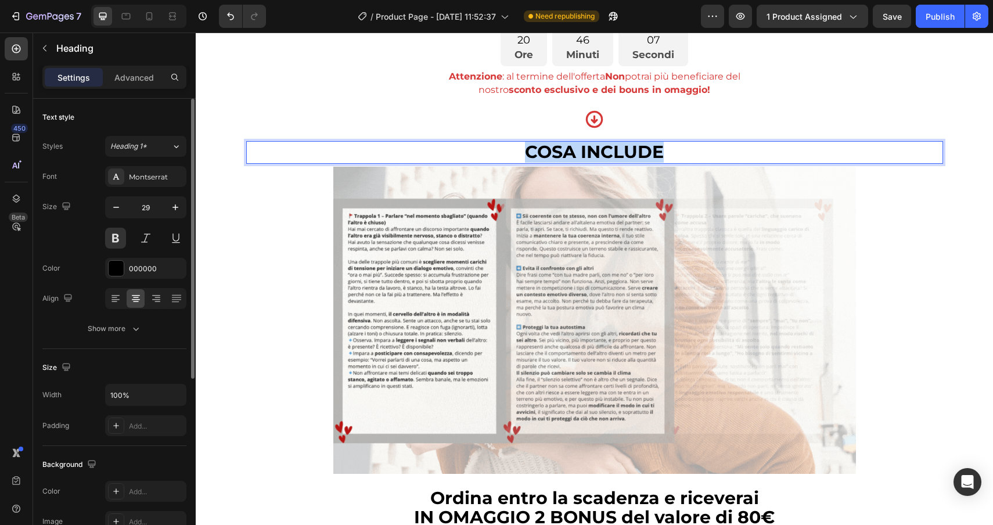
click at [519, 163] on p "COSA INCLUDE" at bounding box center [594, 152] width 695 height 20
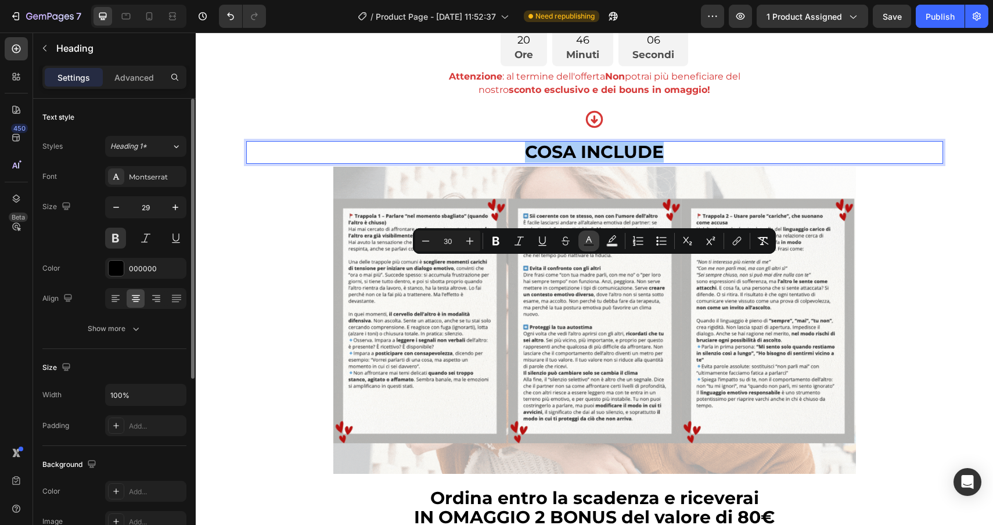
click at [591, 243] on icon "Editor contextual toolbar" at bounding box center [589, 241] width 12 height 12
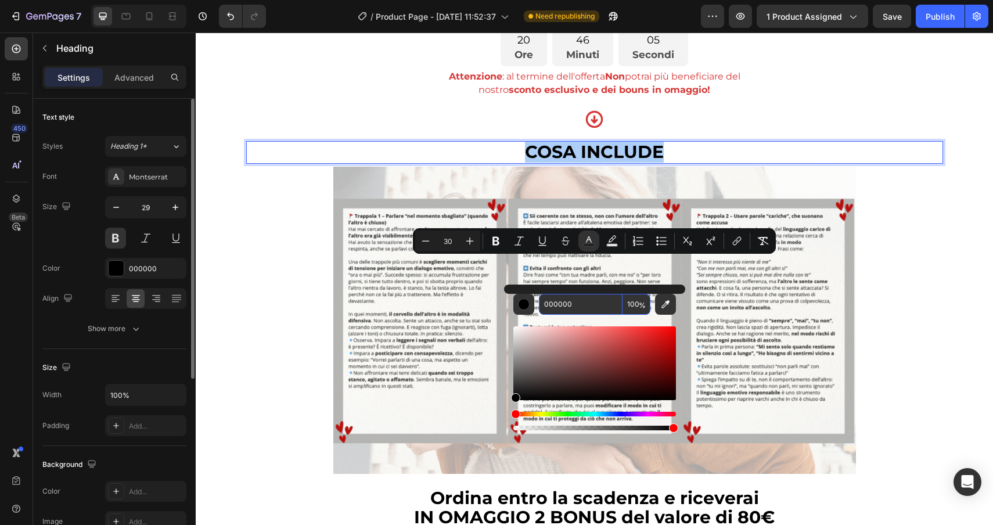
click at [584, 300] on input "000000" at bounding box center [581, 304] width 84 height 21
paste input "81b9dd"
type input "81B9DD"
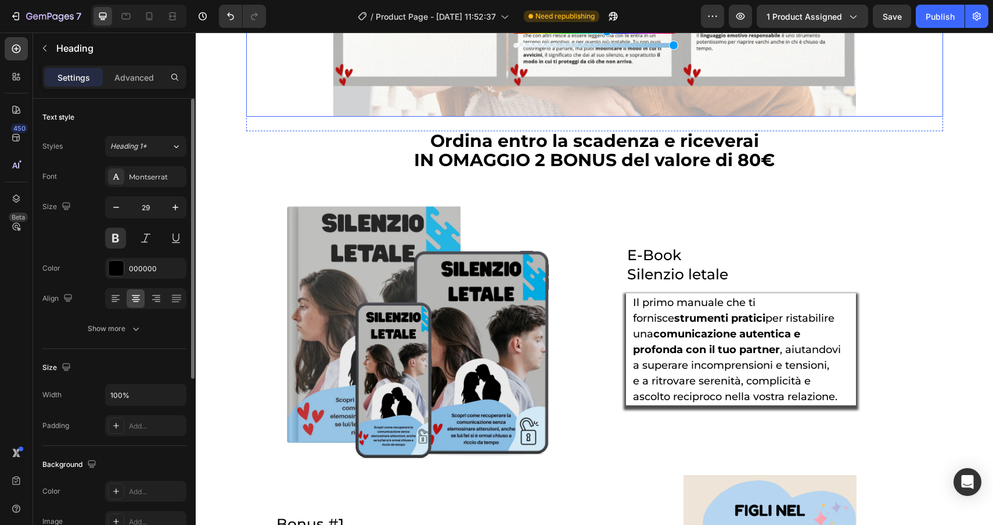
scroll to position [3676, 0]
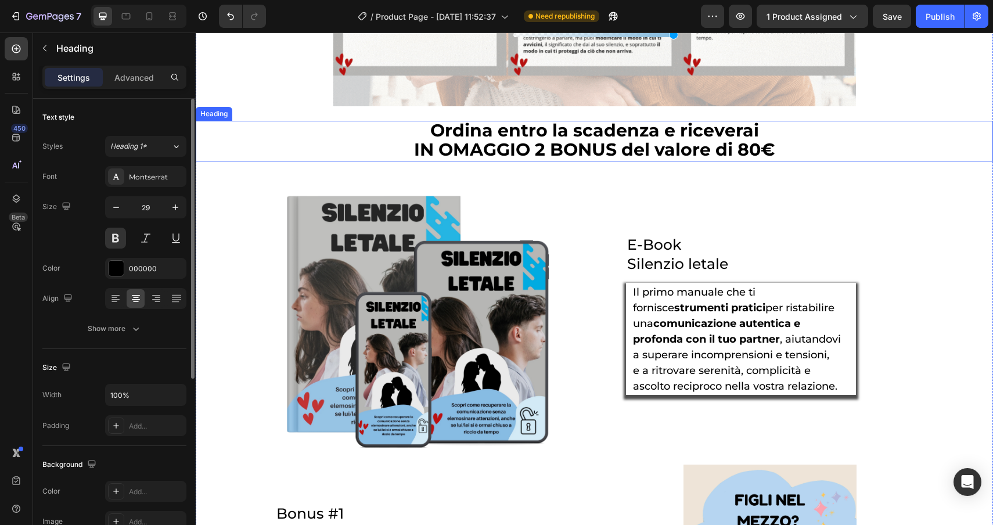
click at [817, 161] on h2 "Ordina entro la scadenza e riceverai IN OMAGGIO 2 BONUS del valore di 80€" at bounding box center [595, 141] width 798 height 41
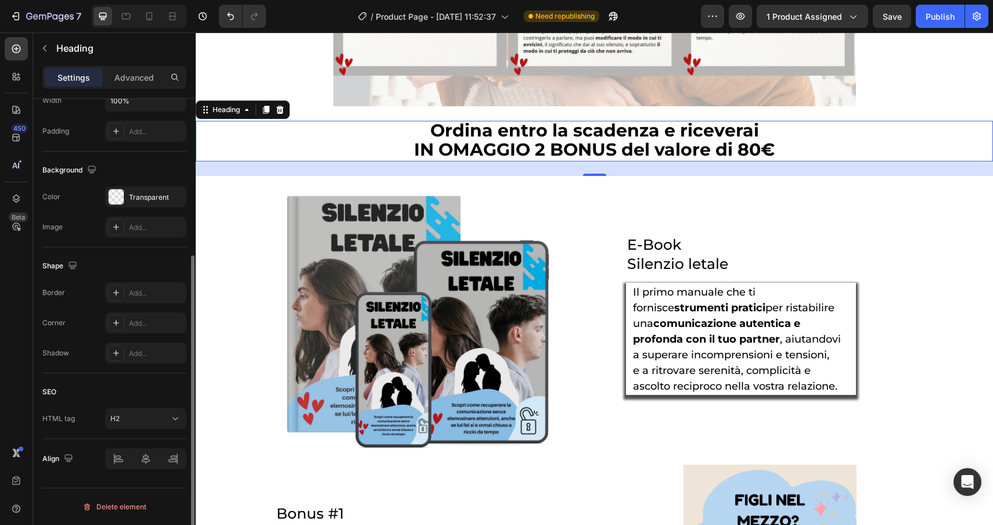
scroll to position [257, 0]
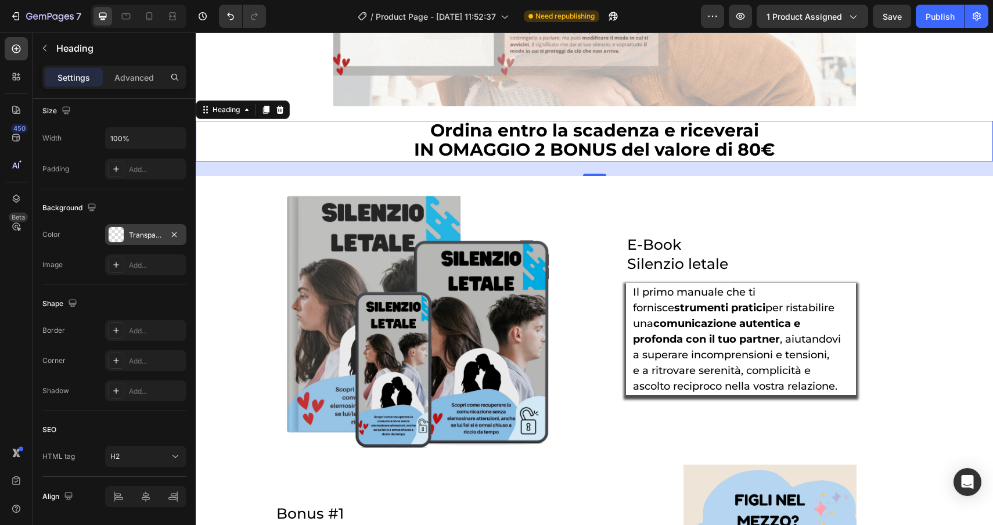
click at [114, 239] on div at bounding box center [116, 234] width 15 height 15
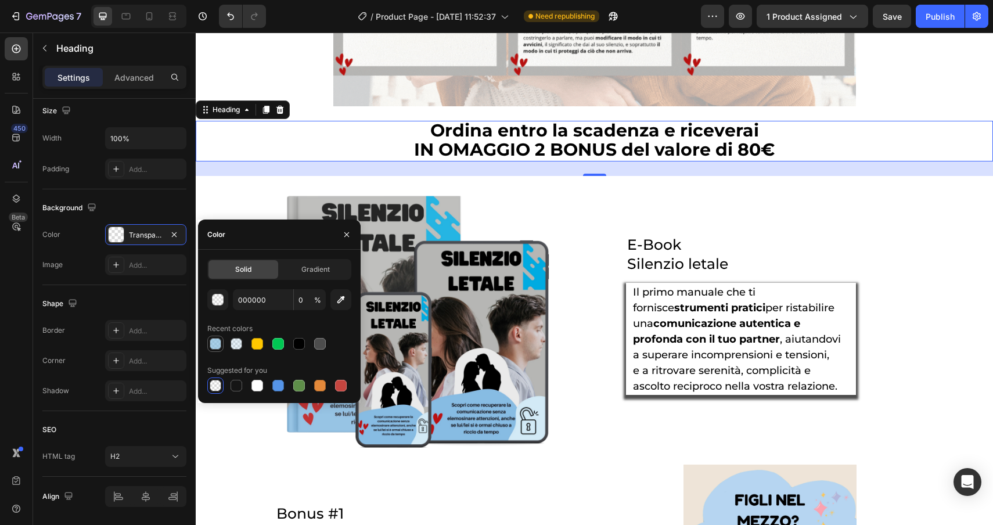
click at [213, 338] on div at bounding box center [216, 344] width 12 height 12
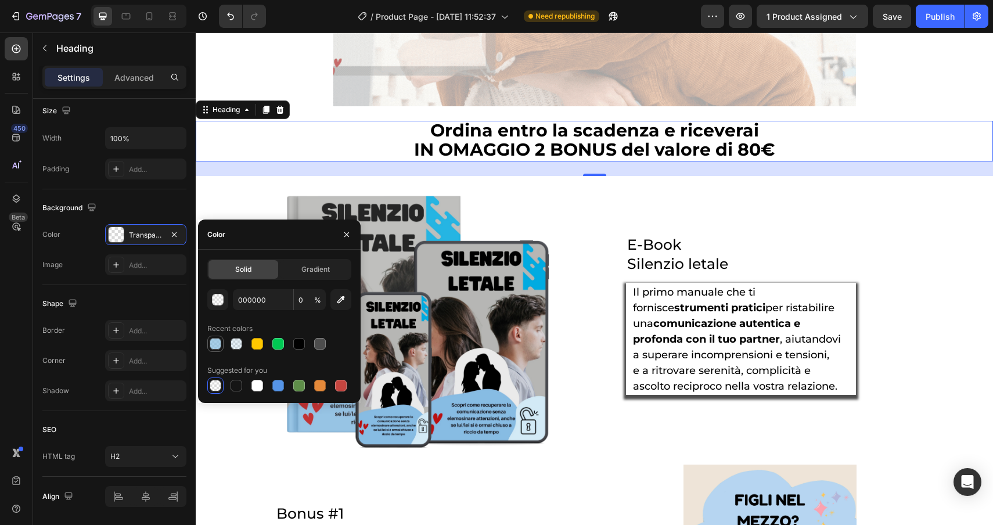
type input "81B9DD"
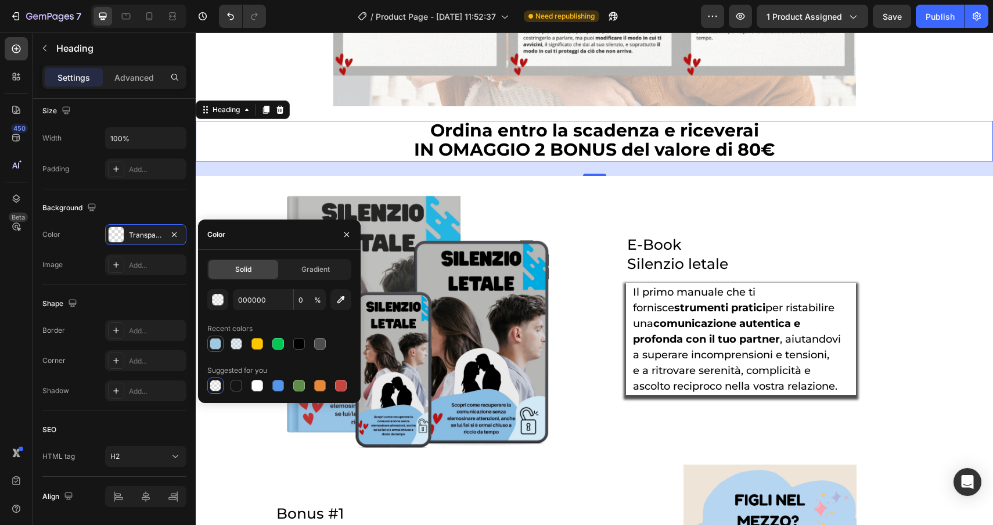
type input "70"
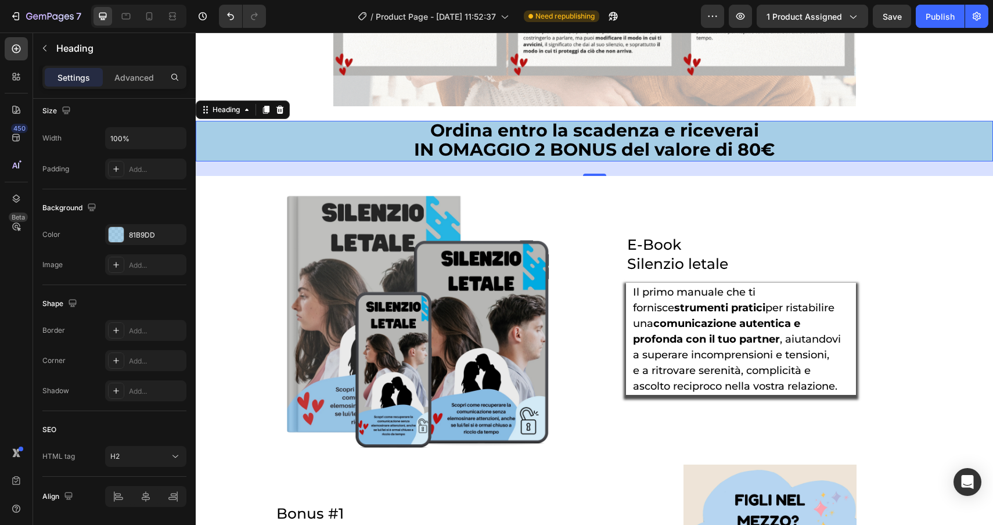
click at [403, 161] on h2 "Ordina entro la scadenza e riceverai IN OMAGGIO 2 BONUS del valore di 80€" at bounding box center [595, 141] width 798 height 41
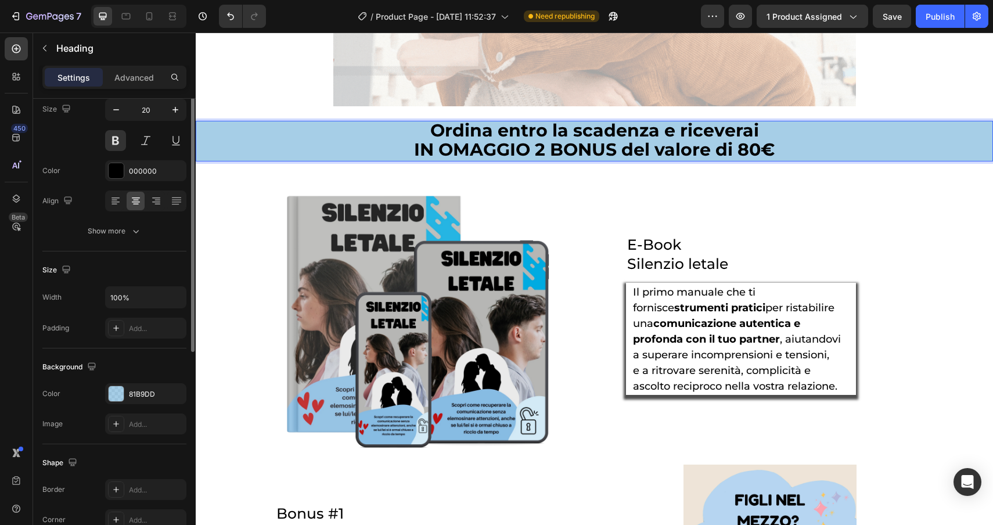
scroll to position [0, 0]
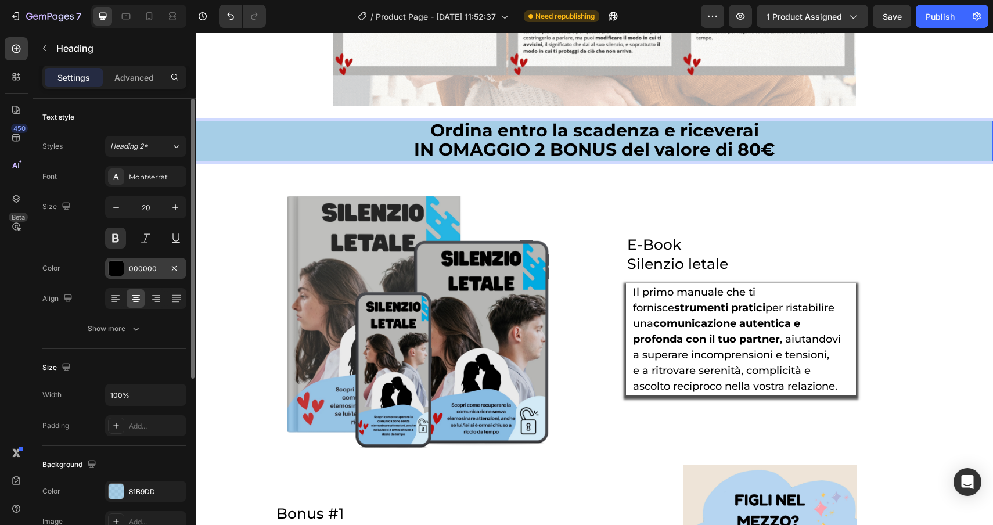
click at [112, 272] on div at bounding box center [116, 268] width 15 height 15
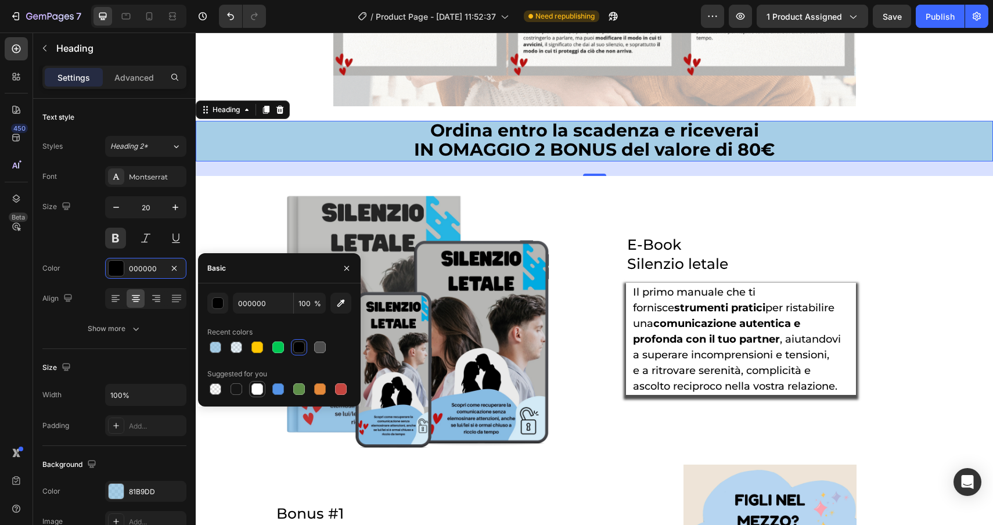
click at [258, 389] on div at bounding box center [258, 389] width 12 height 12
type input "FFFFFF"
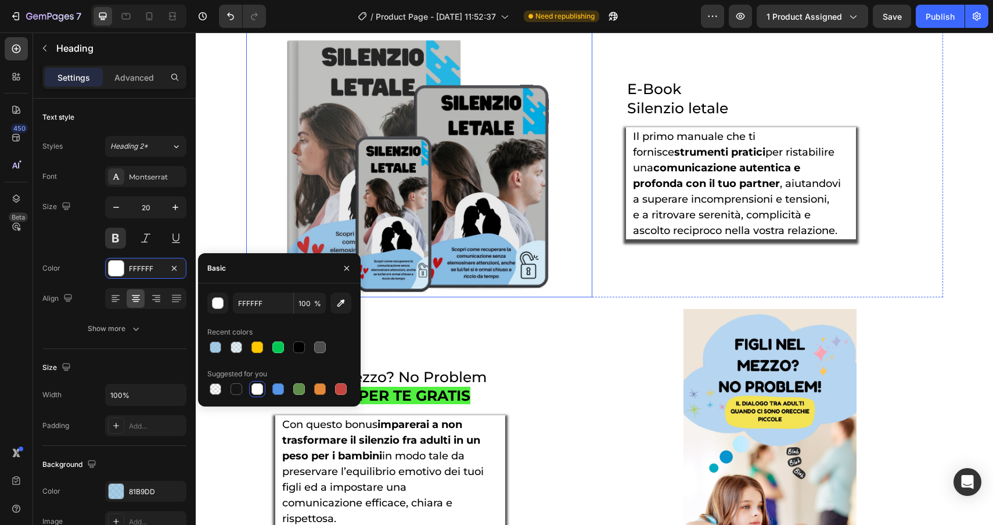
scroll to position [3833, 0]
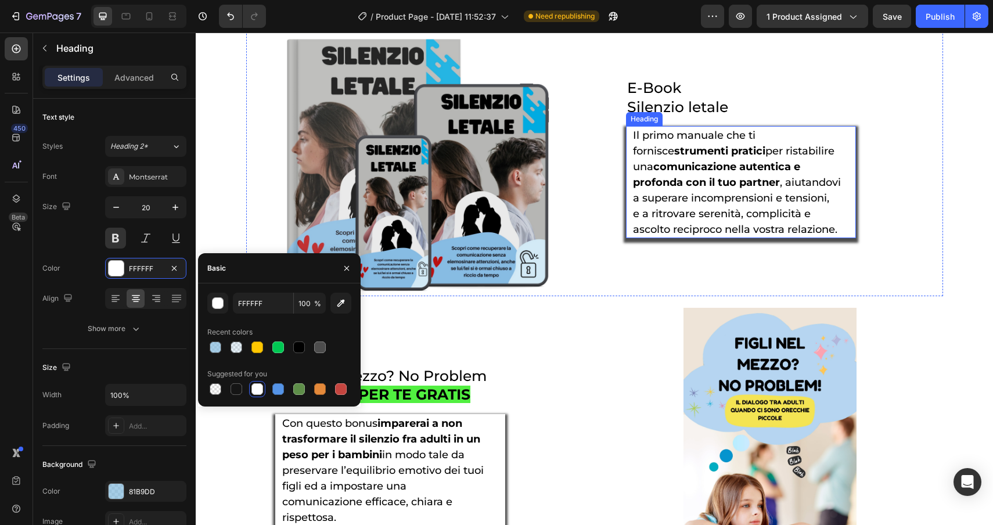
click at [727, 189] on strong "comunicazione autentica e profonda con il tuo partner" at bounding box center [716, 174] width 167 height 28
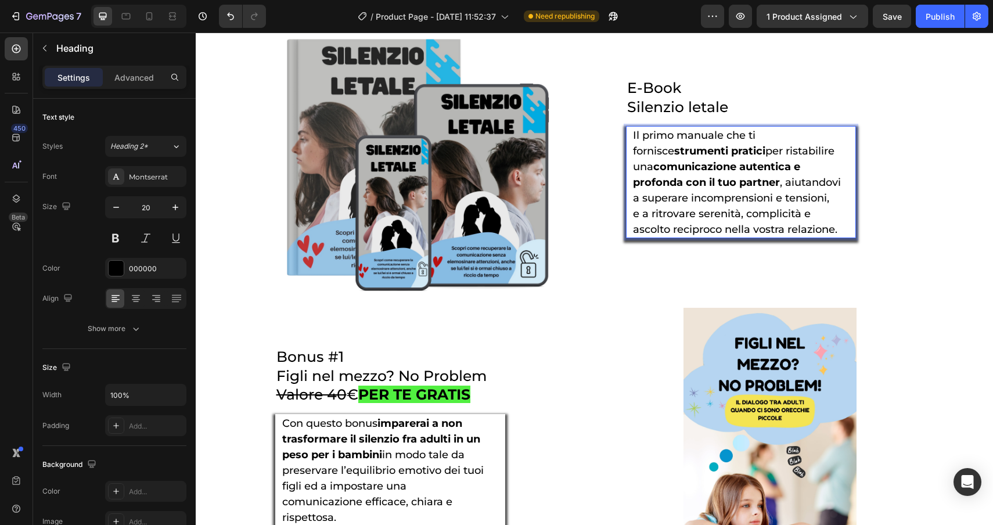
click at [727, 189] on strong "comunicazione autentica e profonda con il tuo partner" at bounding box center [716, 174] width 167 height 28
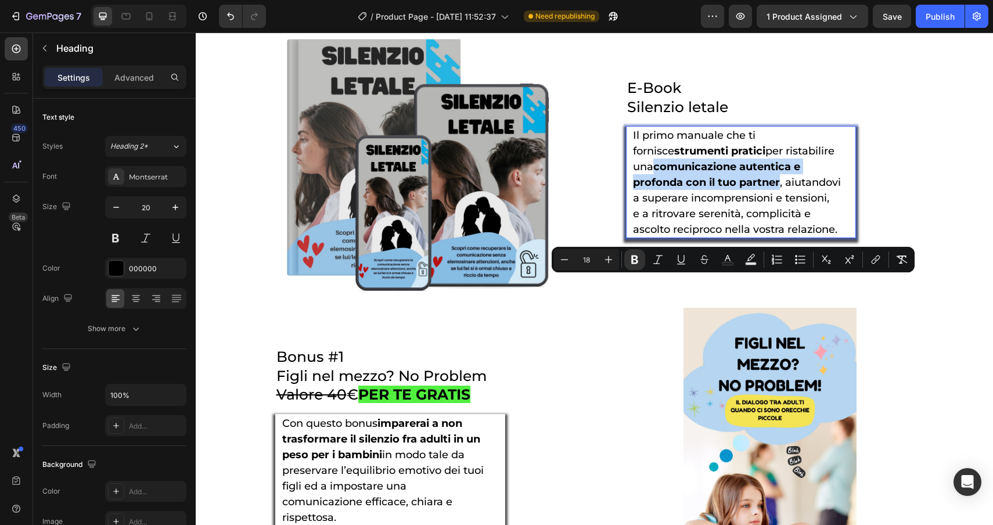
drag, startPoint x: 727, startPoint y: 299, endPoint x: 634, endPoint y: 286, distance: 93.2
click at [634, 189] on strong "comunicazione autentica e profonda con il tuo partner" at bounding box center [716, 174] width 167 height 28
click at [723, 256] on icon "Editor contextual toolbar" at bounding box center [728, 260] width 12 height 12
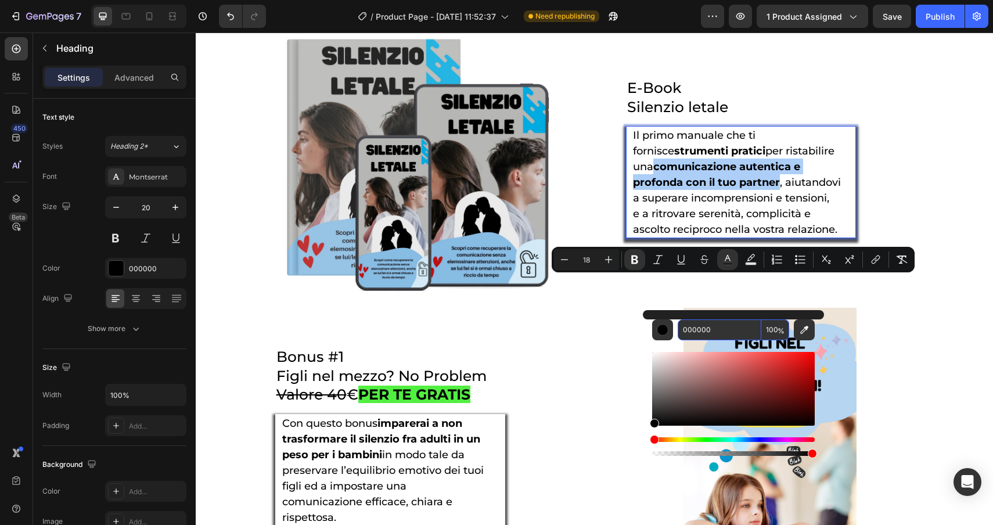
click at [723, 334] on input "000000" at bounding box center [720, 330] width 84 height 21
paste input "81b9dd"
type input "81B9DD"
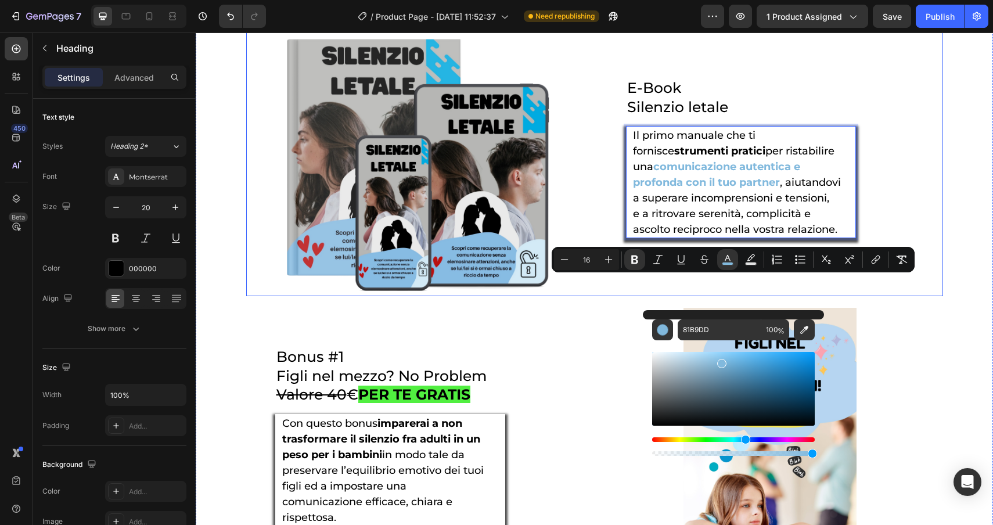
click at [931, 296] on div "E-Book Silenzio letale Heading Il primo manuale che ti fornisce strumenti prati…" at bounding box center [770, 157] width 346 height 277
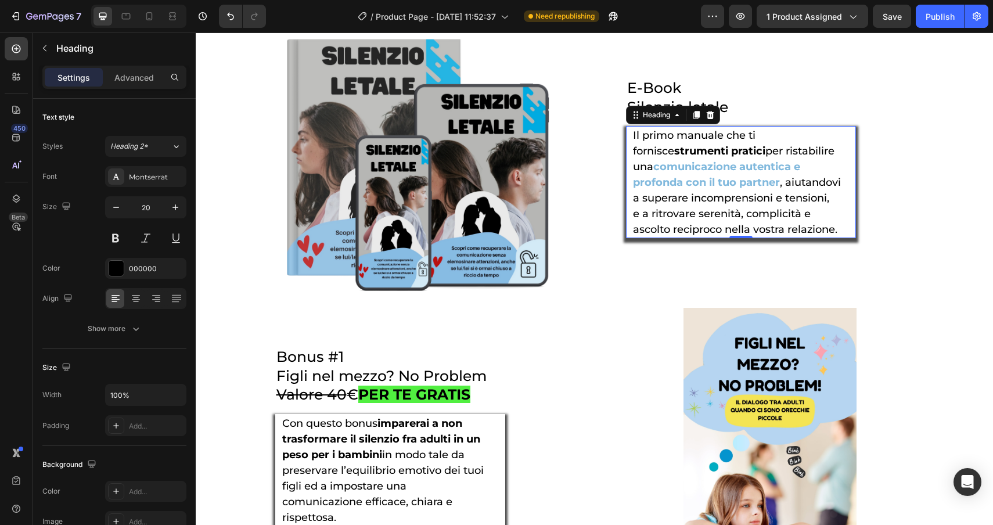
click at [722, 157] on strong "strumenti pratici" at bounding box center [719, 151] width 91 height 13
click at [724, 157] on strong "strumenti pratici" at bounding box center [719, 151] width 91 height 13
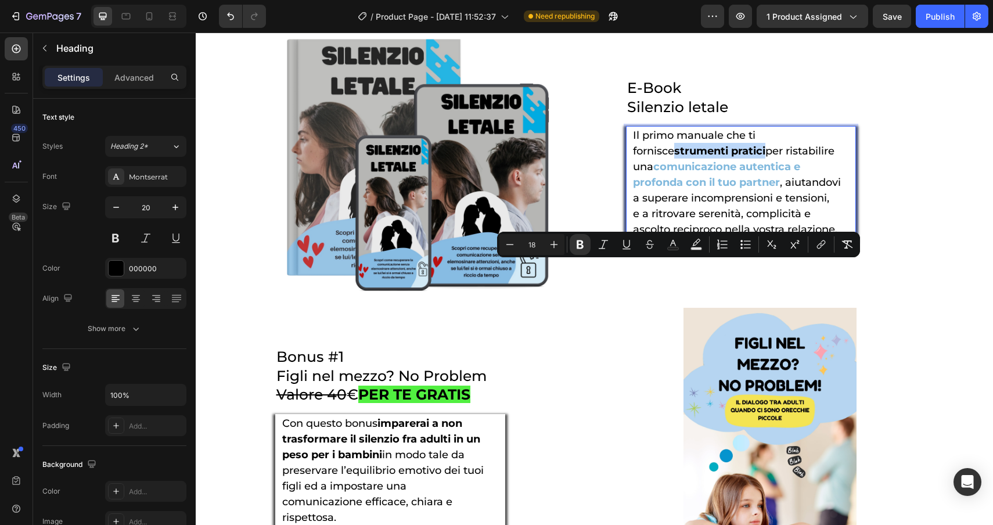
drag, startPoint x: 724, startPoint y: 268, endPoint x: 631, endPoint y: 270, distance: 93.0
click at [630, 238] on div "Il primo manuale che ti fornisce strumenti pratici per ristabilire una comunica…" at bounding box center [741, 182] width 230 height 112
click at [674, 251] on button "Text Color" at bounding box center [673, 244] width 21 height 21
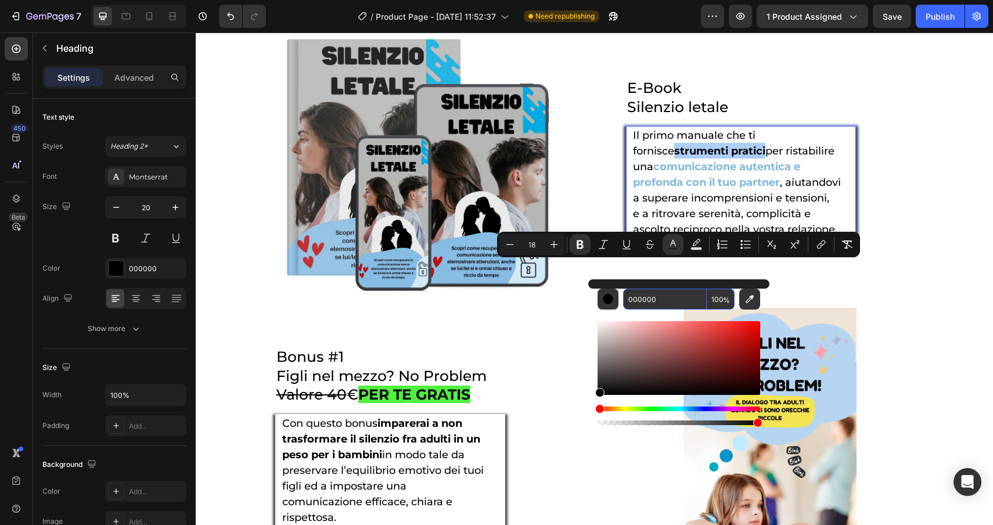
click at [669, 299] on input "000000" at bounding box center [665, 299] width 84 height 21
paste input "81b9dd"
type input "81B9DD"
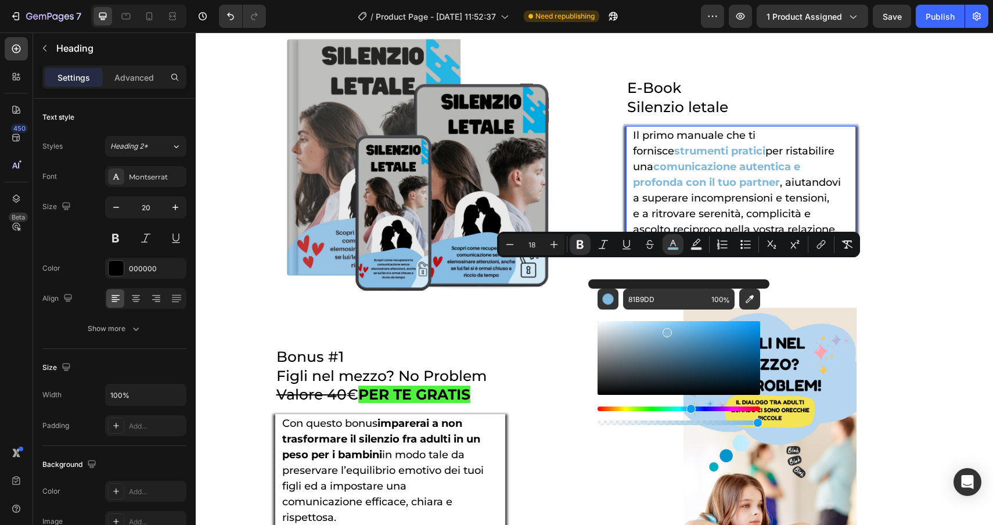
click at [843, 237] on p "Il primo manuale che ti fornisce strumenti pratici per ristabilire una comunica…" at bounding box center [741, 182] width 216 height 110
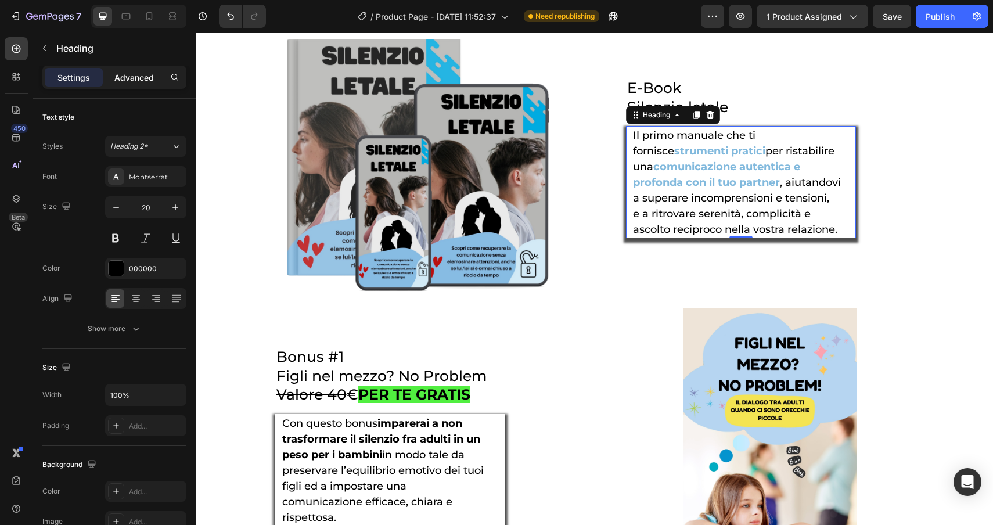
click at [125, 77] on p "Advanced" at bounding box center [134, 77] width 40 height 12
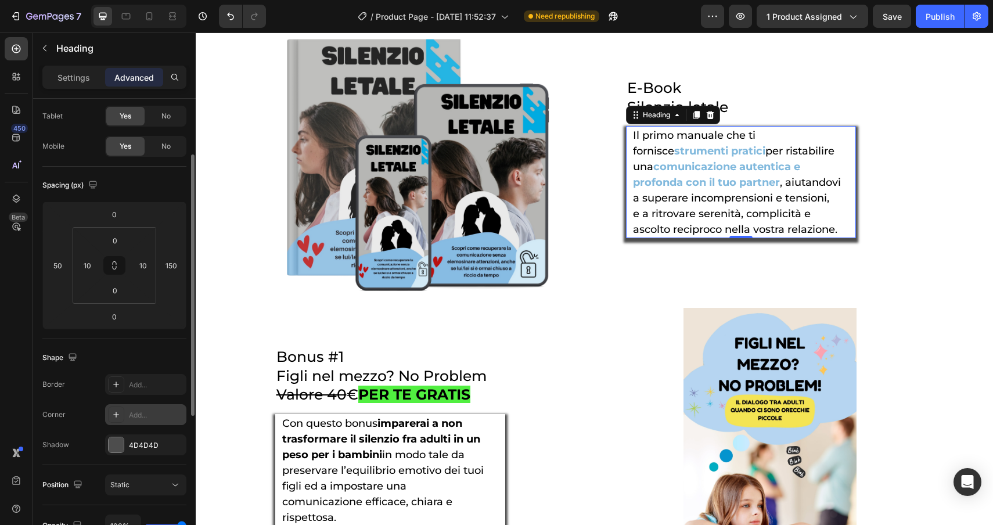
scroll to position [74, 0]
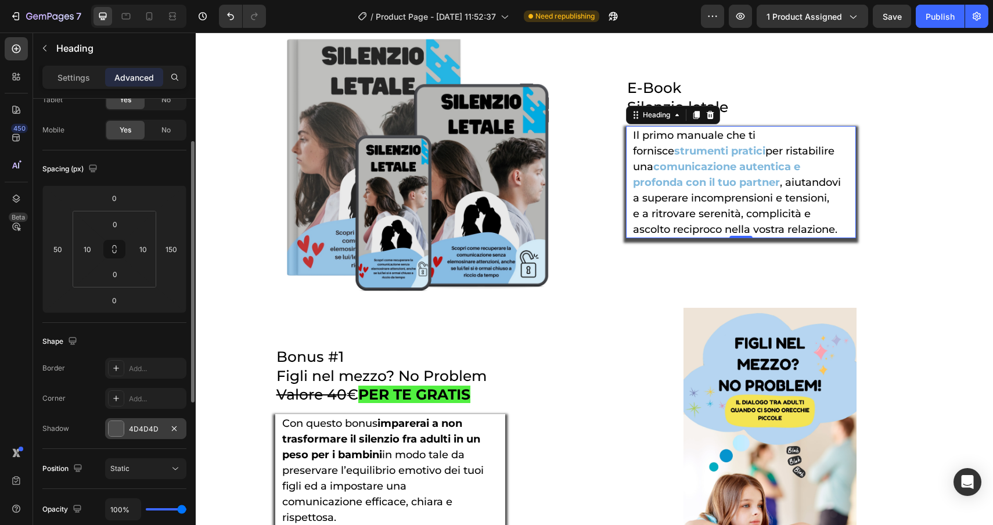
click at [114, 430] on div at bounding box center [116, 428] width 15 height 15
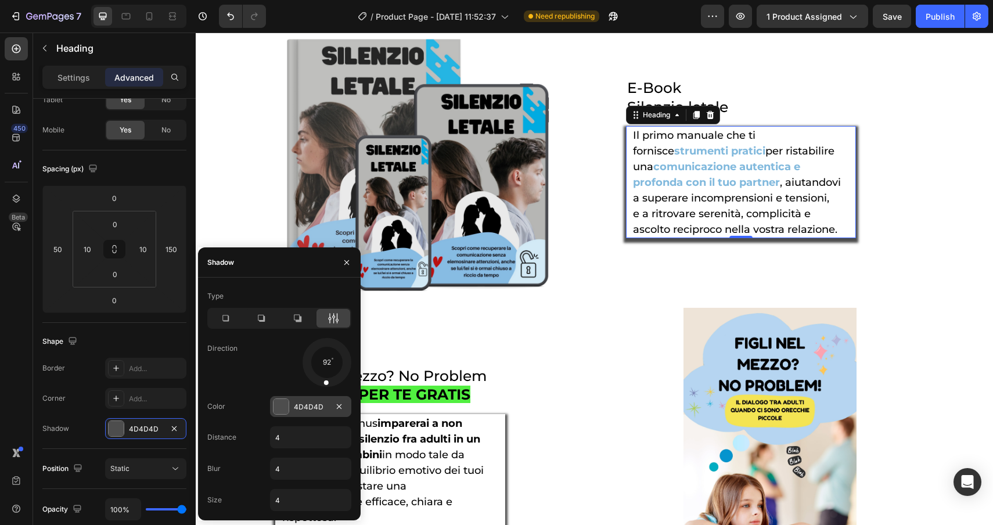
click at [286, 408] on div at bounding box center [281, 406] width 15 height 15
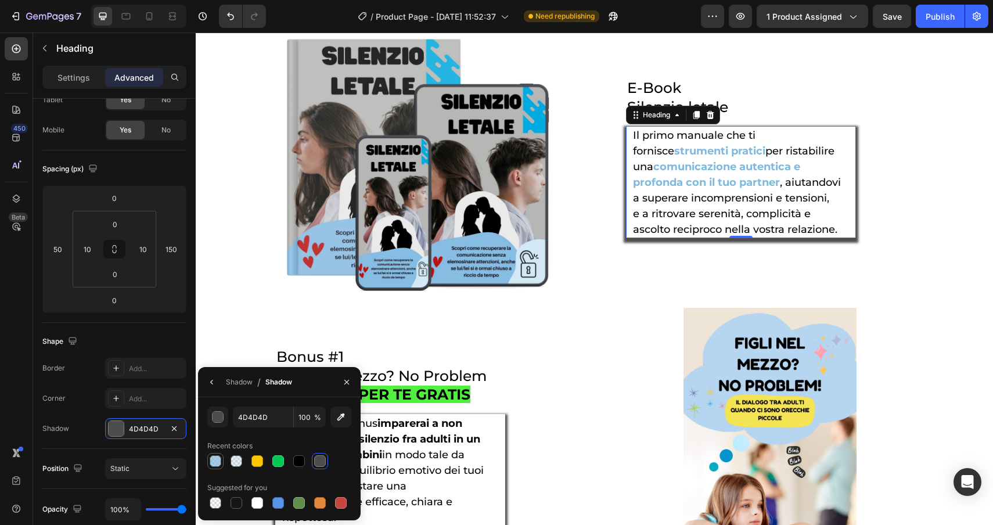
click at [215, 459] on div at bounding box center [216, 461] width 12 height 12
type input "81B9DD"
type input "70"
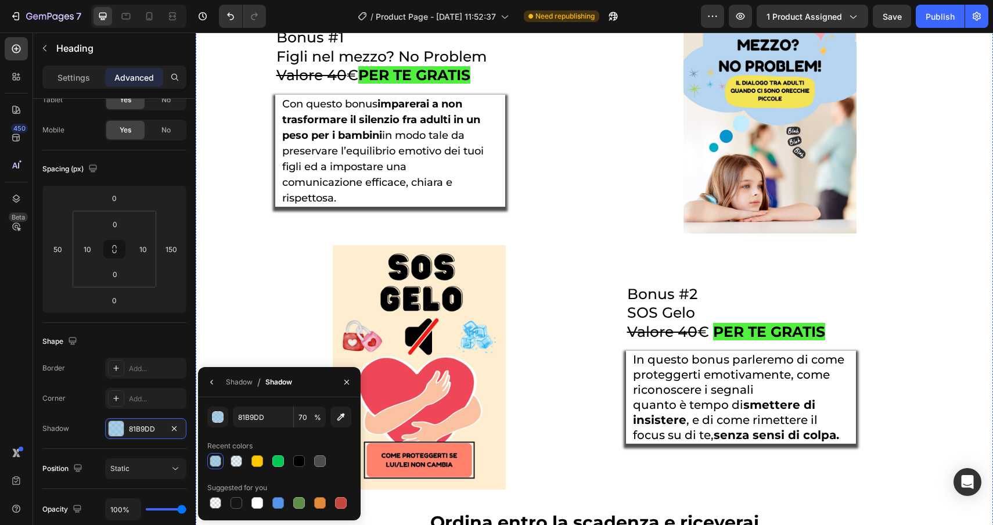
scroll to position [4169, 0]
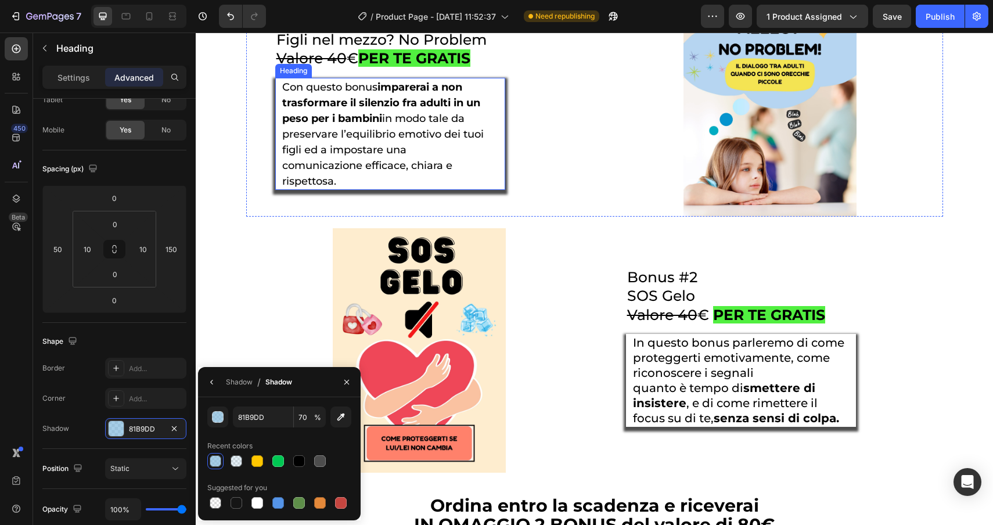
click at [383, 125] on strong "imparerai a non trasformare il silenzio fra adulti in un peso per i bambini" at bounding box center [381, 103] width 198 height 44
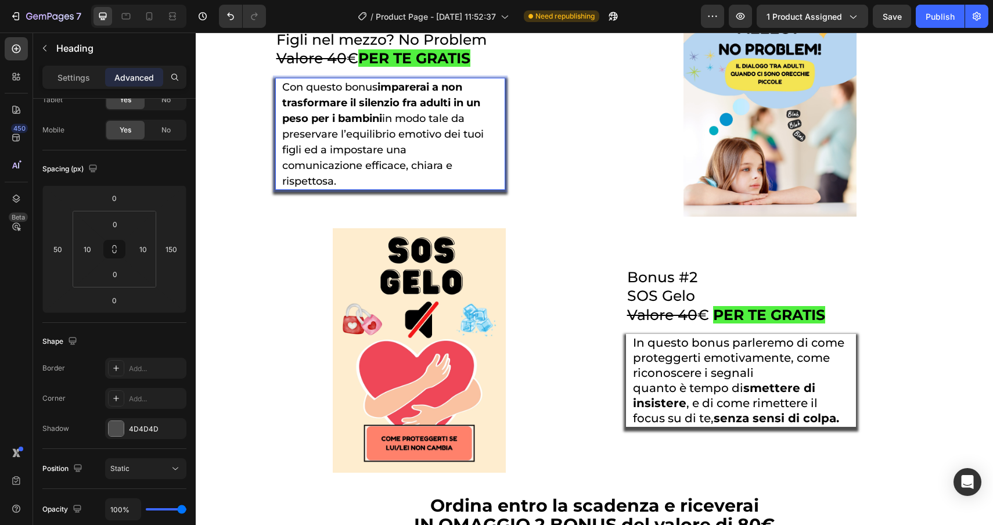
click at [382, 125] on strong "imparerai a non trasformare il silenzio fra adulti in un peso per i bambini" at bounding box center [381, 103] width 198 height 44
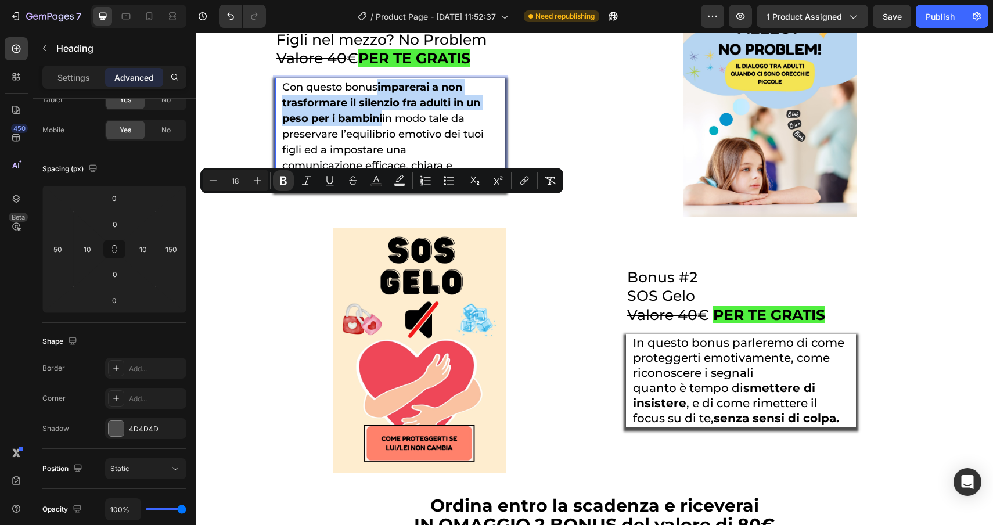
drag, startPoint x: 382, startPoint y: 205, endPoint x: 384, endPoint y: 234, distance: 29.1
click at [384, 156] on span "Con questo bonus imparerai a non trasformare il silenzio fra adulti in un peso …" at bounding box center [383, 119] width 202 height 76
click at [376, 177] on icon "Editor contextual toolbar" at bounding box center [377, 179] width 6 height 6
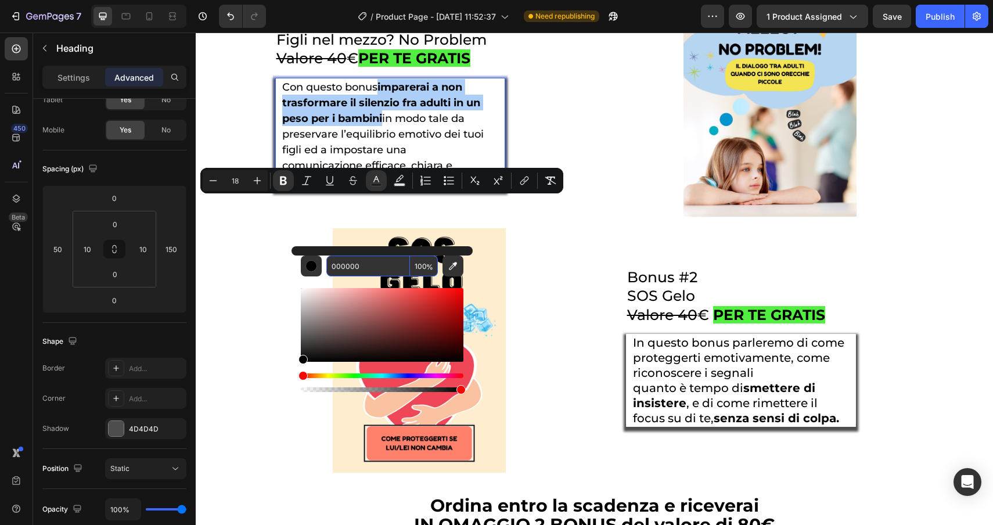
click at [381, 267] on input "000000" at bounding box center [368, 266] width 84 height 21
paste input "81b9dd"
type input "81B9DD"
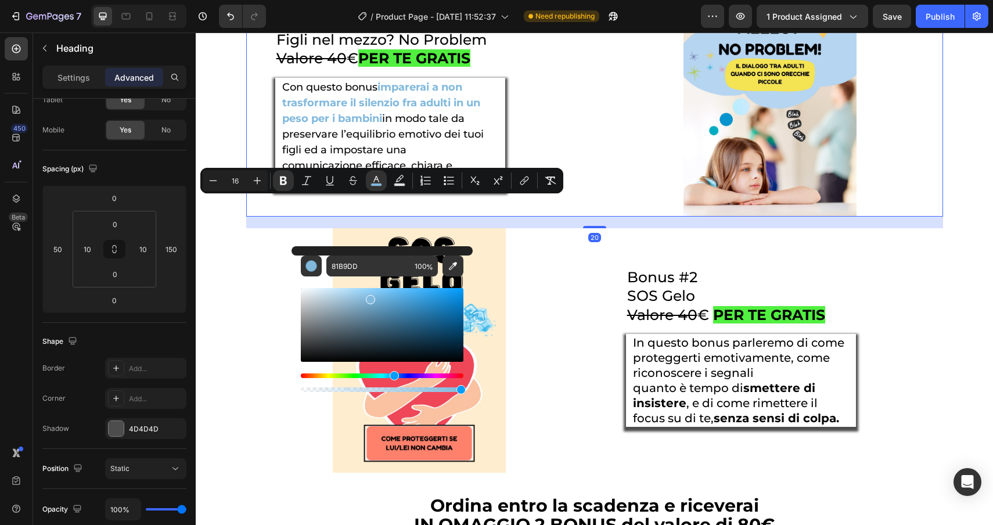
click at [547, 216] on div "Bonus #1 Figli nel mezzo? No Problem Valore 40 € PER TE GRATIS Heading ⁠⁠⁠⁠⁠⁠⁠ …" at bounding box center [419, 94] width 346 height 245
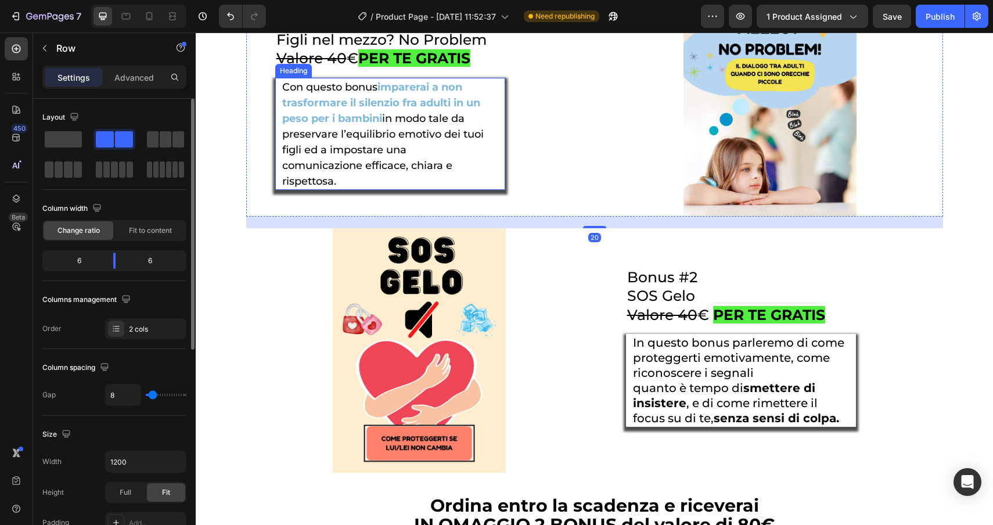
click at [482, 189] on p "⁠⁠⁠⁠⁠⁠⁠ Con questo bonus imparerai a non trasformare il silenzio fra adulti in …" at bounding box center [390, 134] width 216 height 110
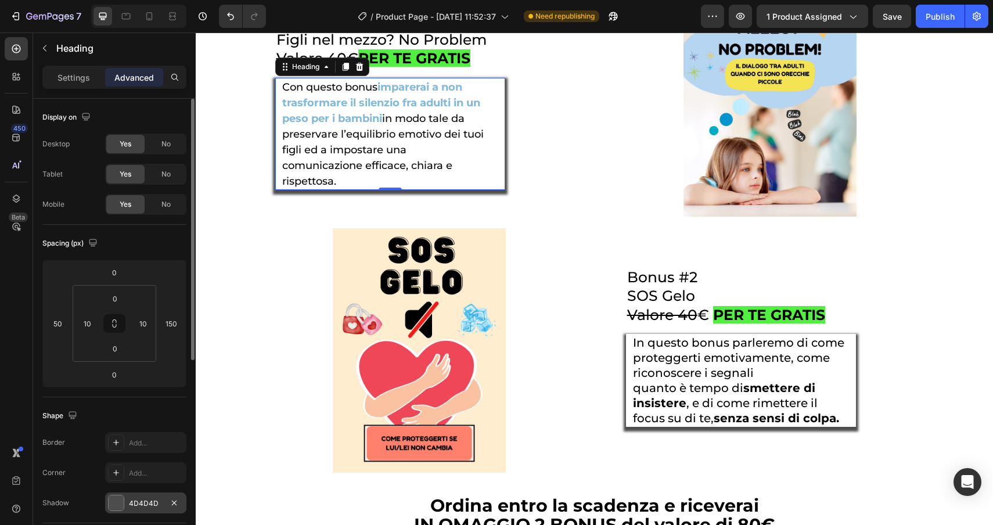
click at [121, 505] on div at bounding box center [116, 503] width 15 height 15
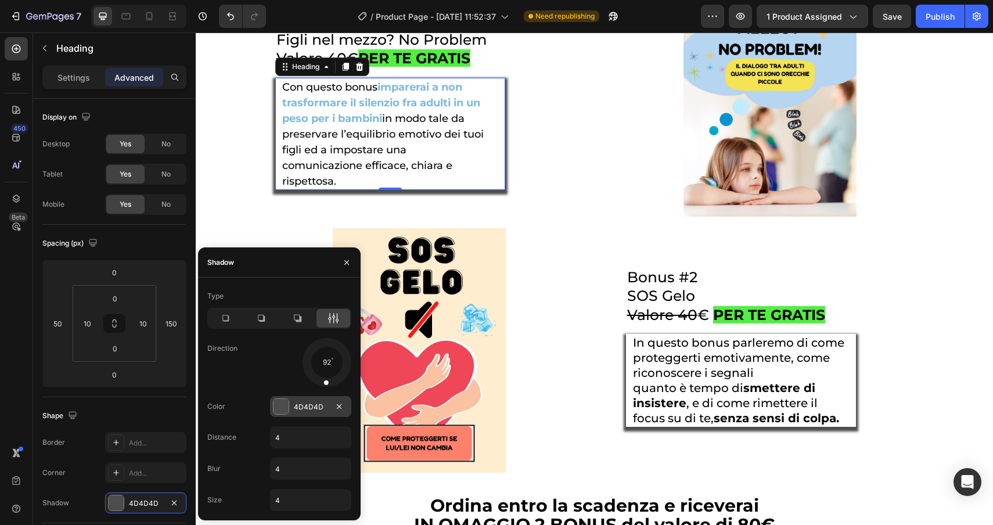
click at [273, 403] on div at bounding box center [281, 407] width 16 height 16
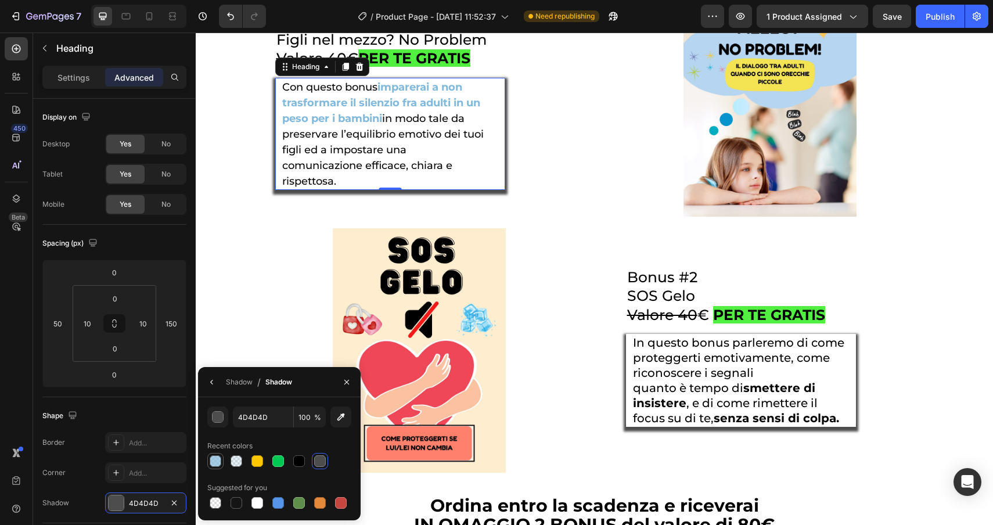
click at [209, 464] on div at bounding box center [216, 461] width 14 height 14
type input "81B9DD"
type input "70"
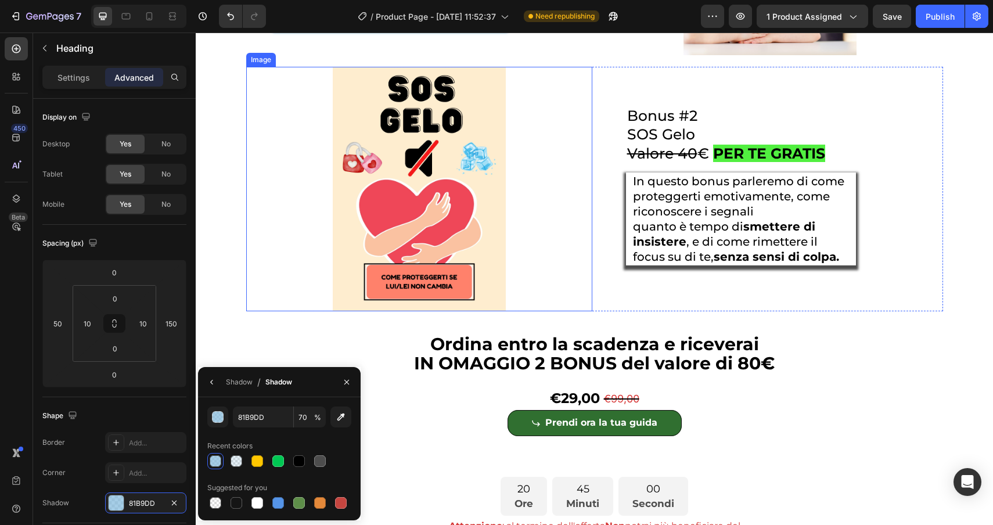
scroll to position [4340, 0]
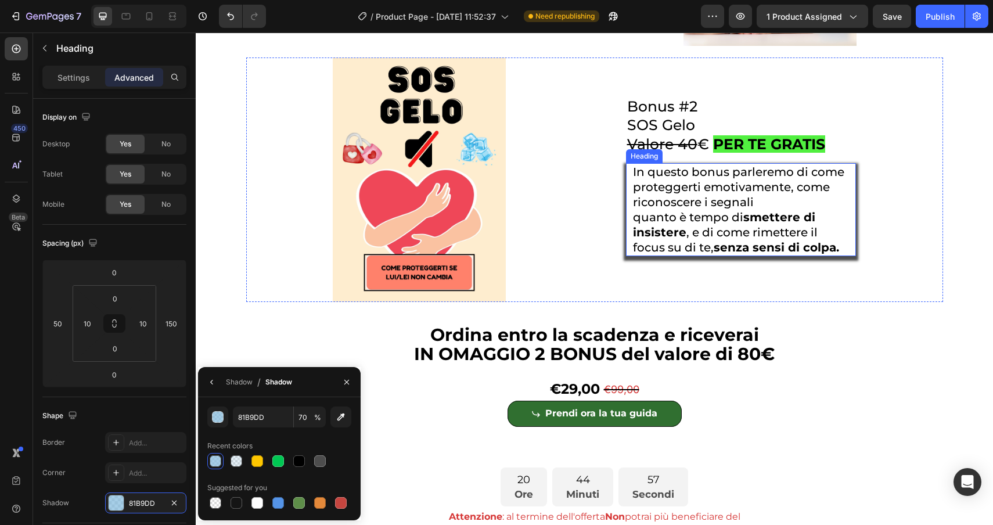
click at [746, 239] on strong "smettere di insistere" at bounding box center [724, 224] width 182 height 29
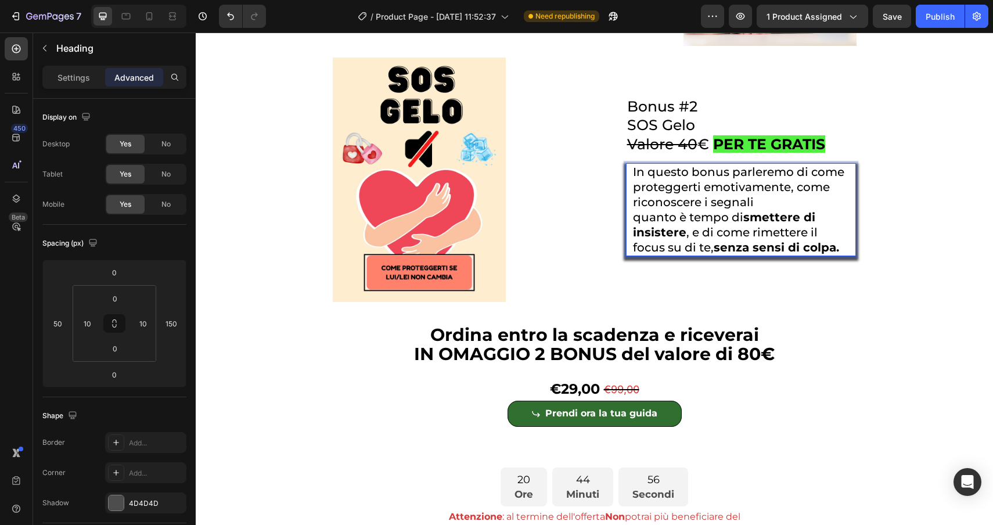
click at [746, 239] on strong "smettere di insistere" at bounding box center [724, 224] width 182 height 29
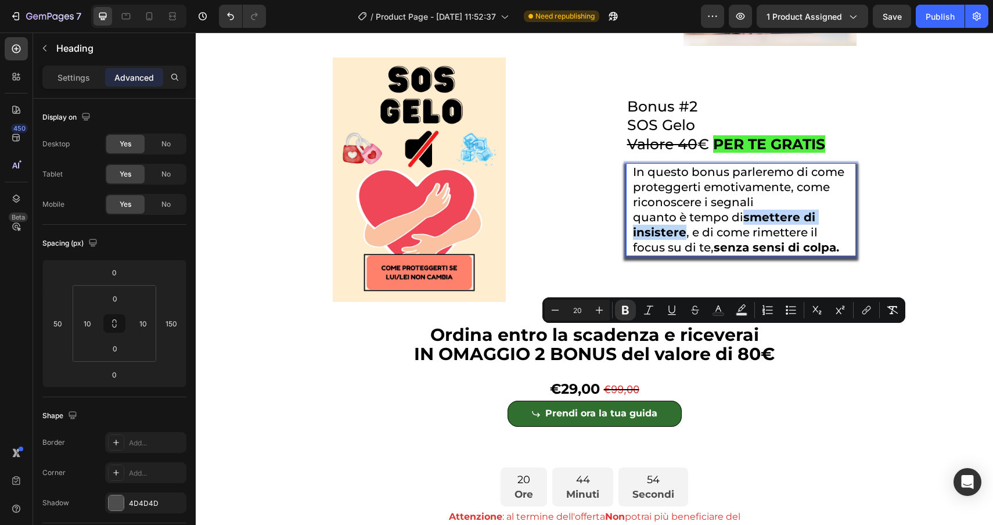
drag, startPoint x: 746, startPoint y: 336, endPoint x: 683, endPoint y: 353, distance: 65.1
click at [683, 239] on strong "smettere di insistere" at bounding box center [724, 224] width 182 height 29
click at [715, 314] on rect "Editor contextual toolbar" at bounding box center [718, 314] width 11 height 3
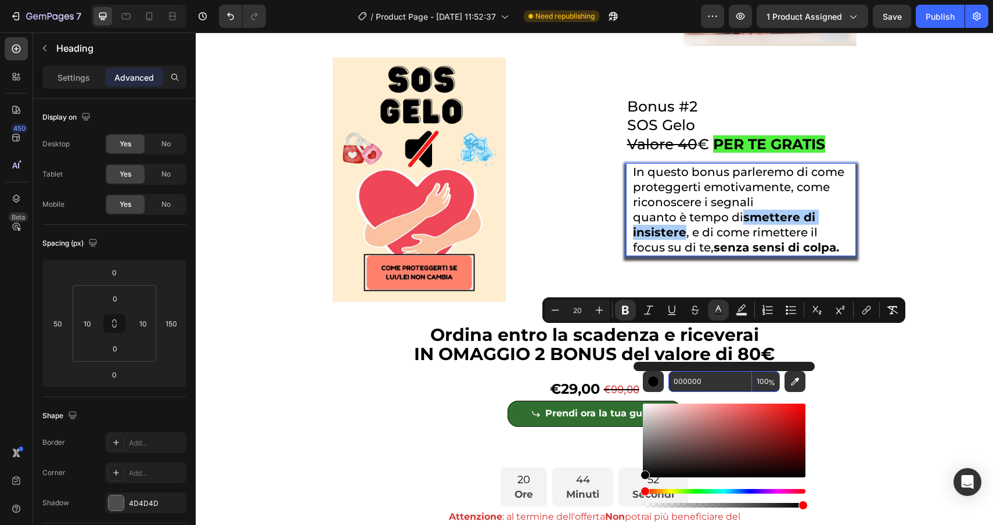
click at [715, 382] on input "000000" at bounding box center [711, 381] width 84 height 21
paste input "81b9dd"
type input "81B9DD"
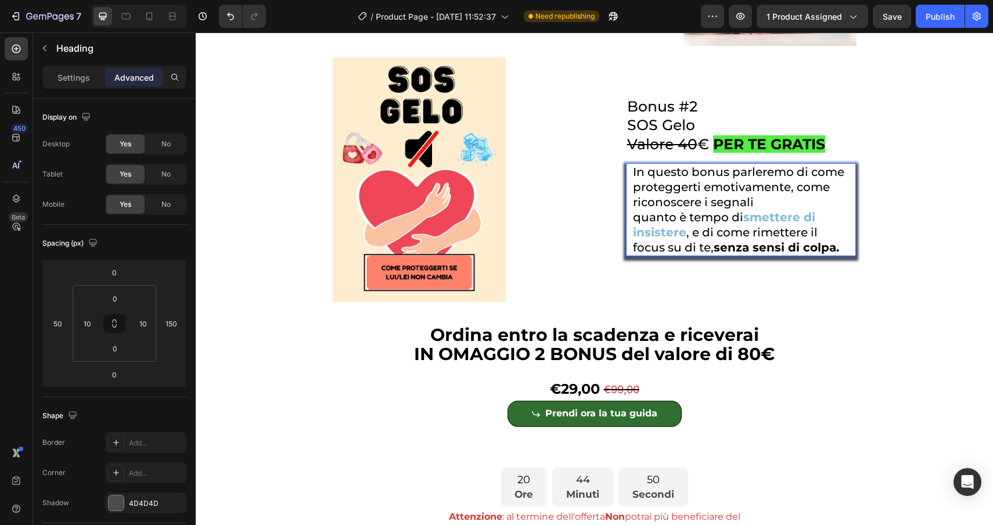
click at [832, 254] on strong "senza sensi di colpa." at bounding box center [776, 248] width 125 height 14
click at [840, 255] on p "In questo bonus parleremo di come proteggerti emotivamente, come riconoscere i …" at bounding box center [741, 209] width 216 height 91
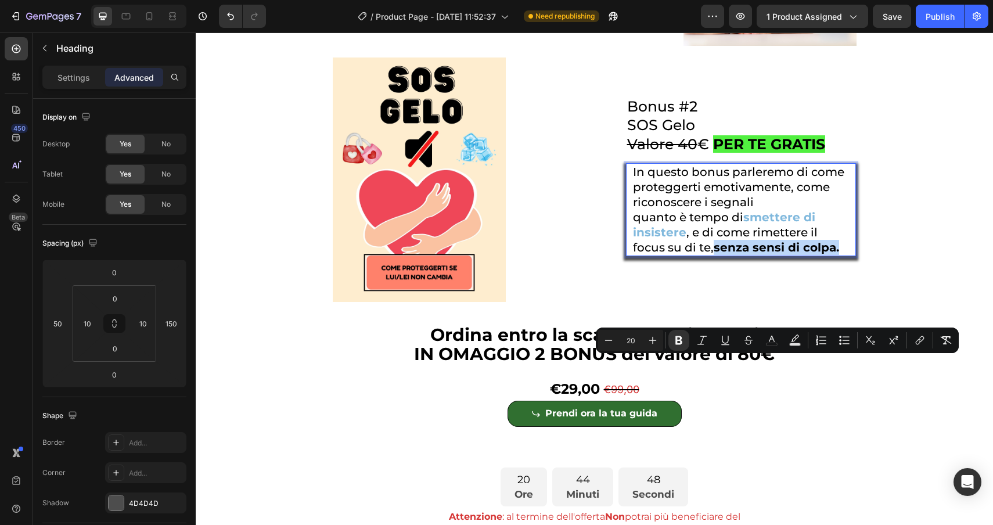
drag, startPoint x: 840, startPoint y: 368, endPoint x: 715, endPoint y: 365, distance: 125.5
click at [715, 255] on p "In questo bonus parleremo di come proteggerti emotivamente, come riconoscere i …" at bounding box center [741, 209] width 216 height 91
click at [770, 344] on icon "Editor contextual toolbar" at bounding box center [772, 341] width 12 height 12
type input "000000"
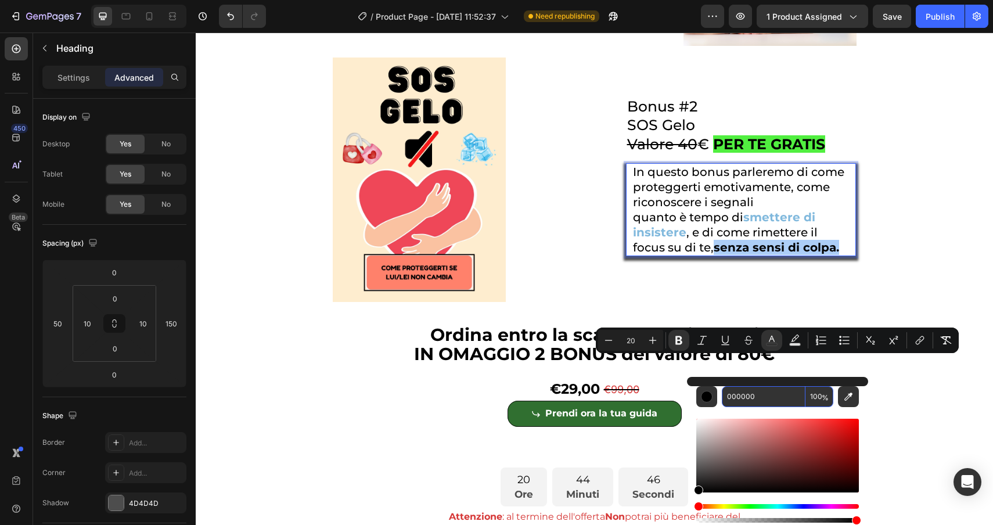
click at [764, 403] on input "000000" at bounding box center [764, 396] width 84 height 21
paste input "81b9dd"
type input "81B9DD"
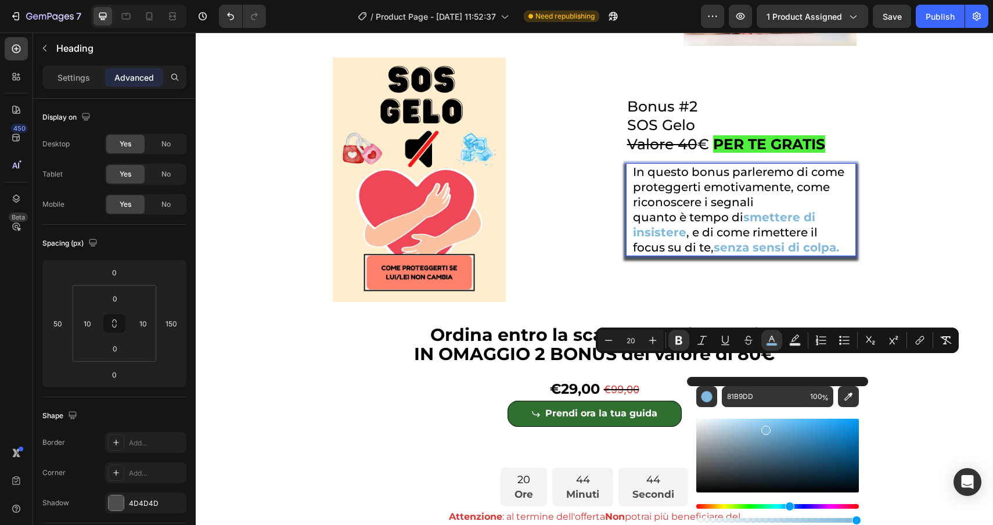
click at [853, 256] on div "In questo bonus parleremo di come proteggerti emotivamente, come riconoscere i …" at bounding box center [741, 209] width 230 height 93
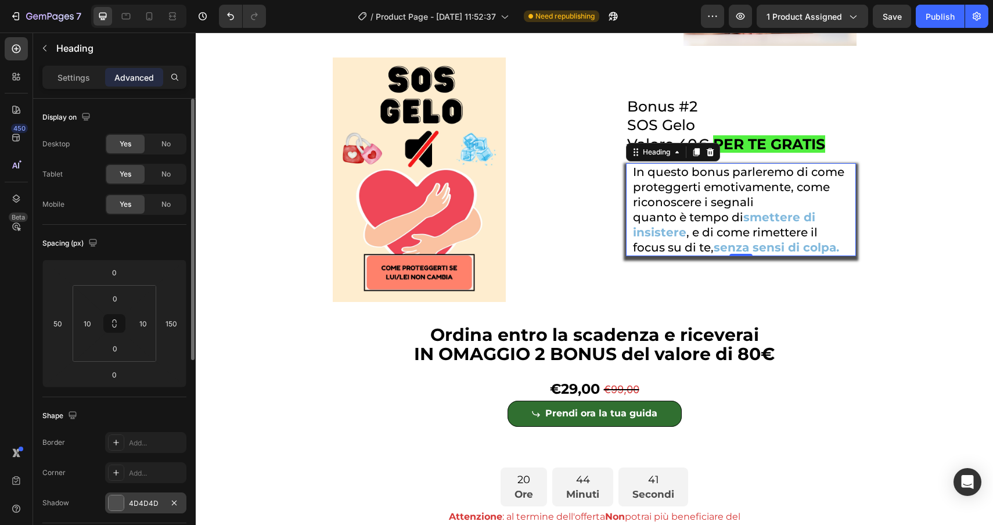
click at [120, 510] on div at bounding box center [116, 503] width 15 height 15
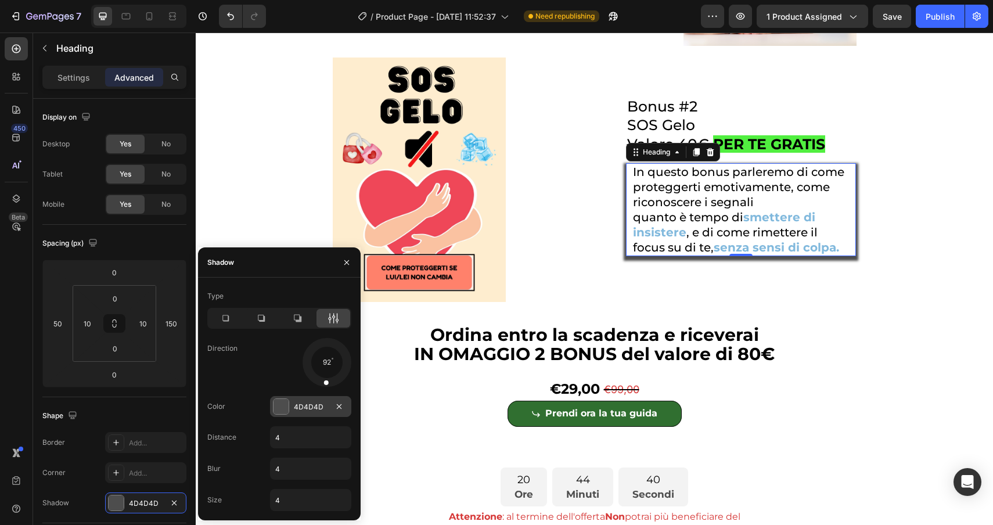
click at [278, 411] on div at bounding box center [281, 406] width 15 height 15
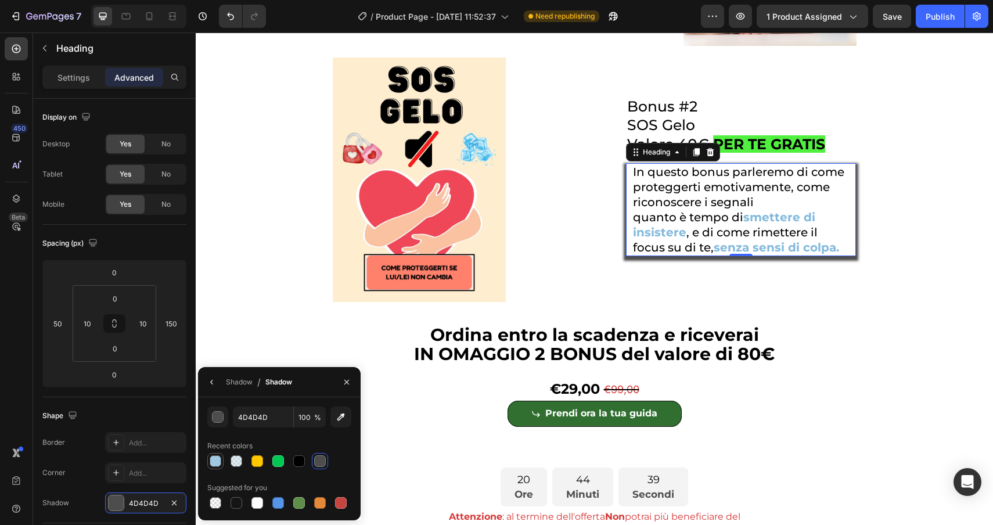
click at [218, 465] on div at bounding box center [216, 461] width 12 height 12
type input "81B9DD"
type input "70"
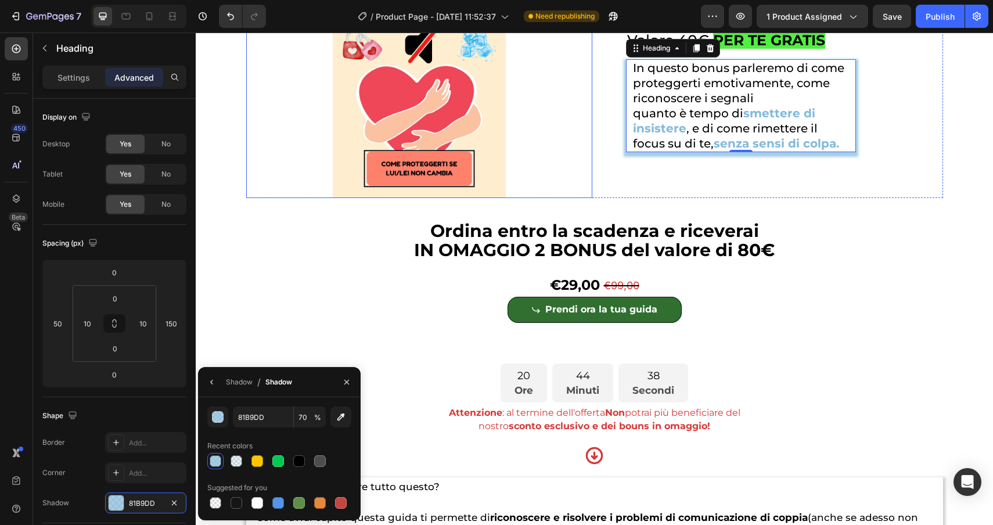
scroll to position [4481, 0]
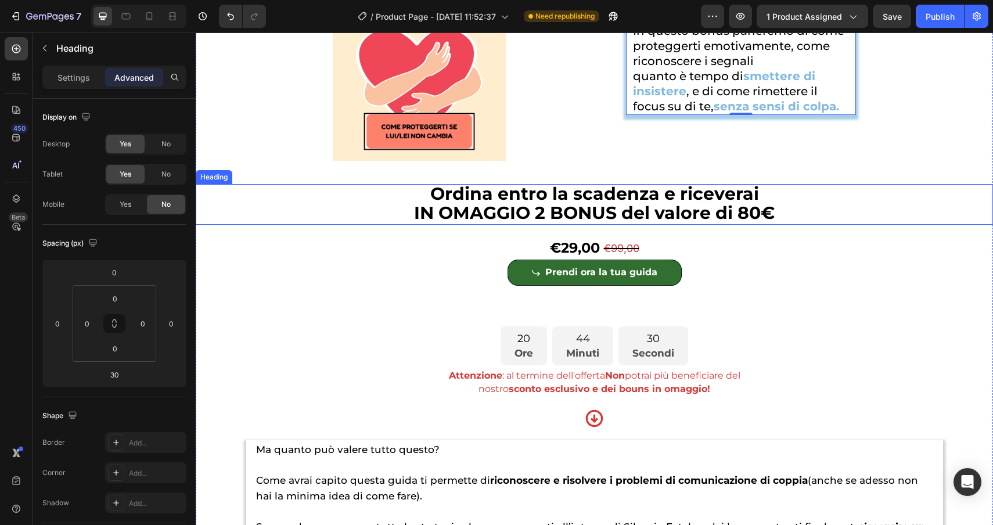
click at [365, 225] on h2 "Ordina entro la scadenza e riceverai IN OMAGGIO 2 BONUS del valore di 80€" at bounding box center [595, 204] width 798 height 41
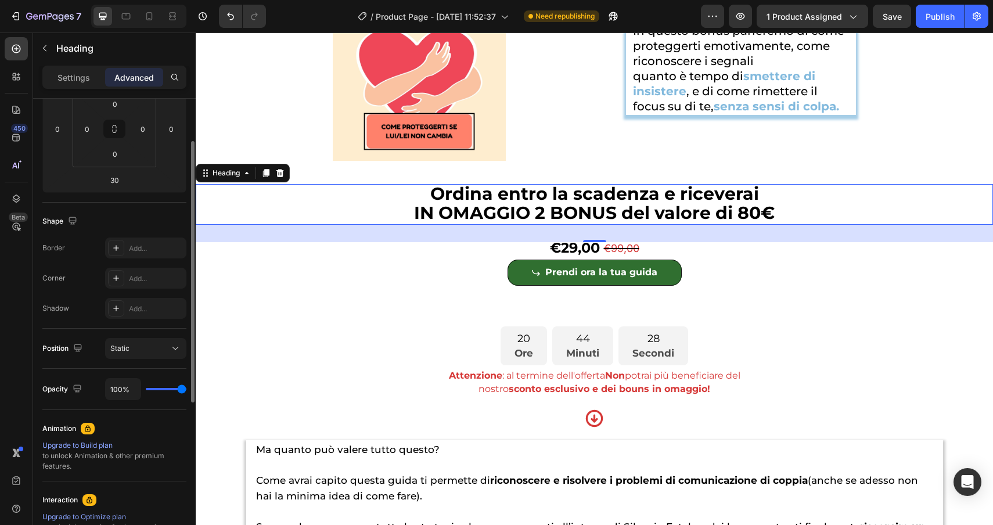
scroll to position [0, 0]
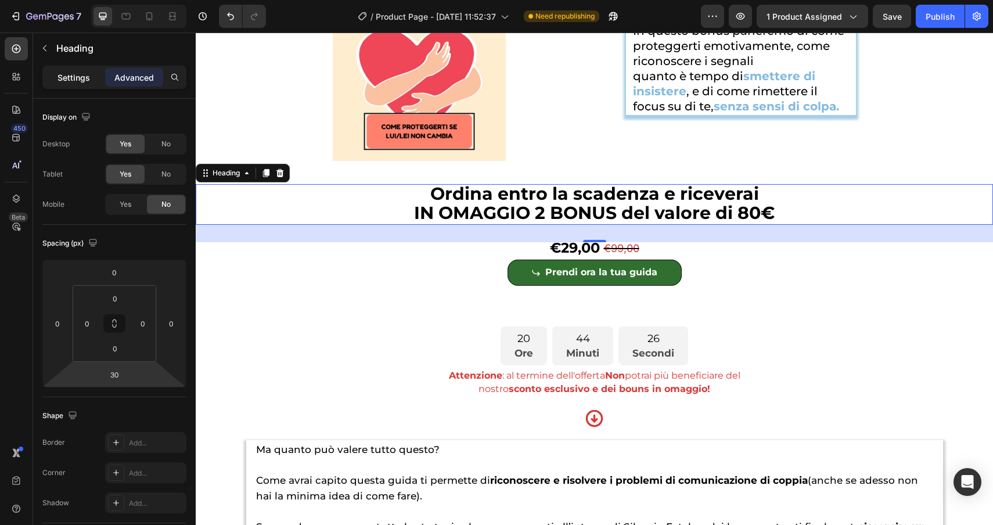
click at [69, 77] on p "Settings" at bounding box center [74, 77] width 33 height 12
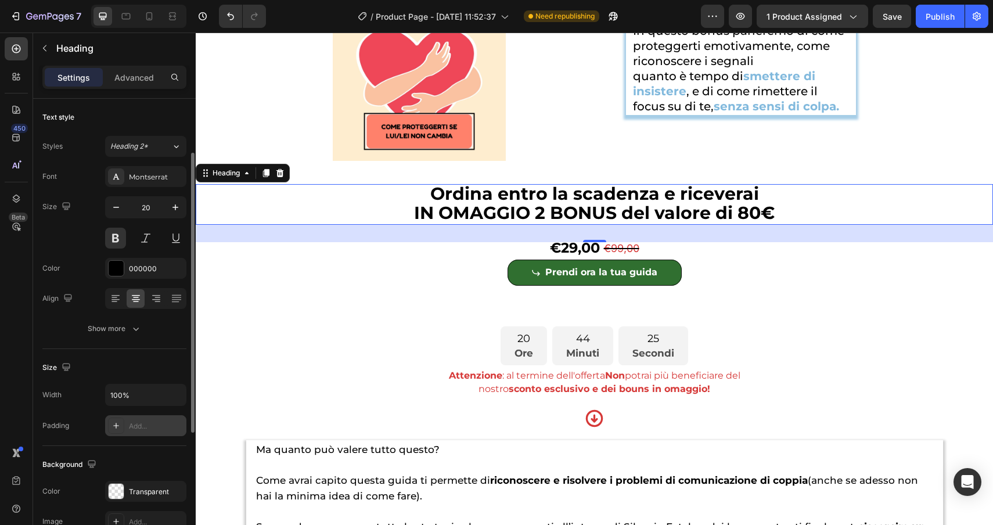
scroll to position [56, 0]
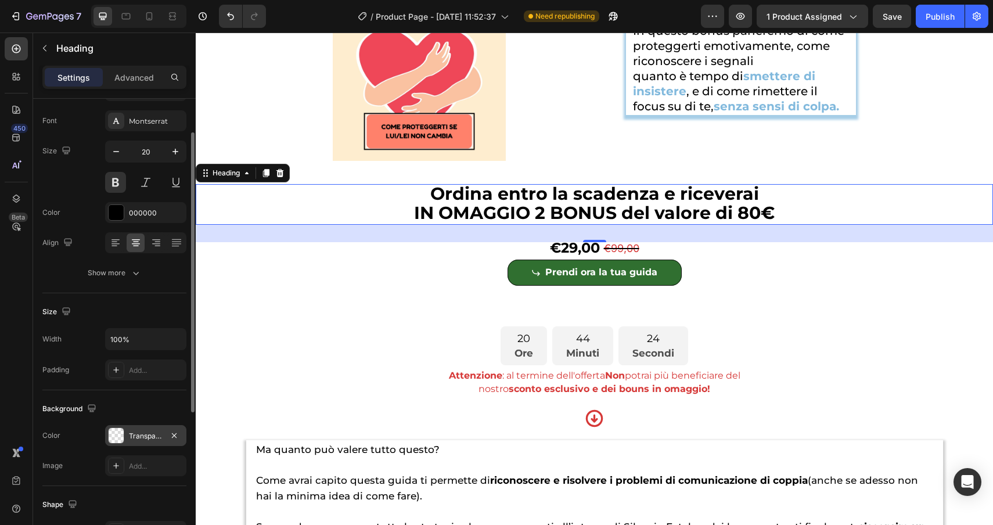
click at [111, 437] on div at bounding box center [116, 435] width 15 height 15
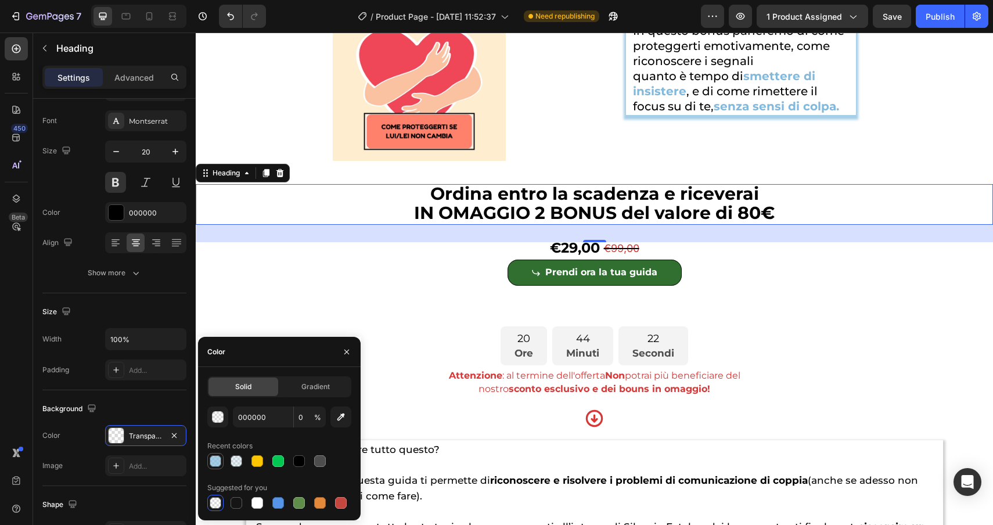
click at [218, 461] on div at bounding box center [216, 461] width 12 height 12
type input "81B9DD"
type input "70"
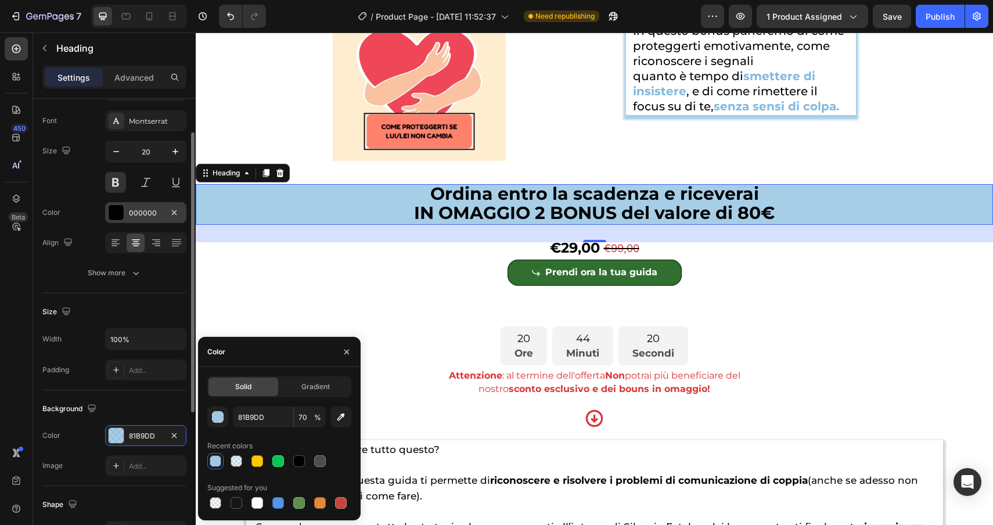
click at [114, 207] on div at bounding box center [116, 212] width 15 height 15
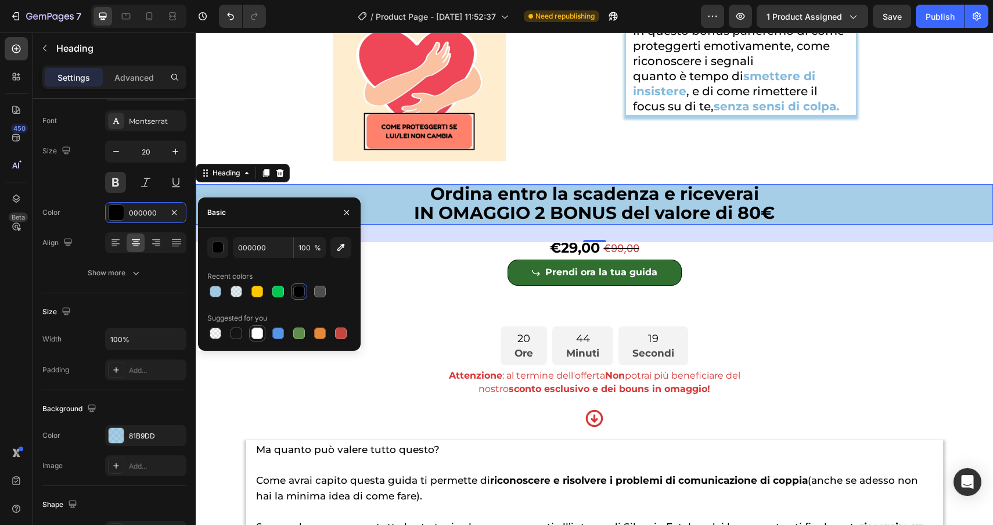
click at [256, 333] on div at bounding box center [258, 334] width 12 height 12
type input "FFFFFF"
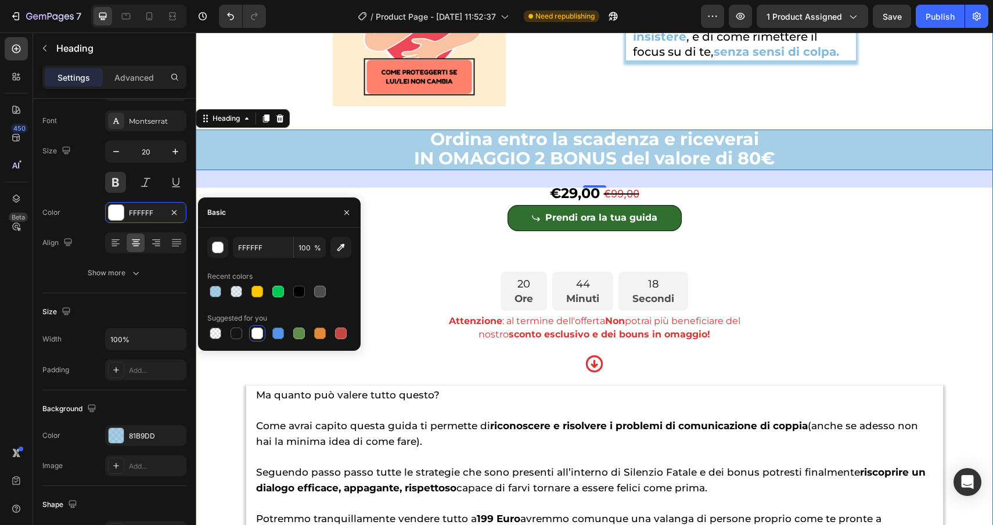
scroll to position [4563, 0]
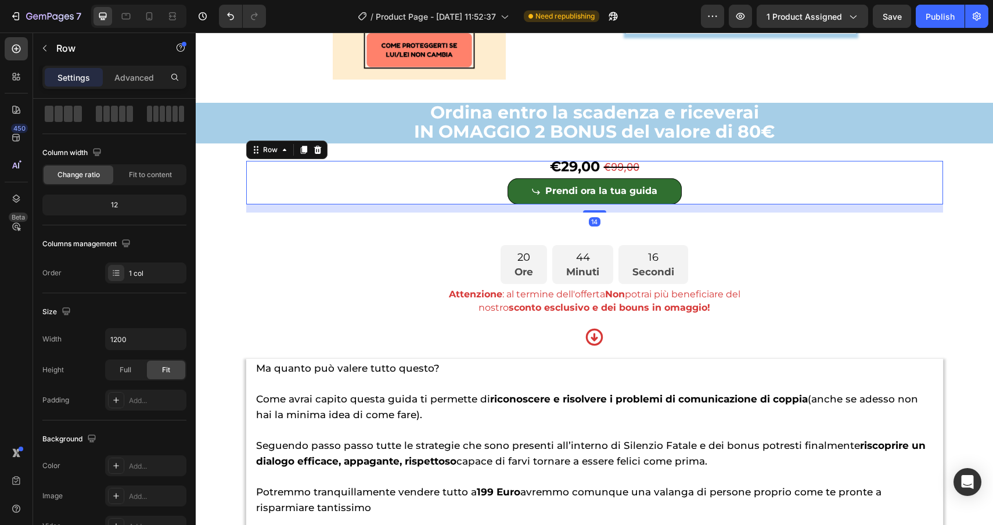
click at [769, 204] on div "€29,00 Product Price Product Price €99,00 Product Price Product Price Row Prend…" at bounding box center [594, 183] width 697 height 44
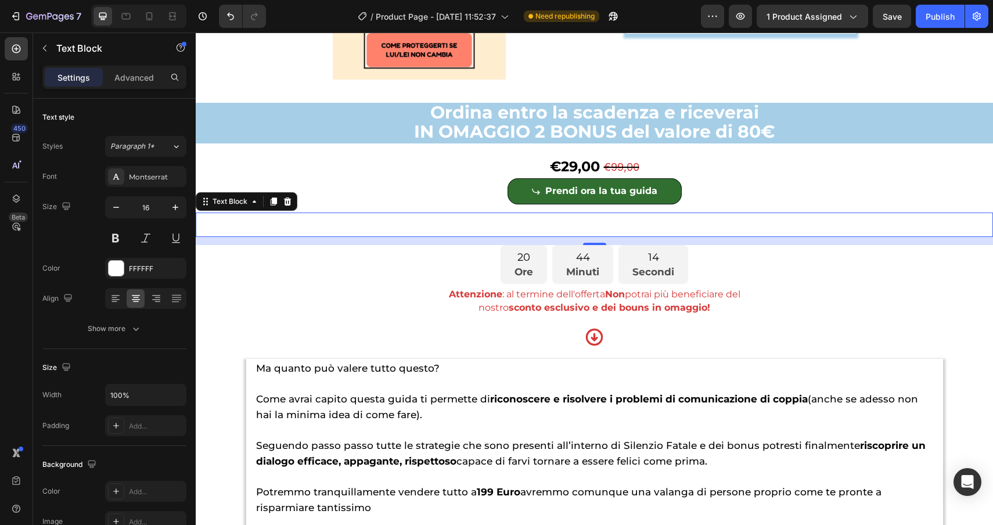
click at [646, 236] on p "in OMAGGIO 2 bonus dal valore di 97€" at bounding box center [594, 230] width 795 height 11
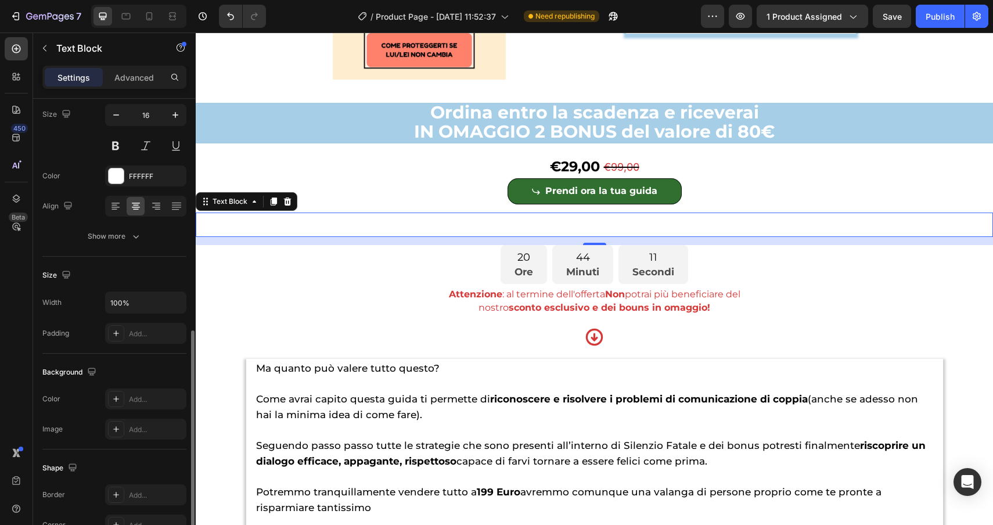
scroll to position [229, 0]
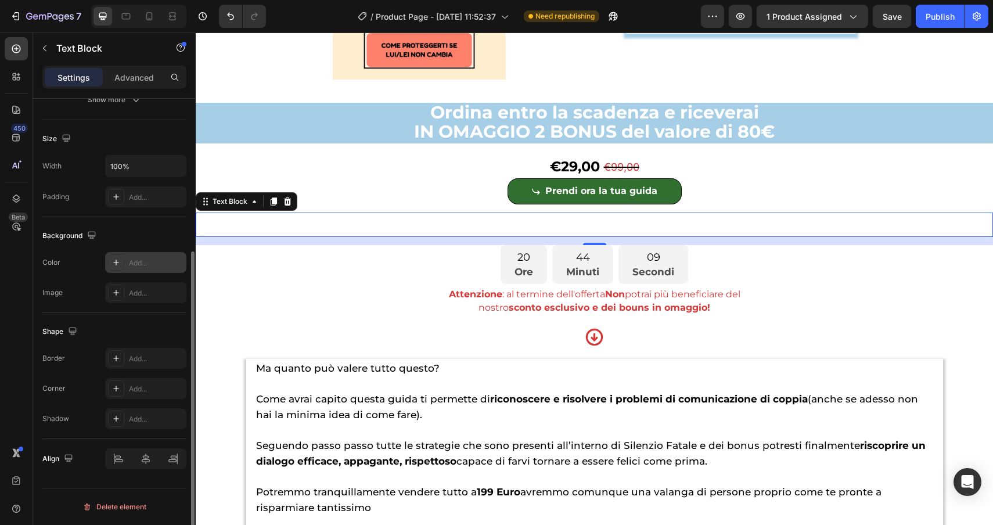
click at [116, 264] on icon at bounding box center [116, 263] width 6 height 6
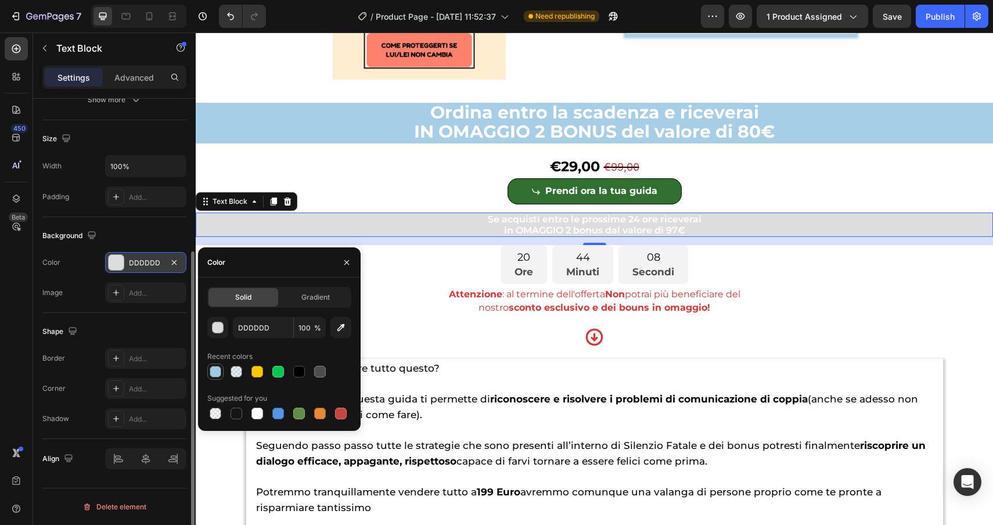
click at [216, 373] on div at bounding box center [216, 372] width 12 height 12
type input "81B9DD"
type input "70"
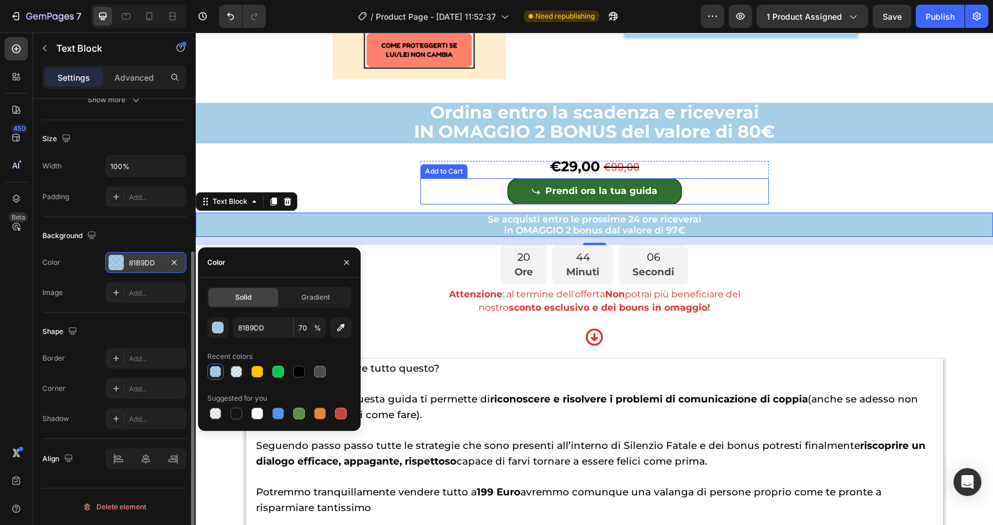
click at [766, 204] on div "Prendi ora la tua guida Add to Cart" at bounding box center [595, 191] width 349 height 26
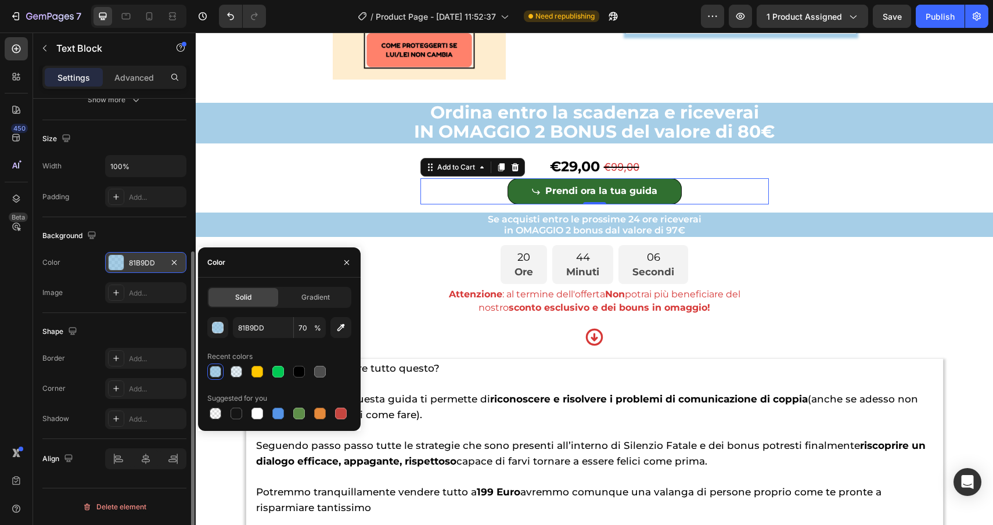
scroll to position [0, 0]
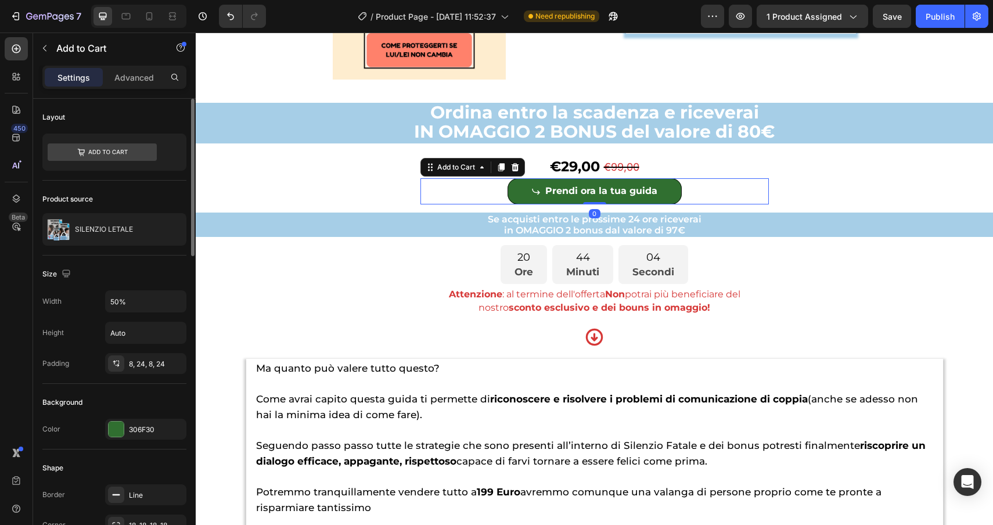
click at [697, 204] on div "Prendi ora la tua guida Add to Cart 0" at bounding box center [595, 191] width 349 height 26
click at [458, 173] on div "Add to Cart" at bounding box center [456, 167] width 42 height 10
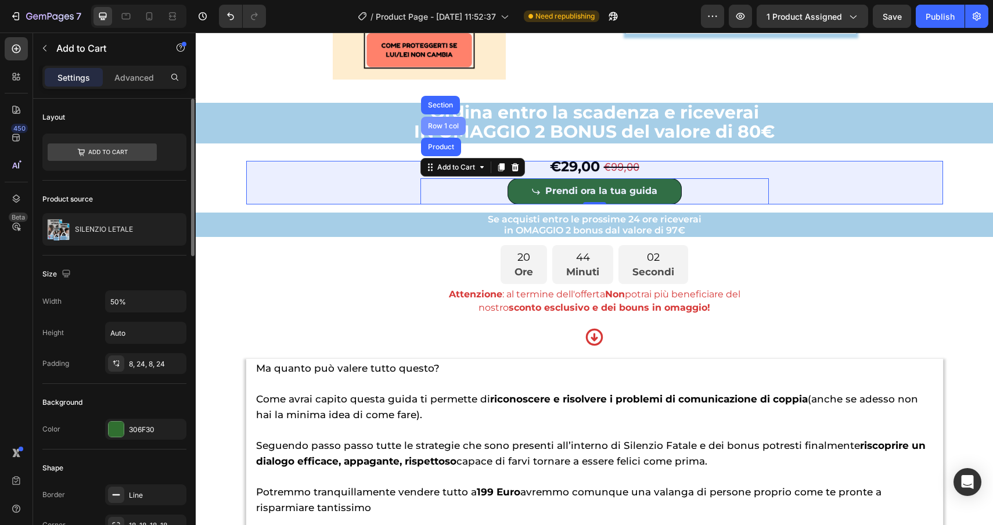
click at [441, 130] on div "Row 1 col" at bounding box center [443, 126] width 35 height 7
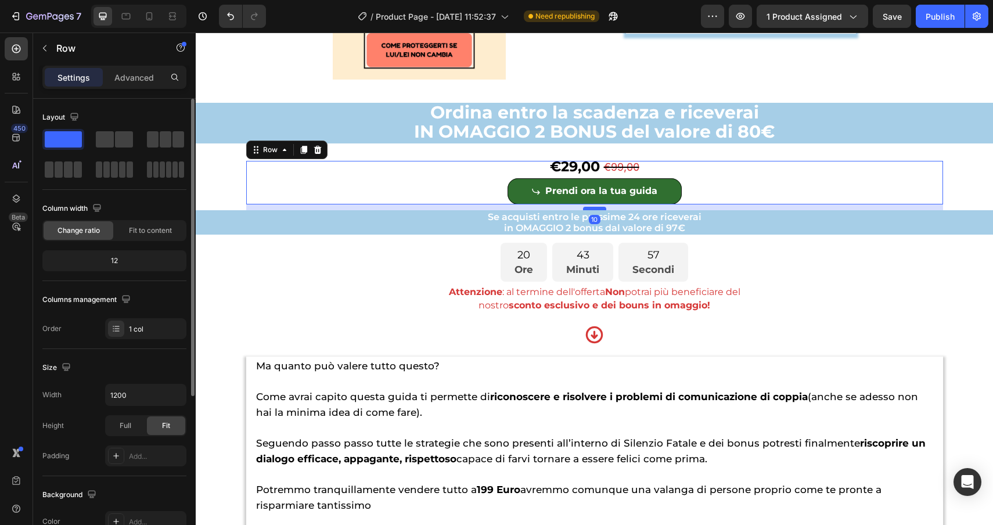
click at [601, 210] on div at bounding box center [594, 208] width 23 height 3
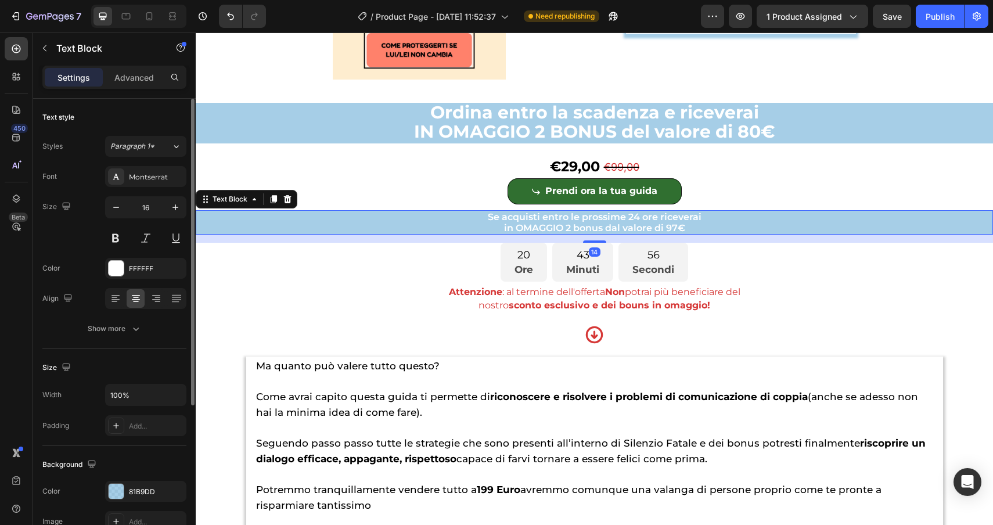
click at [725, 234] on p "in OMAGGIO 2 bonus dal valore di 97€" at bounding box center [594, 227] width 795 height 11
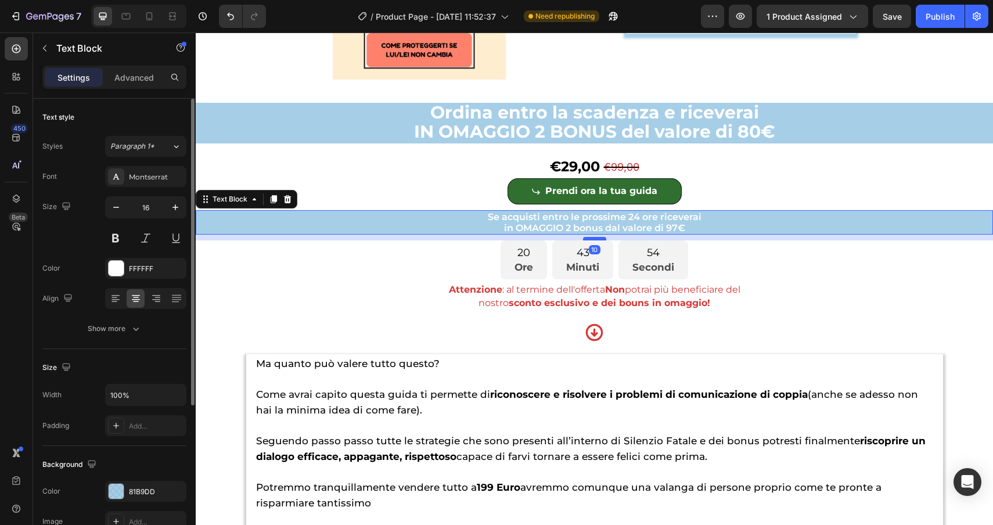
click at [600, 241] on div at bounding box center [594, 238] width 23 height 3
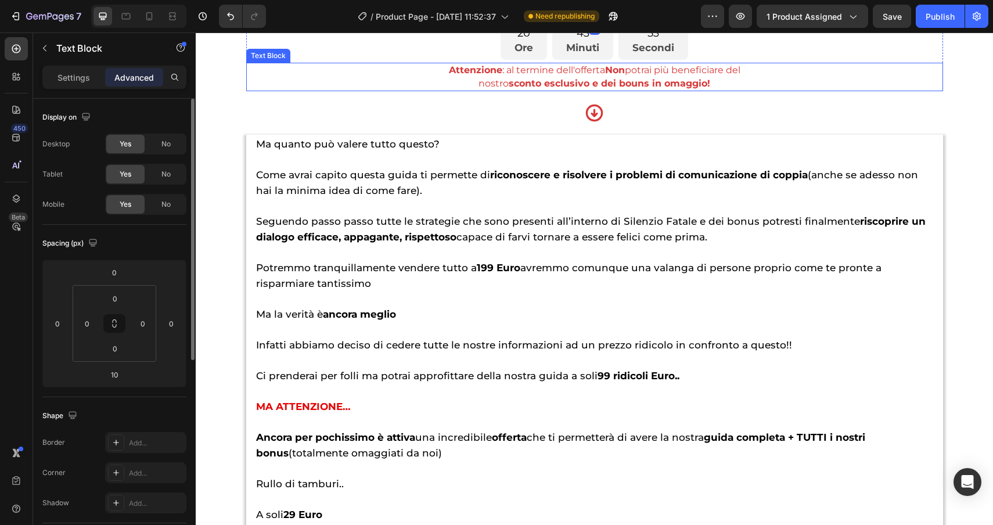
scroll to position [4793, 0]
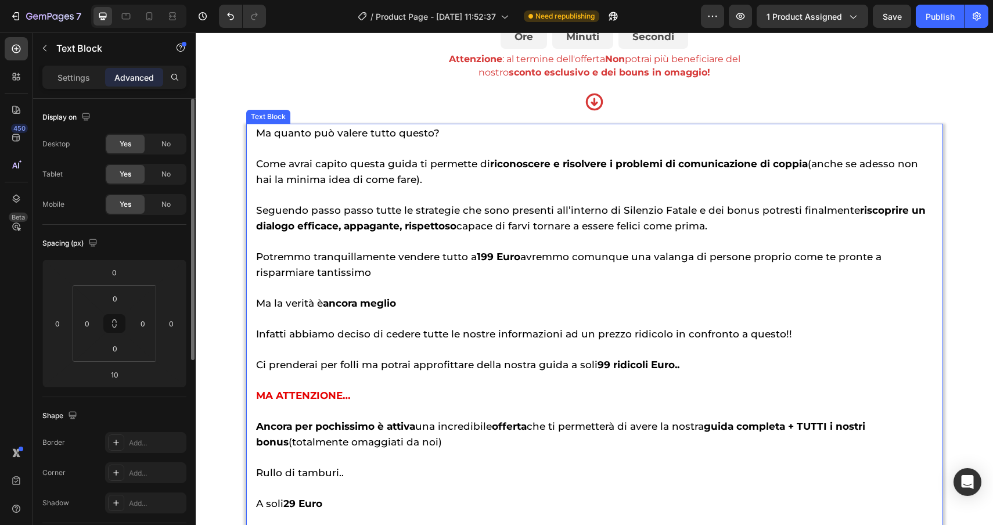
click at [819, 156] on p at bounding box center [594, 148] width 677 height 15
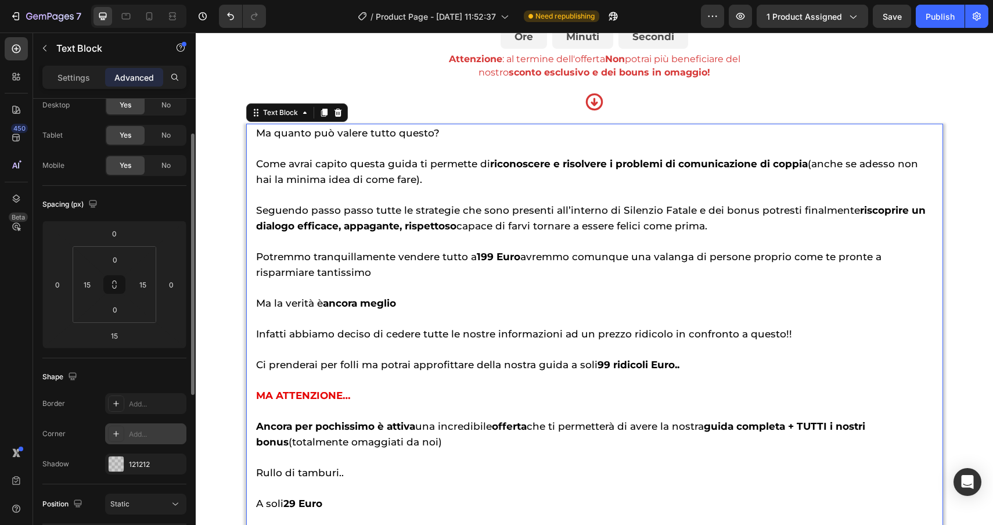
scroll to position [47, 0]
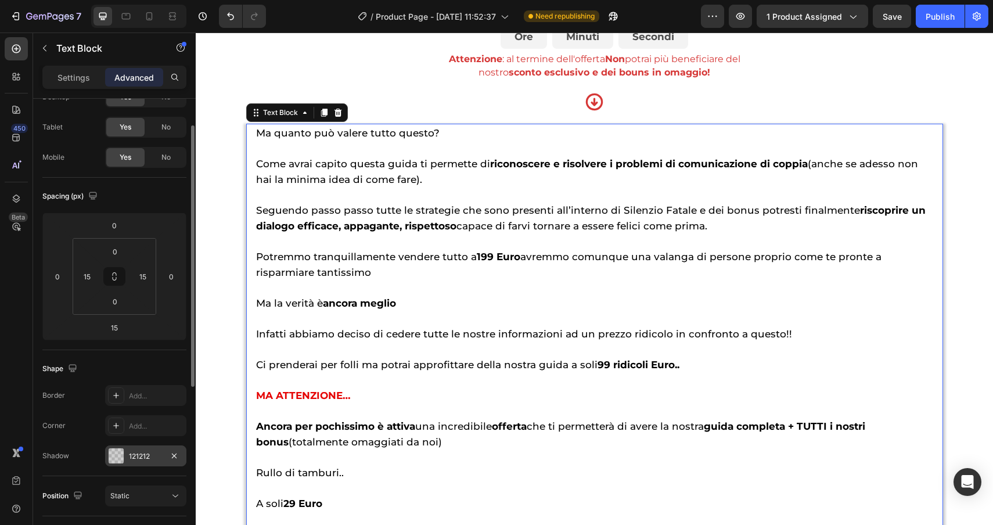
click at [120, 450] on div at bounding box center [116, 455] width 15 height 15
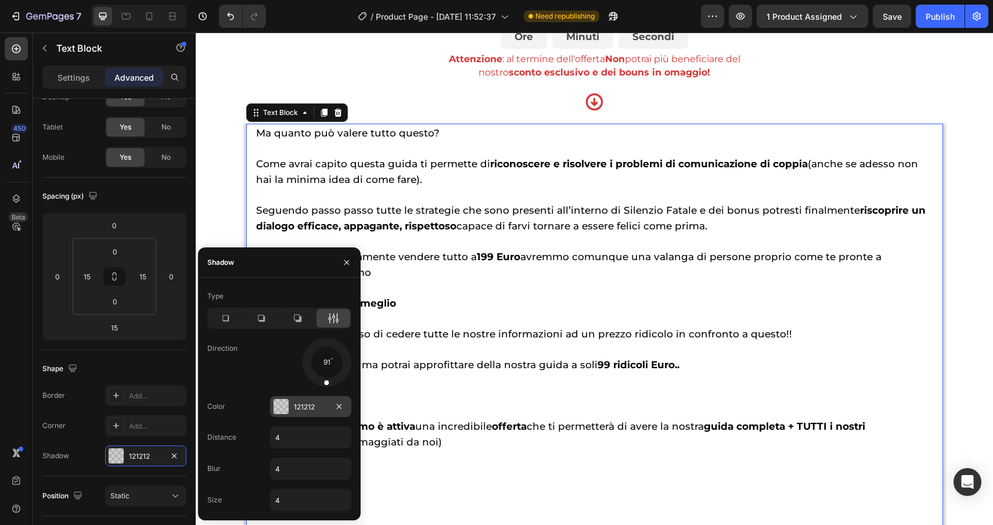
click at [279, 411] on div at bounding box center [281, 406] width 15 height 15
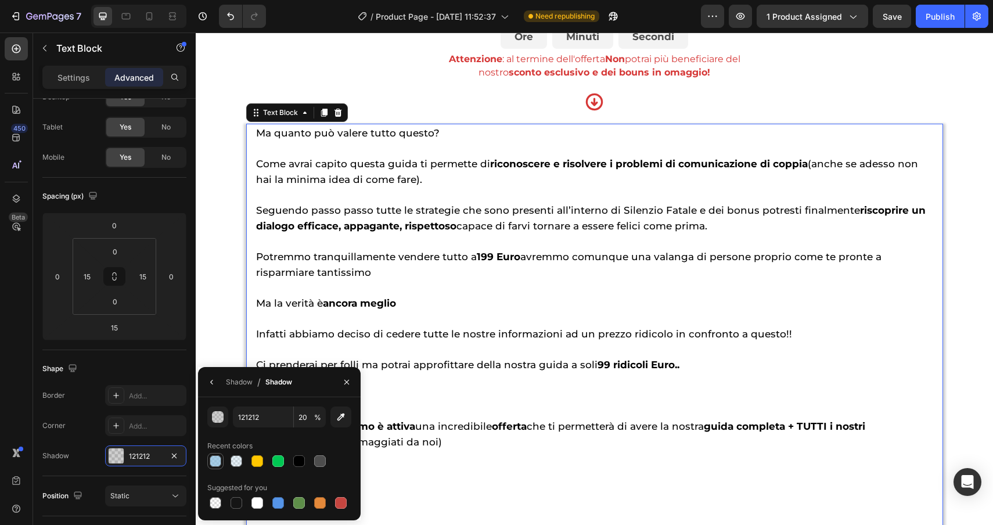
click at [215, 461] on div at bounding box center [216, 461] width 12 height 12
type input "81B9DD"
type input "70"
click at [487, 185] on span "Come avrai capito questa guida ti permette di riconoscere e risolvere i problem…" at bounding box center [587, 171] width 662 height 27
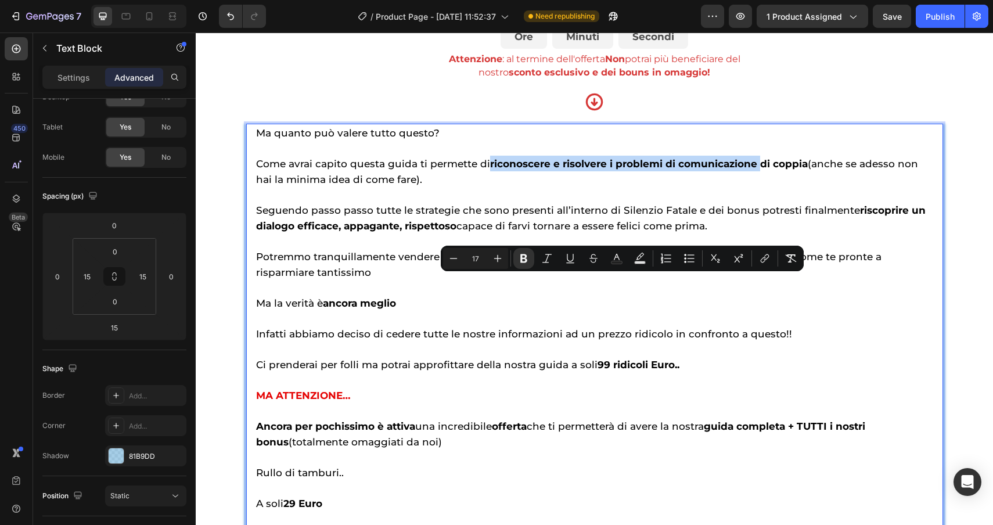
drag, startPoint x: 487, startPoint y: 284, endPoint x: 756, endPoint y: 281, distance: 268.4
click at [756, 185] on span "Come avrai capito questa guida ti permette di riconoscere e risolvere i problem…" at bounding box center [587, 171] width 662 height 27
click at [805, 185] on span "Come avrai capito questa guida ti permette di riconoscere e risolvere i problem…" at bounding box center [587, 171] width 662 height 27
drag, startPoint x: 805, startPoint y: 283, endPoint x: 485, endPoint y: 282, distance: 319.5
click at [485, 185] on span "Come avrai capito questa guida ti permette di riconoscere e risolvere i problem…" at bounding box center [587, 171] width 662 height 27
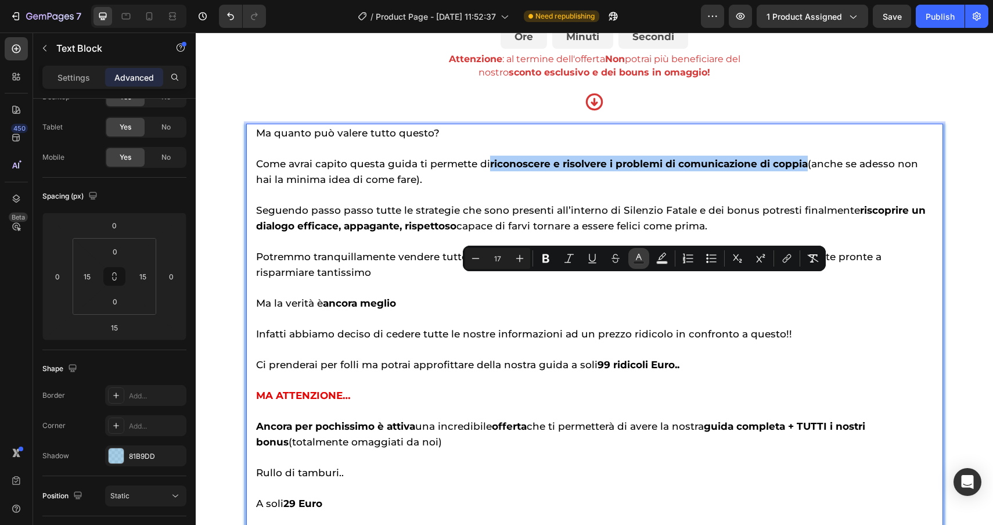
click at [637, 263] on rect "Editor contextual toolbar" at bounding box center [639, 262] width 11 height 3
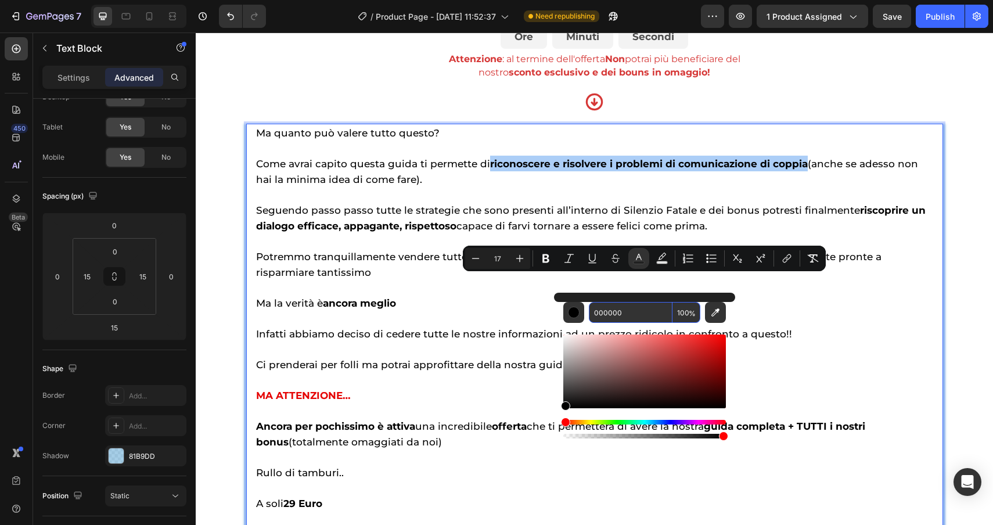
click at [628, 314] on input "000000" at bounding box center [631, 312] width 84 height 21
paste input "81b9dd"
type input "81B9DD"
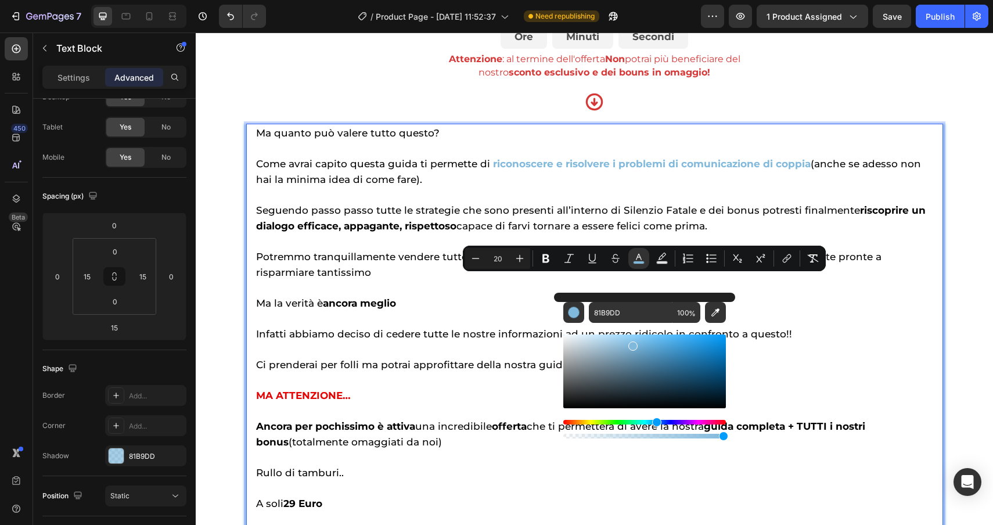
click at [770, 234] on p "Seguendo passo passo tutte le strategie che sono presenti all’interno di Silenz…" at bounding box center [594, 210] width 677 height 46
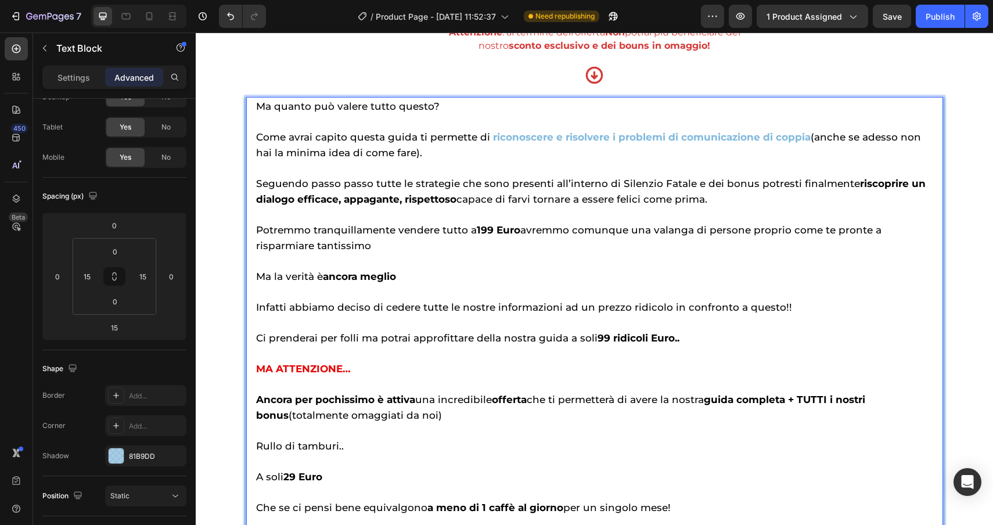
scroll to position [4838, 0]
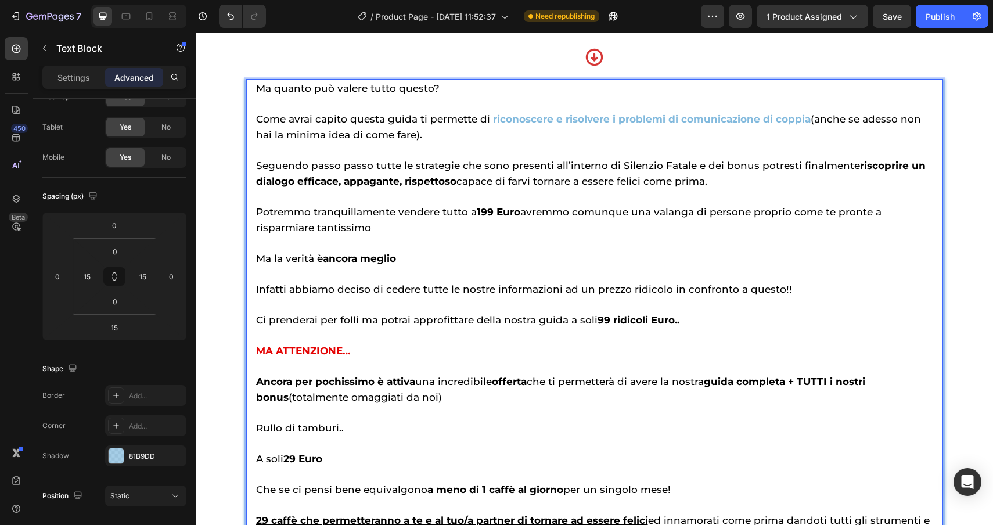
click at [848, 187] on span "Seguendo passo passo tutte le strategie che sono presenti all’interno di Silenz…" at bounding box center [591, 173] width 670 height 27
drag, startPoint x: 848, startPoint y: 283, endPoint x: 537, endPoint y: 308, distance: 311.3
click at [537, 309] on div "Ma quanto può valere tutto questo? Come avrai capito questa guida ti permette d…" at bounding box center [595, 312] width 680 height 466
click at [852, 187] on strong "riscoprire un dialogo efficace, appagante, rispettoso" at bounding box center [591, 173] width 670 height 27
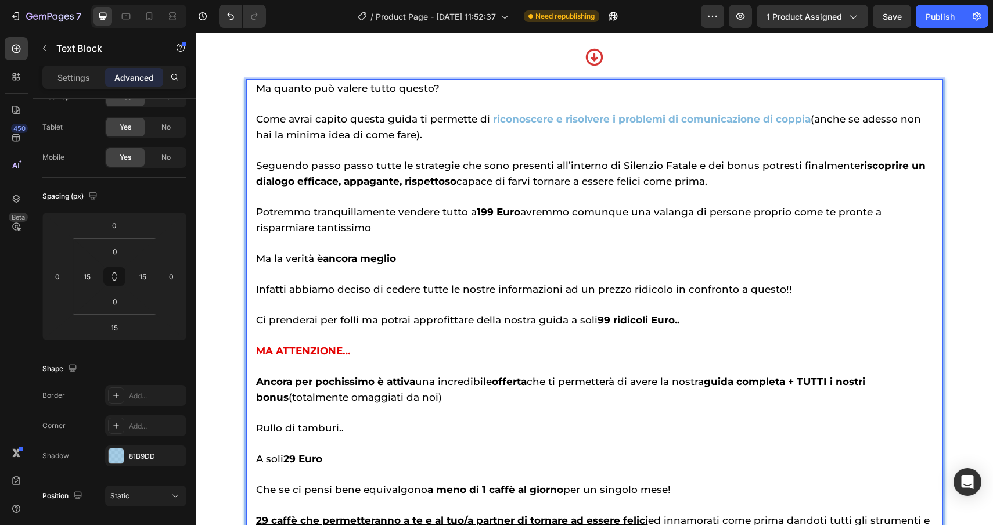
click at [849, 187] on strong "riscoprire un dialogo efficace, appagante, rispettoso" at bounding box center [591, 173] width 670 height 27
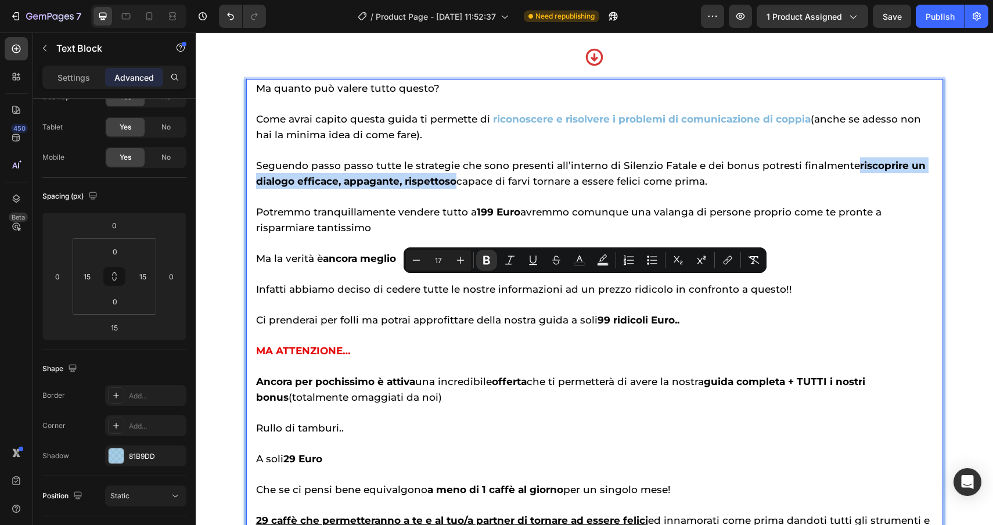
drag, startPoint x: 849, startPoint y: 285, endPoint x: 454, endPoint y: 303, distance: 395.4
click at [454, 187] on strong "riscoprire un dialogo efficace, appagante, rispettoso" at bounding box center [591, 173] width 670 height 27
click at [583, 260] on icon "Editor contextual toolbar" at bounding box center [580, 260] width 12 height 12
type input "000000"
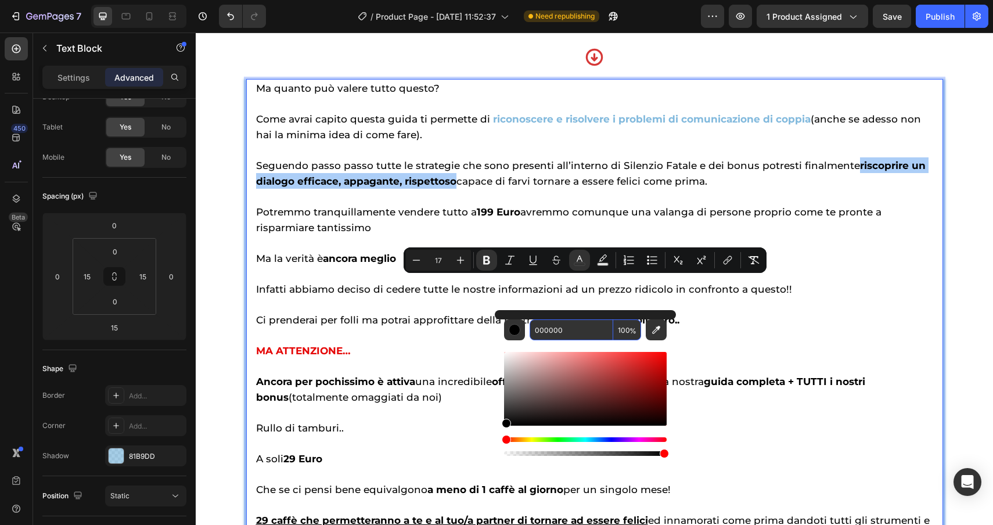
click at [573, 331] on input "000000" at bounding box center [572, 330] width 84 height 21
paste input "81b9dd"
type input "81B9DD"
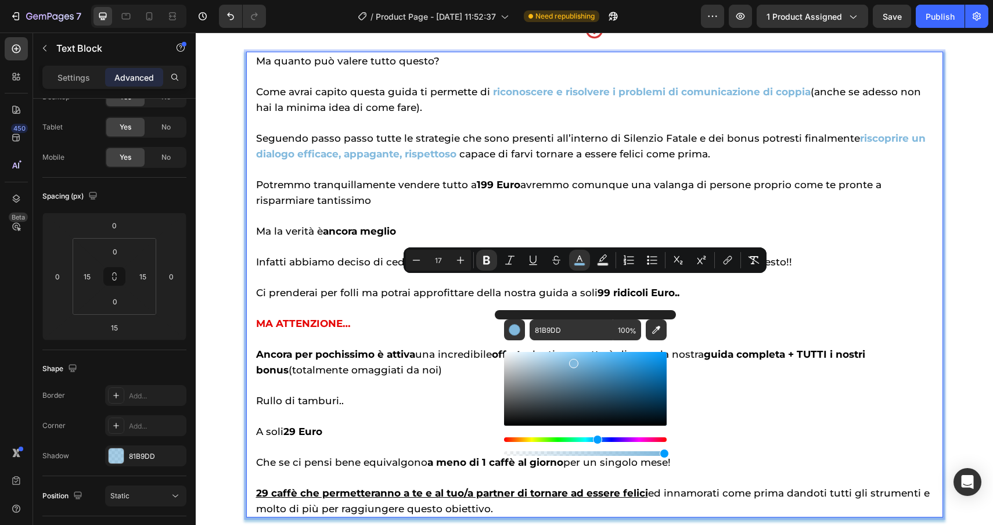
scroll to position [4960, 0]
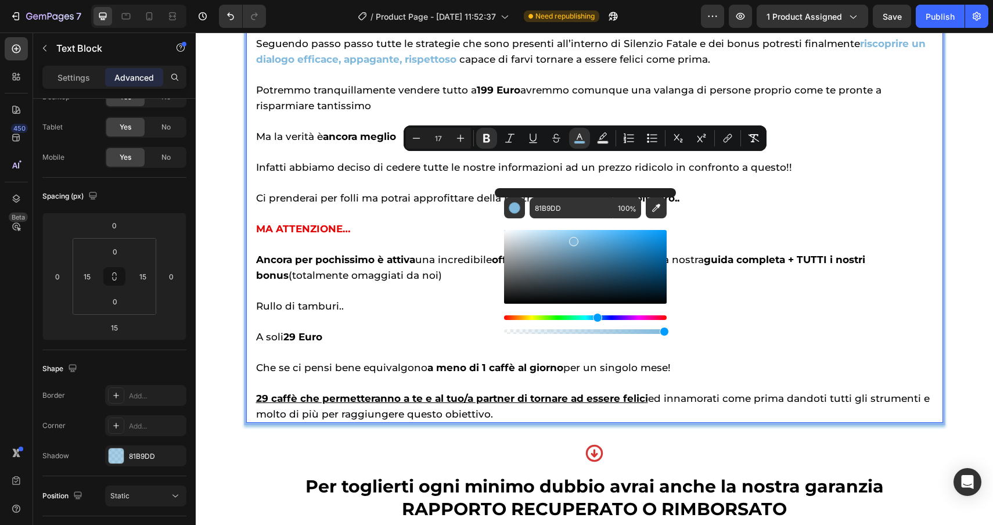
type input "20"
click at [807, 113] on p "Potremmo tranquillamente vendere tutto a 199 Euro avremmo comunque una valanga …" at bounding box center [594, 90] width 677 height 46
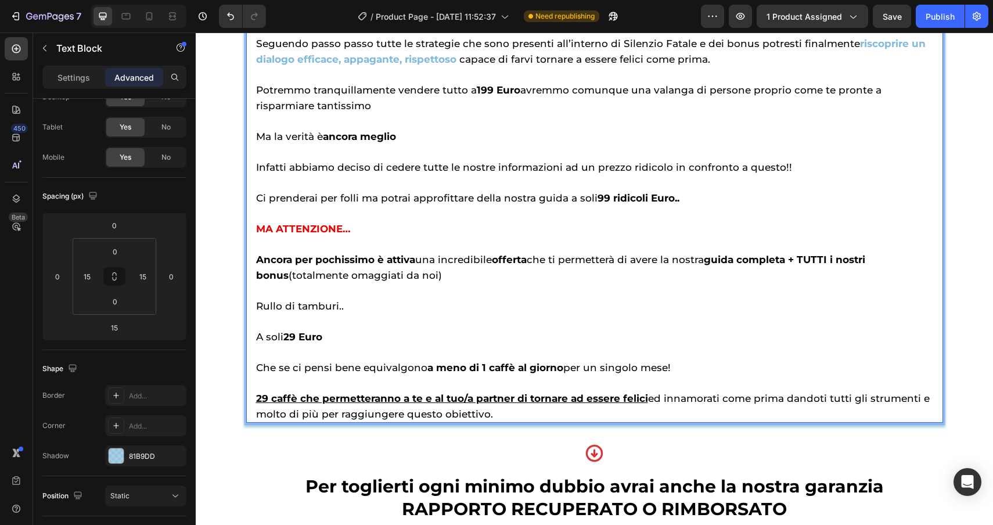
click at [520, 112] on span "Potremmo tranquillamente vendere tutto a 199 Euro avremmo comunque una valanga …" at bounding box center [569, 97] width 626 height 27
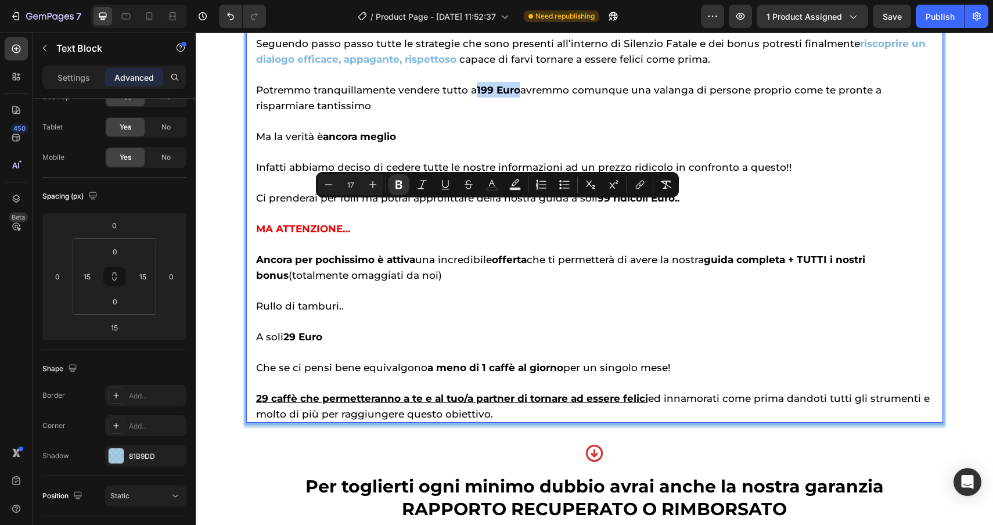
drag, startPoint x: 520, startPoint y: 211, endPoint x: 478, endPoint y: 211, distance: 42.4
click at [478, 112] on span "Potremmo tranquillamente vendere tutto a 199 Euro avremmo comunque una valanga …" at bounding box center [569, 97] width 626 height 27
click at [492, 185] on icon "Editor contextual toolbar" at bounding box center [492, 185] width 12 height 12
type input "000000"
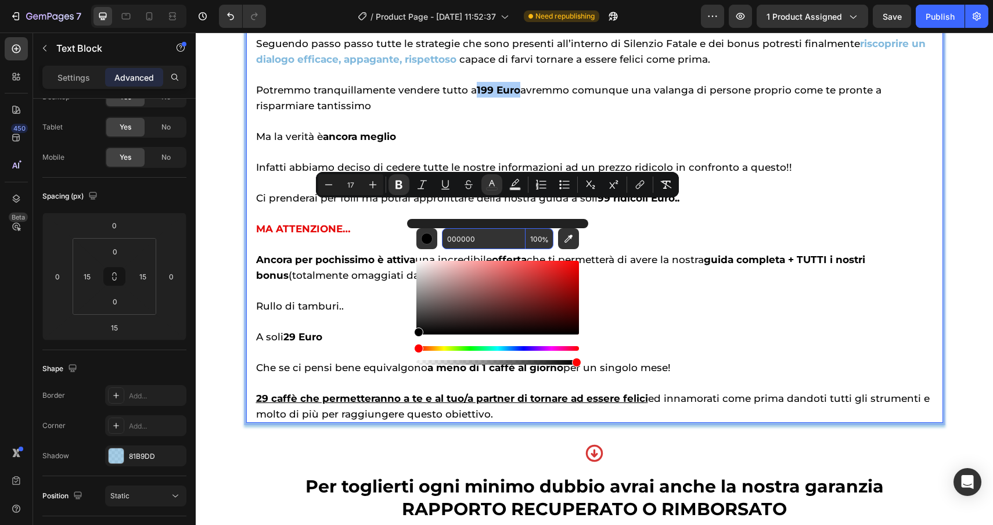
click at [497, 238] on input "000000" at bounding box center [484, 238] width 84 height 21
paste input "81b9dd"
type input "81B9DD"
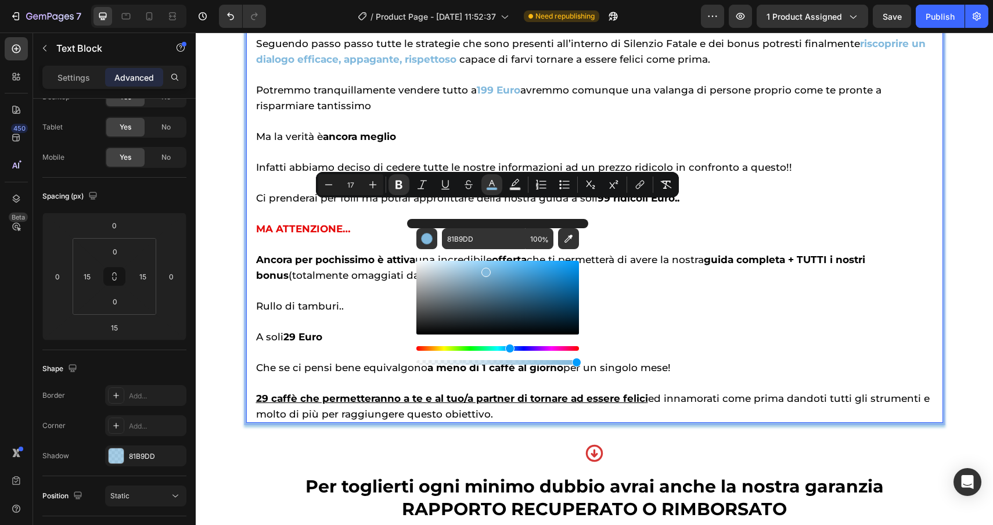
click at [678, 144] on p "Ma la verità è ancora meglio" at bounding box center [594, 128] width 677 height 31
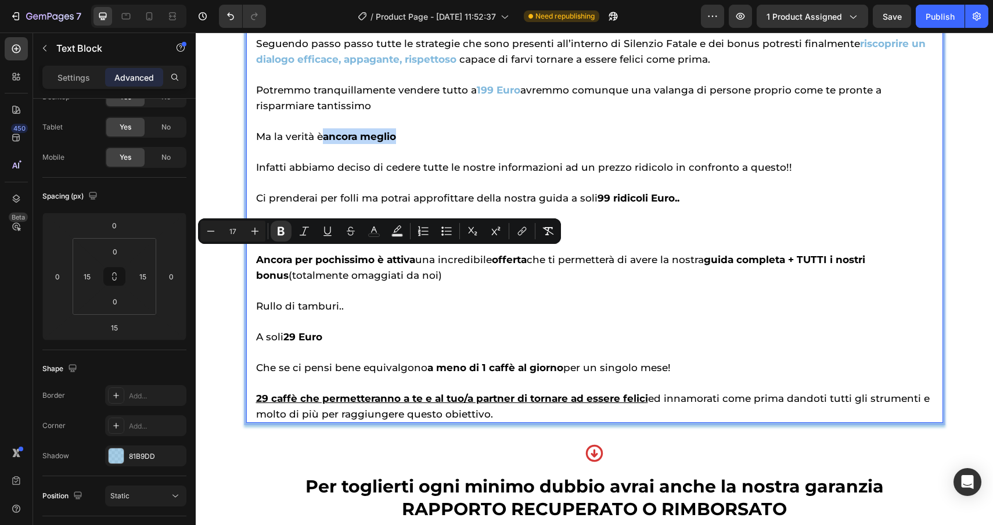
drag, startPoint x: 409, startPoint y: 254, endPoint x: 323, endPoint y: 256, distance: 86.0
click at [323, 144] on p "Ma la verità è ancora meglio" at bounding box center [594, 128] width 677 height 31
click at [376, 232] on icon "Editor contextual toolbar" at bounding box center [374, 231] width 12 height 12
type input "000000"
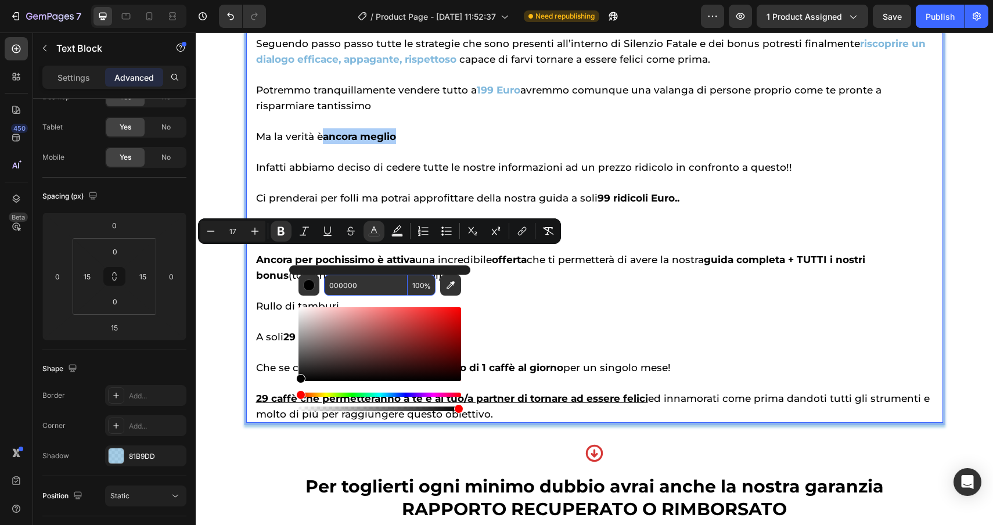
click at [382, 294] on input "000000" at bounding box center [366, 285] width 84 height 21
paste input "81b9dd"
type input "81B9DD"
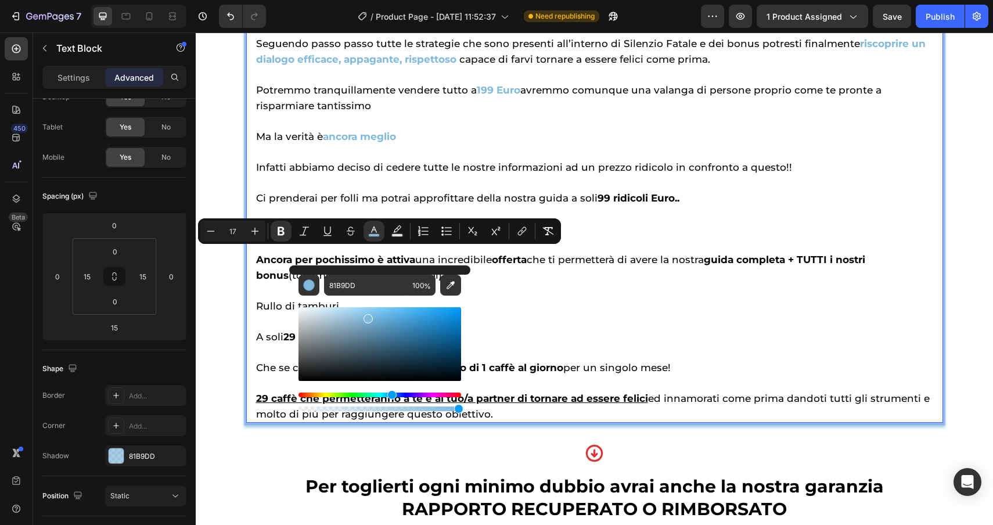
click at [709, 206] on p "Ci prenderai per folli ma potrai approfittare della nostra guida a soli 99 ridi…" at bounding box center [594, 190] width 677 height 31
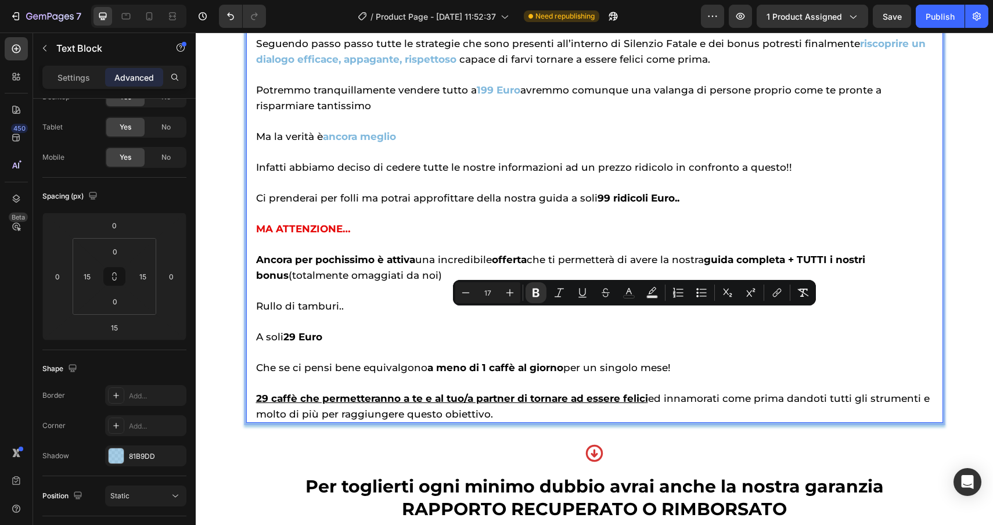
drag, startPoint x: 709, startPoint y: 320, endPoint x: 596, endPoint y: 318, distance: 112.7
click at [595, 206] on p "Ci prenderai per folli ma potrai approfittare della nostra guida a soli 99 ridi…" at bounding box center [594, 190] width 677 height 31
click at [634, 296] on rect "Editor contextual toolbar" at bounding box center [629, 297] width 11 height 3
type input "000000"
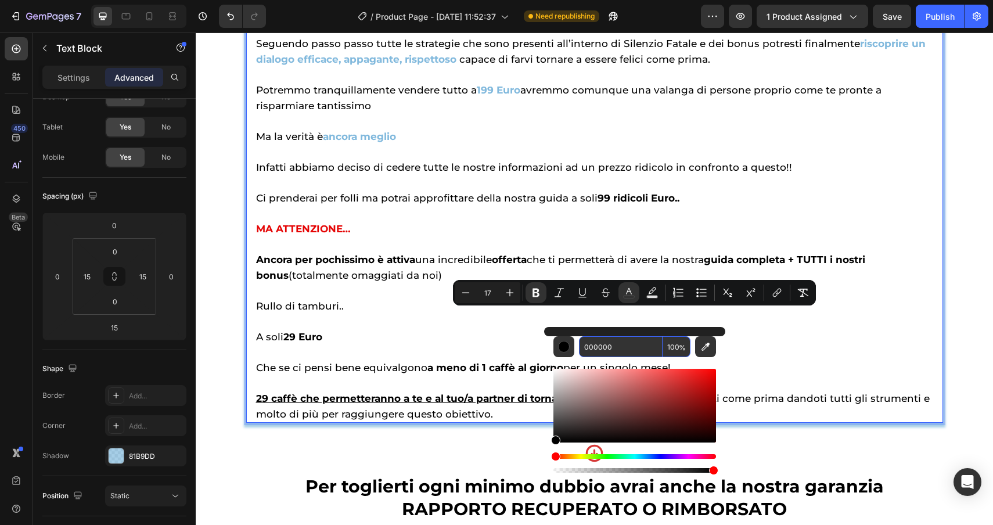
click at [631, 351] on input "000000" at bounding box center [621, 346] width 84 height 21
paste input "81b9dd"
type input "81B9DD"
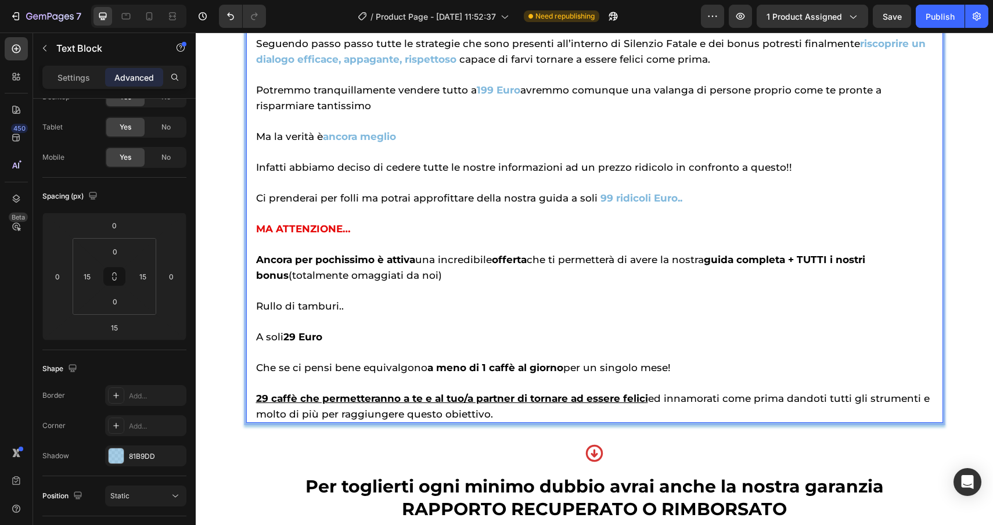
click at [768, 236] on p "MA ATTENZIONE…" at bounding box center [594, 221] width 677 height 31
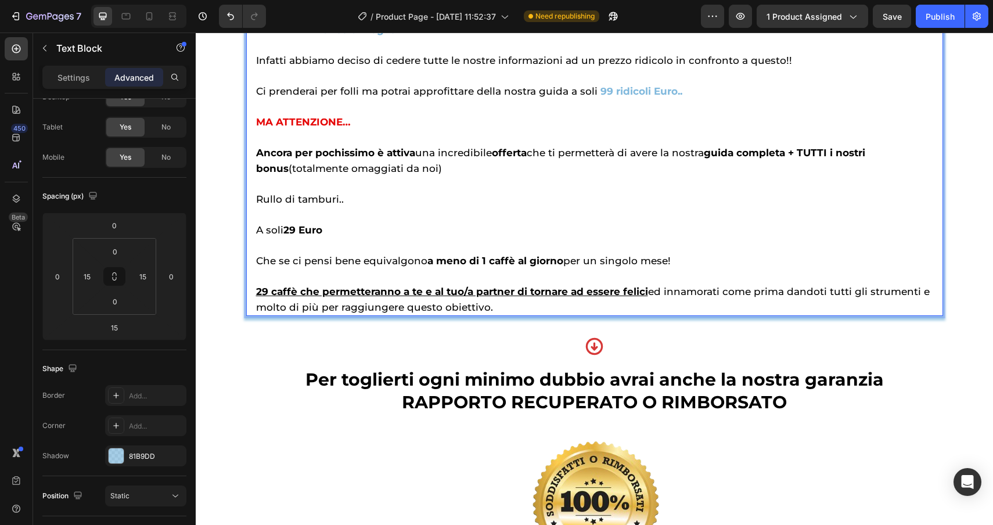
scroll to position [5067, 0]
click at [255, 271] on div "Ma quanto può valere tutto questo? Come avrai capito questa guida ti permette d…" at bounding box center [595, 83] width 680 height 466
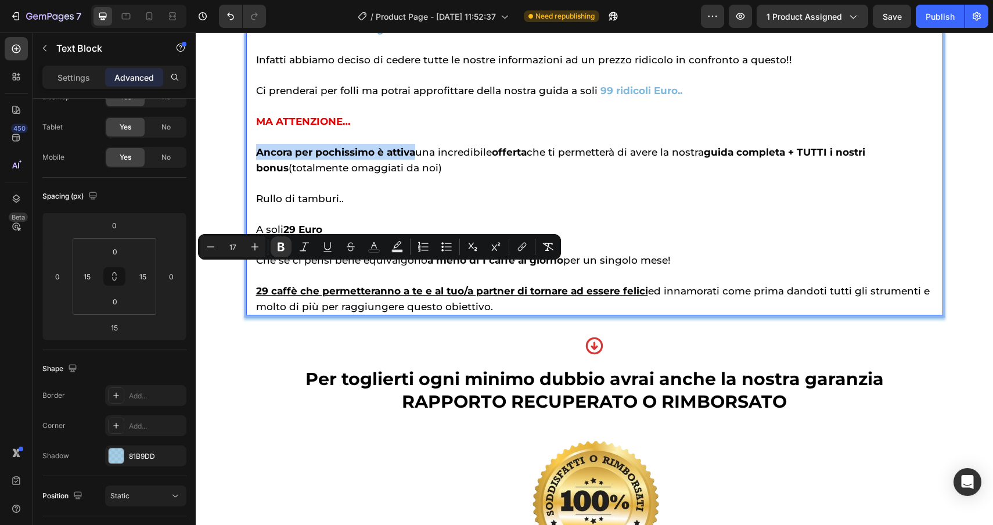
drag, startPoint x: 254, startPoint y: 271, endPoint x: 416, endPoint y: 272, distance: 161.5
click at [416, 272] on div "Ma quanto può valere tutto questo? Come avrai capito questa guida ti permette d…" at bounding box center [595, 83] width 680 height 466
click at [374, 250] on icon "Editor contextual toolbar" at bounding box center [374, 247] width 12 height 12
type input "000000"
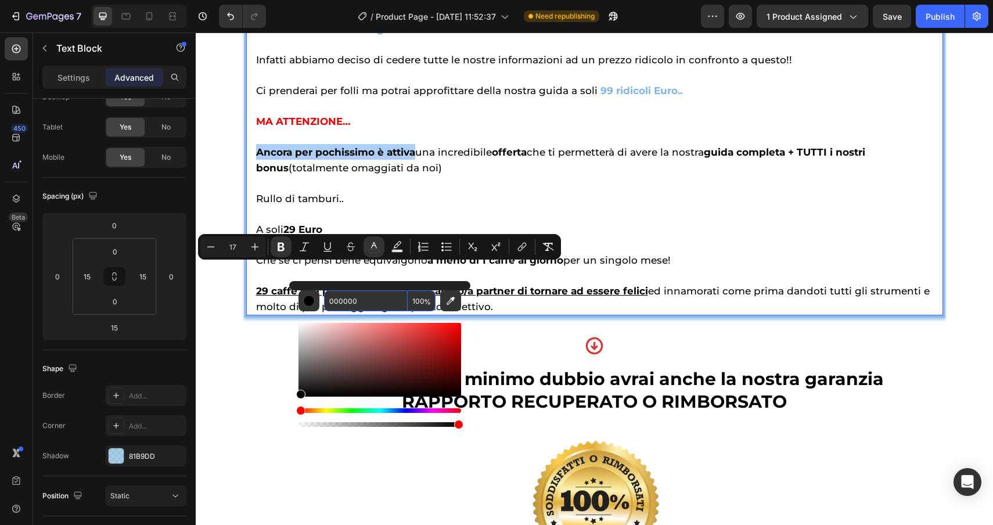
click at [383, 307] on input "000000" at bounding box center [366, 300] width 84 height 21
paste input "81b9dd"
type input "81B9DD"
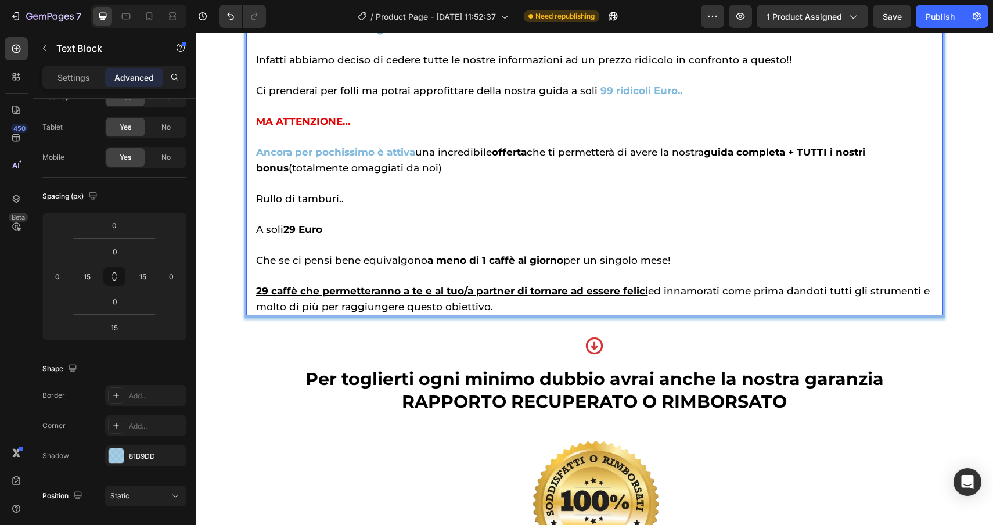
click at [498, 158] on strong "offerta" at bounding box center [509, 152] width 35 height 12
drag, startPoint x: 498, startPoint y: 268, endPoint x: 529, endPoint y: 272, distance: 31.0
click at [527, 158] on strong "offerta" at bounding box center [509, 152] width 35 height 12
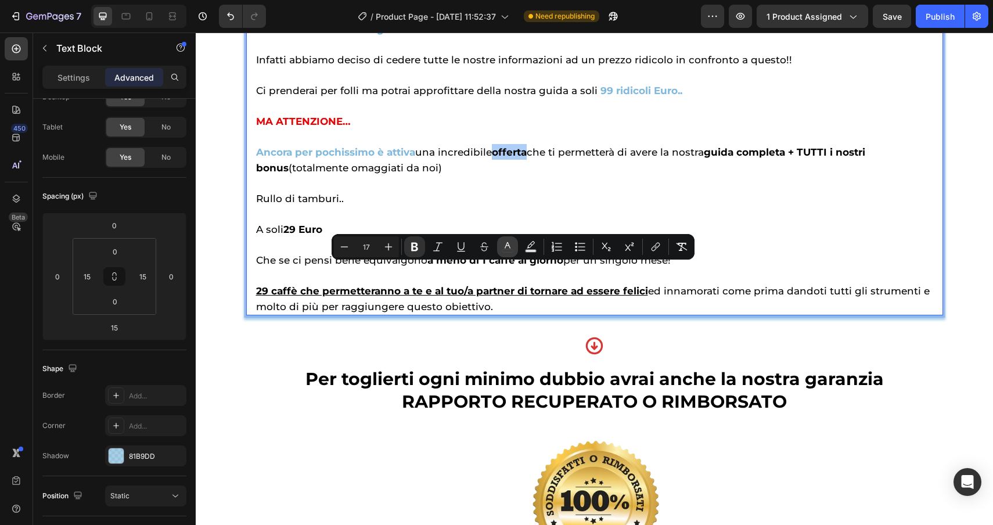
click at [512, 246] on icon "Editor contextual toolbar" at bounding box center [508, 247] width 12 height 12
type input "000000"
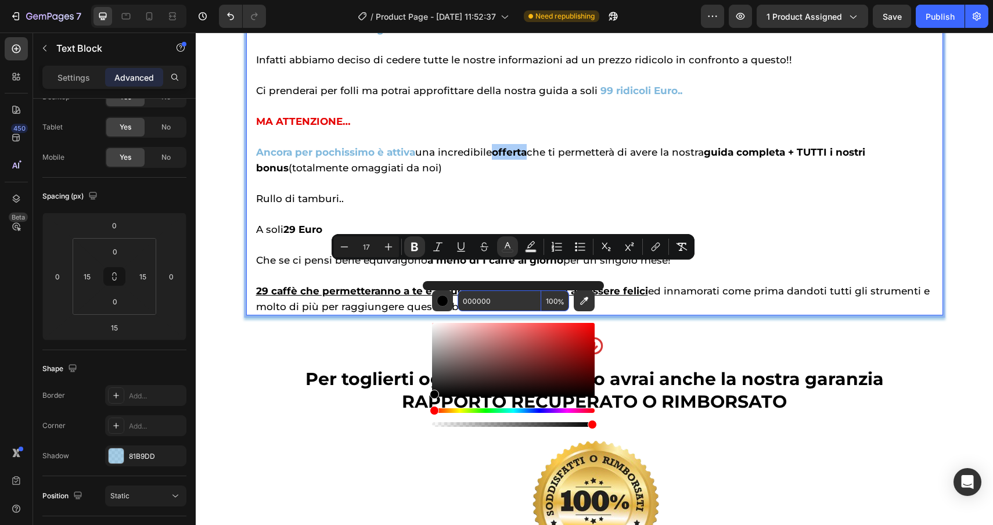
click at [513, 301] on input "000000" at bounding box center [500, 300] width 84 height 21
paste input "81b9dd"
type input "81B9DD"
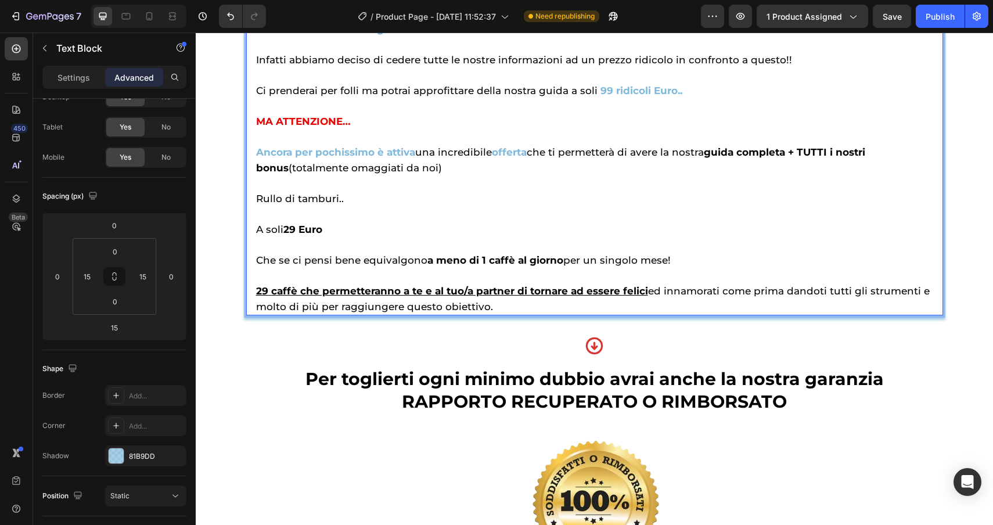
click at [712, 174] on strong "guida completa + TUTTI i nostri bonus" at bounding box center [560, 159] width 609 height 27
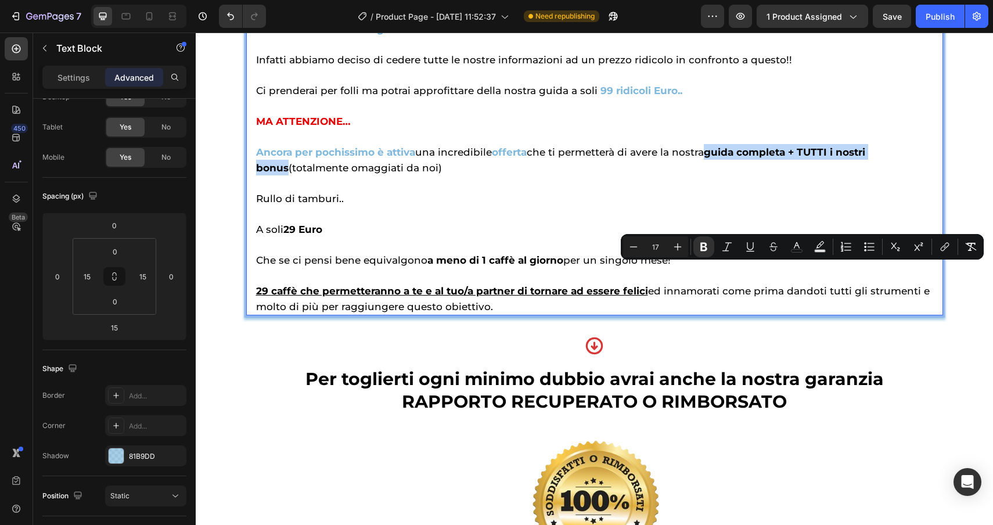
drag, startPoint x: 712, startPoint y: 270, endPoint x: 910, endPoint y: 268, distance: 198.1
click at [910, 175] on p "Ancora per pochissimo è attiva una incredibile offerta che ti permetterà di ave…" at bounding box center [594, 159] width 677 height 31
click at [792, 243] on icon "Editor contextual toolbar" at bounding box center [797, 247] width 12 height 12
type input "000000"
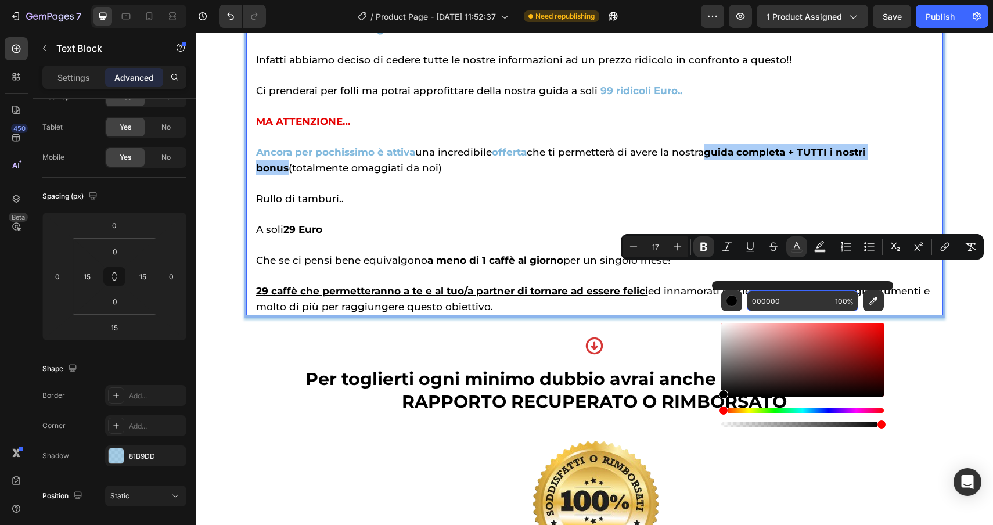
click at [782, 310] on input "000000" at bounding box center [789, 300] width 84 height 21
paste input "81b9dd"
type input "81B9DD"
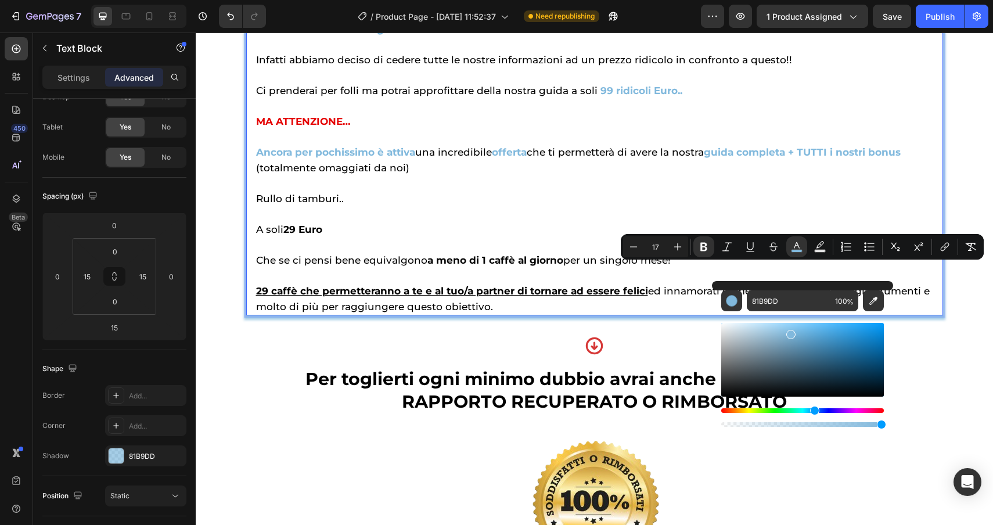
click at [606, 206] on p "Rullo di tamburi.." at bounding box center [594, 190] width 677 height 31
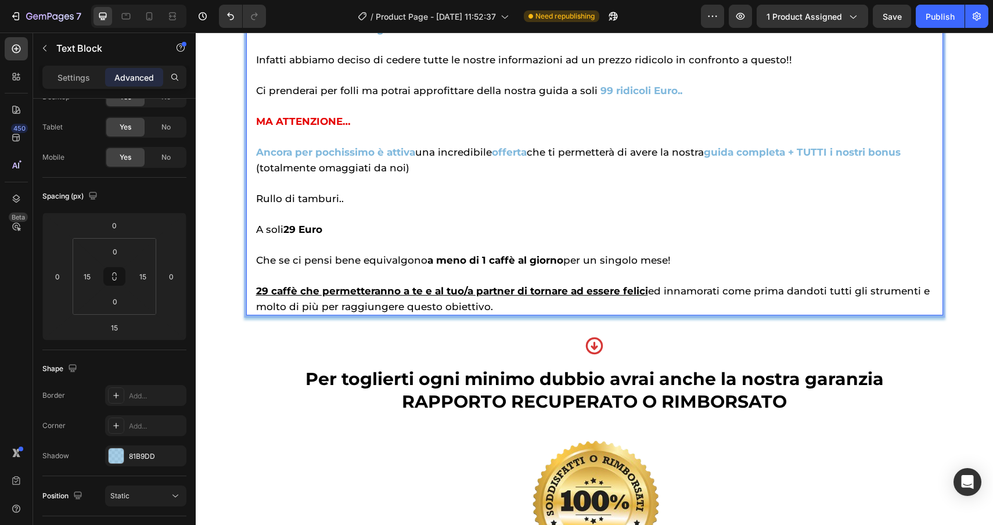
click at [558, 266] on strong "a meno di 1 caffè al giorno" at bounding box center [496, 260] width 136 height 12
drag, startPoint x: 558, startPoint y: 378, endPoint x: 425, endPoint y: 377, distance: 133.6
click at [425, 266] on span "Che se ci pensi bene equivalgono a meno di 1 caffè al giorno per un singolo mes…" at bounding box center [463, 260] width 415 height 12
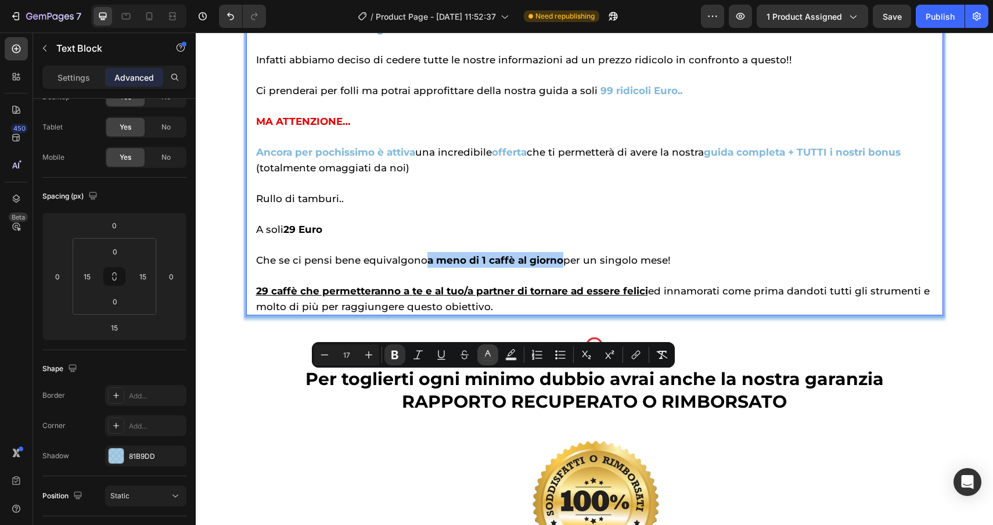
click at [486, 358] on rect "Editor contextual toolbar" at bounding box center [488, 359] width 11 height 3
type input "000000"
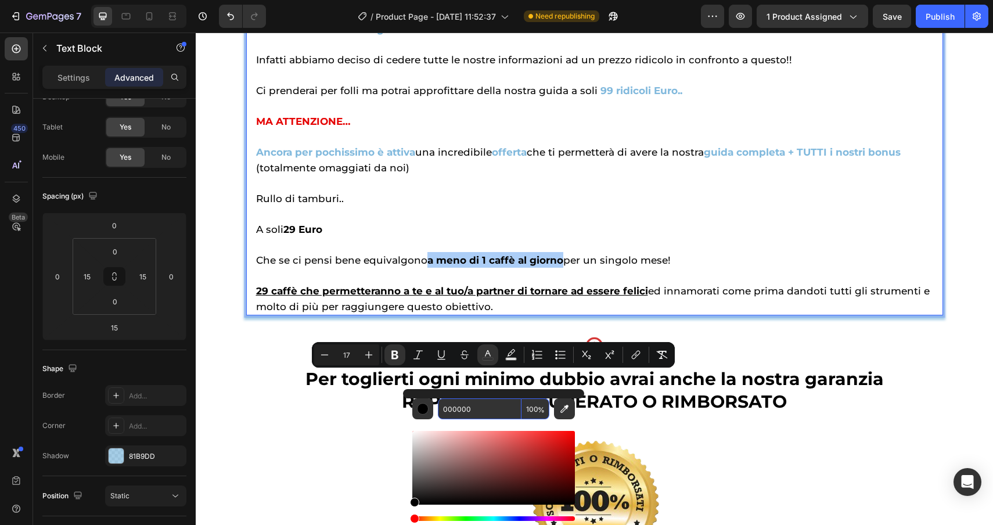
click at [483, 409] on input "000000" at bounding box center [480, 409] width 84 height 21
paste input "81b9dd"
type input "81B9DD"
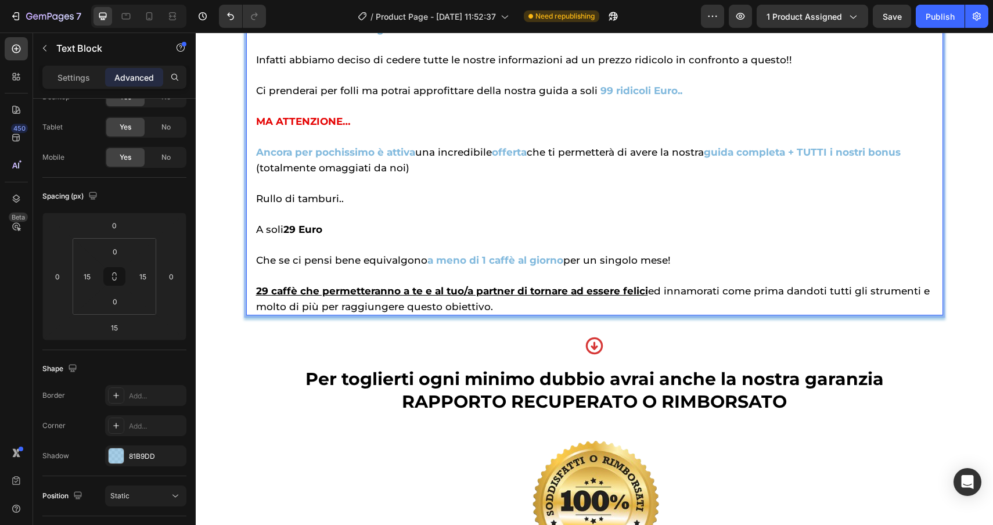
click at [723, 237] on p "A soli 29 Euro" at bounding box center [594, 221] width 677 height 31
click at [644, 297] on u "29 caffè che permetteranno a te e al tuo/a partner di tornare ad essere felici" at bounding box center [452, 291] width 392 height 12
click at [647, 313] on span "29 caffè che permetteranno a te e al tuo/a partner di tornare ad essere felici …" at bounding box center [593, 298] width 674 height 27
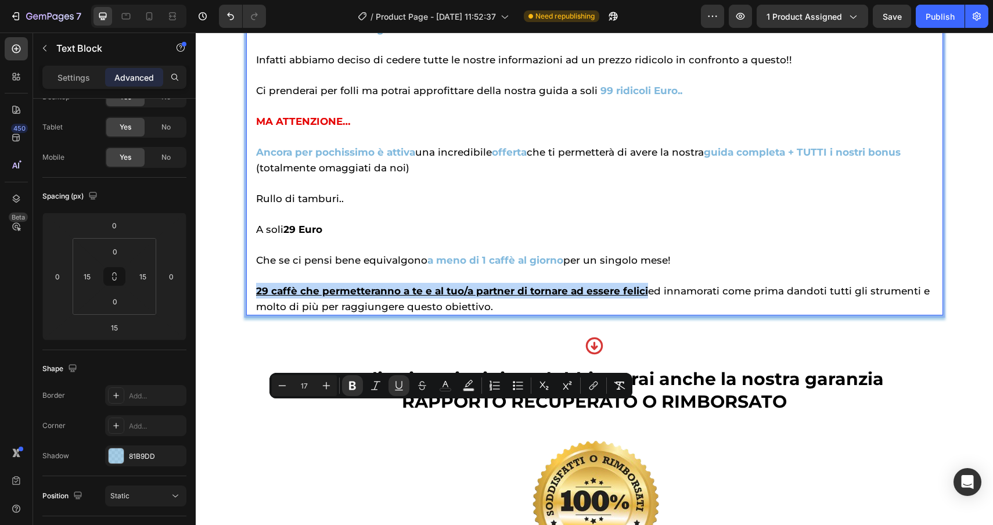
drag, startPoint x: 647, startPoint y: 410, endPoint x: 256, endPoint y: 405, distance: 391.6
click at [256, 313] on span "29 caffè che permetteranno a te e al tuo/a partner di tornare ad essere felici …" at bounding box center [593, 298] width 674 height 27
click at [438, 385] on button "color" at bounding box center [445, 385] width 21 height 21
type input "000000"
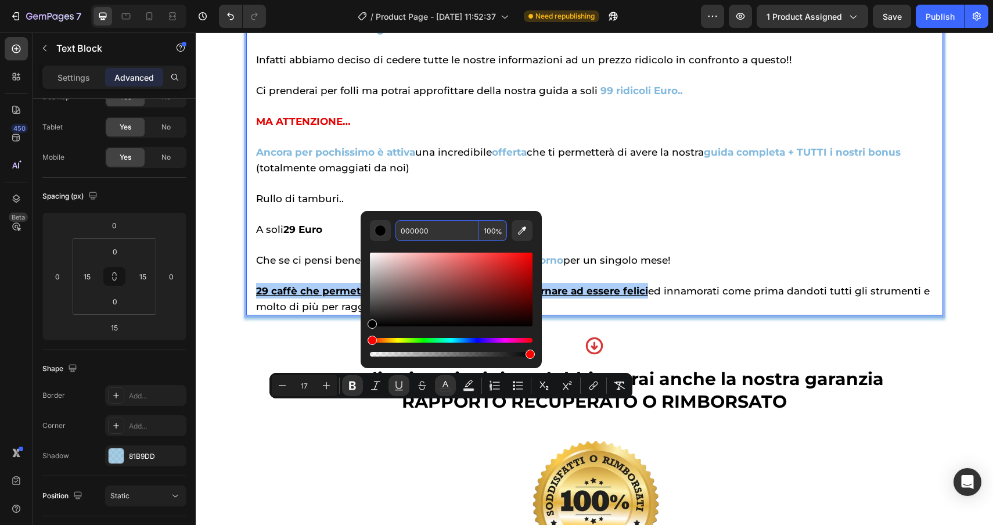
click at [466, 227] on input "000000" at bounding box center [438, 230] width 84 height 21
paste input "81b9dd"
type input "81B9DD"
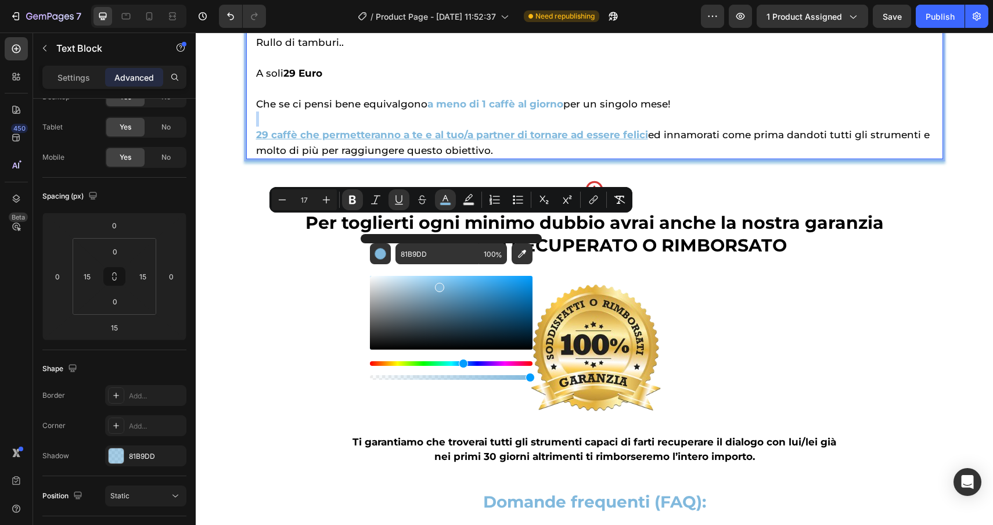
scroll to position [5253, 0]
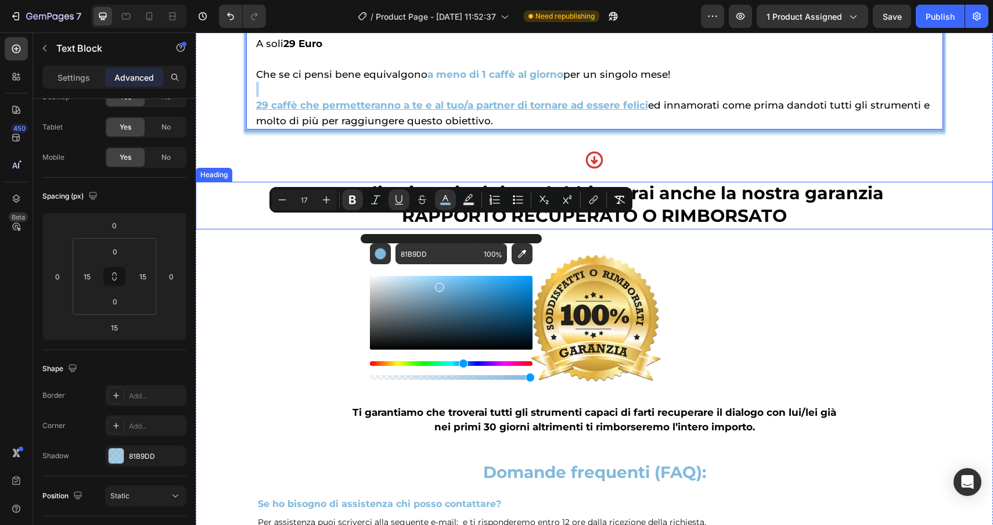
click at [758, 204] on span "Per toglierti ogni minimo dubbio avrai anche la nostra garanzia" at bounding box center [595, 192] width 579 height 21
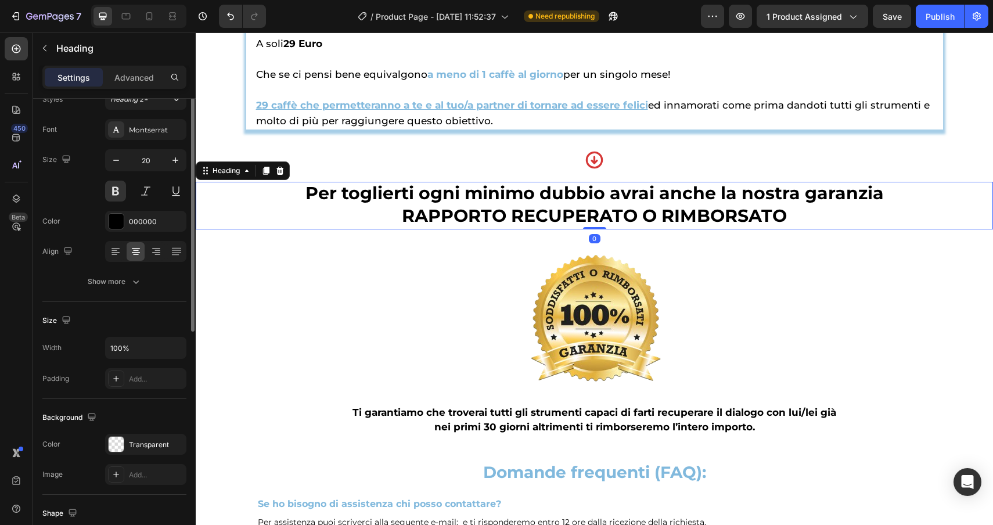
scroll to position [0, 0]
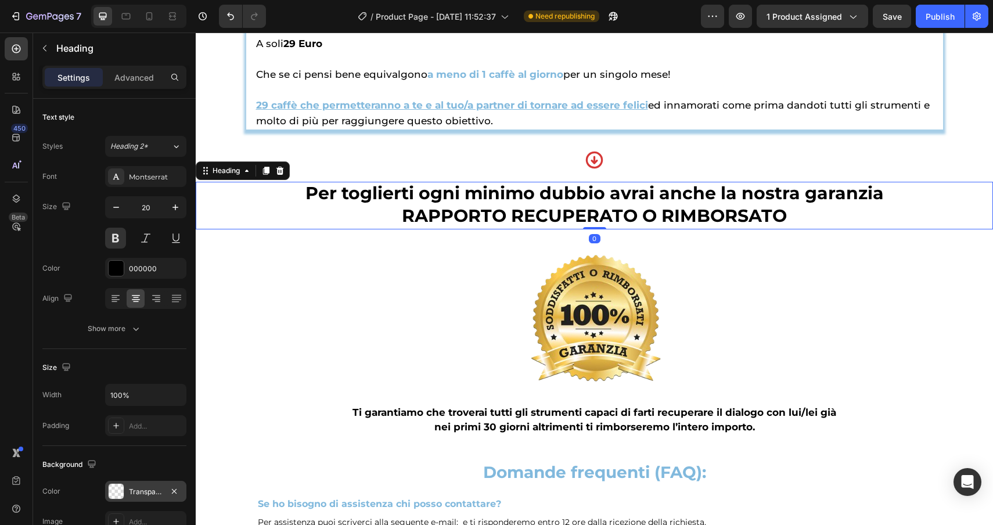
click at [110, 482] on div "Transparent" at bounding box center [145, 491] width 81 height 21
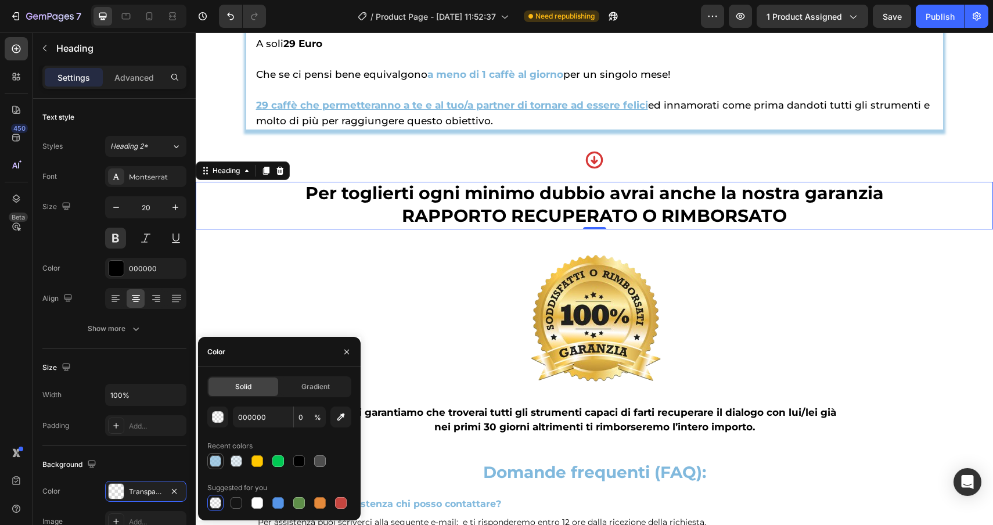
click at [220, 460] on div at bounding box center [216, 461] width 12 height 12
type input "81B9DD"
type input "70"
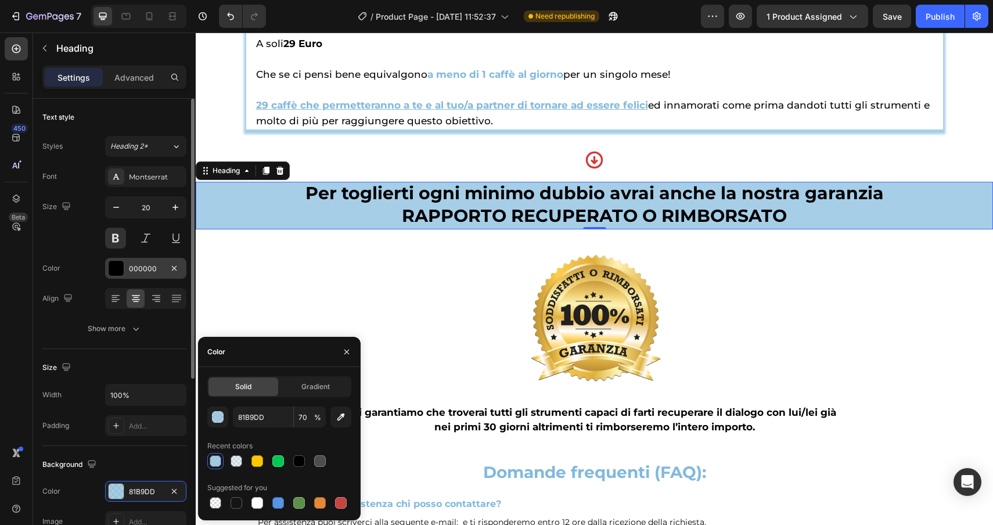
click at [125, 266] on div "000000" at bounding box center [145, 268] width 81 height 21
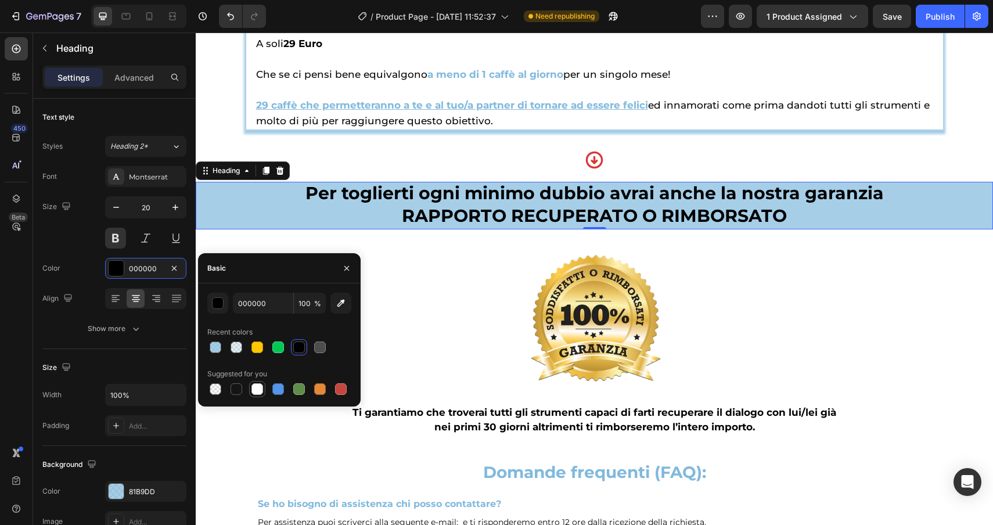
click at [263, 390] on div at bounding box center [258, 389] width 12 height 12
type input "FFFFFF"
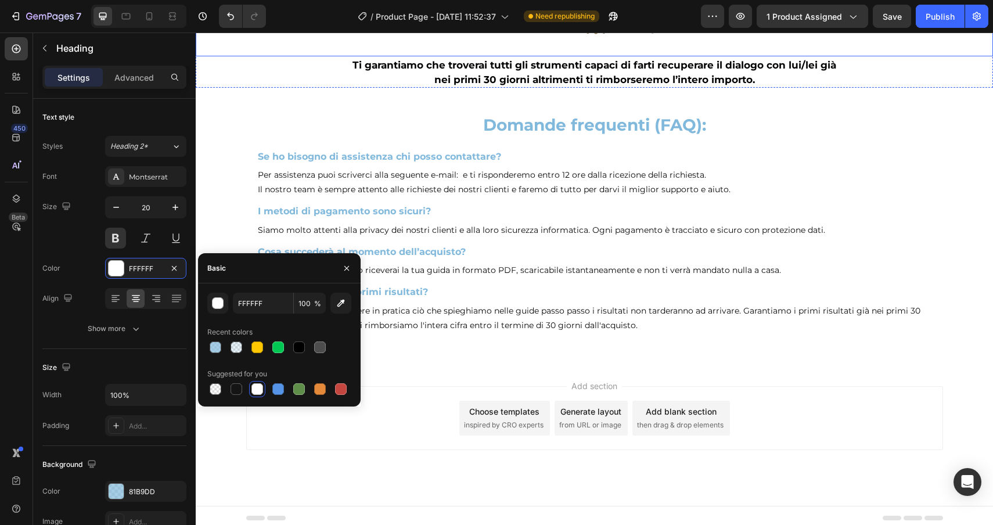
scroll to position [5605, 0]
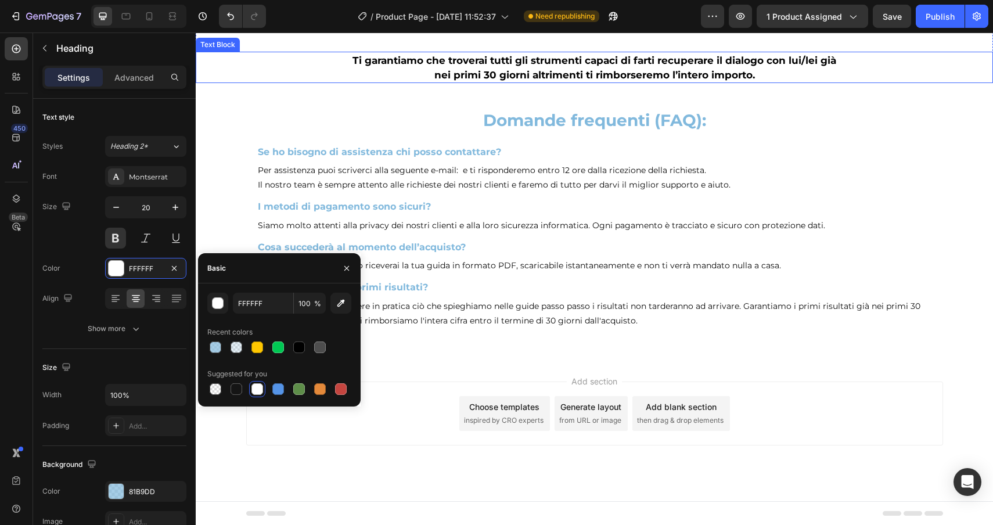
click at [859, 82] on p "Ti garantiamo che troverai tutti gli strumenti capaci di farti recuperare il di…" at bounding box center [594, 67] width 795 height 29
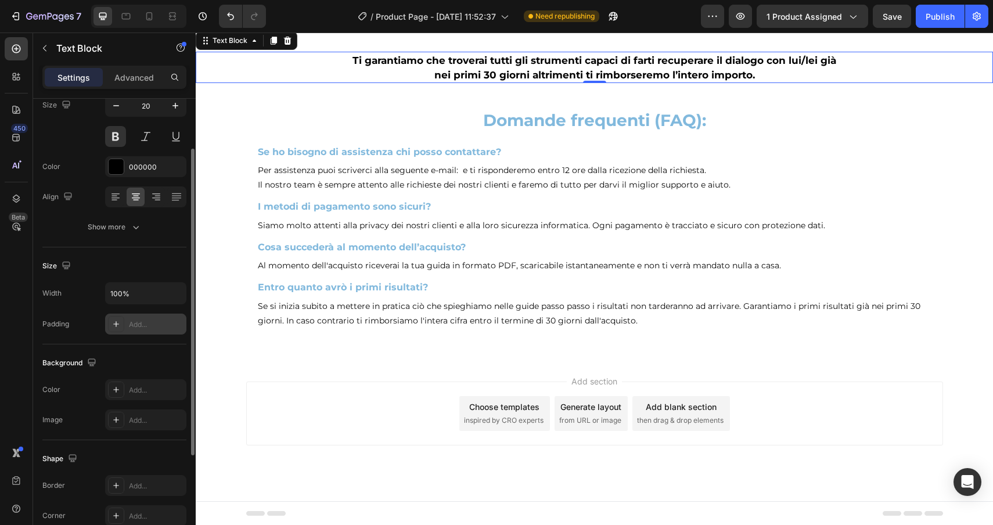
scroll to position [104, 0]
click at [120, 387] on icon at bounding box center [116, 387] width 9 height 9
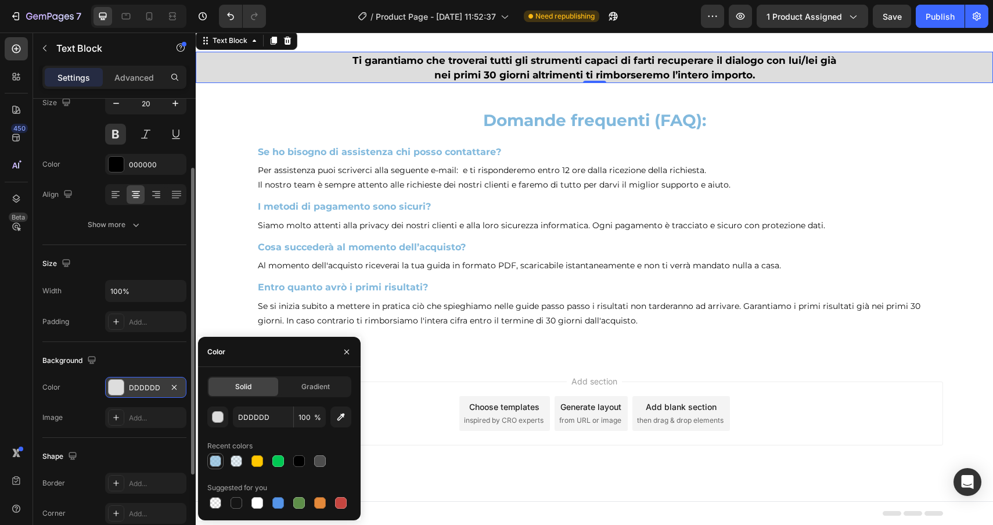
click at [217, 464] on div at bounding box center [216, 461] width 12 height 12
type input "81B9DD"
type input "70"
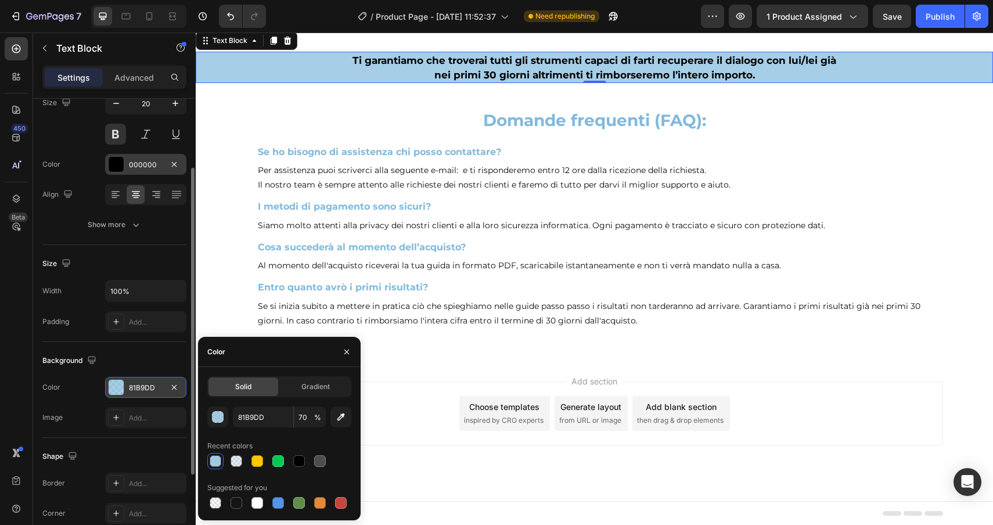
click at [119, 168] on div at bounding box center [116, 164] width 15 height 15
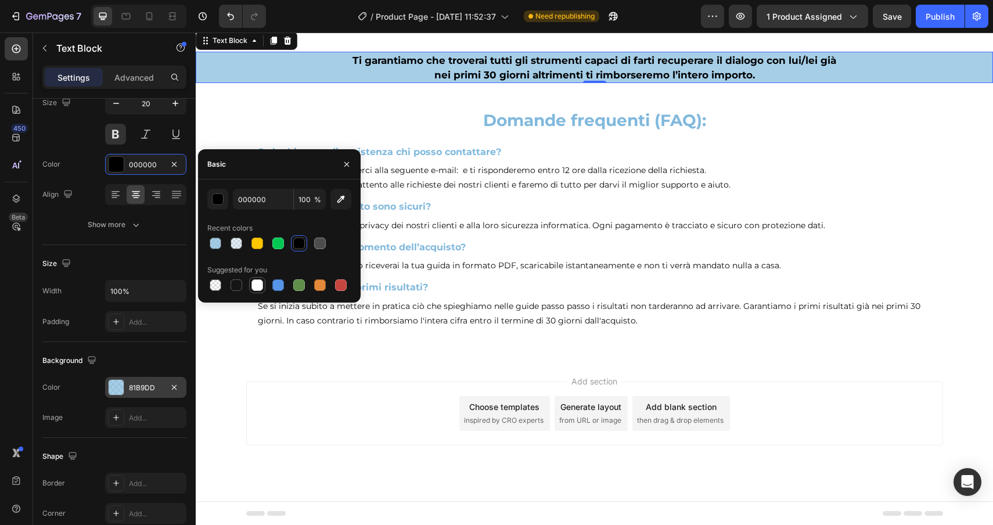
click at [255, 287] on div at bounding box center [258, 285] width 12 height 12
type input "FFFFFF"
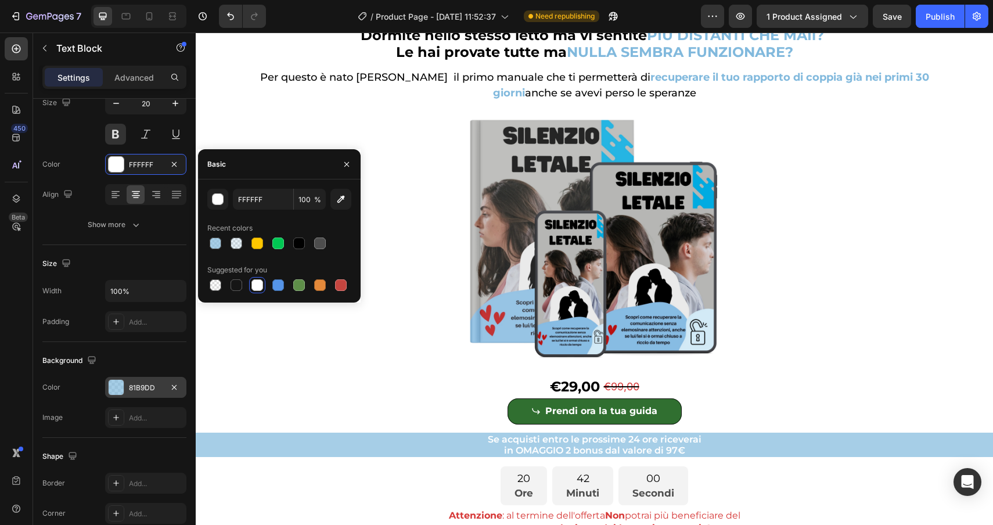
scroll to position [0, 0]
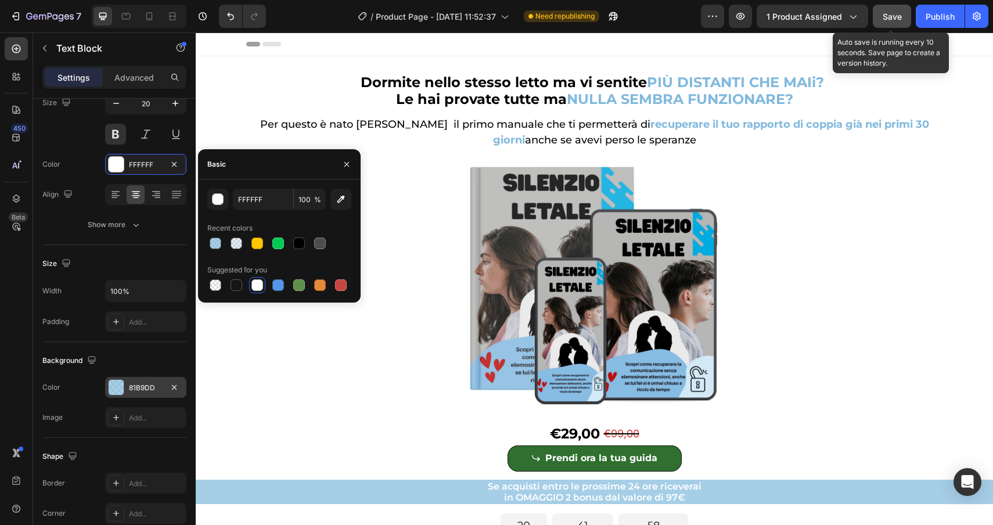
click at [897, 21] on span "Save" at bounding box center [892, 17] width 19 height 10
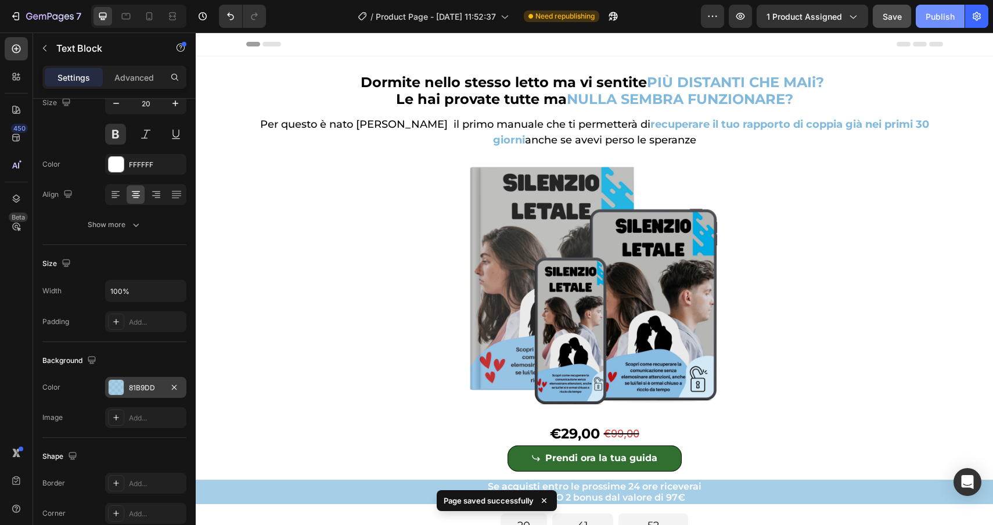
click at [942, 21] on div "Publish" at bounding box center [940, 16] width 29 height 12
click at [153, 19] on icon at bounding box center [149, 16] width 12 height 12
type input "21"
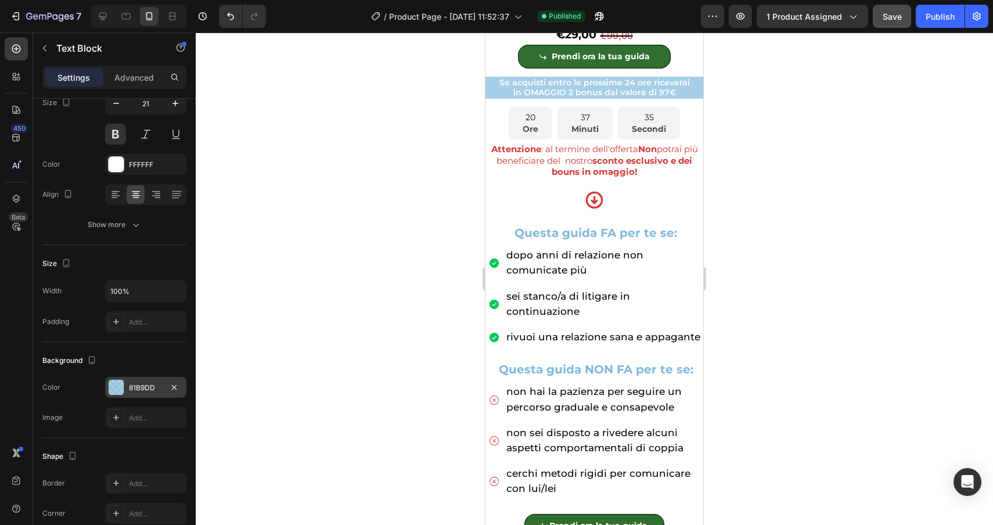
scroll to position [387, 0]
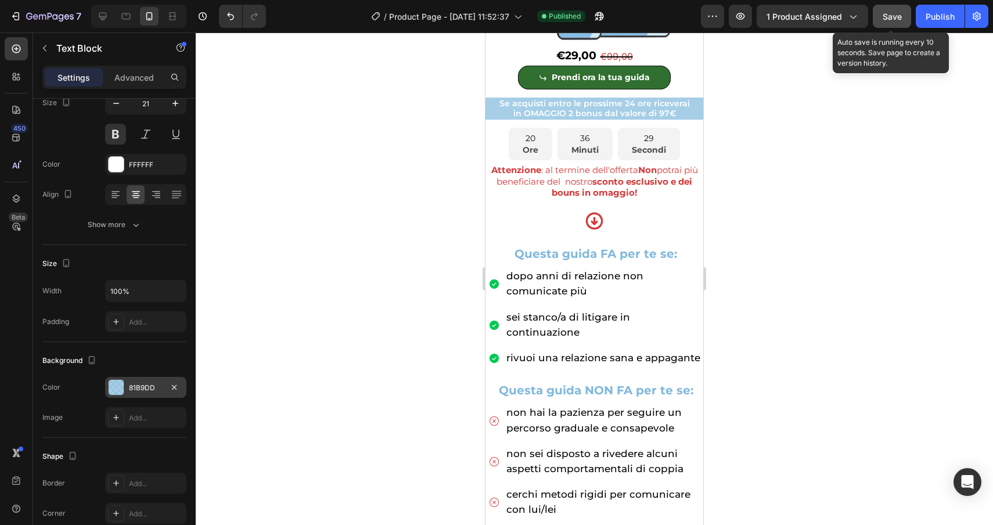
click at [902, 17] on button "Save" at bounding box center [892, 16] width 38 height 23
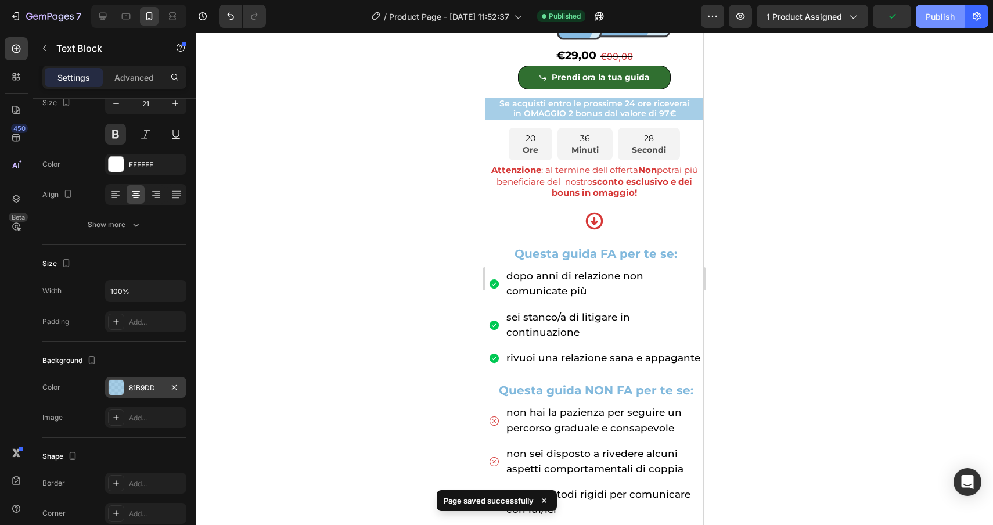
click at [930, 19] on div "Publish" at bounding box center [940, 16] width 29 height 12
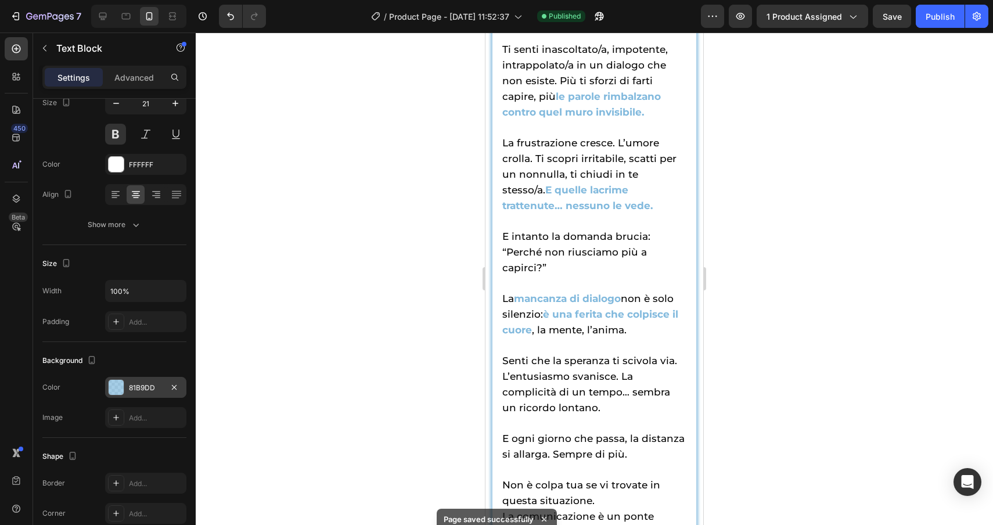
scroll to position [1858, 0]
click at [24, 8] on button "7" at bounding box center [46, 16] width 82 height 23
